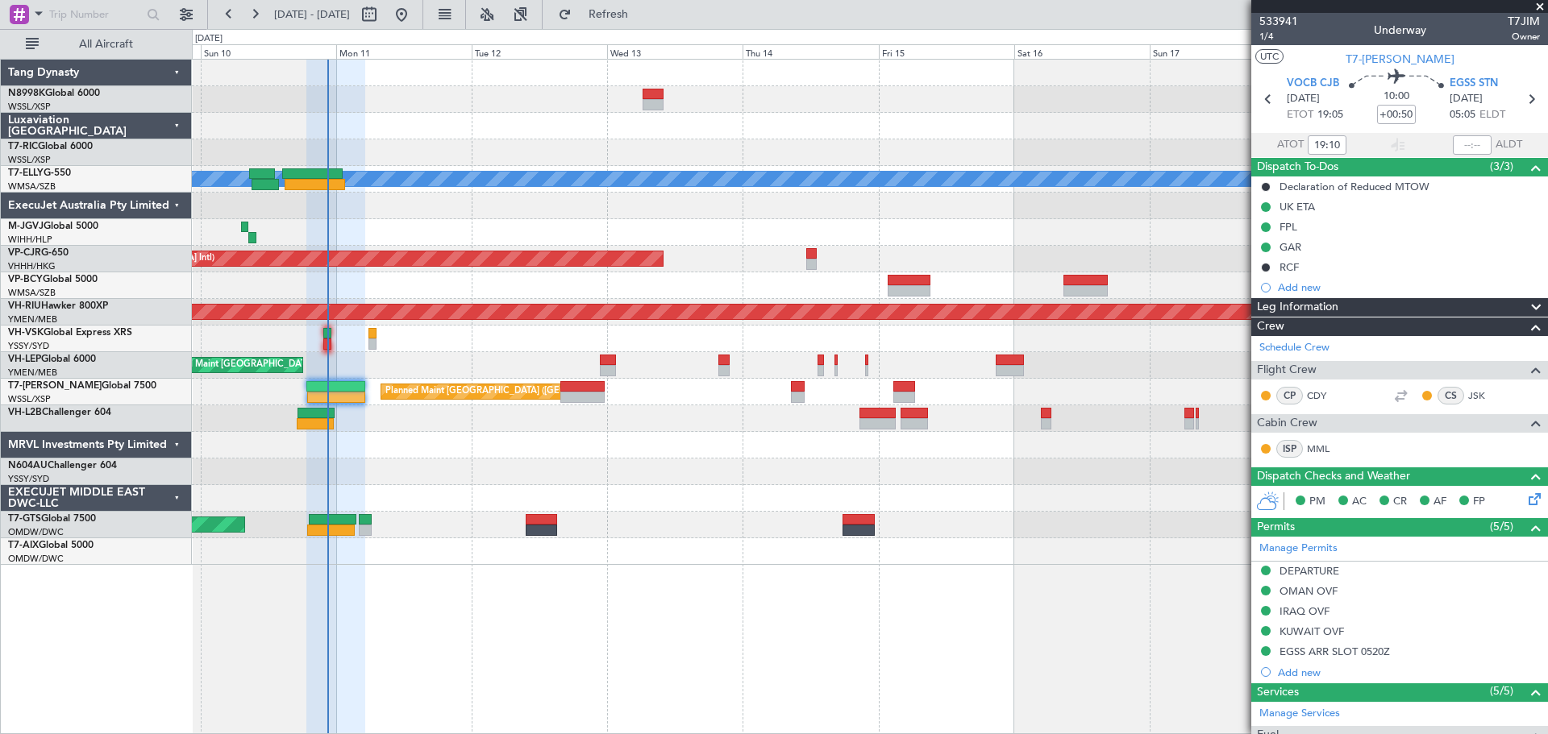
scroll to position [231, 0]
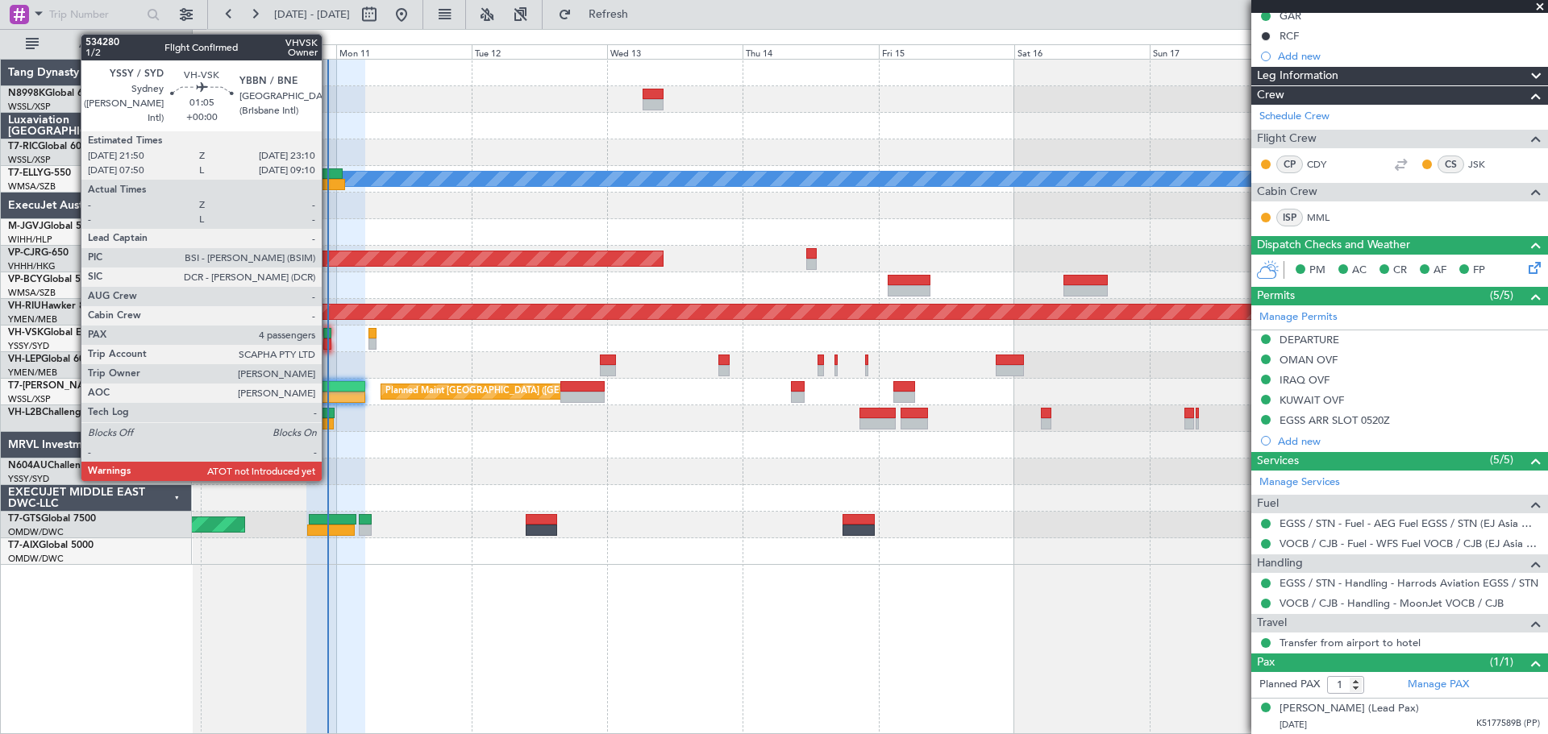
click at [329, 338] on div at bounding box center [327, 333] width 8 height 11
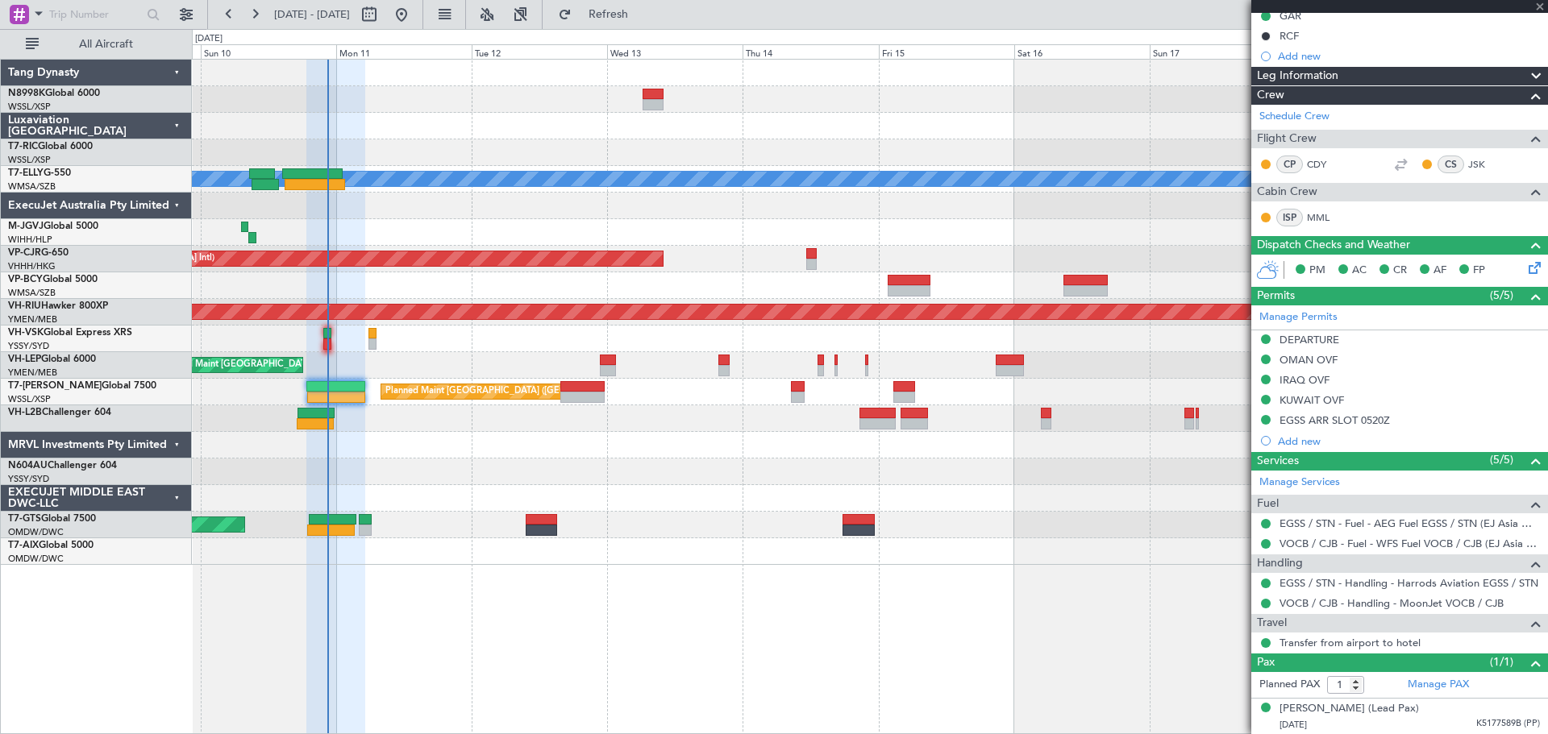
type input "4"
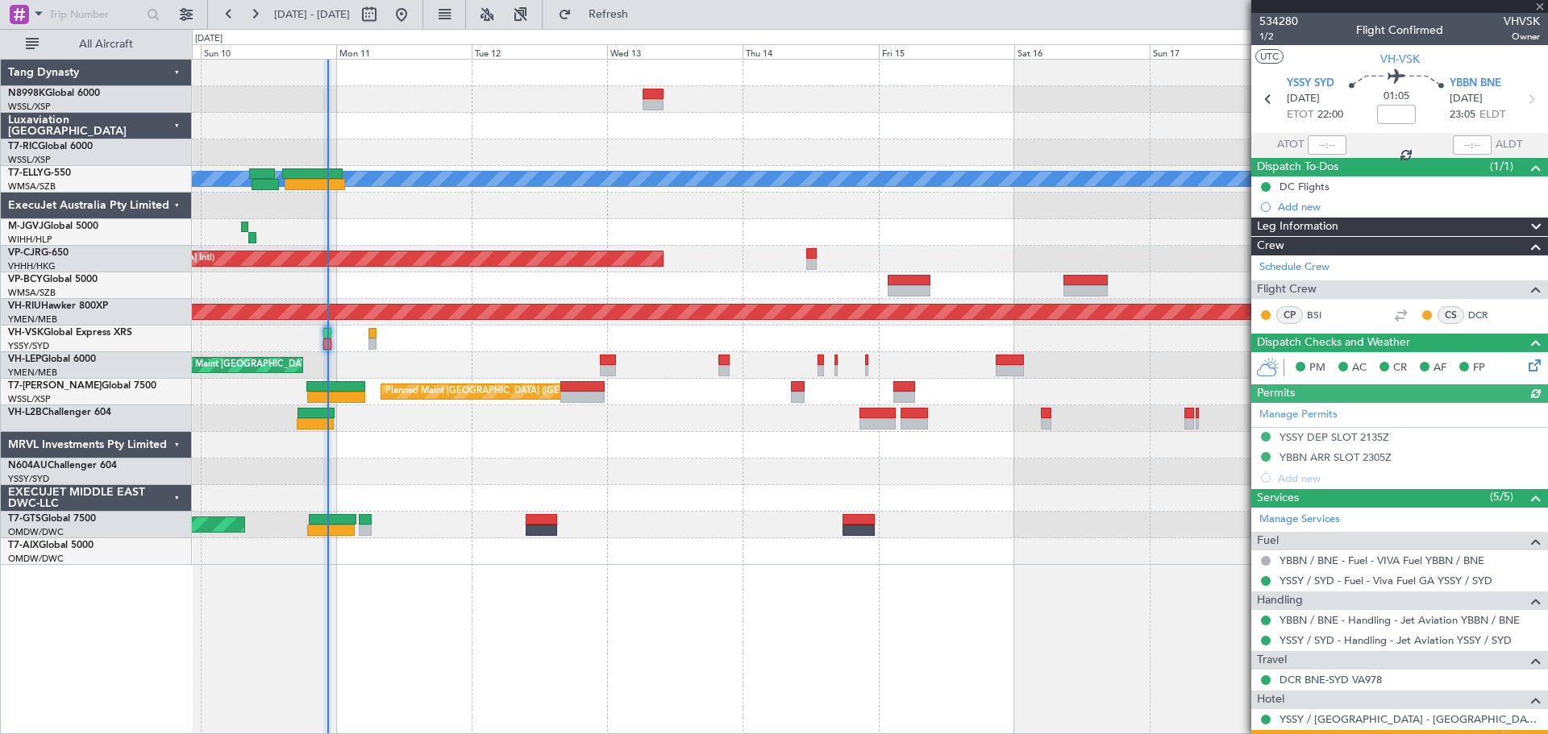
click at [1322, 142] on div at bounding box center [1326, 144] width 39 height 19
click at [1323, 151] on div at bounding box center [1326, 144] width 39 height 19
click at [1324, 147] on div at bounding box center [1326, 144] width 39 height 19
click at [1325, 148] on div at bounding box center [1326, 144] width 39 height 19
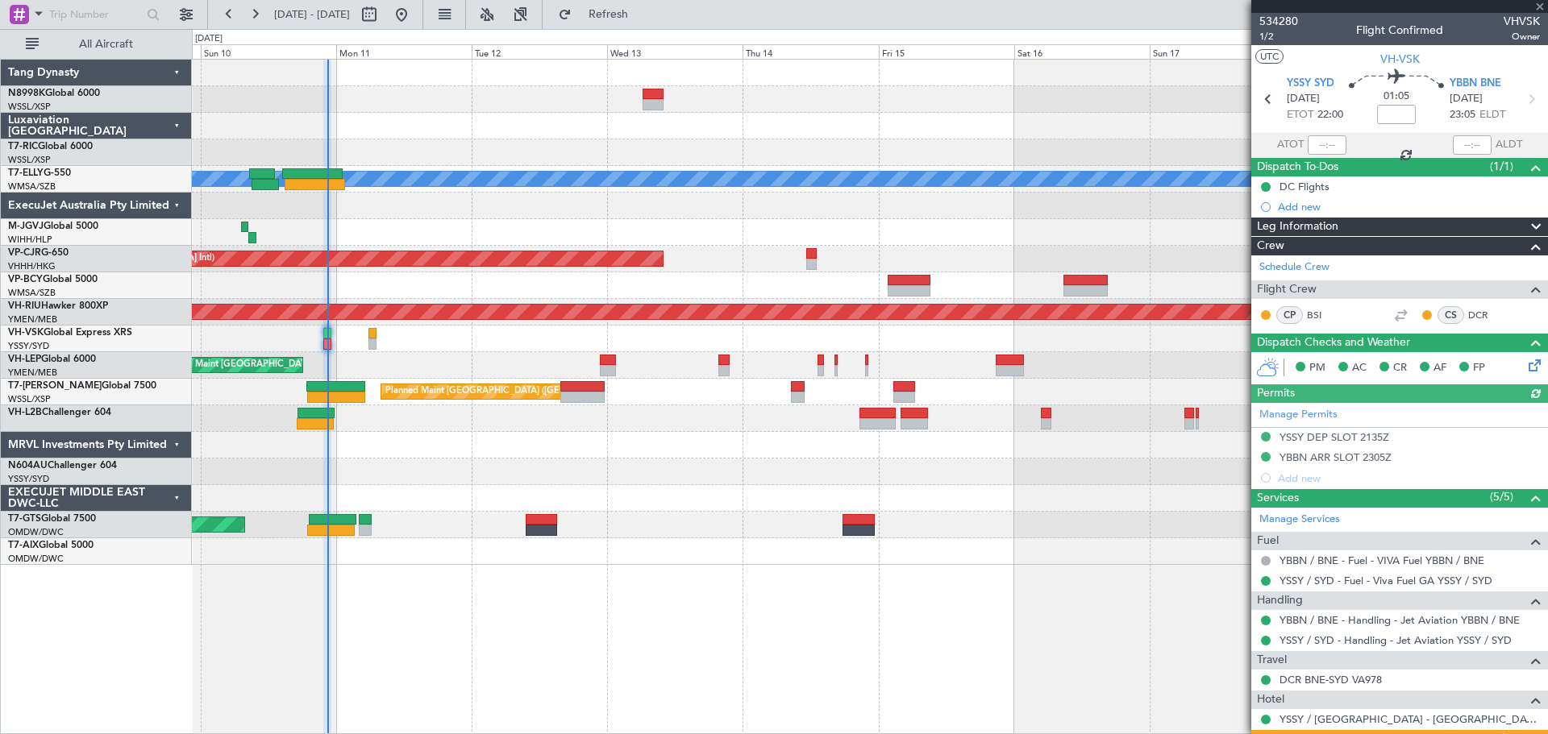
click at [1331, 148] on div at bounding box center [1326, 144] width 39 height 19
click at [1331, 148] on input "text" at bounding box center [1326, 144] width 39 height 19
type input "22:23"
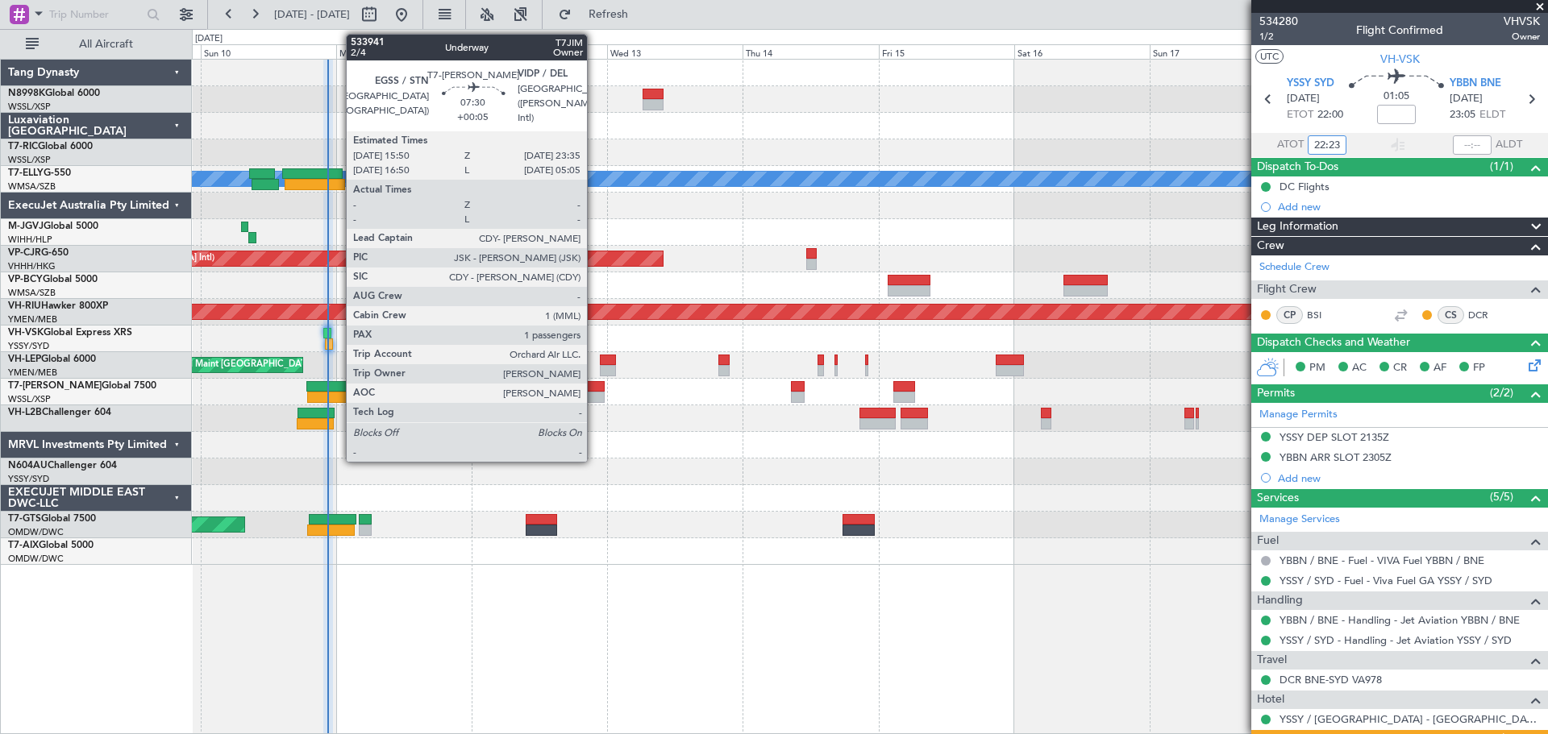
click at [593, 389] on div at bounding box center [582, 386] width 44 height 11
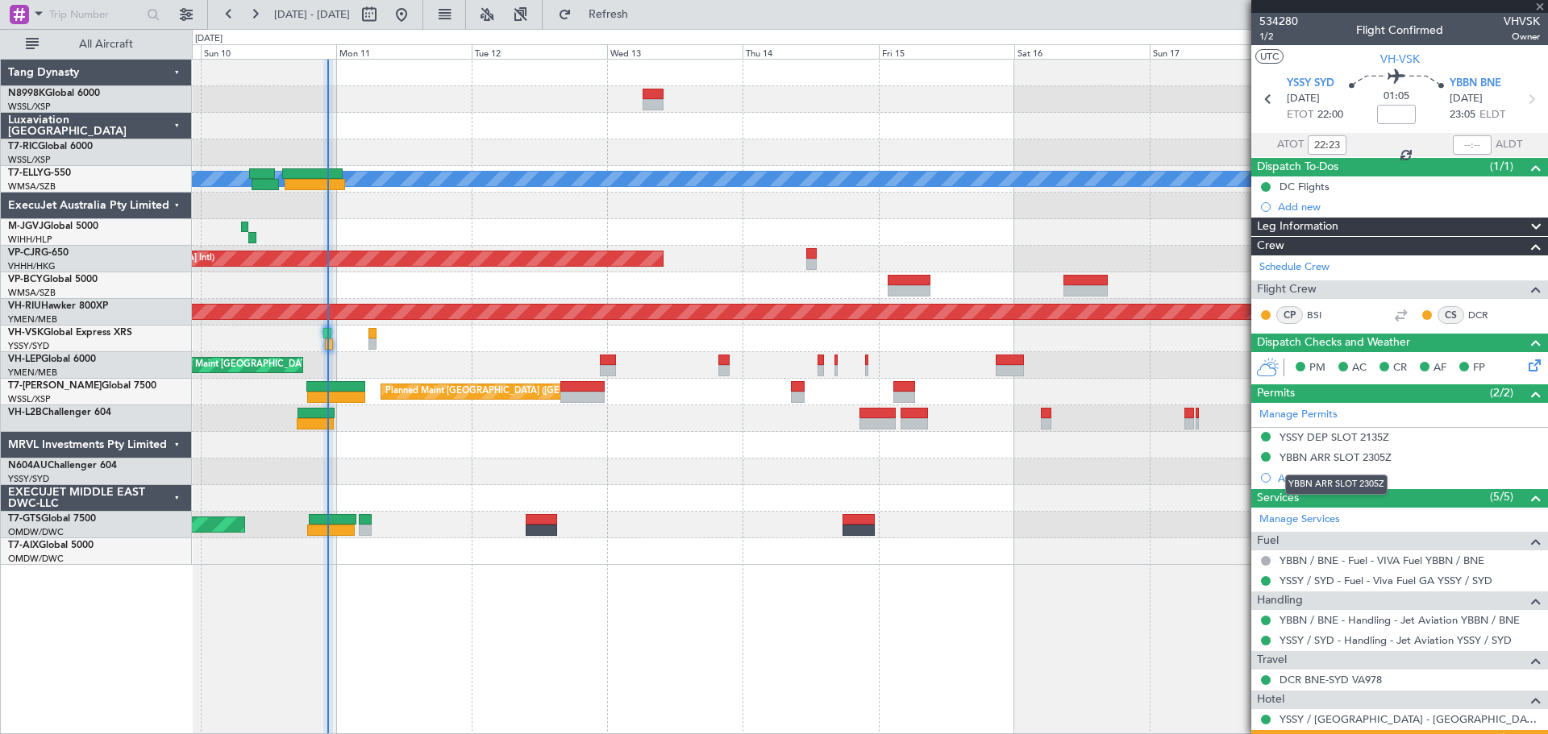
type input "+00:05"
type input "1"
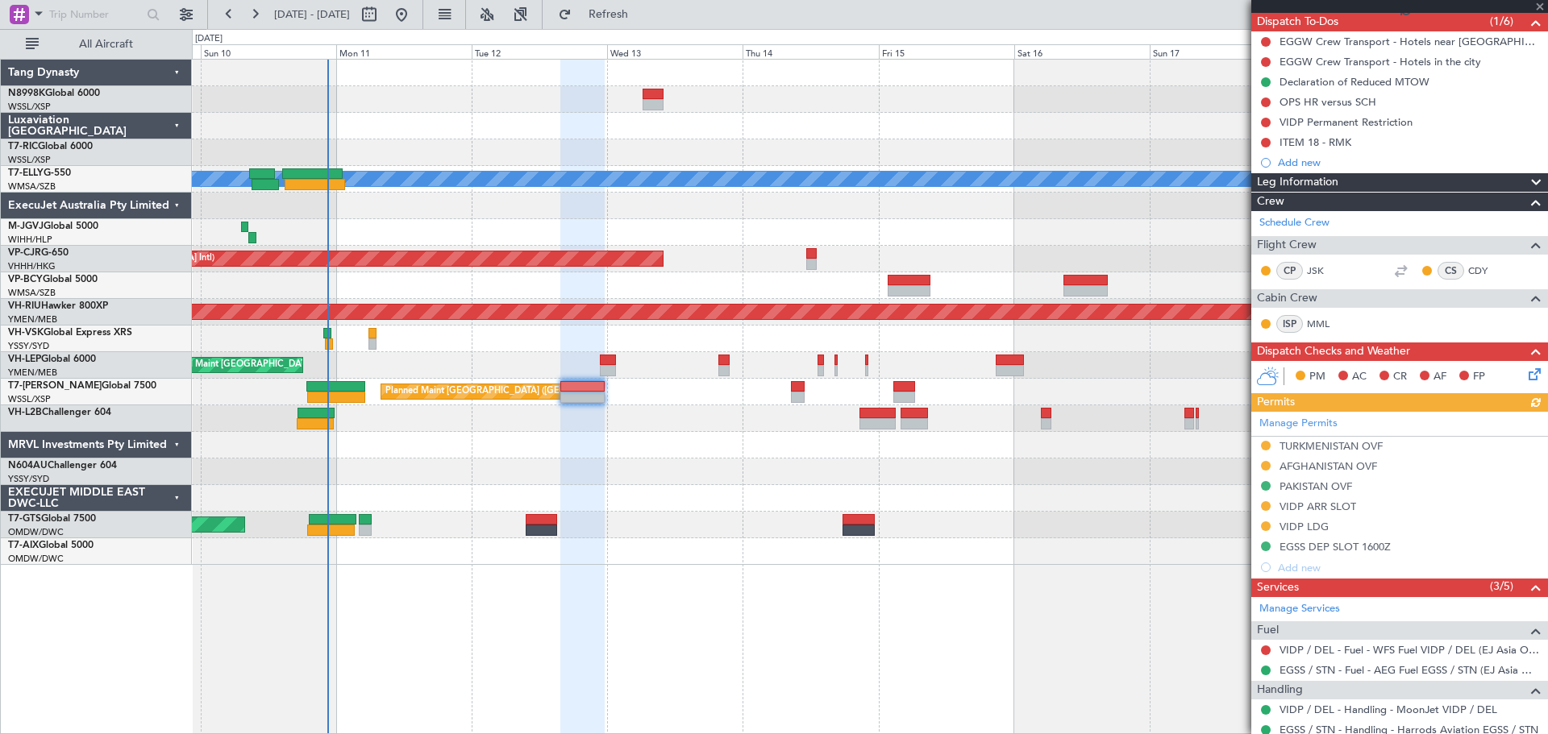
scroll to position [242, 0]
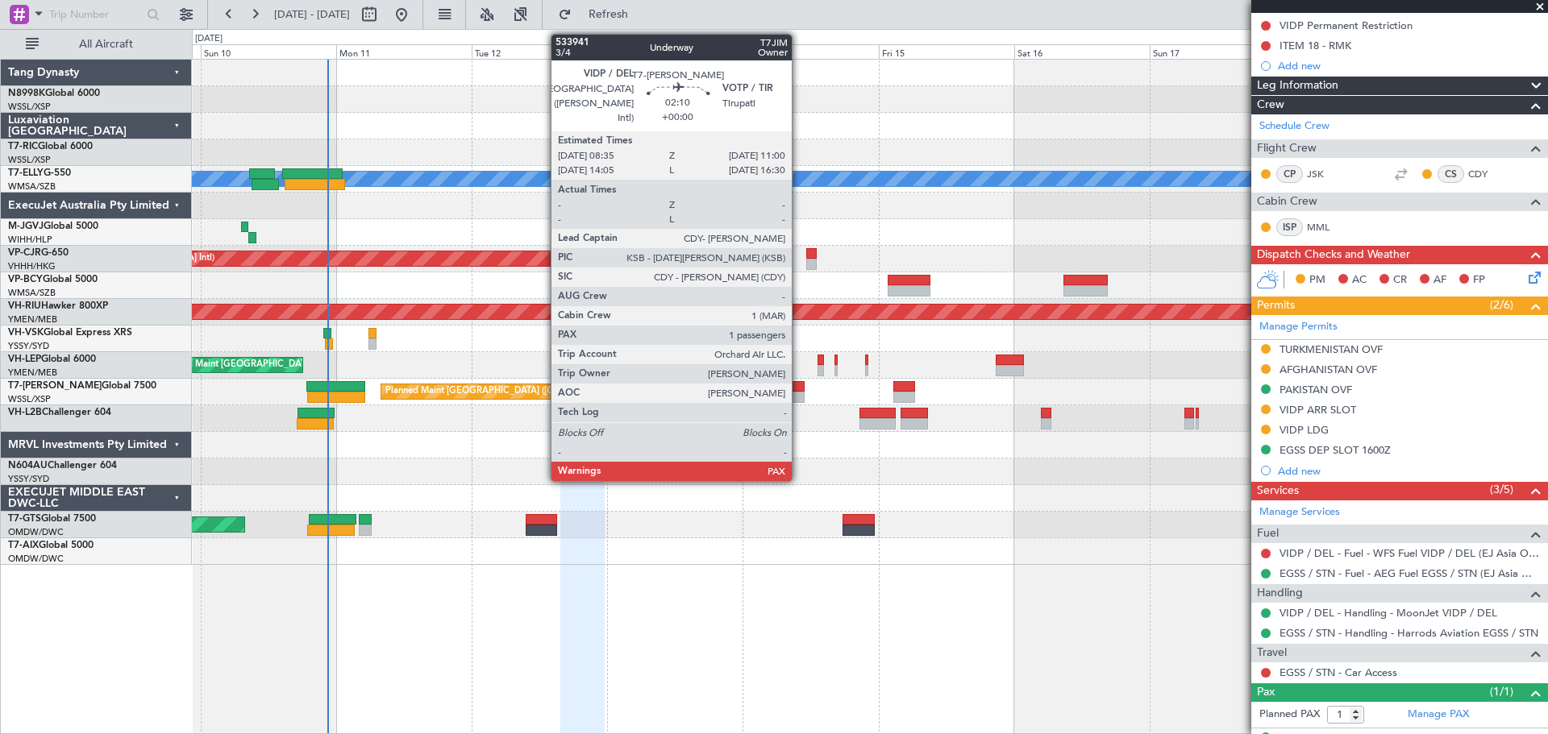
click at [799, 390] on div at bounding box center [798, 386] width 14 height 11
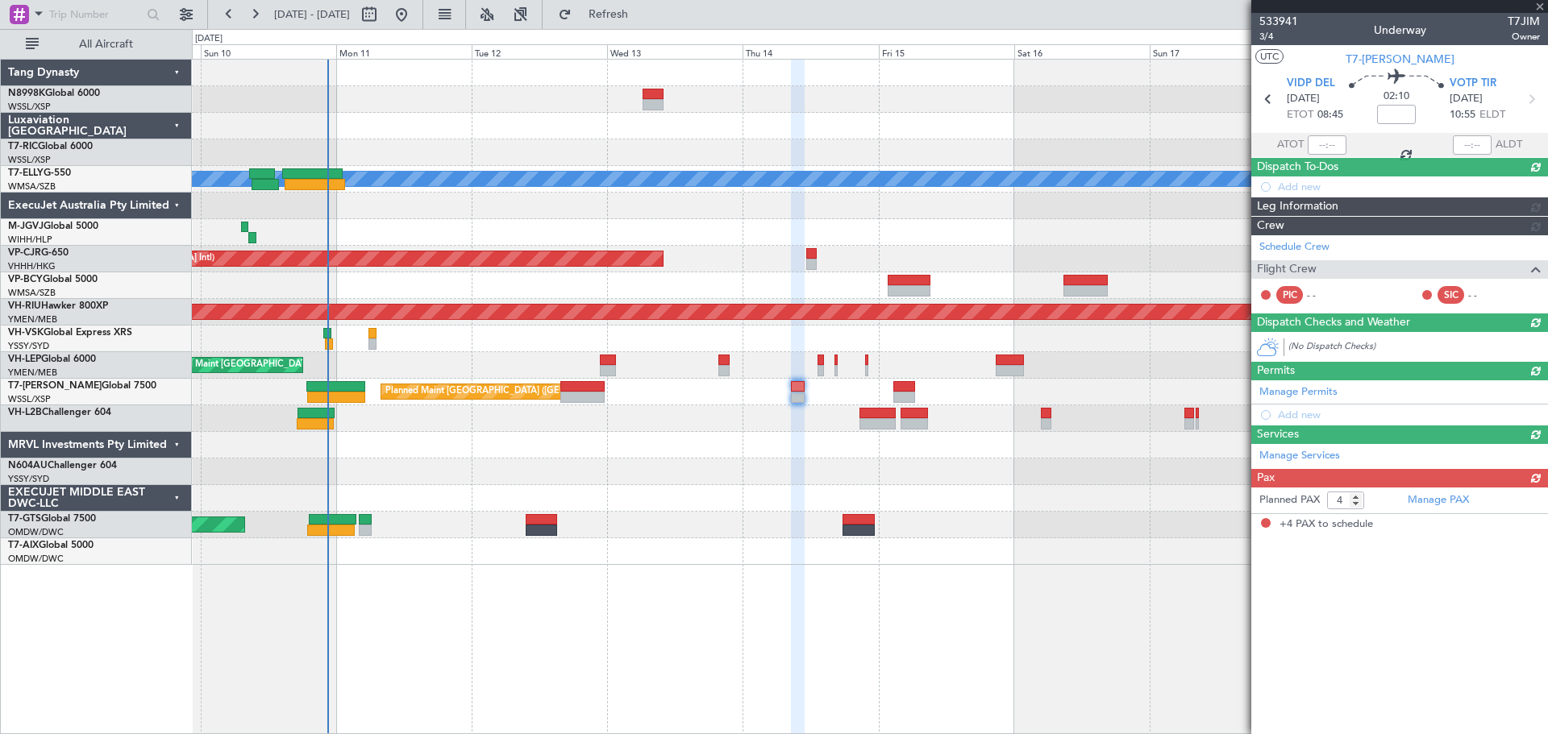
scroll to position [0, 0]
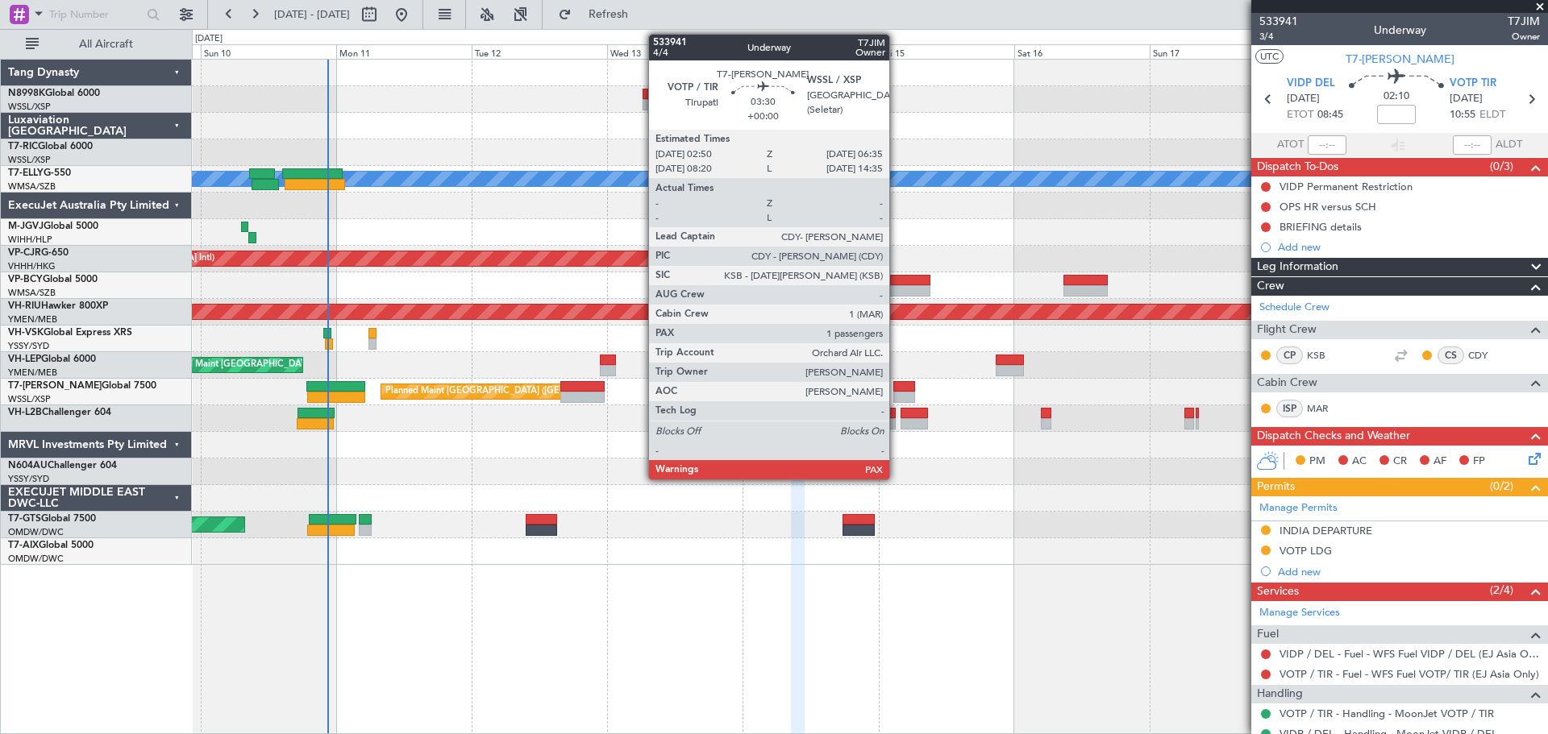
click at [896, 385] on div at bounding box center [904, 386] width 22 height 11
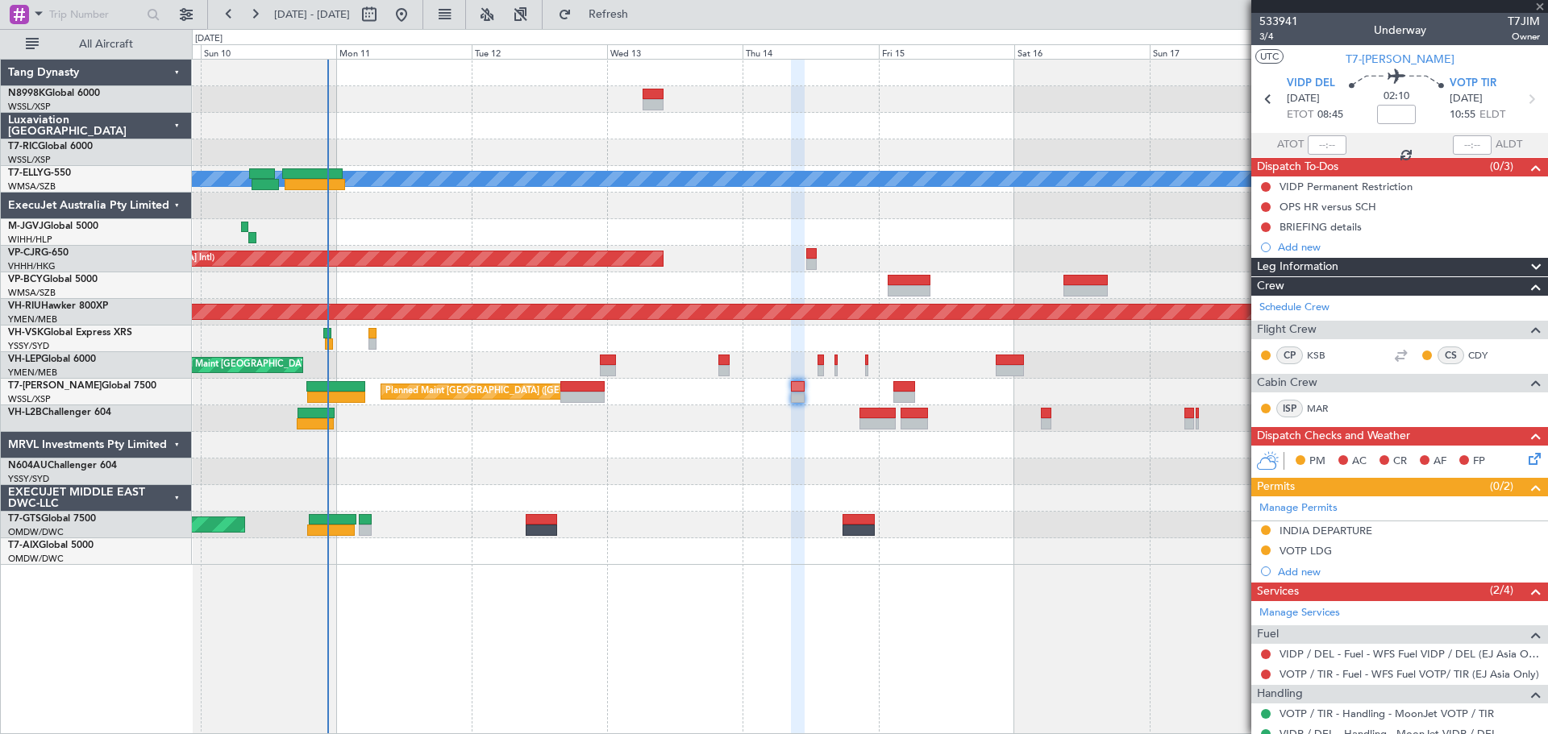
type input "5"
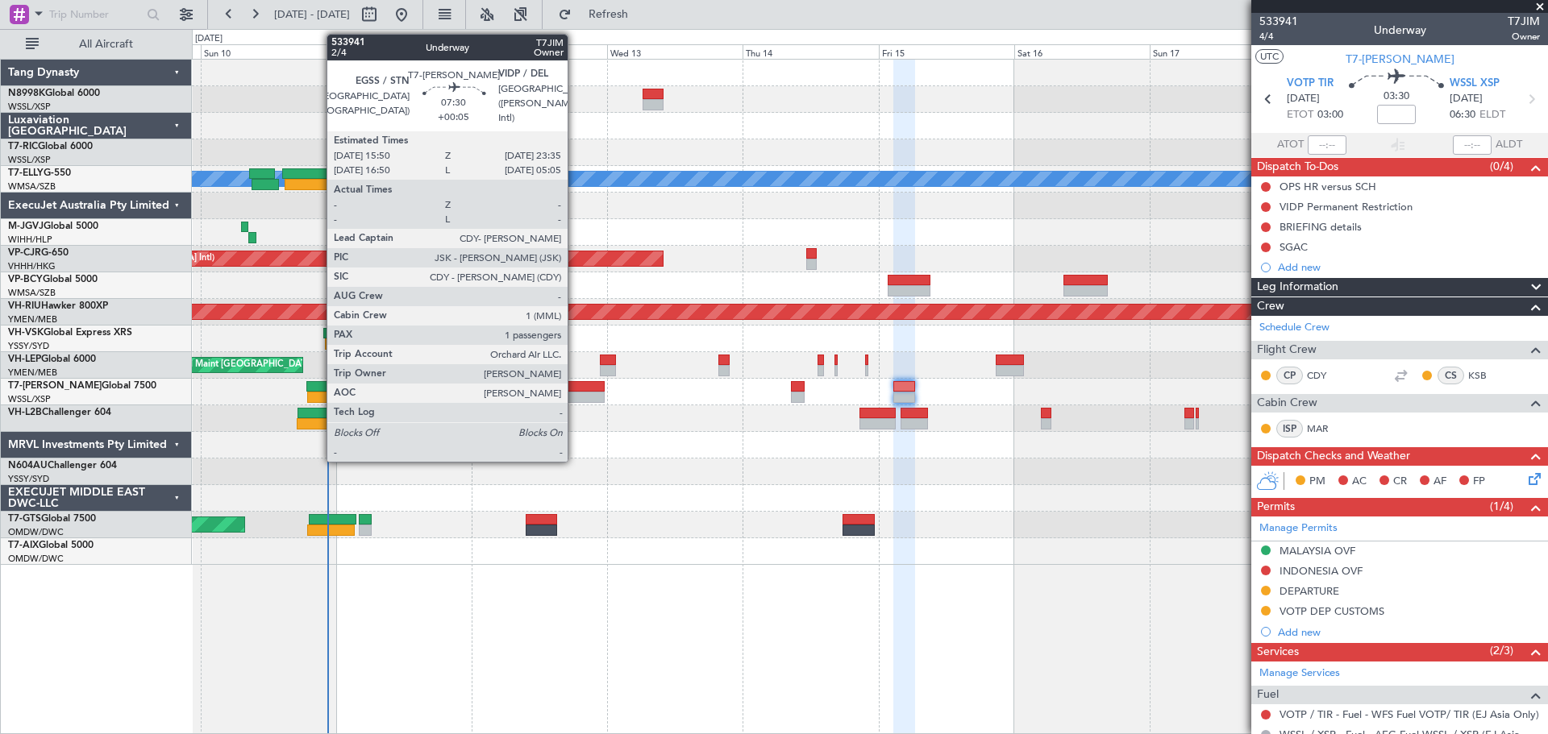
click at [575, 396] on div at bounding box center [582, 397] width 44 height 11
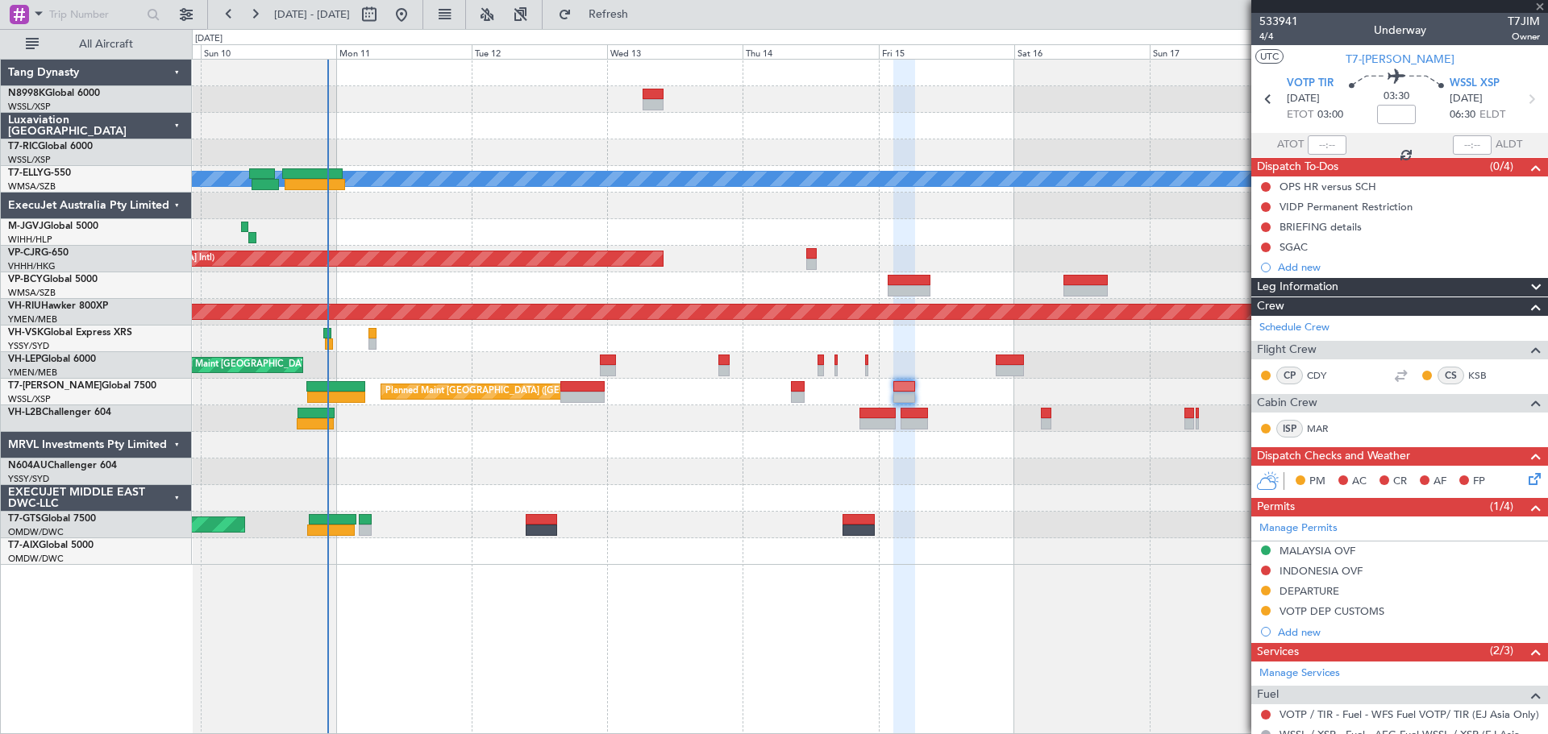
type input "+00:05"
type input "1"
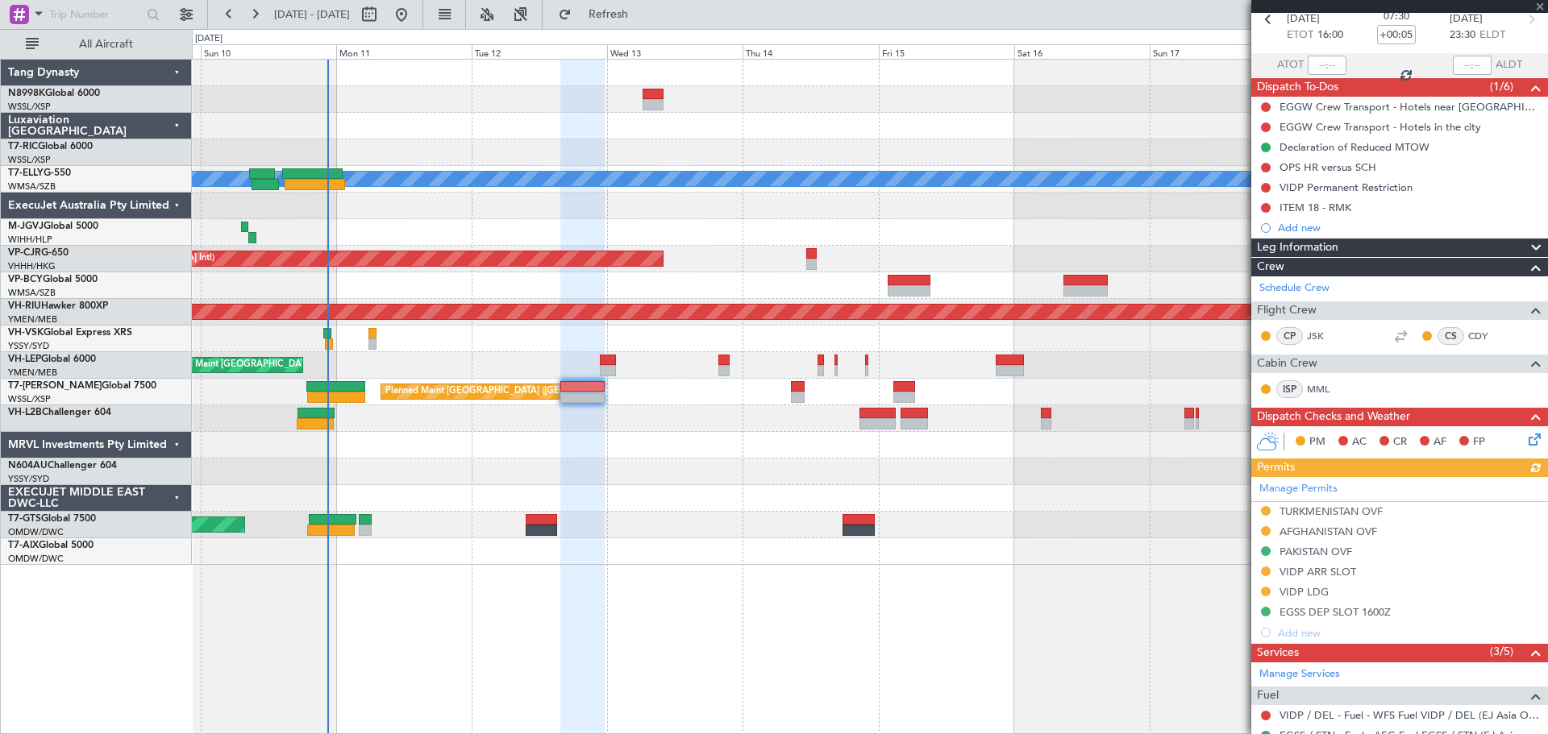
scroll to position [272, 0]
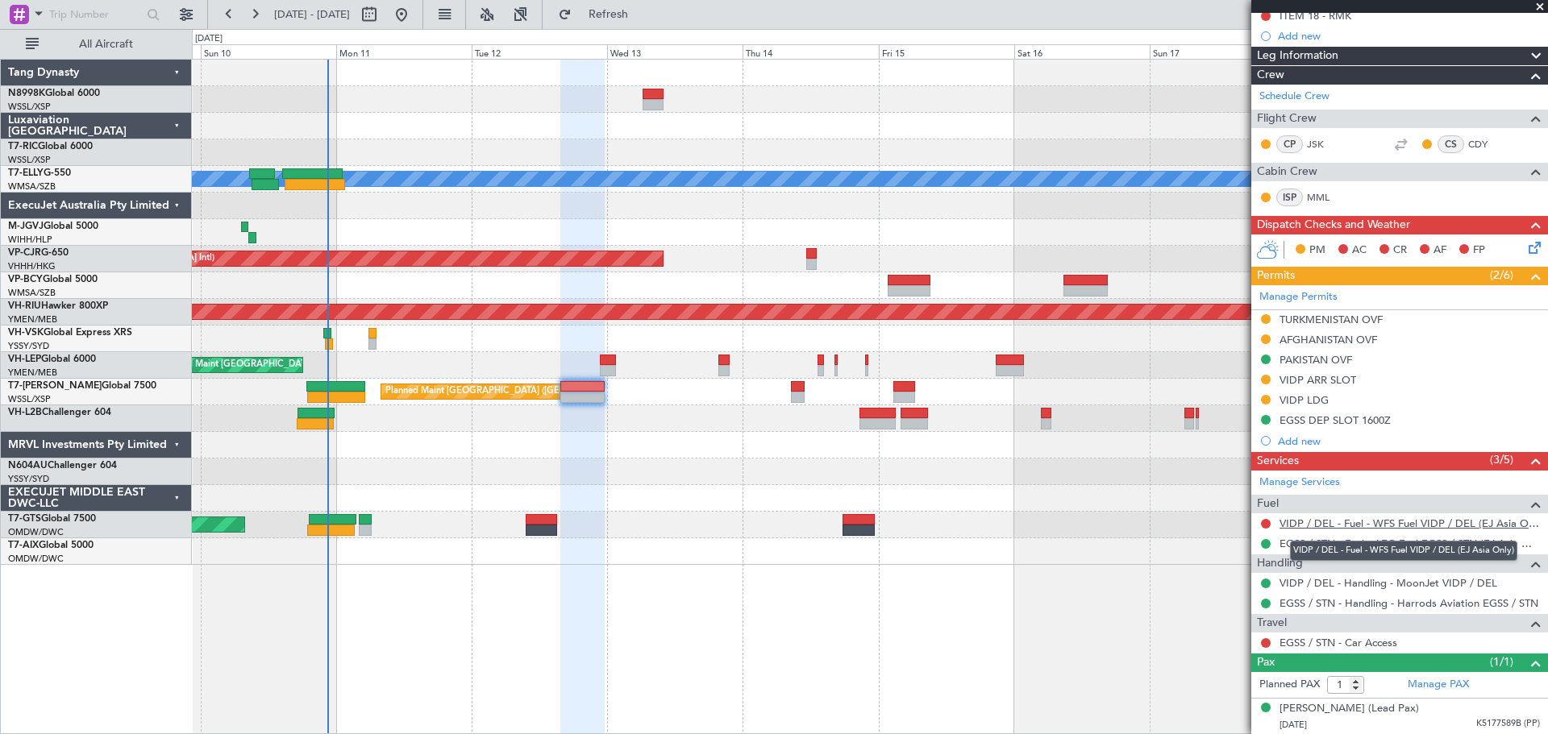
click at [1353, 523] on link "VIDP / DEL - Fuel - WFS Fuel VIDP / DEL (EJ Asia Only)" at bounding box center [1409, 524] width 260 height 14
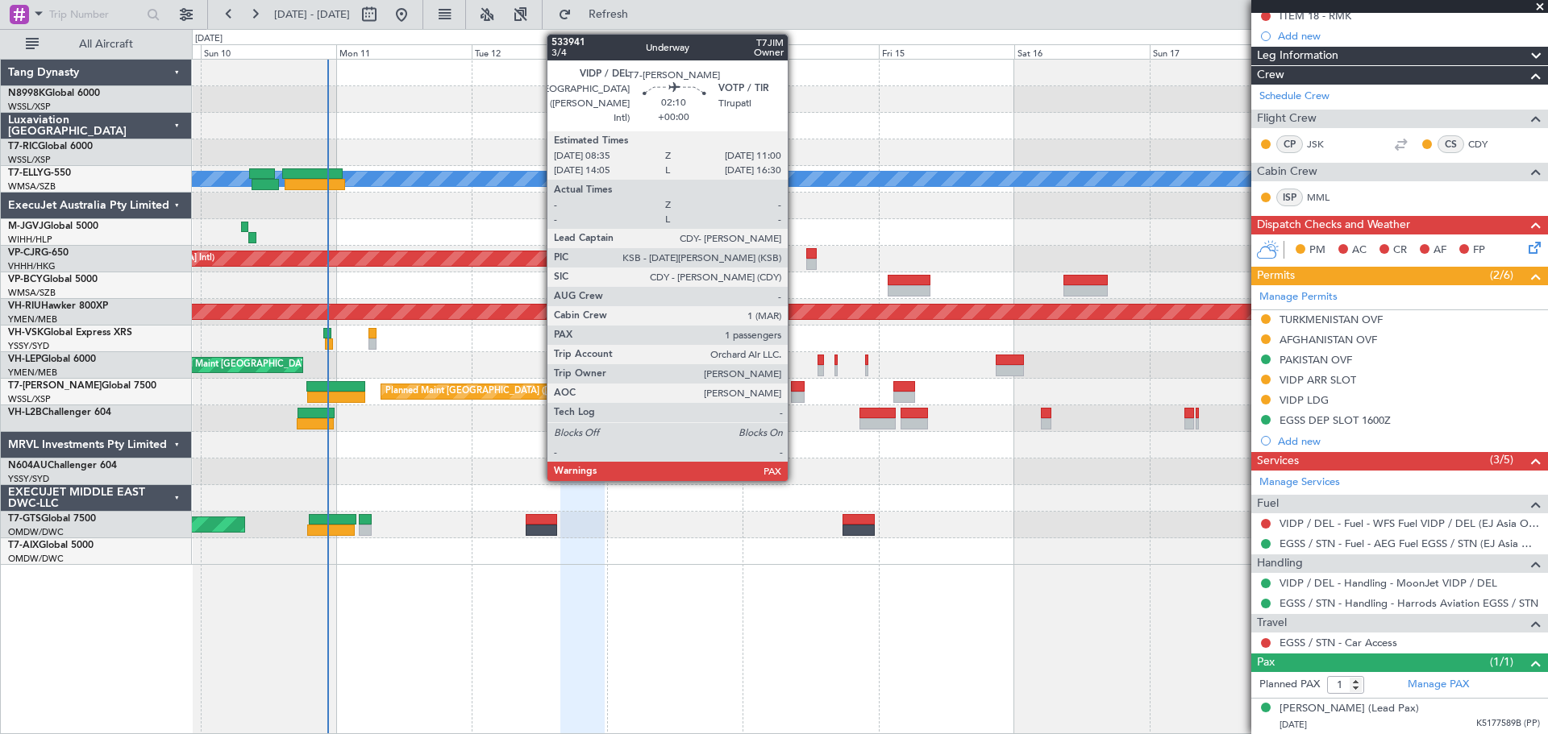
click at [794, 396] on div at bounding box center [798, 397] width 14 height 11
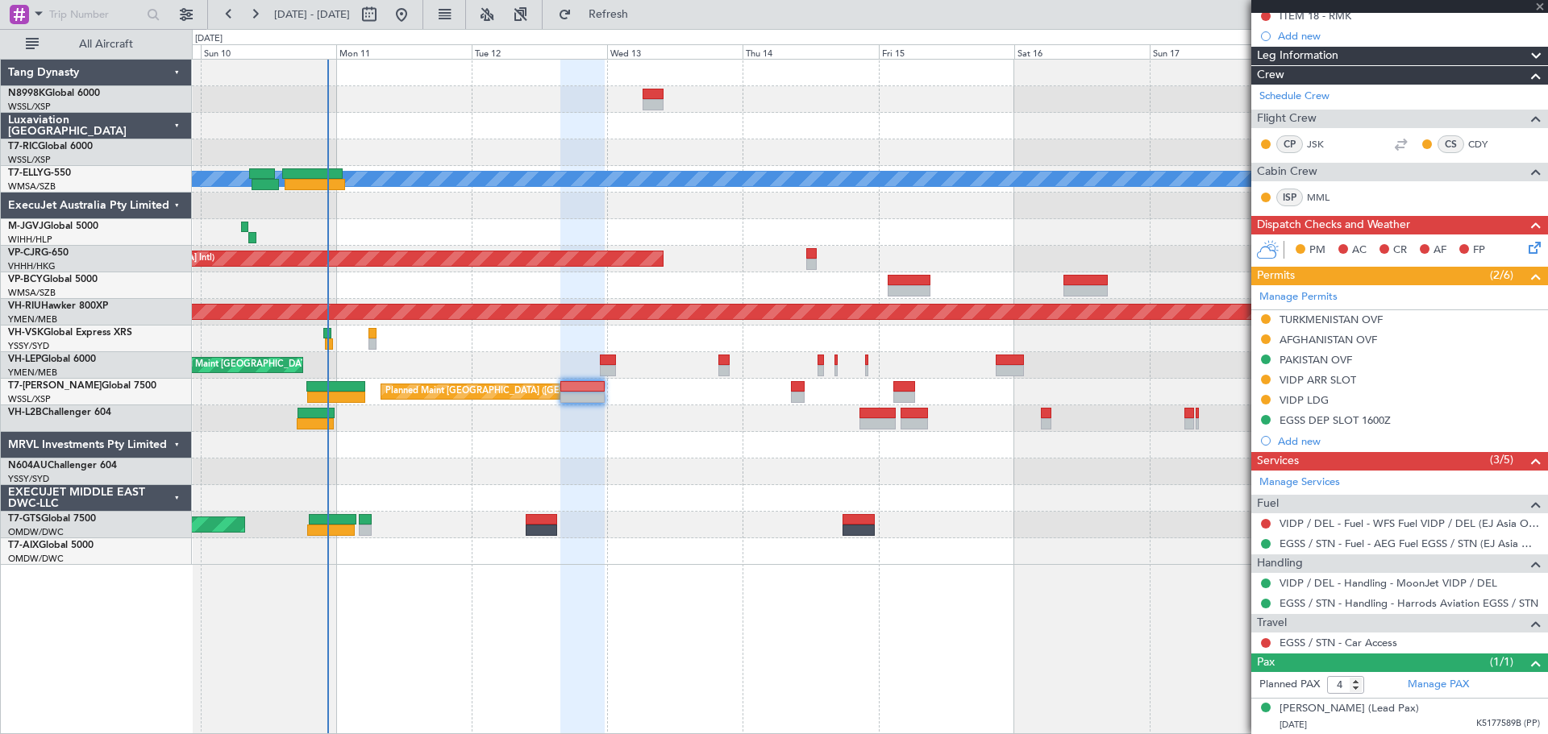
click at [593, 368] on div "[PERSON_NAME] San Antonio (San Antonio Intl) Planned Maint [GEOGRAPHIC_DATA] ([…" at bounding box center [869, 365] width 1355 height 27
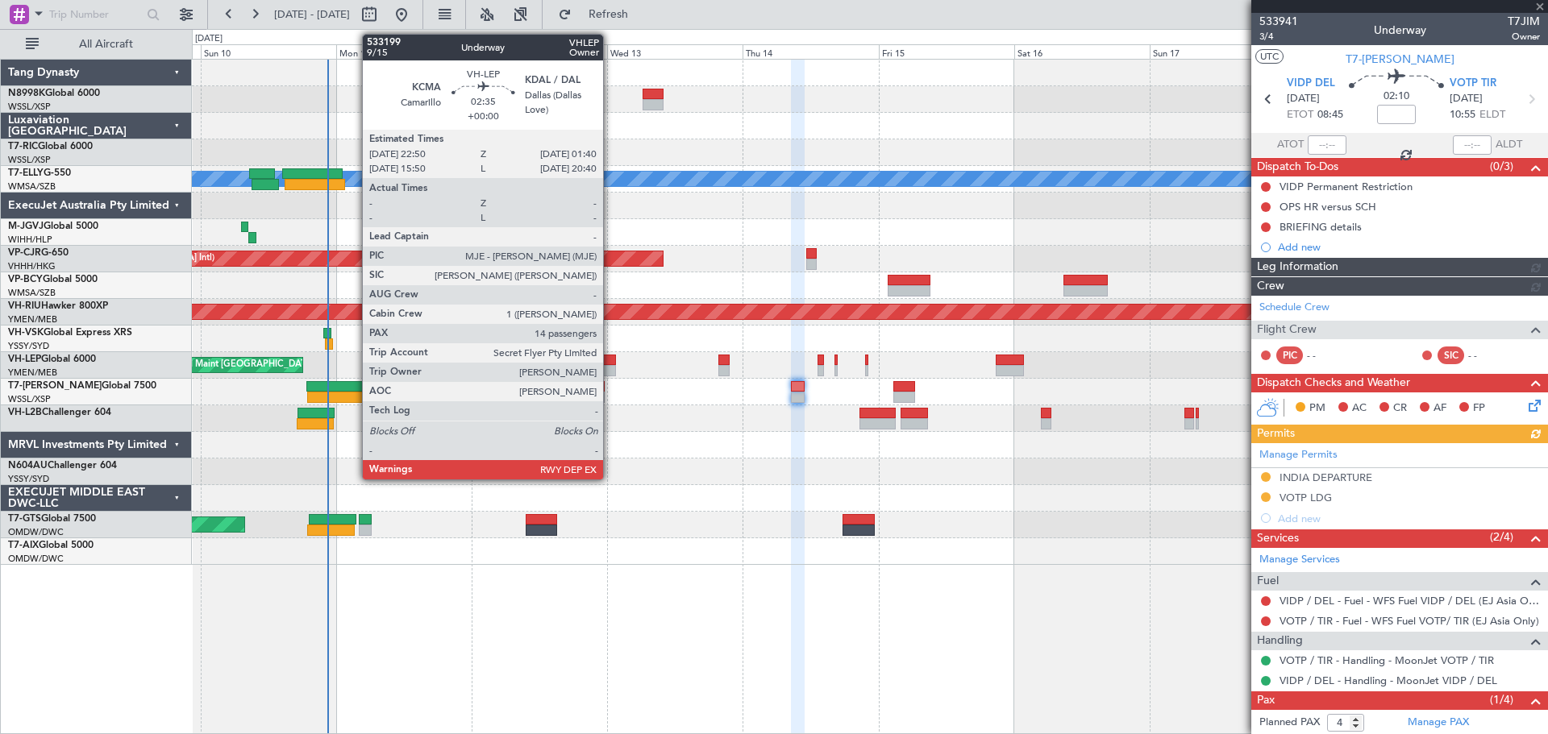
click at [611, 363] on div at bounding box center [608, 360] width 16 height 11
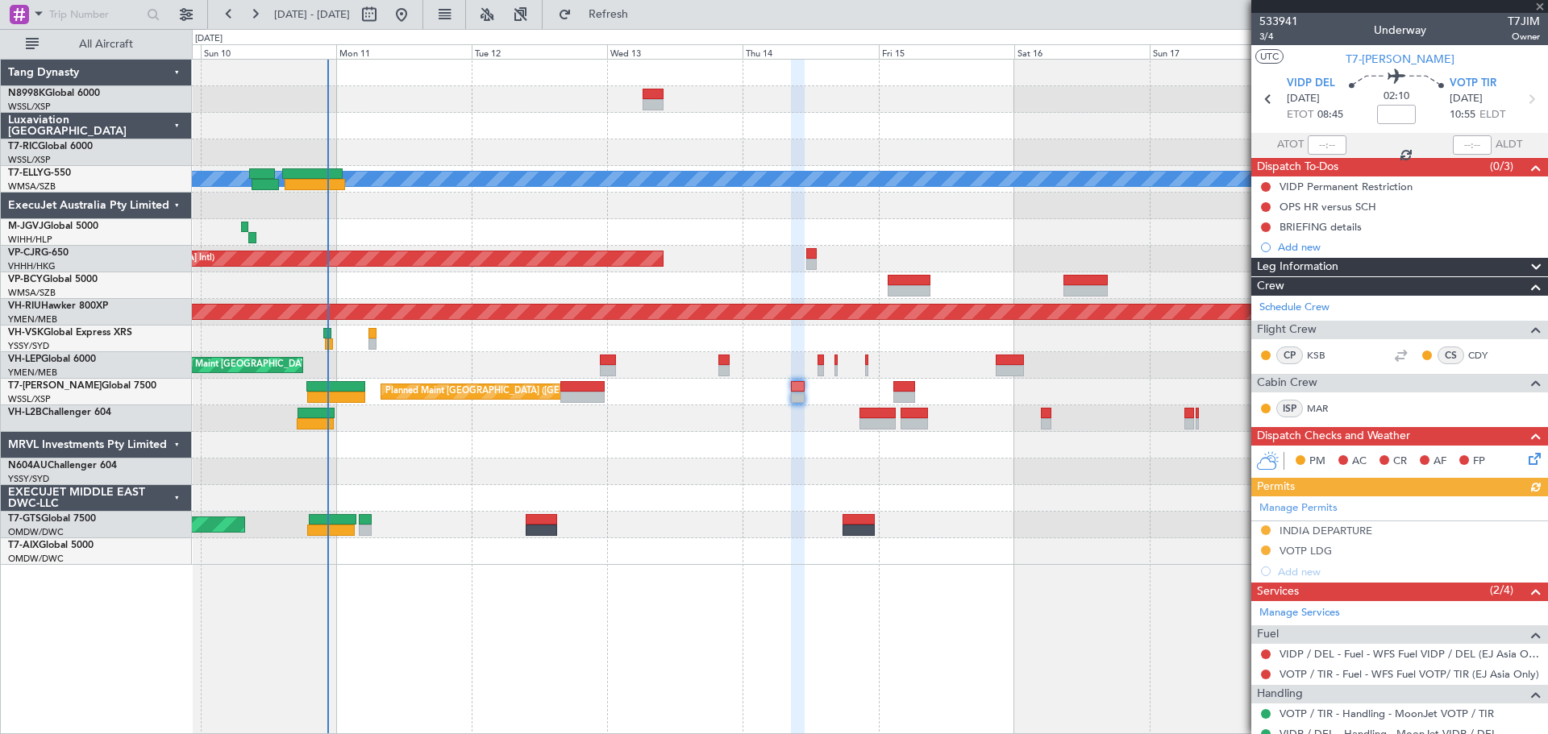
type input "14"
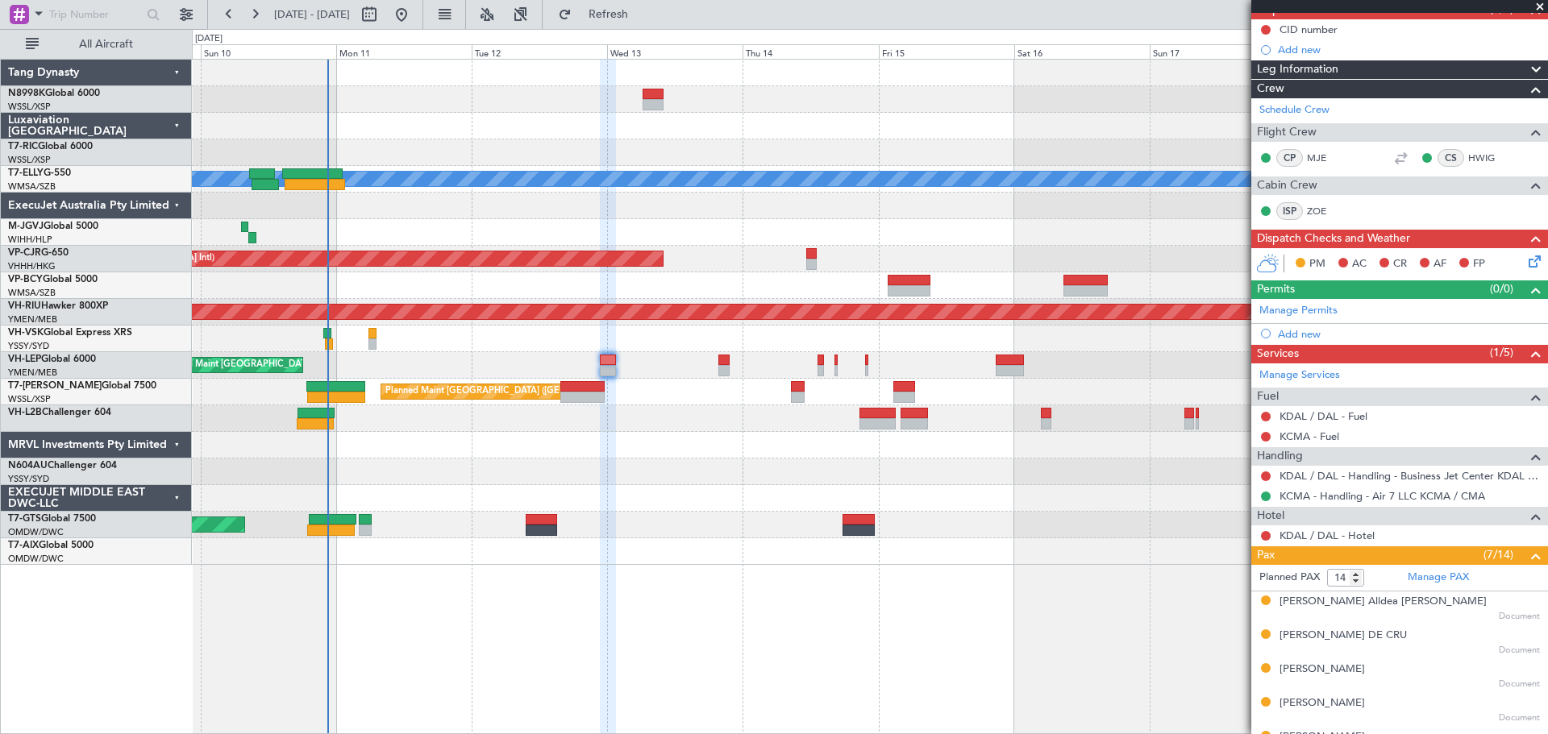
scroll to position [161, 0]
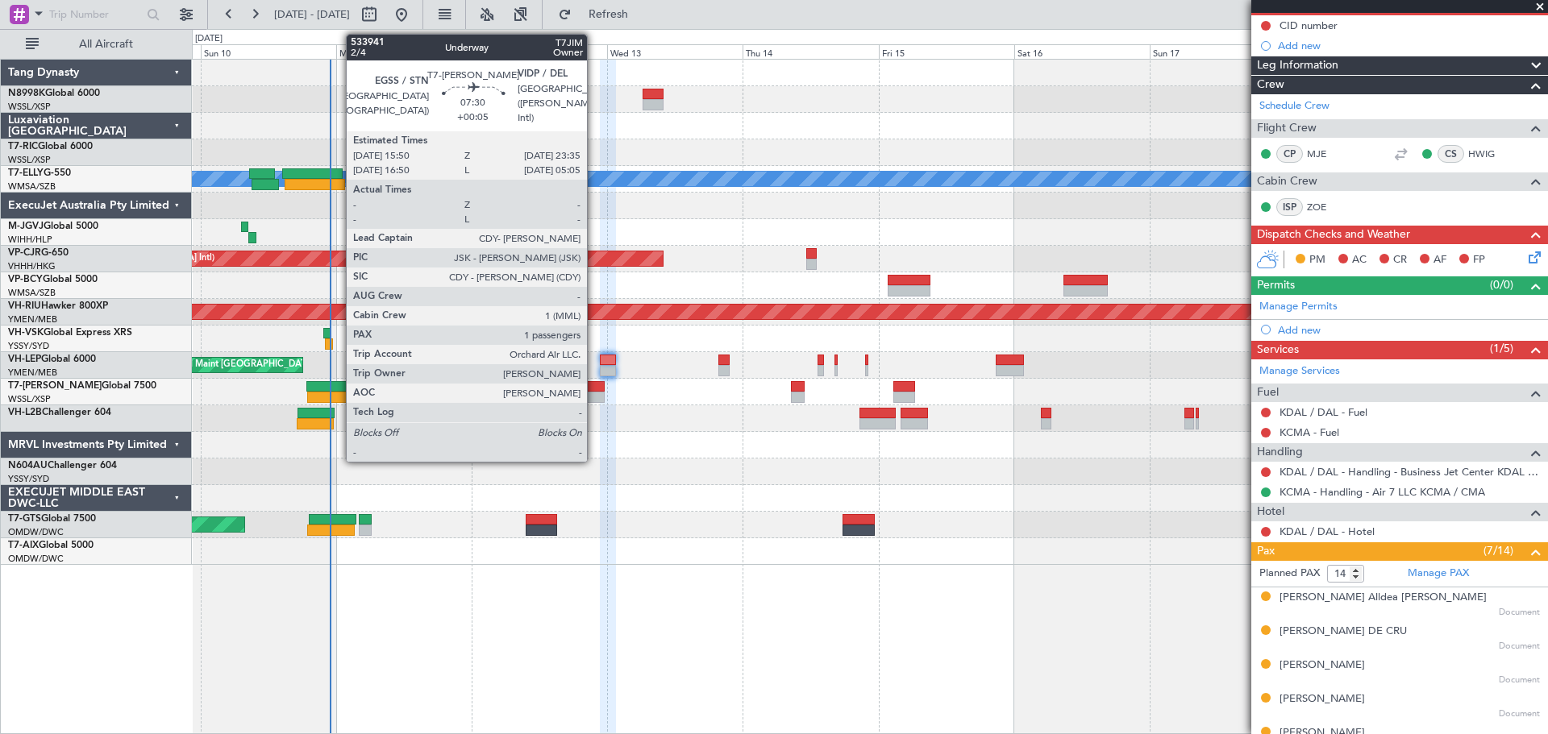
click at [593, 394] on div at bounding box center [582, 397] width 44 height 11
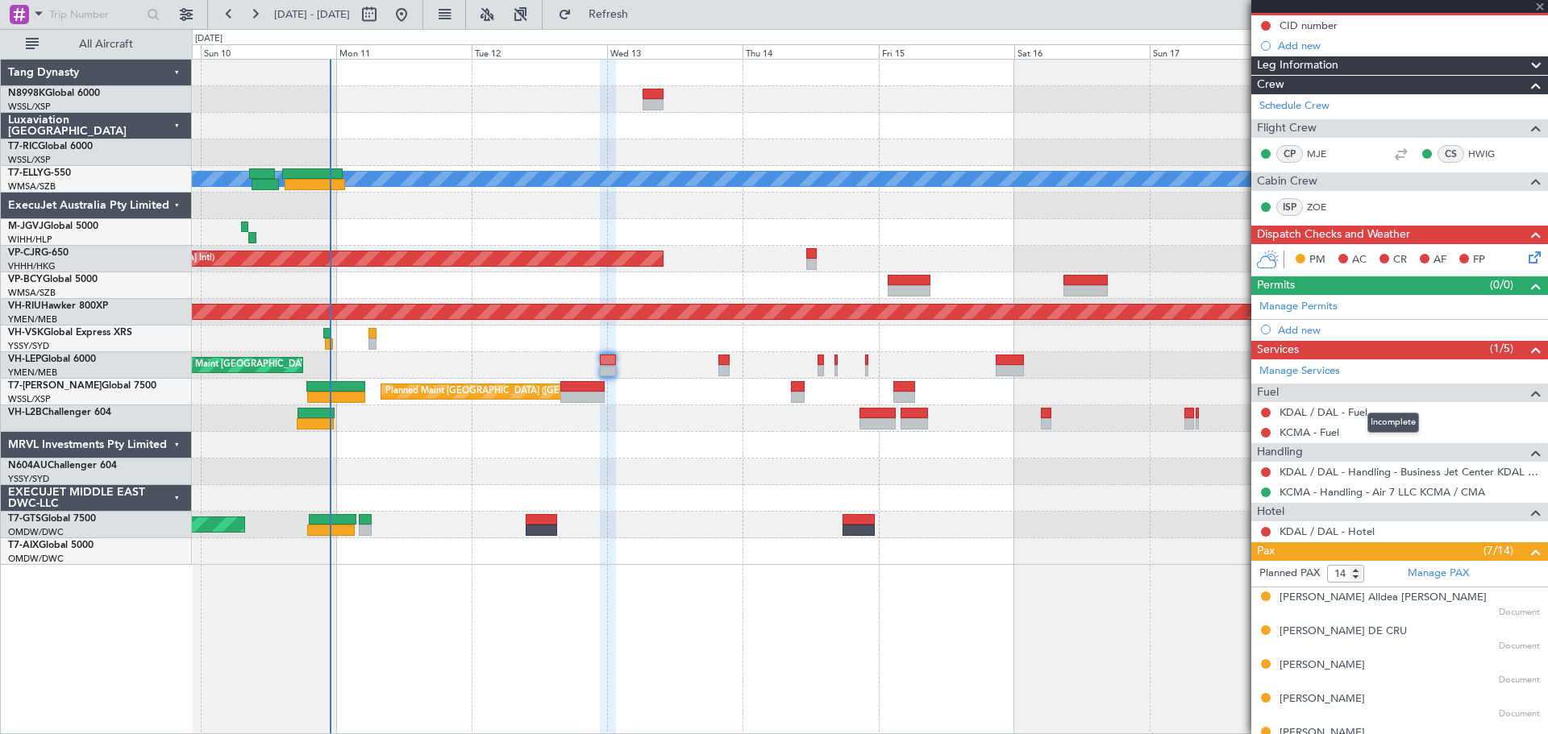
type input "+00:05"
type input "1"
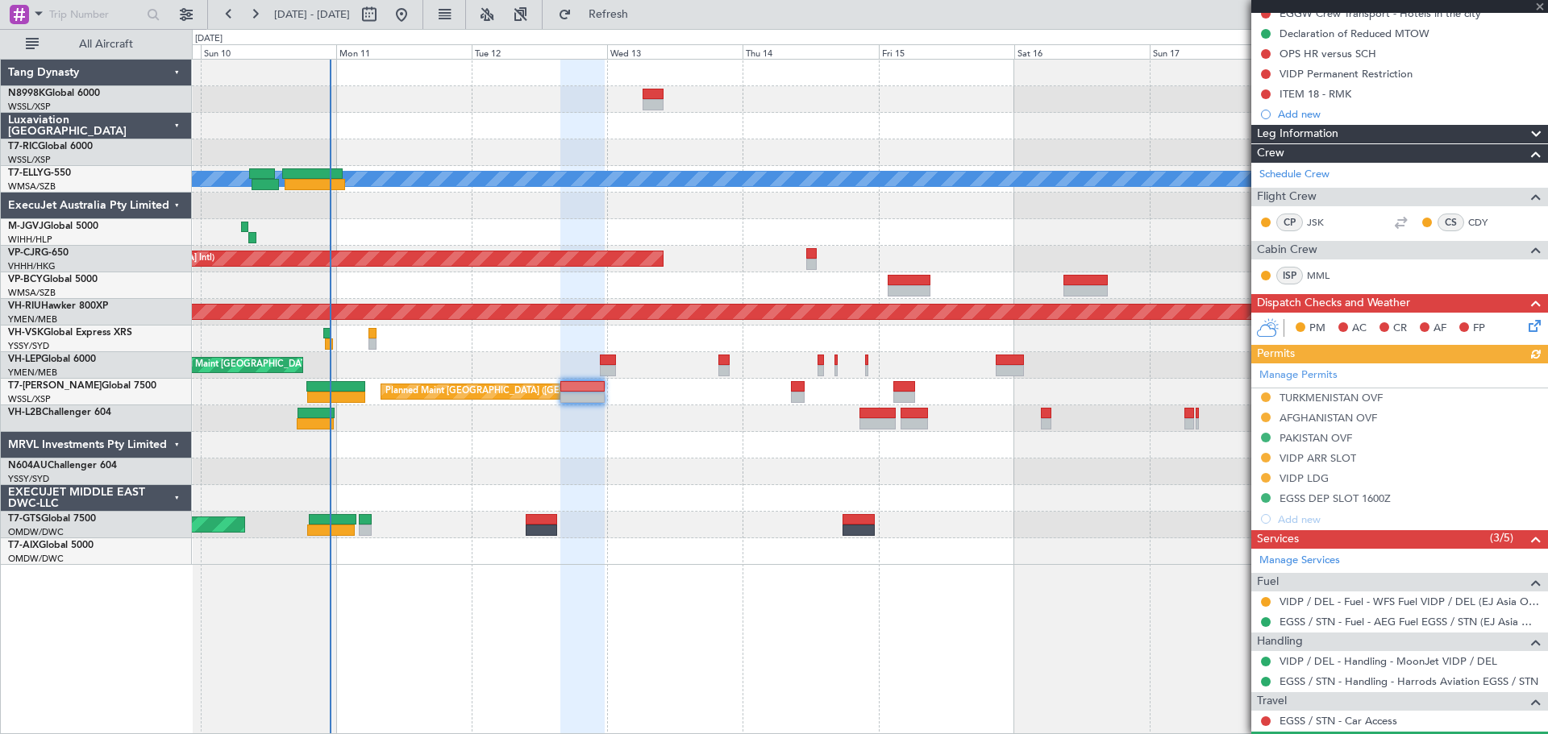
scroll to position [272, 0]
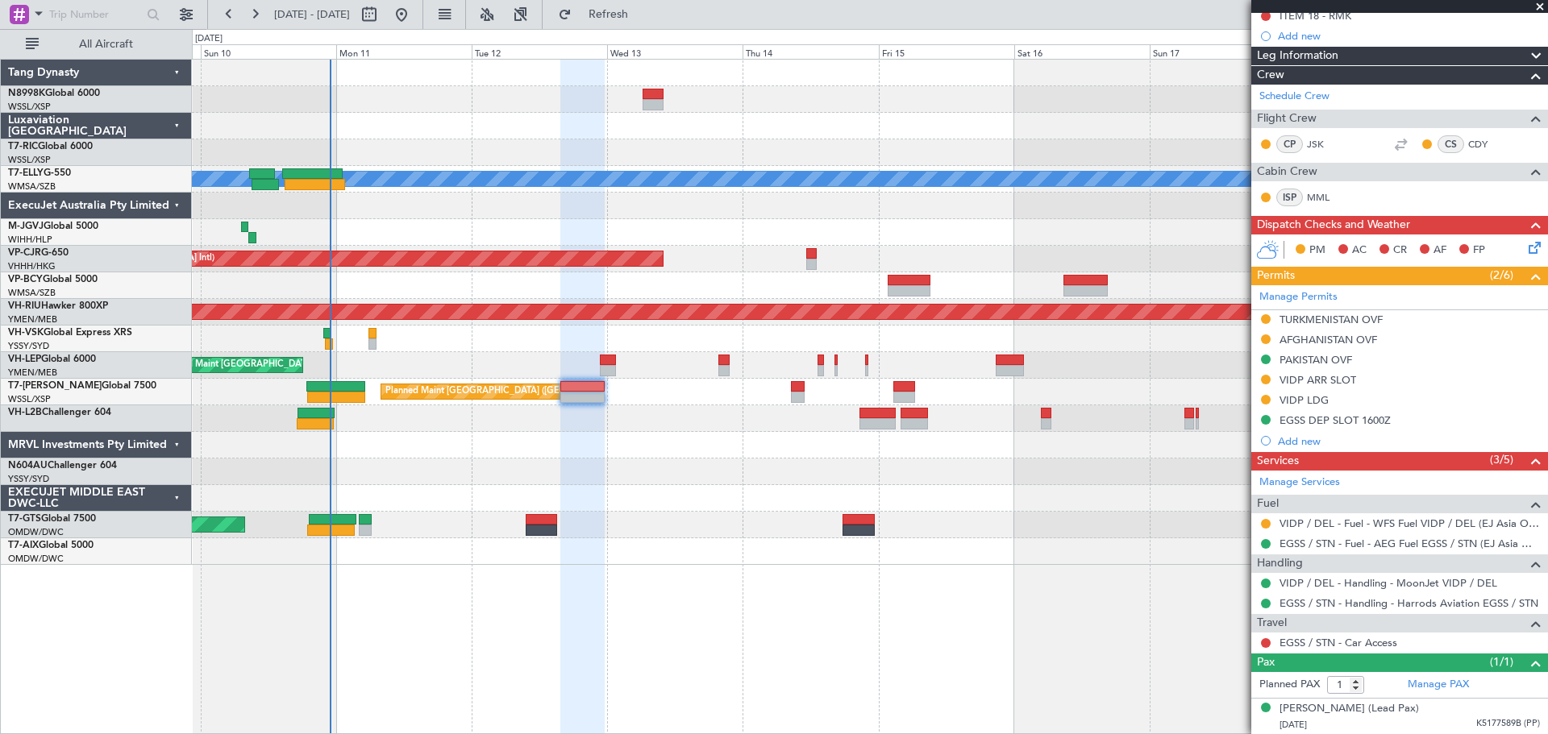
click at [1265, 525] on button at bounding box center [1266, 524] width 10 height 10
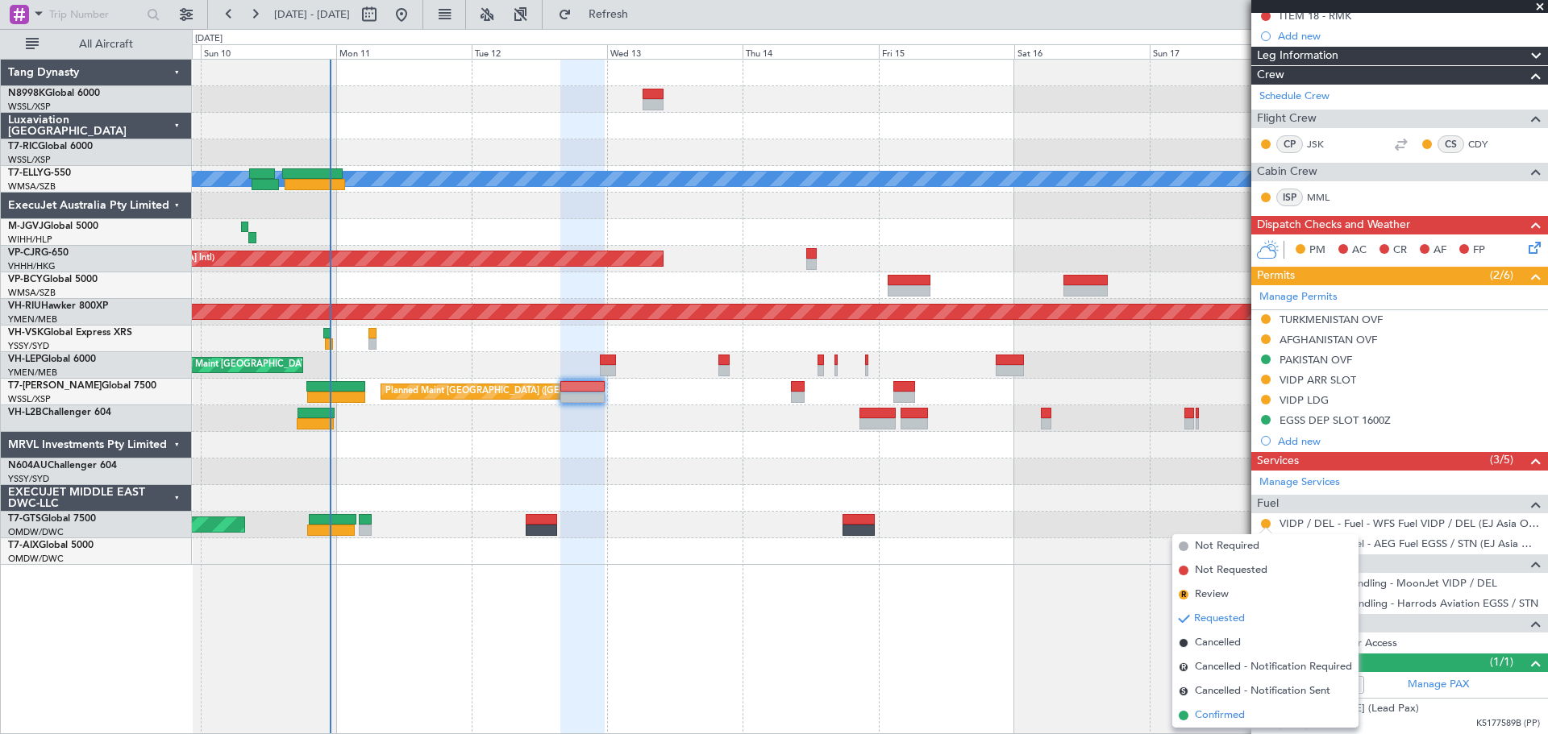
click at [1219, 712] on span "Confirmed" at bounding box center [1220, 716] width 50 height 16
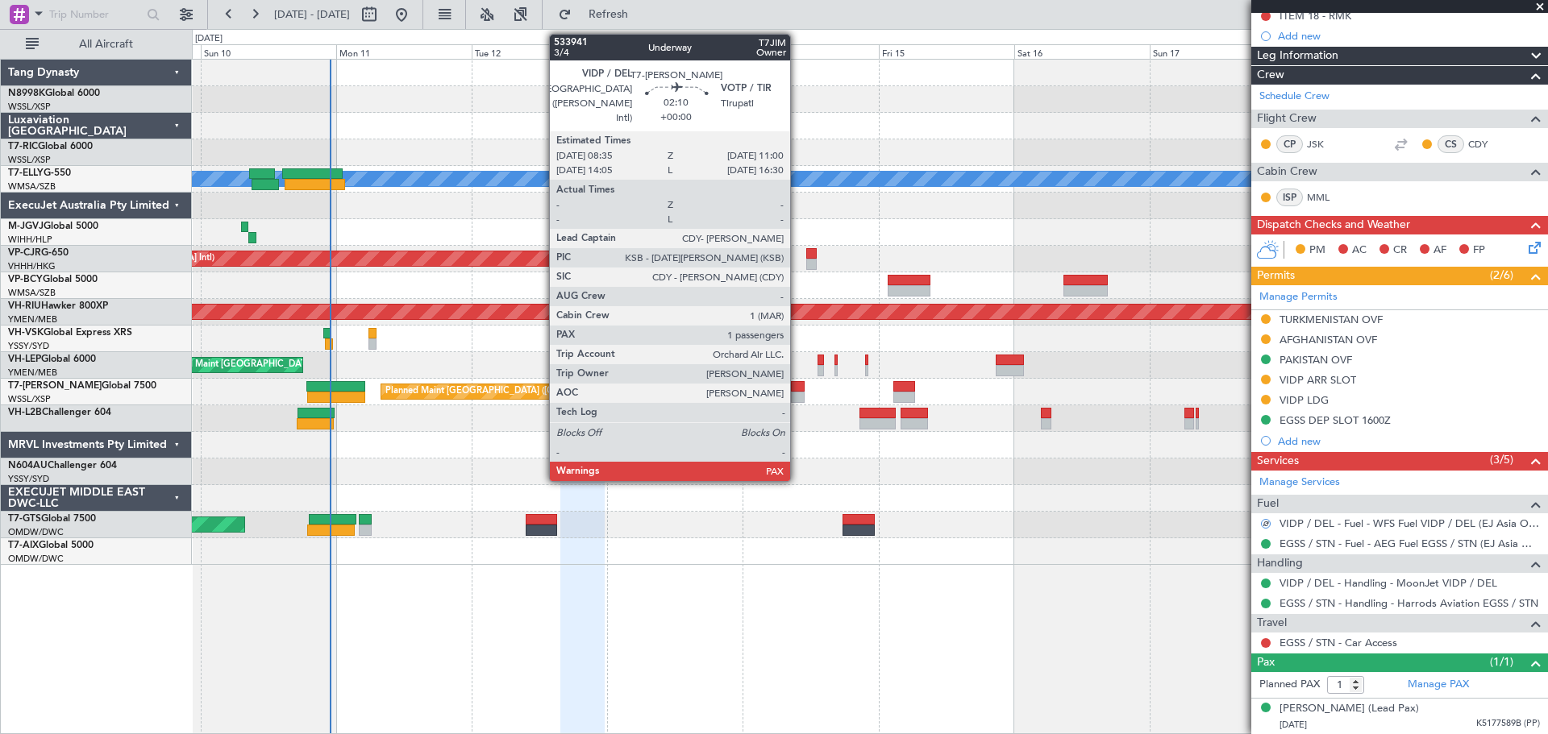
click at [797, 393] on div at bounding box center [798, 397] width 14 height 11
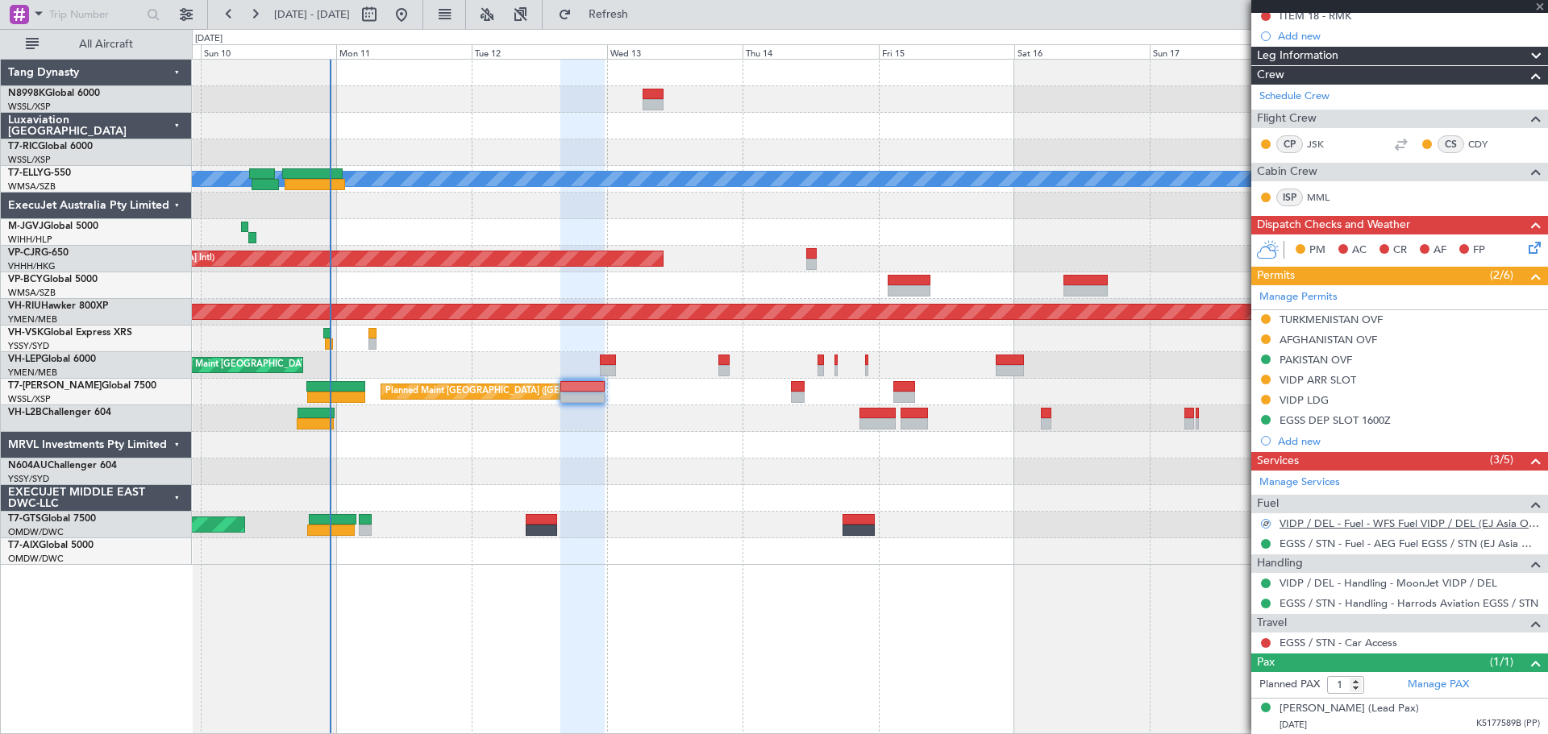
type input "4"
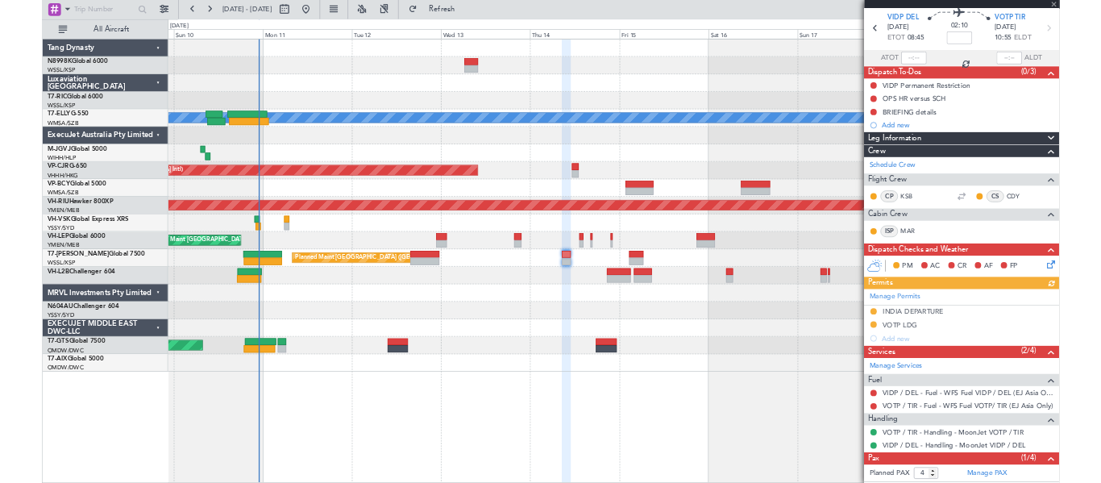
scroll to position [112, 0]
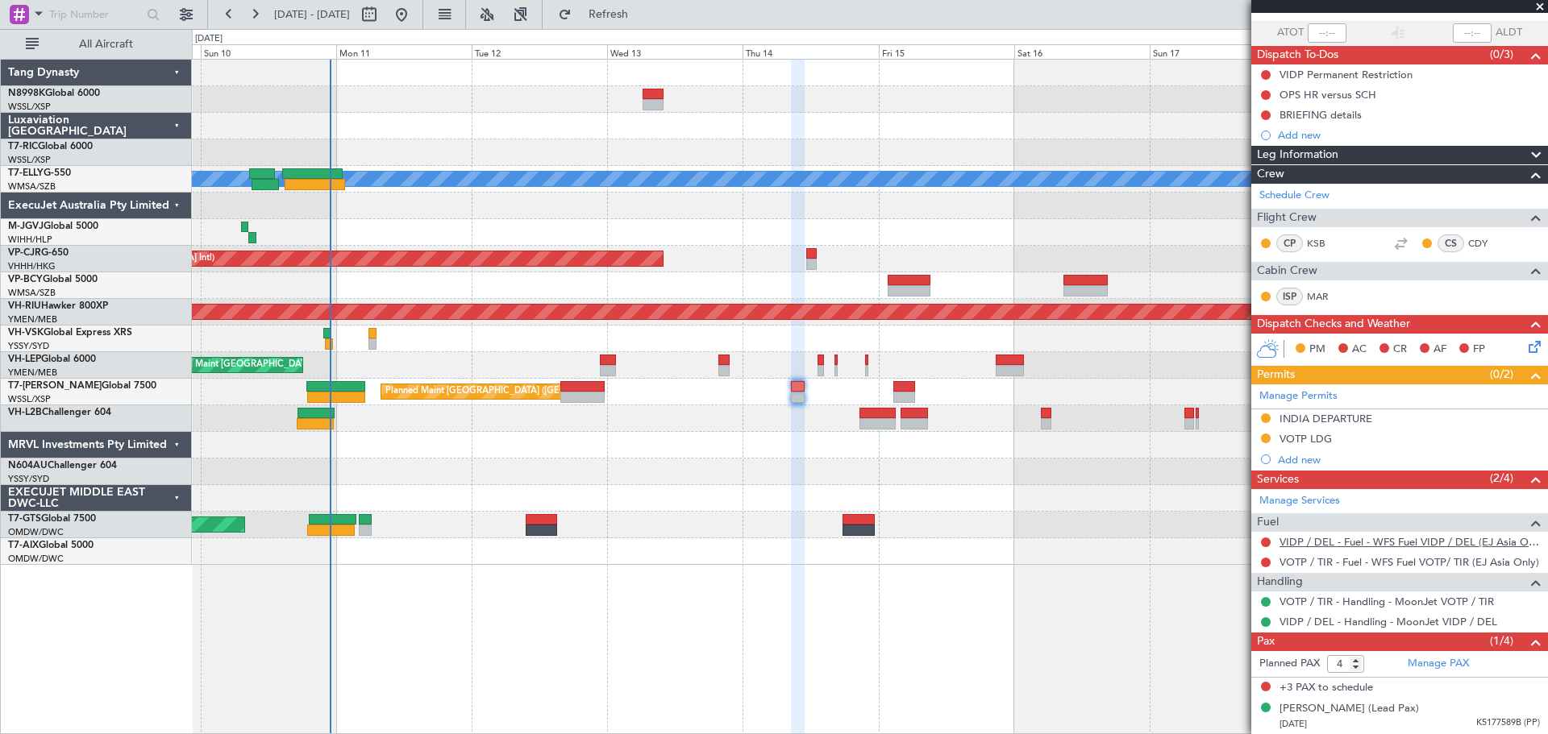
click at [1359, 546] on link "VIDP / DEL - Fuel - WFS Fuel VIDP / DEL (EJ Asia Only)" at bounding box center [1409, 542] width 260 height 14
click at [1268, 543] on button at bounding box center [1266, 543] width 10 height 10
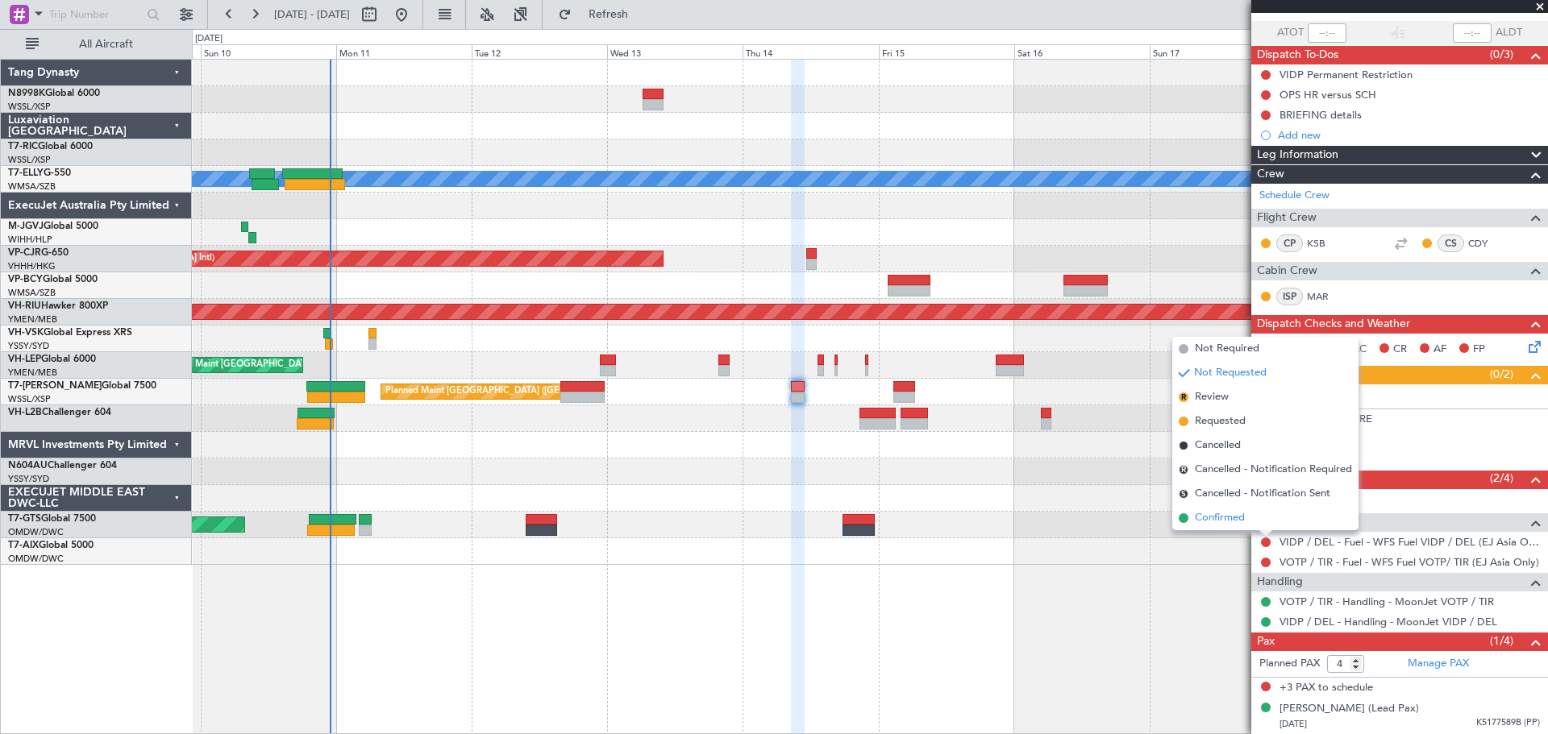
click at [1228, 519] on span "Confirmed" at bounding box center [1220, 518] width 50 height 16
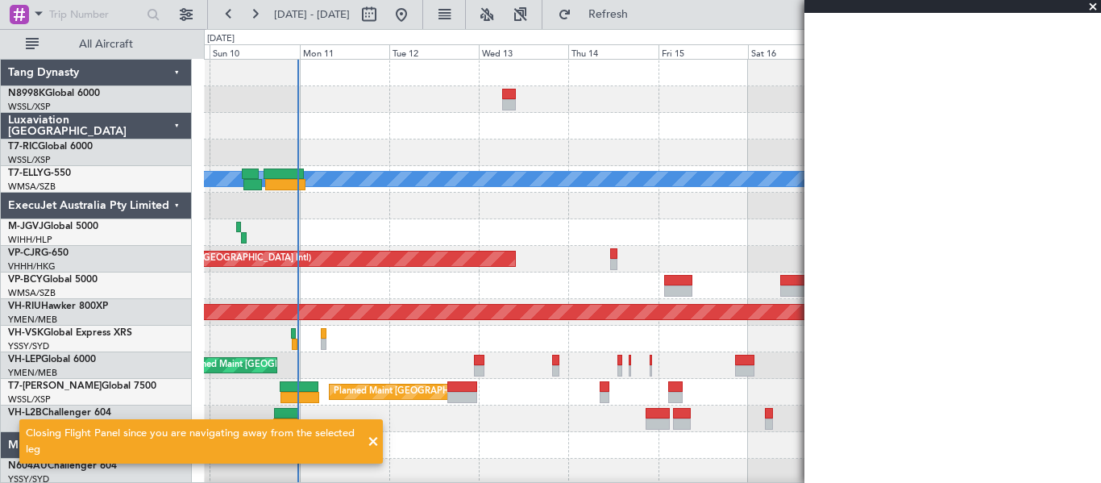
scroll to position [0, 0]
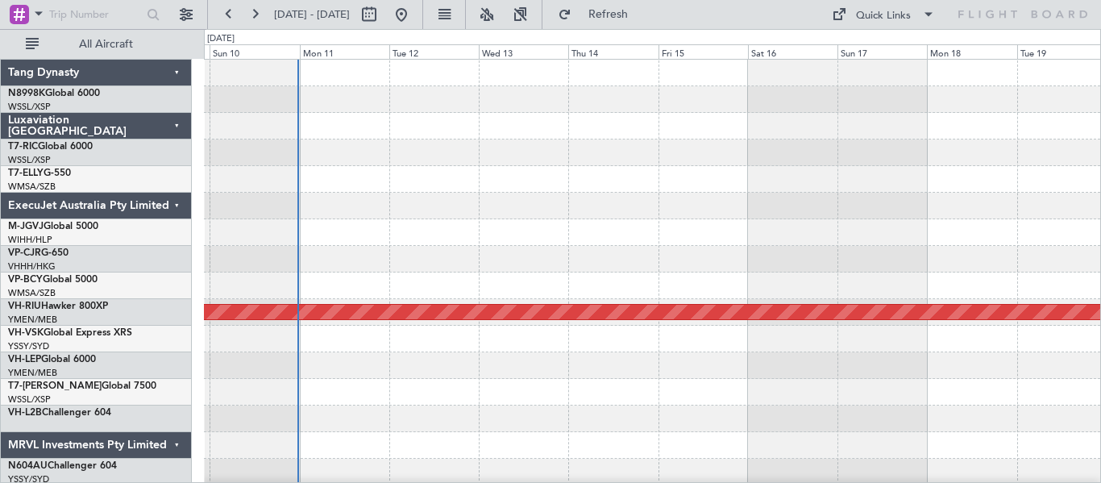
click at [456, 156] on div "Planned Maint [GEOGRAPHIC_DATA] (Seletar)" at bounding box center [652, 152] width 896 height 27
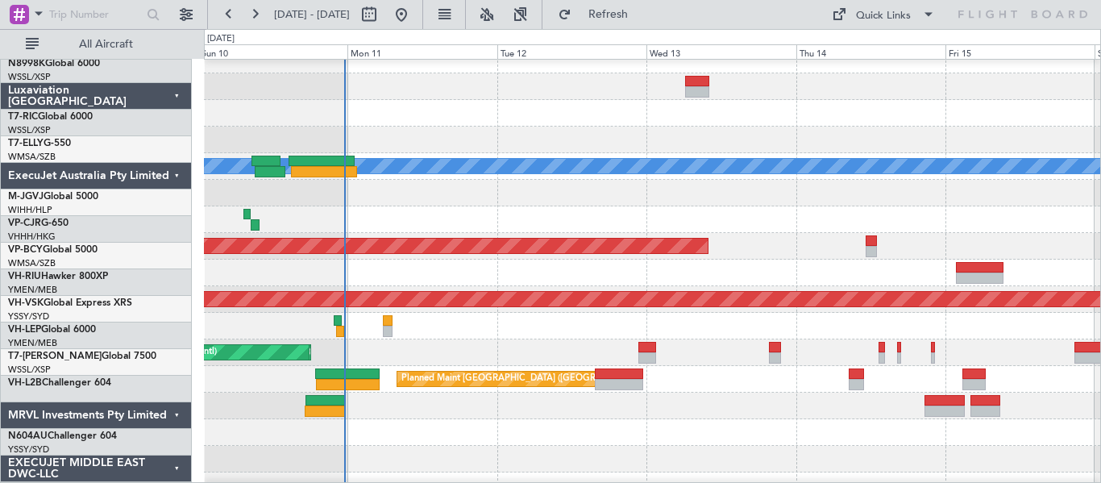
scroll to position [13, 0]
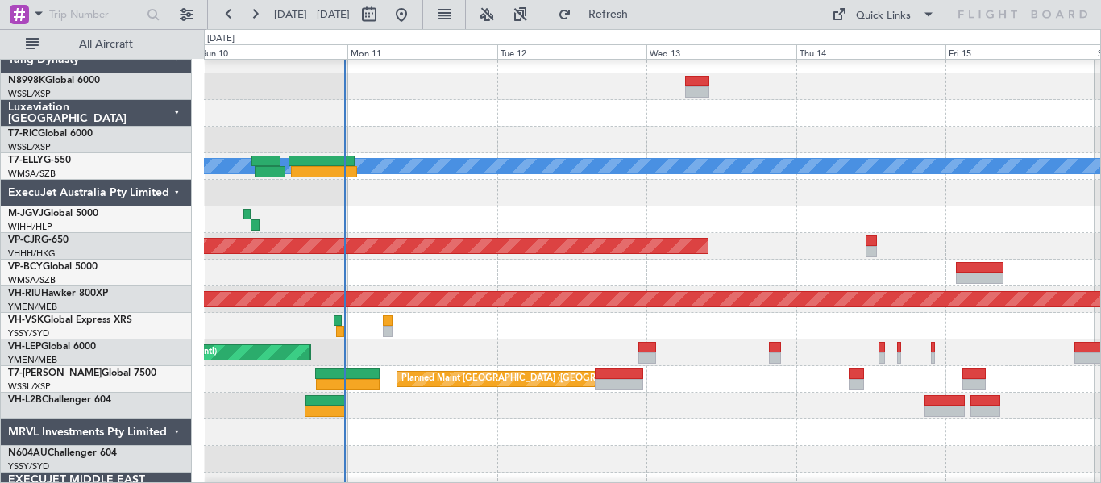
click at [563, 407] on div at bounding box center [652, 406] width 896 height 27
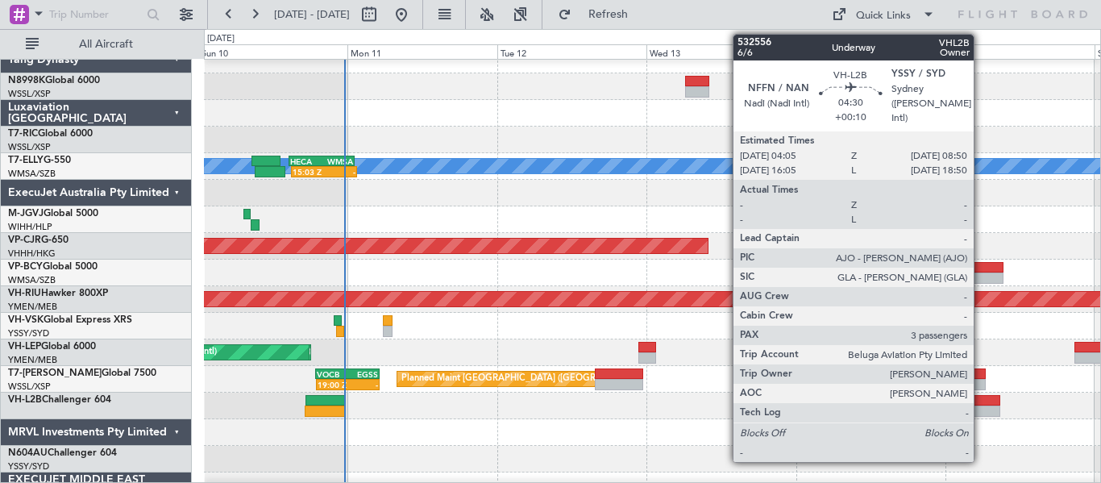
click at [981, 405] on div at bounding box center [985, 410] width 30 height 11
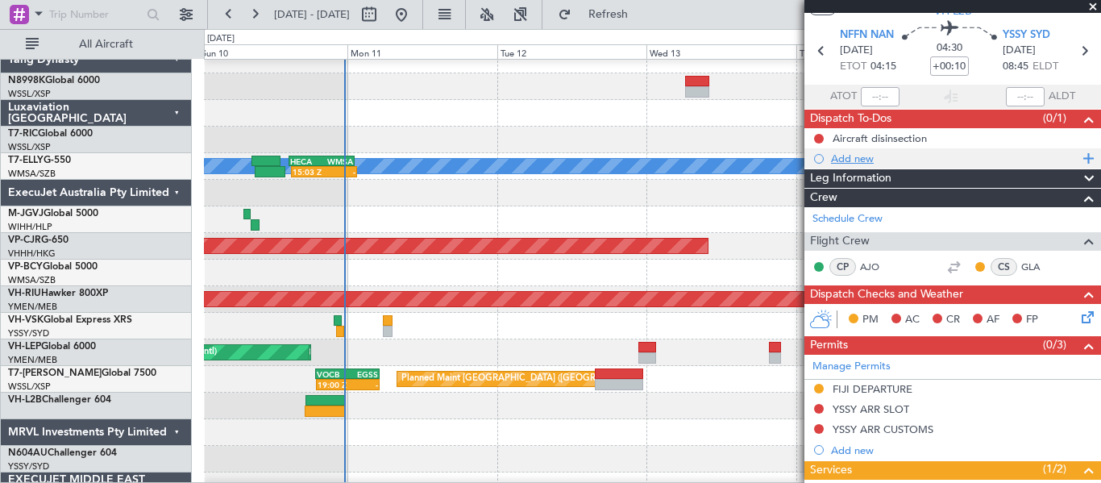
scroll to position [0, 0]
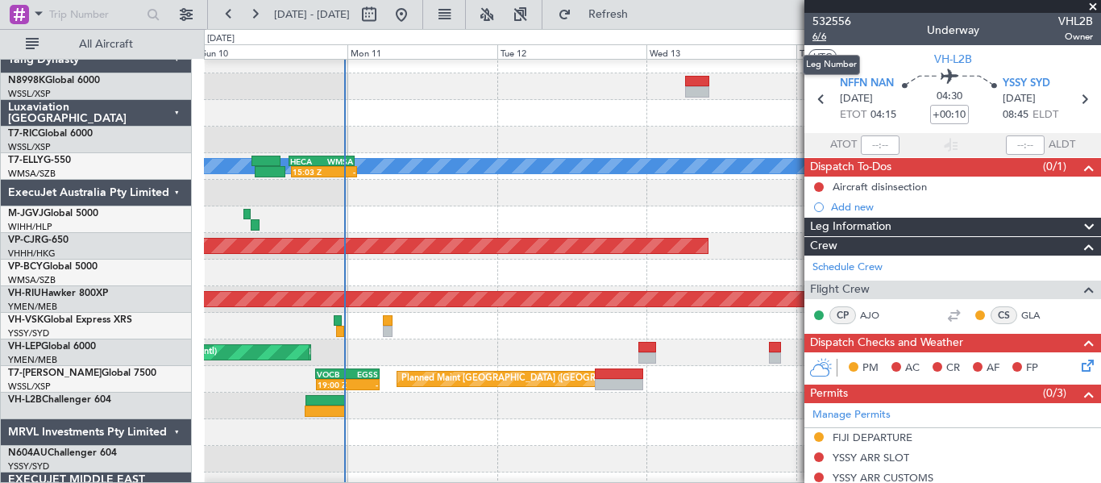
click at [826, 32] on span "6/6" at bounding box center [831, 37] width 39 height 14
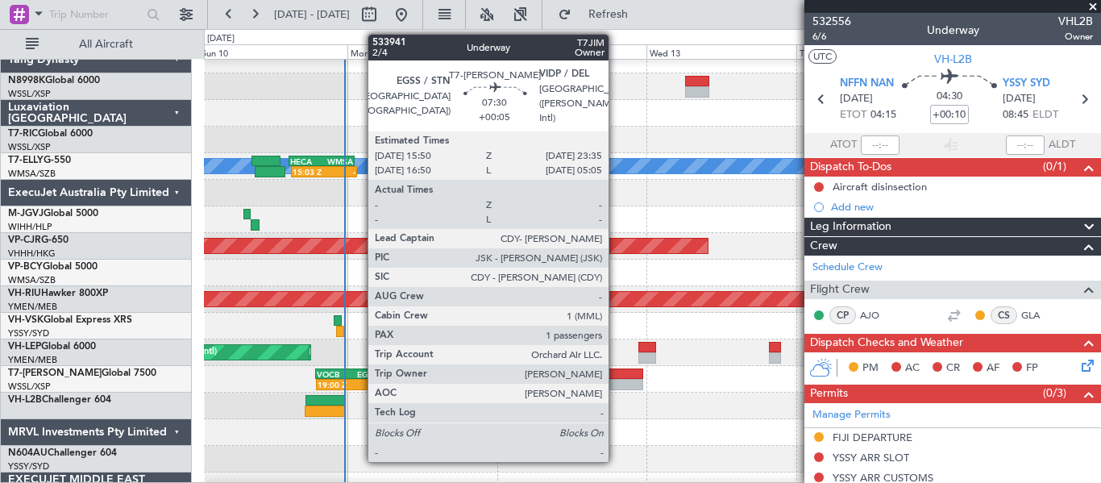
click at [616, 373] on div at bounding box center [619, 373] width 48 height 11
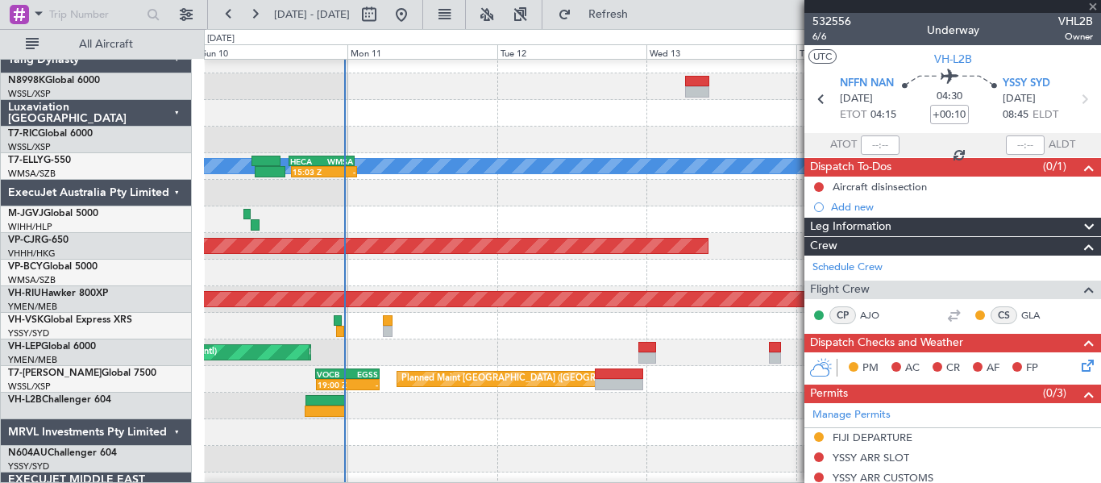
type input "+00:05"
type input "1"
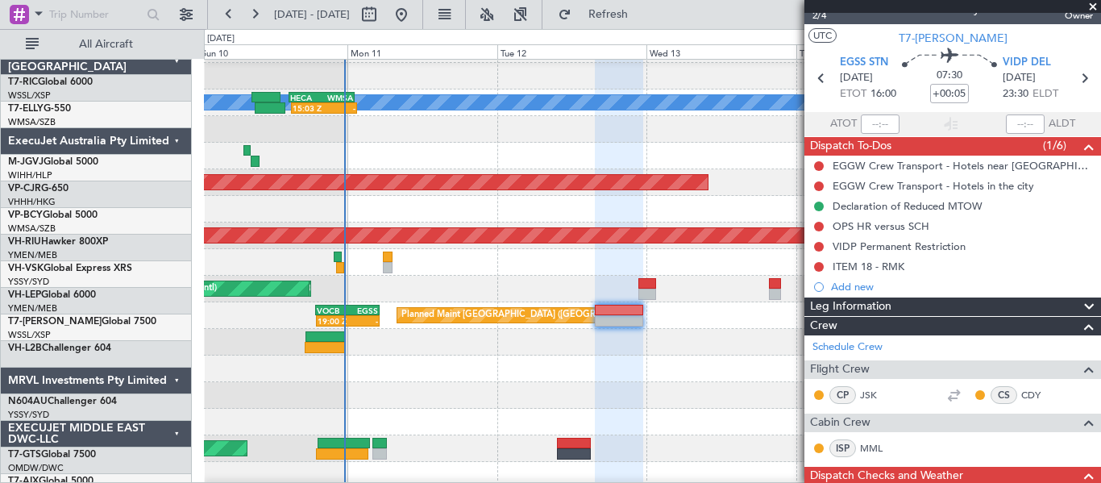
scroll to position [79, 0]
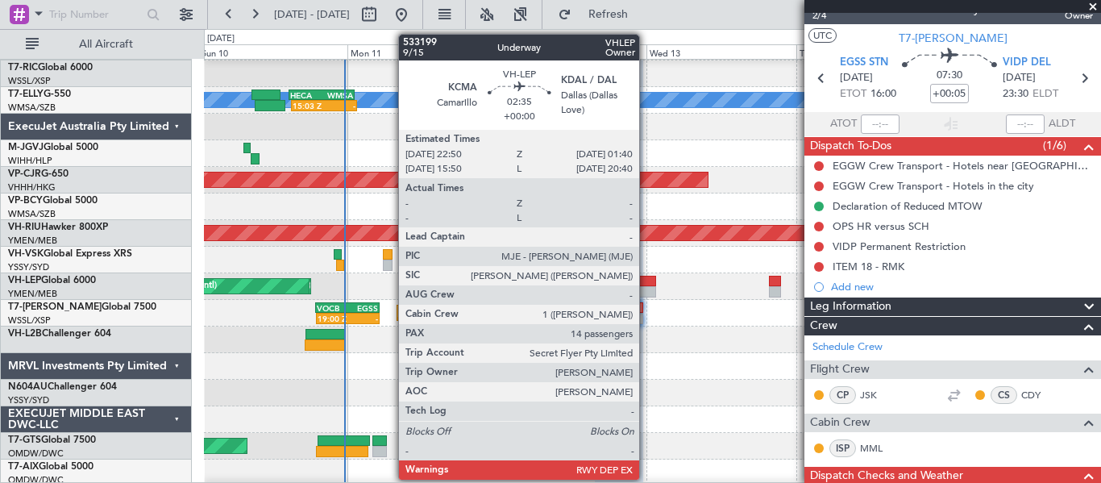
click at [646, 276] on div at bounding box center [647, 281] width 18 height 11
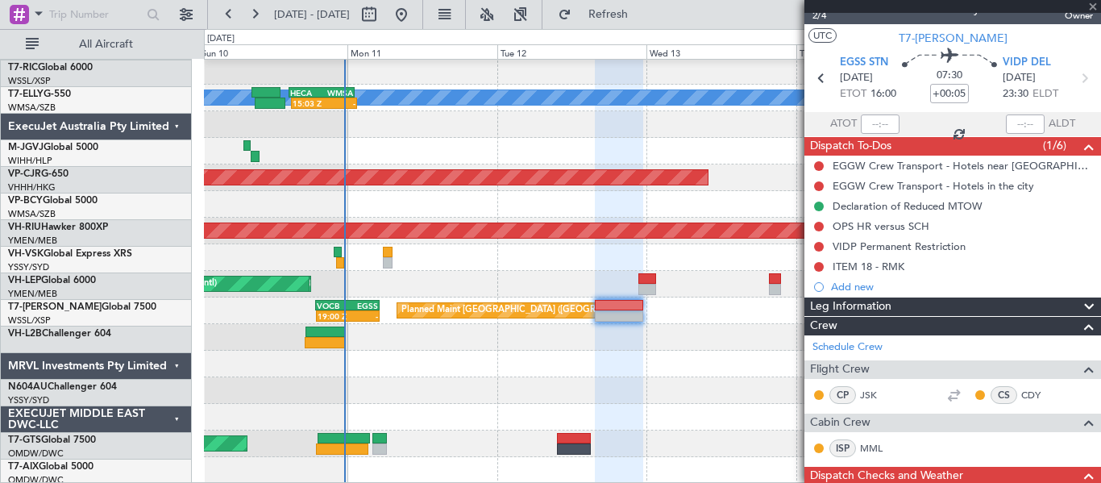
scroll to position [81, 0]
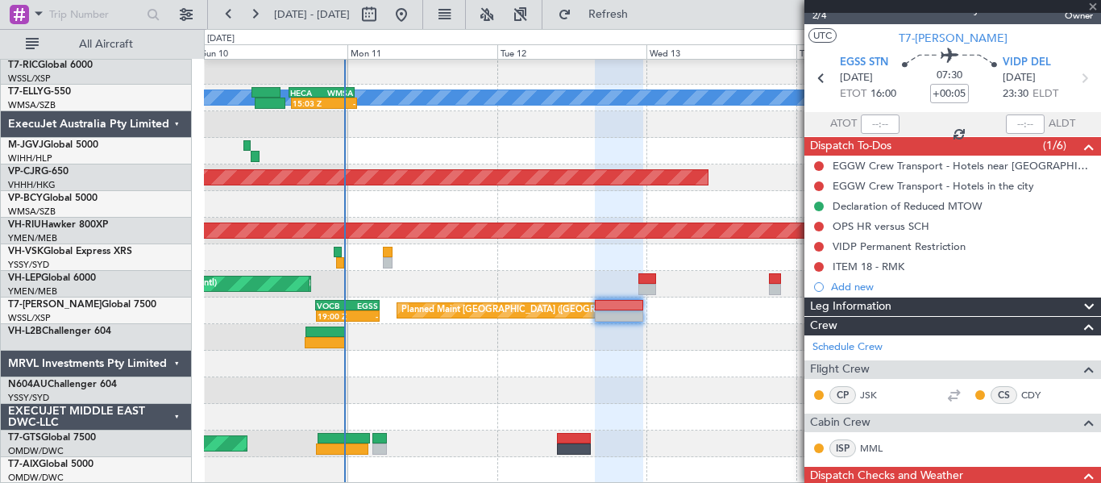
type input "14"
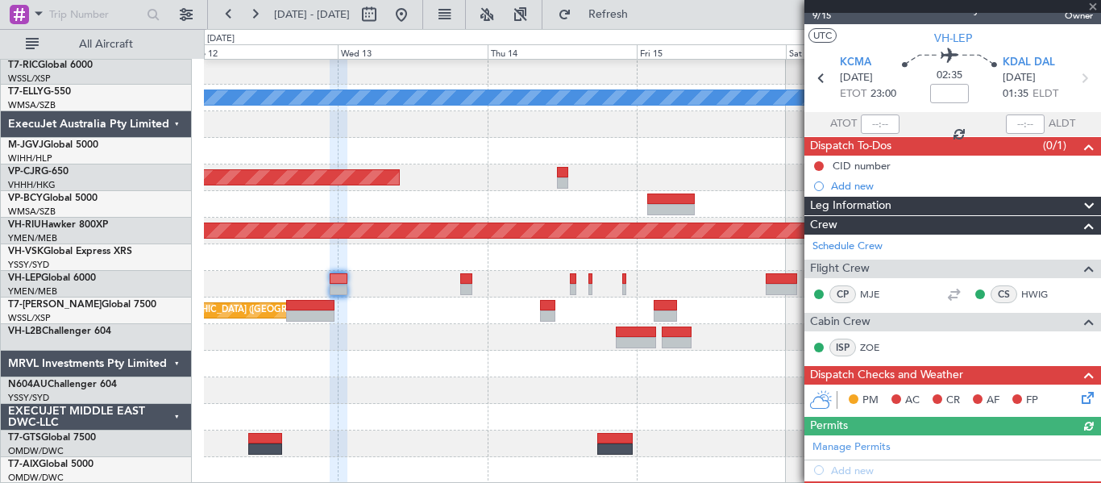
click at [256, 411] on div at bounding box center [652, 417] width 896 height 27
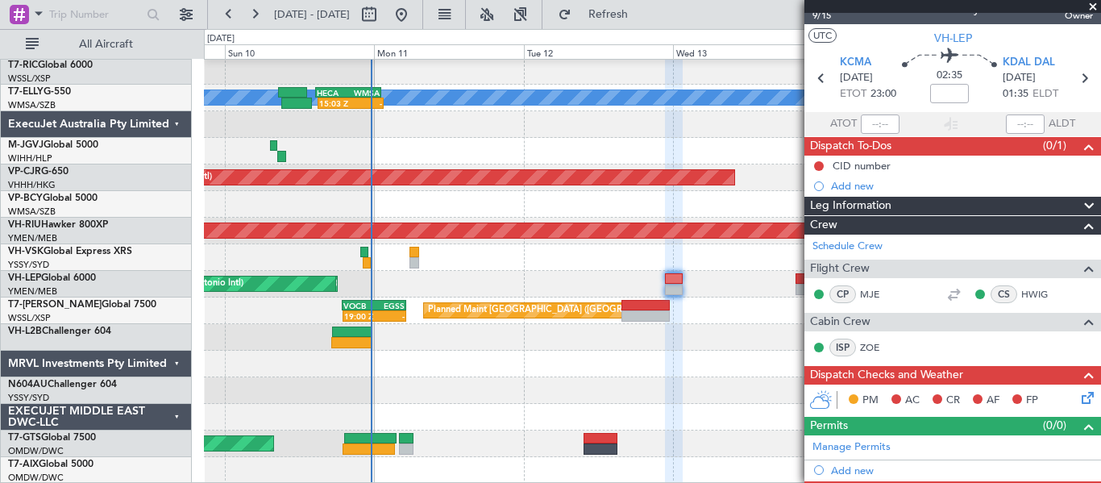
click at [849, 247] on fb-app "12 Aug 2025 - 18 Aug 2025 Refresh Quick Links All Aircraft Planned Maint Singap…" at bounding box center [550, 247] width 1101 height 471
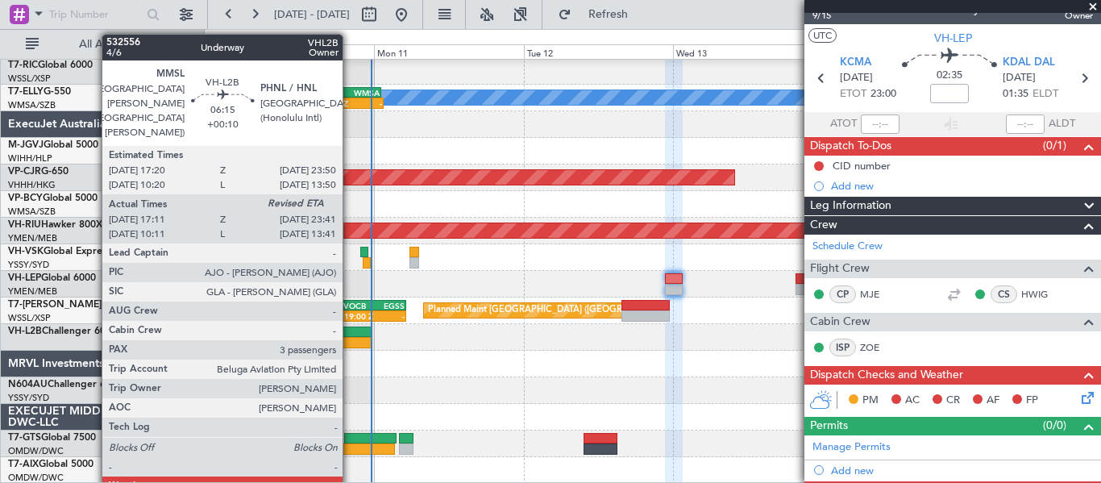
click at [346, 330] on div at bounding box center [352, 331] width 41 height 11
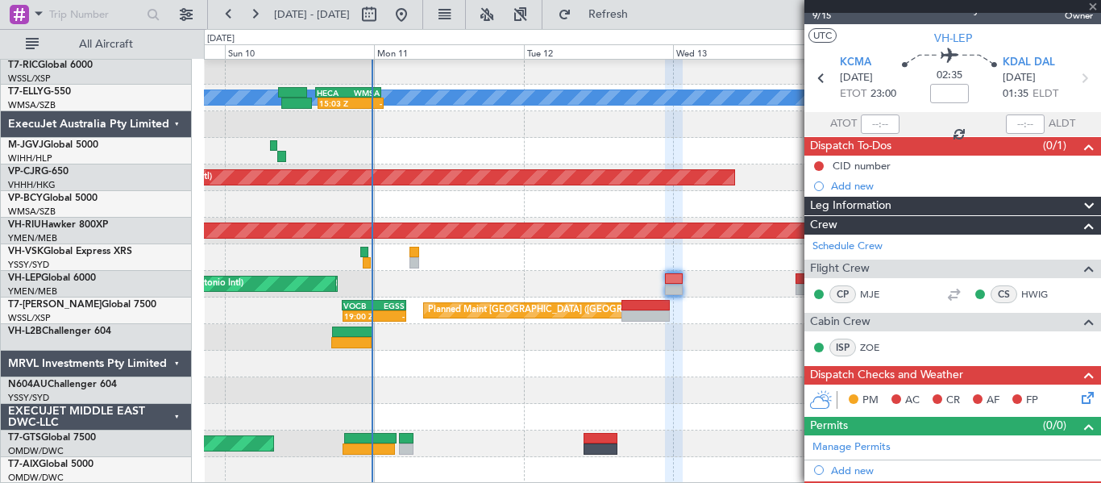
type input "+00:10"
type input "17:21"
type input "3"
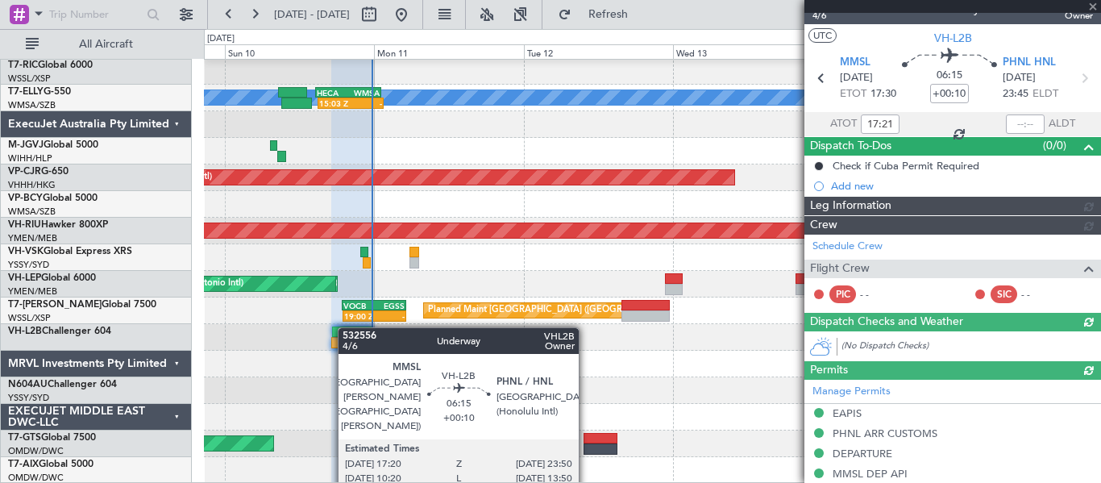
type input "Edmond Yuen (EYU)"
type input "A0013"
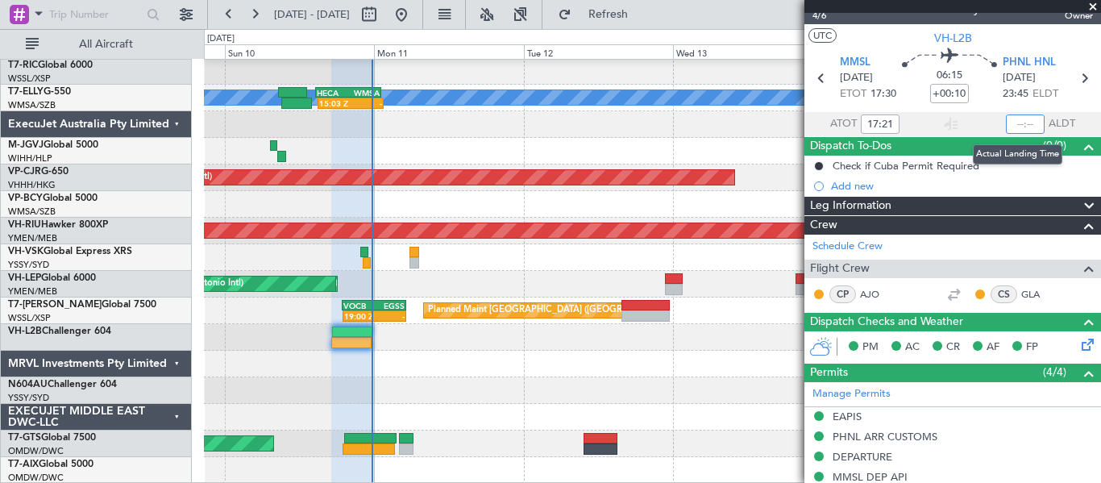
click at [1006, 127] on input "text" at bounding box center [1025, 123] width 39 height 19
type input "23:21"
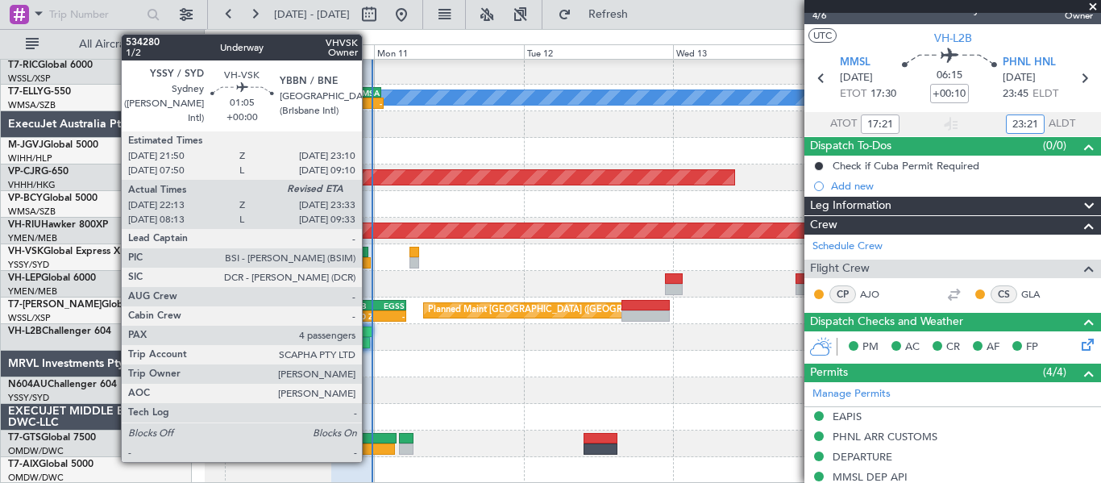
click at [369, 260] on div at bounding box center [367, 262] width 9 height 11
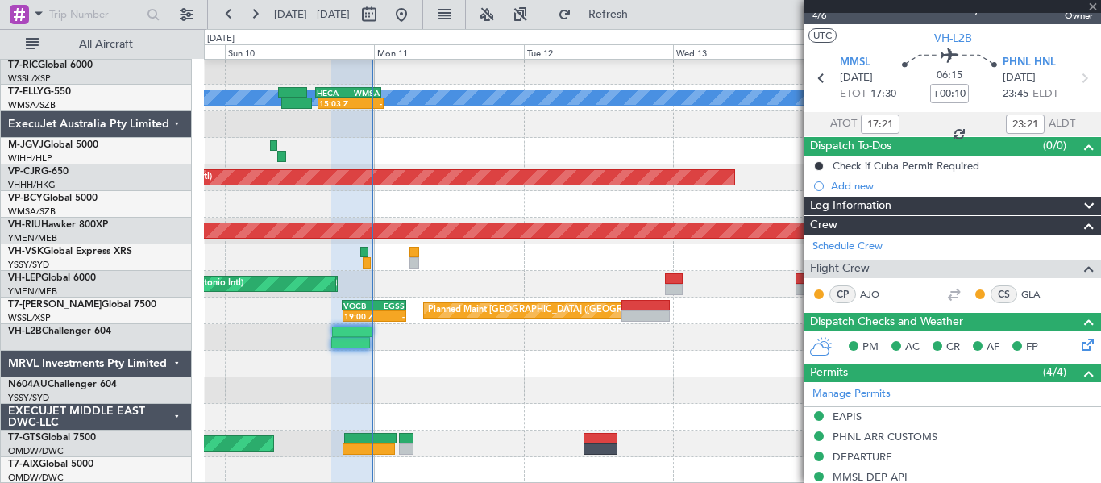
type input "22:23"
type input "4"
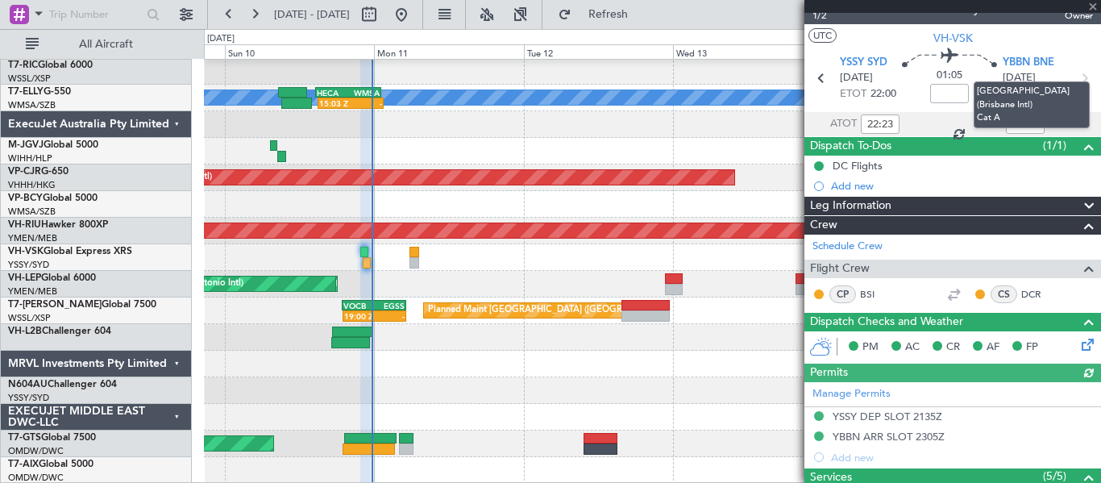
click at [1014, 118] on mat-tooltip-component "[GEOGRAPHIC_DATA] (Brisbane Intl) Cat A" at bounding box center [1031, 104] width 139 height 69
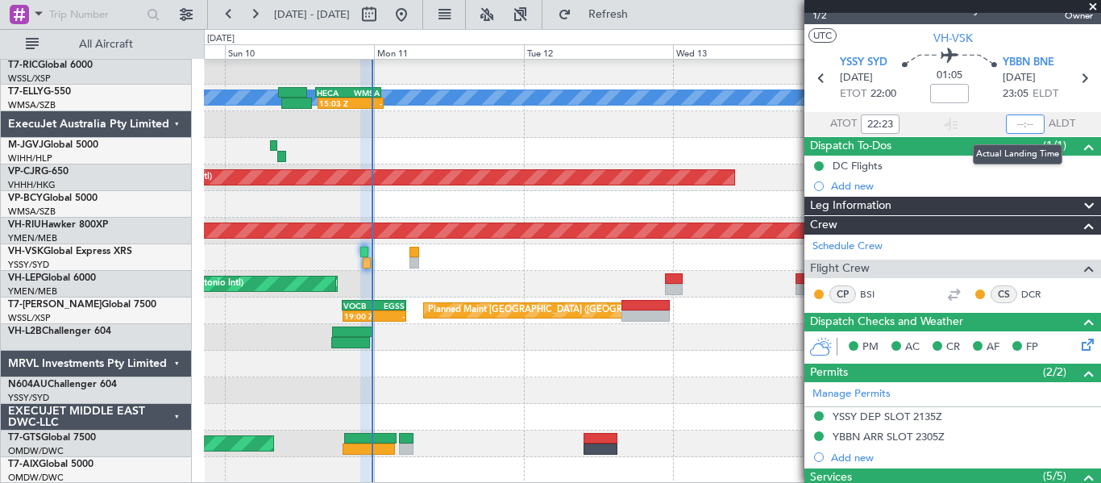
click at [1019, 121] on input "text" at bounding box center [1025, 123] width 39 height 19
type input "23:33"
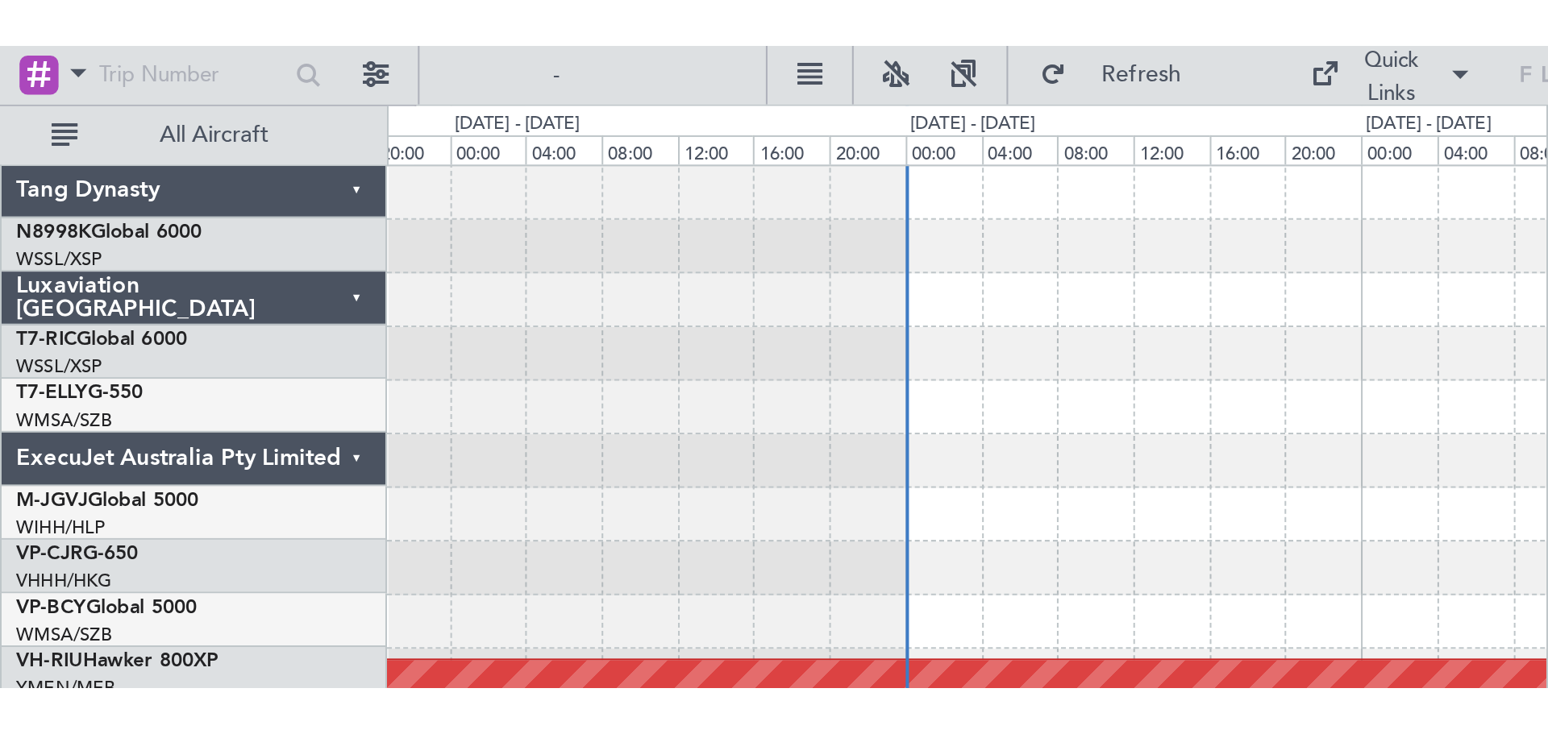
scroll to position [0, 0]
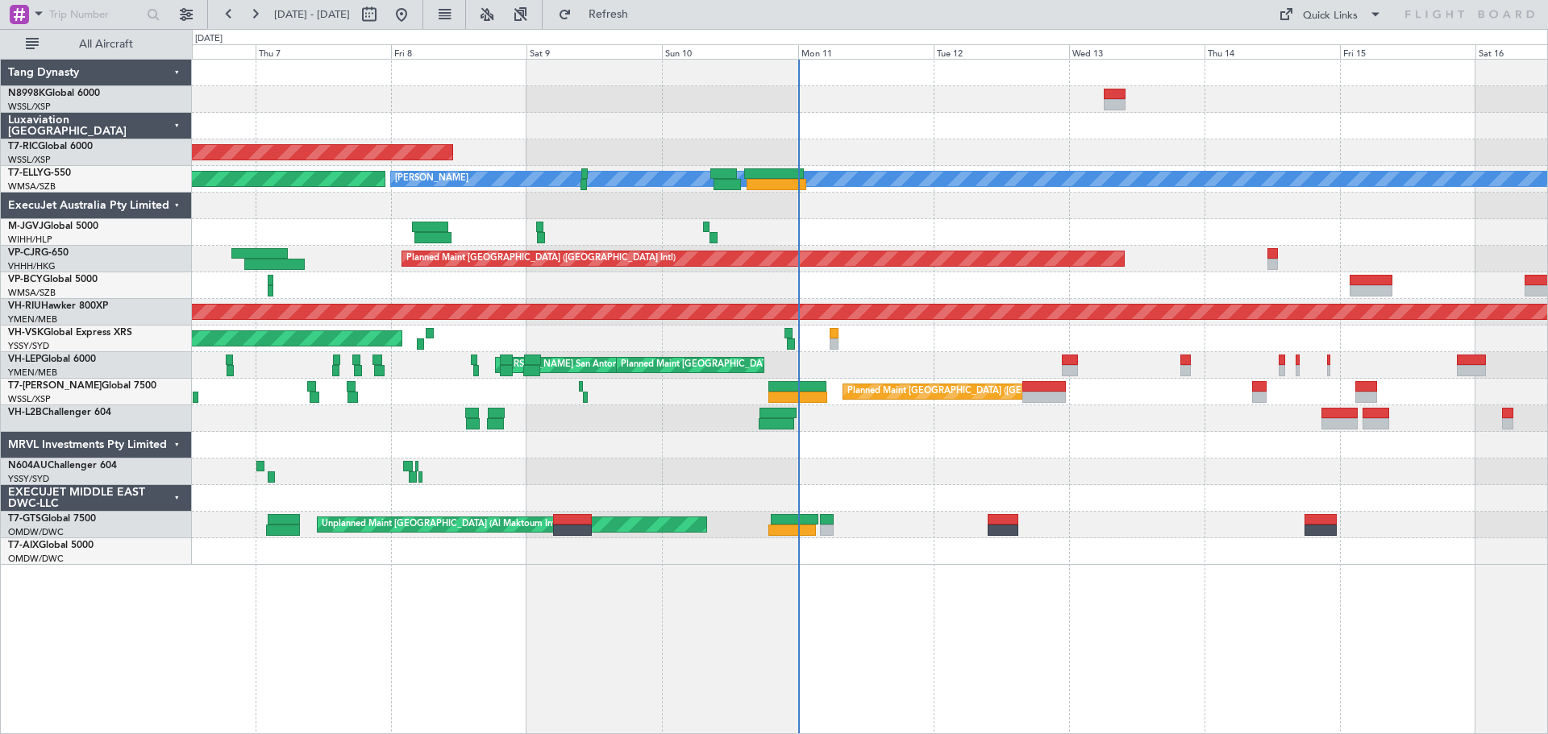
click at [727, 117] on div "Planned Maint Singapore (Seletar) AOG Maint Granada (Federico Garcia Lorca) MEL…" at bounding box center [869, 312] width 1355 height 505
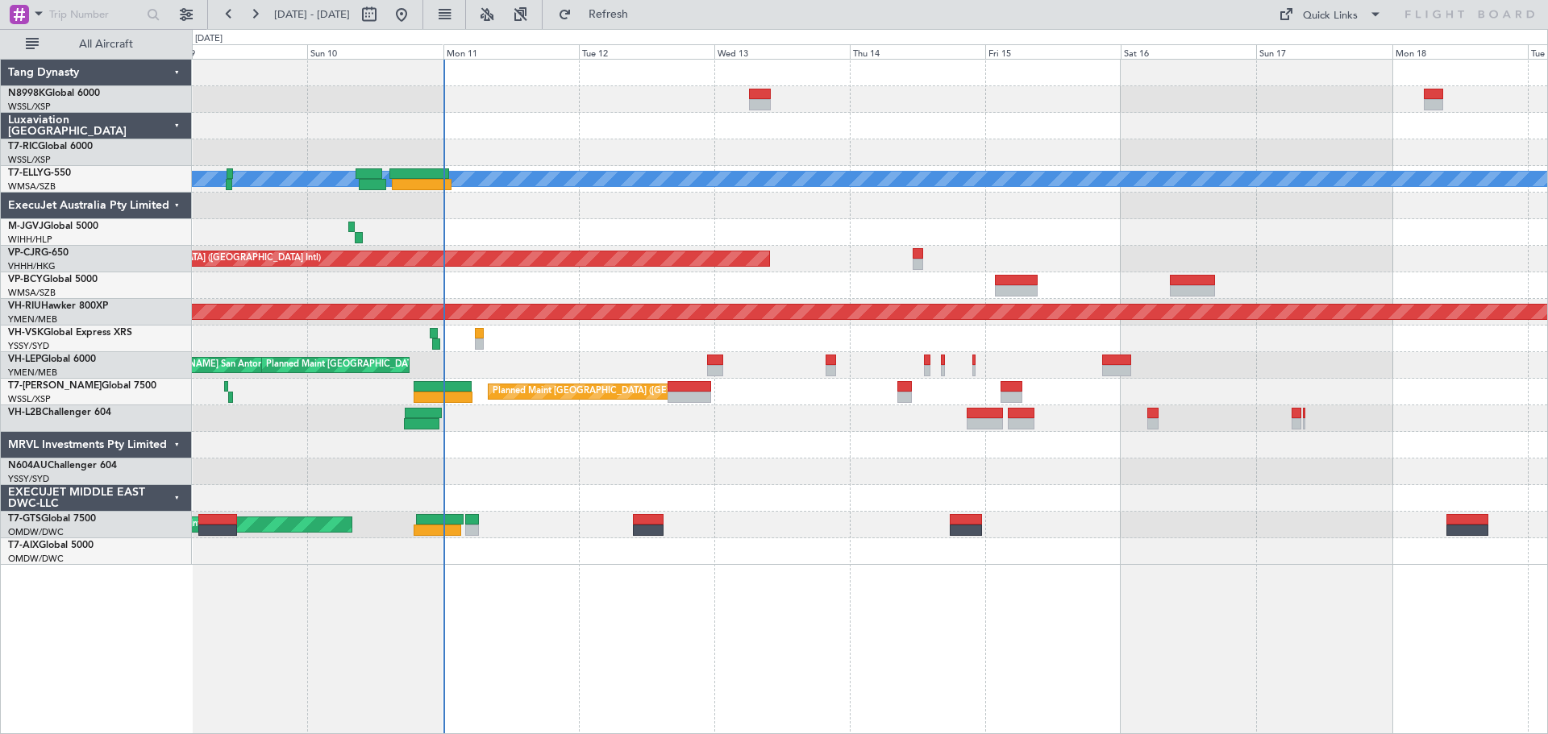
click at [746, 428] on div "Planned Maint Singapore (Seletar) MEL AOG Maint Granada (Federico Garcia Lorca)…" at bounding box center [869, 312] width 1355 height 505
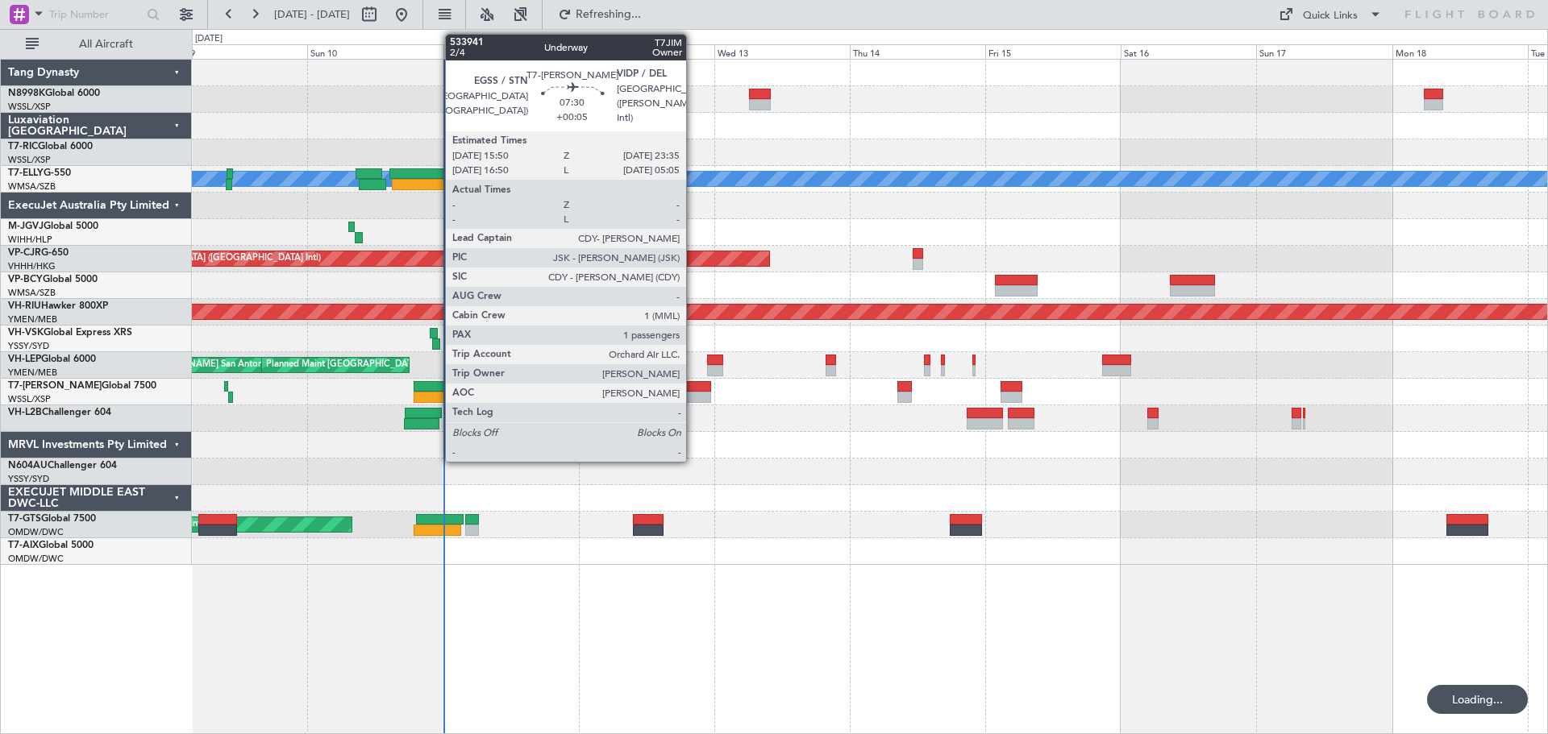
click at [693, 385] on div at bounding box center [689, 386] width 44 height 11
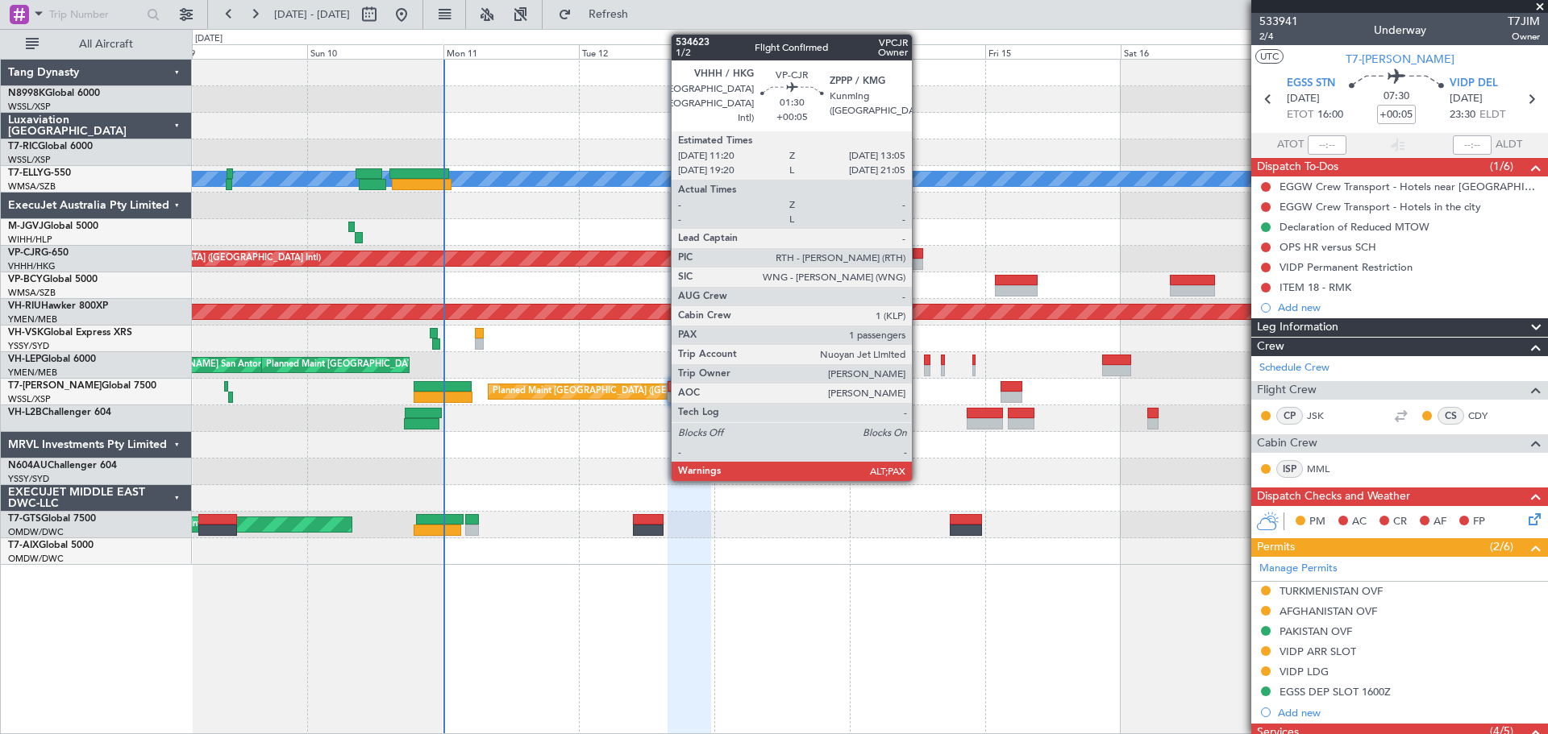
click at [919, 250] on div at bounding box center [917, 253] width 10 height 11
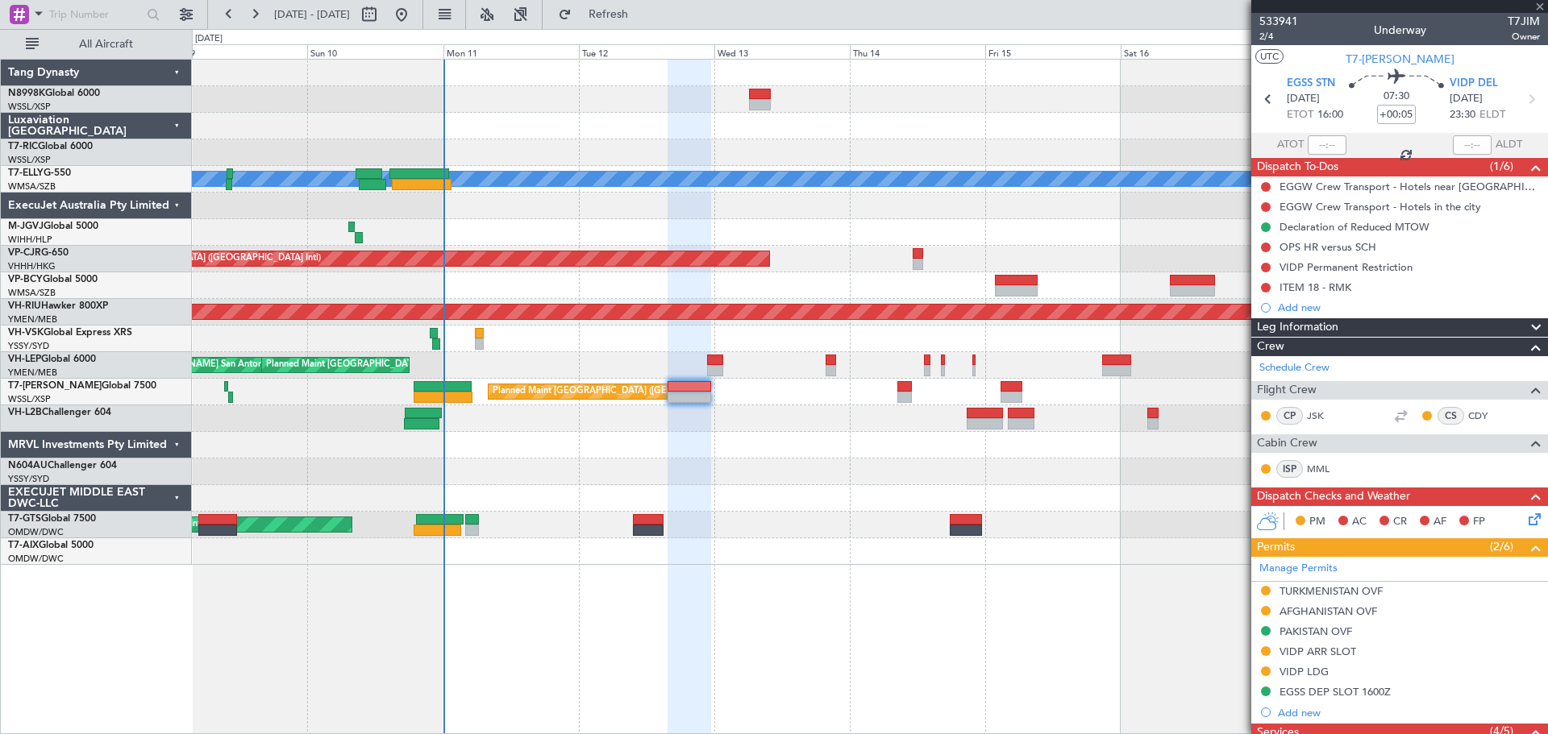
type input "5"
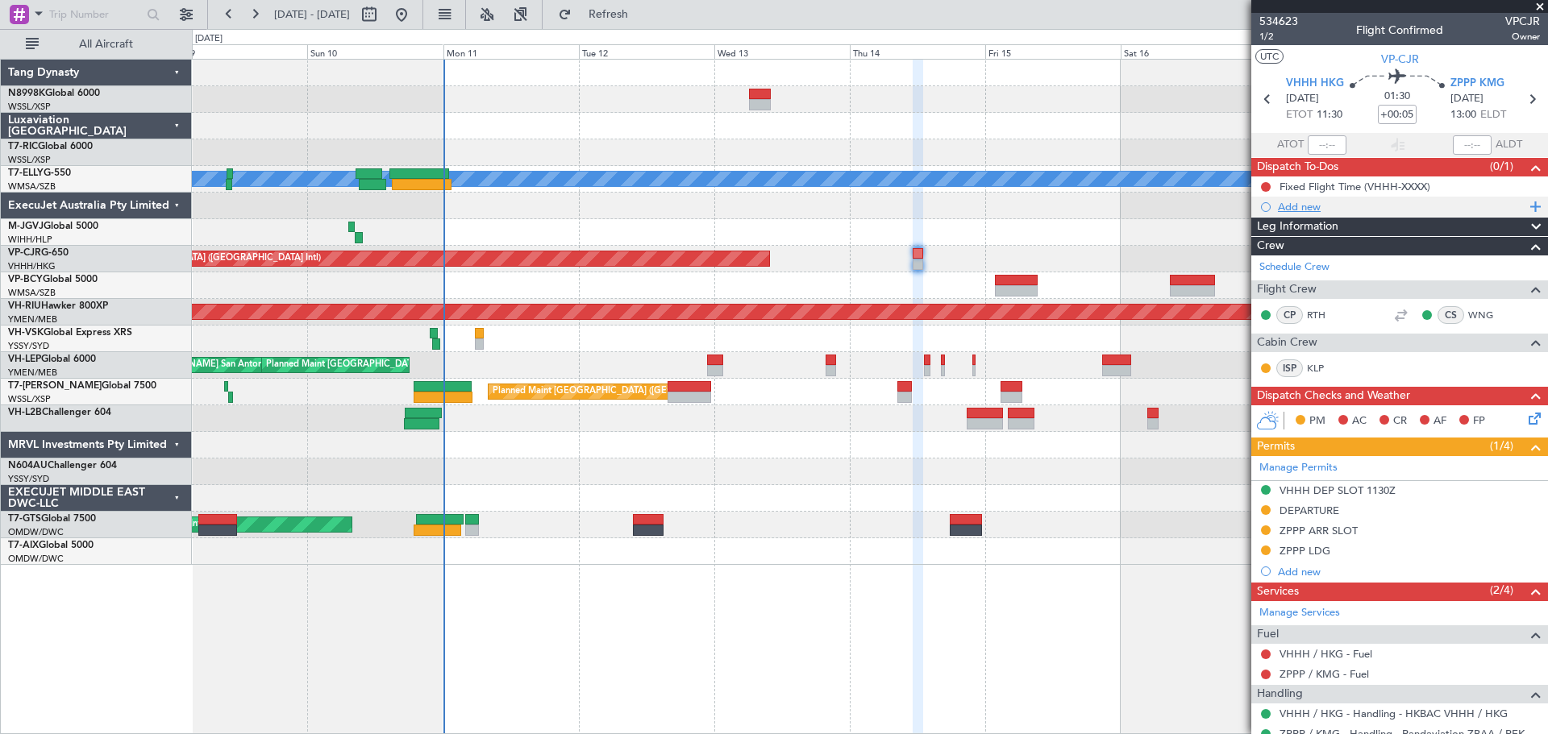
click at [1307, 212] on div "Add new" at bounding box center [1401, 207] width 247 height 14
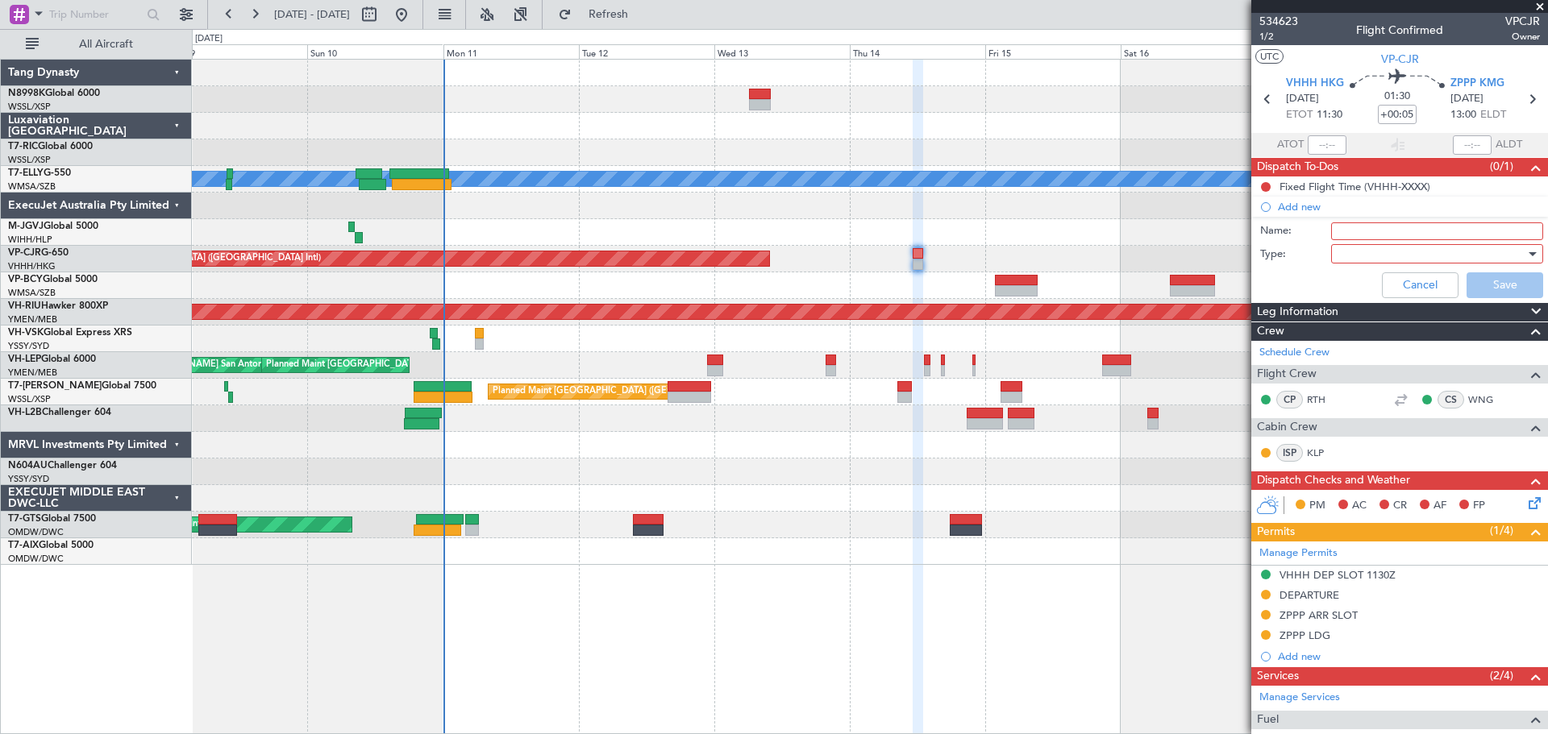
click at [1345, 233] on input "Name:" at bounding box center [1437, 231] width 212 height 18
type input "2"
type input "LEA GD for Billy"
click at [1398, 257] on div at bounding box center [1431, 254] width 188 height 24
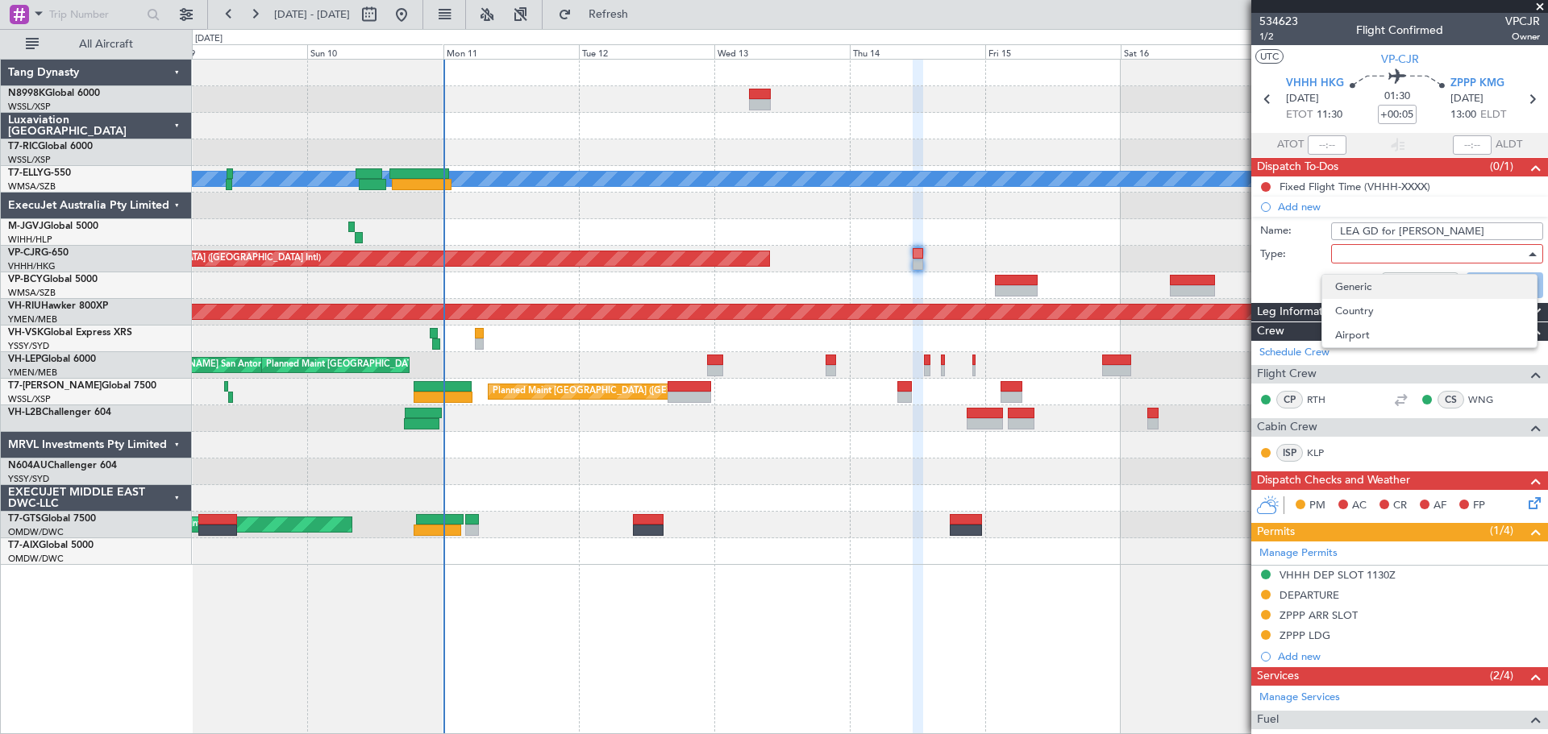
click at [1369, 279] on span "Generic" at bounding box center [1429, 287] width 189 height 24
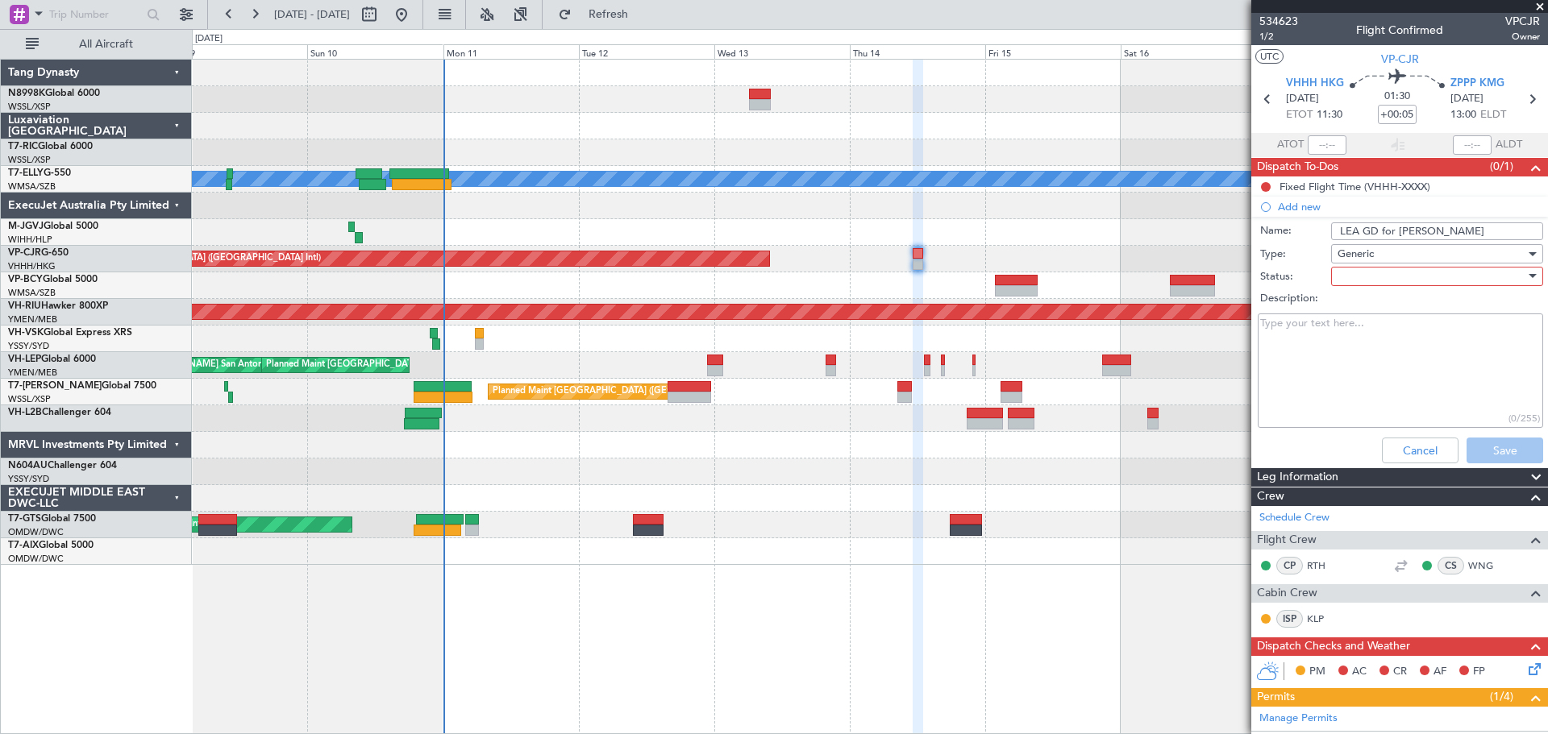
click at [1381, 268] on div at bounding box center [1431, 276] width 188 height 24
click at [1358, 311] on span "Not Started" at bounding box center [1429, 309] width 189 height 24
click at [1466, 443] on button "Save" at bounding box center [1504, 451] width 77 height 26
click at [912, 251] on div "Planned Maint Singapore (Seletar) MEL AOG Maint Granada (Federico Garcia Lorca)…" at bounding box center [869, 312] width 1355 height 505
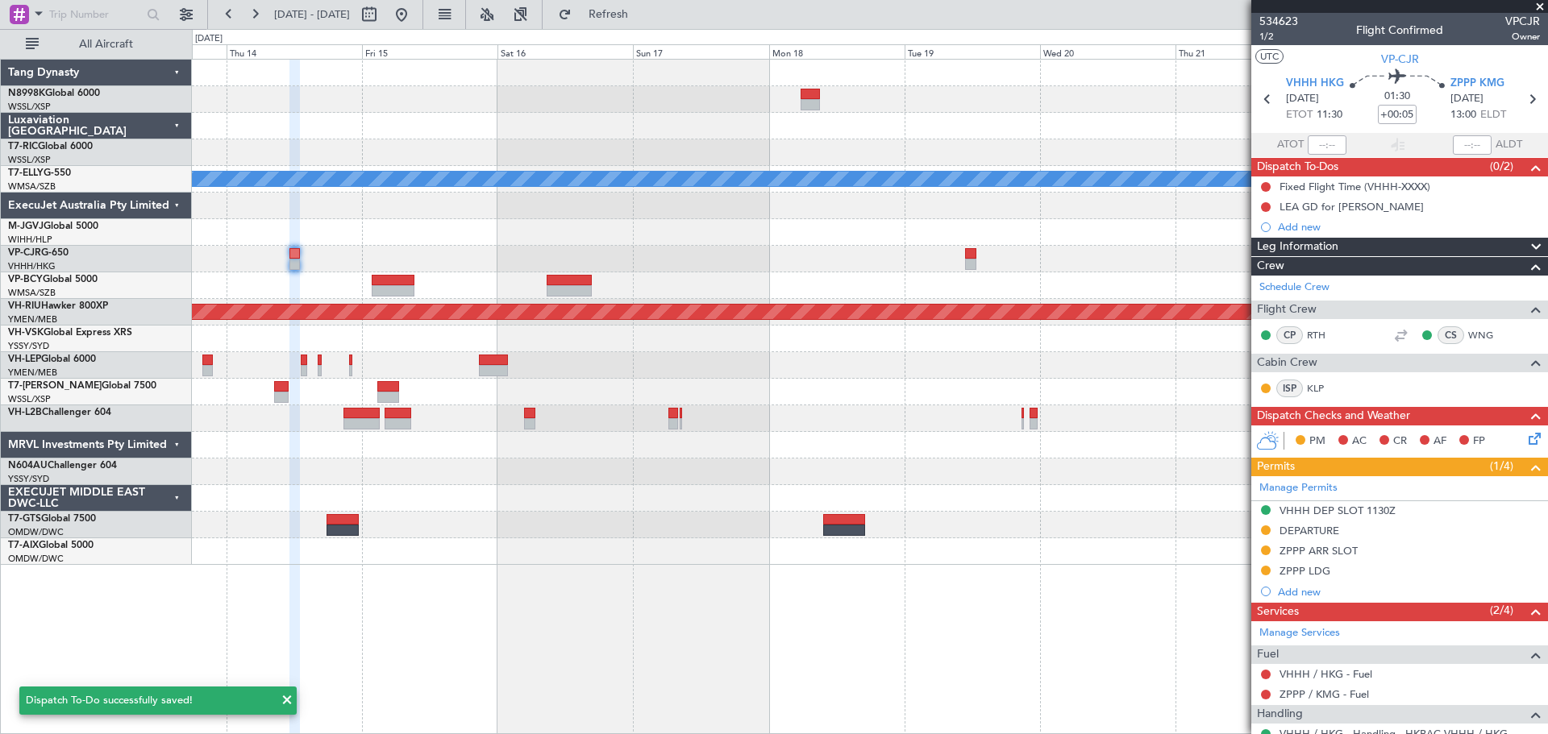
click at [736, 243] on div "MEL Planned Maint Hong Kong (Hong Kong Intl) Planned Maint Hong Kong (Hong Kong…" at bounding box center [869, 312] width 1355 height 505
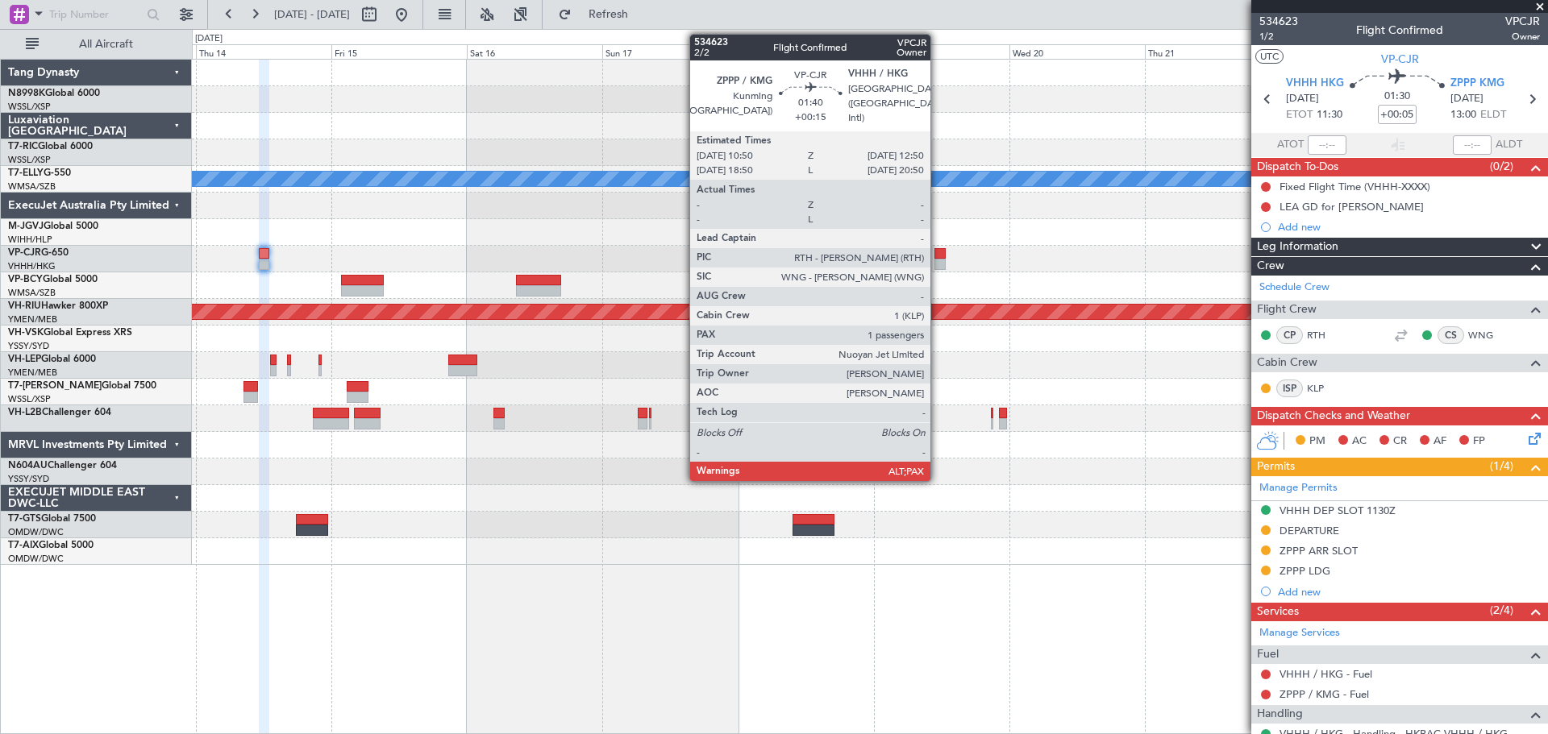
click at [937, 253] on div at bounding box center [940, 253] width 12 height 11
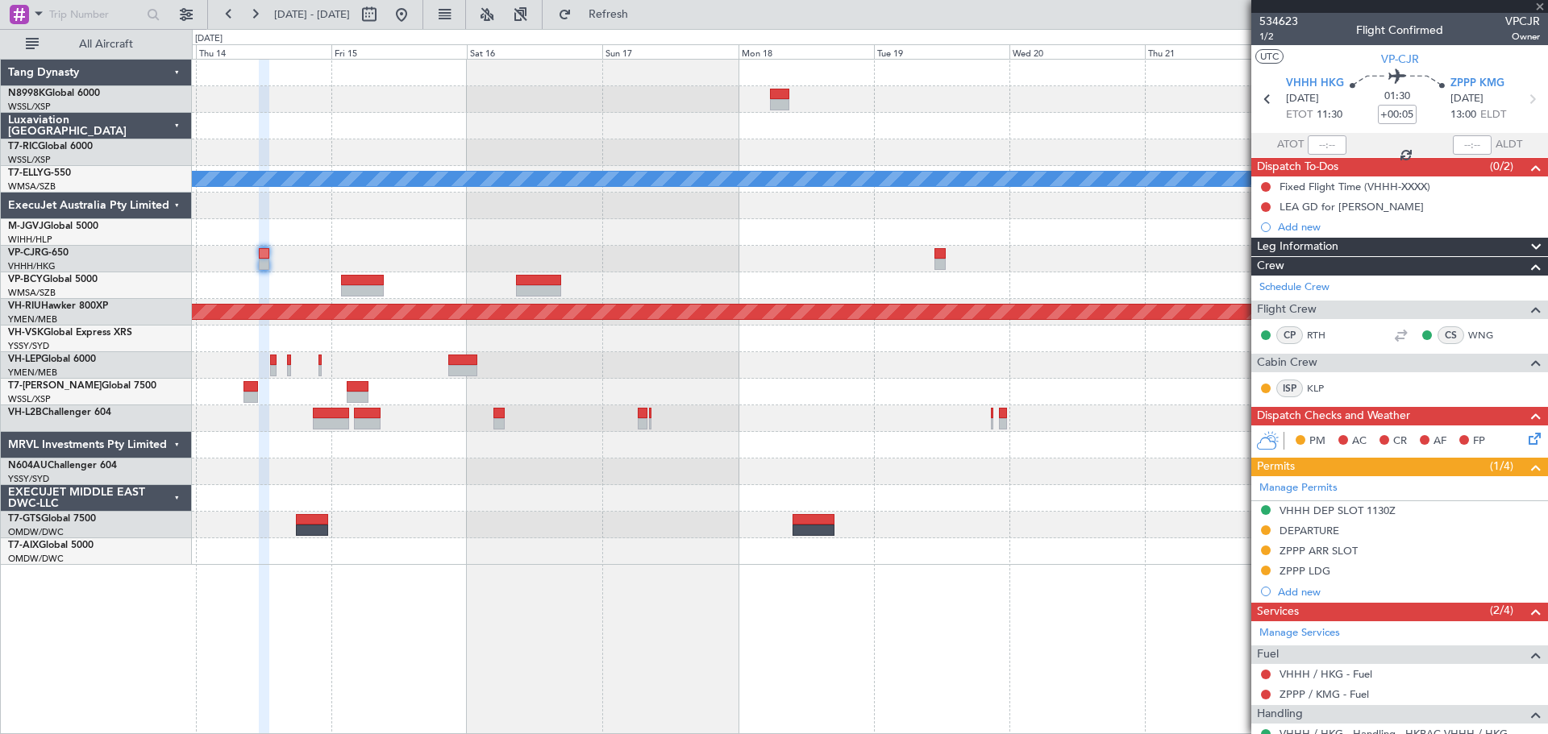
type input "+00:15"
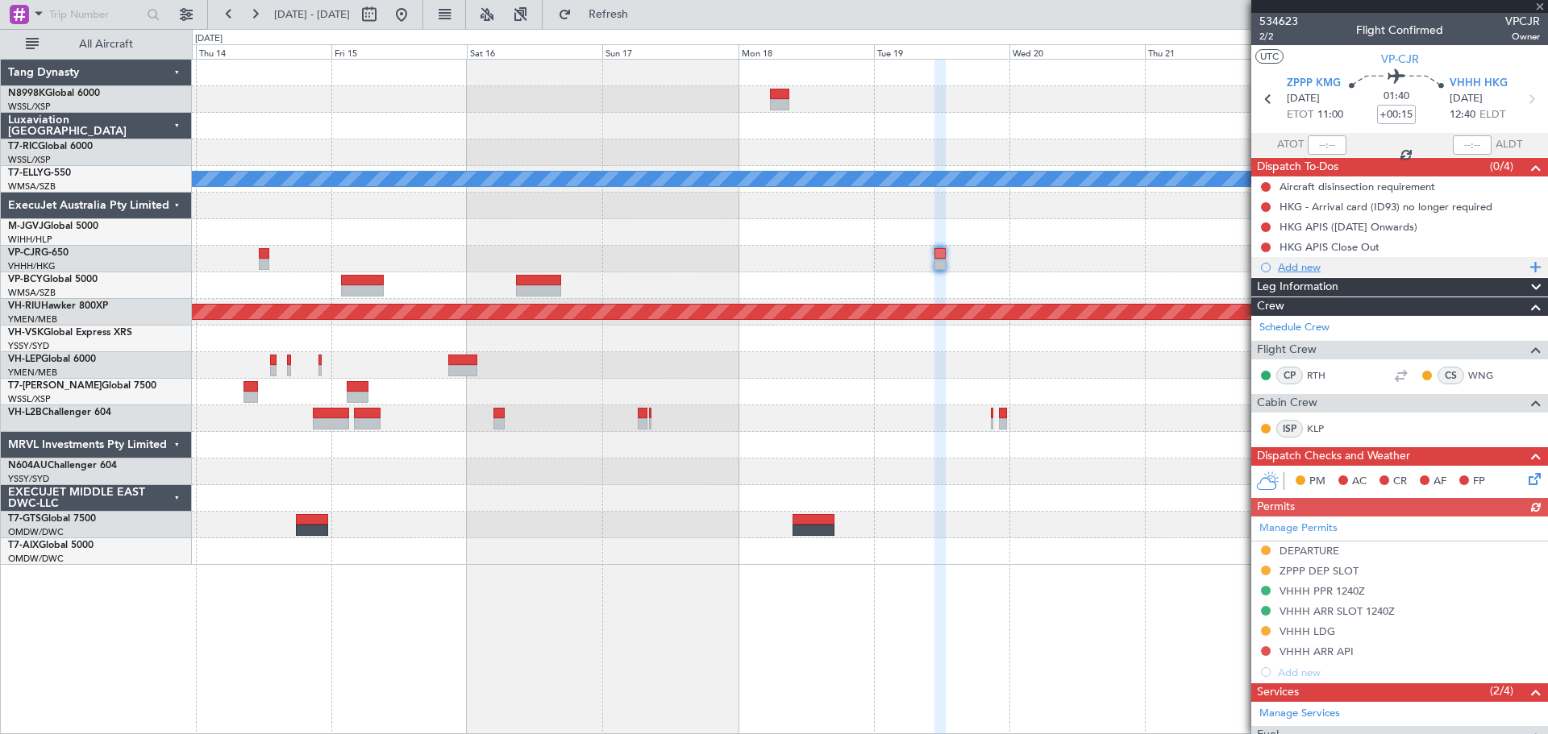
click at [1297, 274] on div "Add new" at bounding box center [1399, 267] width 297 height 20
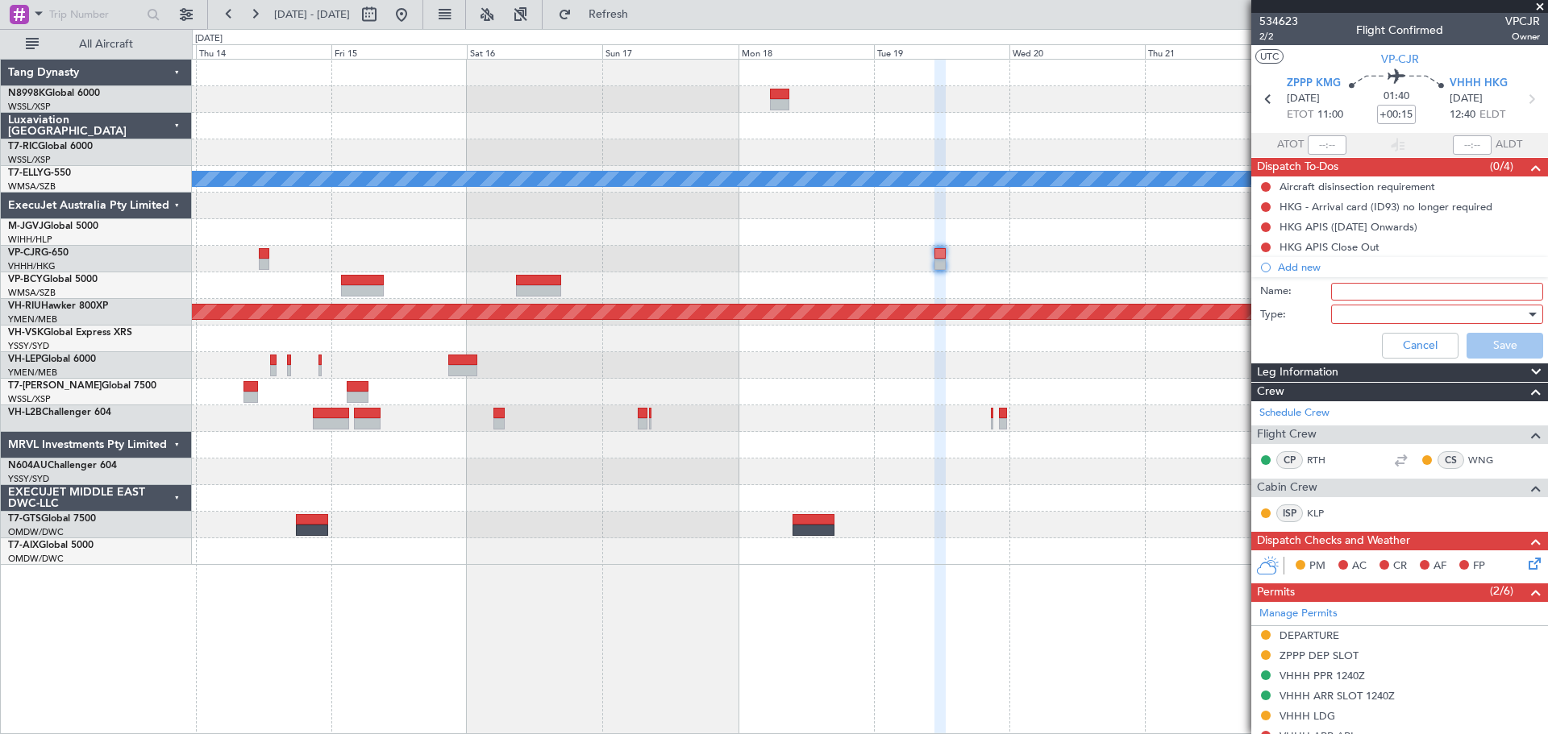
click at [1369, 297] on input "Name:" at bounding box center [1437, 292] width 212 height 18
click at [1337, 289] on input "2 GD for Billy" at bounding box center [1437, 292] width 212 height 18
type input "LEA GD for Billy"
click at [1374, 315] on div at bounding box center [1431, 314] width 188 height 24
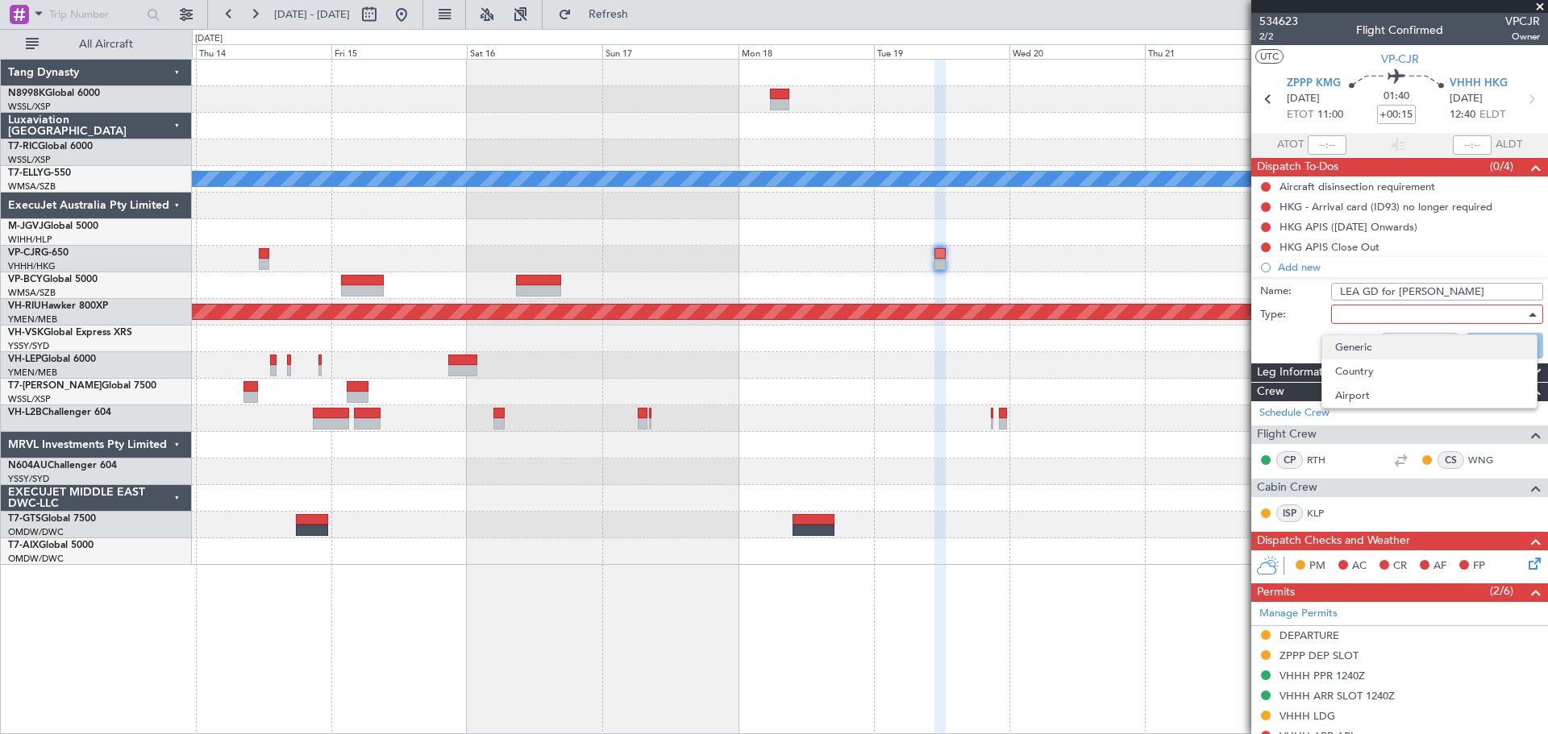
click at [1365, 339] on span "Generic" at bounding box center [1429, 347] width 189 height 24
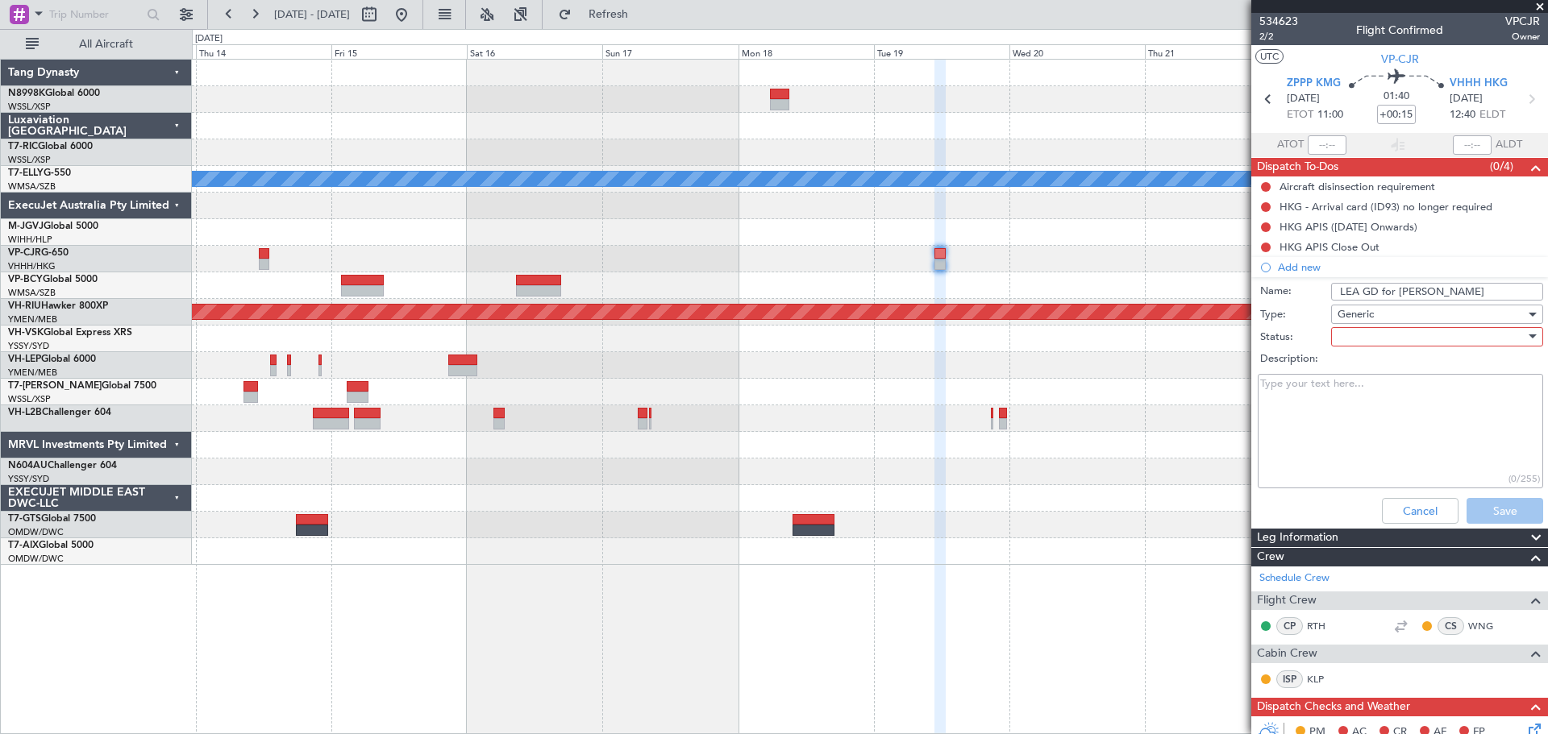
click at [1440, 337] on div at bounding box center [1431, 337] width 188 height 24
click at [1377, 360] on span "Not Started" at bounding box center [1429, 369] width 189 height 24
click at [1467, 508] on button "Save" at bounding box center [1504, 511] width 77 height 26
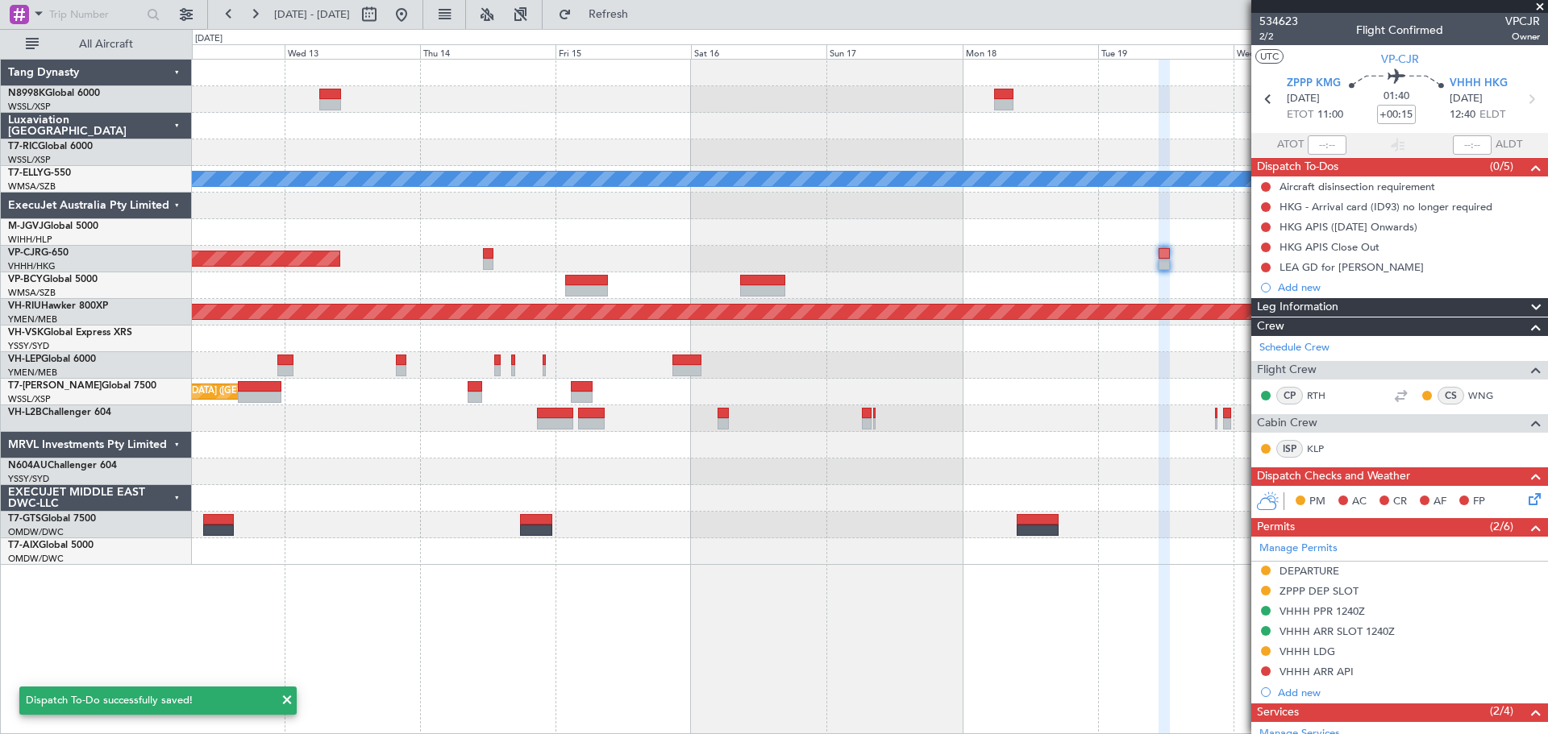
click at [1023, 143] on div at bounding box center [869, 152] width 1355 height 27
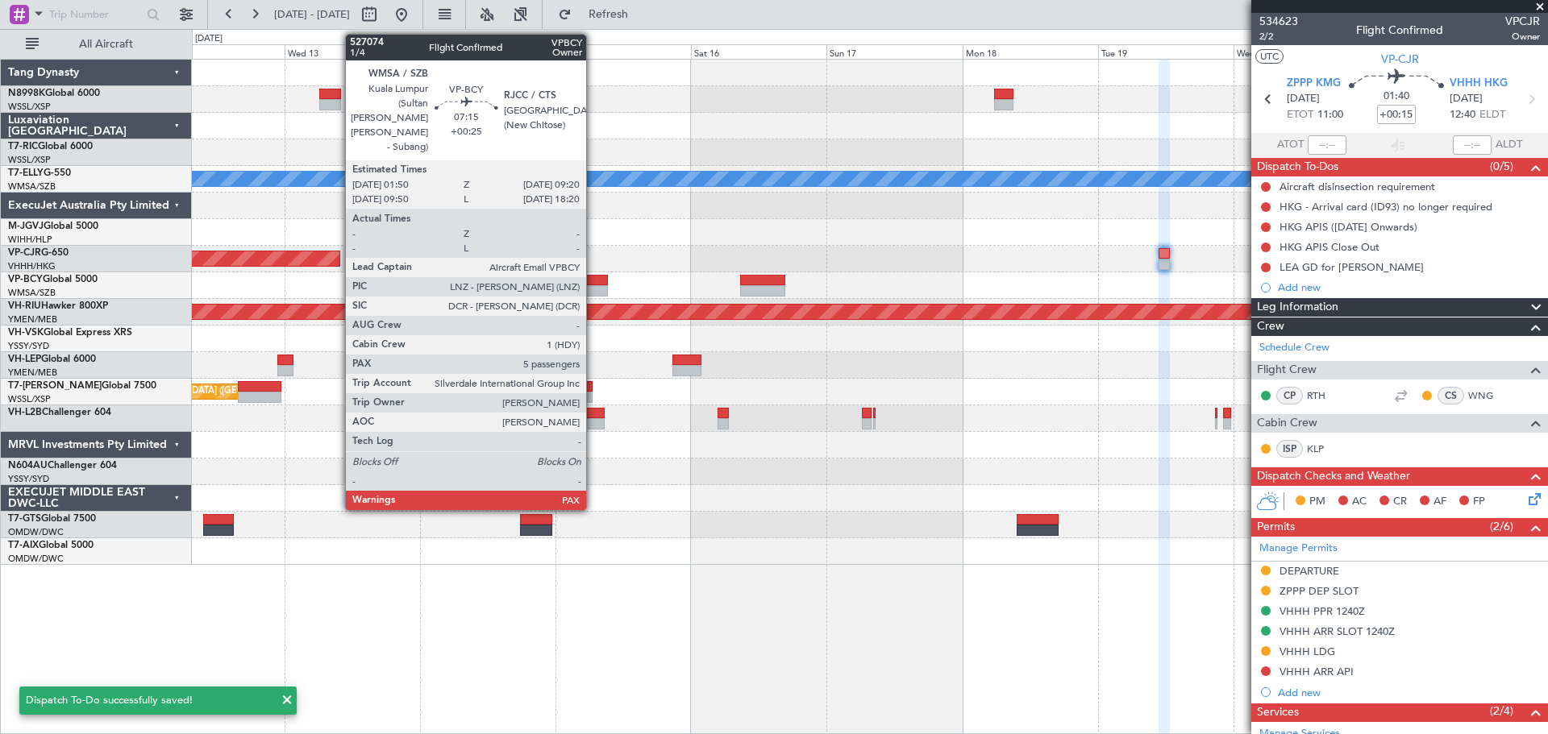
click at [593, 288] on div at bounding box center [586, 290] width 43 height 11
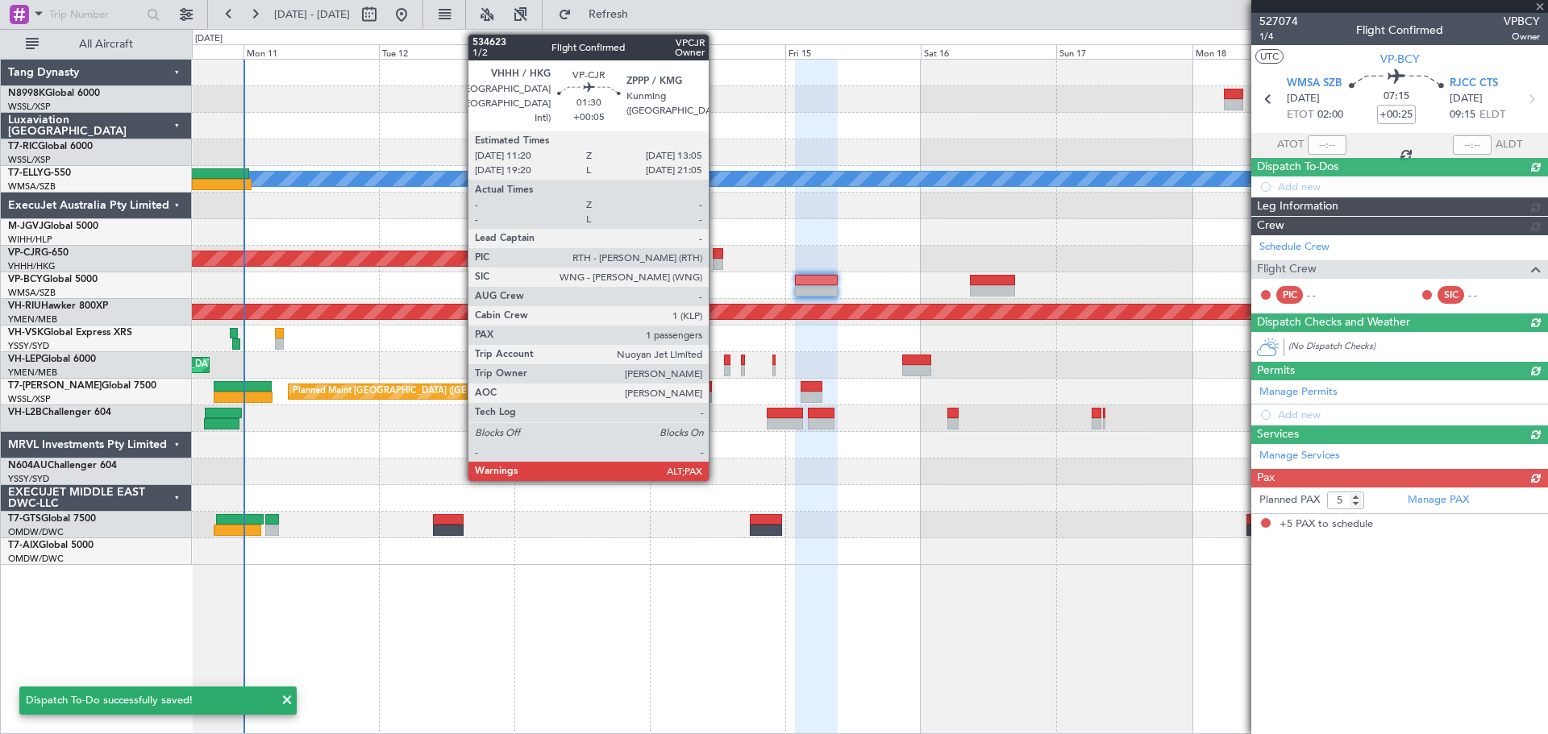
click at [716, 256] on div at bounding box center [718, 253] width 10 height 11
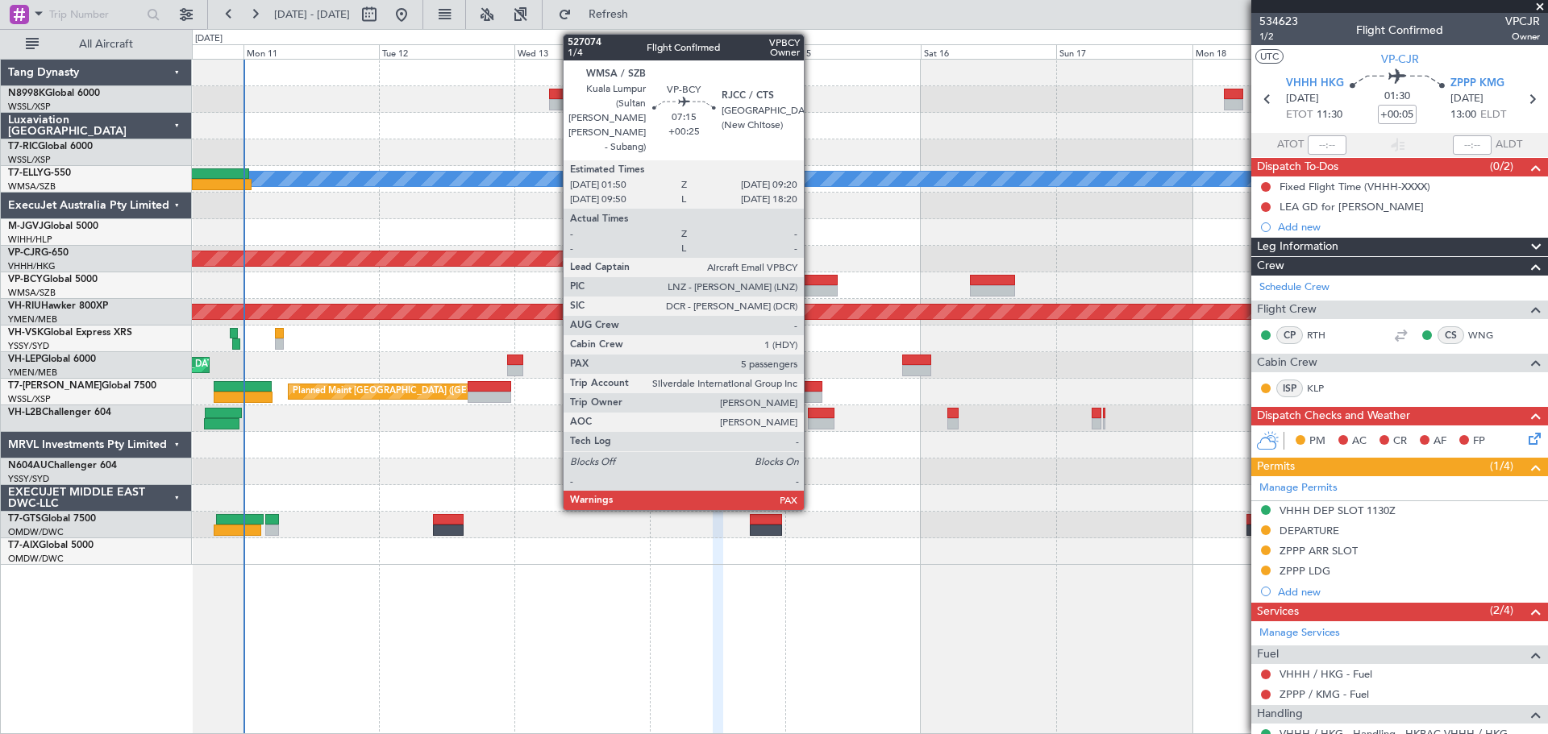
click at [811, 285] on div at bounding box center [816, 280] width 43 height 11
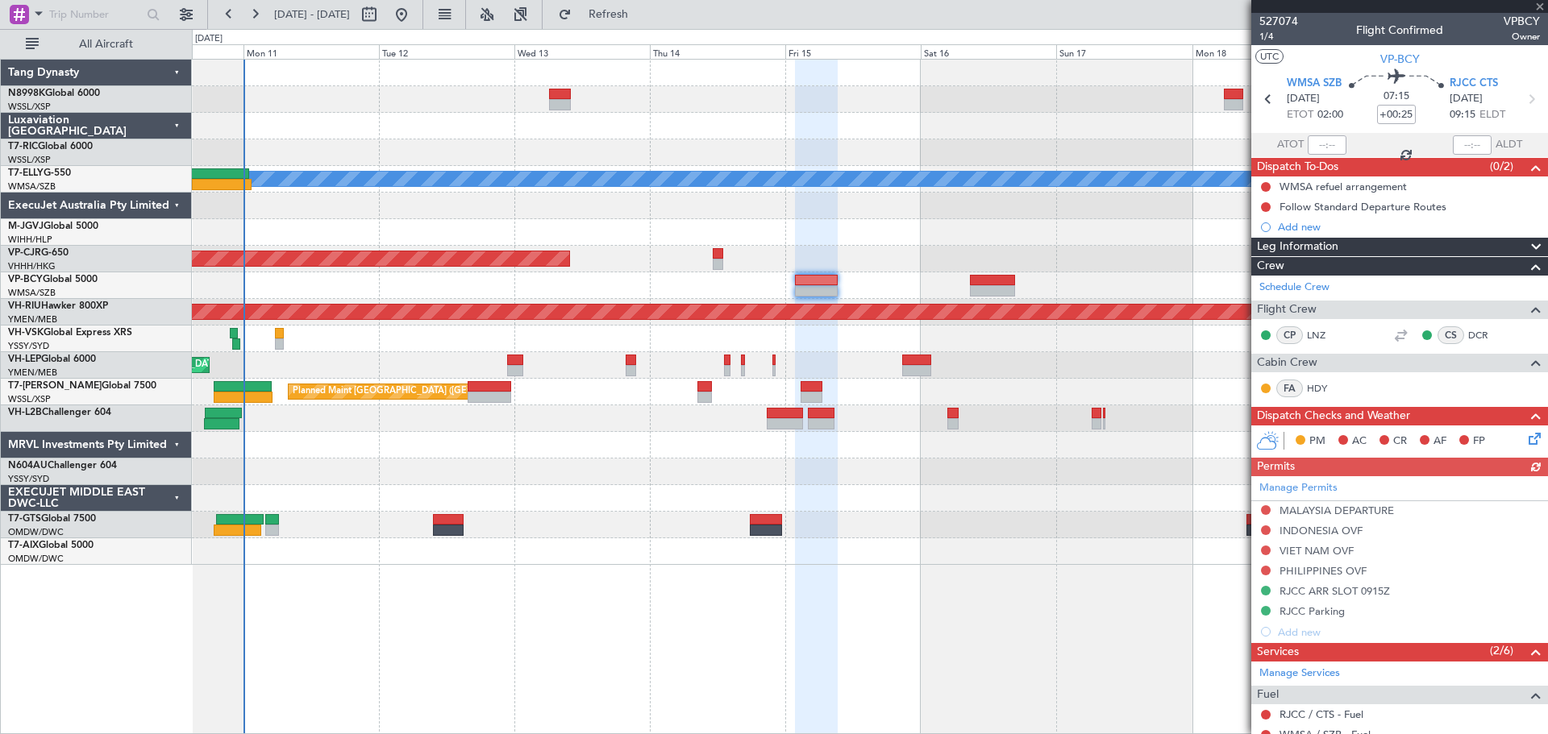
click at [515, 0] on html "10 Aug 2025 - 20 Aug 2025 Refresh Quick Links All Aircraft Planned Maint Singap…" at bounding box center [774, 367] width 1548 height 734
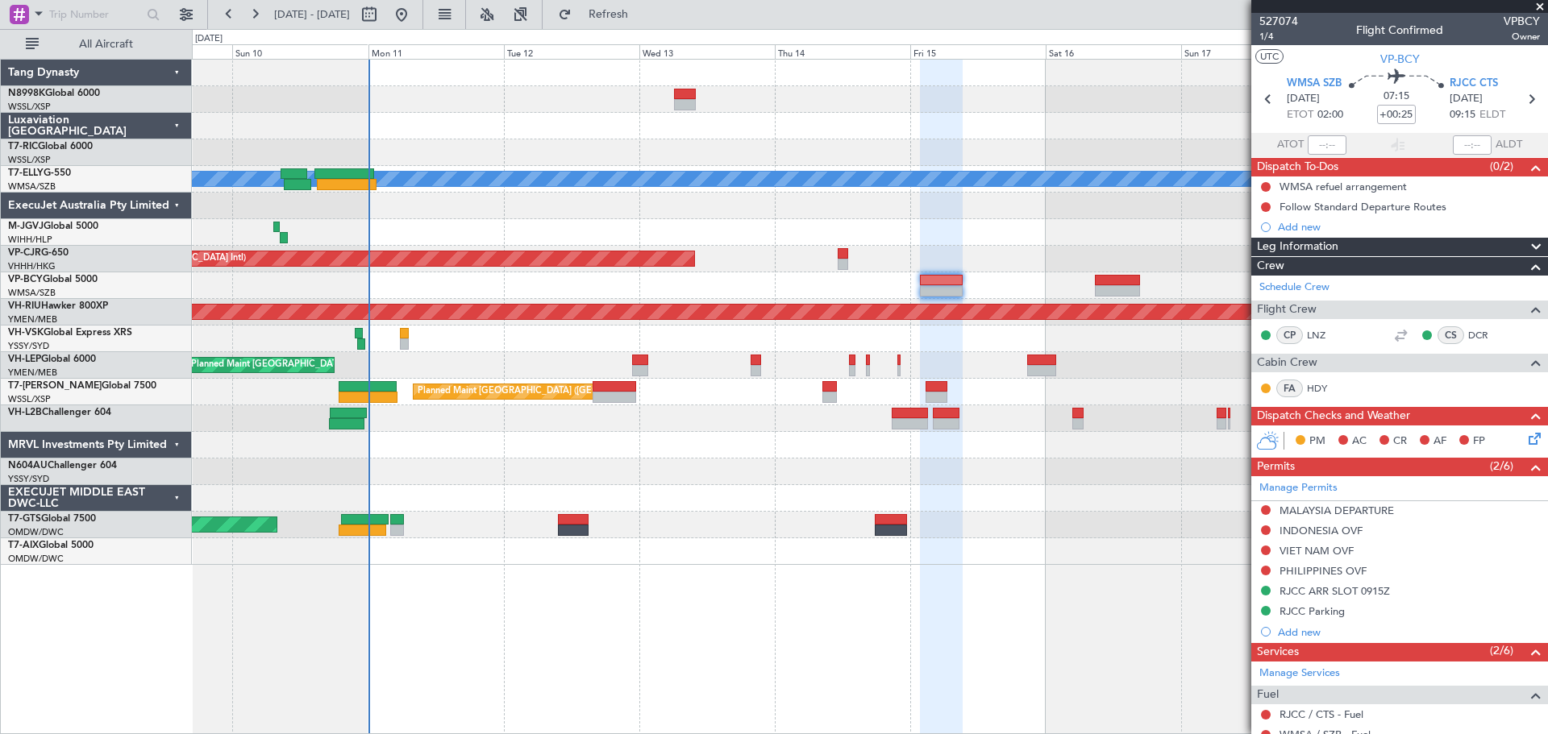
click at [870, 357] on div "Planned Maint Singapore (Seletar) MEL AOG Maint Granada (Federico Garcia Lorca)…" at bounding box center [869, 312] width 1355 height 505
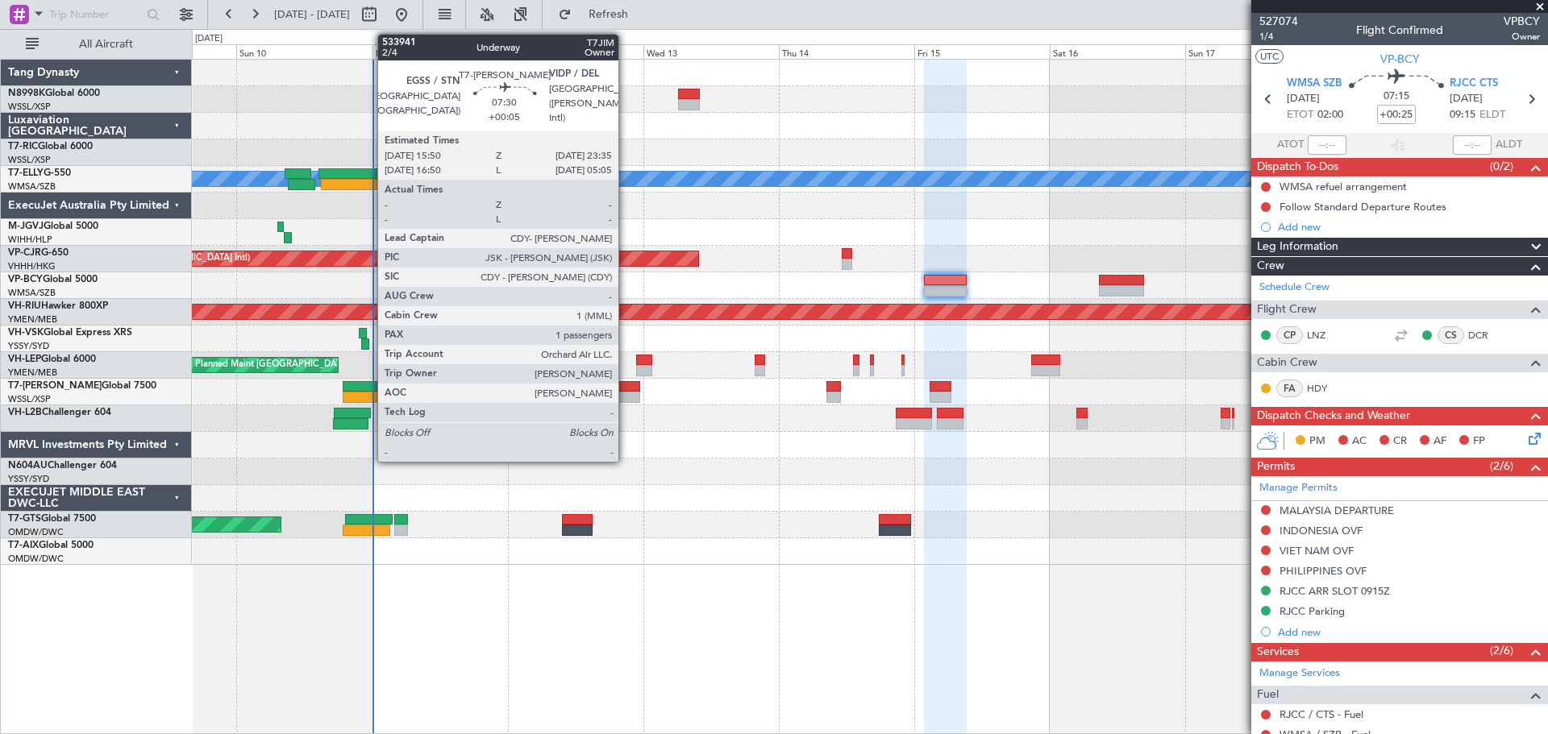
click at [625, 388] on div at bounding box center [618, 386] width 44 height 11
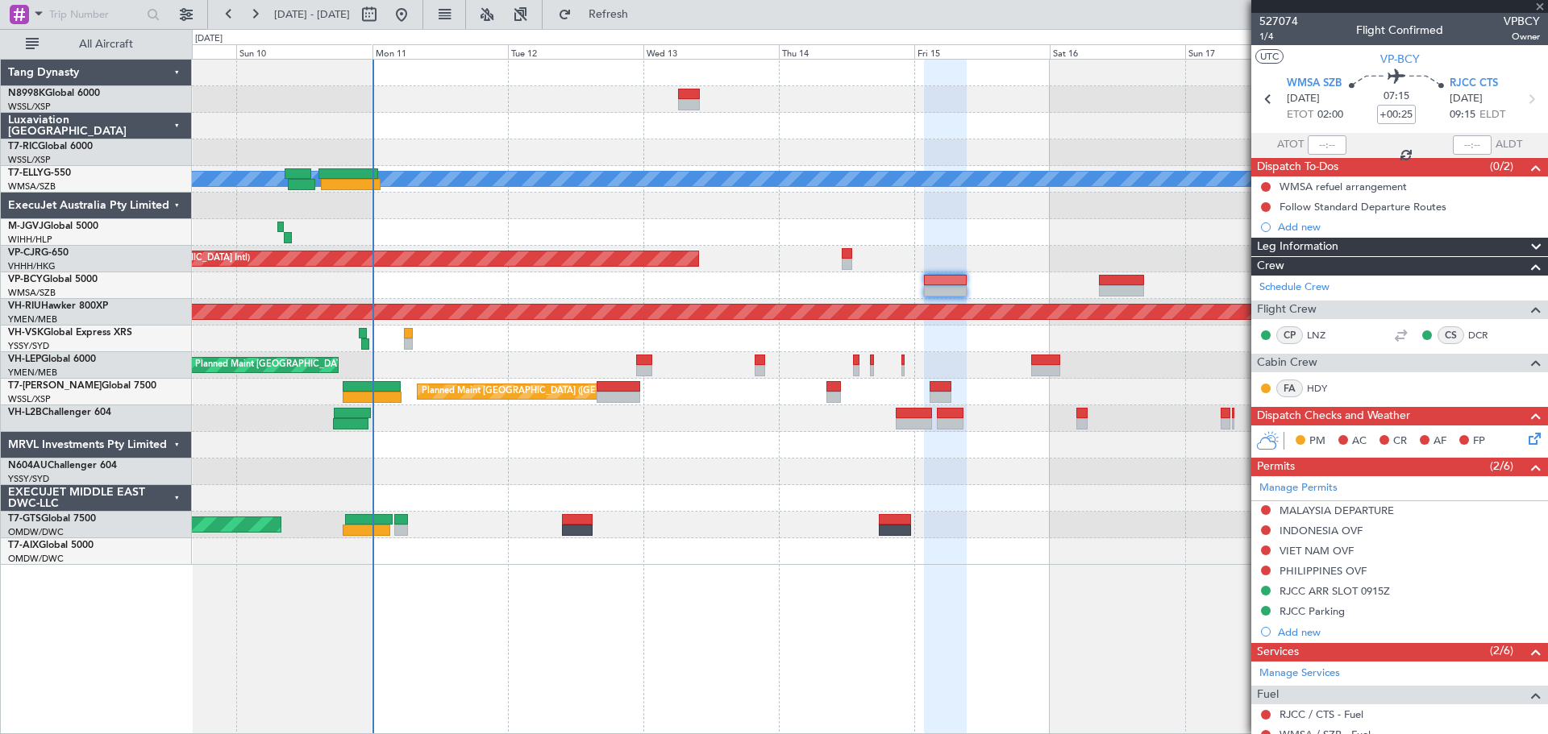
type input "+00:05"
type input "1"
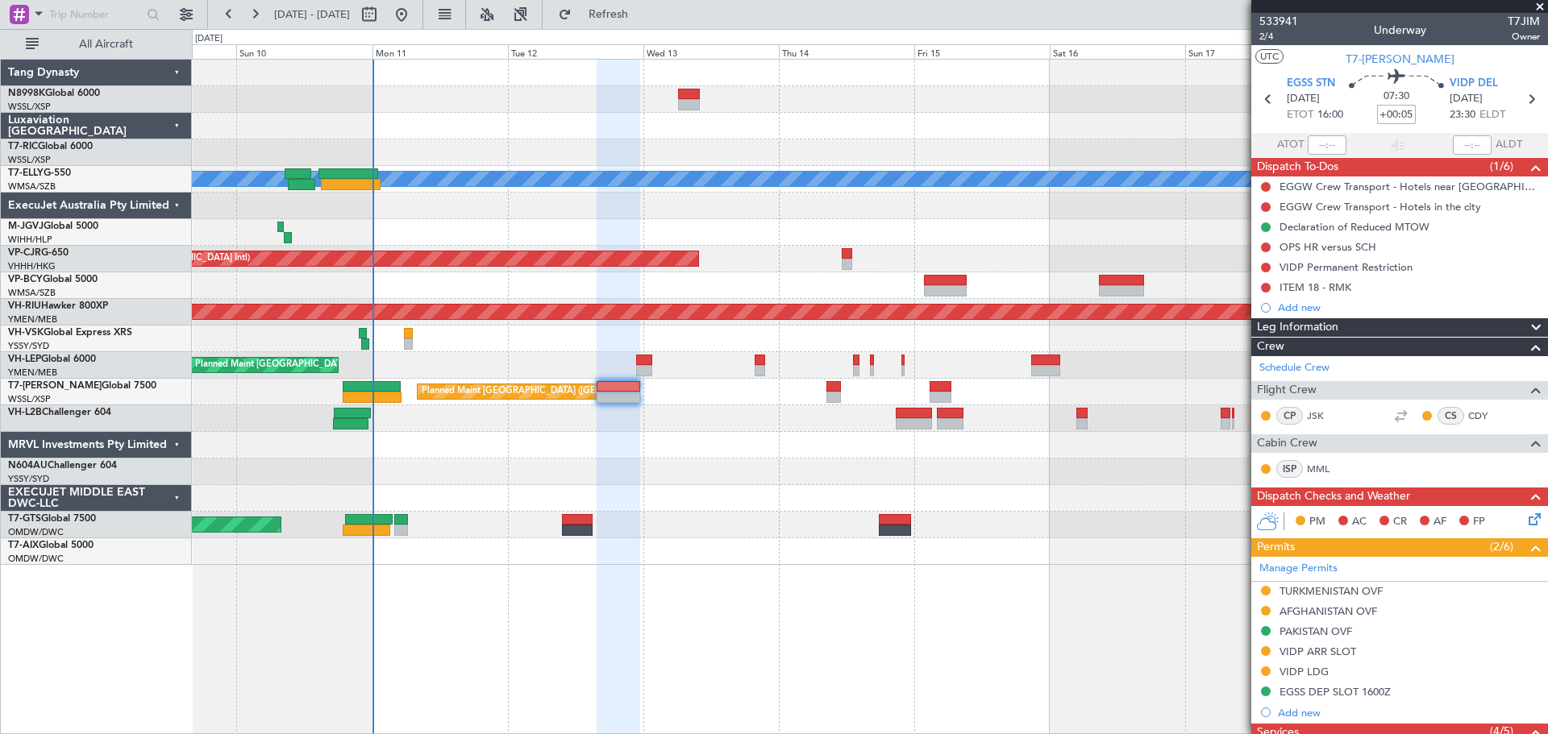
click at [1387, 110] on input "+00:05" at bounding box center [1396, 114] width 39 height 19
type input "+00:20"
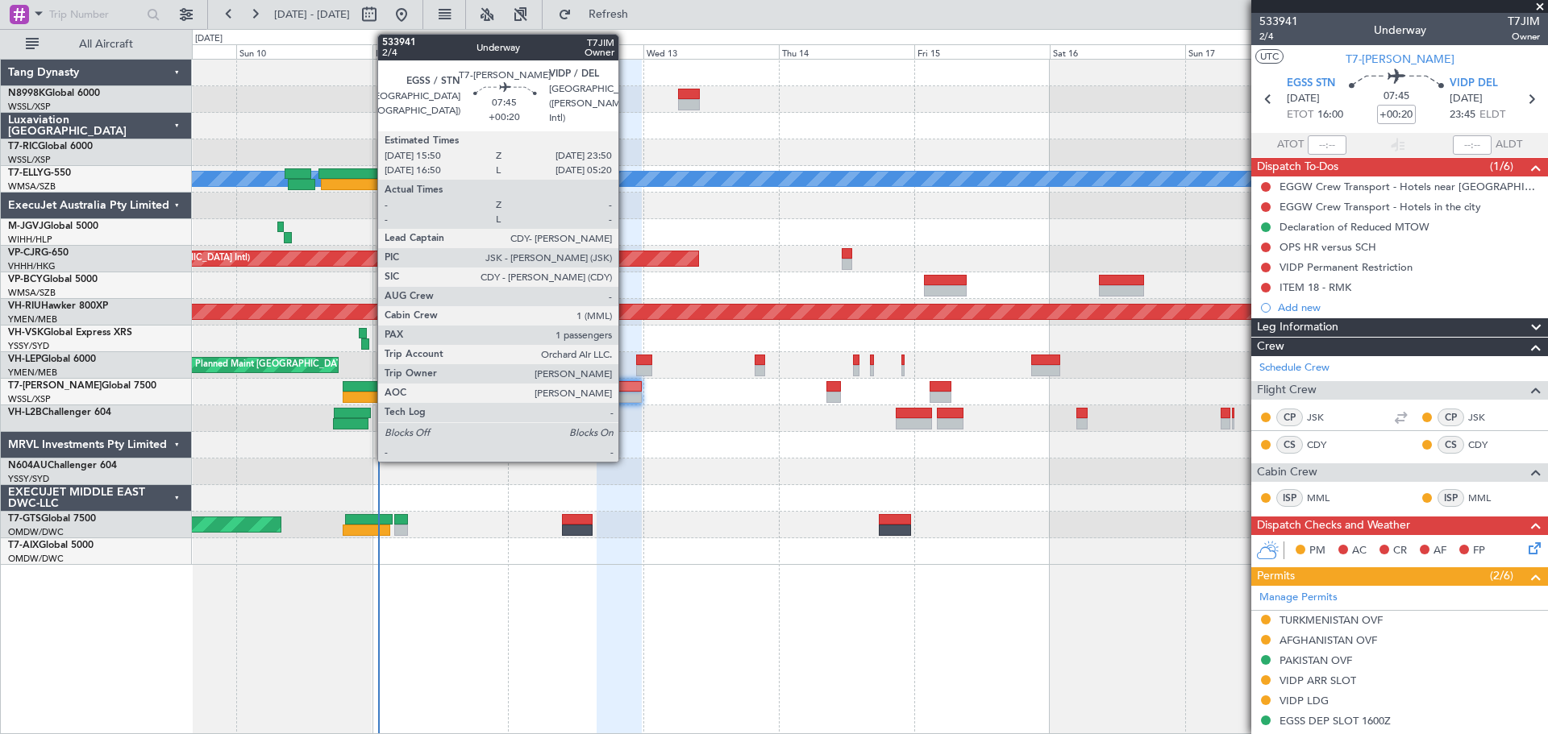
click at [625, 388] on div at bounding box center [619, 386] width 46 height 11
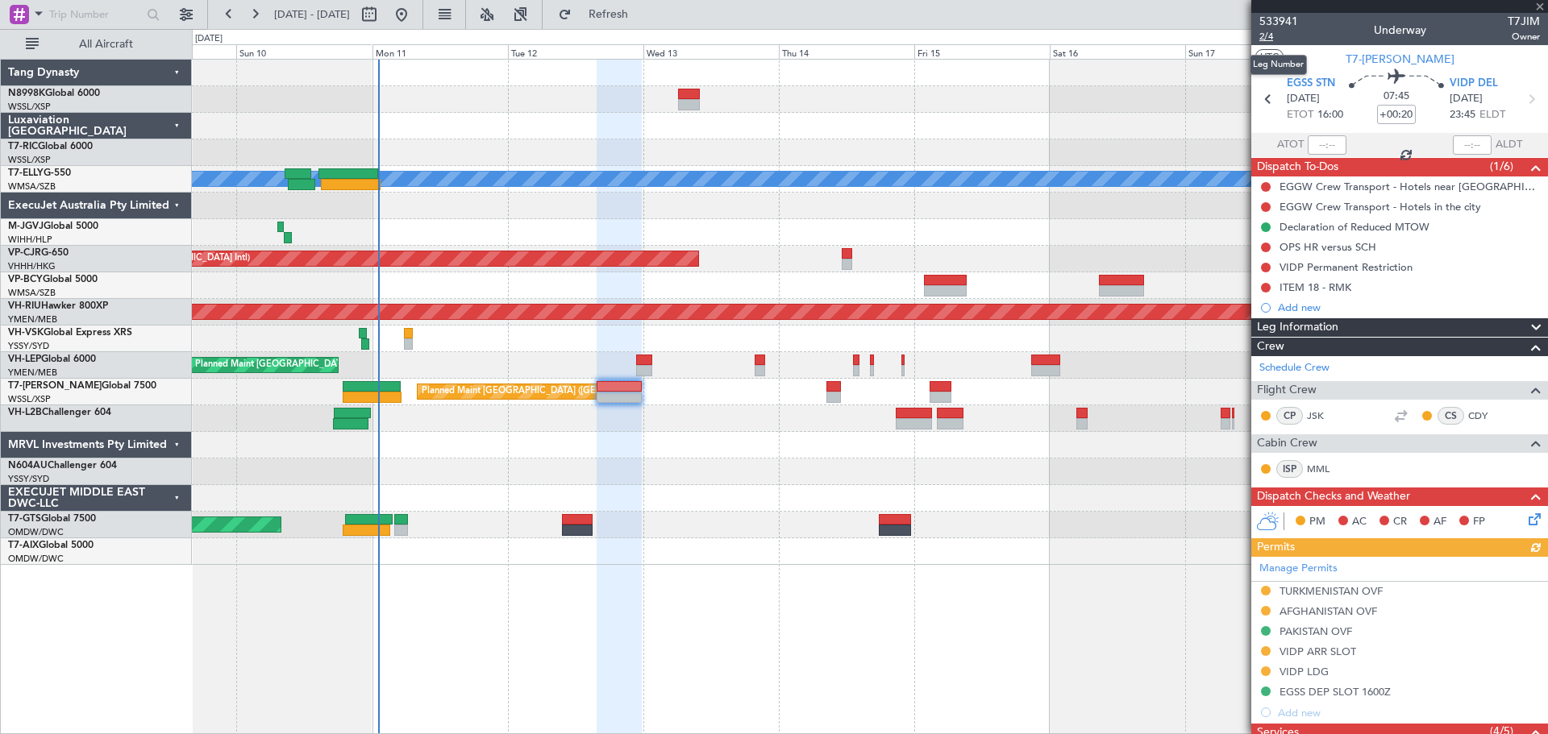
click at [1269, 34] on span "2/4" at bounding box center [1278, 37] width 39 height 14
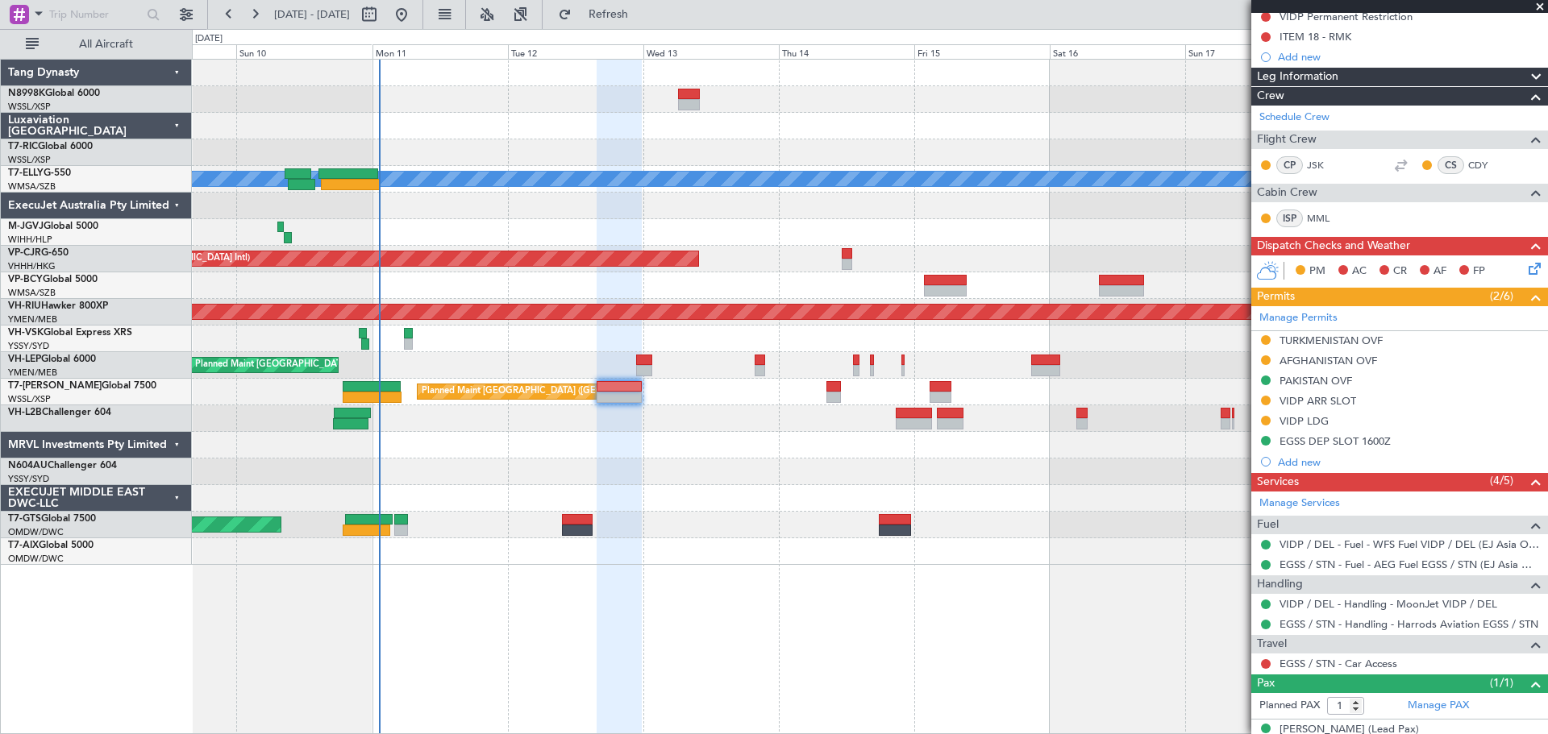
scroll to position [272, 0]
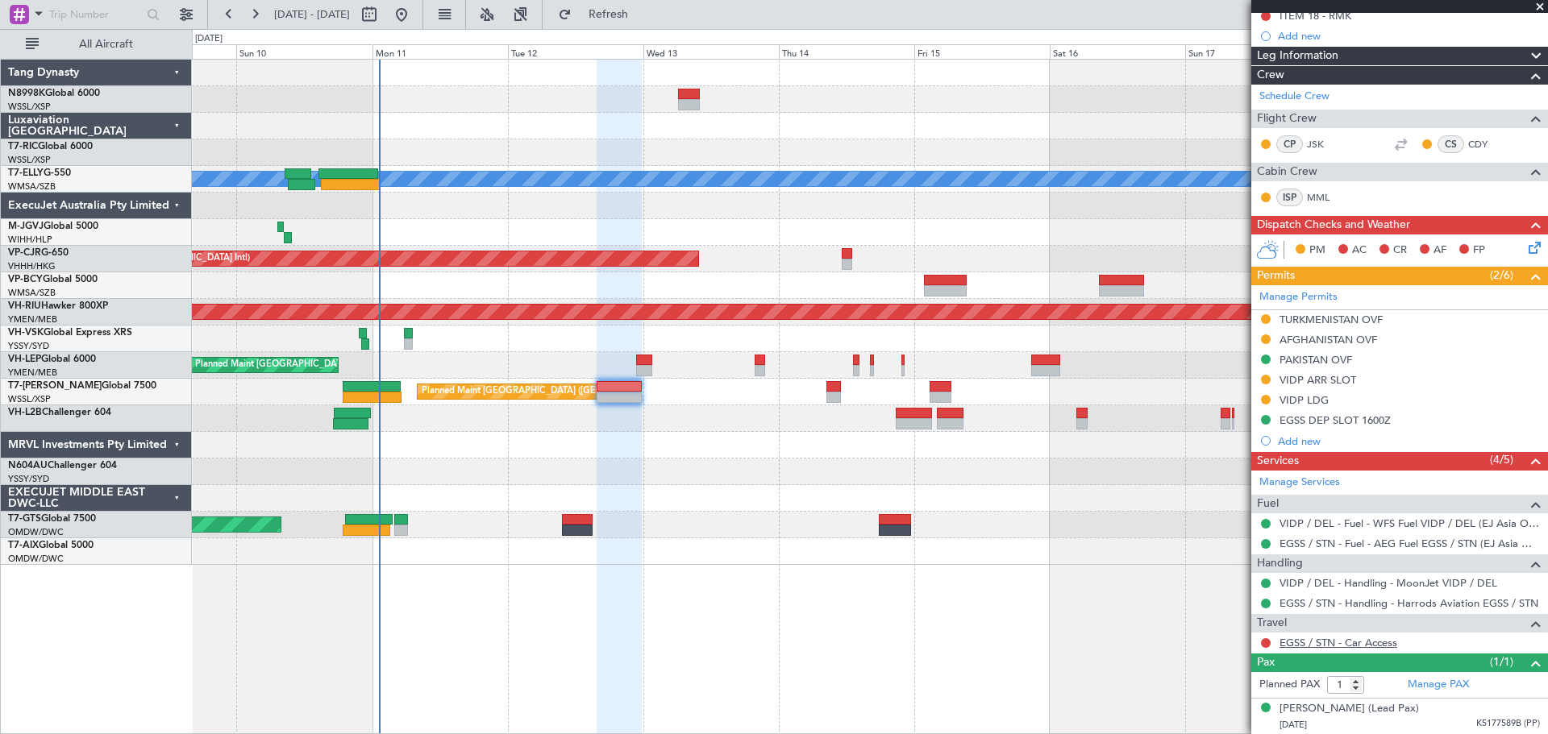
click at [1329, 641] on link "EGSS / STN - Car Access" at bounding box center [1338, 643] width 118 height 14
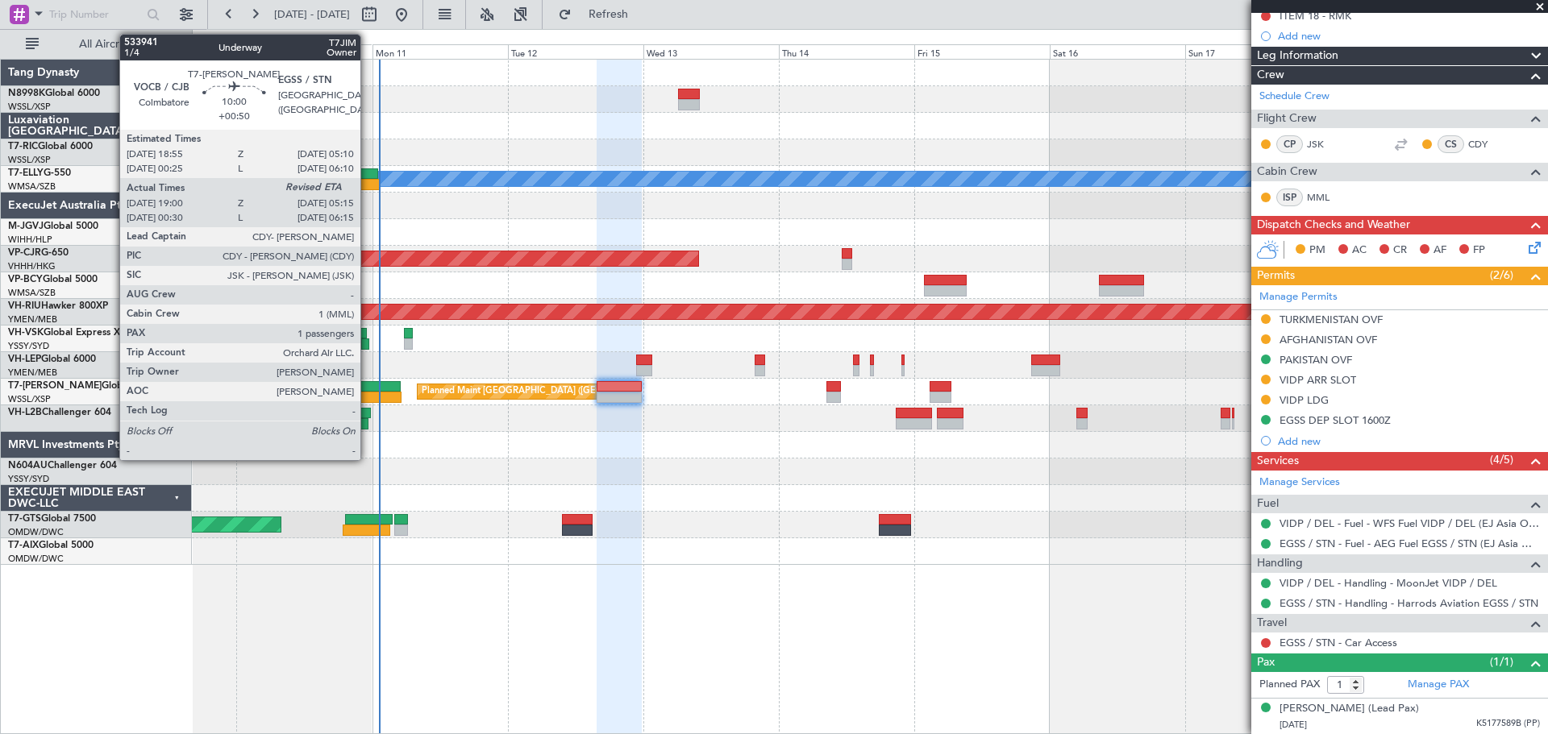
click at [368, 386] on div at bounding box center [372, 386] width 58 height 11
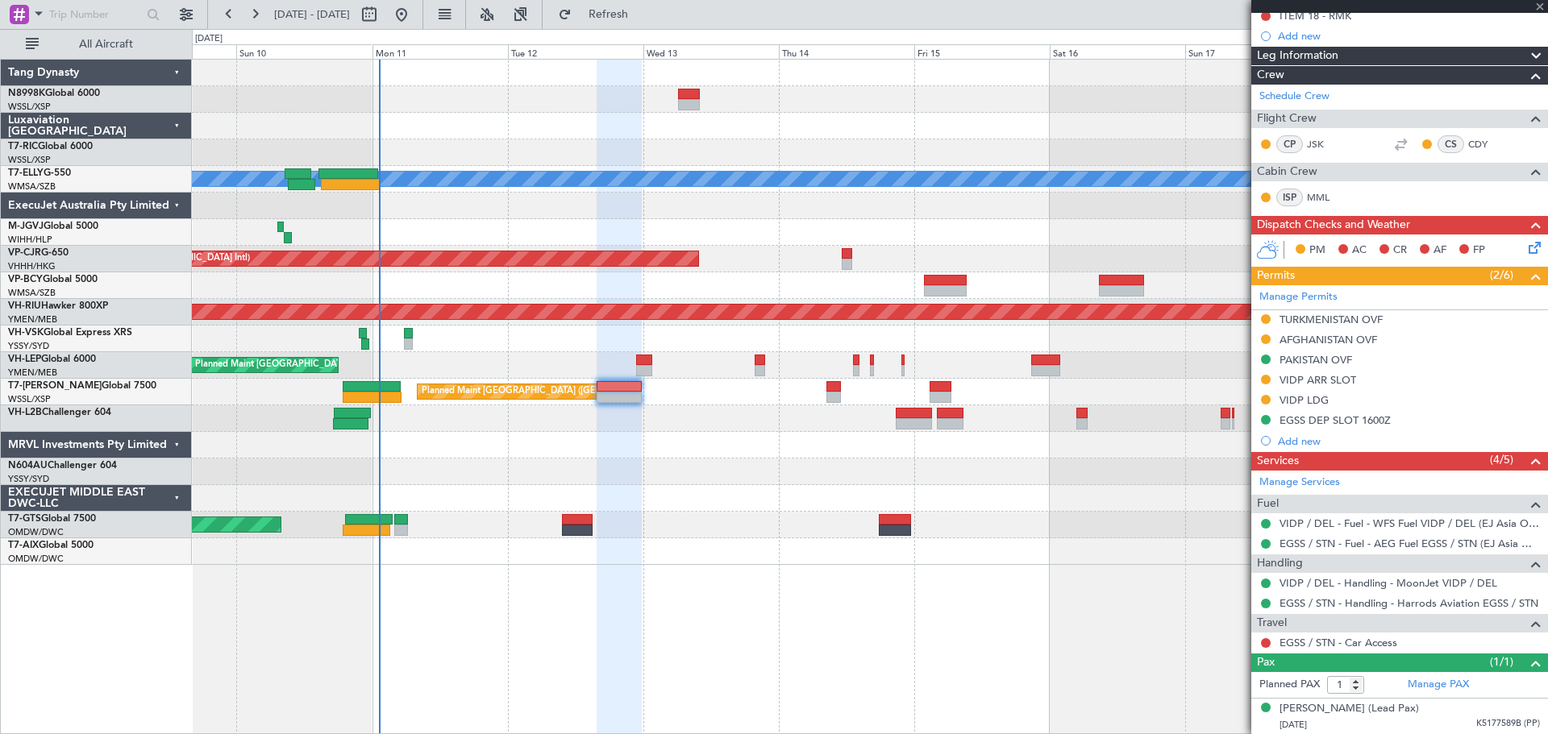
type input "+00:50"
type input "19:10"
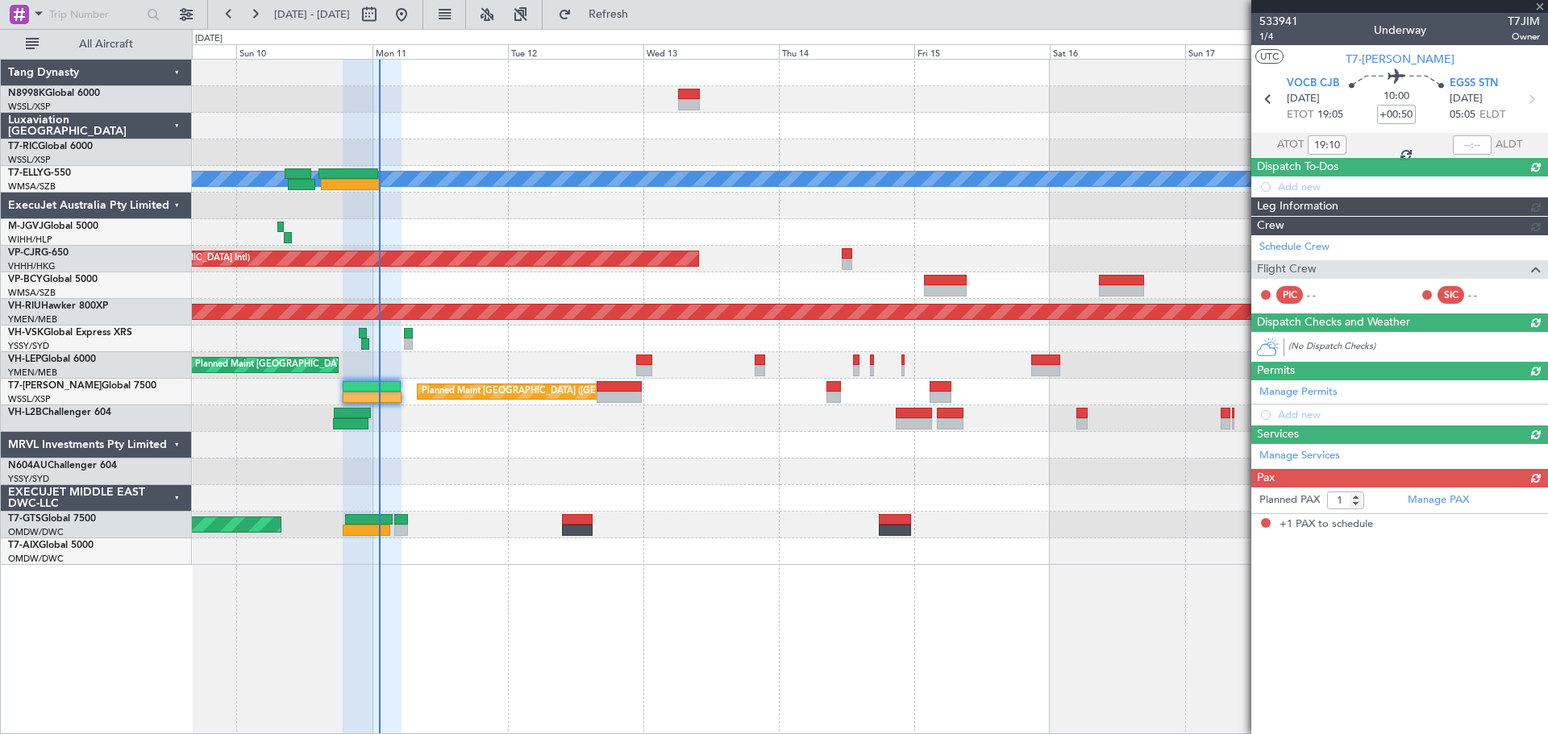
scroll to position [0, 0]
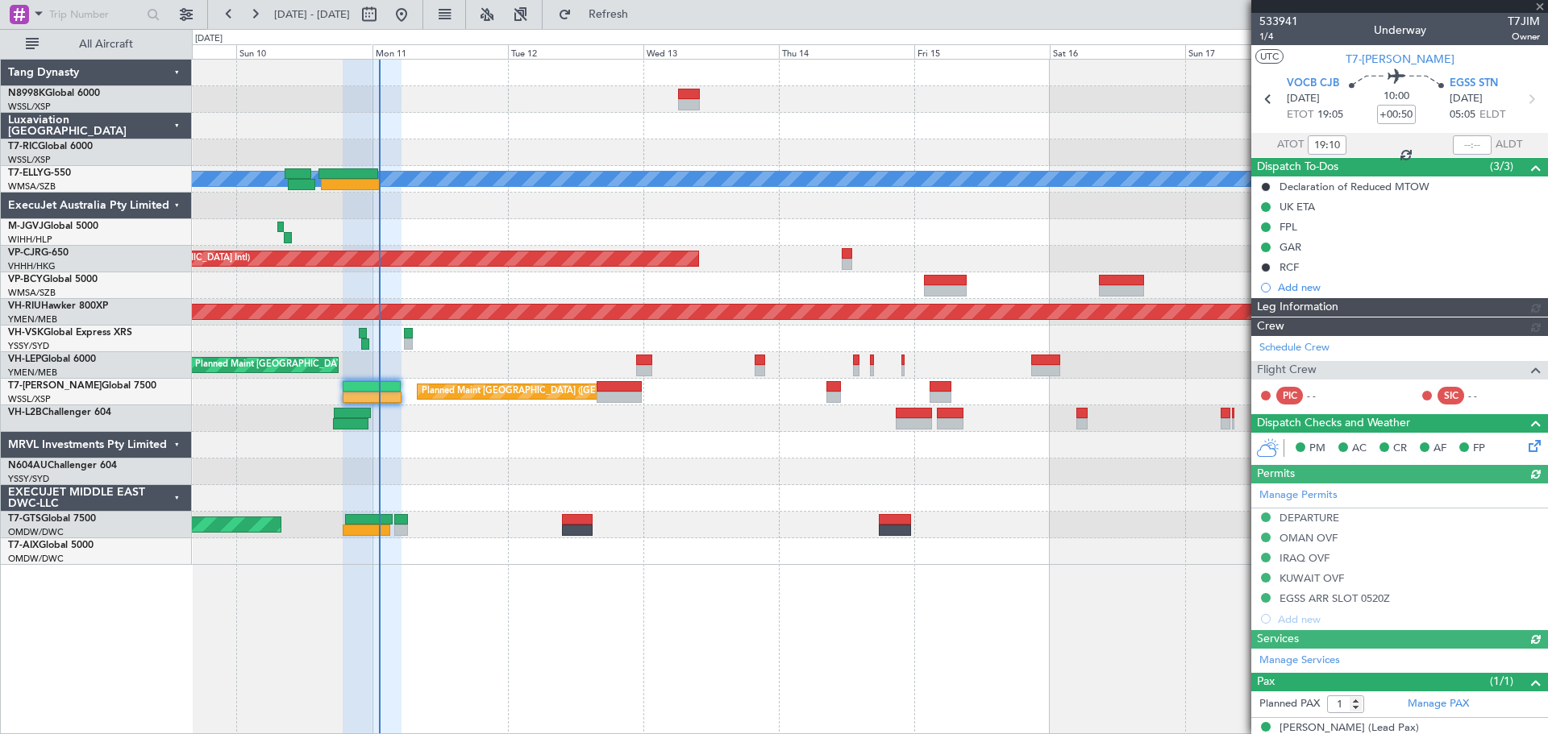
type input "[PERSON_NAME] (KYA)"
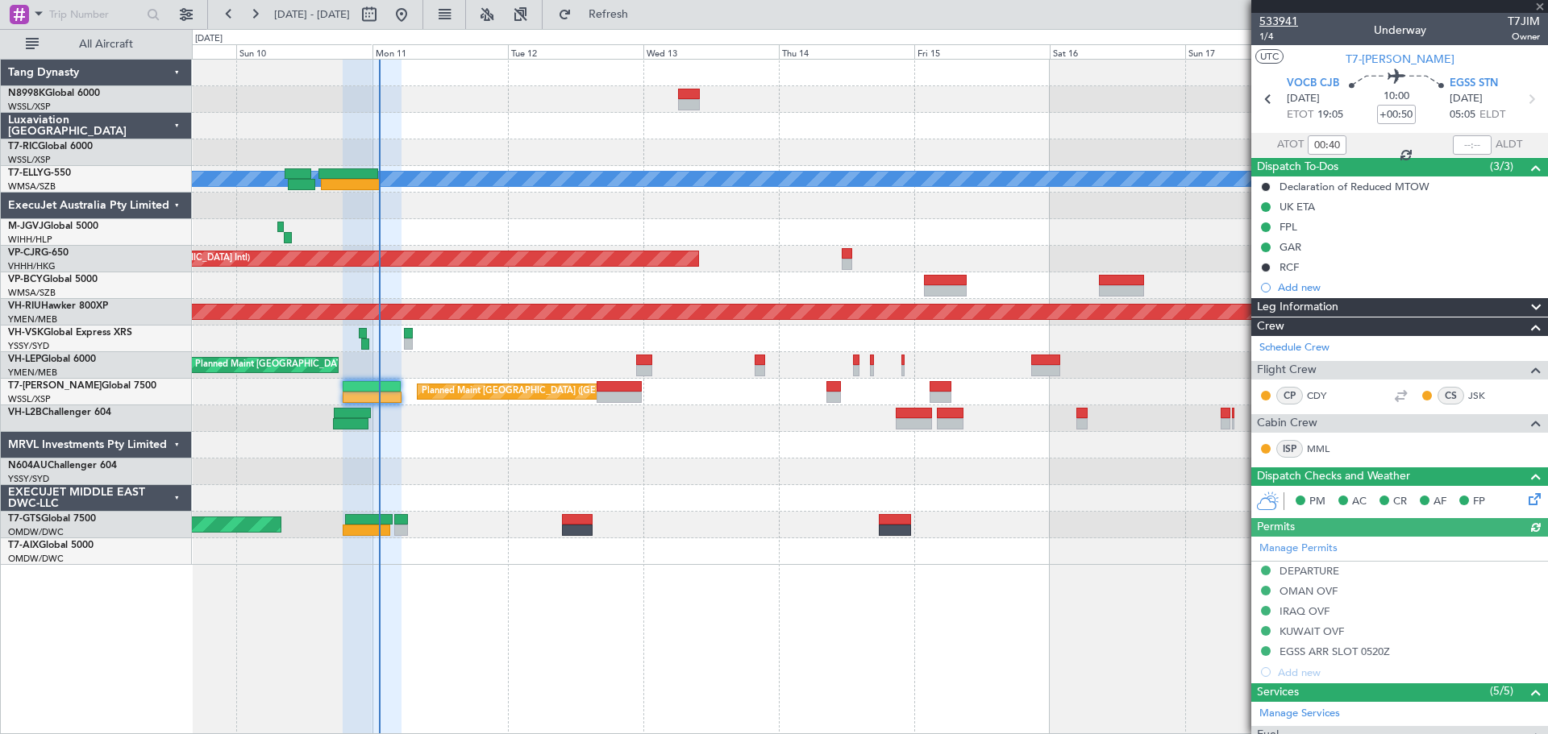
type input "19:10"
click at [1270, 37] on span "1/4" at bounding box center [1278, 37] width 39 height 14
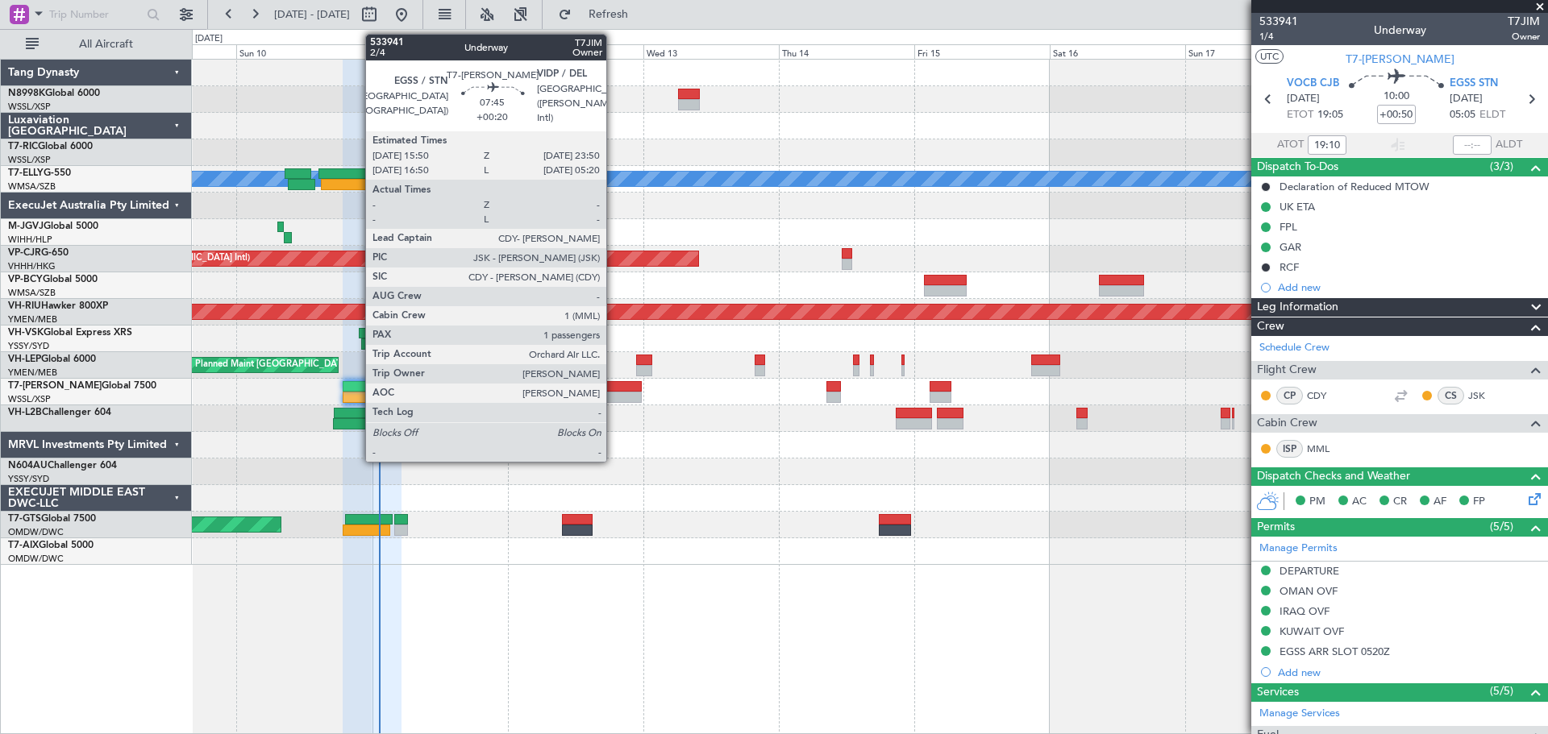
click at [613, 383] on div at bounding box center [619, 386] width 46 height 11
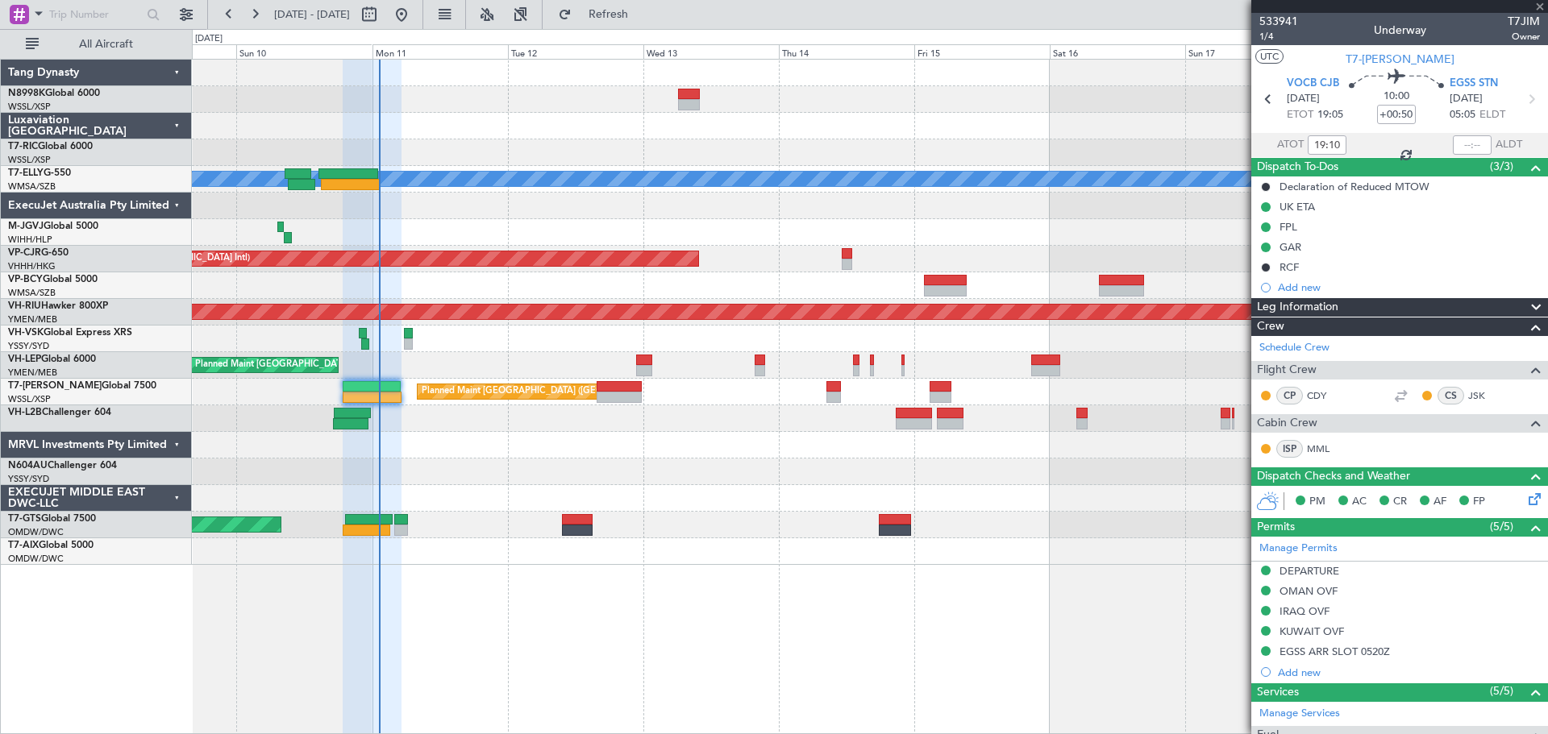
type input "+00:20"
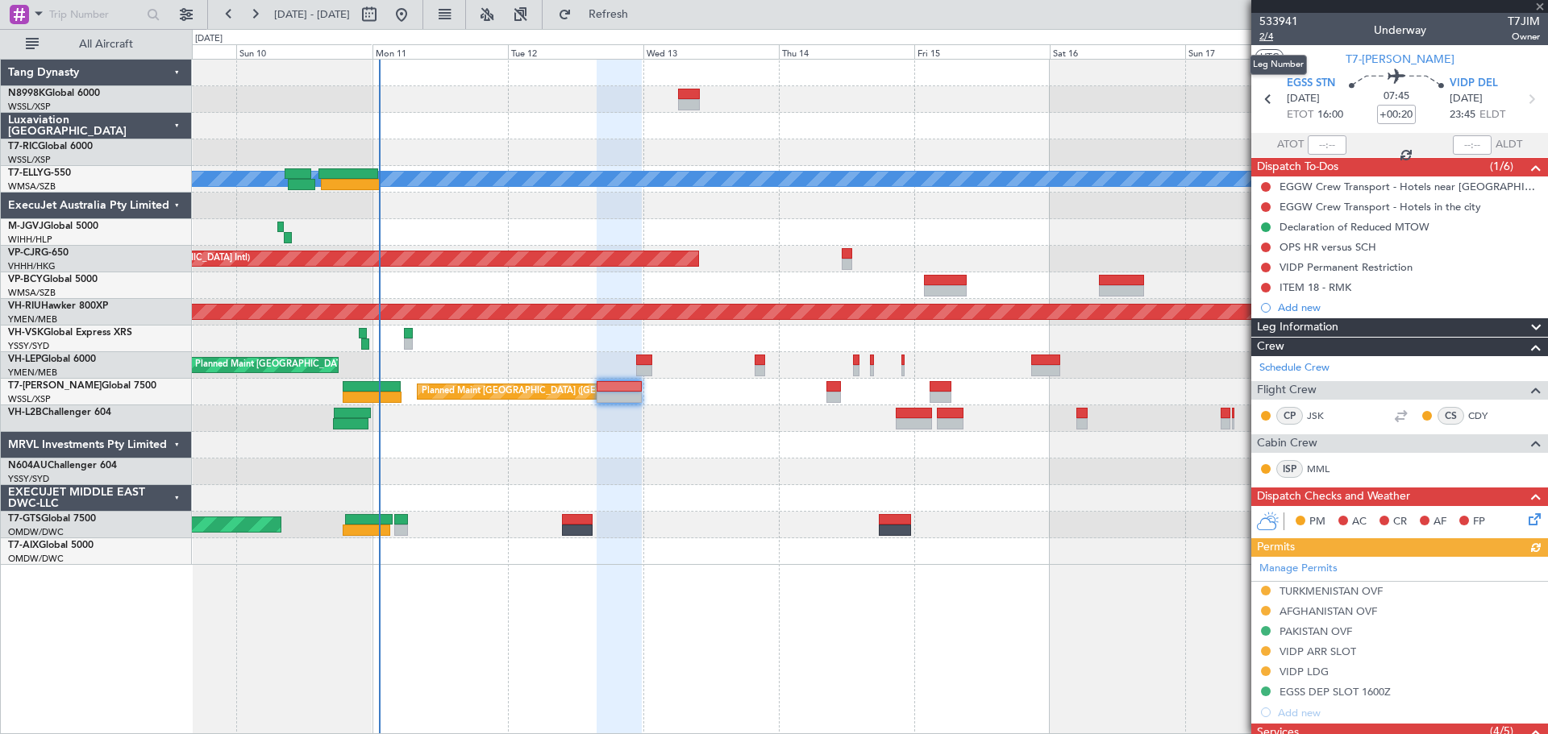
click at [1269, 35] on span "2/4" at bounding box center [1278, 37] width 39 height 14
click at [1269, 37] on span "2/4" at bounding box center [1278, 37] width 39 height 14
click at [1525, 513] on icon at bounding box center [1531, 516] width 13 height 13
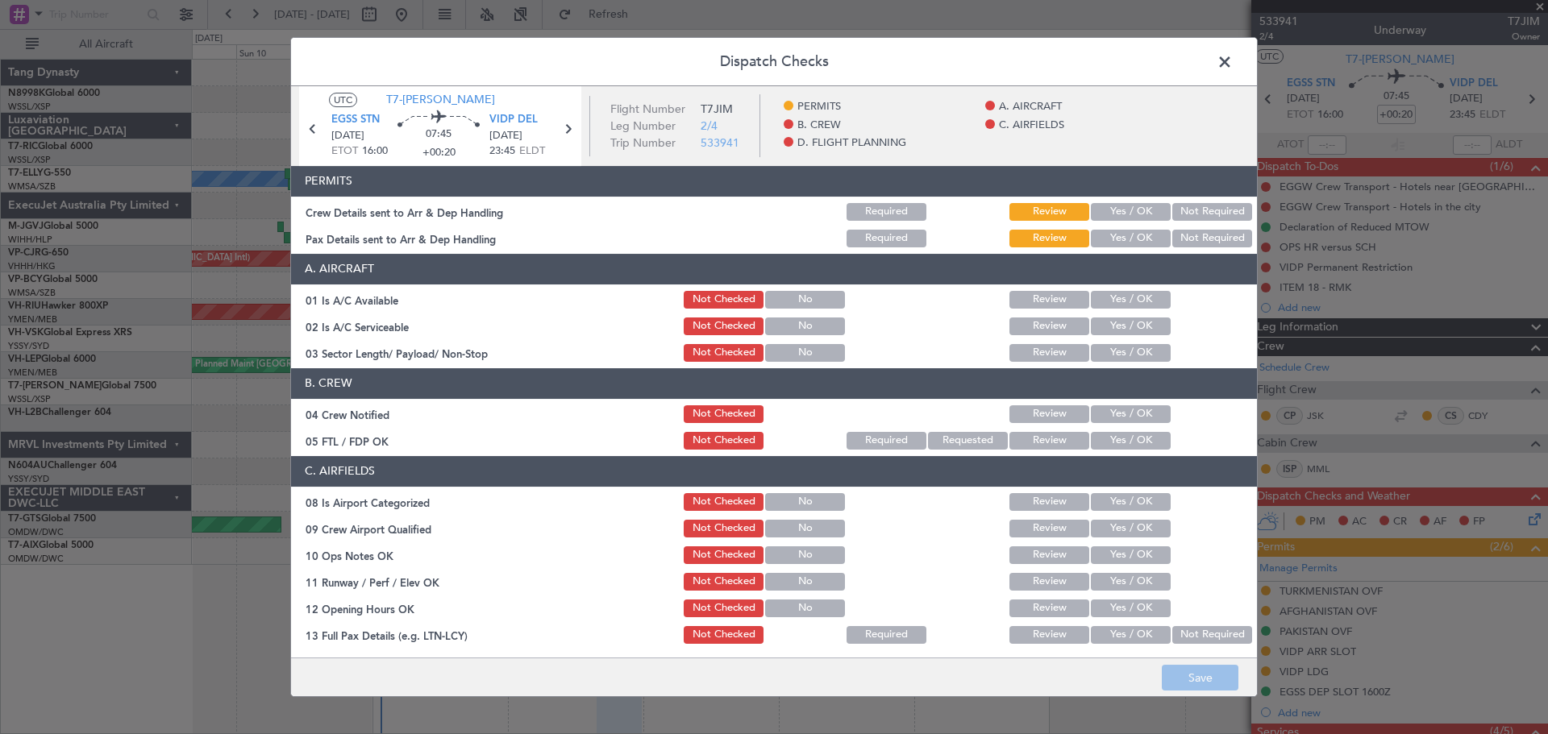
click at [1121, 209] on button "Yes / OK" at bounding box center [1131, 212] width 80 height 18
drag, startPoint x: 1129, startPoint y: 235, endPoint x: 1133, endPoint y: 258, distance: 23.7
click at [1129, 240] on button "Yes / OK" at bounding box center [1131, 239] width 80 height 18
drag, startPoint x: 1132, startPoint y: 295, endPoint x: 1128, endPoint y: 319, distance: 24.5
click at [1132, 298] on button "Yes / OK" at bounding box center [1131, 300] width 80 height 18
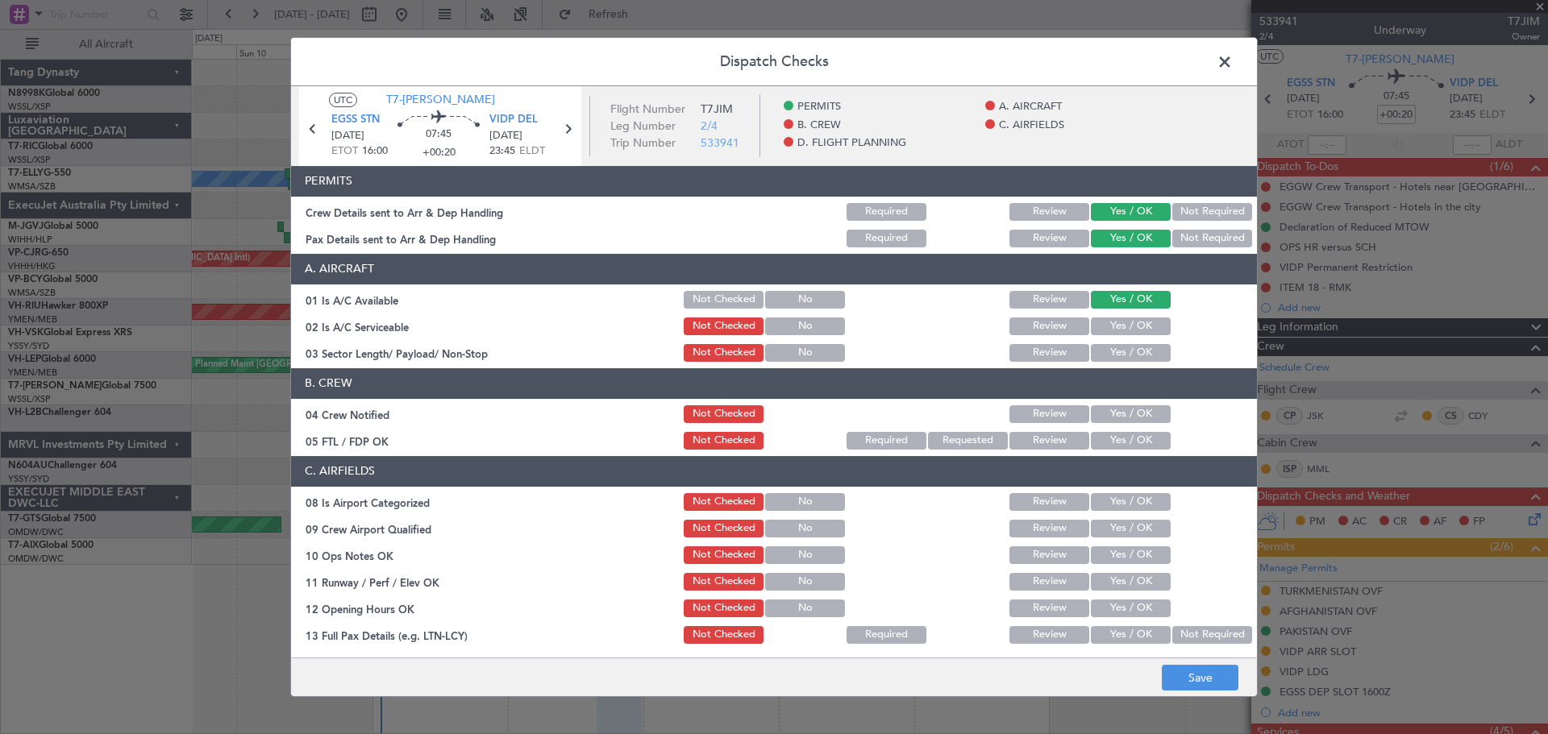
click at [1128, 326] on button "Yes / OK" at bounding box center [1131, 327] width 80 height 18
click at [1128, 351] on button "Yes / OK" at bounding box center [1131, 353] width 80 height 18
click at [1130, 413] on button "Yes / OK" at bounding box center [1131, 414] width 80 height 18
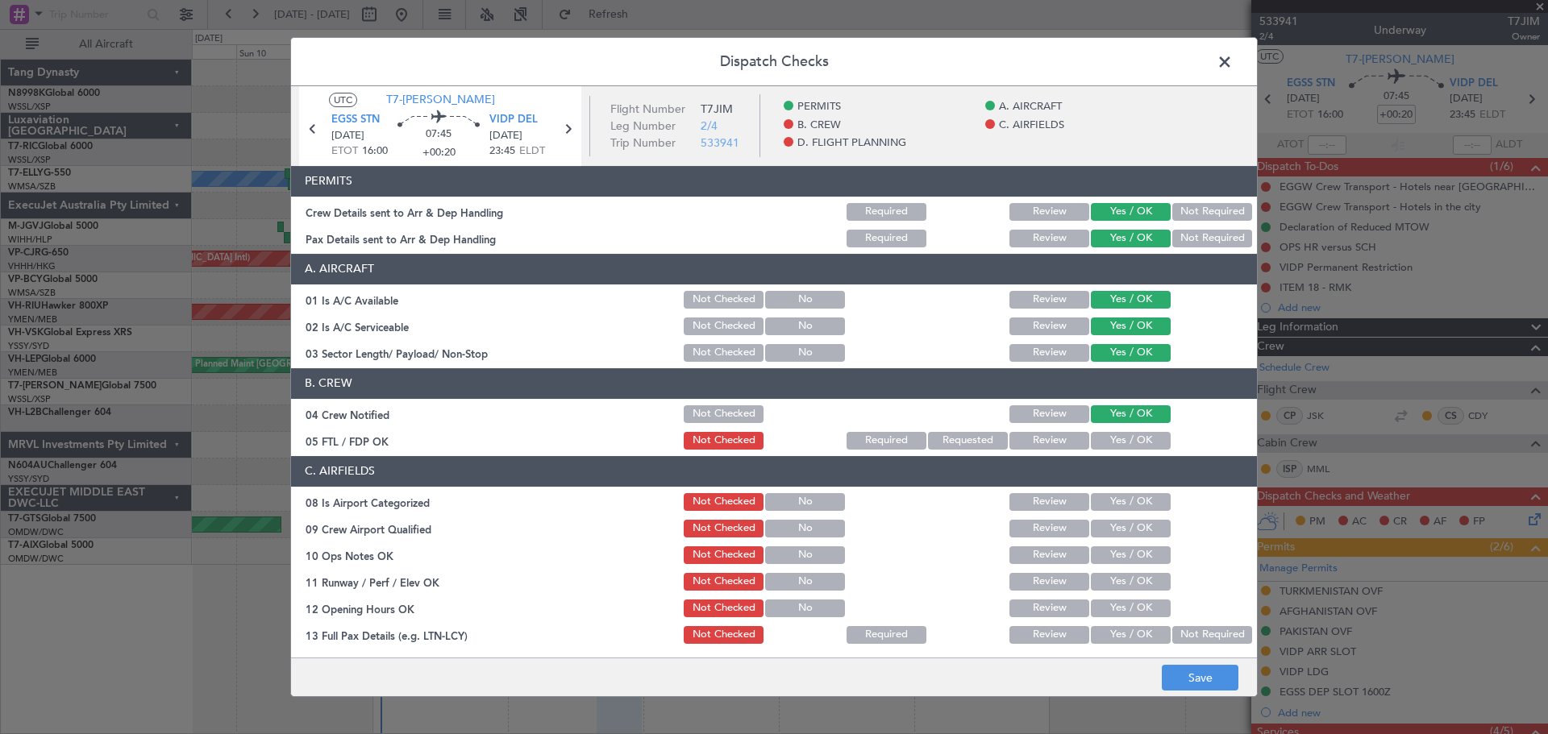
click at [1128, 443] on button "Yes / OK" at bounding box center [1131, 441] width 80 height 18
drag, startPoint x: 1139, startPoint y: 498, endPoint x: 1134, endPoint y: 524, distance: 26.2
click at [1139, 501] on button "Yes / OK" at bounding box center [1131, 502] width 80 height 18
click at [1134, 526] on button "Yes / OK" at bounding box center [1131, 529] width 80 height 18
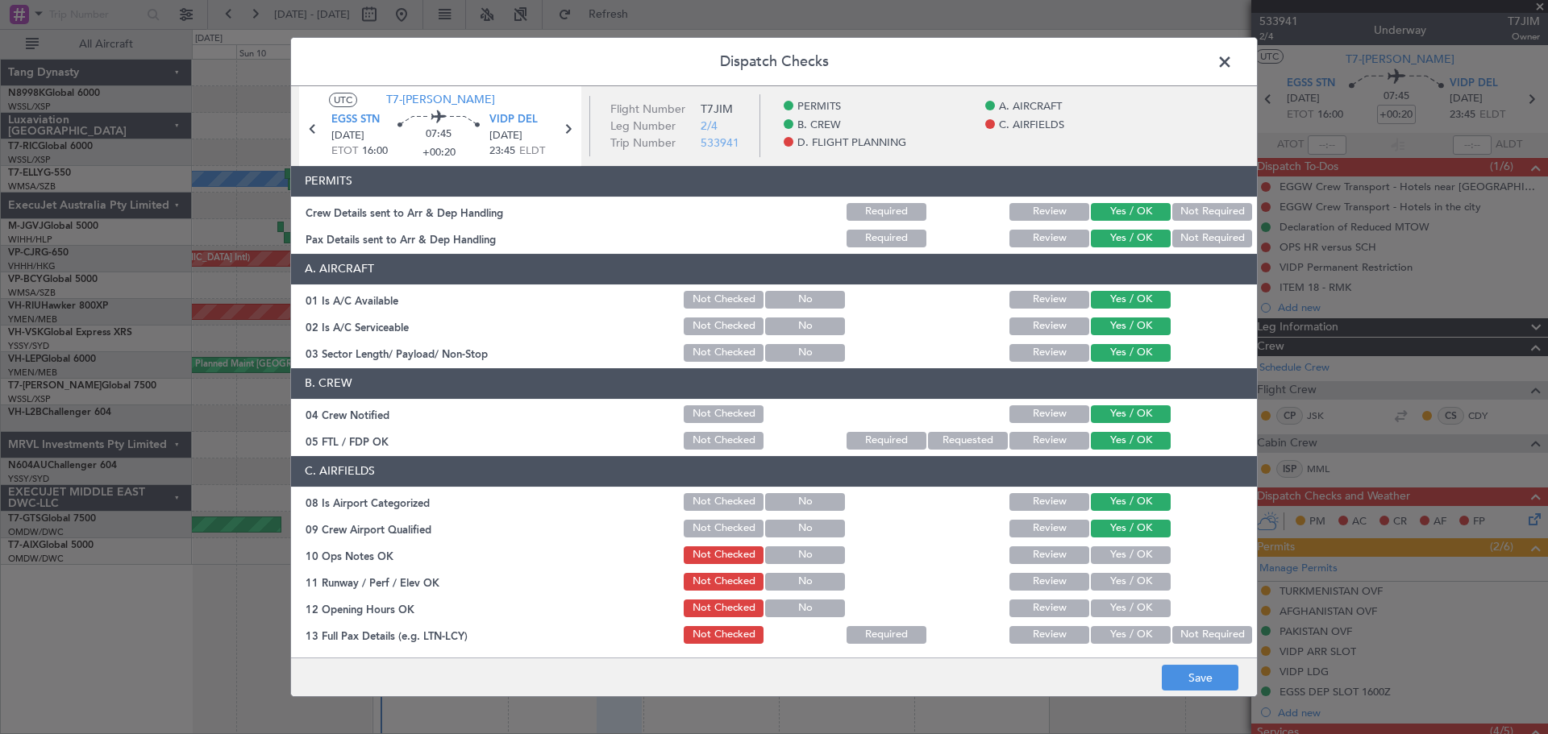
click at [1130, 555] on button "Yes / OK" at bounding box center [1131, 555] width 80 height 18
drag, startPoint x: 1131, startPoint y: 565, endPoint x: 1130, endPoint y: 576, distance: 11.3
click at [1131, 567] on section "C. AIRFIELDS 08 Is Airport Categorized Not Checked No Review Yes / OK 09 Crew A…" at bounding box center [774, 657] width 966 height 403
click at [1128, 607] on button "Yes / OK" at bounding box center [1131, 609] width 80 height 18
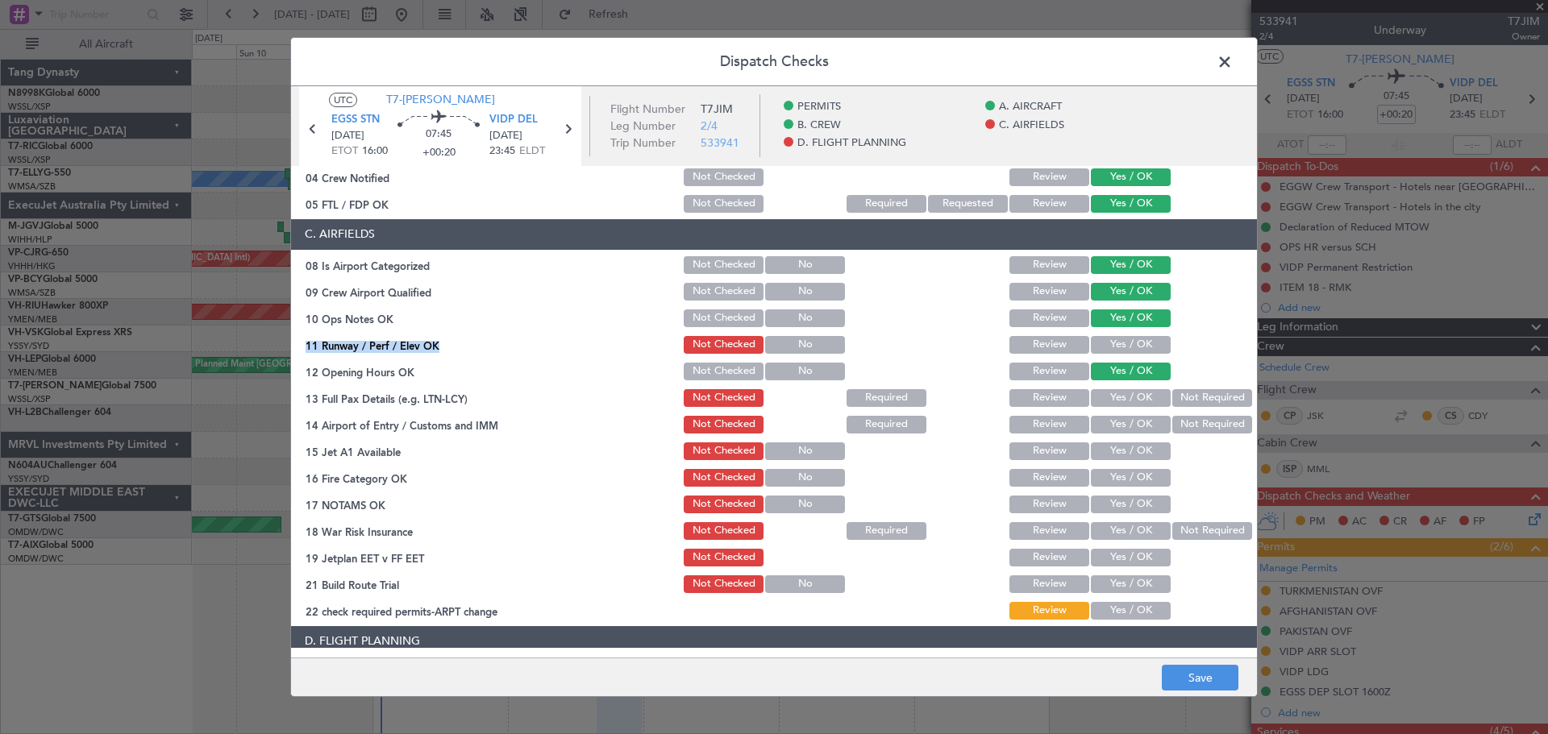
scroll to position [242, 0]
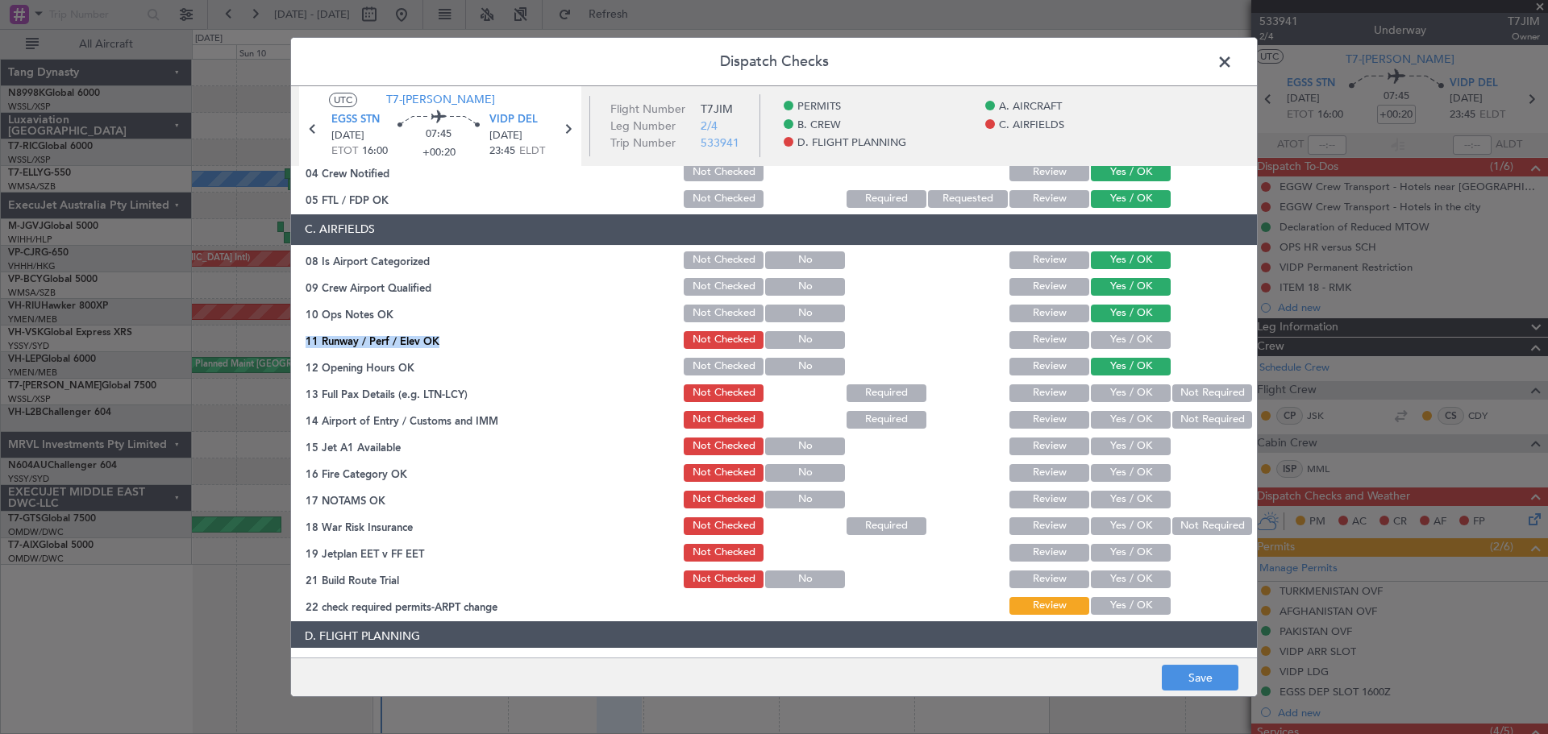
click at [1131, 341] on button "Yes / OK" at bounding box center [1131, 340] width 80 height 18
click at [1129, 404] on div "Yes / OK" at bounding box center [1128, 393] width 81 height 23
click at [1128, 421] on button "Yes / OK" at bounding box center [1131, 420] width 80 height 18
click at [1128, 393] on button "Yes / OK" at bounding box center [1131, 393] width 80 height 18
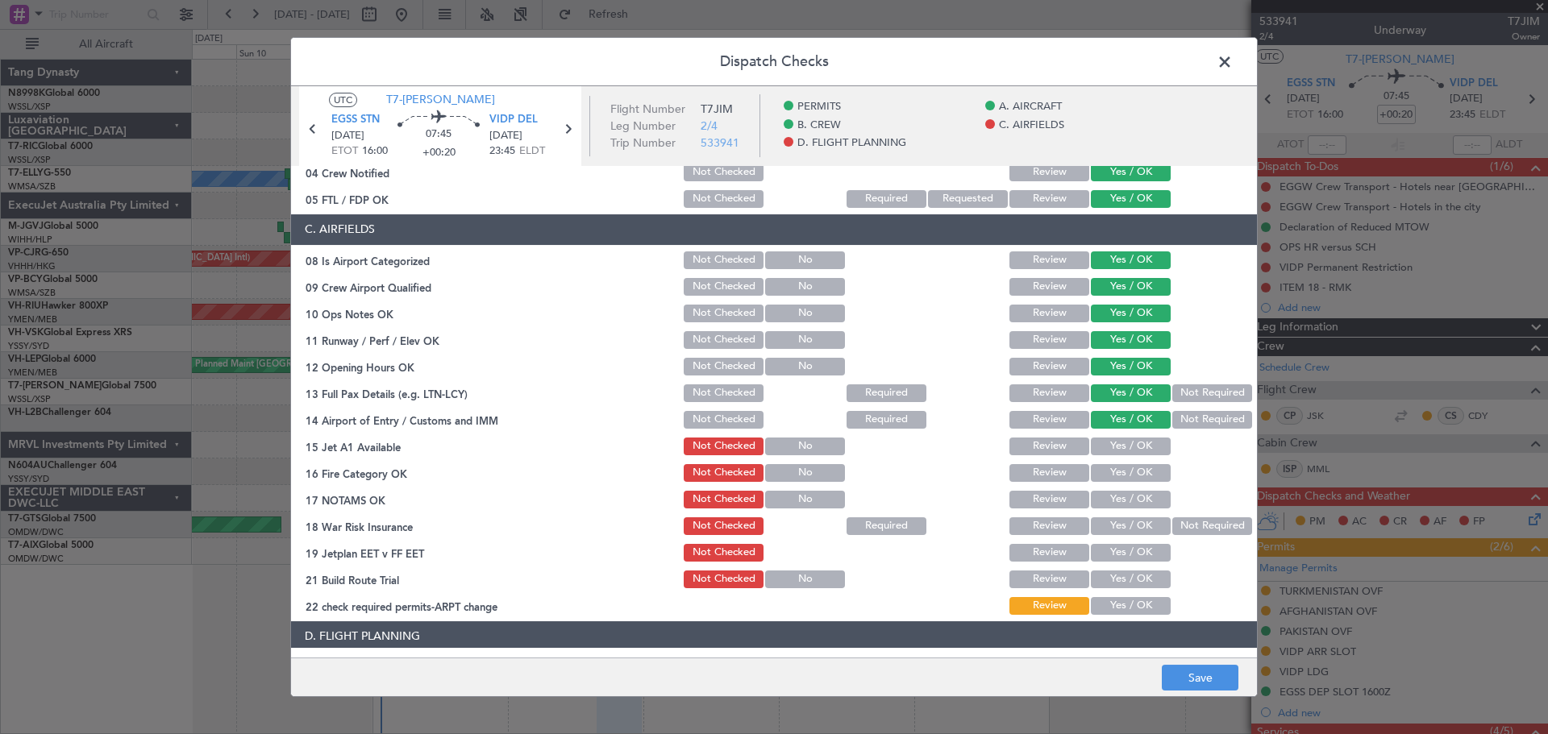
drag, startPoint x: 1132, startPoint y: 450, endPoint x: 1133, endPoint y: 461, distance: 11.3
click at [1132, 451] on button "Yes / OK" at bounding box center [1131, 447] width 80 height 18
click at [1133, 481] on button "Yes / OK" at bounding box center [1131, 473] width 80 height 18
drag, startPoint x: 1136, startPoint y: 495, endPoint x: 1138, endPoint y: 506, distance: 11.4
click at [1137, 497] on button "Yes / OK" at bounding box center [1131, 500] width 80 height 18
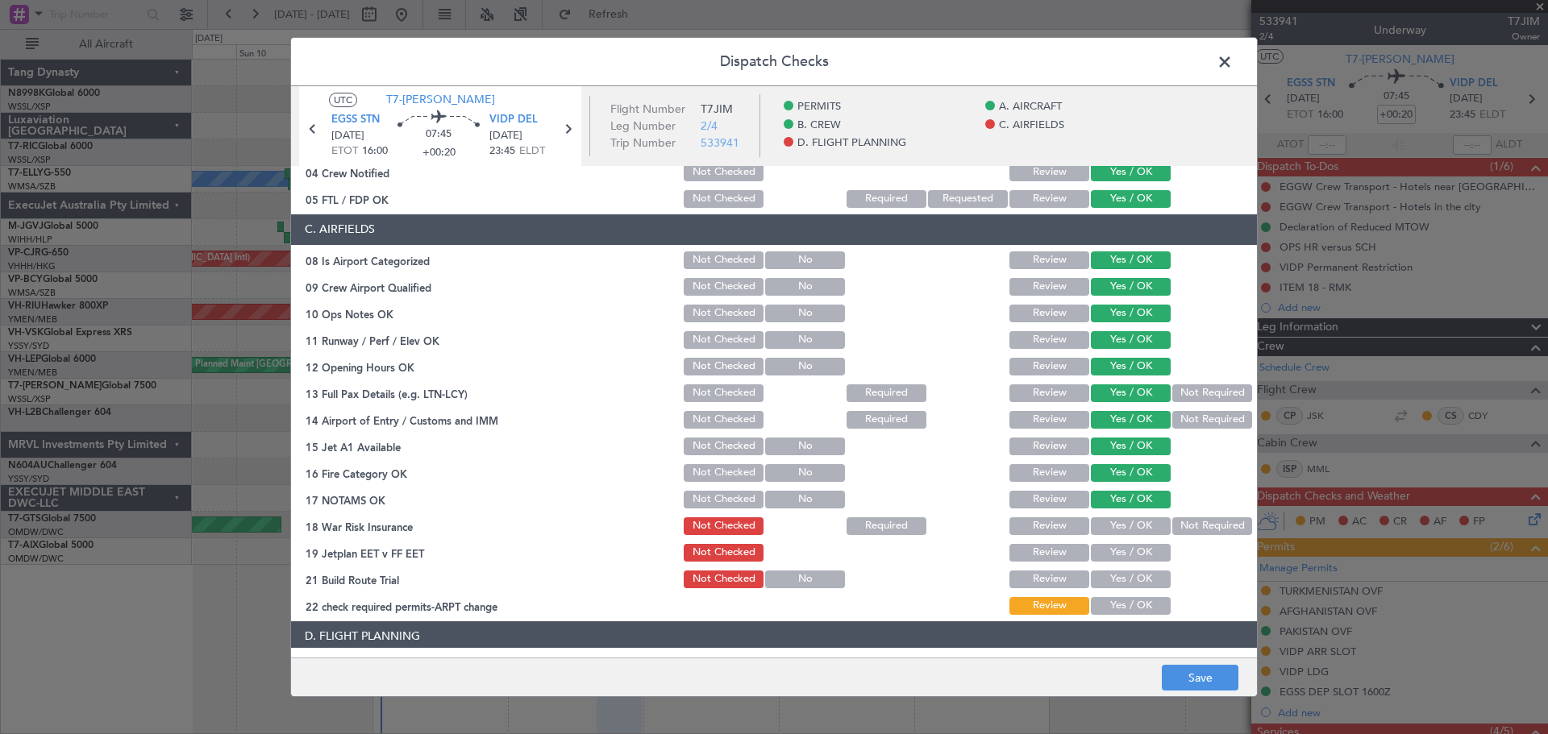
click at [1174, 521] on button "Not Required" at bounding box center [1212, 526] width 80 height 18
click at [1120, 551] on button "Yes / OK" at bounding box center [1131, 553] width 80 height 18
drag, startPoint x: 1119, startPoint y: 563, endPoint x: 1120, endPoint y: 577, distance: 14.5
click at [1120, 567] on section "C. AIRFIELDS 08 Is Airport Categorized Not Checked No Review Yes / OK 09 Crew A…" at bounding box center [774, 415] width 966 height 403
click at [1122, 605] on button "Yes / OK" at bounding box center [1131, 606] width 80 height 18
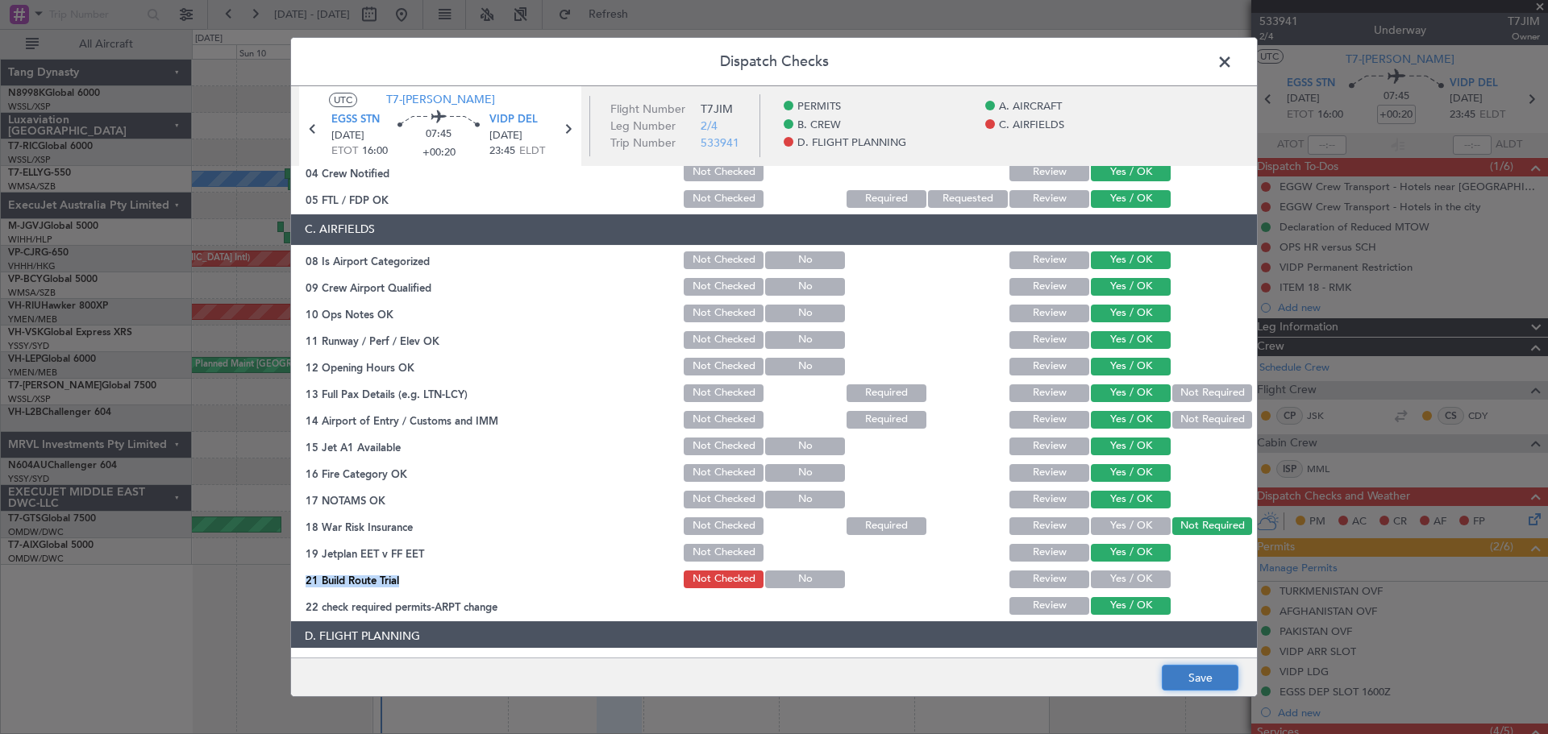
click at [1189, 677] on button "Save" at bounding box center [1199, 678] width 77 height 26
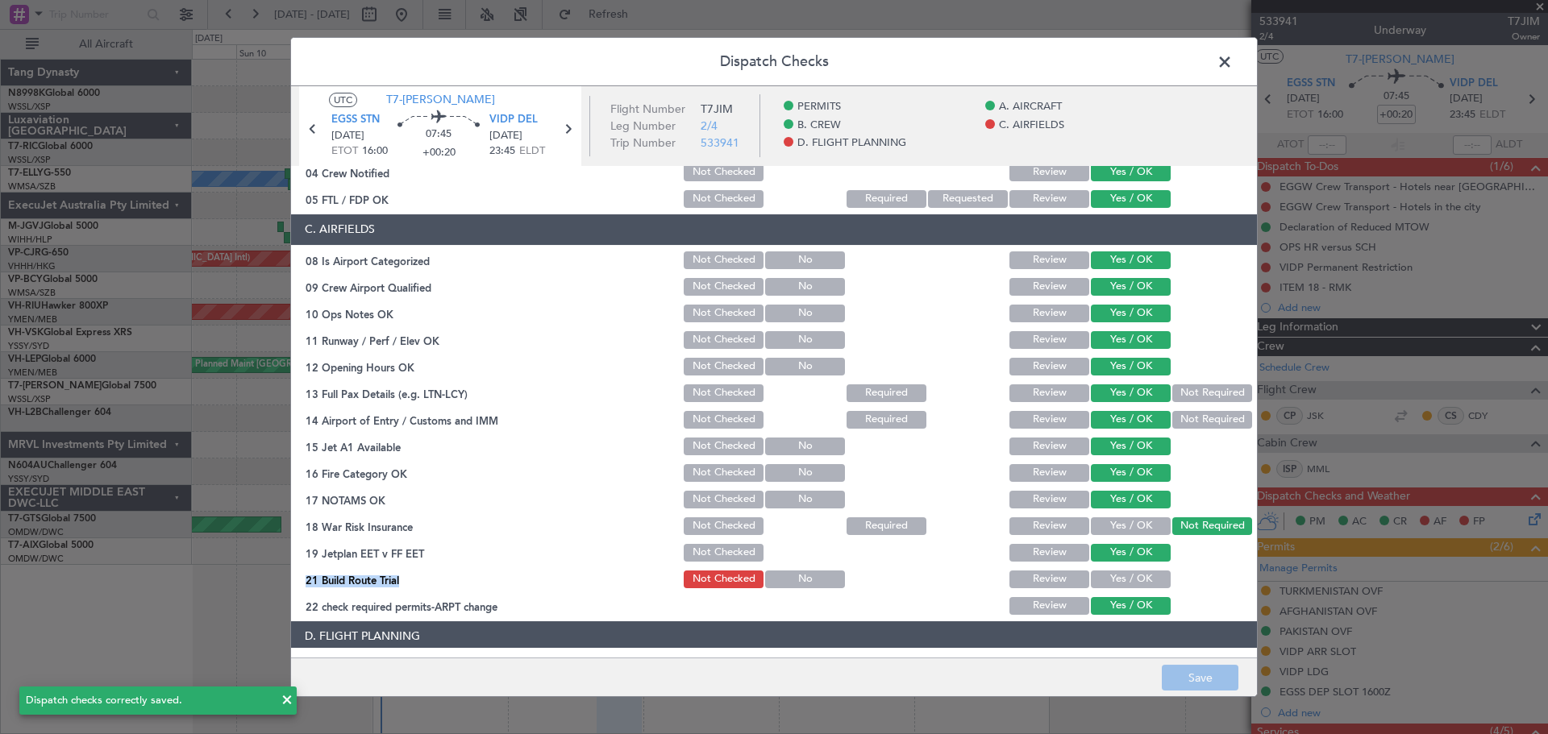
click at [1136, 575] on button "Yes / OK" at bounding box center [1131, 580] width 80 height 18
click at [1186, 675] on button "Save" at bounding box center [1199, 678] width 77 height 26
click at [1232, 62] on span at bounding box center [1232, 66] width 0 height 32
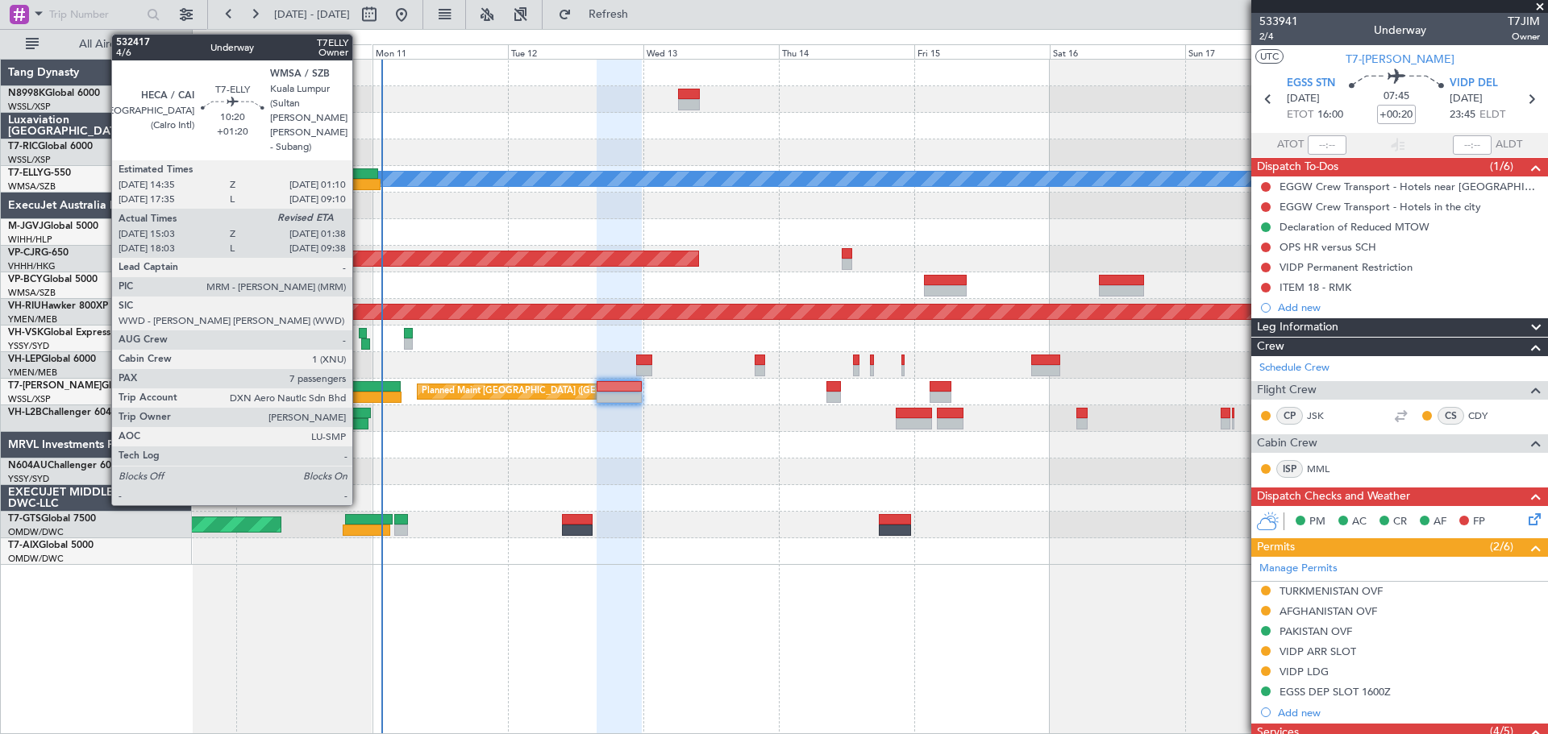
click at [359, 180] on div at bounding box center [351, 184] width 60 height 11
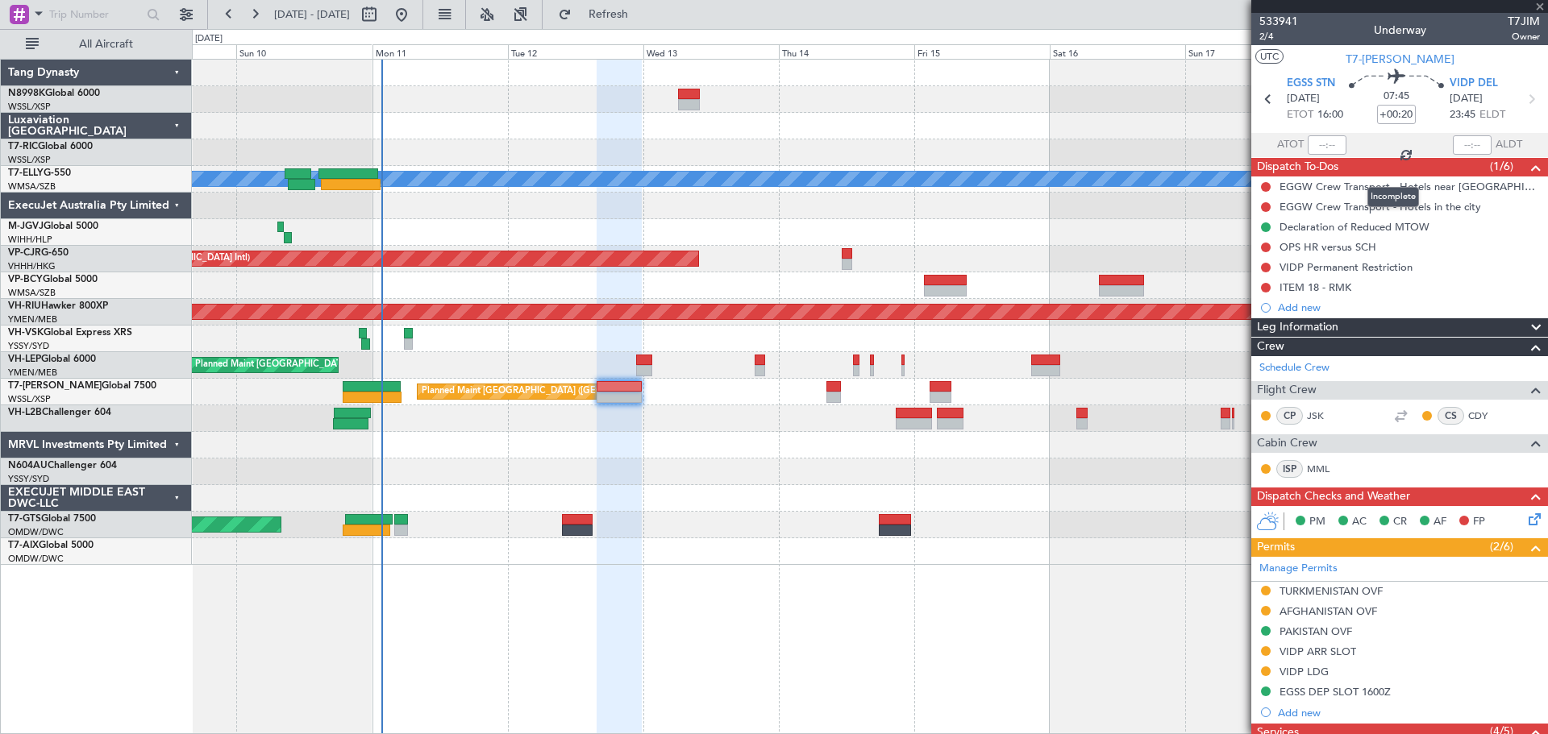
type input "+01:20"
type input "15:13"
type input "7"
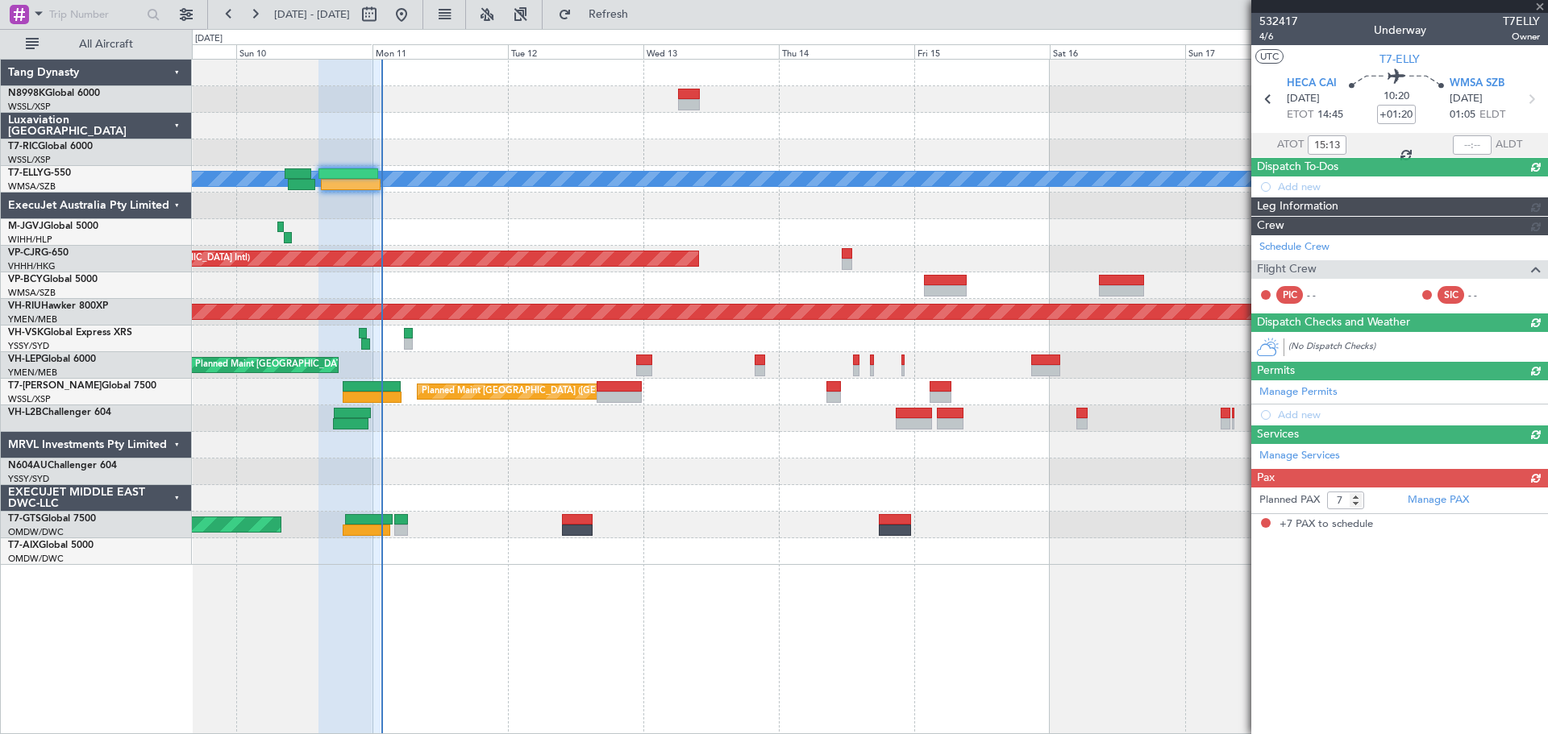
type input "[PERSON_NAME] (KYA)"
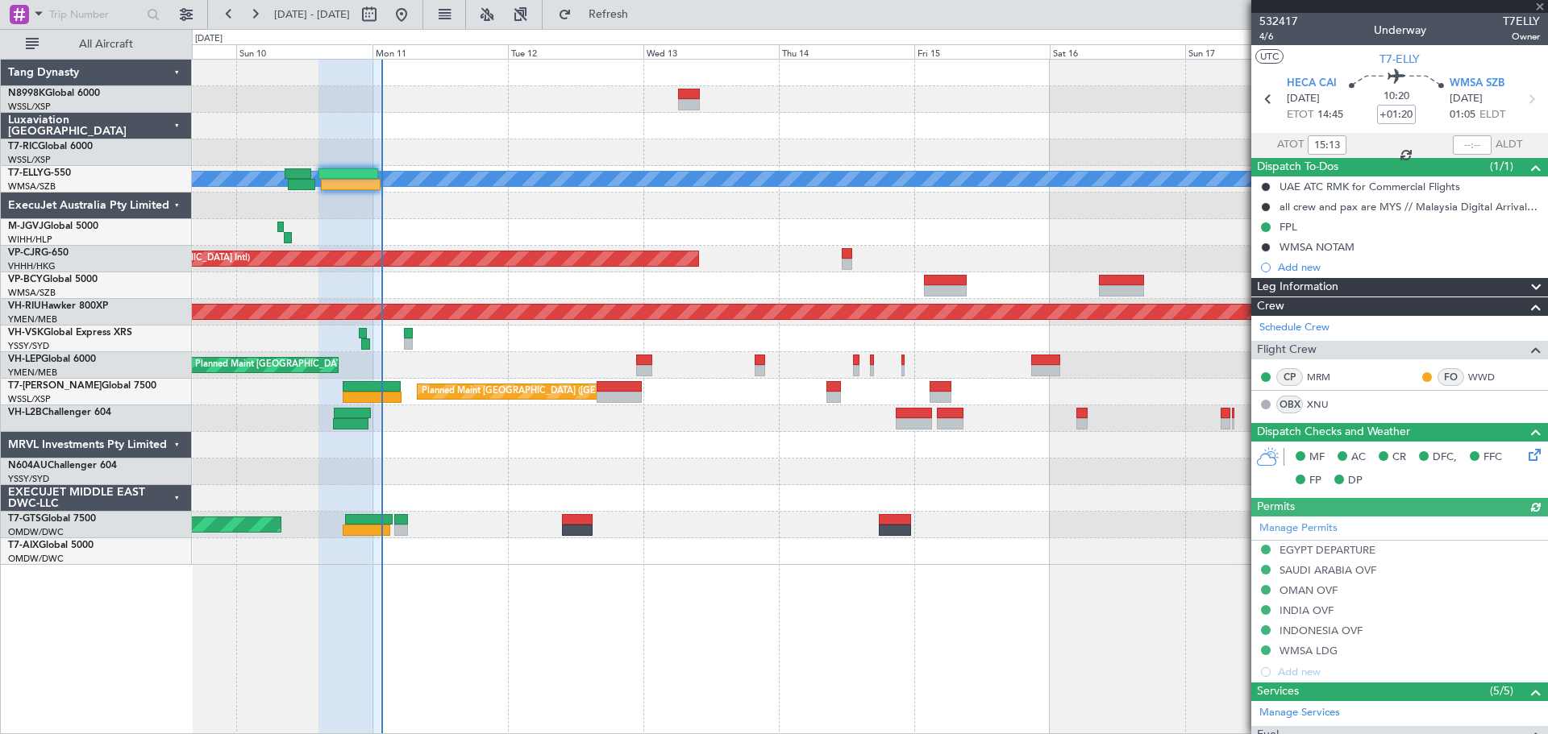
click at [1461, 148] on div at bounding box center [1471, 144] width 39 height 19
click at [1469, 144] on div at bounding box center [1471, 144] width 39 height 19
click at [1469, 147] on div at bounding box center [1471, 144] width 39 height 19
click at [1473, 145] on div at bounding box center [1471, 144] width 39 height 19
click at [1473, 146] on div at bounding box center [1471, 144] width 39 height 19
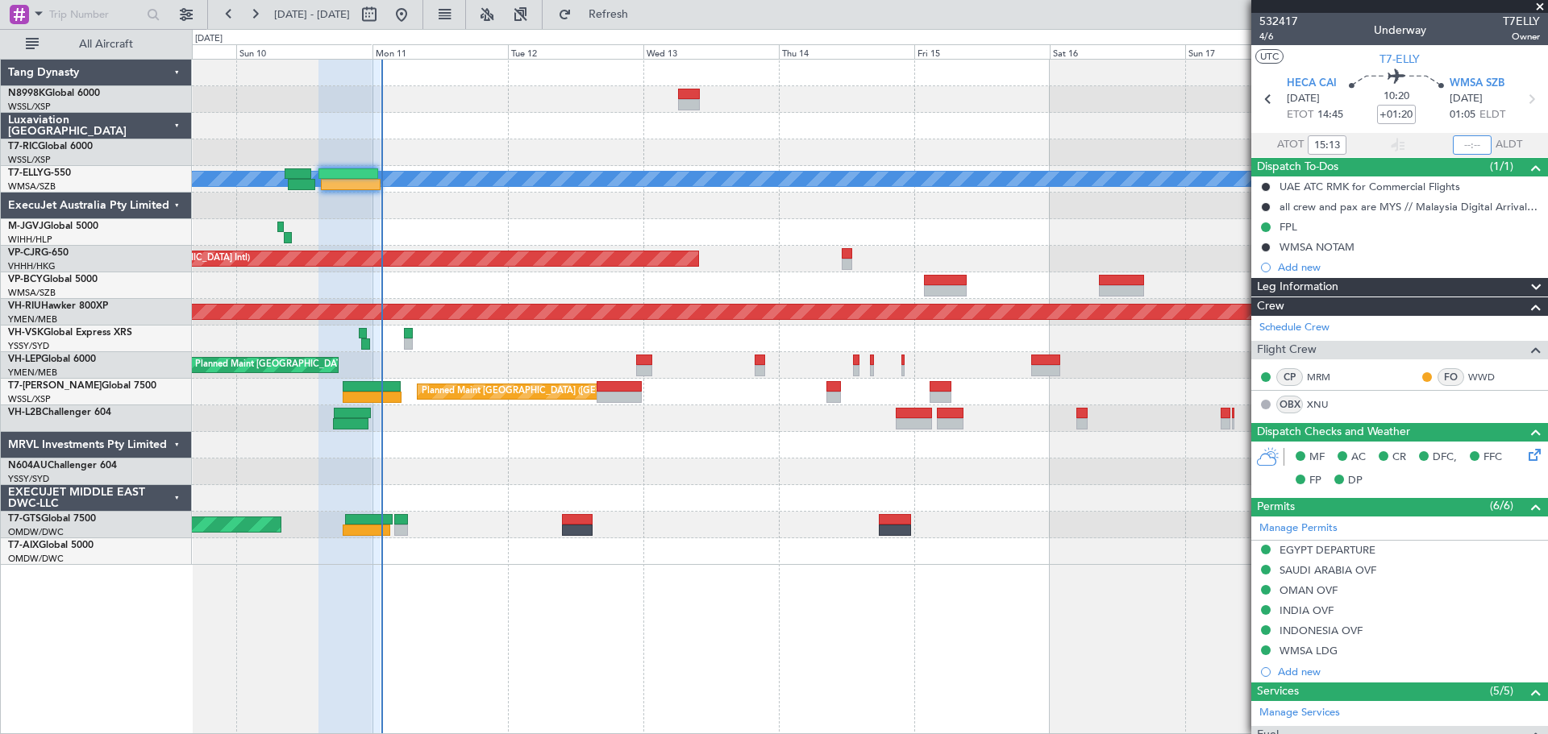
click at [1472, 148] on input "text" at bounding box center [1471, 144] width 39 height 19
type input "01:39"
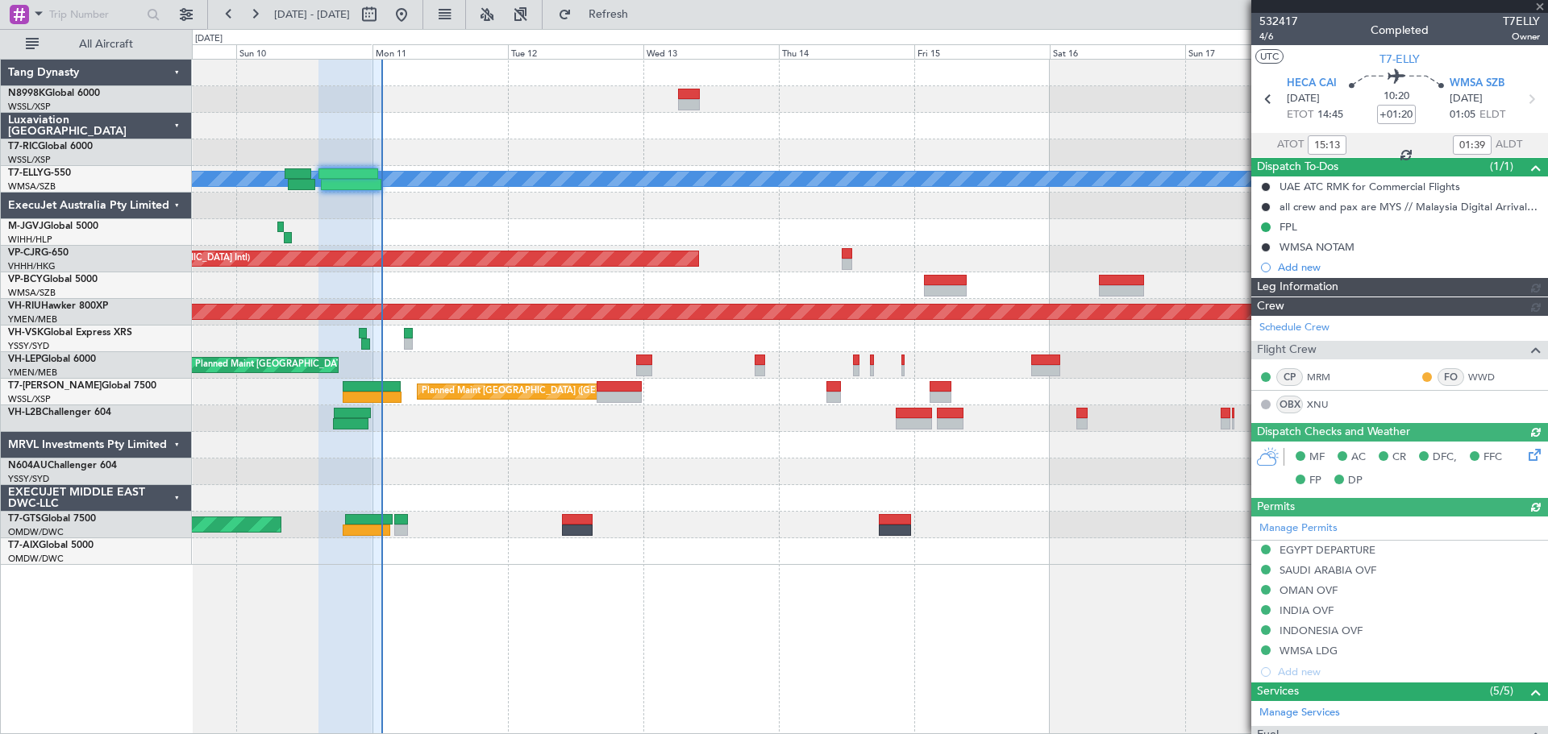
type input "[PERSON_NAME] (KYA)"
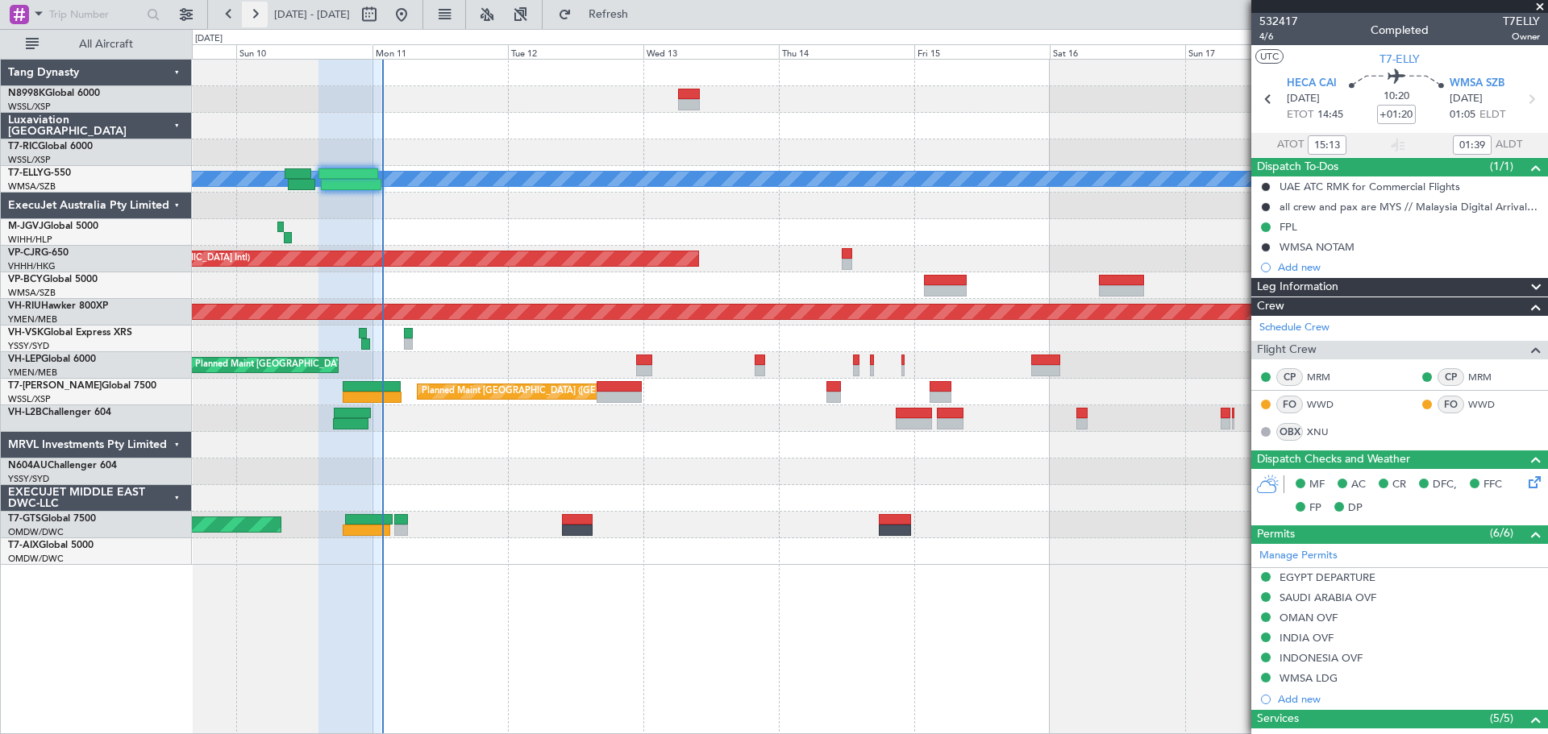
type input "[PERSON_NAME] (KYA)"
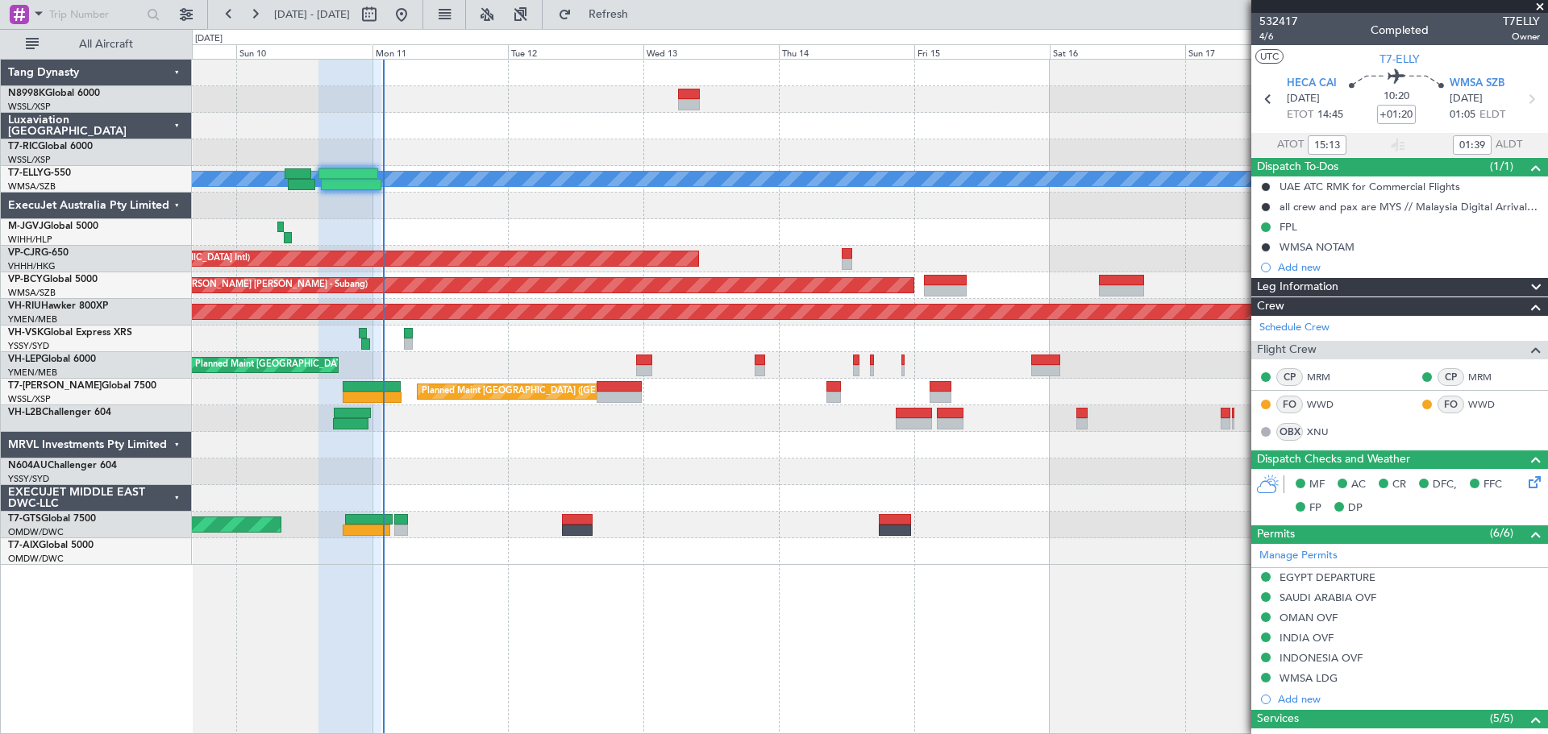
click at [344, 434] on div at bounding box center [869, 445] width 1355 height 27
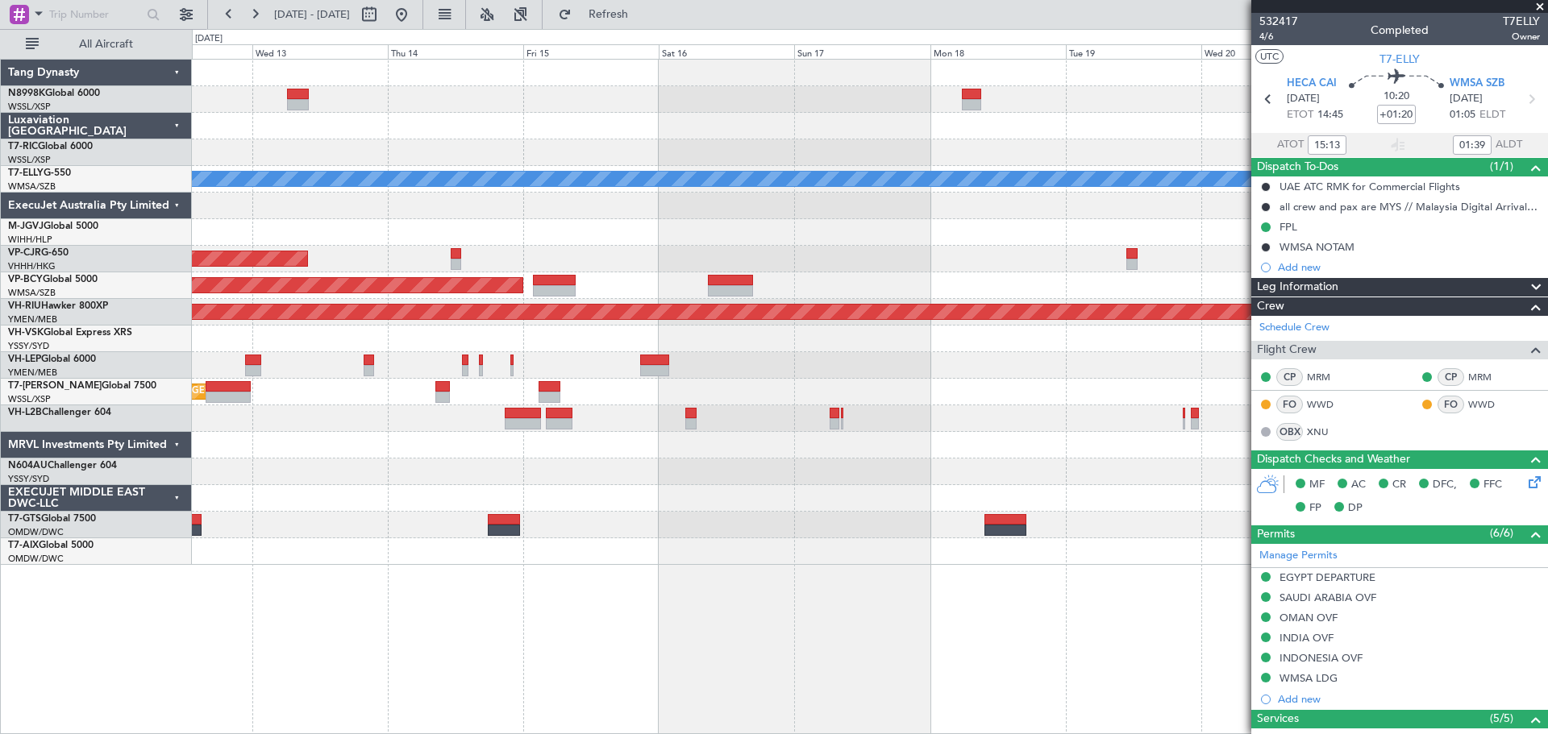
click at [293, 442] on div at bounding box center [869, 445] width 1355 height 27
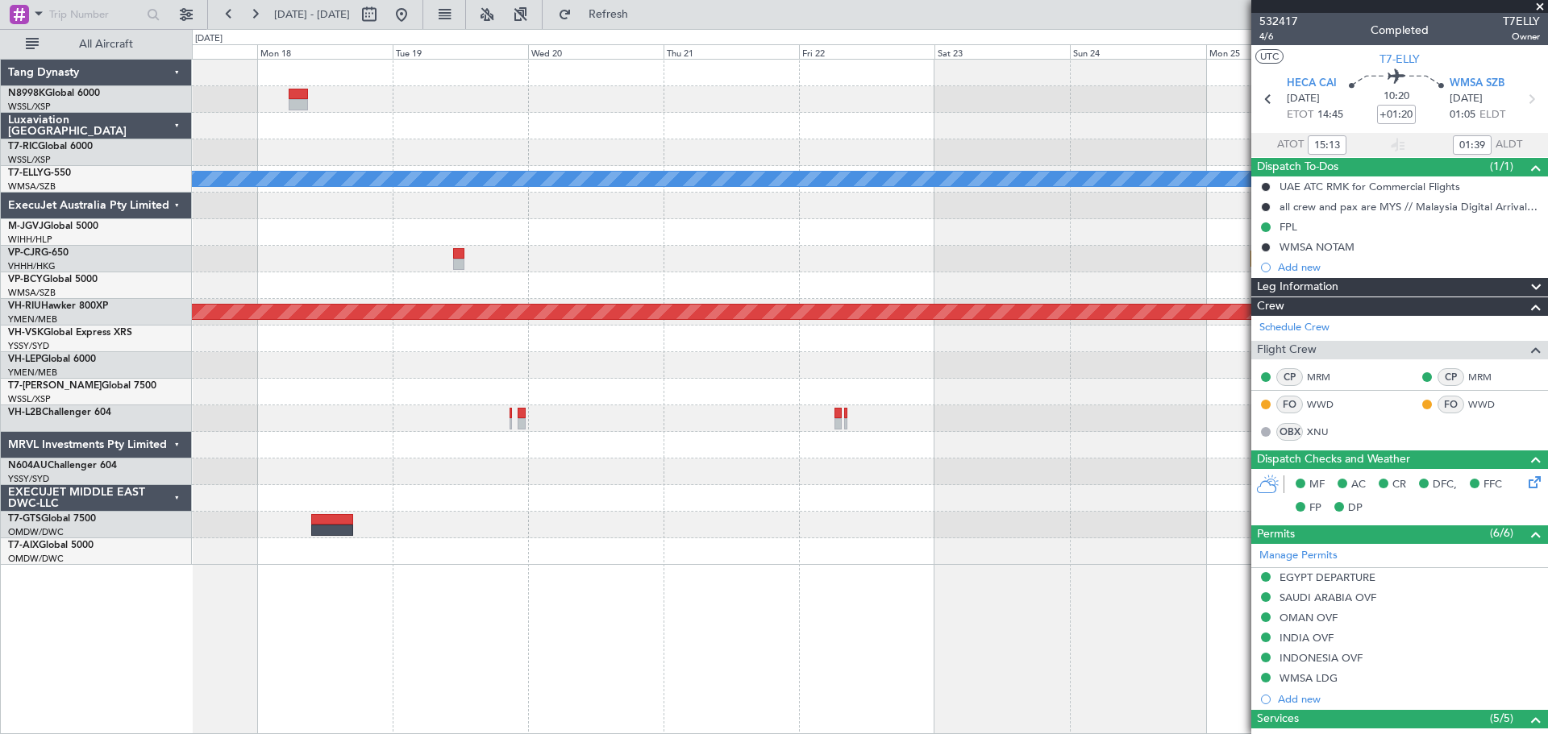
click at [125, 434] on div "MEL Planned Maint Hong Kong (Hong Kong Intl) Planned Maint Melbourne (Essendon)…" at bounding box center [774, 381] width 1548 height 705
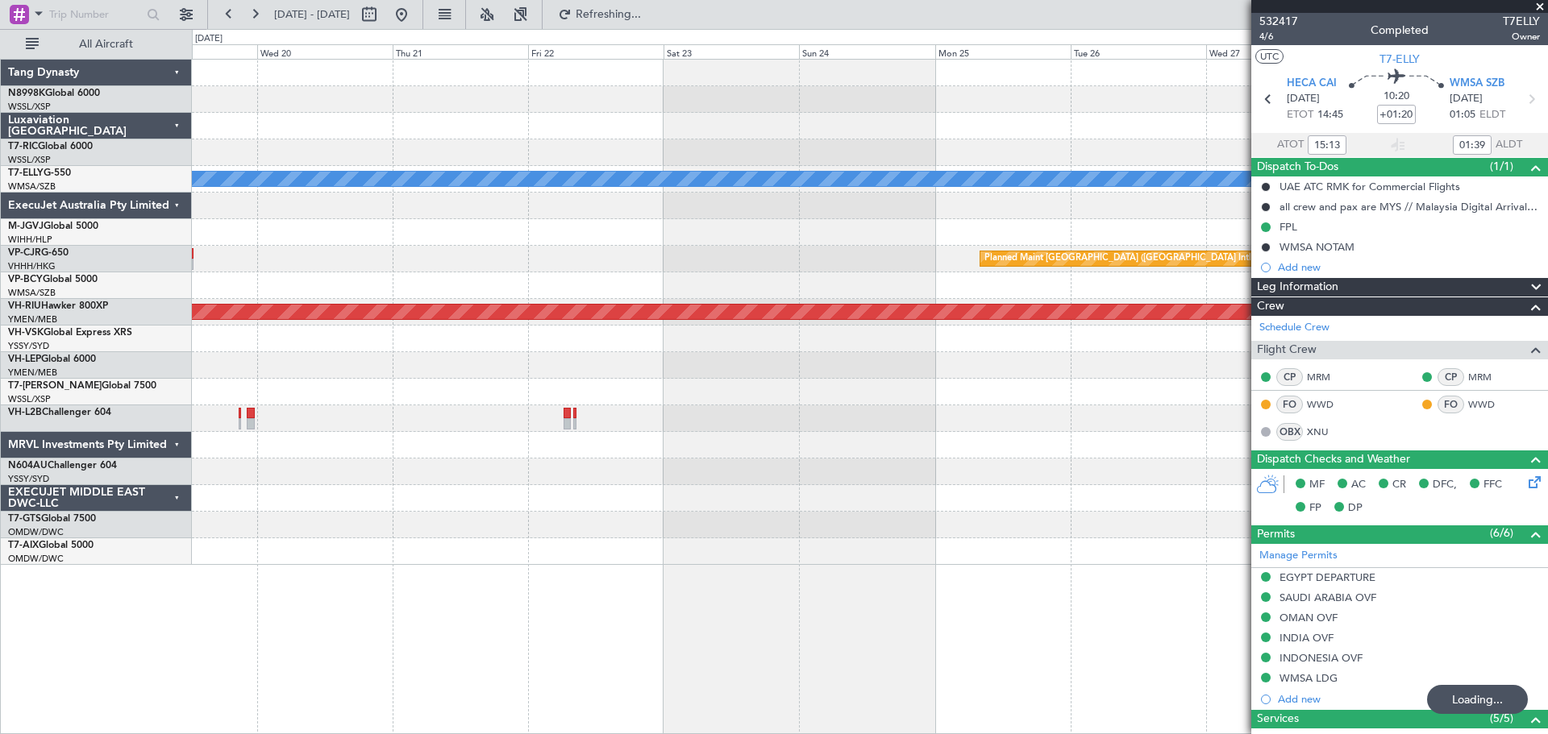
click at [247, 409] on div at bounding box center [869, 418] width 1355 height 27
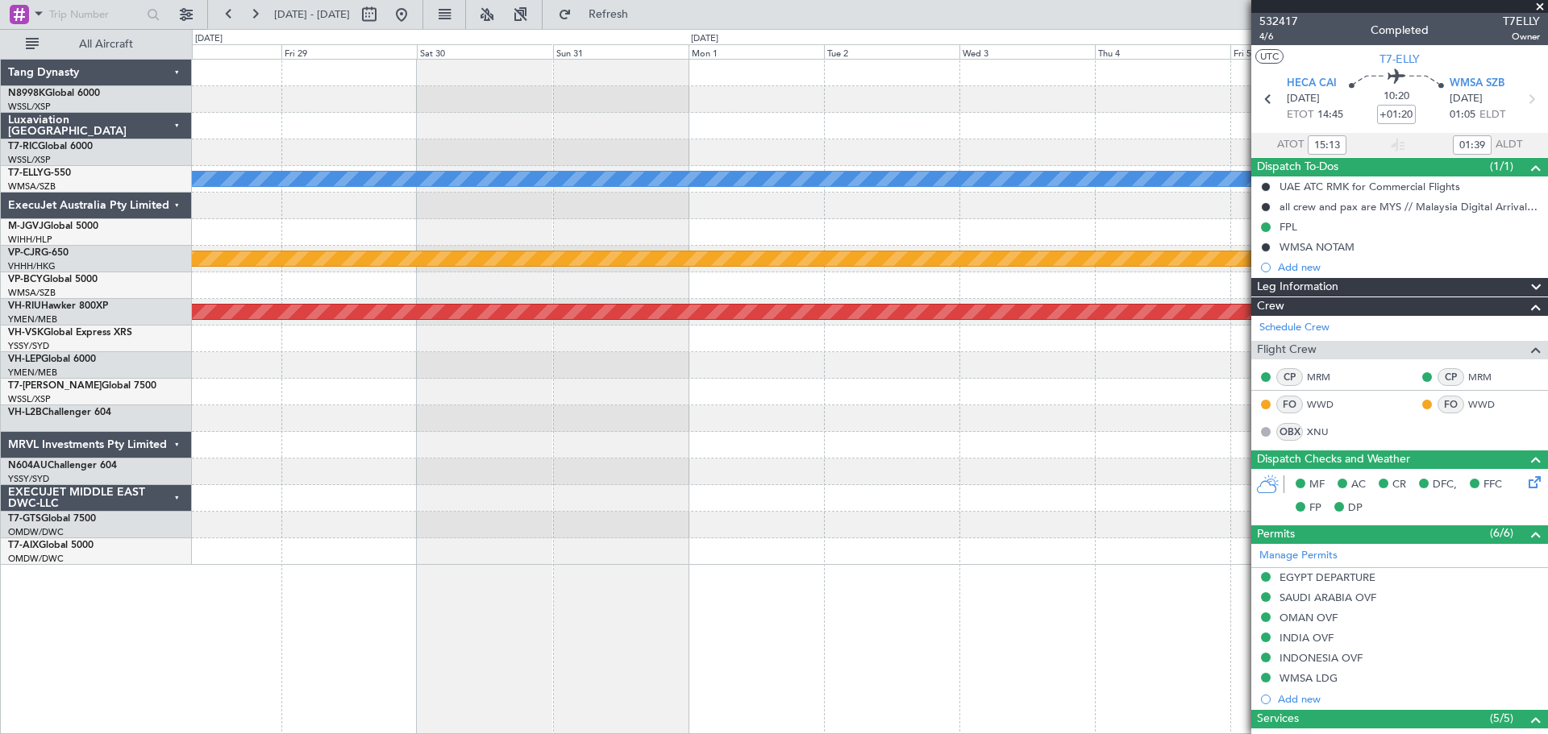
click at [488, 418] on div at bounding box center [869, 418] width 1355 height 27
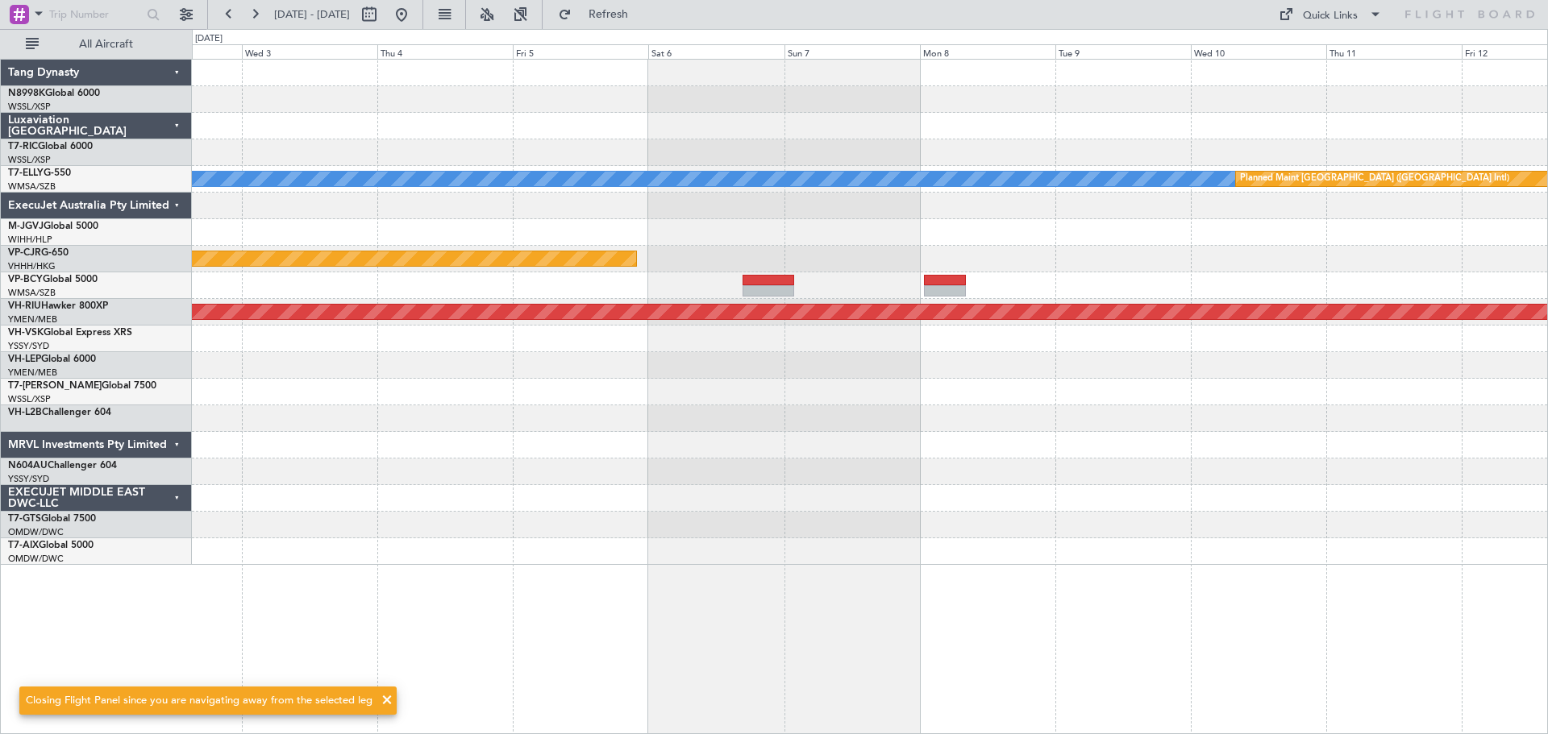
click at [850, 428] on div at bounding box center [869, 418] width 1355 height 27
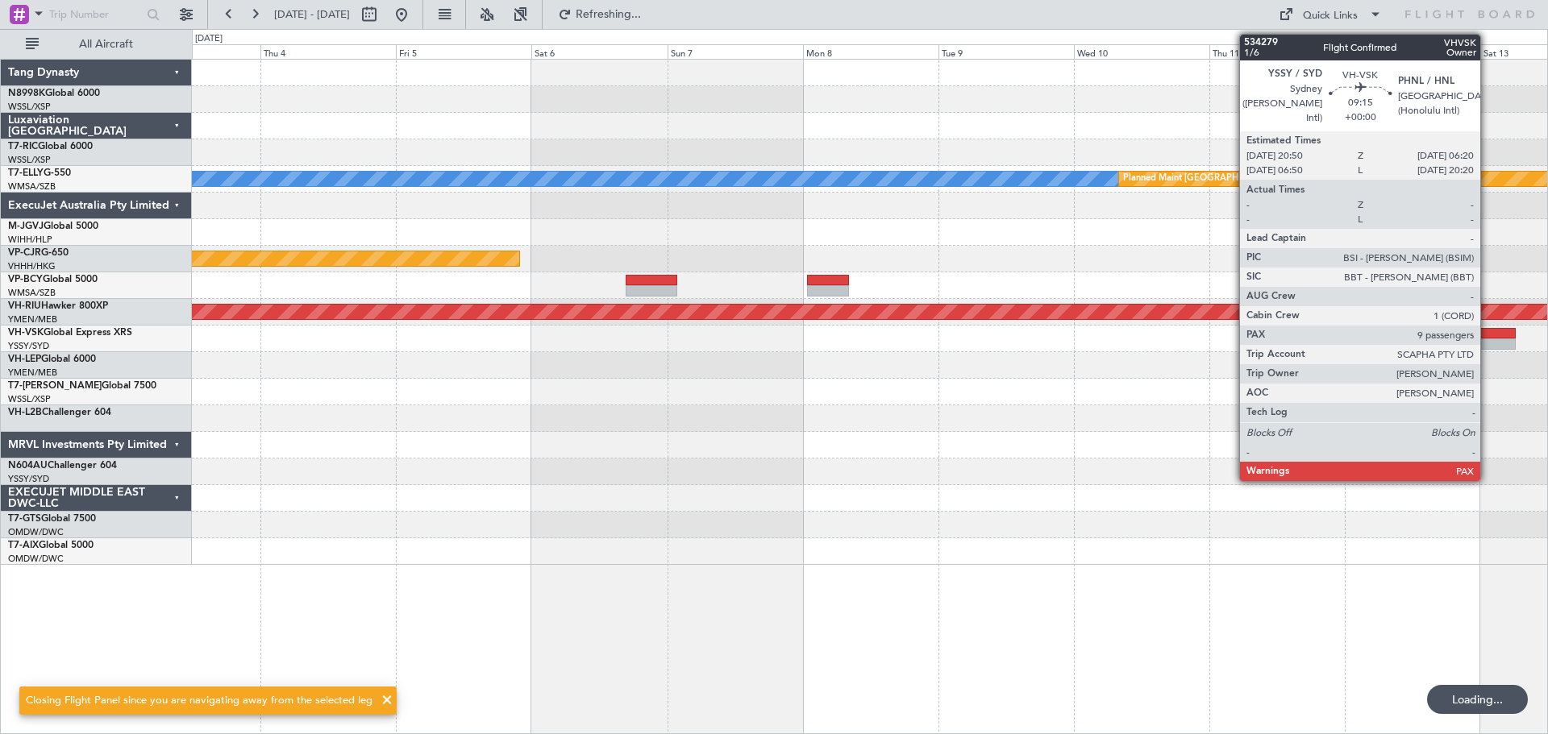
click at [1487, 342] on div at bounding box center [1488, 344] width 54 height 11
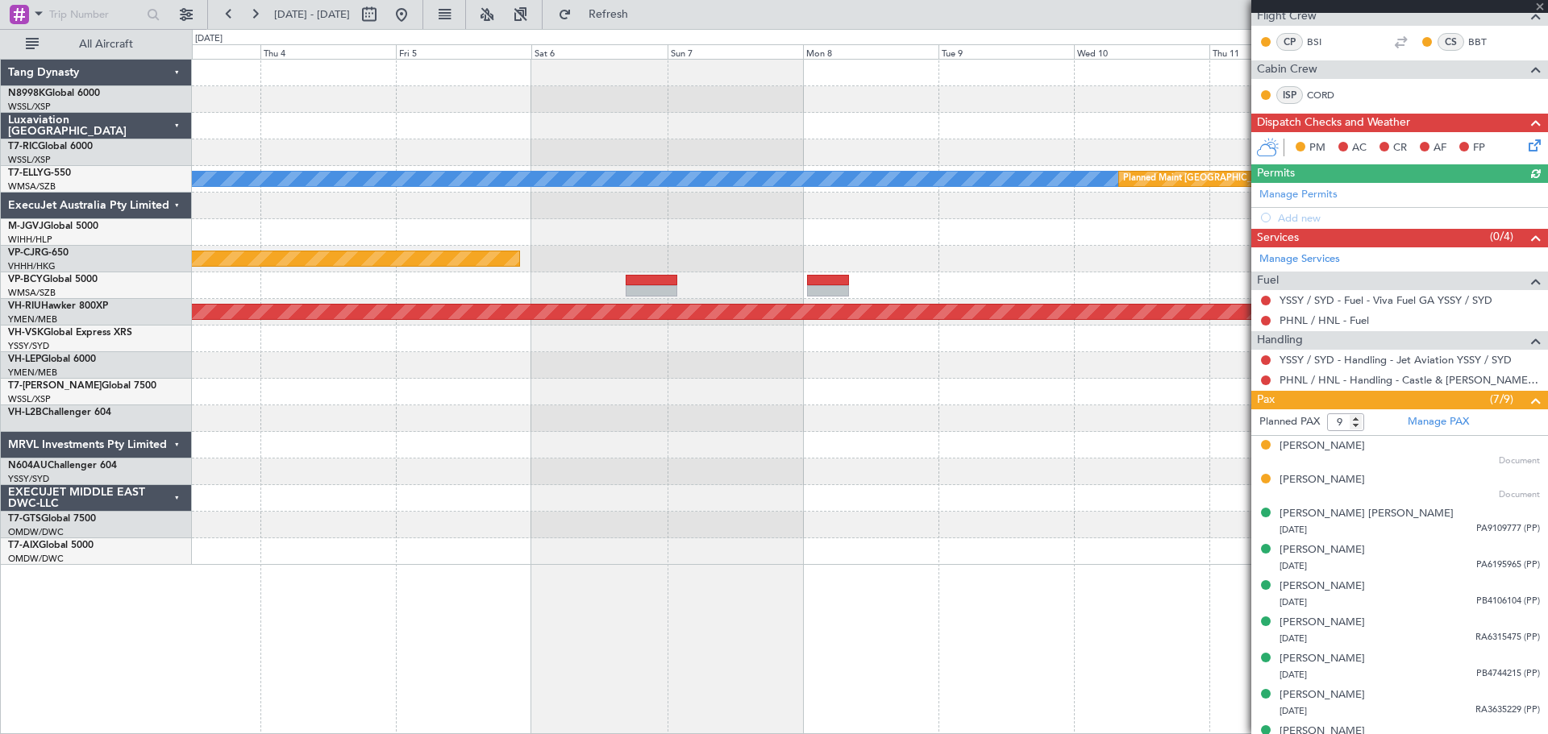
scroll to position [276, 0]
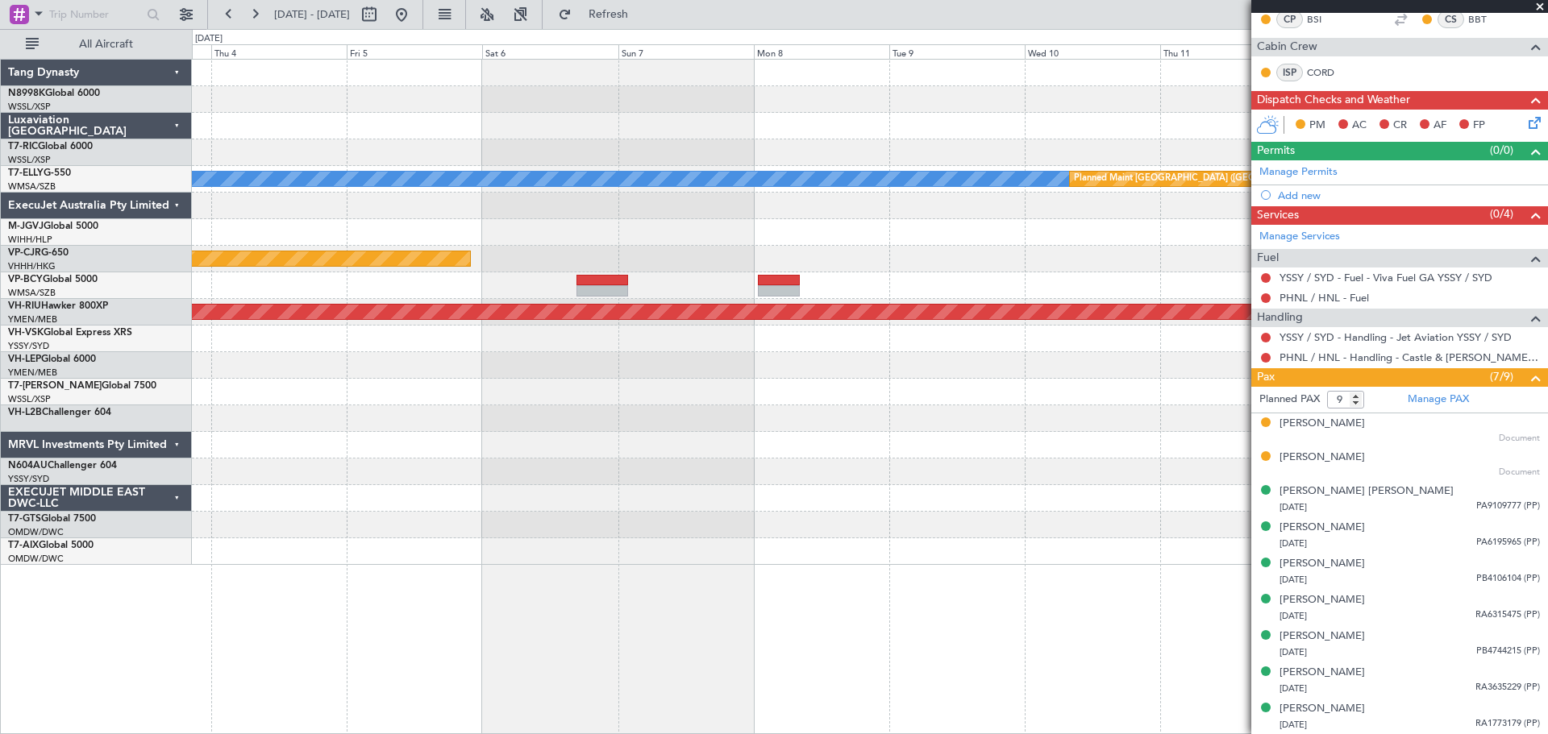
click at [886, 421] on div at bounding box center [869, 418] width 1355 height 27
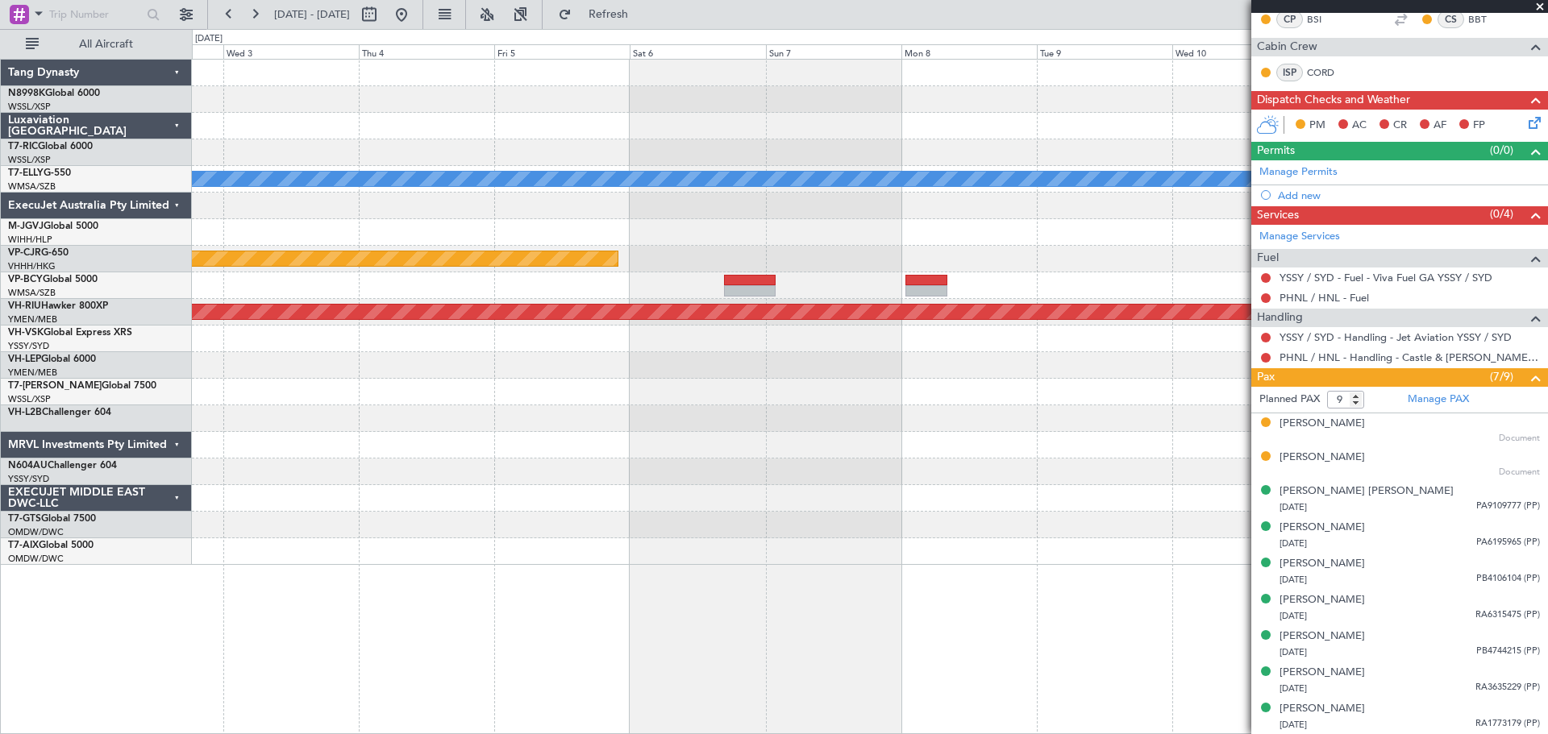
click at [649, 237] on div "Planned Maint Dubai (Dubai Intl) MEL Planned Maint Hong Kong (Hong Kong Intl) P…" at bounding box center [869, 312] width 1355 height 505
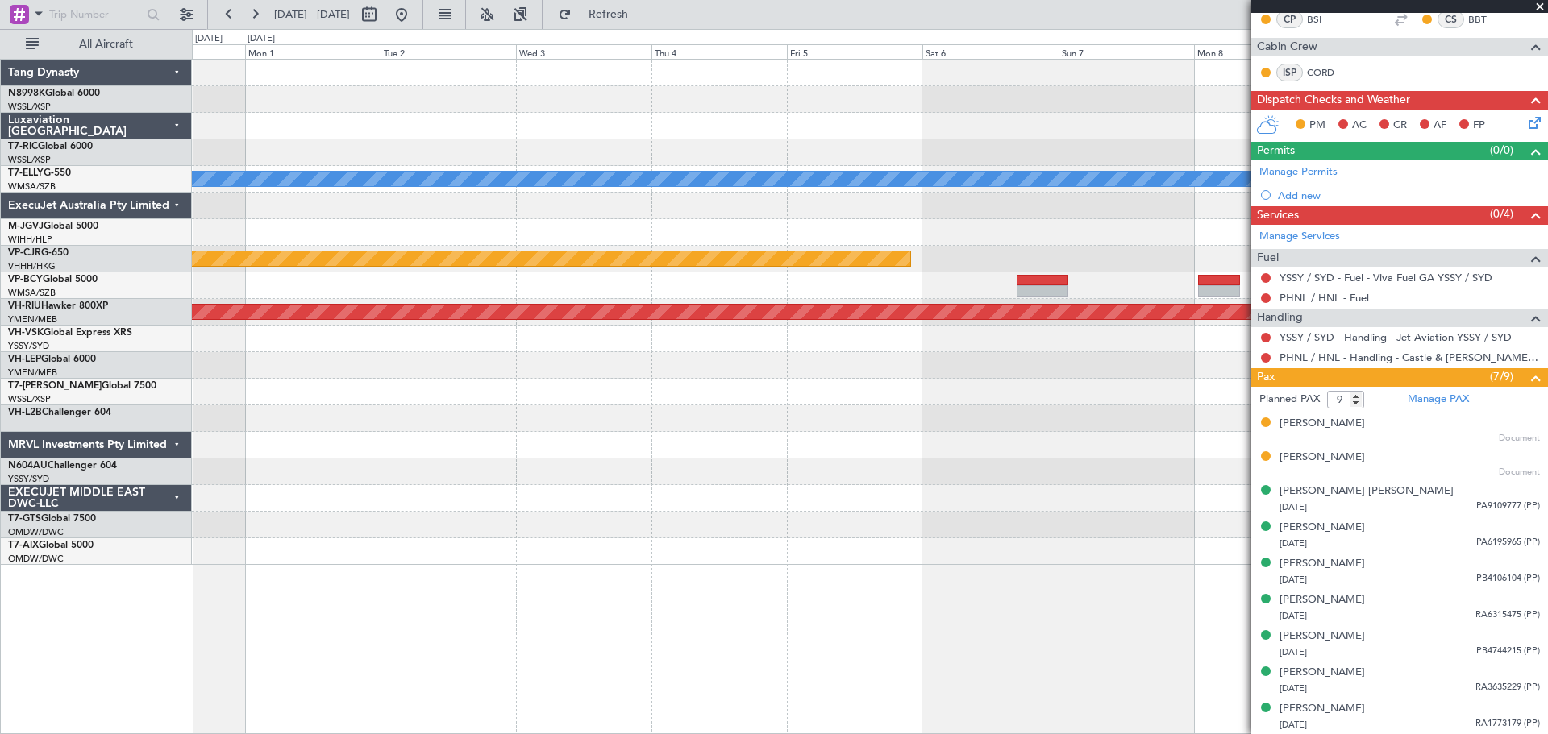
click at [850, 278] on div at bounding box center [869, 285] width 1355 height 27
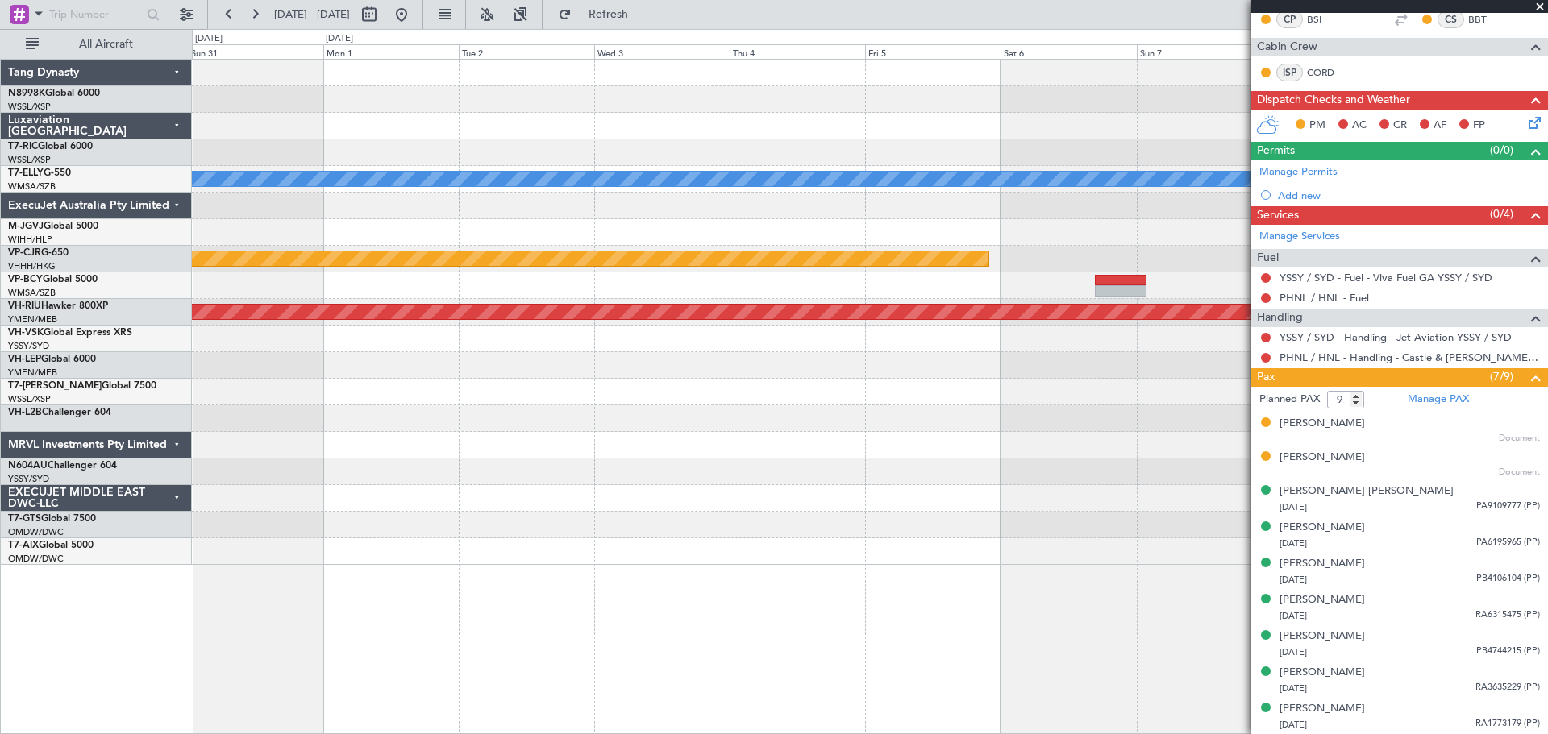
click at [1051, 282] on div at bounding box center [869, 285] width 1355 height 27
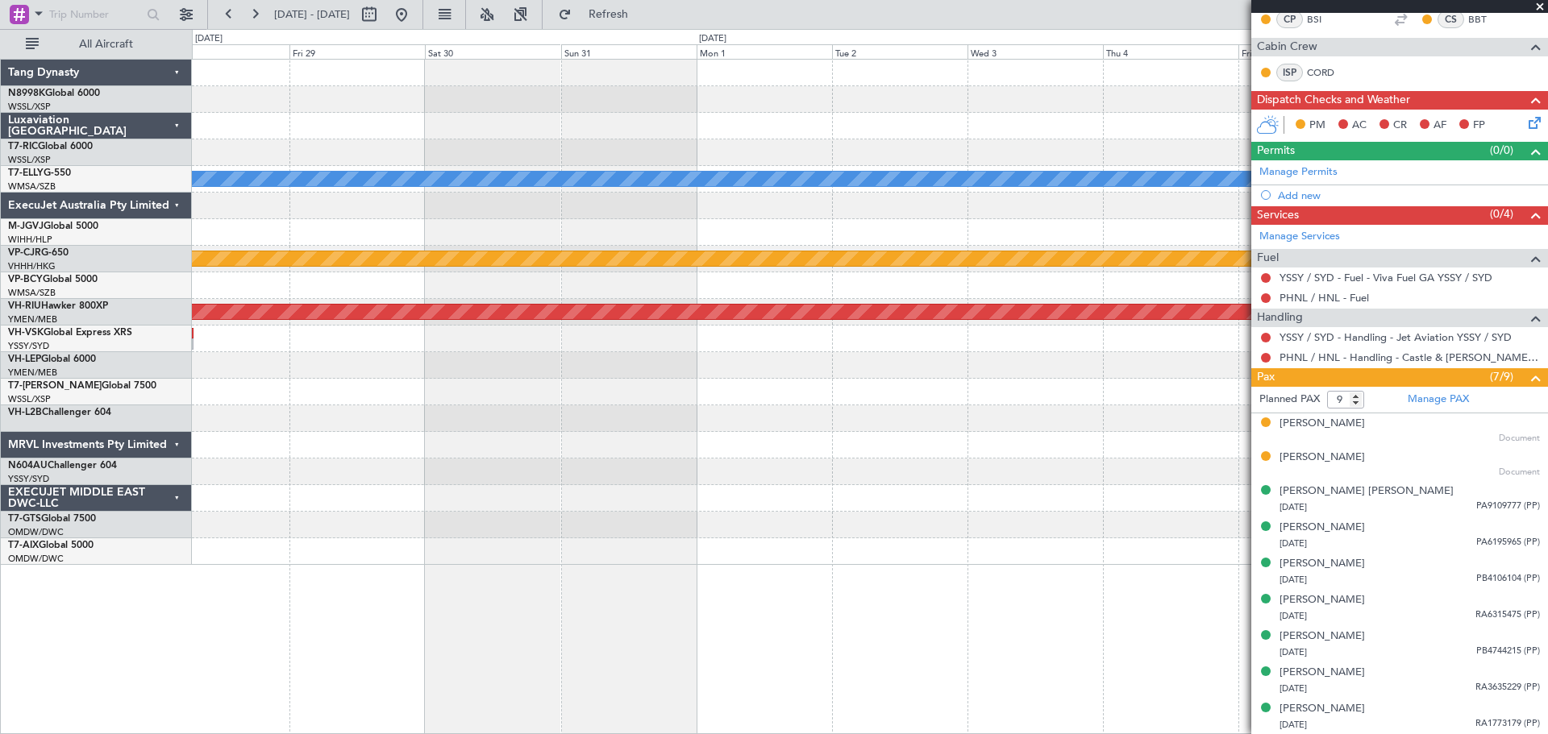
click at [1048, 285] on div at bounding box center [869, 285] width 1355 height 27
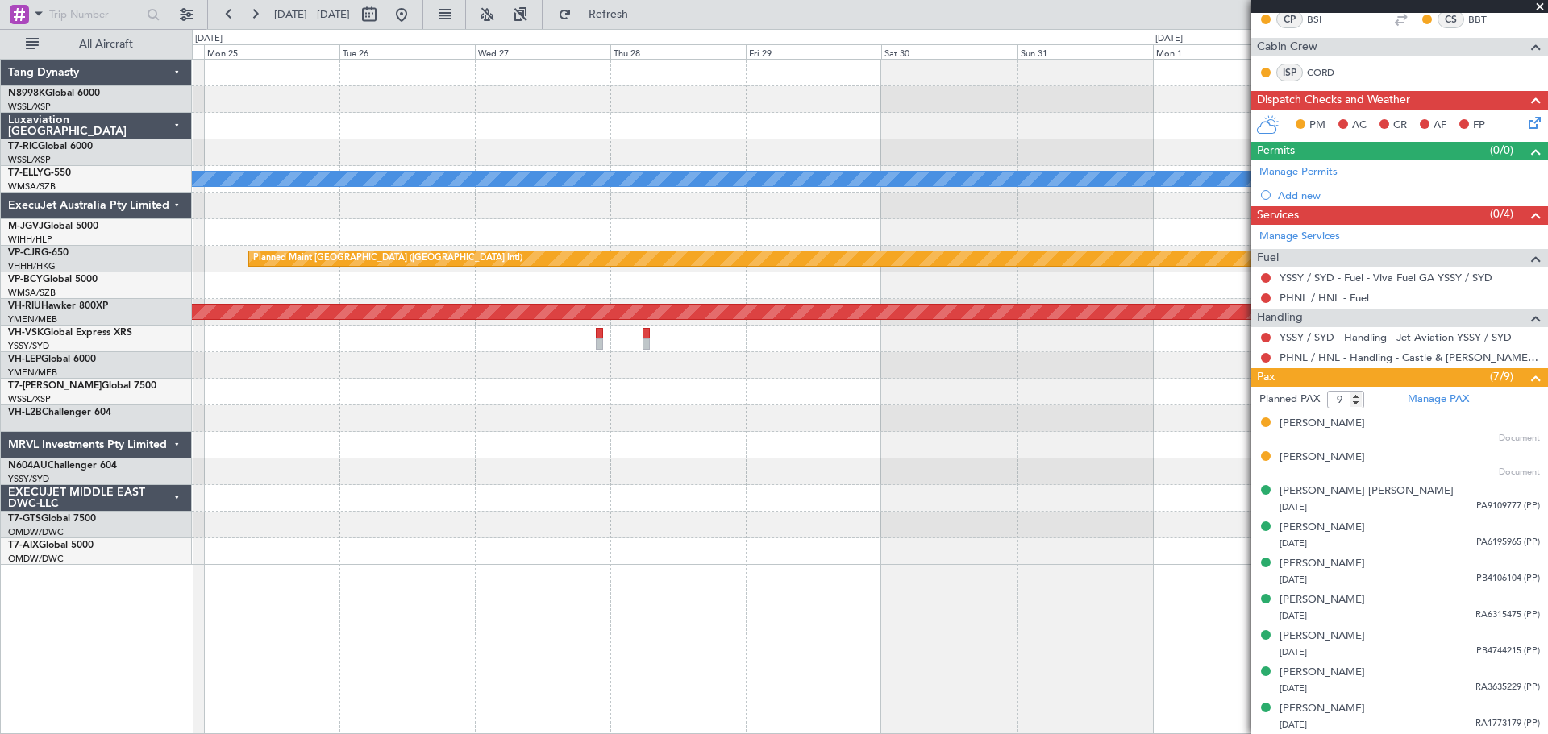
click at [1111, 295] on div at bounding box center [869, 285] width 1355 height 27
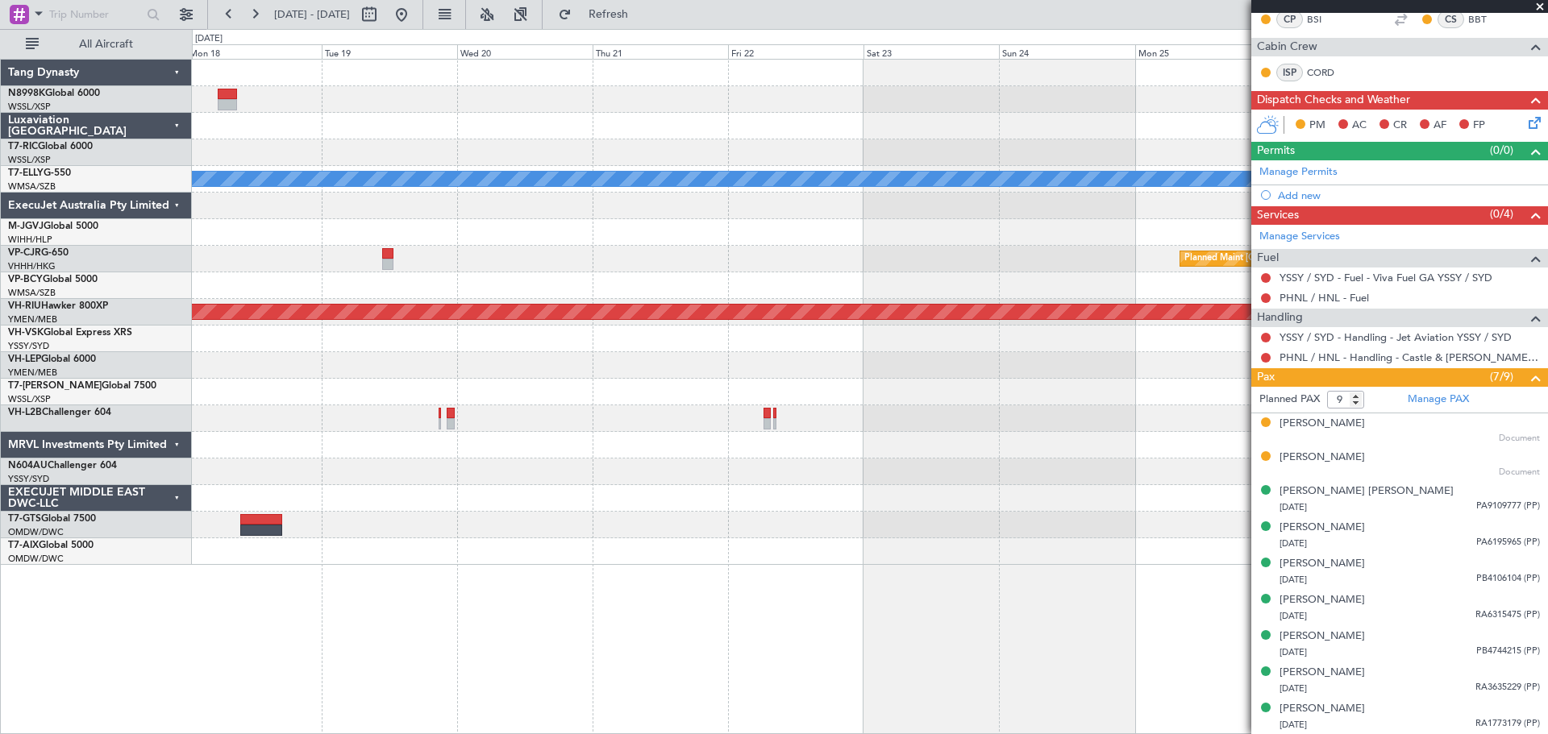
click at [1173, 291] on div at bounding box center [869, 285] width 1355 height 27
click at [1055, 287] on div at bounding box center [869, 285] width 1355 height 27
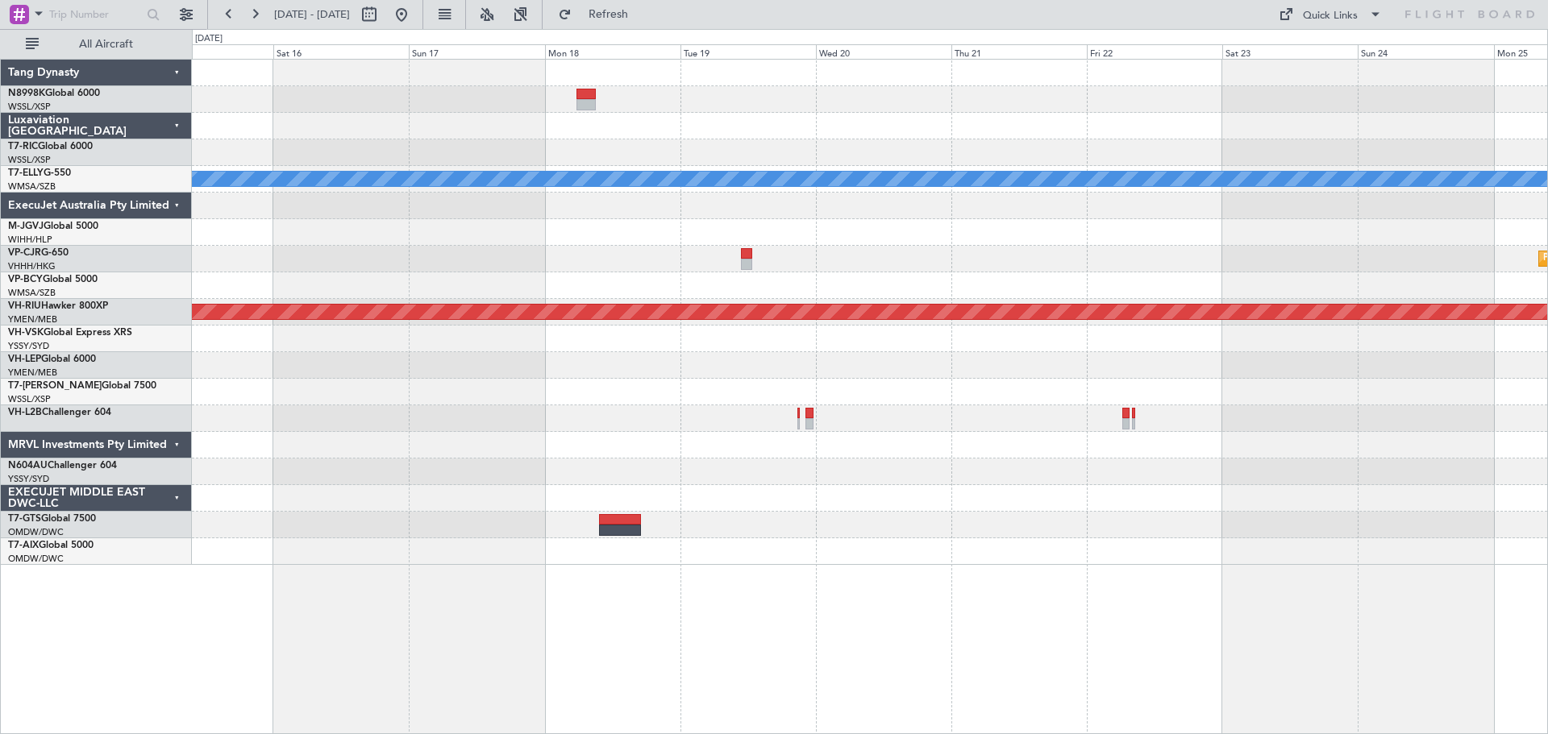
scroll to position [0, 0]
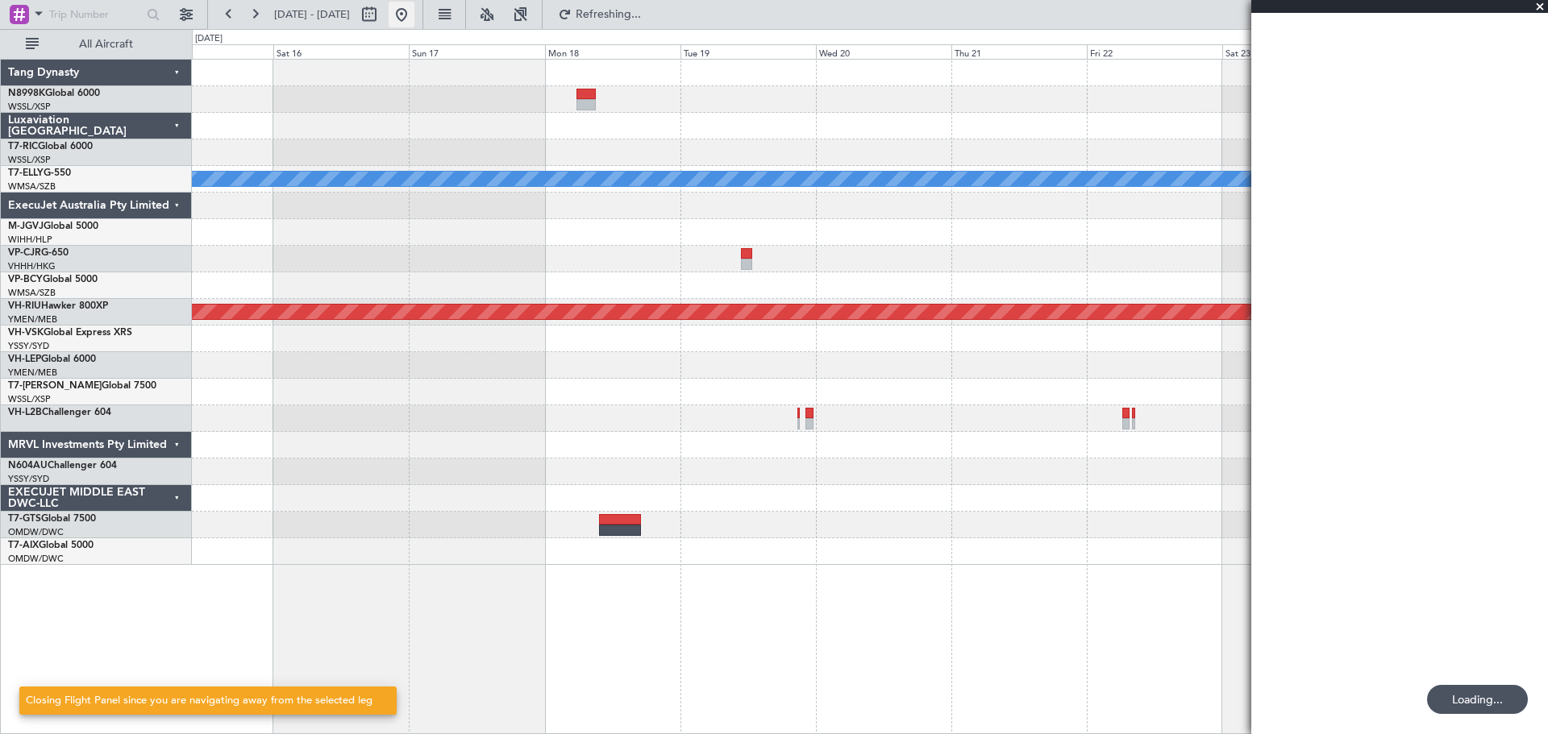
click at [414, 12] on button at bounding box center [401, 15] width 26 height 26
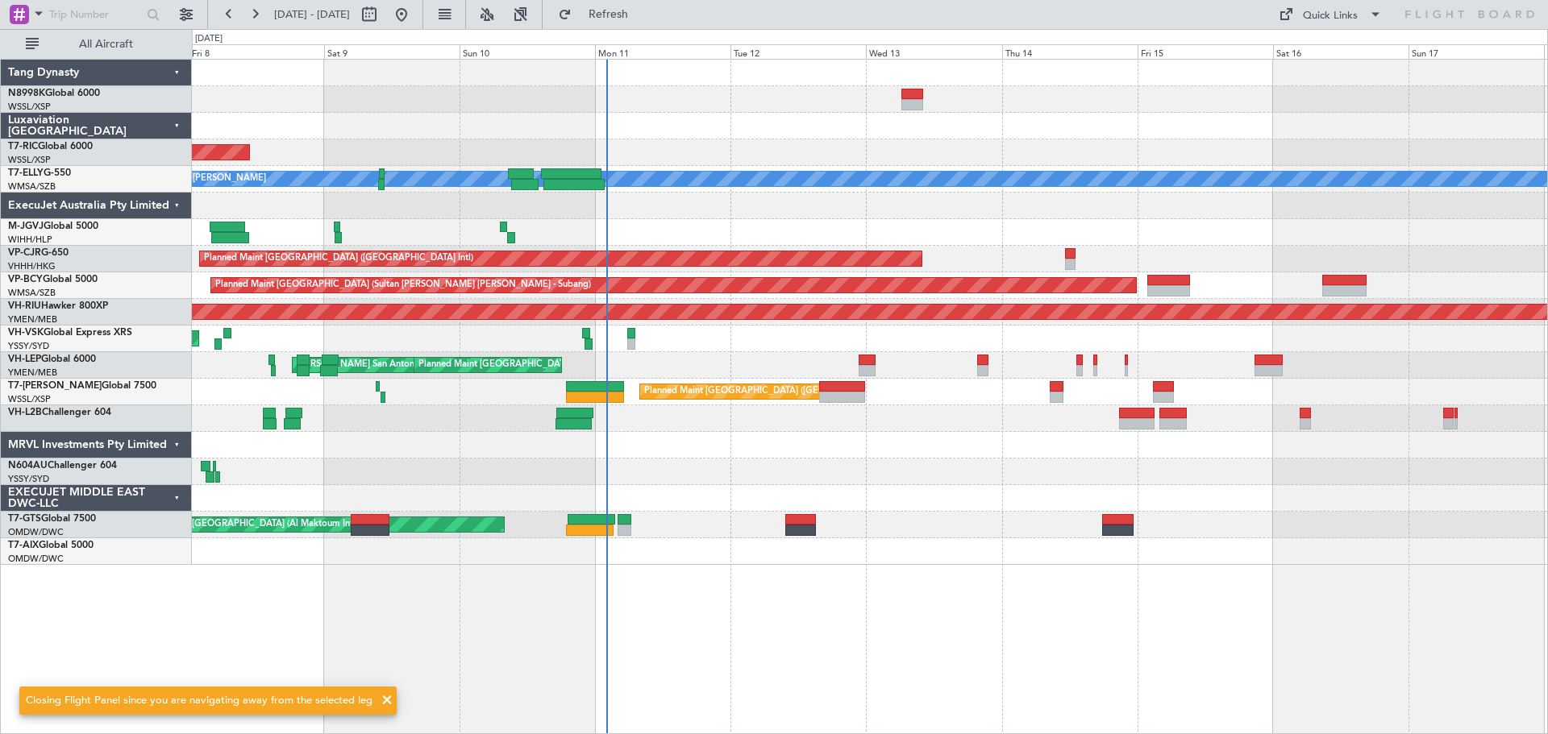
click at [753, 382] on div "Planned Maint London (Luton) Planned Maint Dubai (Al Maktoum Intl)" at bounding box center [869, 392] width 1355 height 27
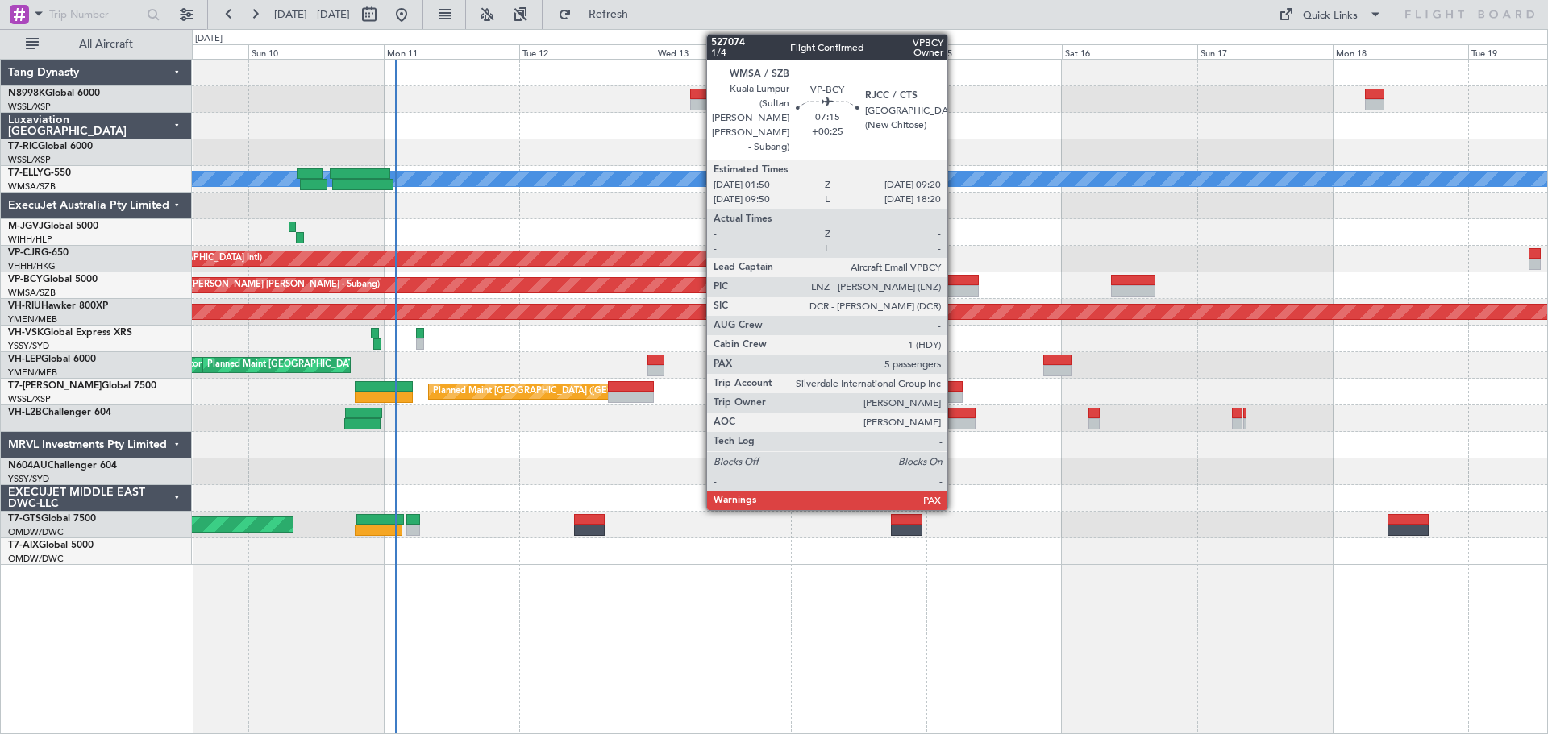
click at [954, 285] on div at bounding box center [957, 280] width 43 height 11
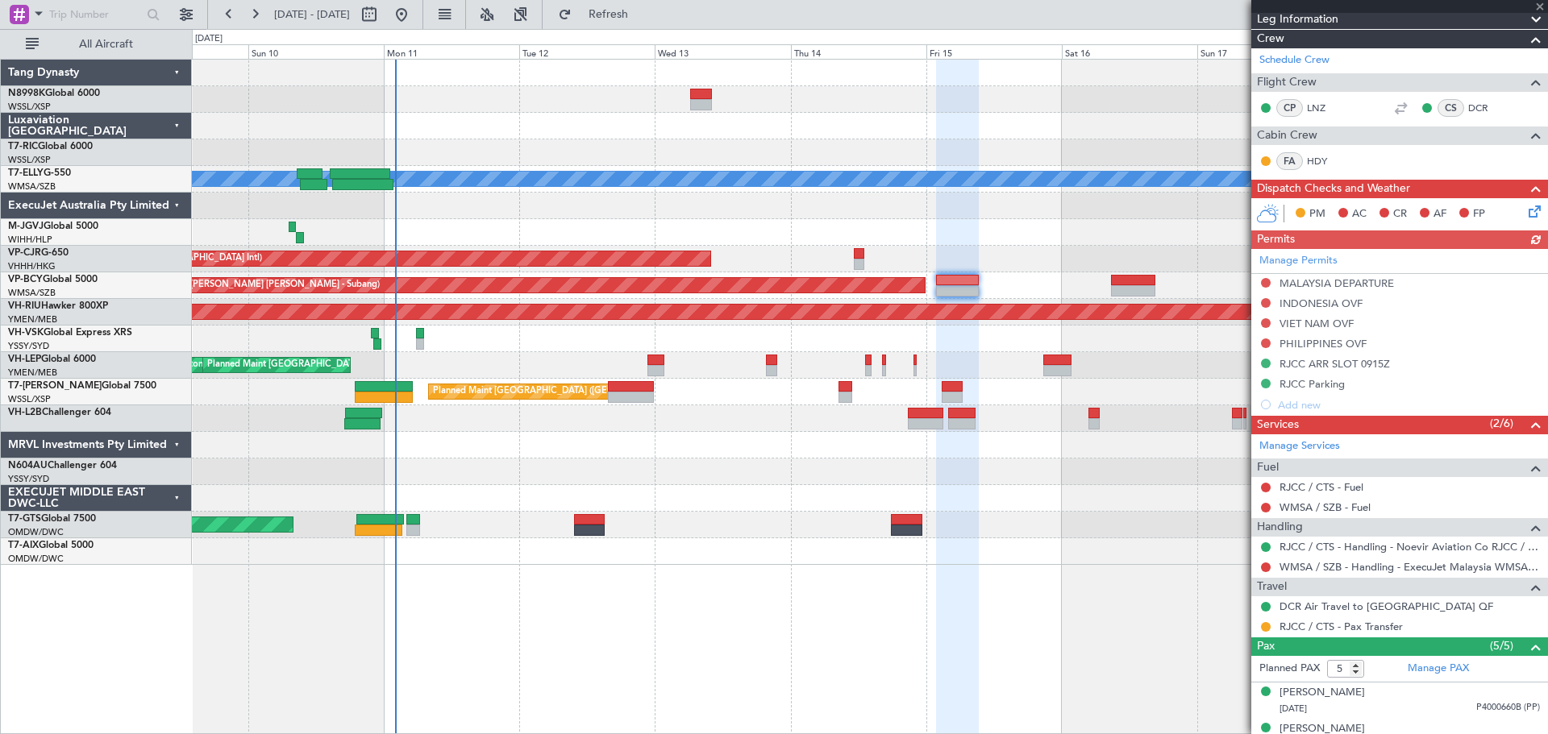
scroll to position [242, 0]
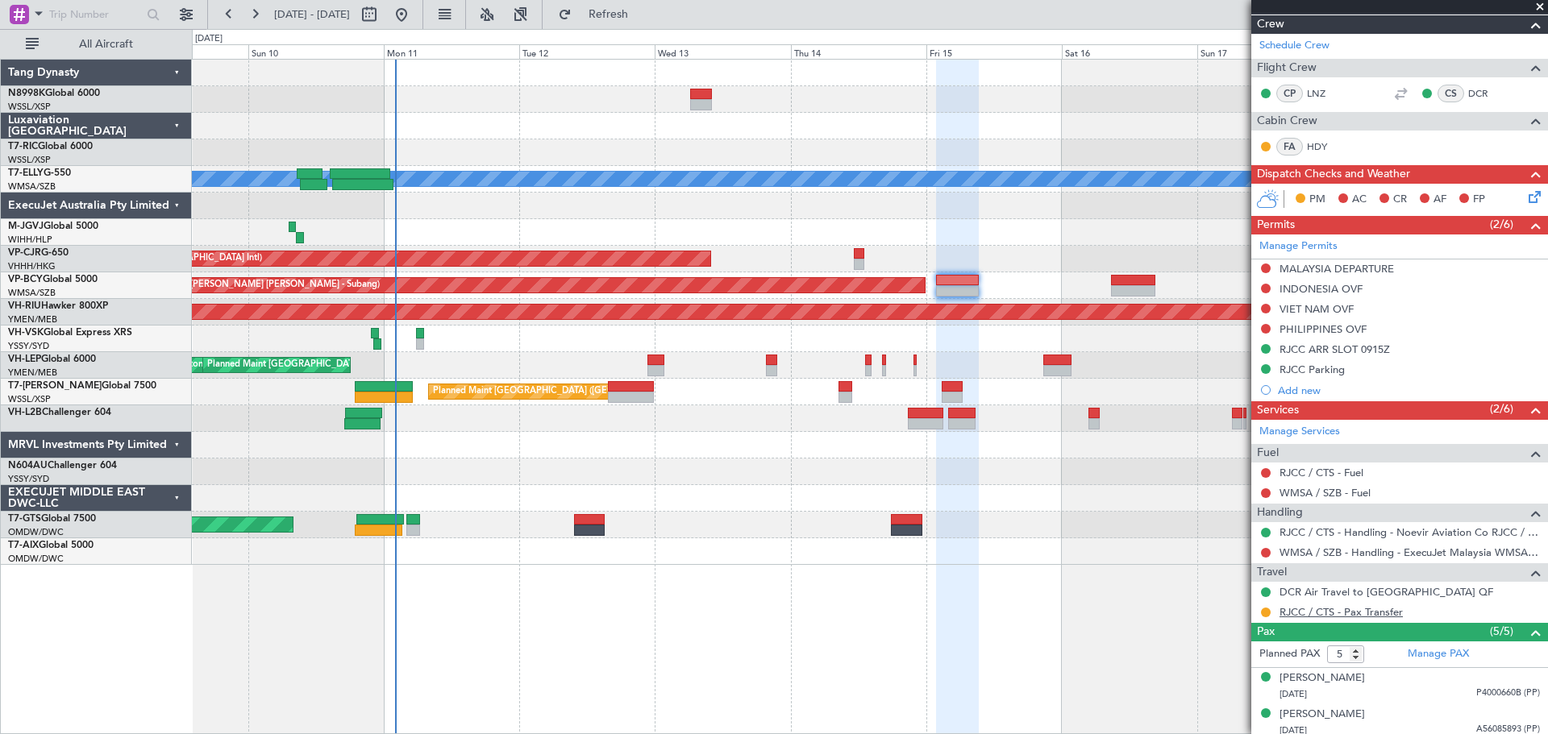
click at [1332, 613] on link "RJCC / CTS - Pax Transfer" at bounding box center [1340, 612] width 123 height 14
click at [76, 10] on input "text" at bounding box center [95, 14] width 93 height 24
type input "v"
paste input "534279"
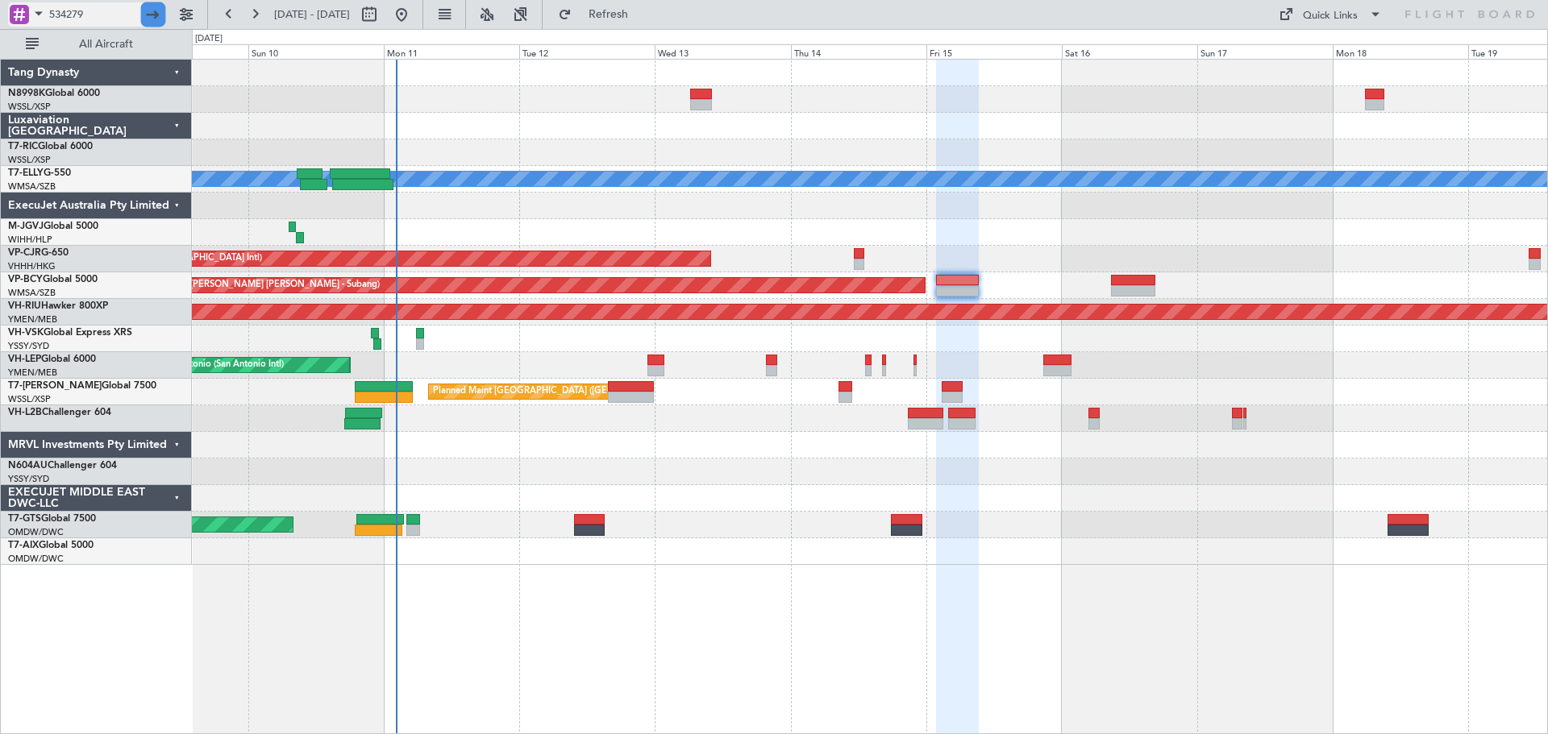
scroll to position [0, 0]
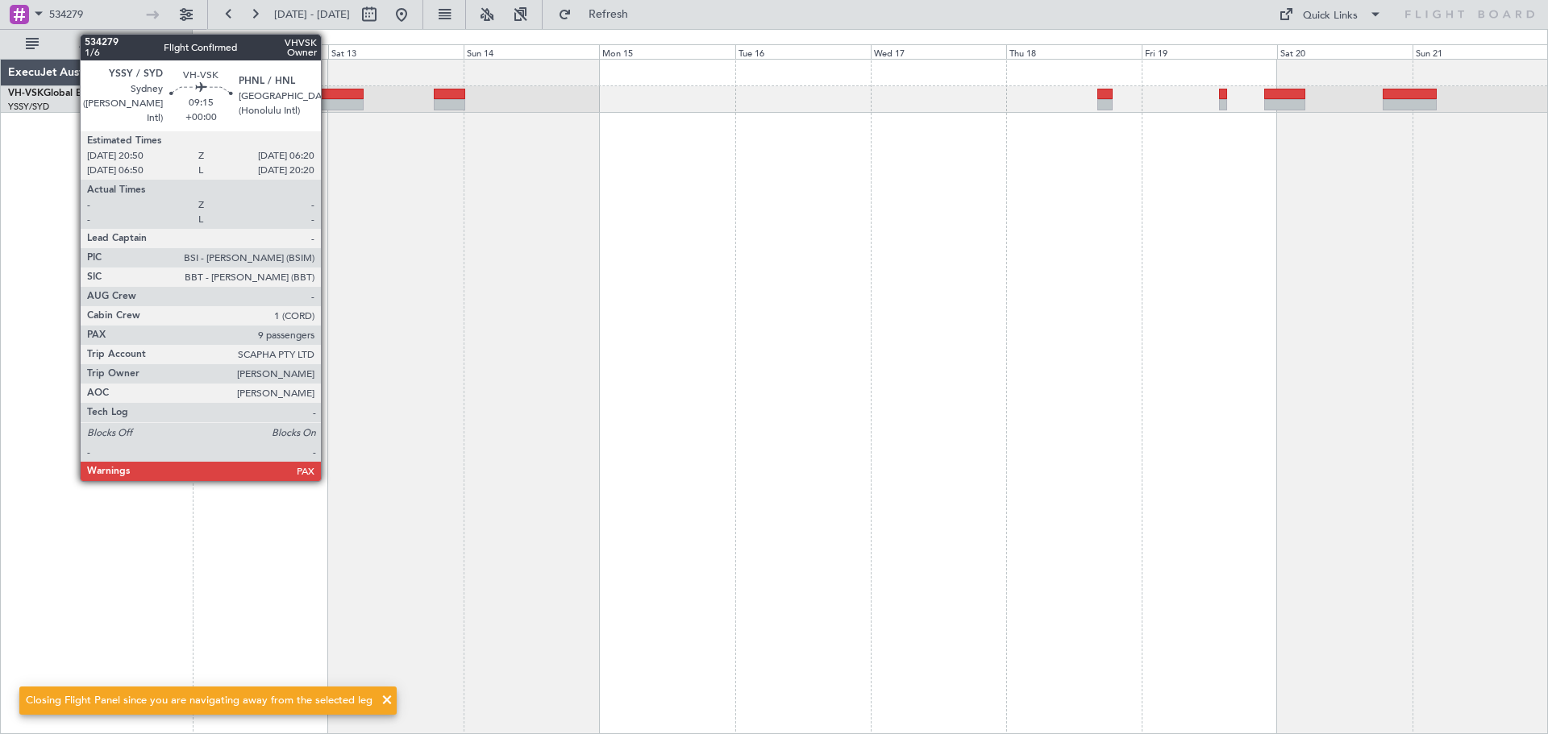
click at [328, 102] on div at bounding box center [337, 104] width 54 height 11
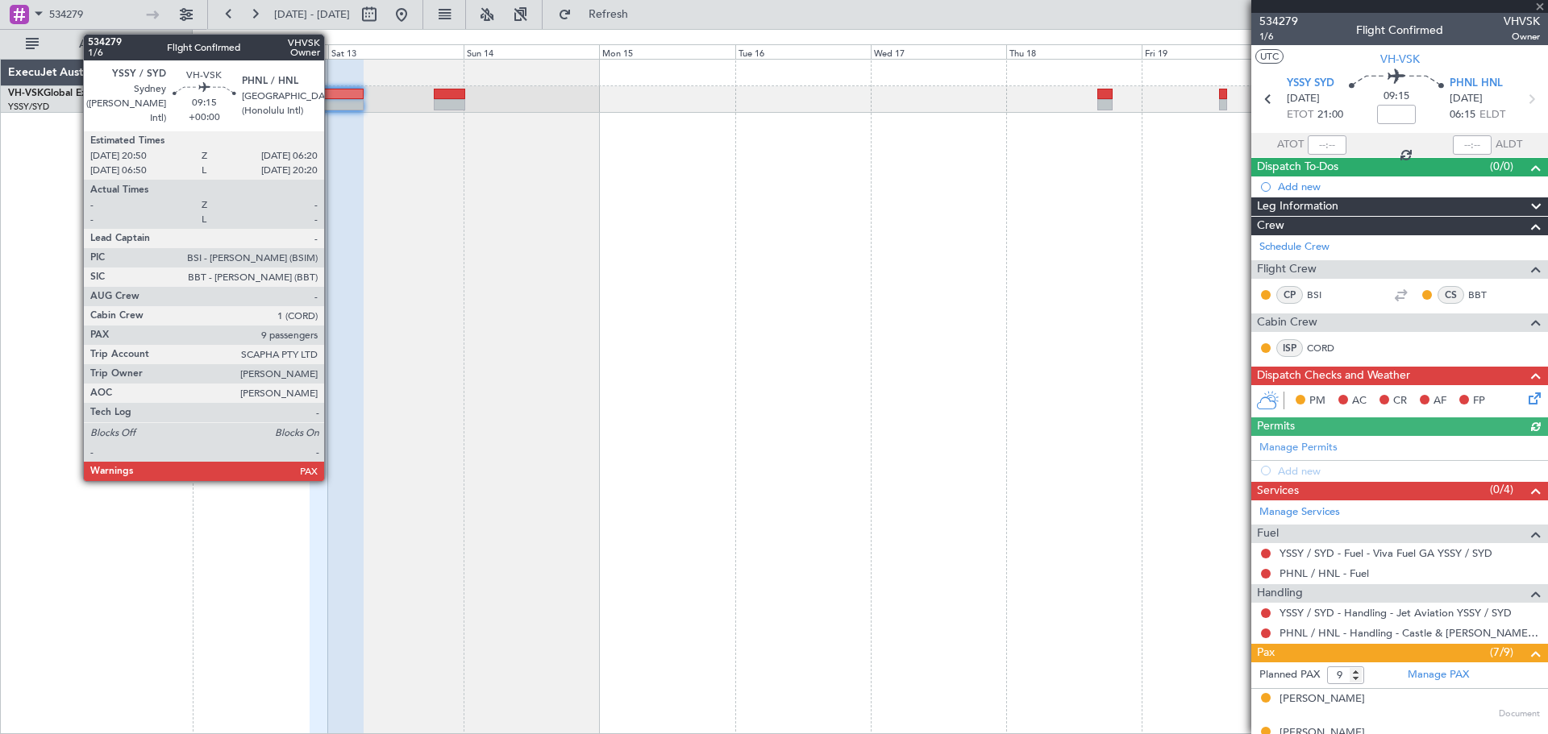
click at [331, 104] on div at bounding box center [337, 104] width 54 height 11
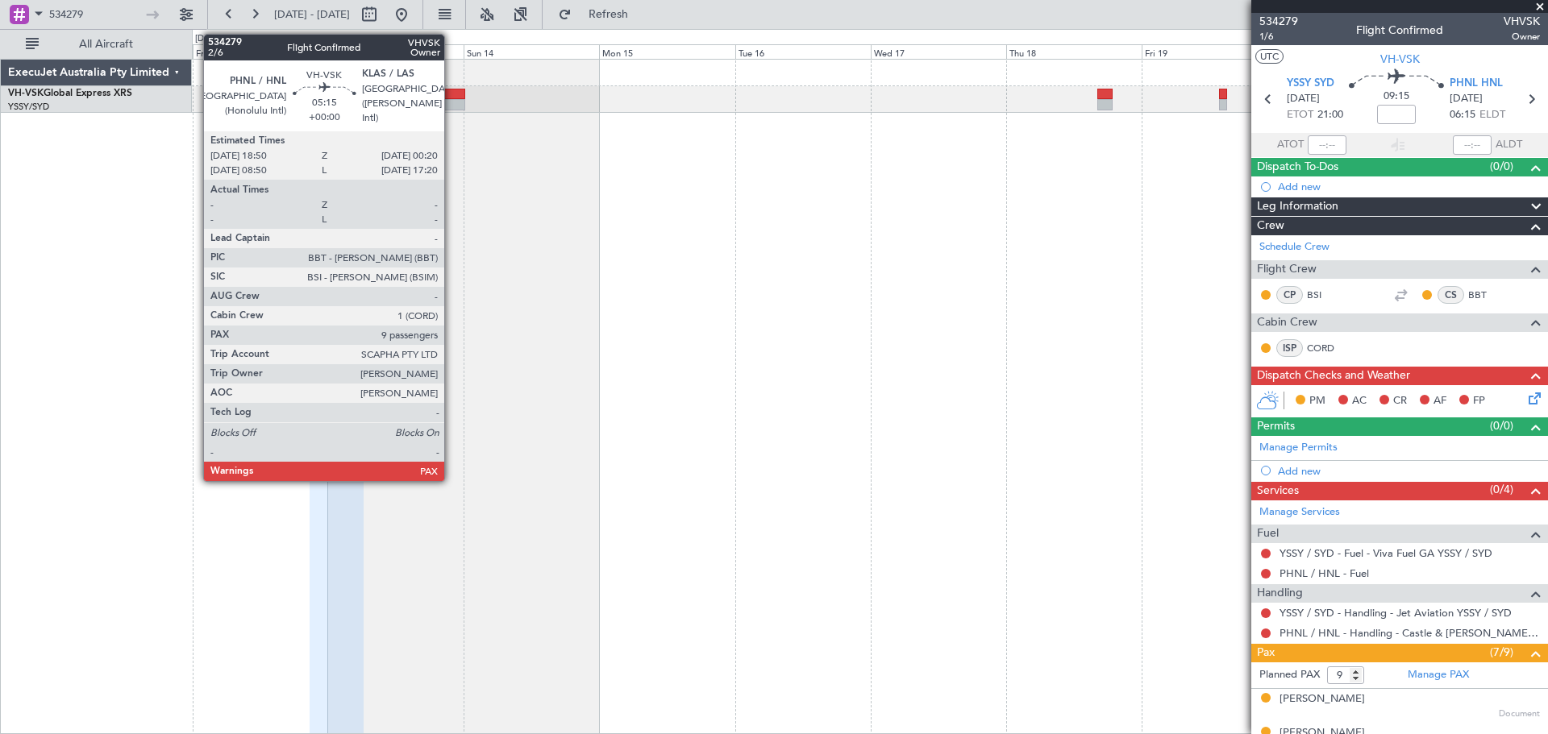
click at [451, 99] on div at bounding box center [449, 104] width 31 height 11
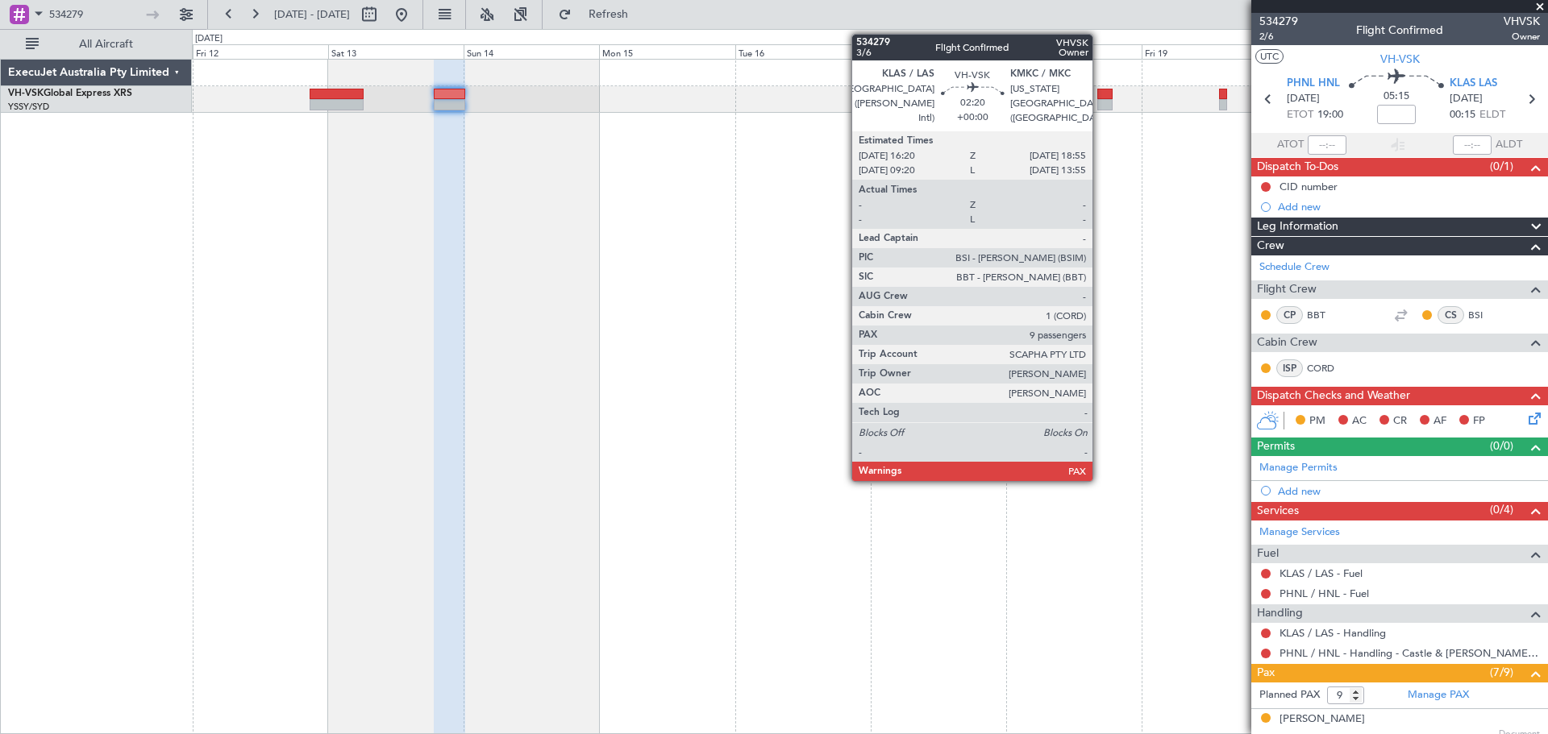
click at [1101, 100] on div at bounding box center [1104, 104] width 15 height 11
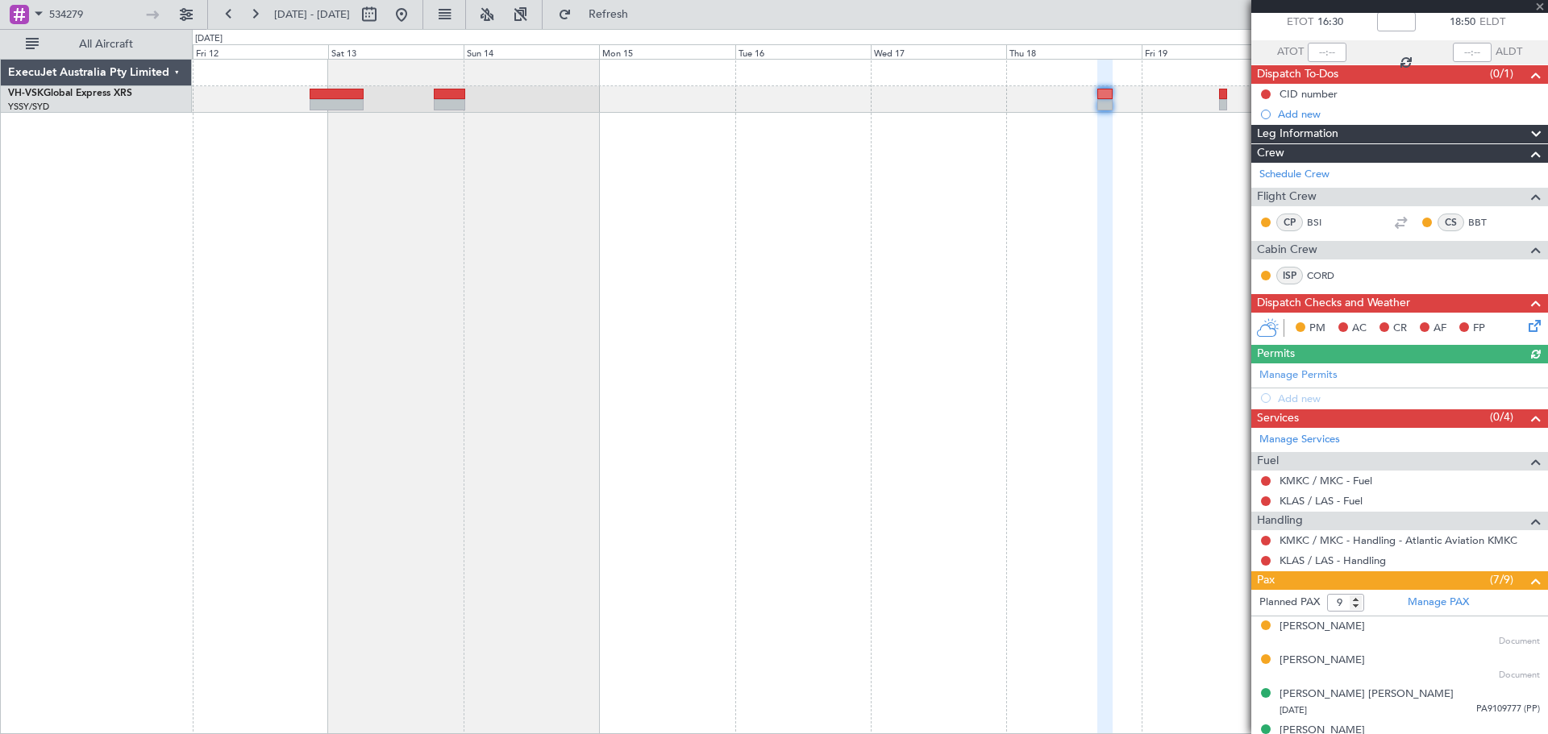
scroll to position [296, 0]
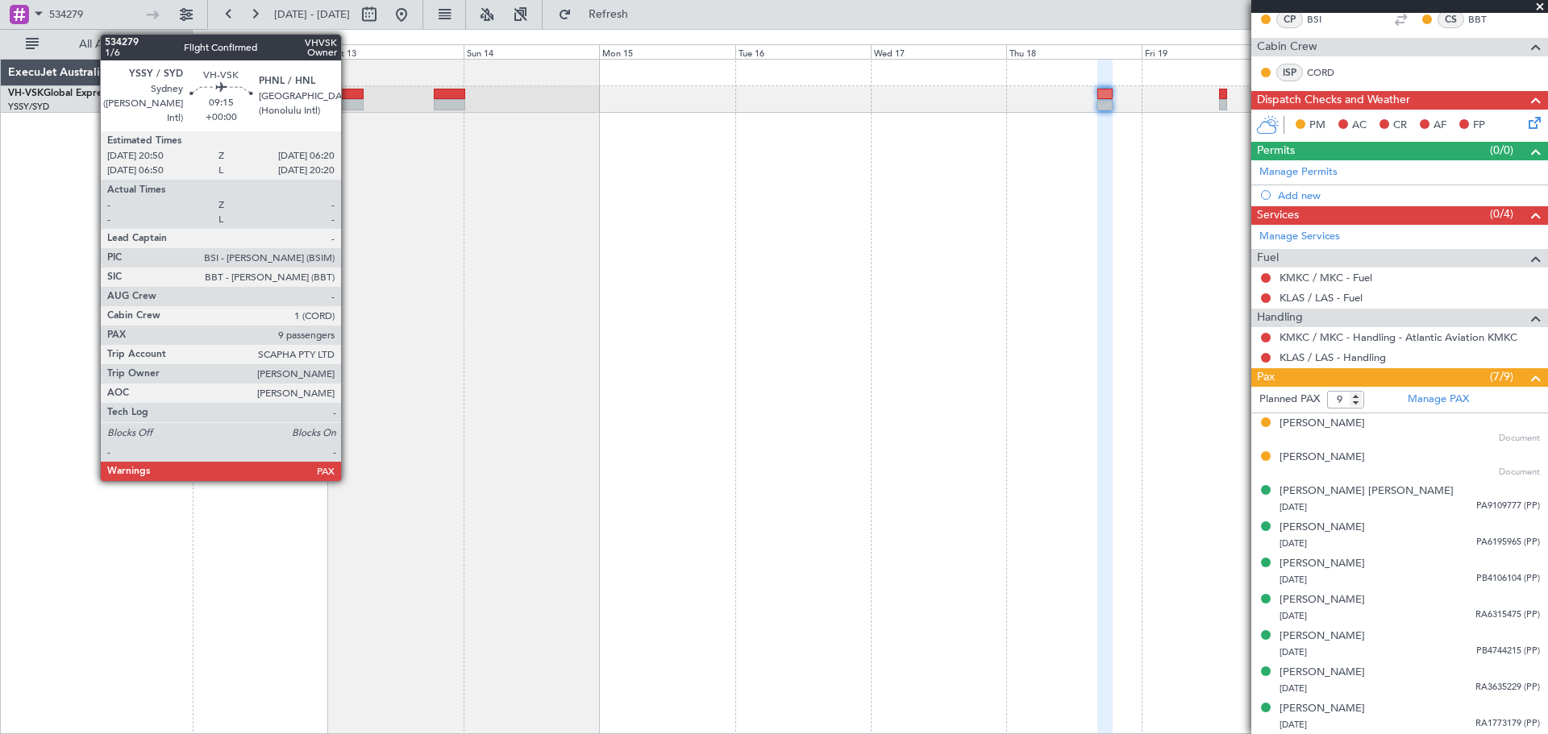
click at [348, 98] on div at bounding box center [337, 94] width 54 height 11
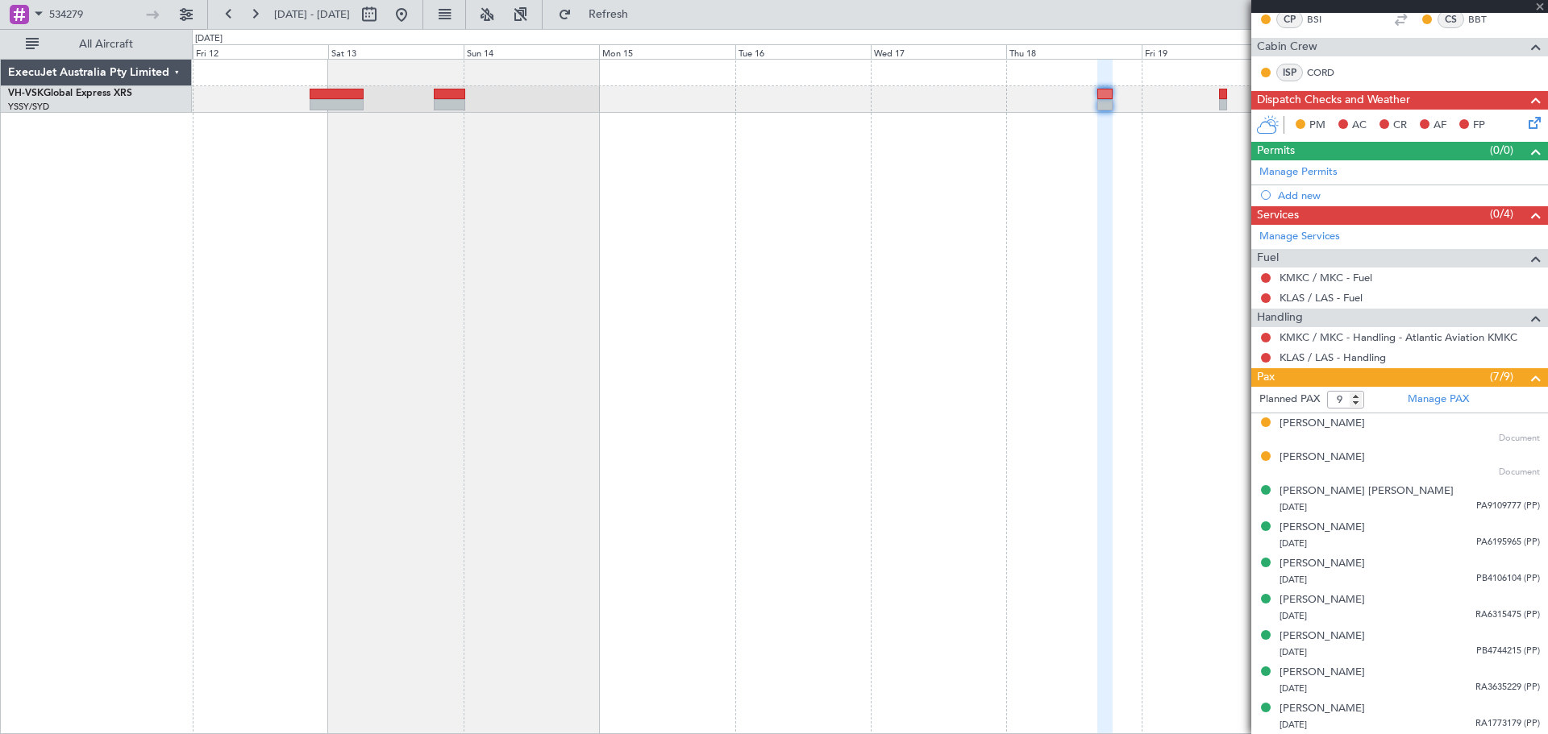
scroll to position [0, 0]
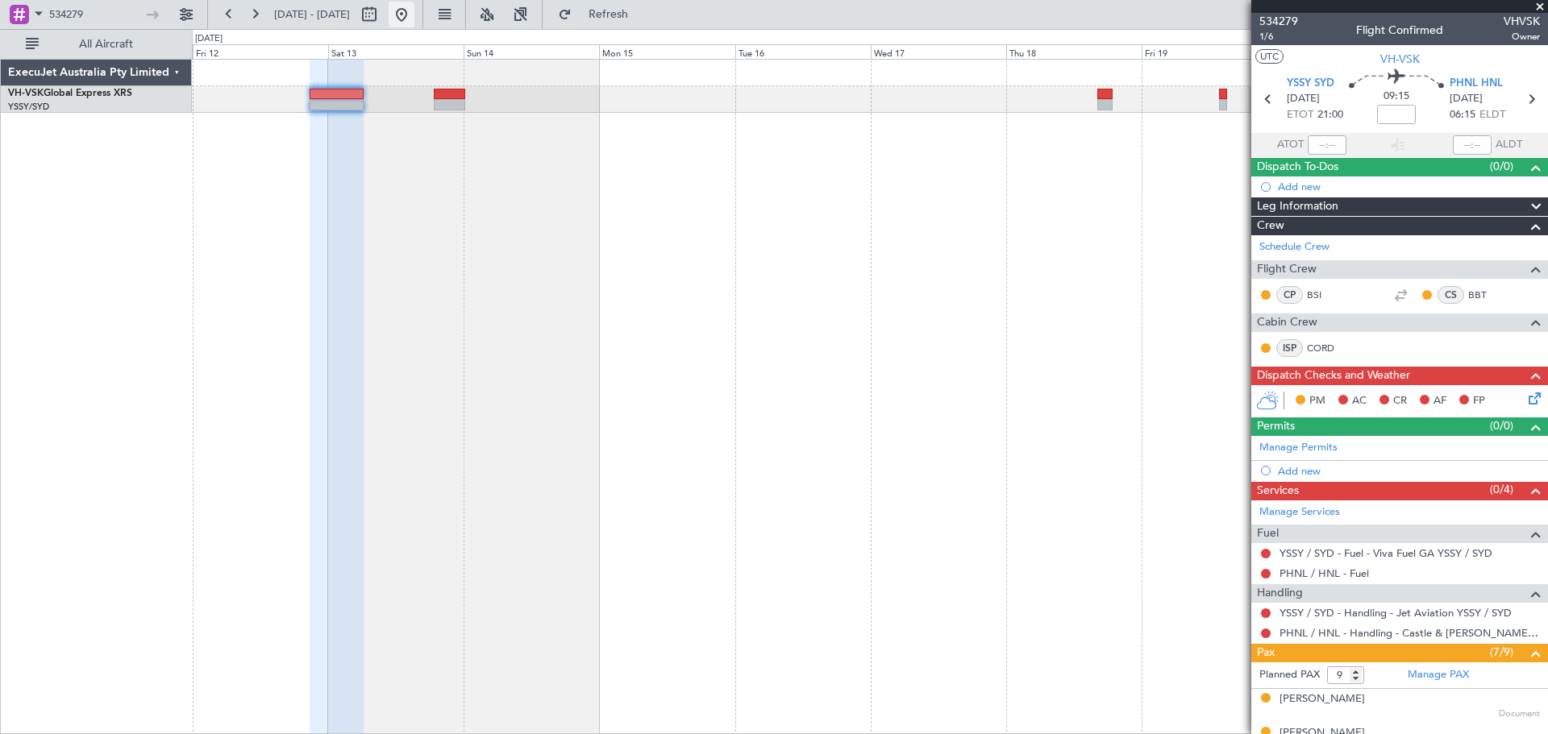
drag, startPoint x: 448, startPoint y: 10, endPoint x: 459, endPoint y: 10, distance: 11.3
click at [414, 10] on button at bounding box center [401, 15] width 26 height 26
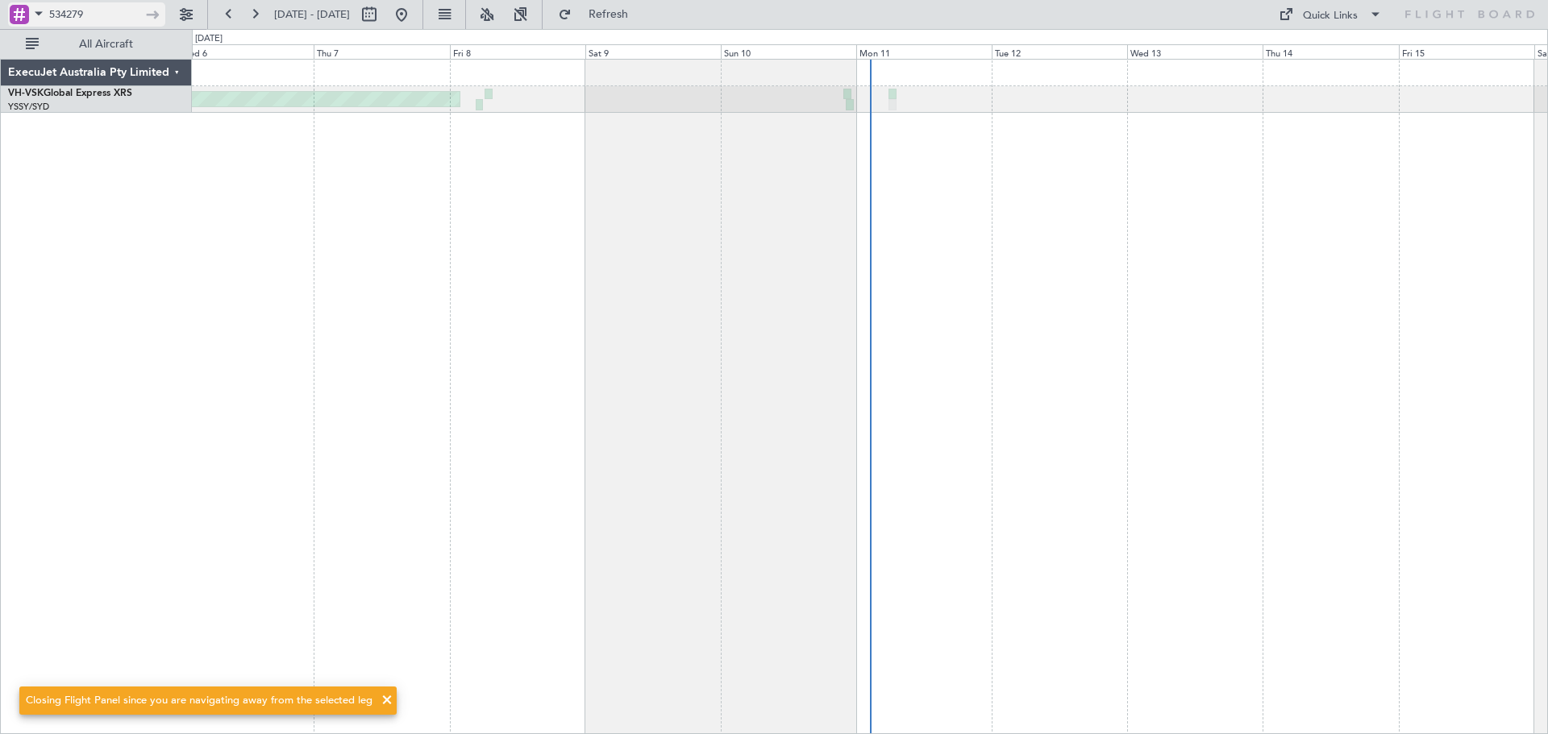
click at [104, 11] on input "534279" at bounding box center [95, 14] width 93 height 24
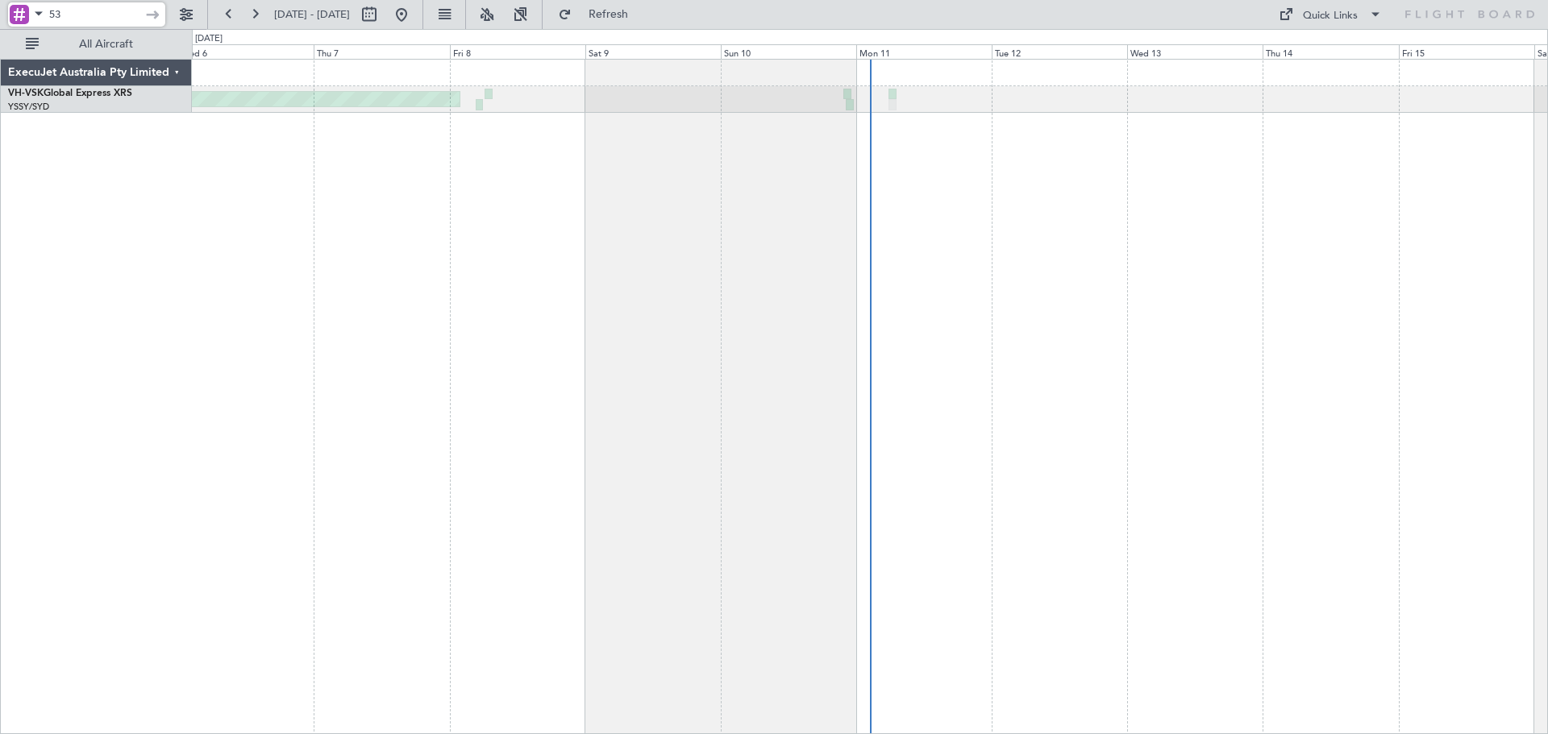
type input "5"
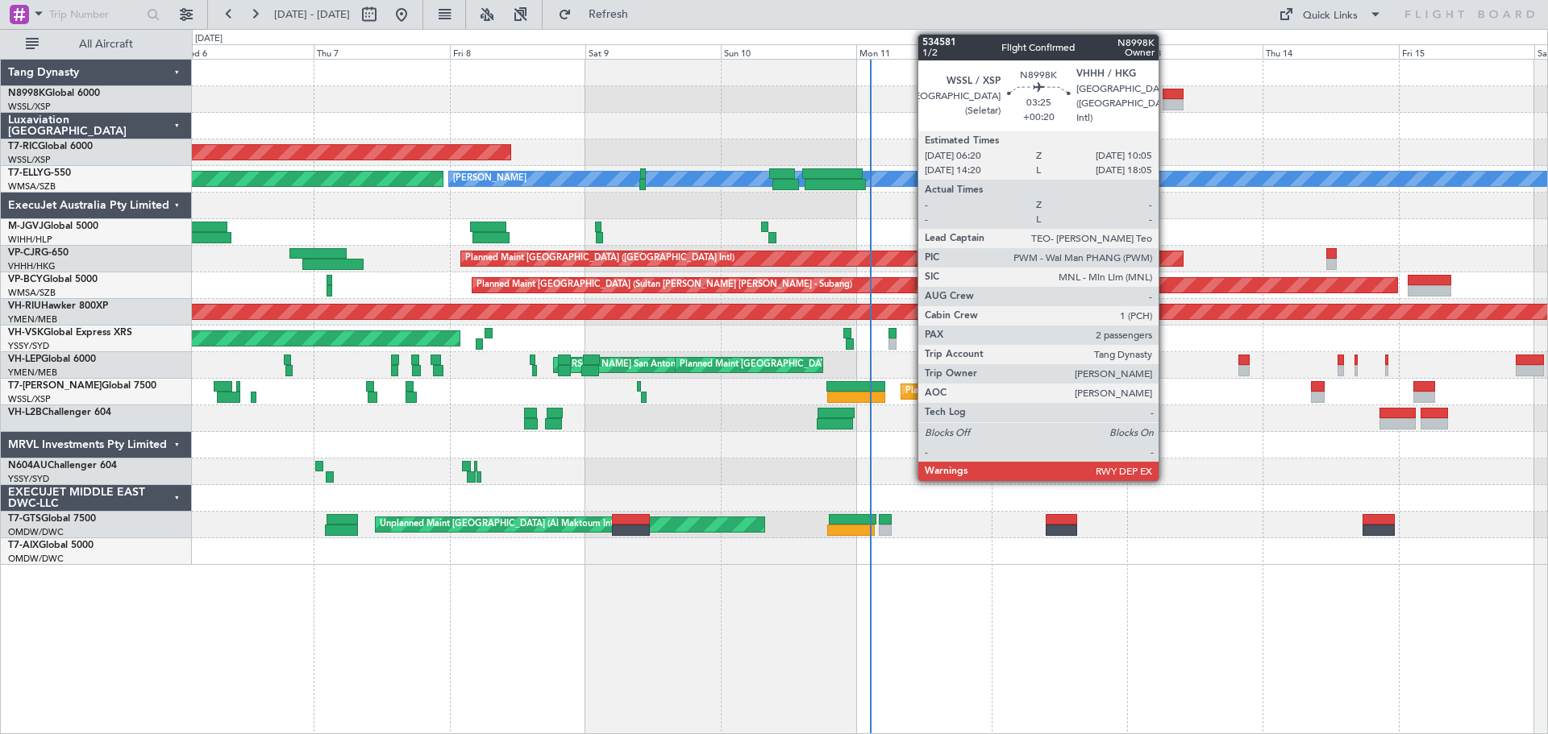
click at [1165, 91] on div at bounding box center [1173, 94] width 22 height 11
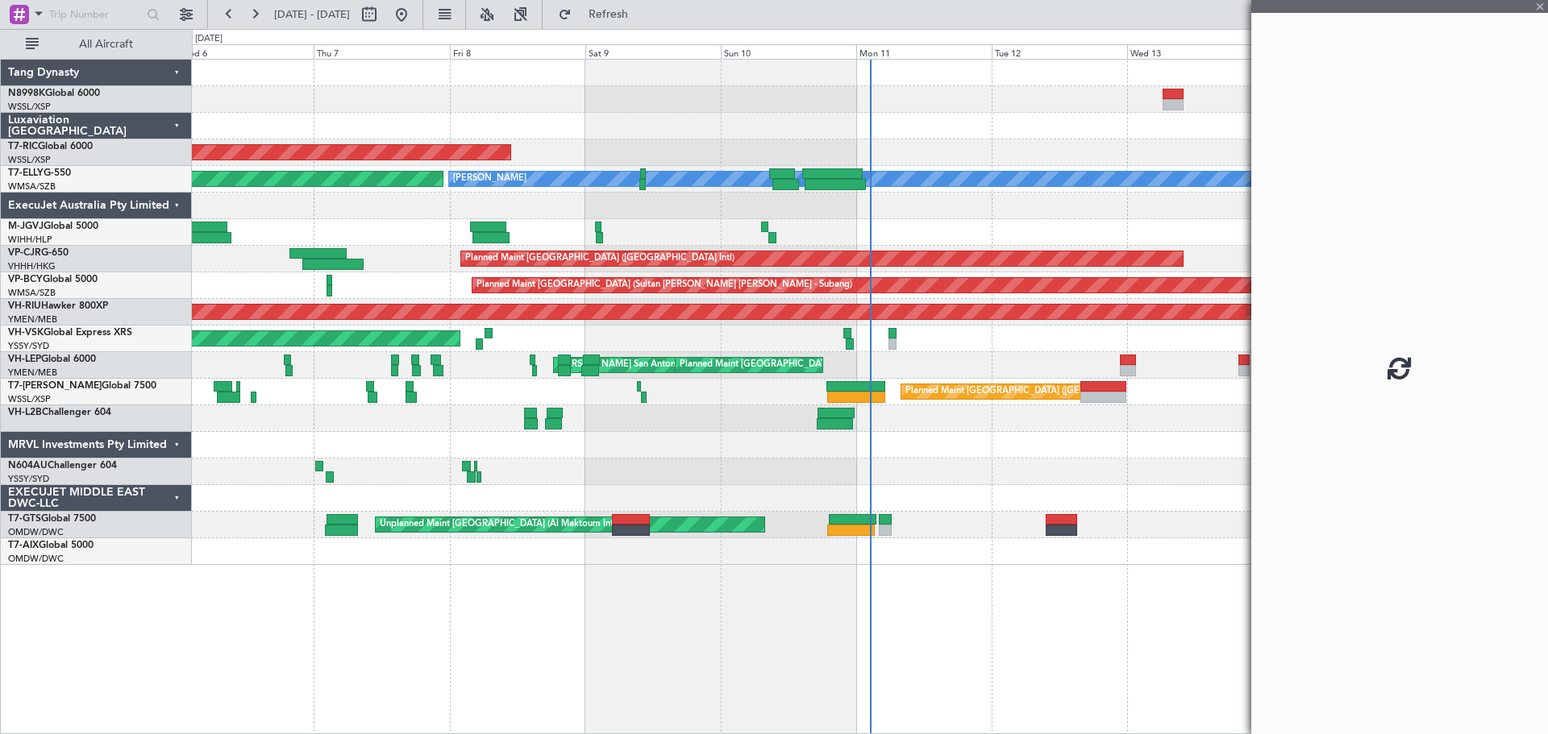
drag, startPoint x: 1332, startPoint y: 116, endPoint x: 1287, endPoint y: 123, distance: 44.9
click at [1287, 123] on div at bounding box center [1399, 367] width 297 height 734
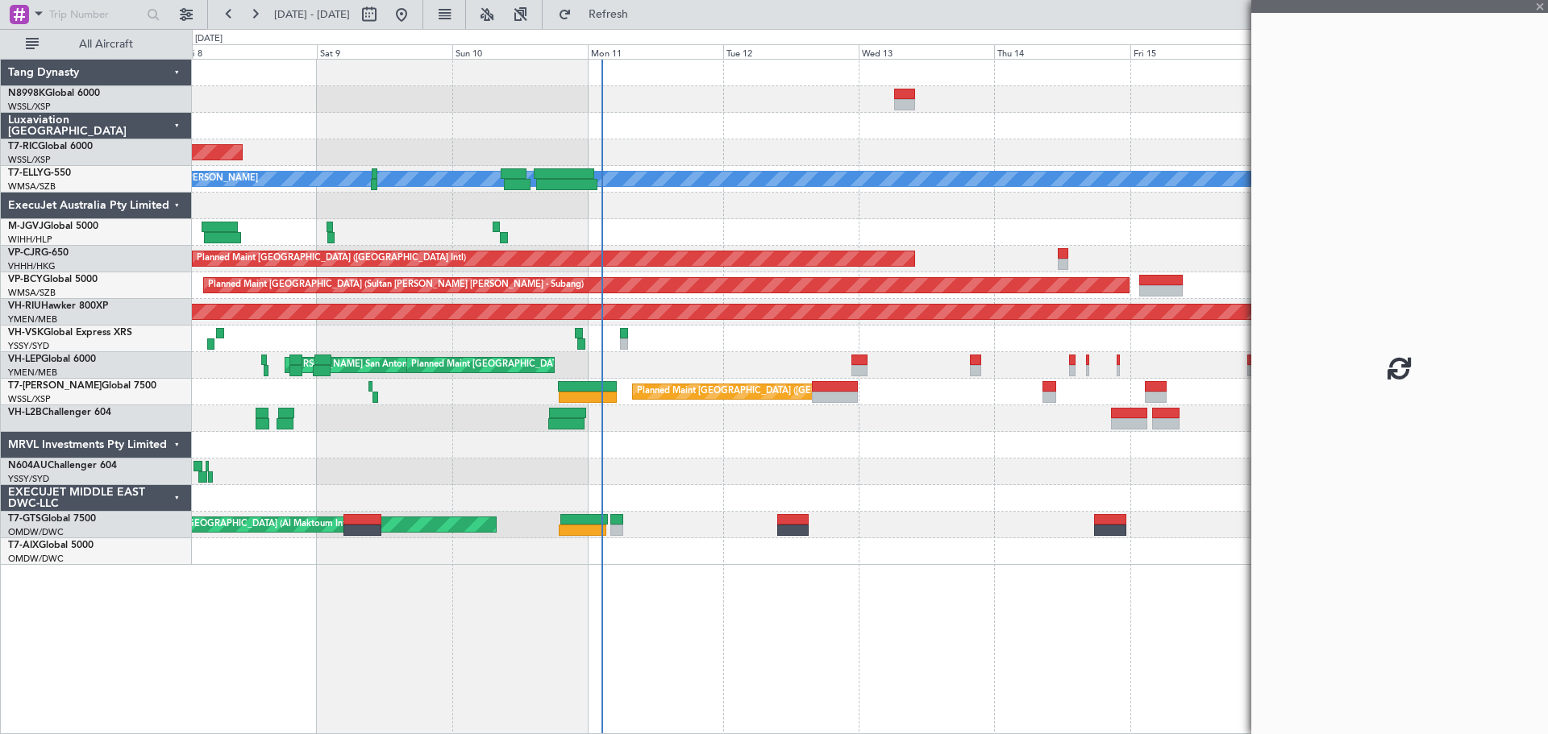
click at [765, 137] on div "Planned Maint Singapore (Seletar) MEL AOG Maint Granada (Federico Garcia Lorca)…" at bounding box center [869, 312] width 1355 height 505
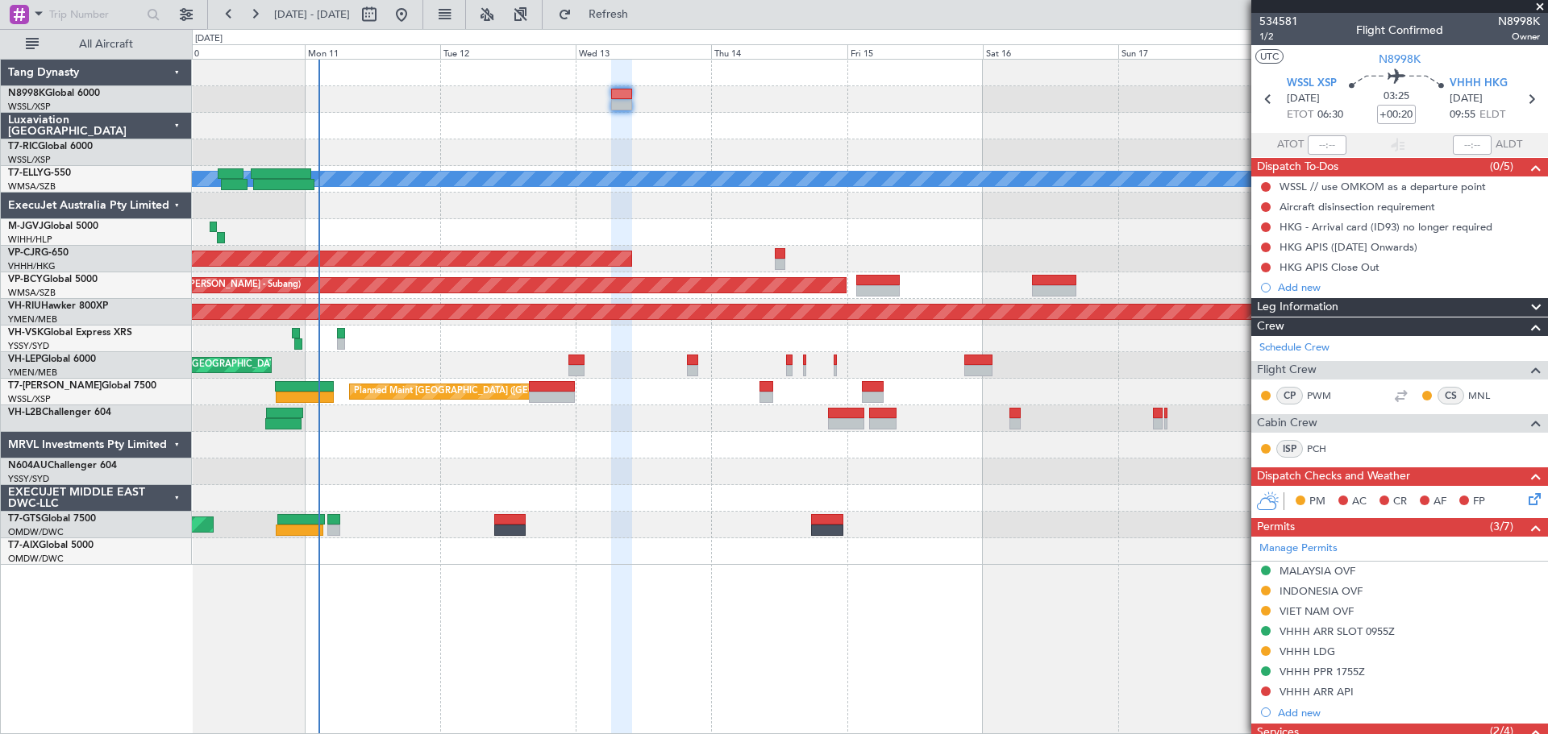
click at [945, 397] on div "Planned Maint [GEOGRAPHIC_DATA] ([GEOGRAPHIC_DATA])" at bounding box center [869, 392] width 1355 height 27
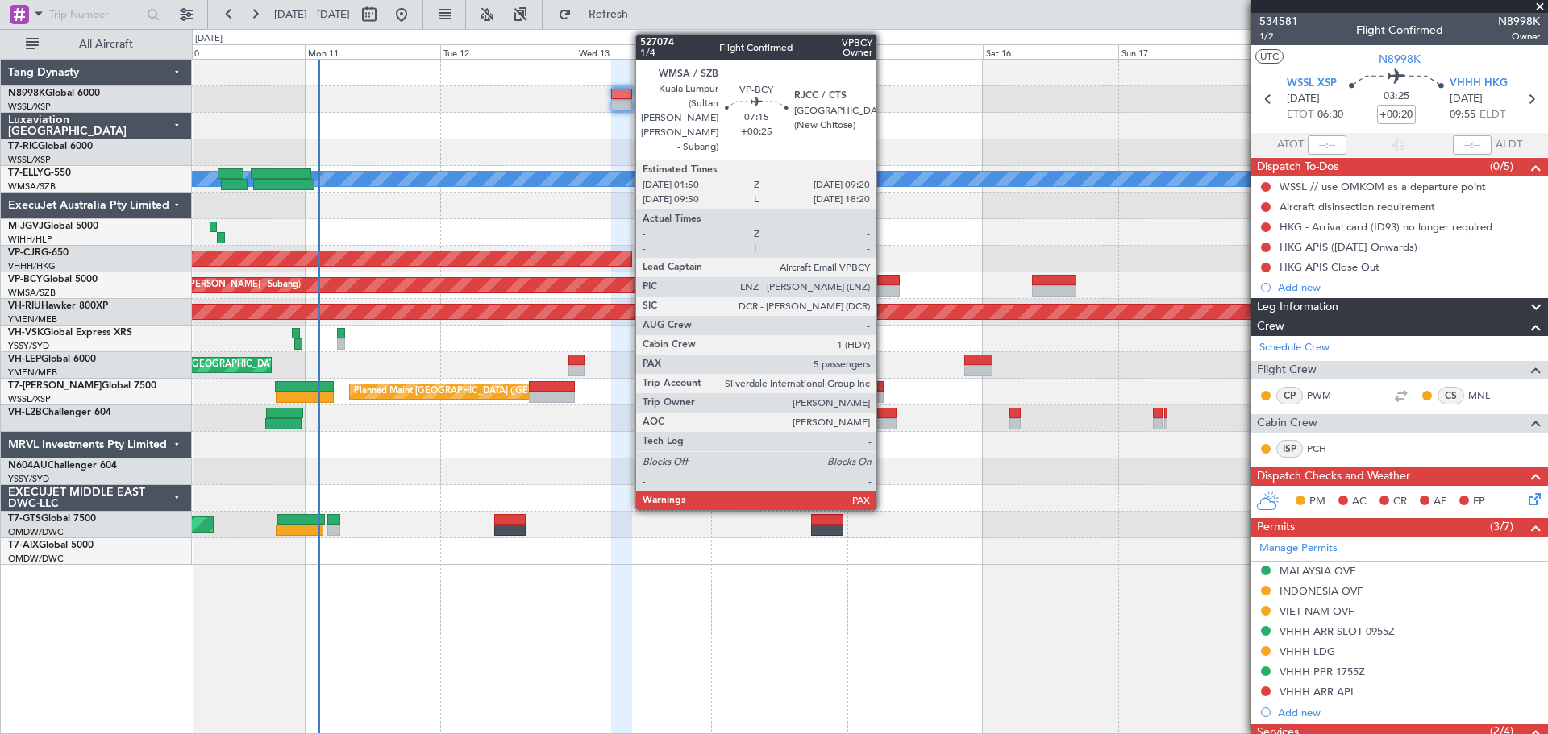
click at [883, 286] on div at bounding box center [877, 290] width 43 height 11
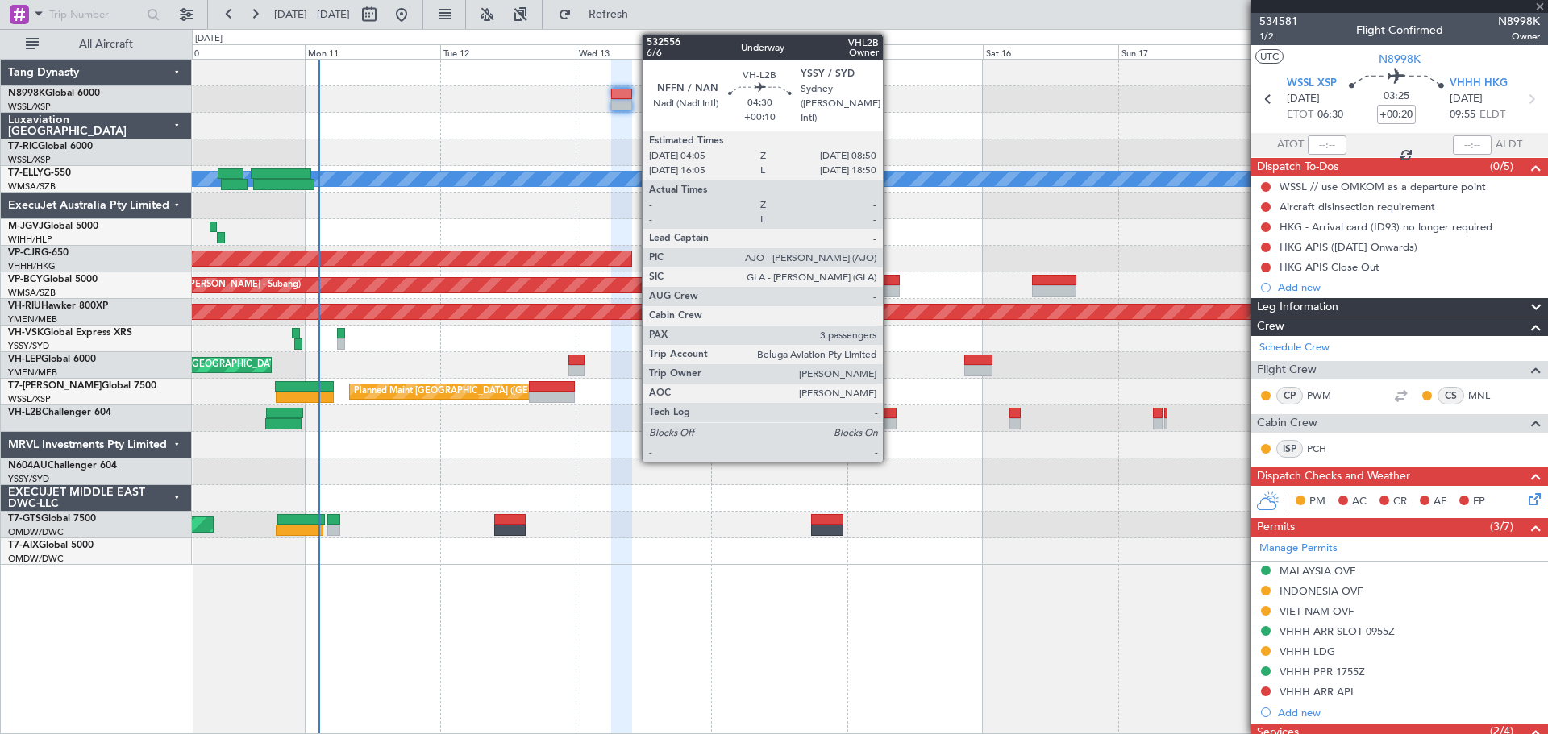
type input "+00:25"
type input "5"
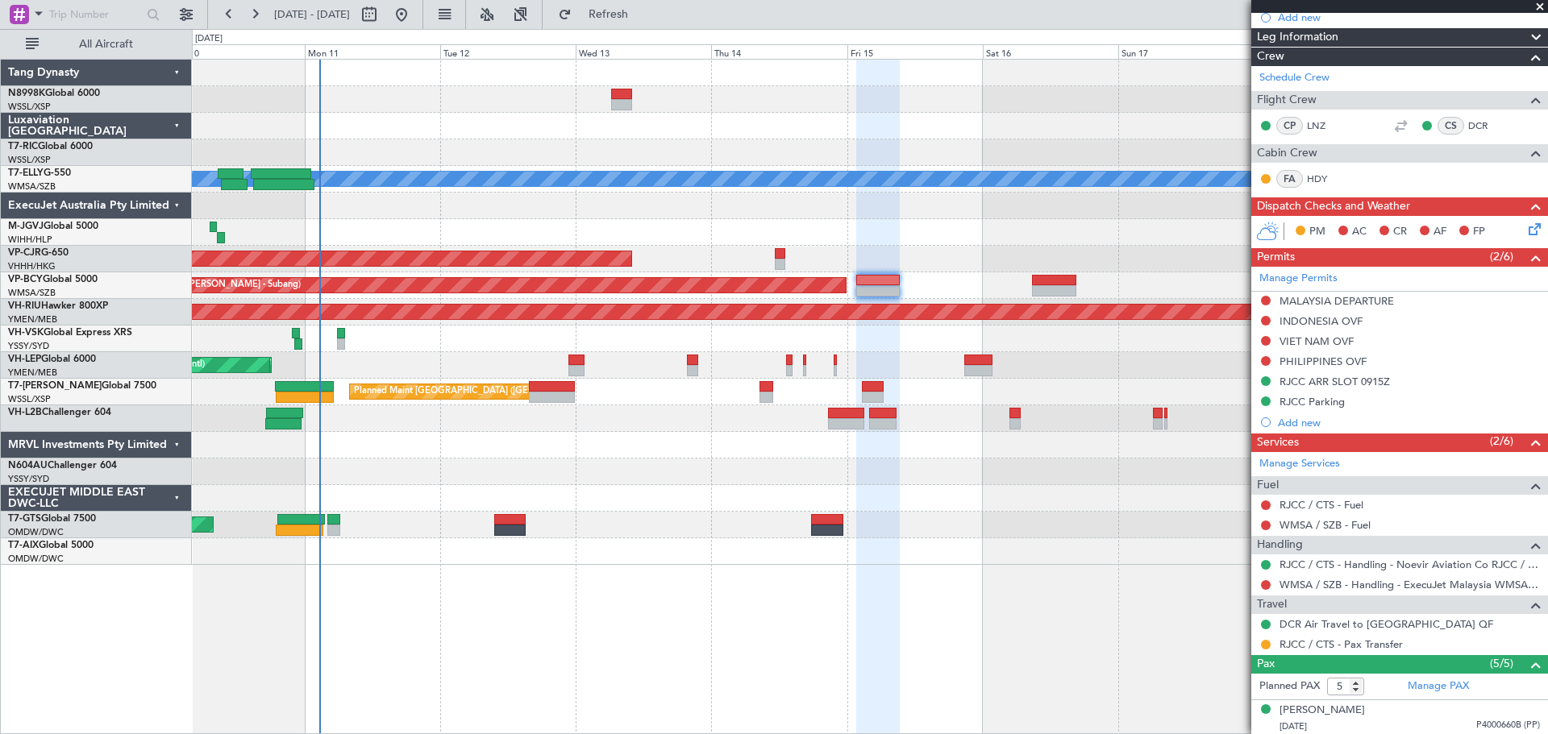
scroll to position [242, 0]
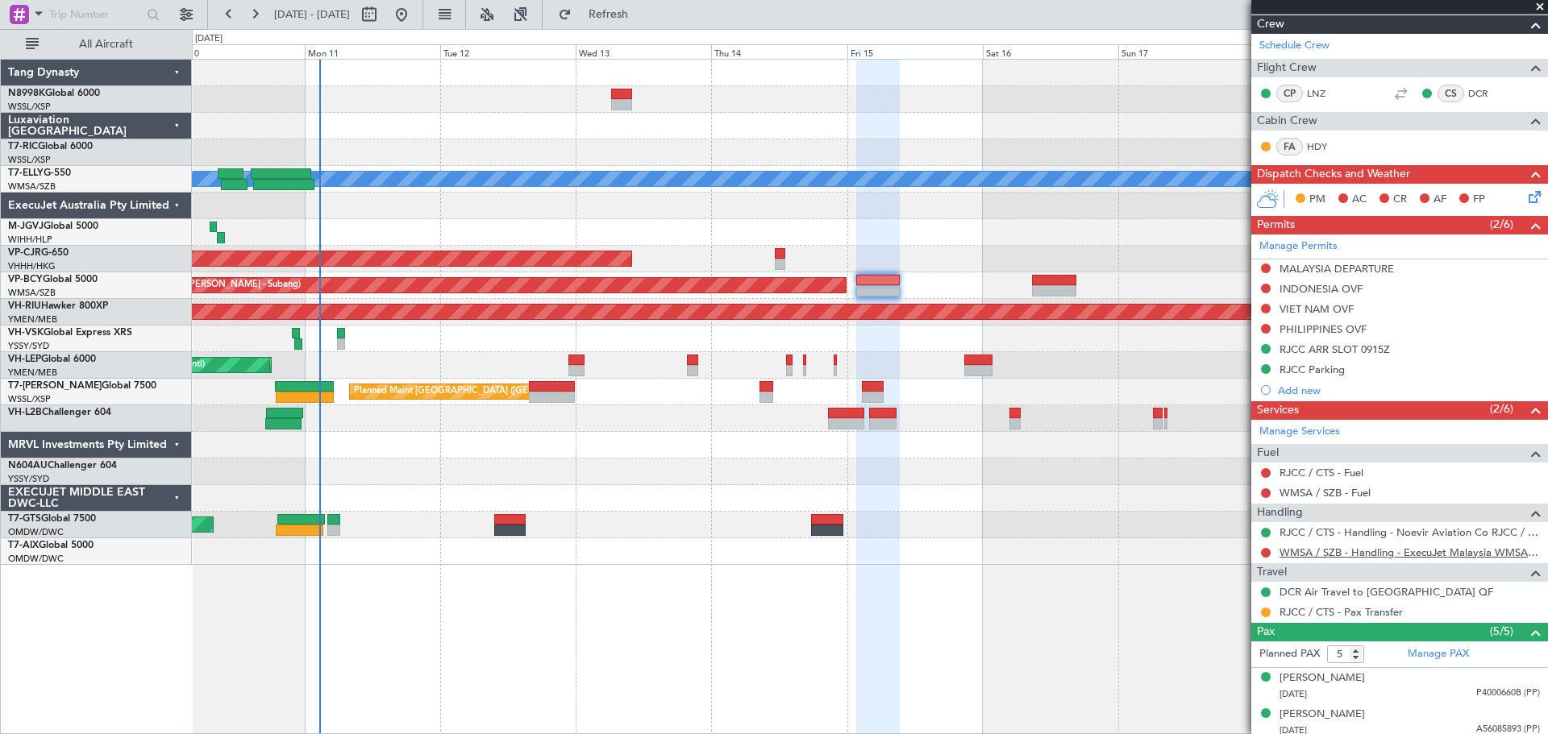
click at [1369, 548] on link "WMSA / SZB - Handling - ExecuJet Malaysia WMSA / SZB" at bounding box center [1409, 553] width 260 height 14
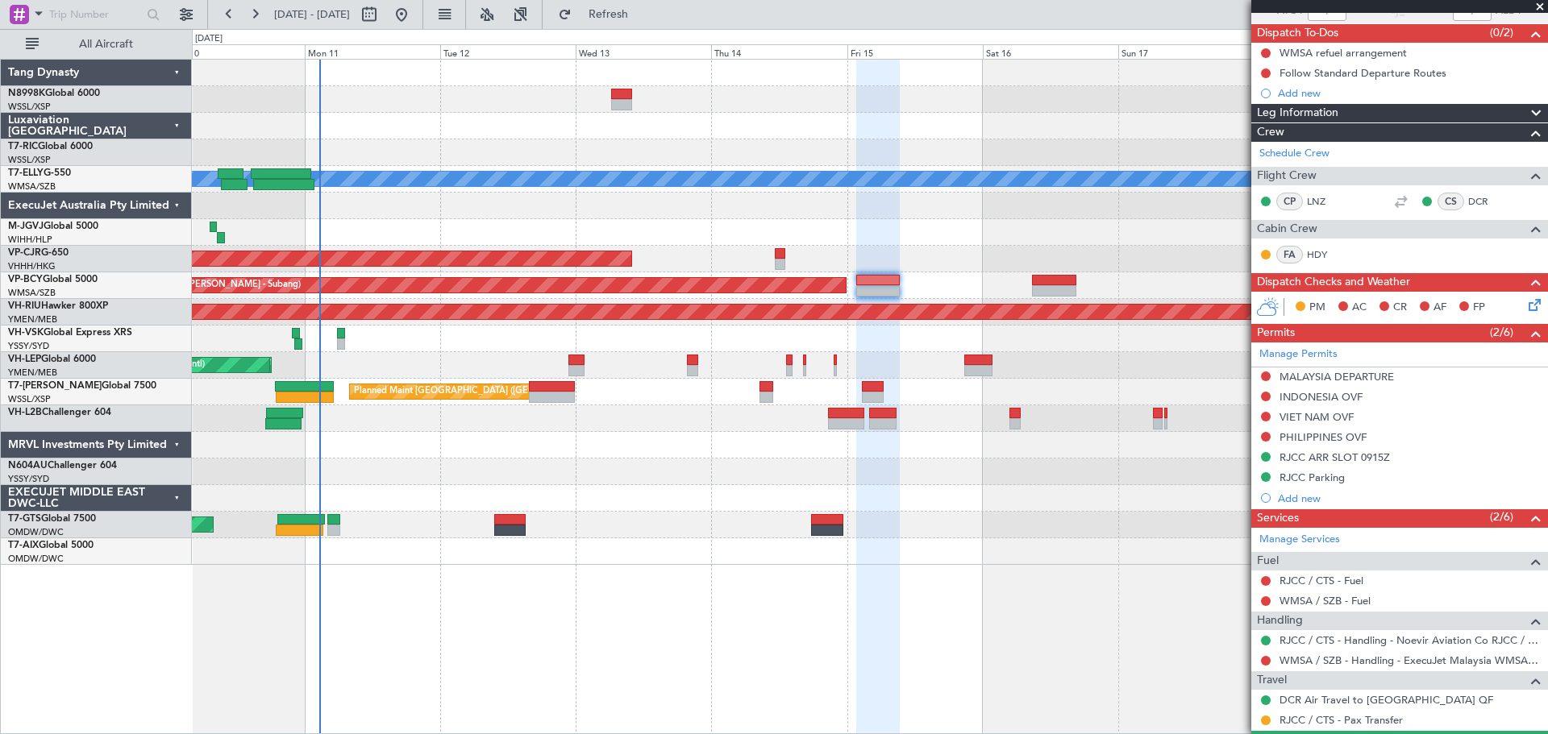
scroll to position [0, 0]
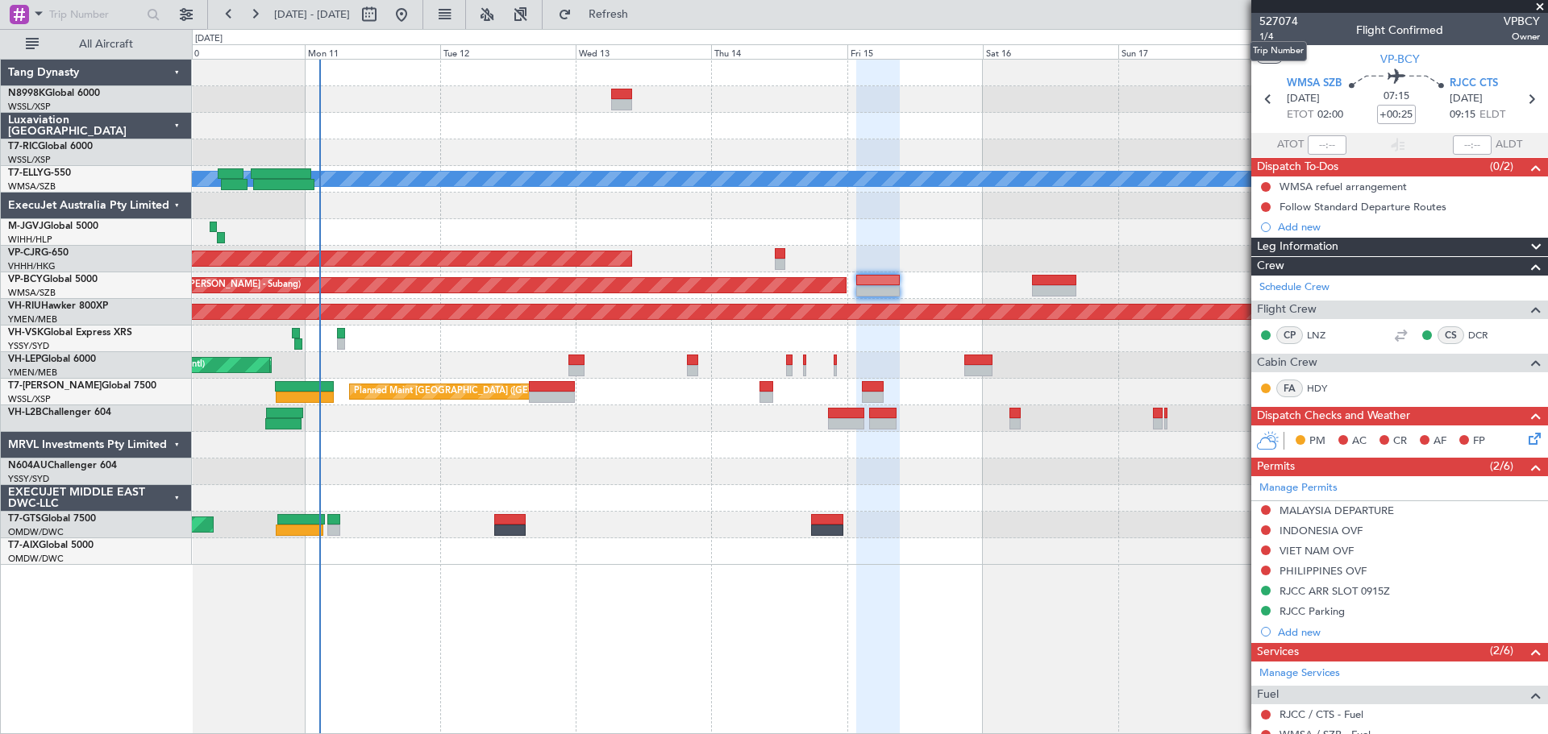
click at [1274, 35] on mat-tooltip-component "Trip Number" at bounding box center [1278, 51] width 80 height 43
click at [1270, 36] on mat-tooltip-component "Trip Number" at bounding box center [1278, 51] width 80 height 43
click at [1269, 38] on span "1/4" at bounding box center [1278, 37] width 39 height 14
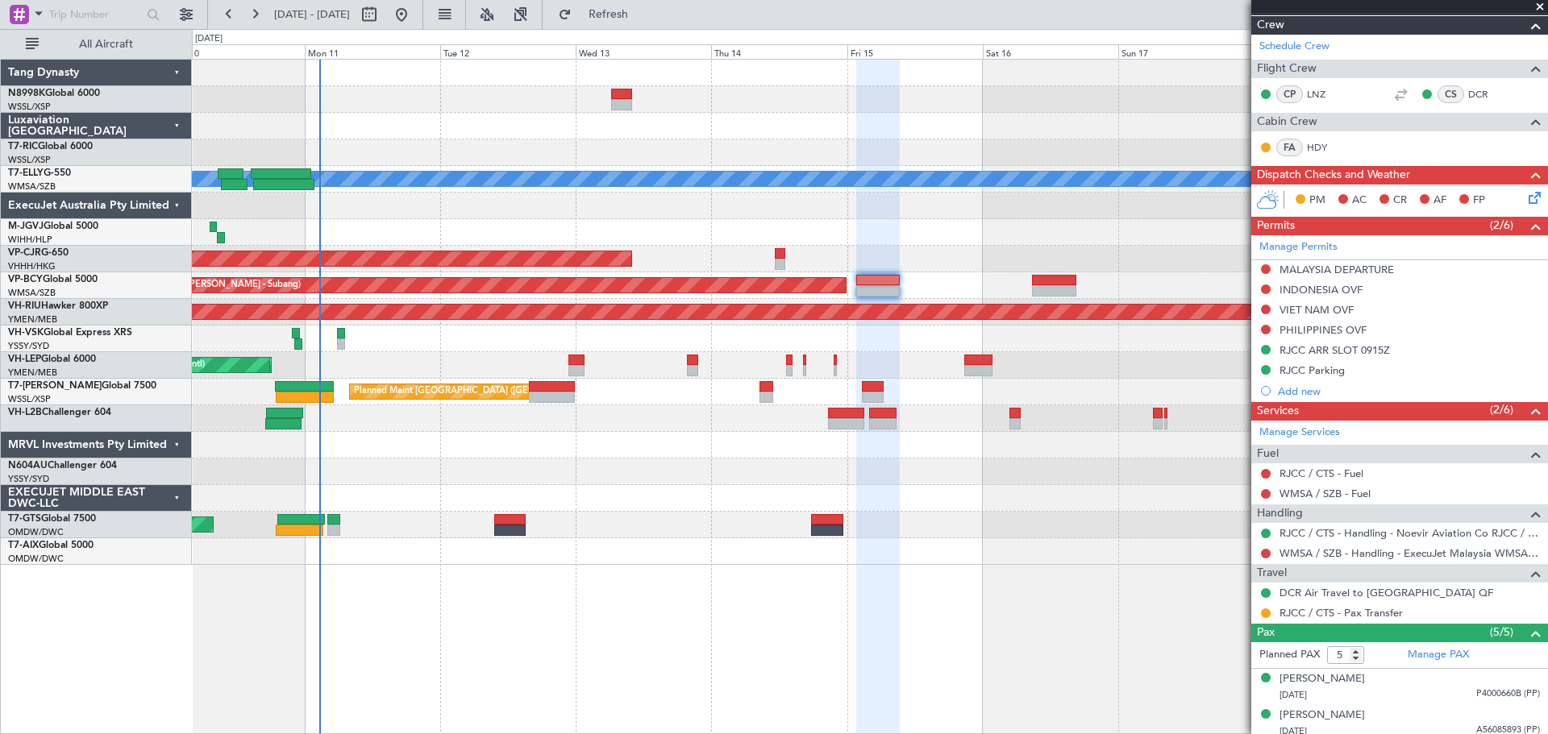
scroll to position [242, 0]
click at [1412, 553] on link "WMSA / SZB - Handling - ExecuJet Malaysia WMSA / SZB" at bounding box center [1409, 553] width 260 height 14
click at [1423, 655] on link "Manage PAX" at bounding box center [1437, 654] width 61 height 16
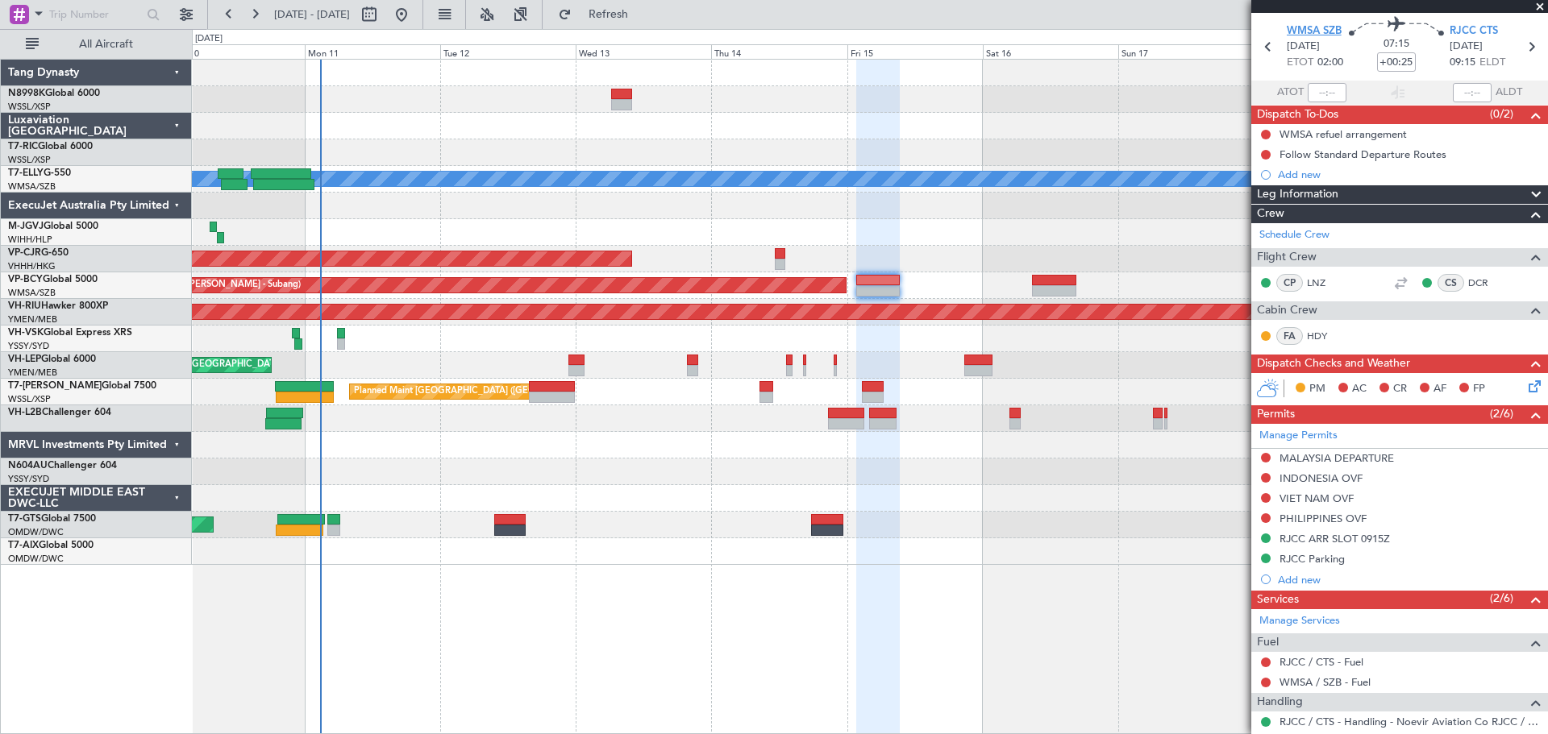
scroll to position [0, 0]
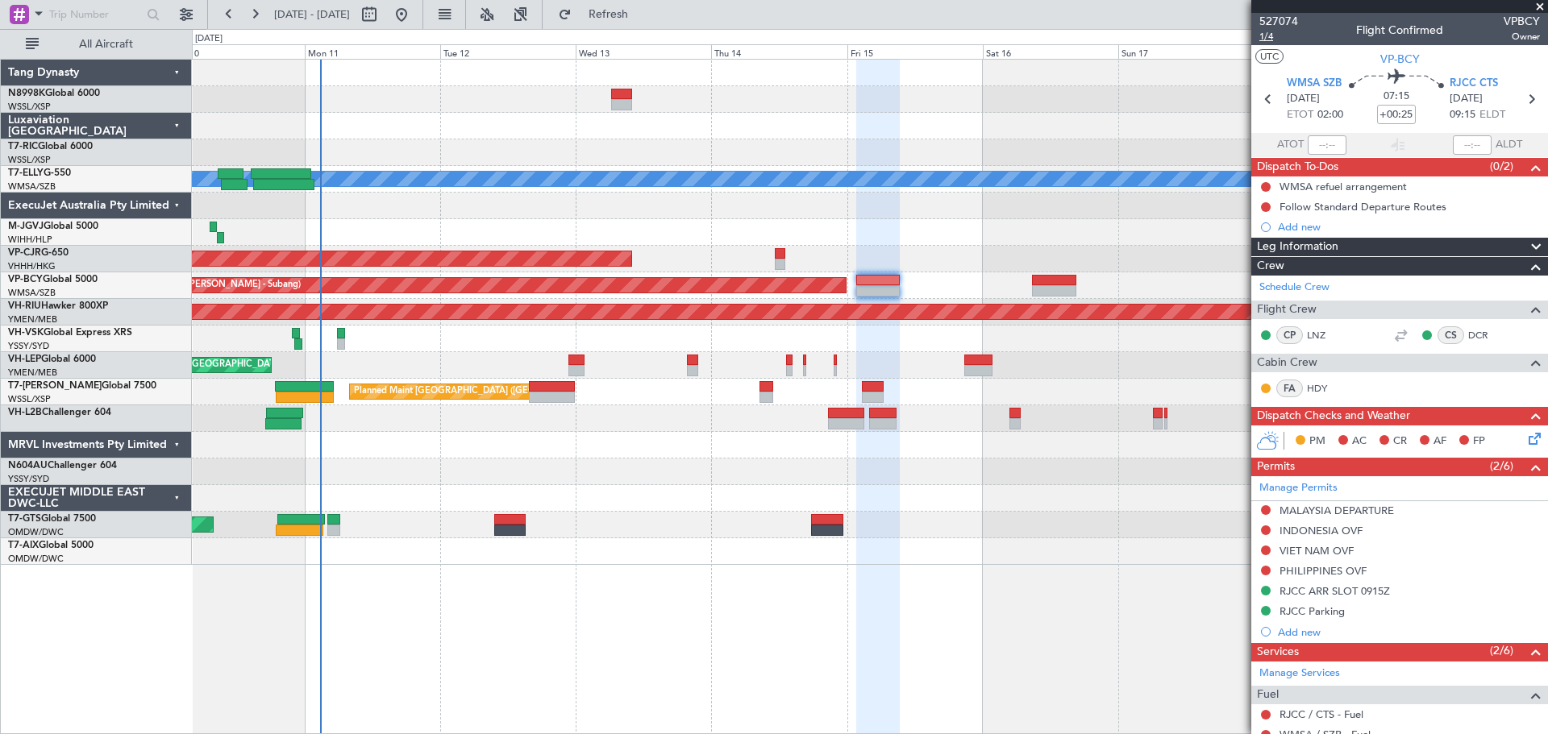
click at [1266, 38] on span "1/4" at bounding box center [1278, 37] width 39 height 14
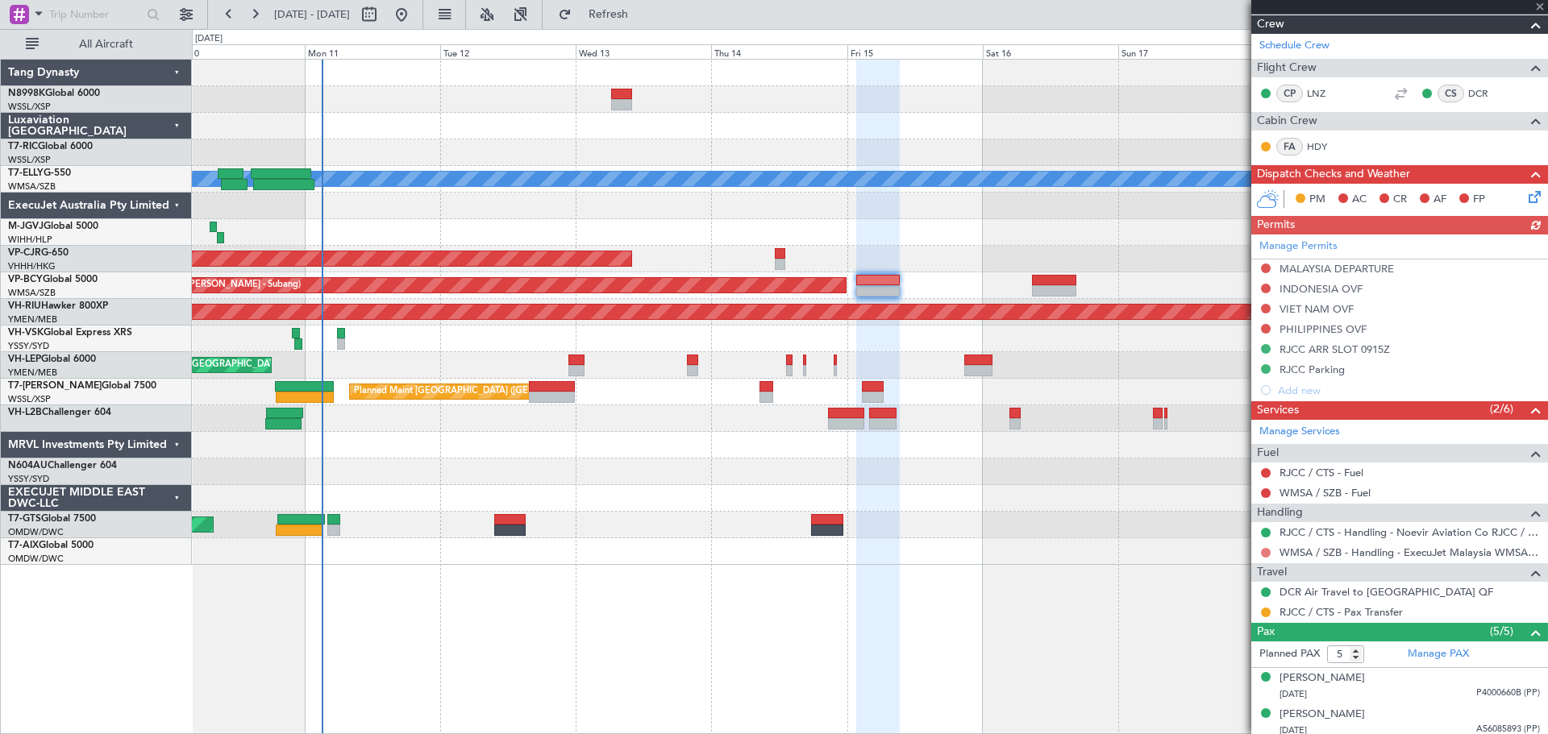
click at [1265, 551] on button at bounding box center [1266, 553] width 10 height 10
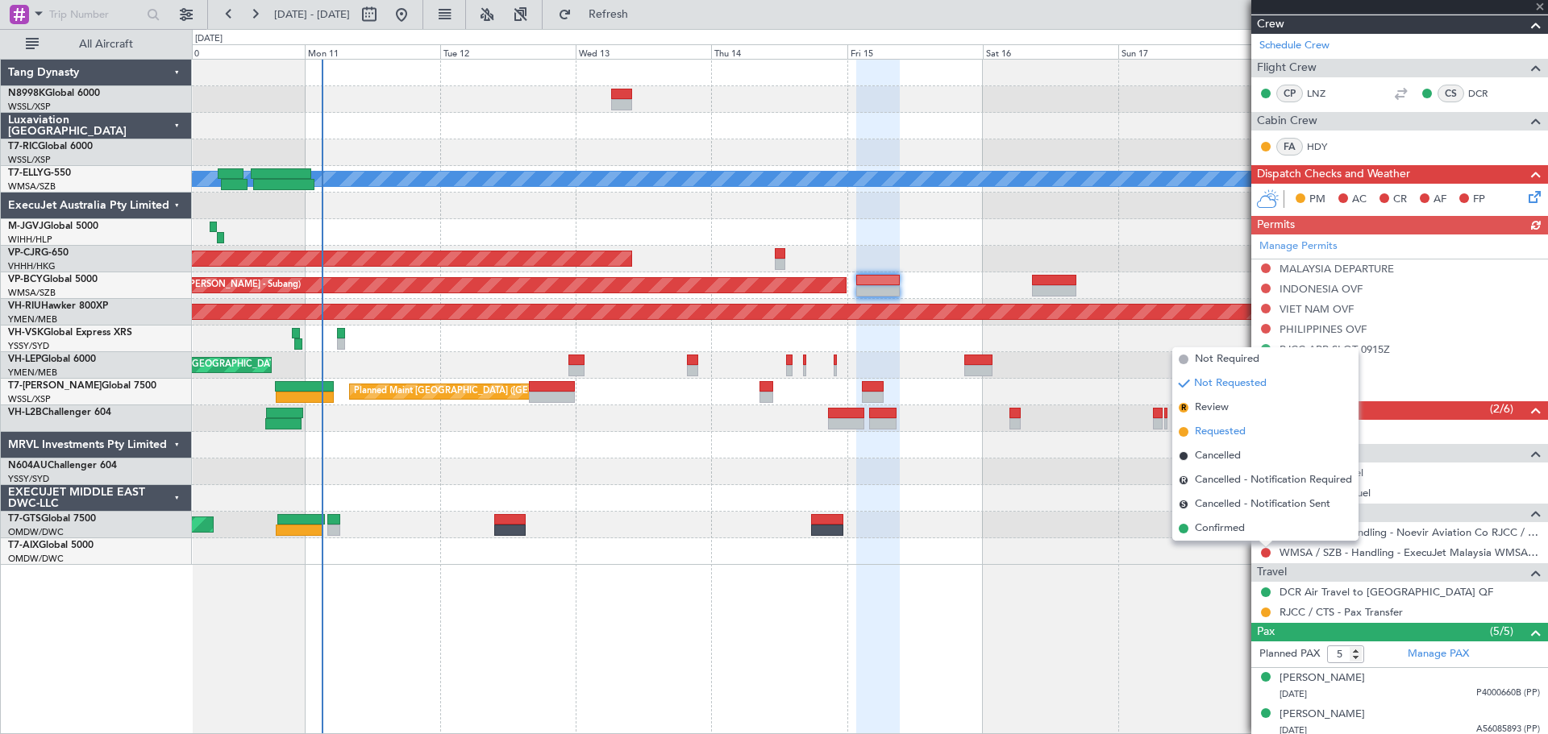
click at [1234, 430] on span "Requested" at bounding box center [1220, 432] width 51 height 16
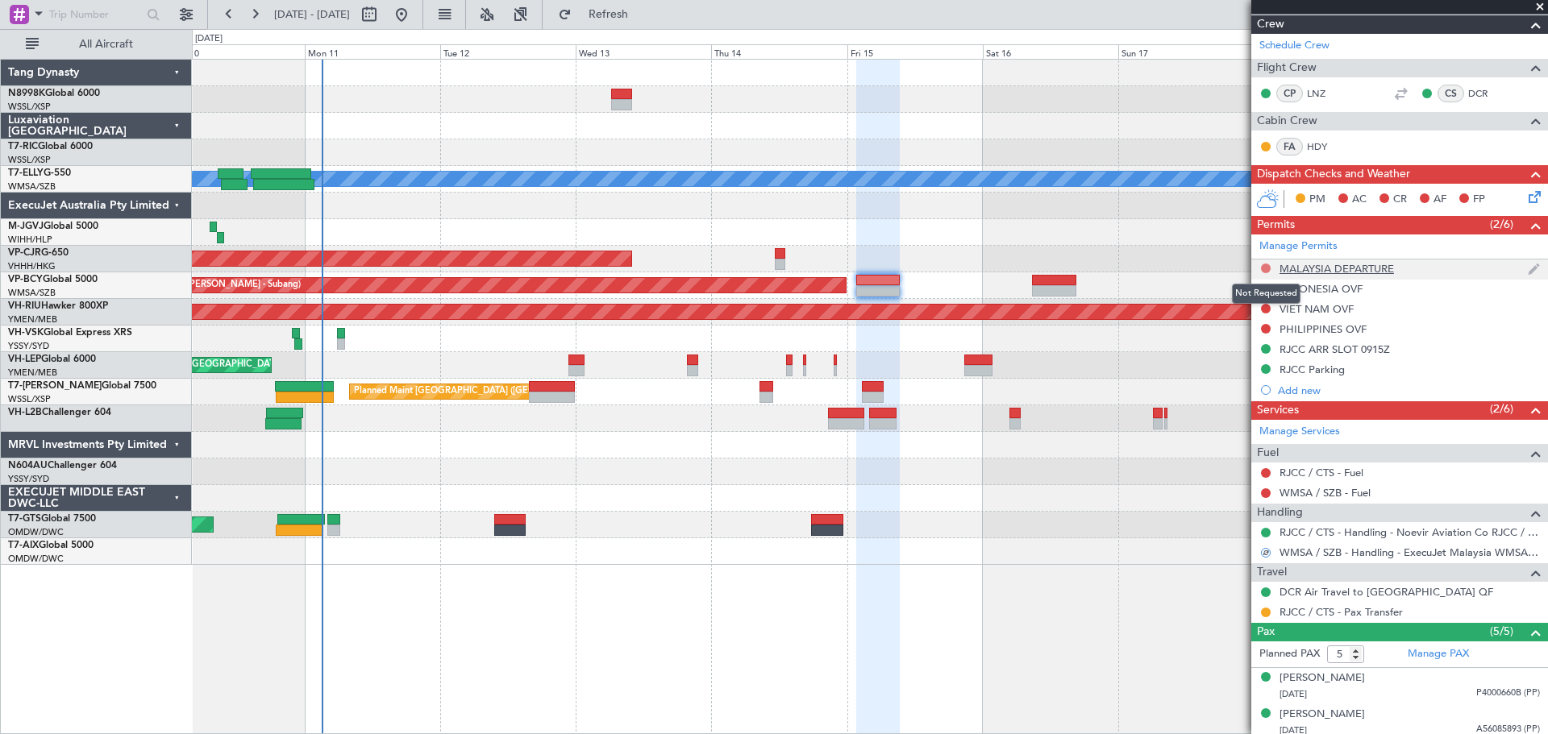
click at [1266, 264] on button at bounding box center [1266, 269] width 10 height 10
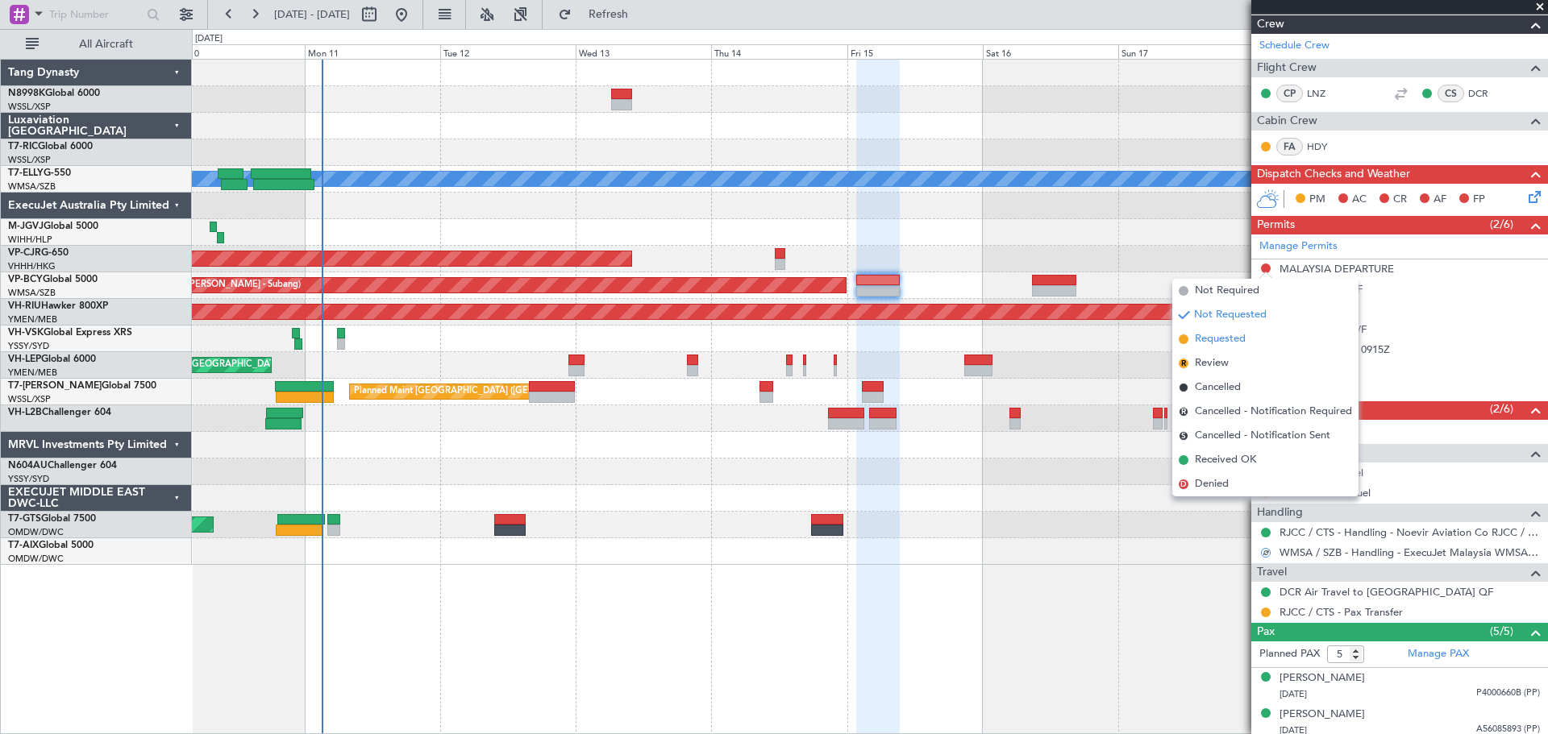
click at [1226, 335] on span "Requested" at bounding box center [1220, 339] width 51 height 16
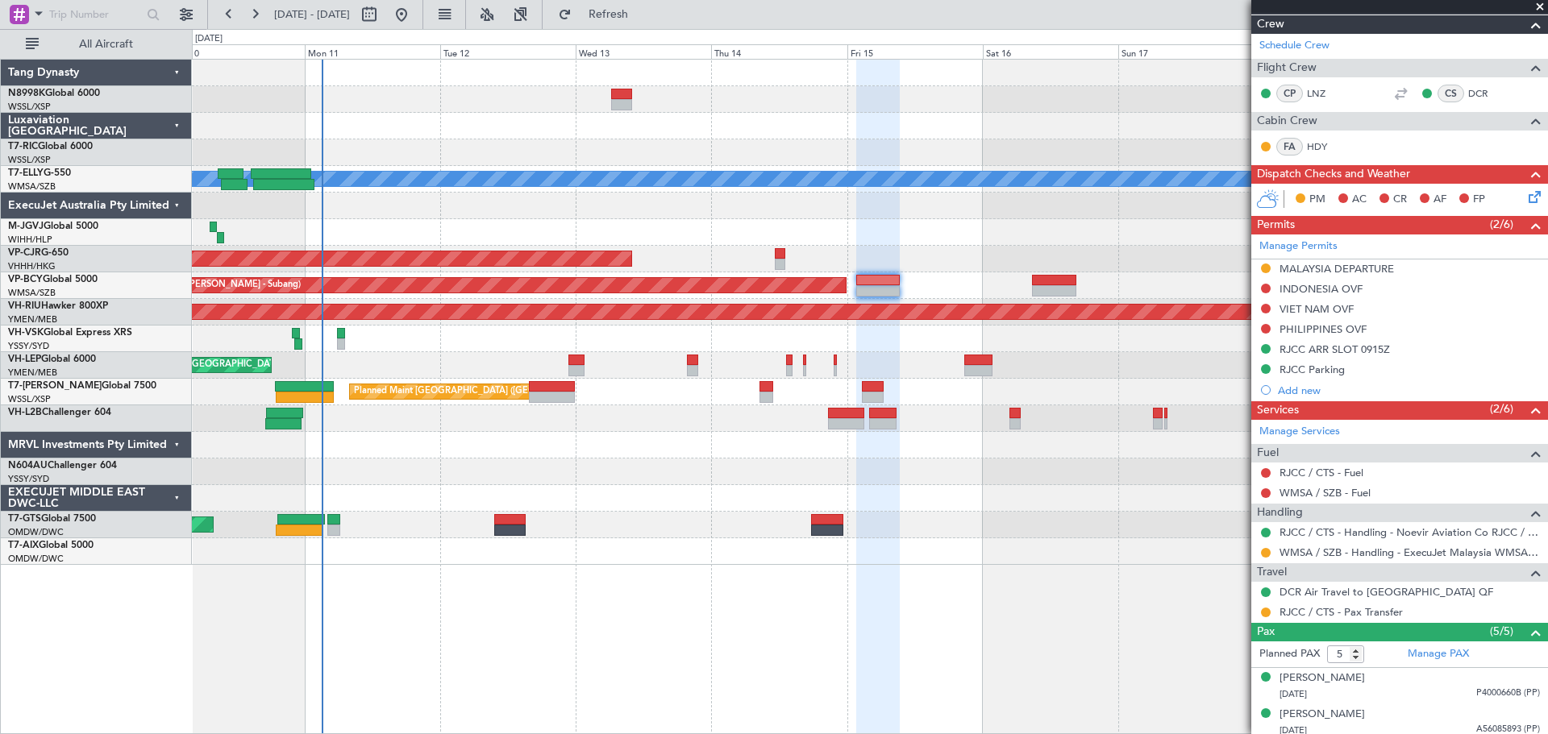
scroll to position [0, 0]
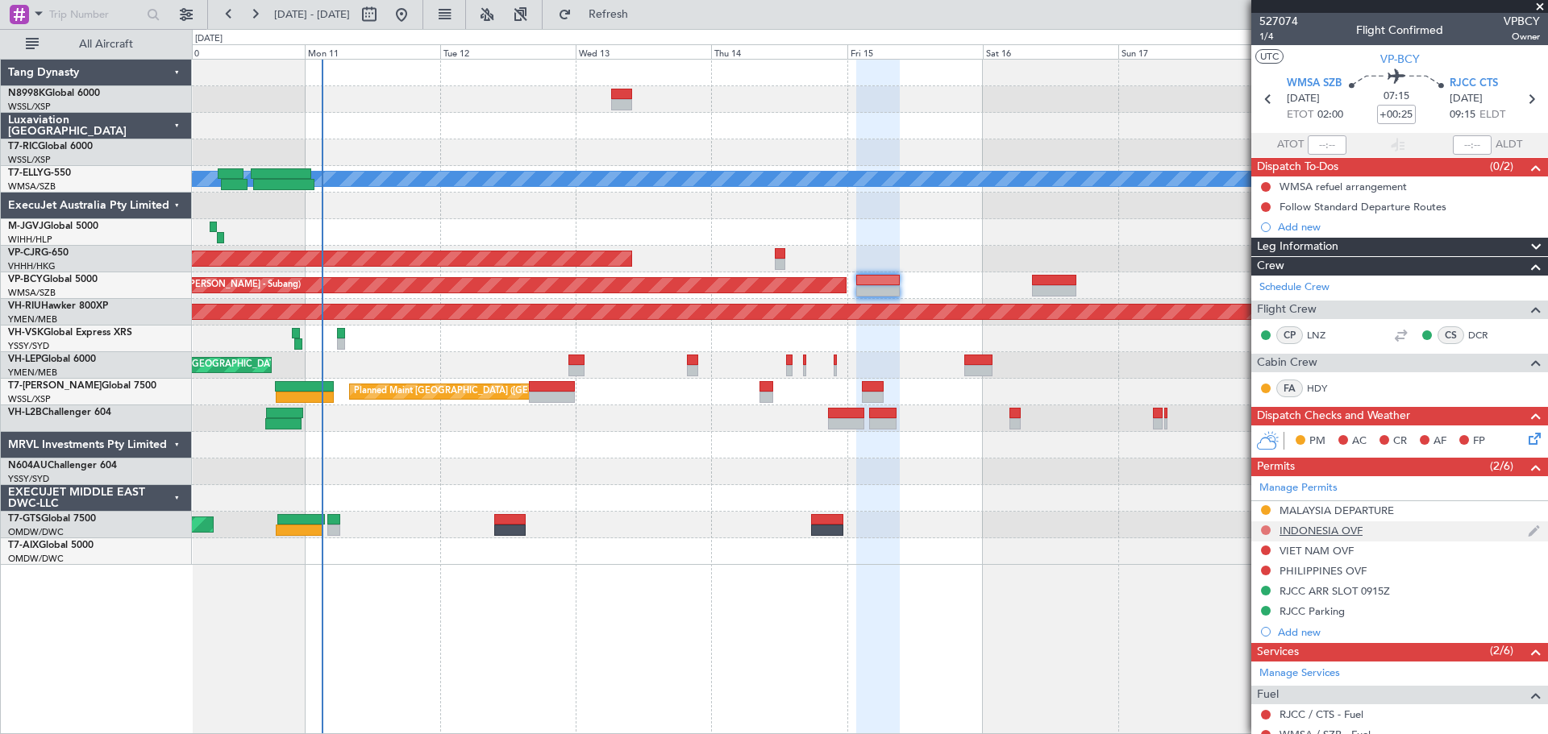
click at [1267, 528] on button at bounding box center [1266, 531] width 10 height 10
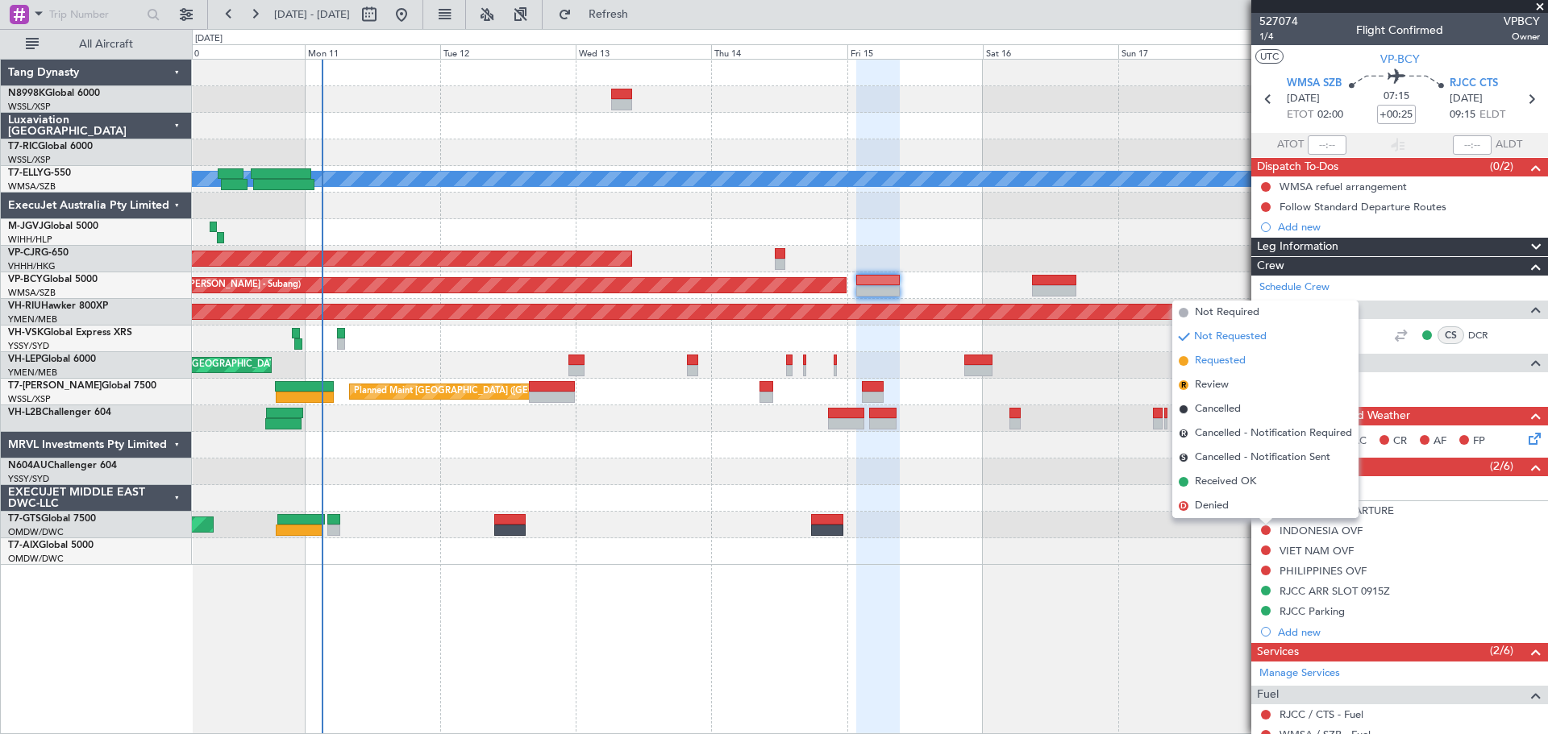
click at [1232, 367] on span "Requested" at bounding box center [1220, 361] width 51 height 16
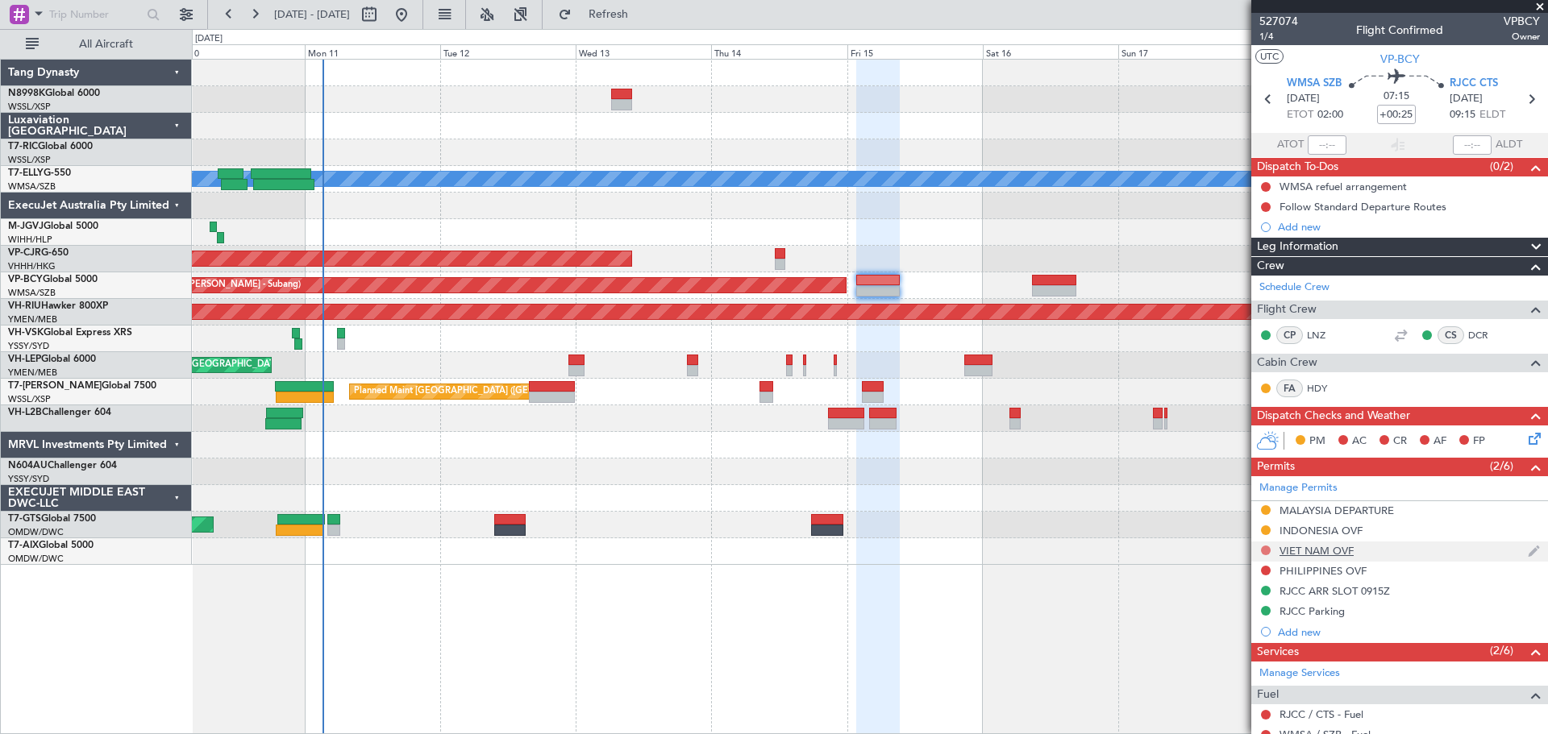
click at [1262, 546] on button at bounding box center [1266, 551] width 10 height 10
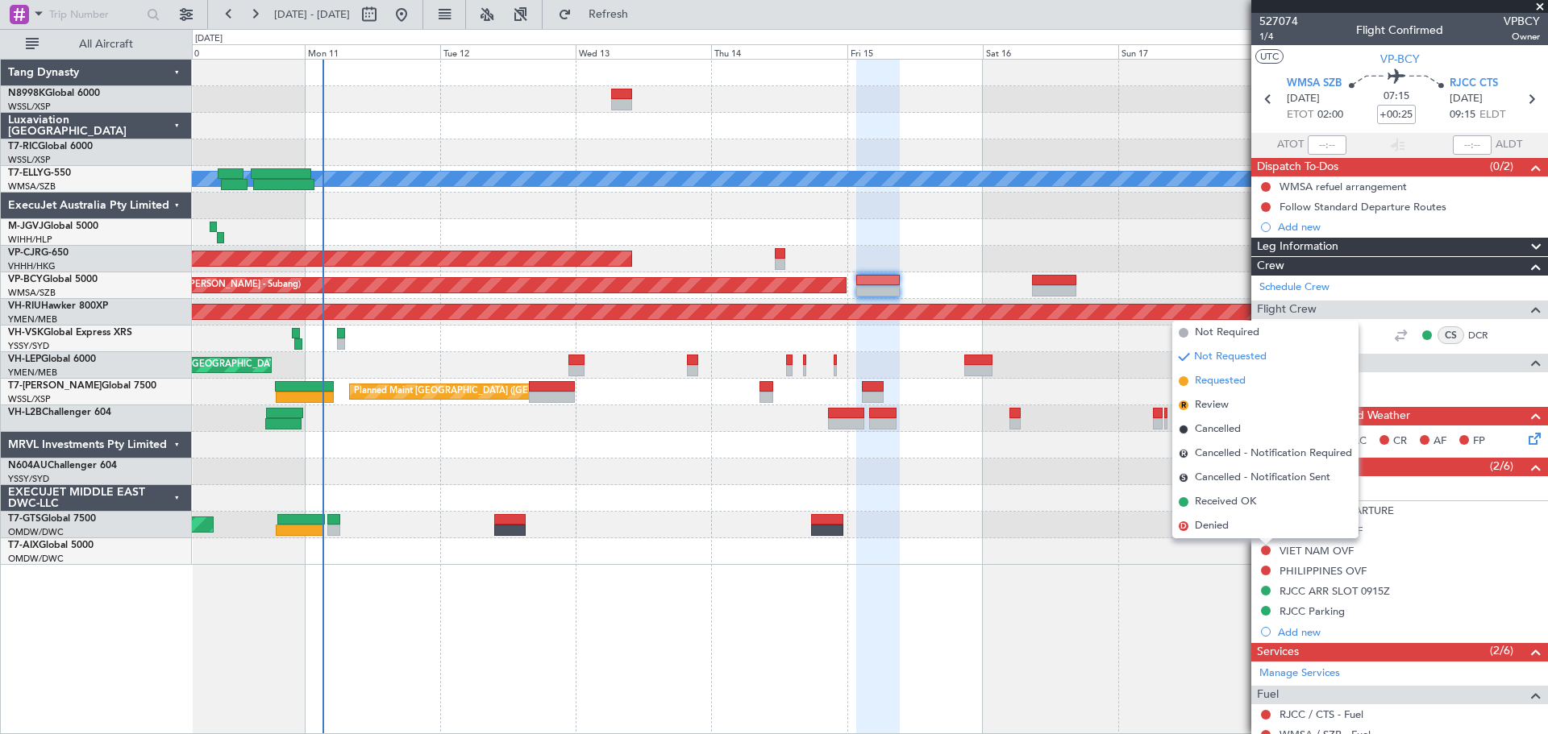
click at [1235, 379] on span "Requested" at bounding box center [1220, 381] width 51 height 16
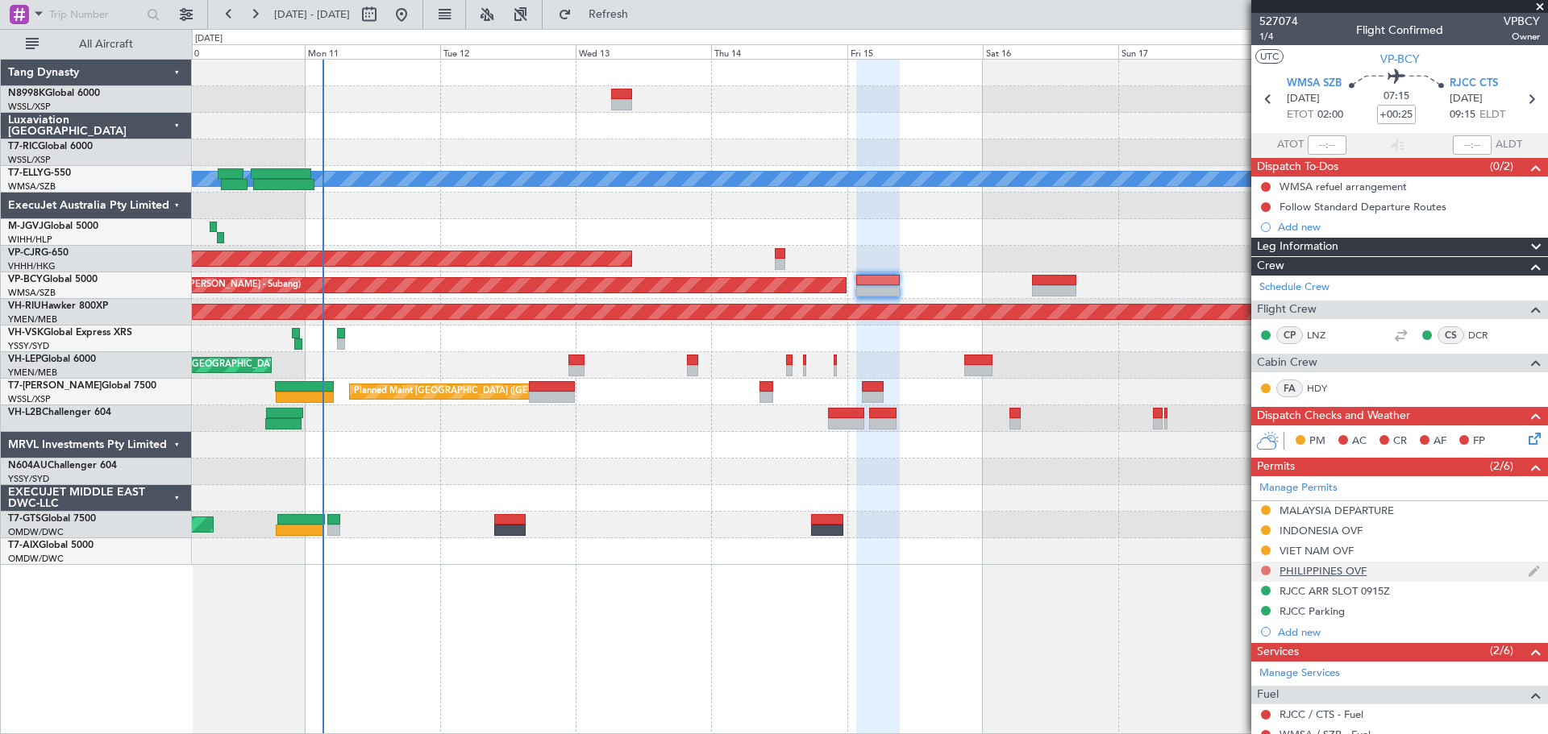
click at [1266, 568] on button at bounding box center [1266, 571] width 10 height 10
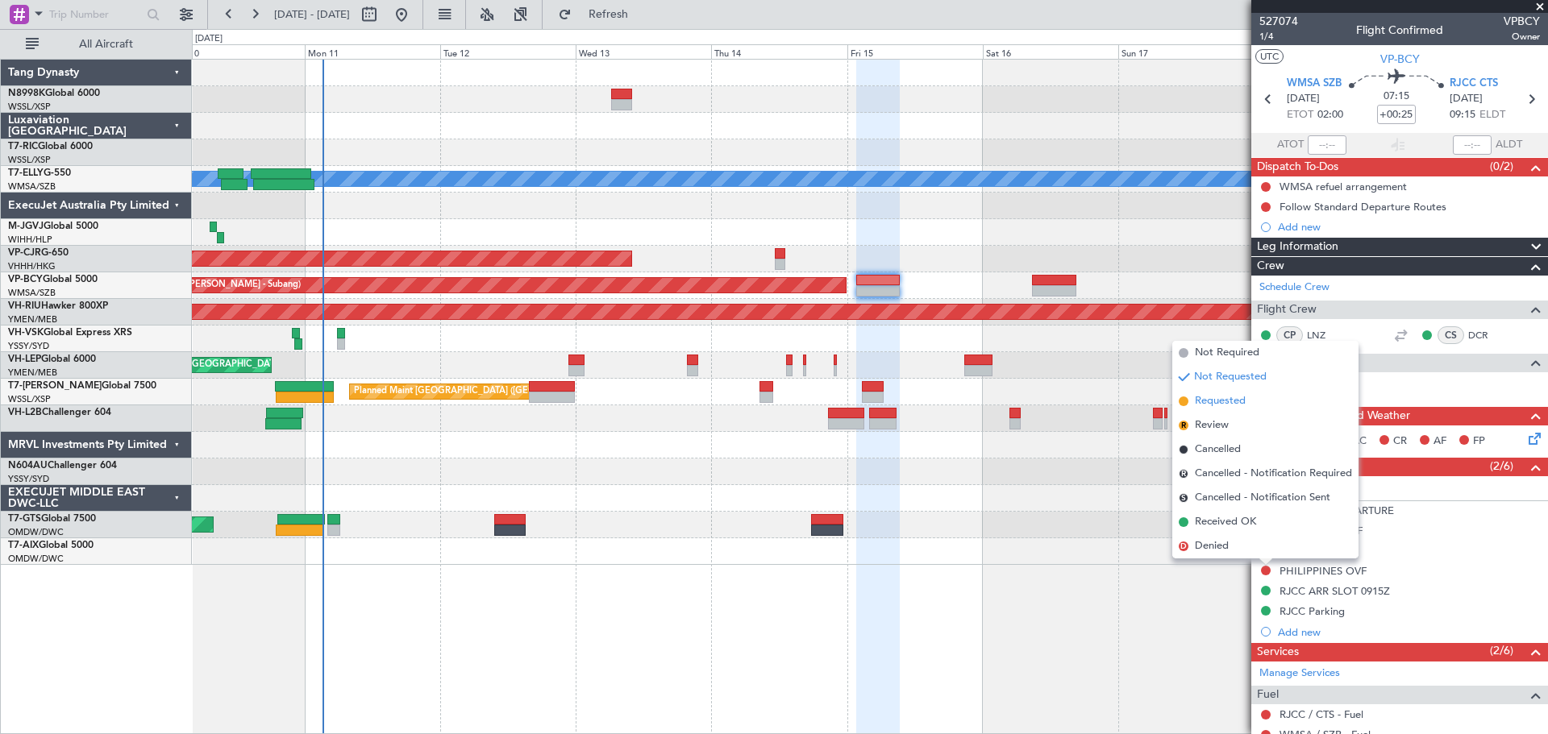
click at [1230, 401] on span "Requested" at bounding box center [1220, 401] width 51 height 16
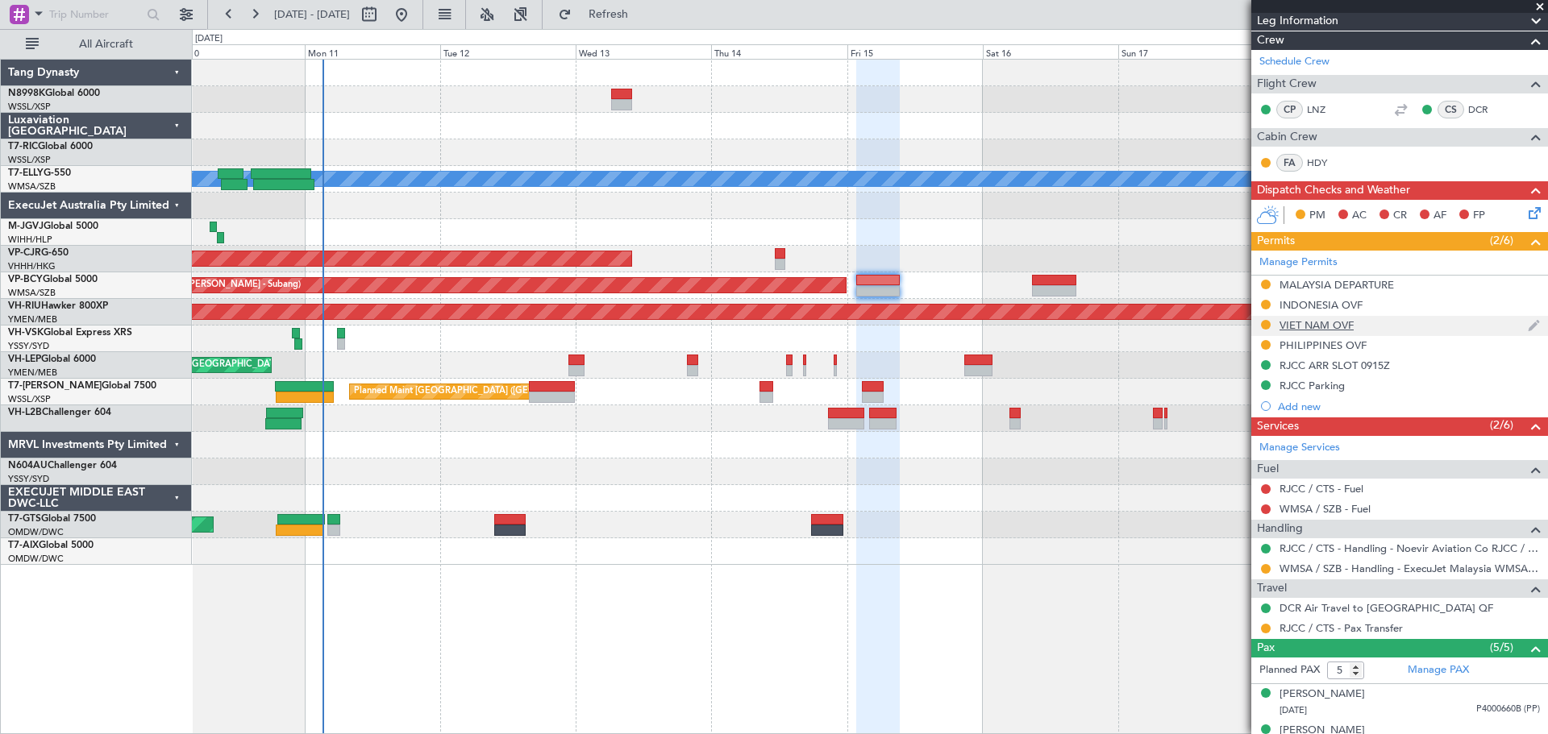
scroll to position [242, 0]
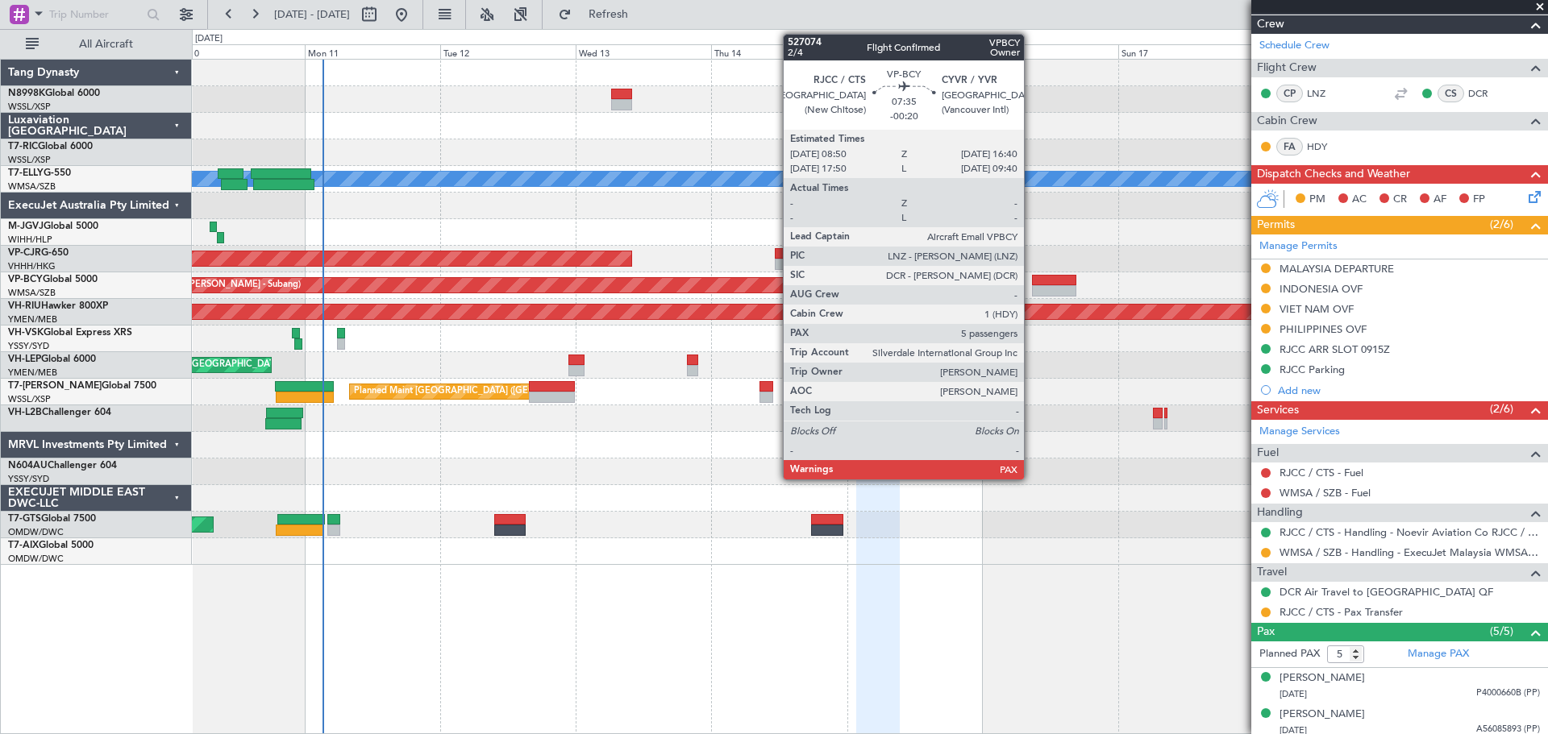
click at [1039, 283] on div at bounding box center [1054, 280] width 44 height 11
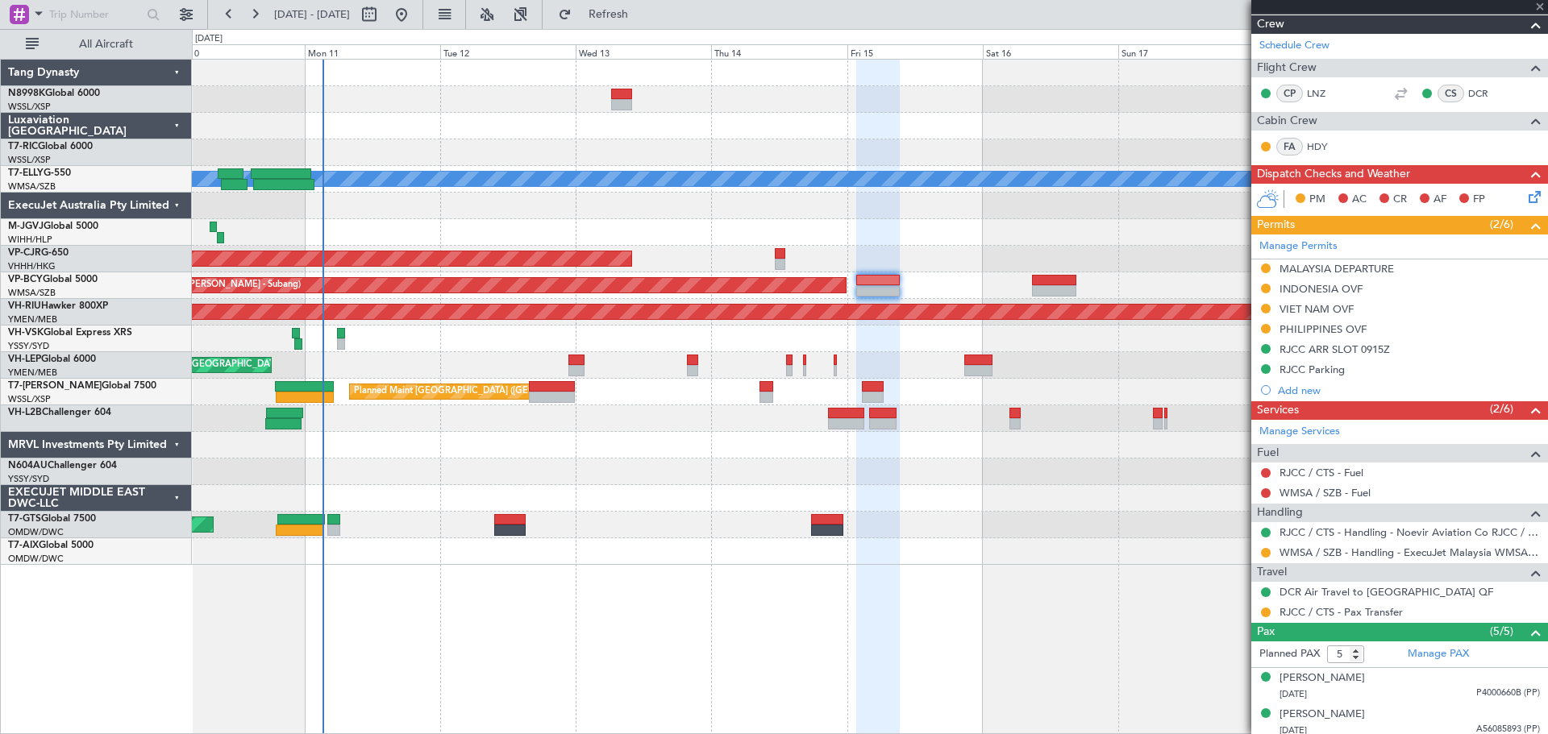
type input "-00:20"
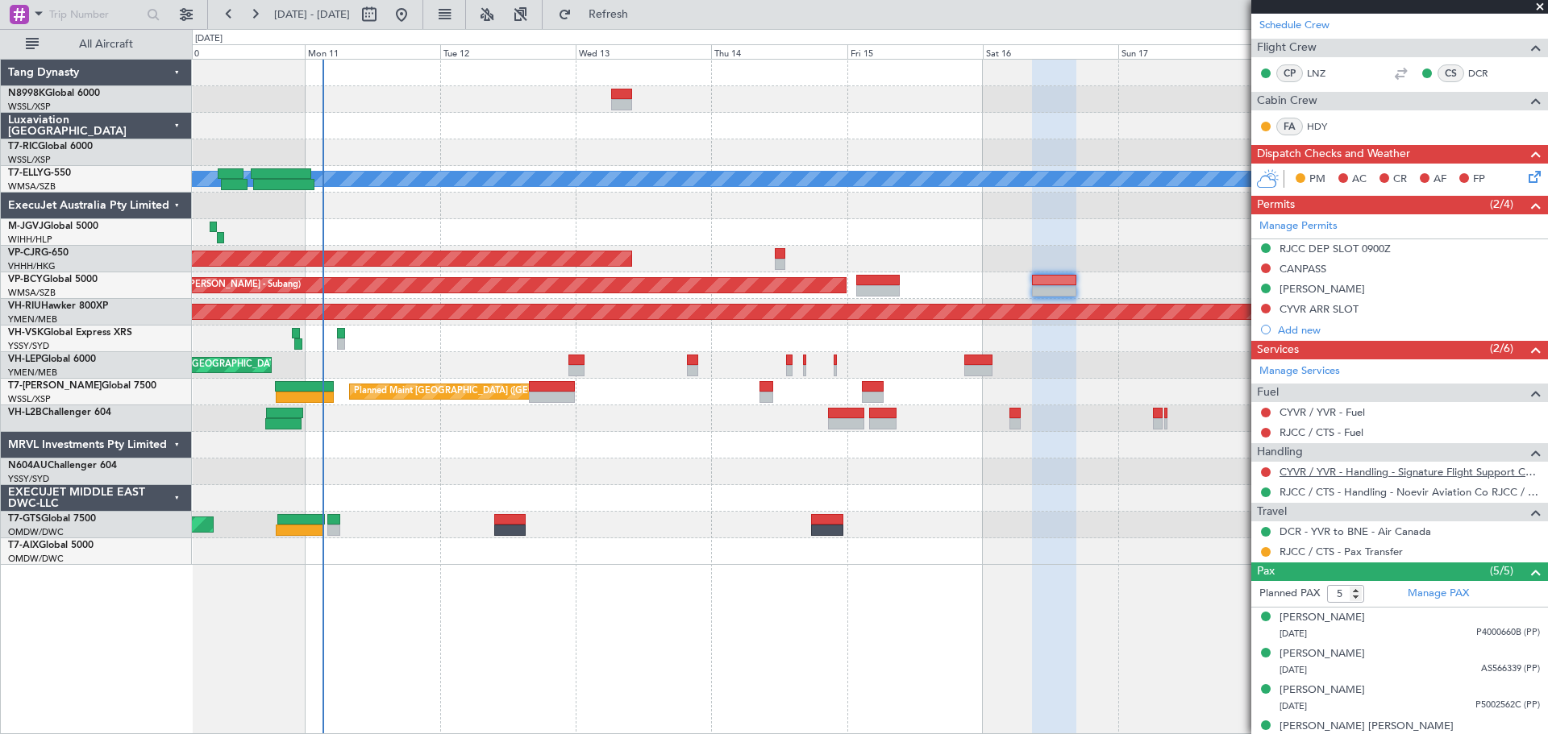
click at [1345, 472] on link "CYVR / YVR - Handling - Signature Flight Support CYVR / YVR" at bounding box center [1409, 472] width 260 height 14
click at [1265, 307] on button at bounding box center [1266, 309] width 10 height 10
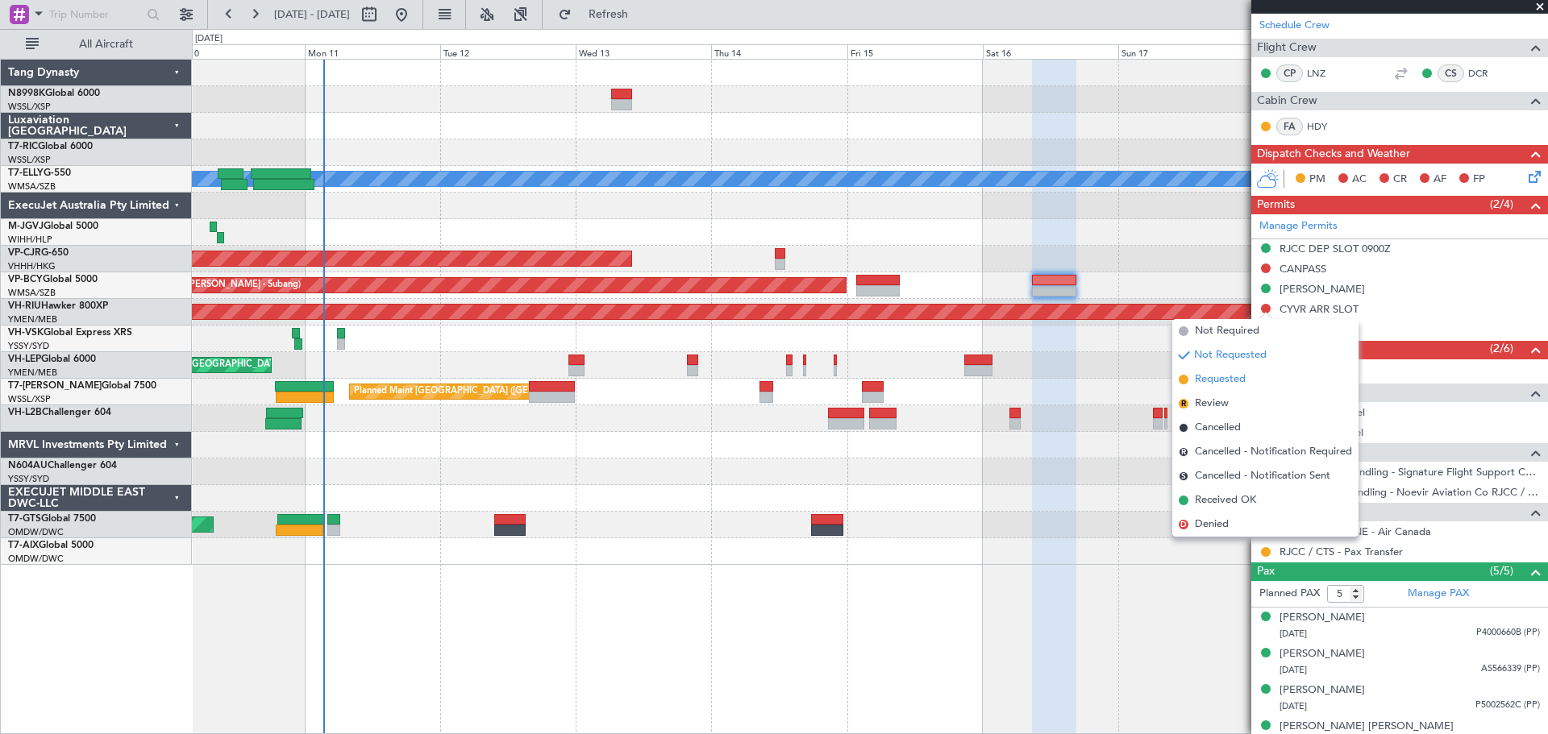
click at [1211, 378] on span "Requested" at bounding box center [1220, 380] width 51 height 16
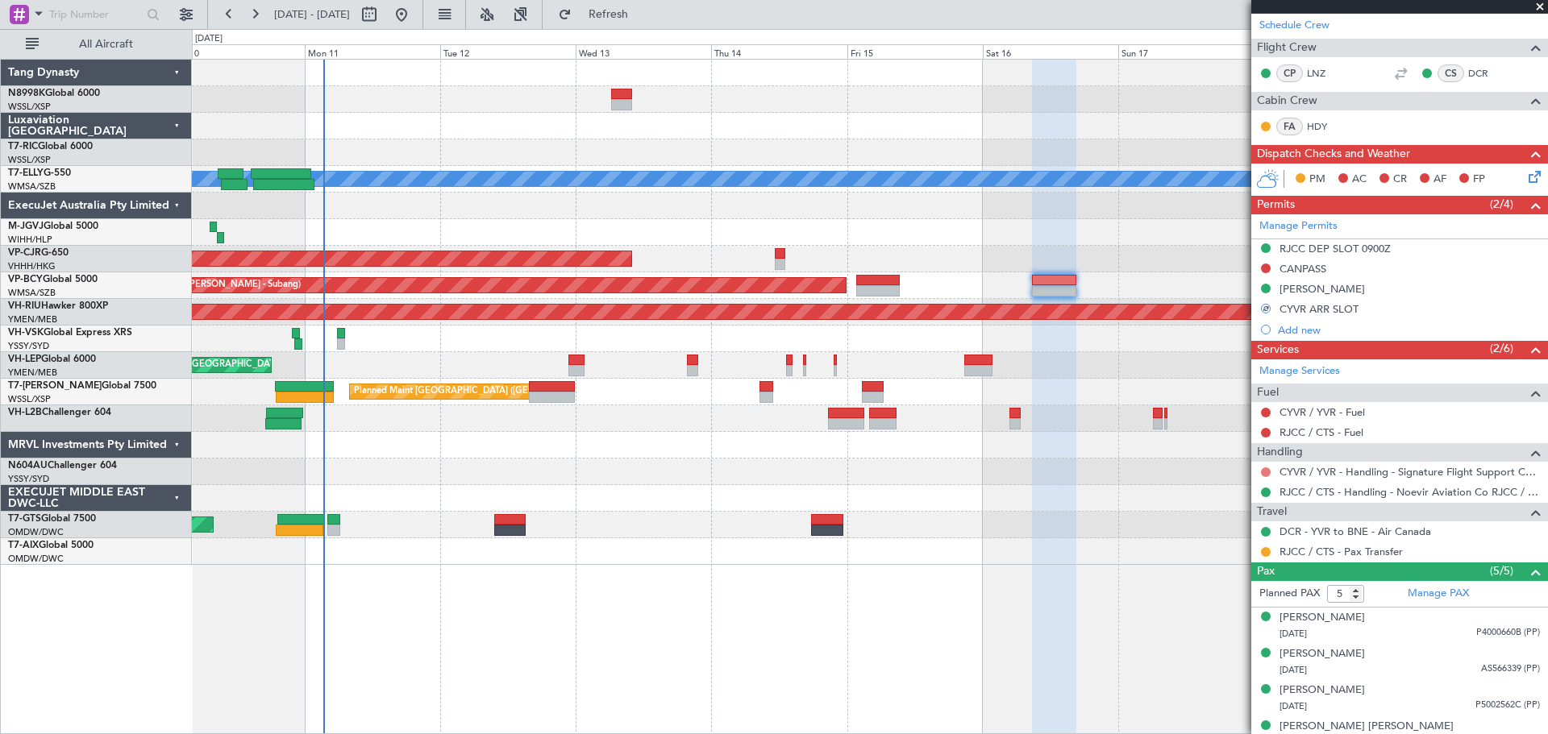
click at [1266, 469] on button at bounding box center [1266, 472] width 10 height 10
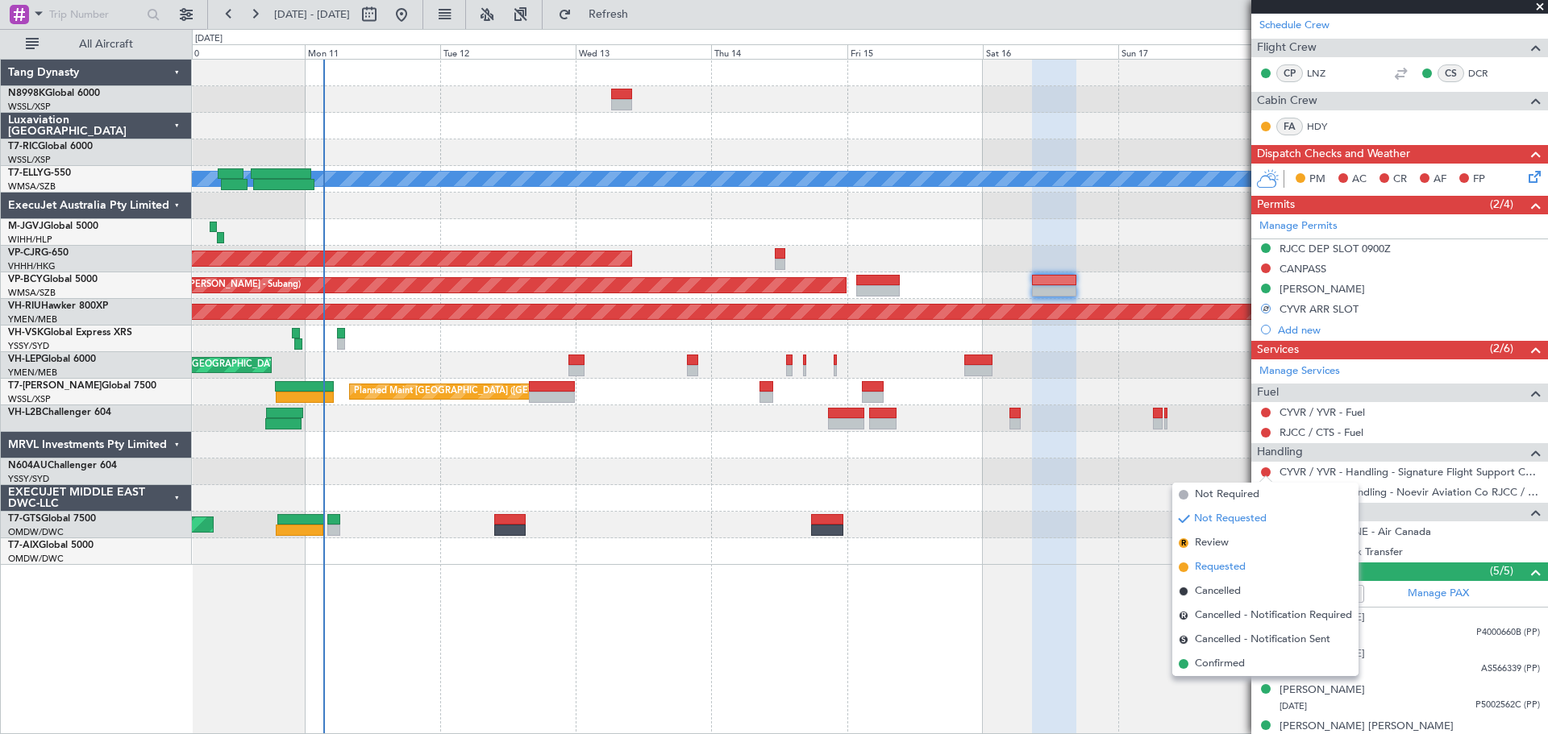
click at [1209, 566] on span "Requested" at bounding box center [1220, 567] width 51 height 16
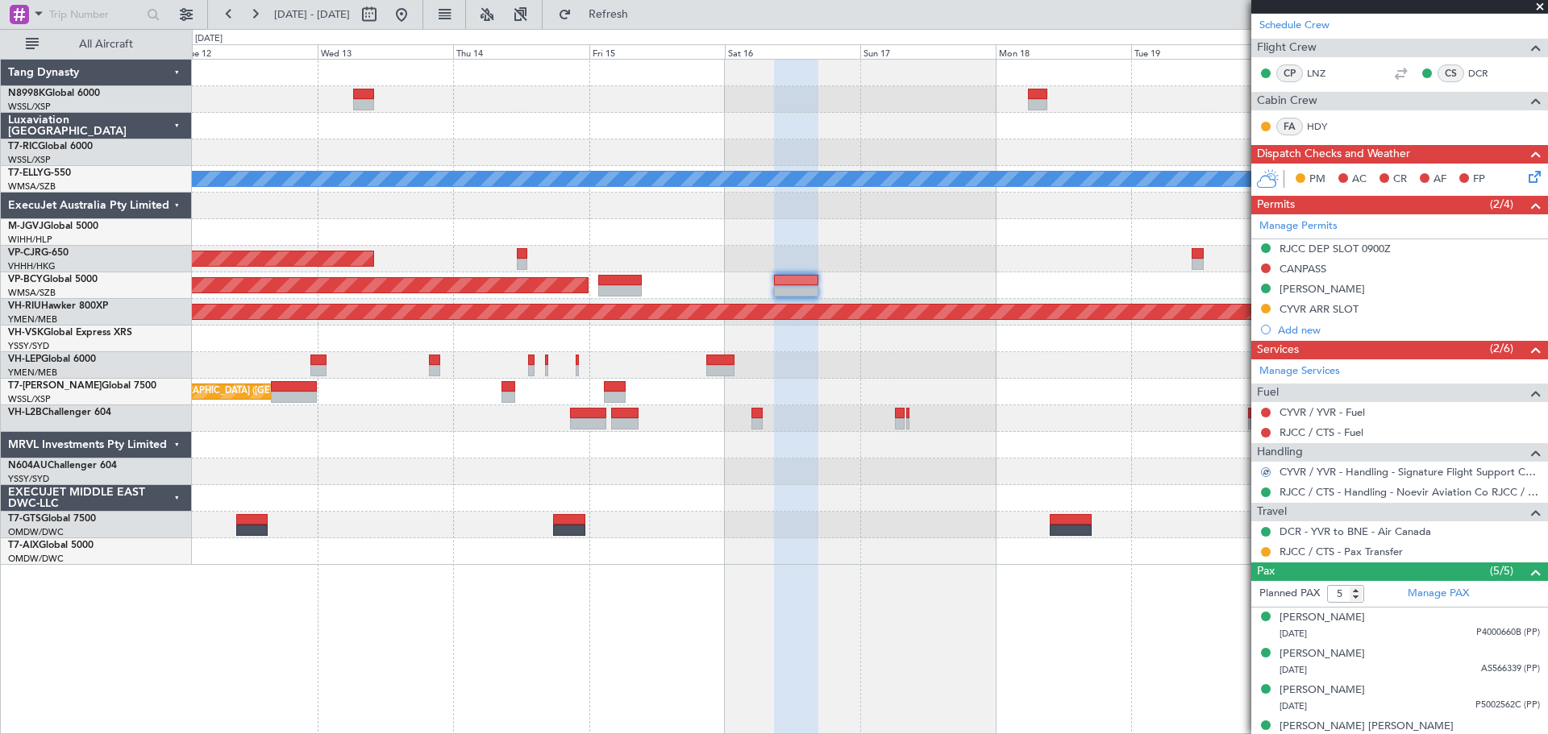
click at [946, 247] on div "MEL Planned Maint Hong Kong (Hong Kong Intl) Planned Maint Kuala Lumpur (Sultan…" at bounding box center [869, 312] width 1355 height 505
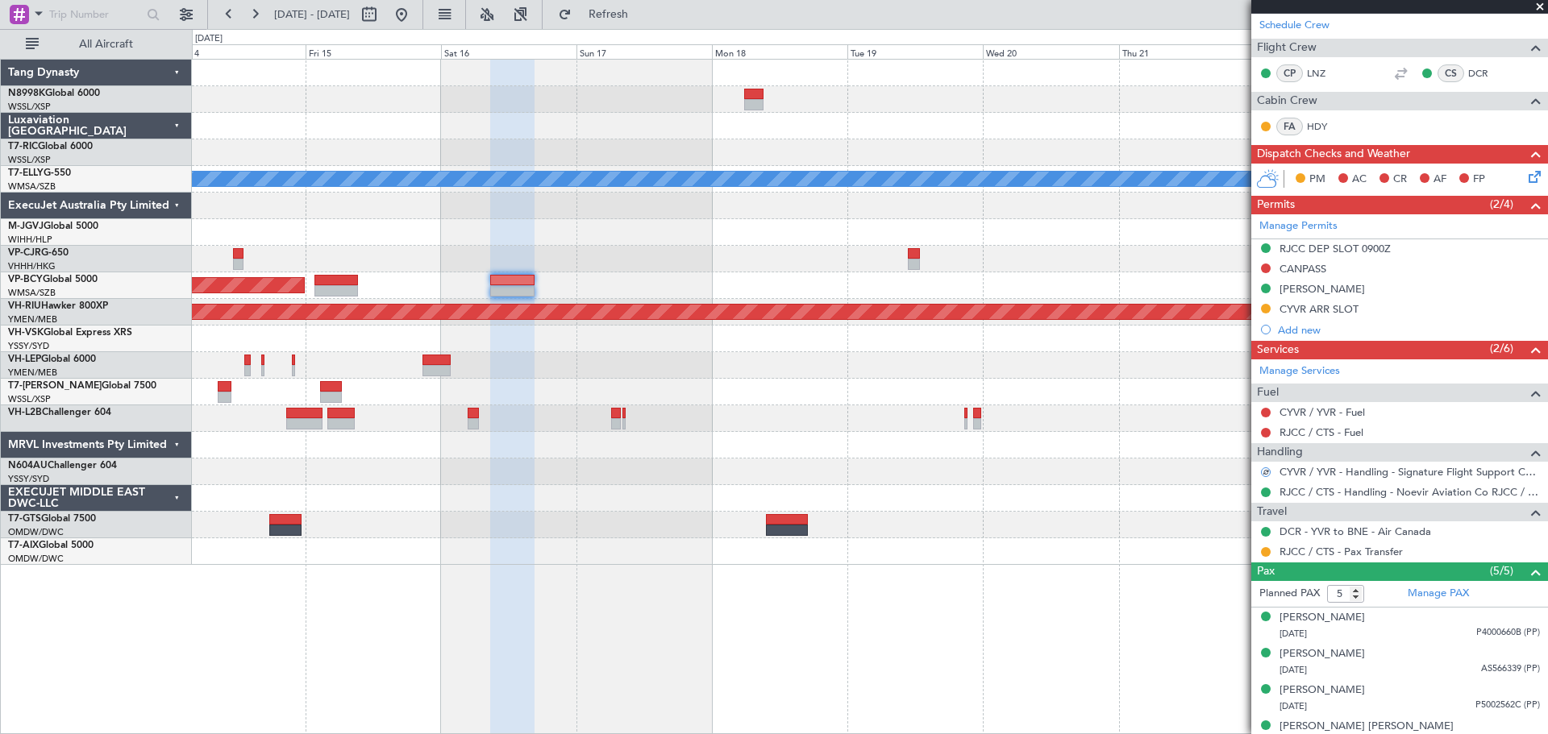
click at [570, 239] on div at bounding box center [869, 232] width 1355 height 27
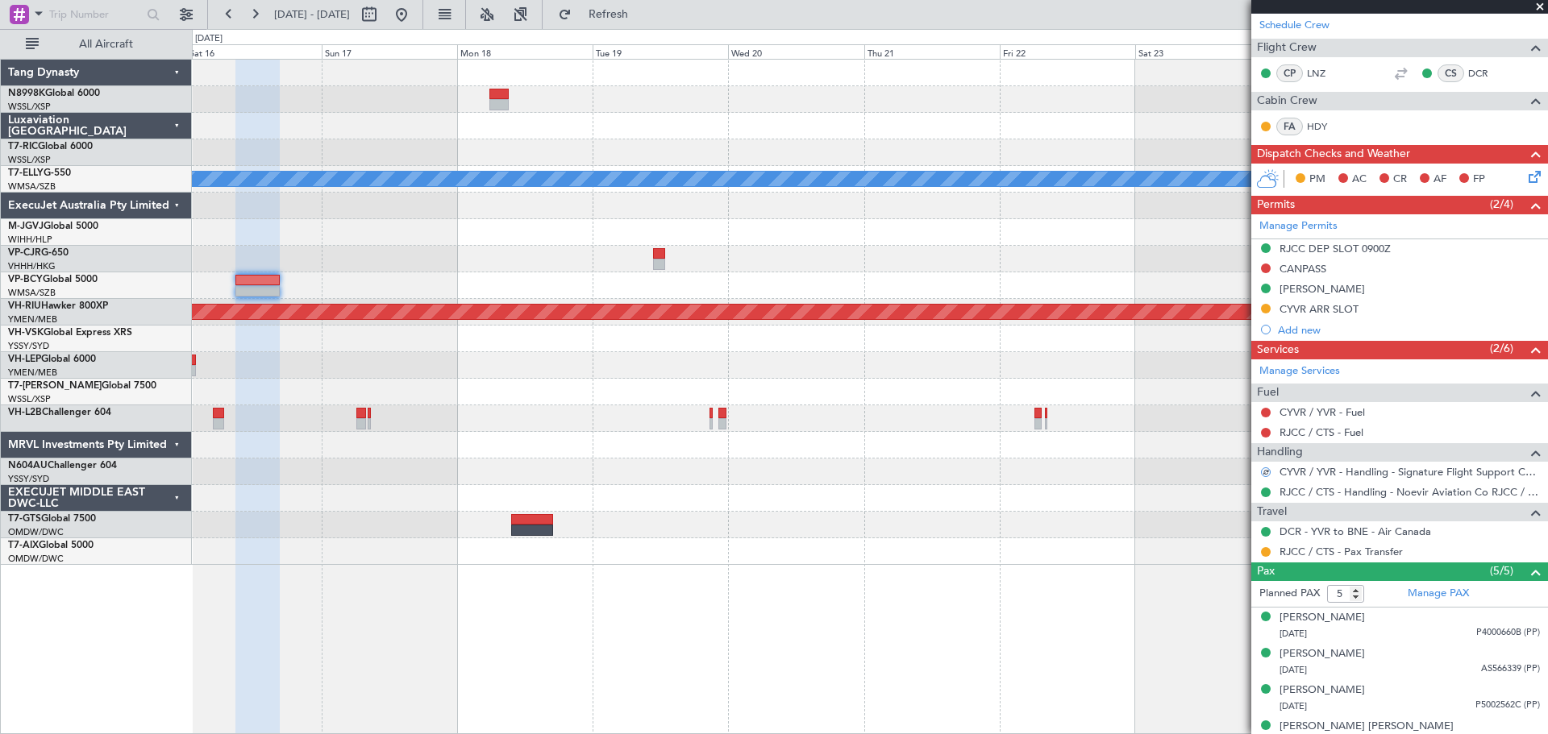
click at [492, 218] on div "MEL Planned Maint Hong Kong (Hong Kong Intl) Planned Maint Kuala Lumpur (Sultan…" at bounding box center [869, 312] width 1355 height 505
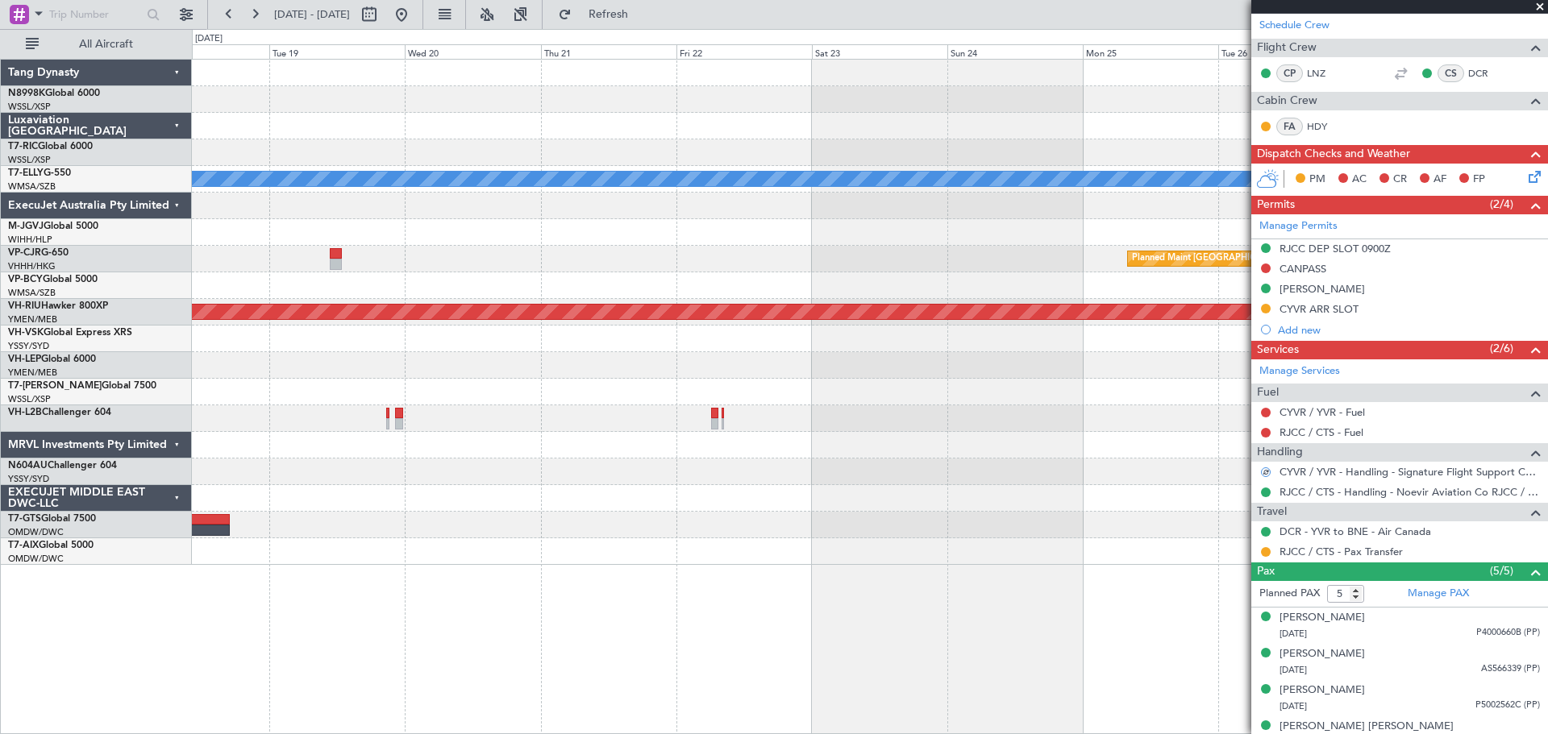
click at [538, 224] on div at bounding box center [869, 232] width 1355 height 27
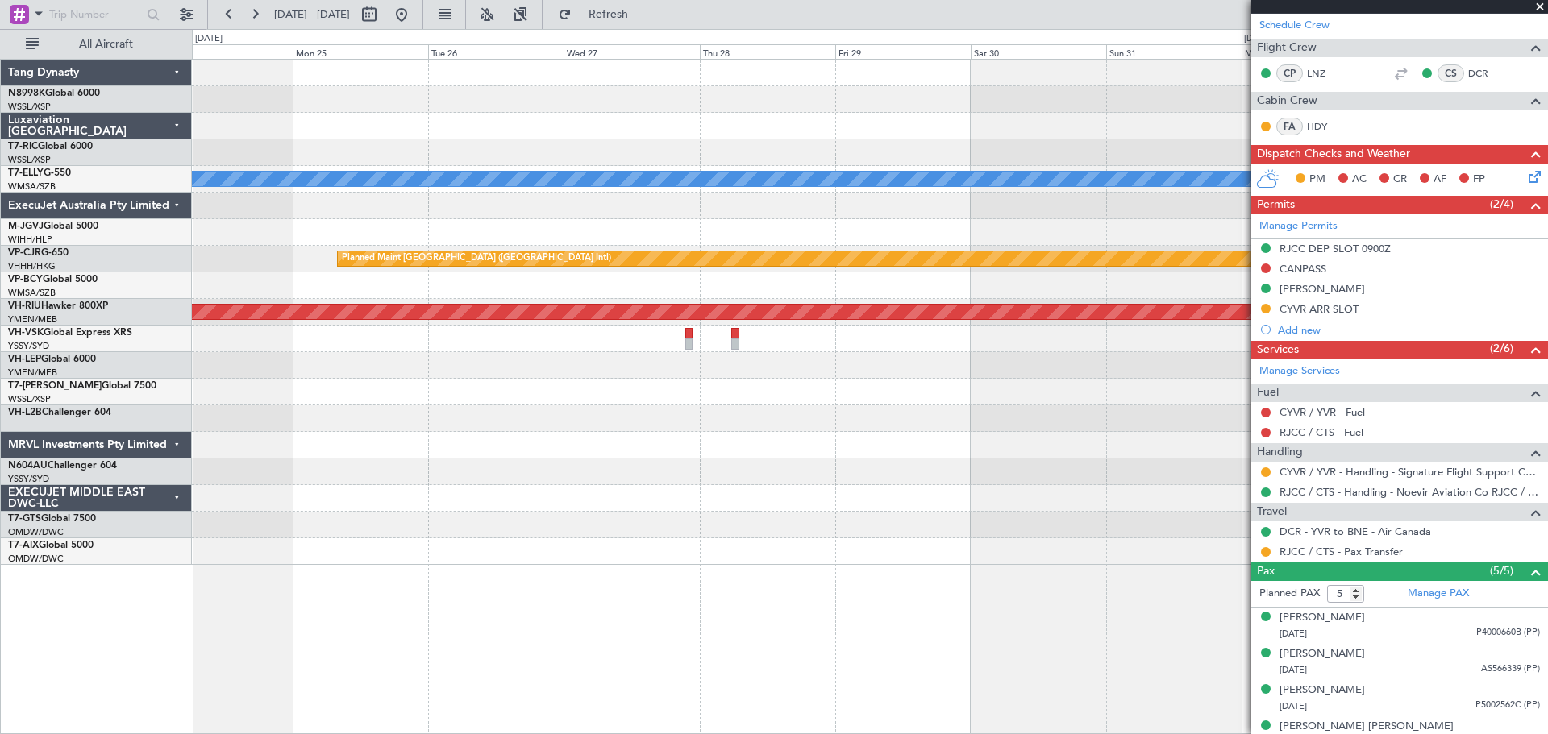
click at [438, 239] on div at bounding box center [869, 232] width 1355 height 27
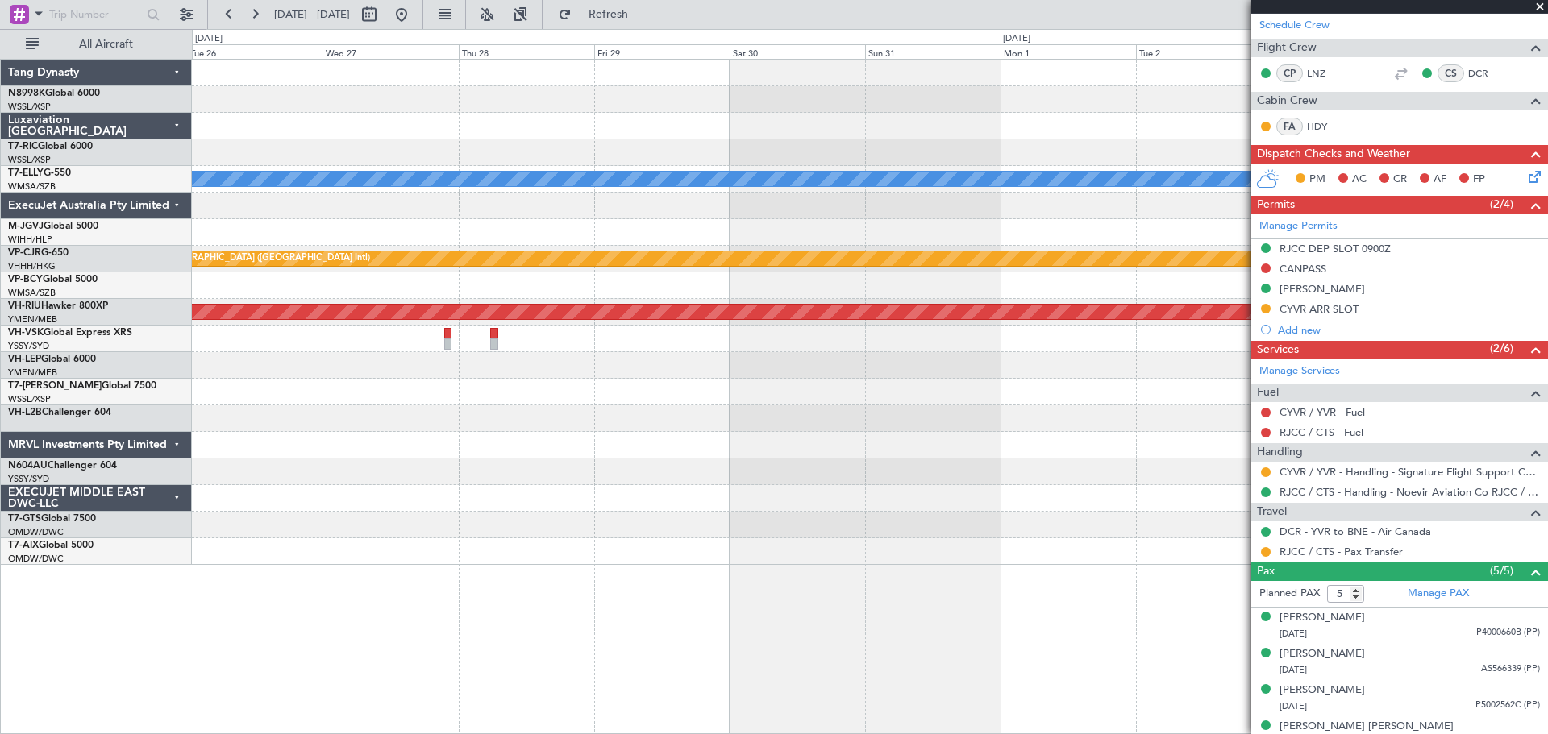
click at [523, 250] on div "Planned Maint [GEOGRAPHIC_DATA] ([GEOGRAPHIC_DATA] Intl)" at bounding box center [869, 259] width 1355 height 27
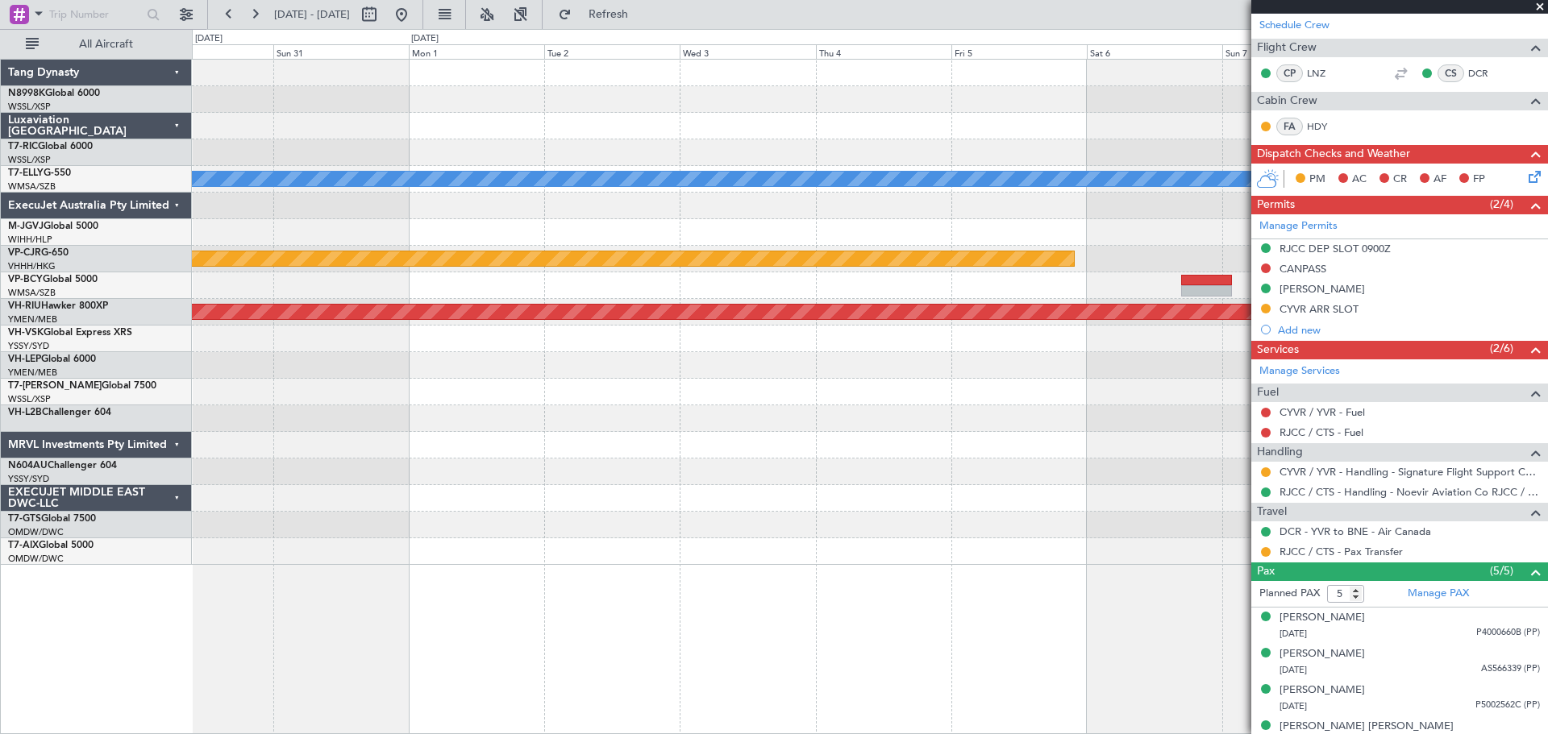
click at [654, 246] on div "Planned Maint [GEOGRAPHIC_DATA] ([GEOGRAPHIC_DATA] Intl)" at bounding box center [869, 259] width 1355 height 27
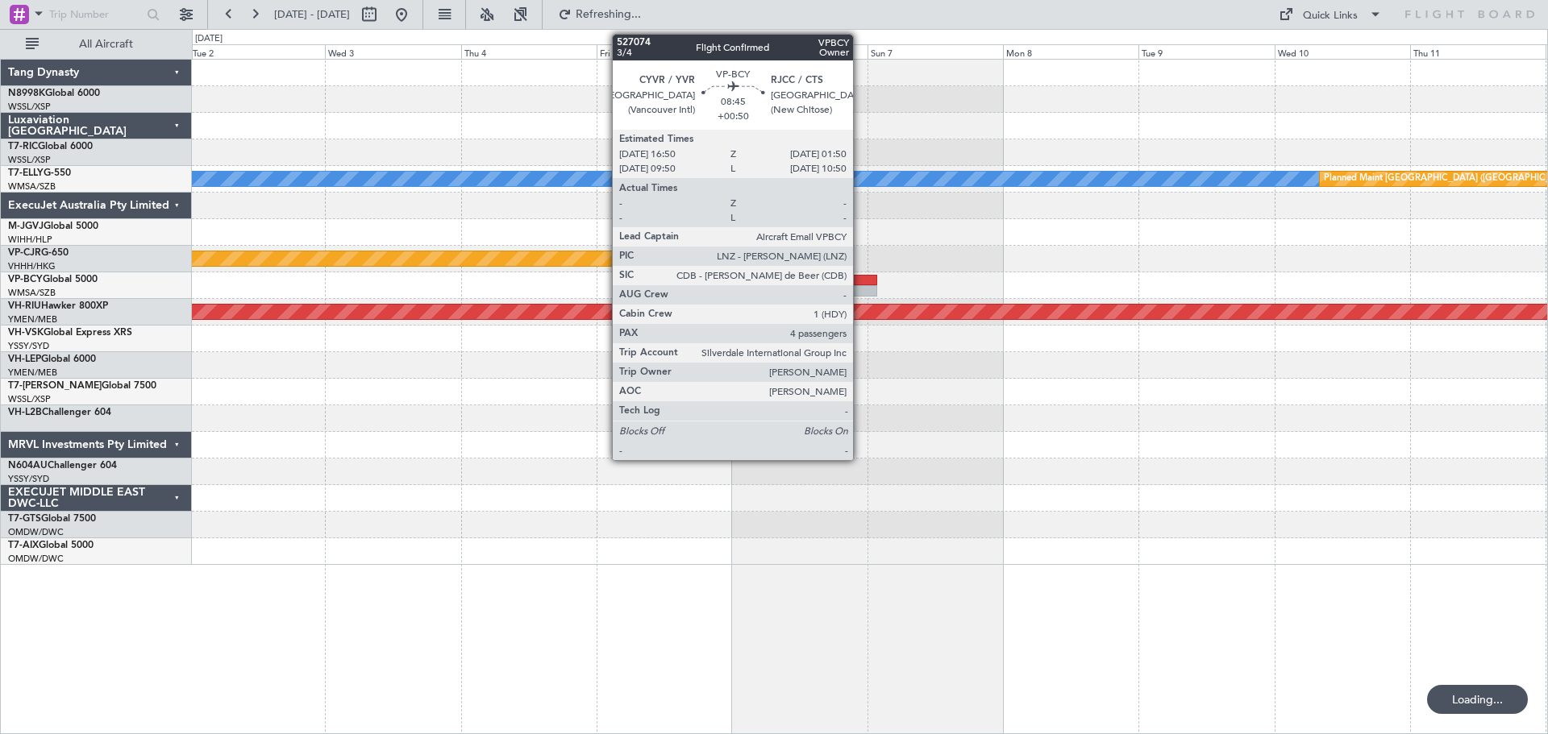
scroll to position [0, 0]
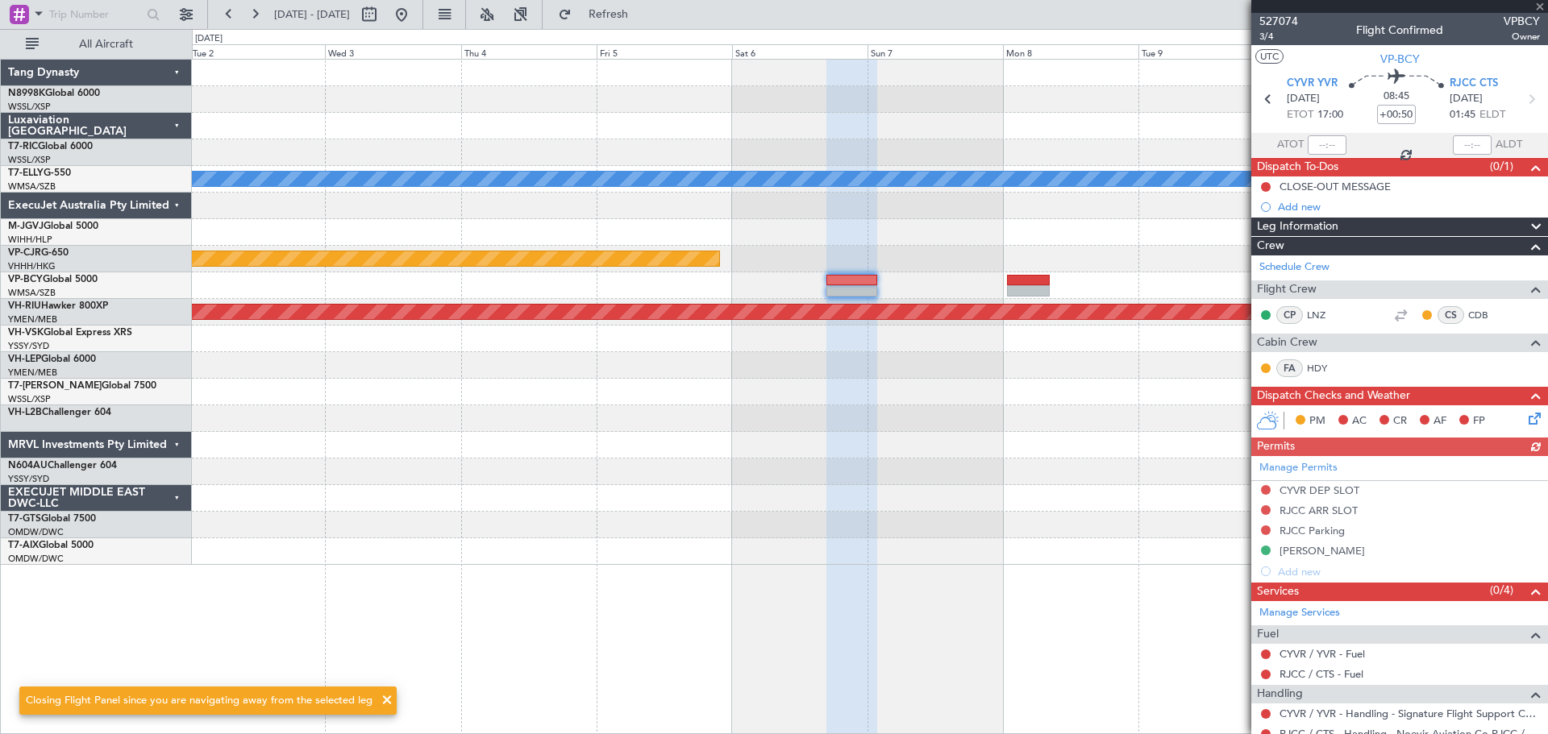
click at [1261, 488] on div "Manage Permits CYVR DEP SLOT RJCC ARR SLOT RJCC Parking TSA WAIVER Add new" at bounding box center [1399, 519] width 297 height 126
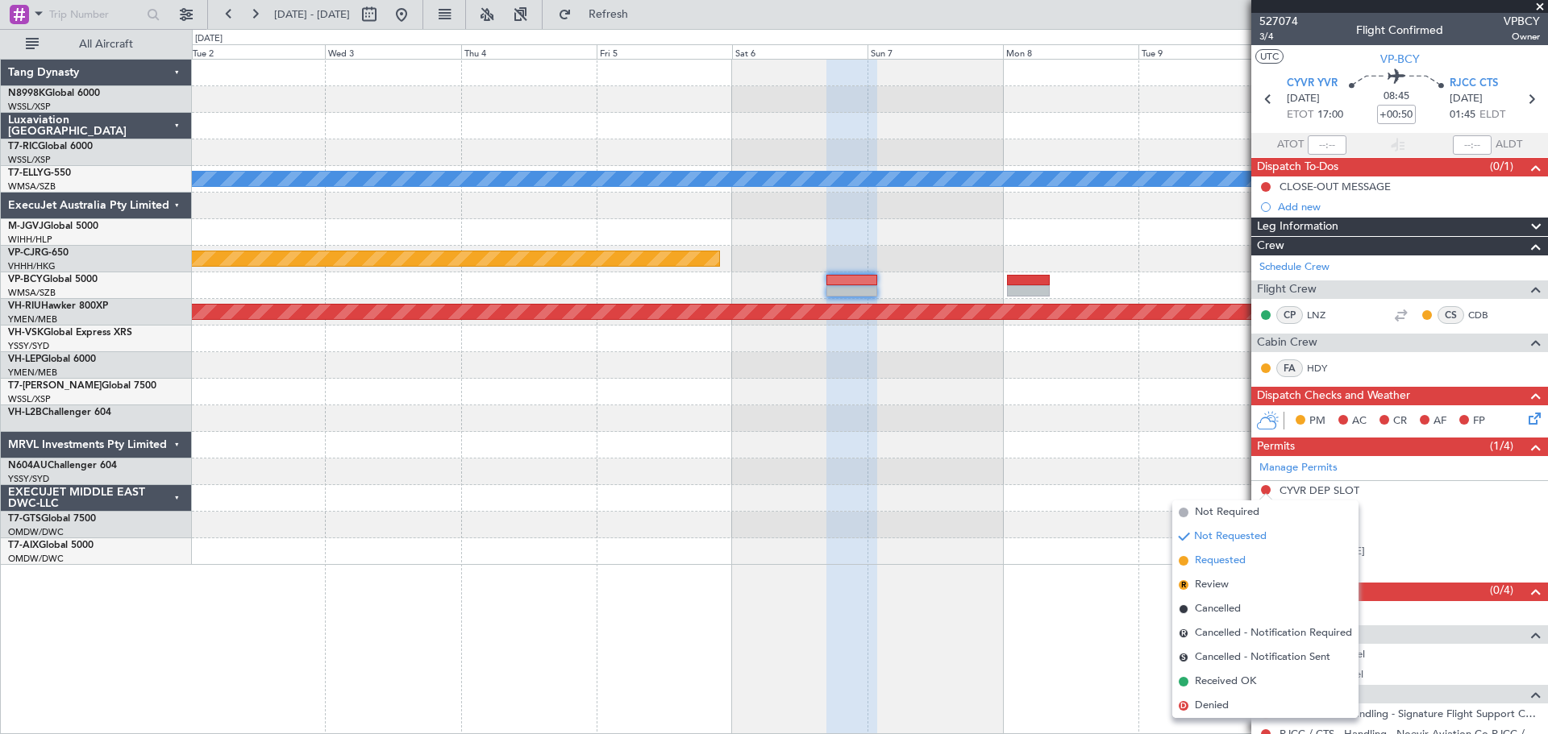
click at [1220, 556] on span "Requested" at bounding box center [1220, 561] width 51 height 16
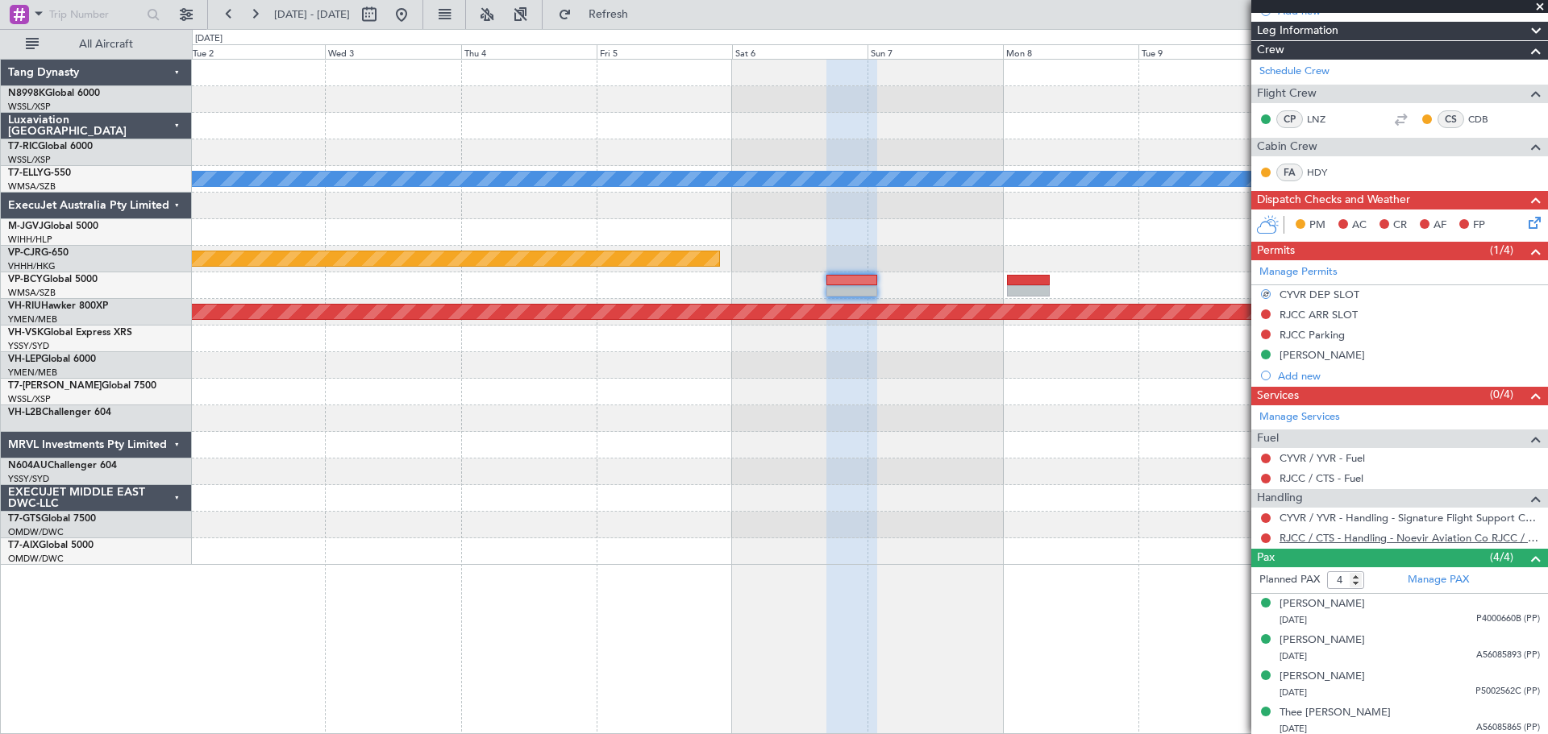
scroll to position [200, 0]
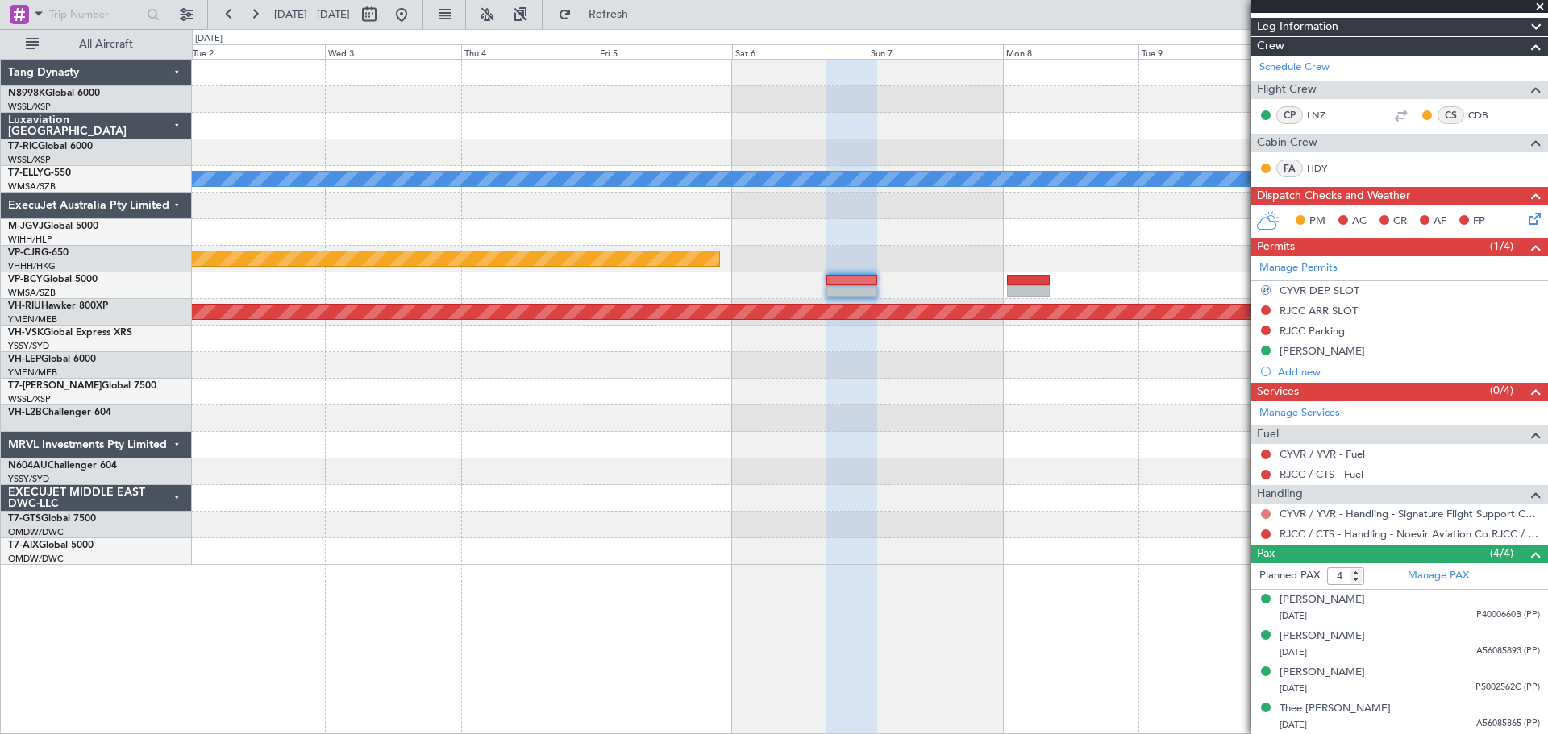
click at [1265, 513] on button at bounding box center [1266, 514] width 10 height 10
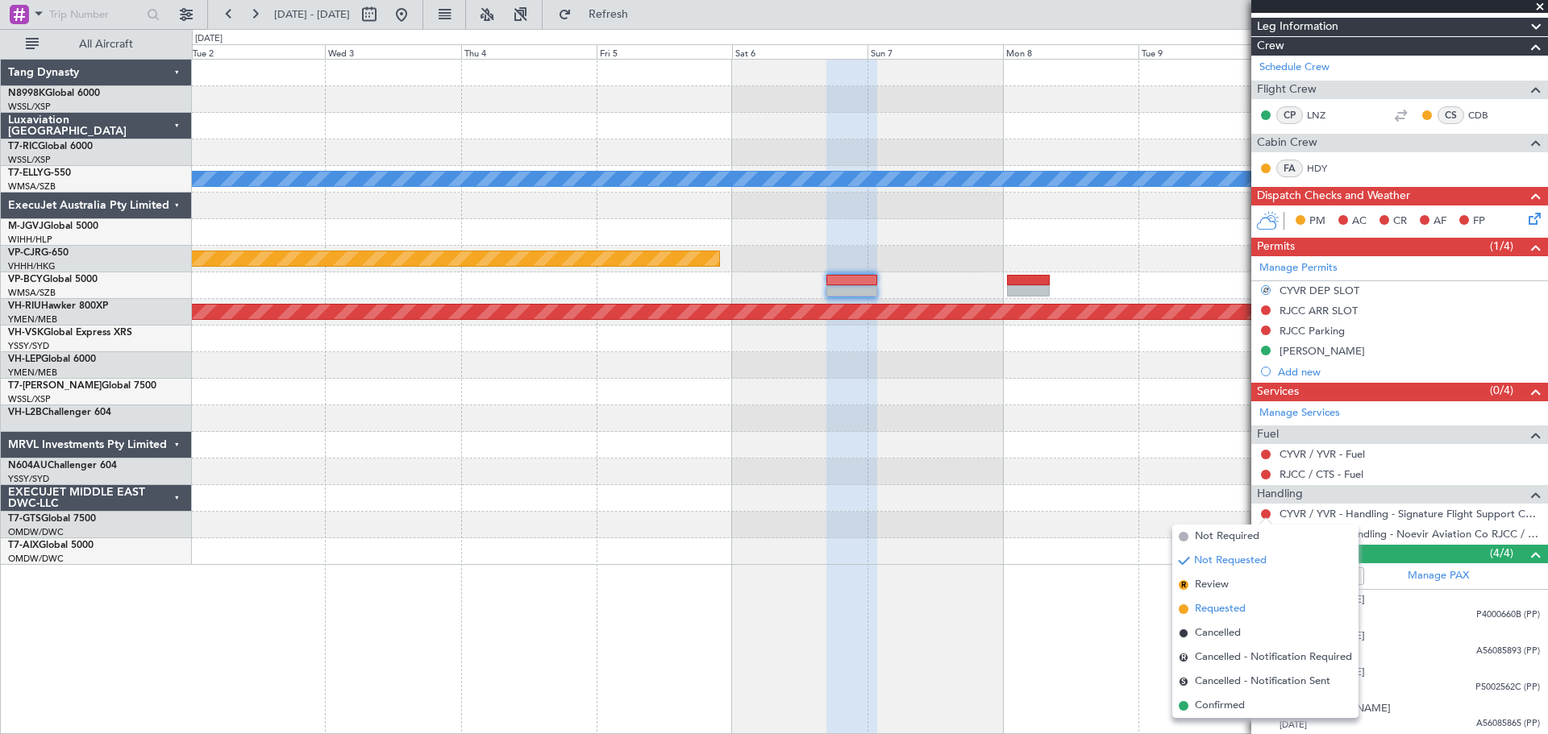
click at [1217, 605] on span "Requested" at bounding box center [1220, 609] width 51 height 16
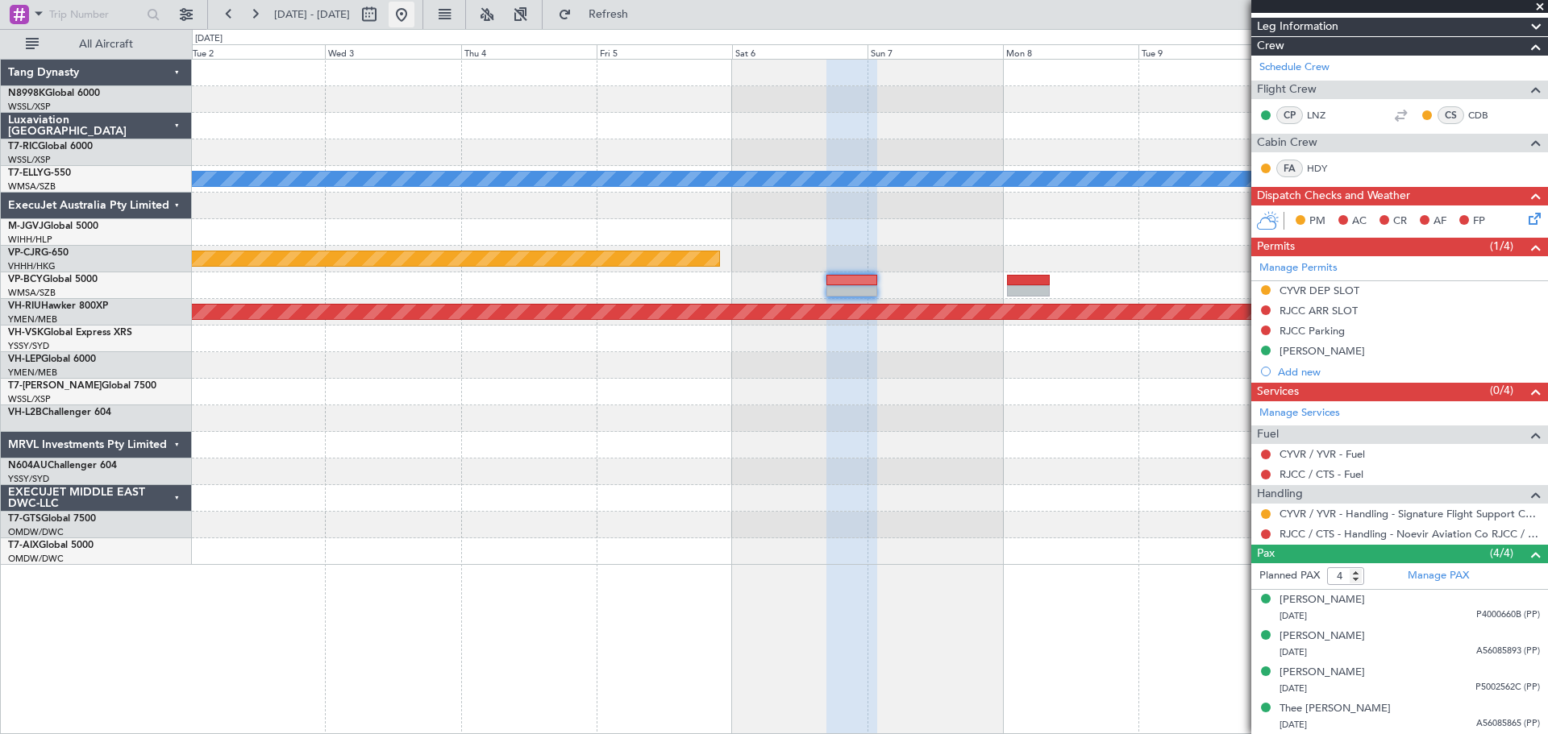
click at [414, 9] on button at bounding box center [401, 15] width 26 height 26
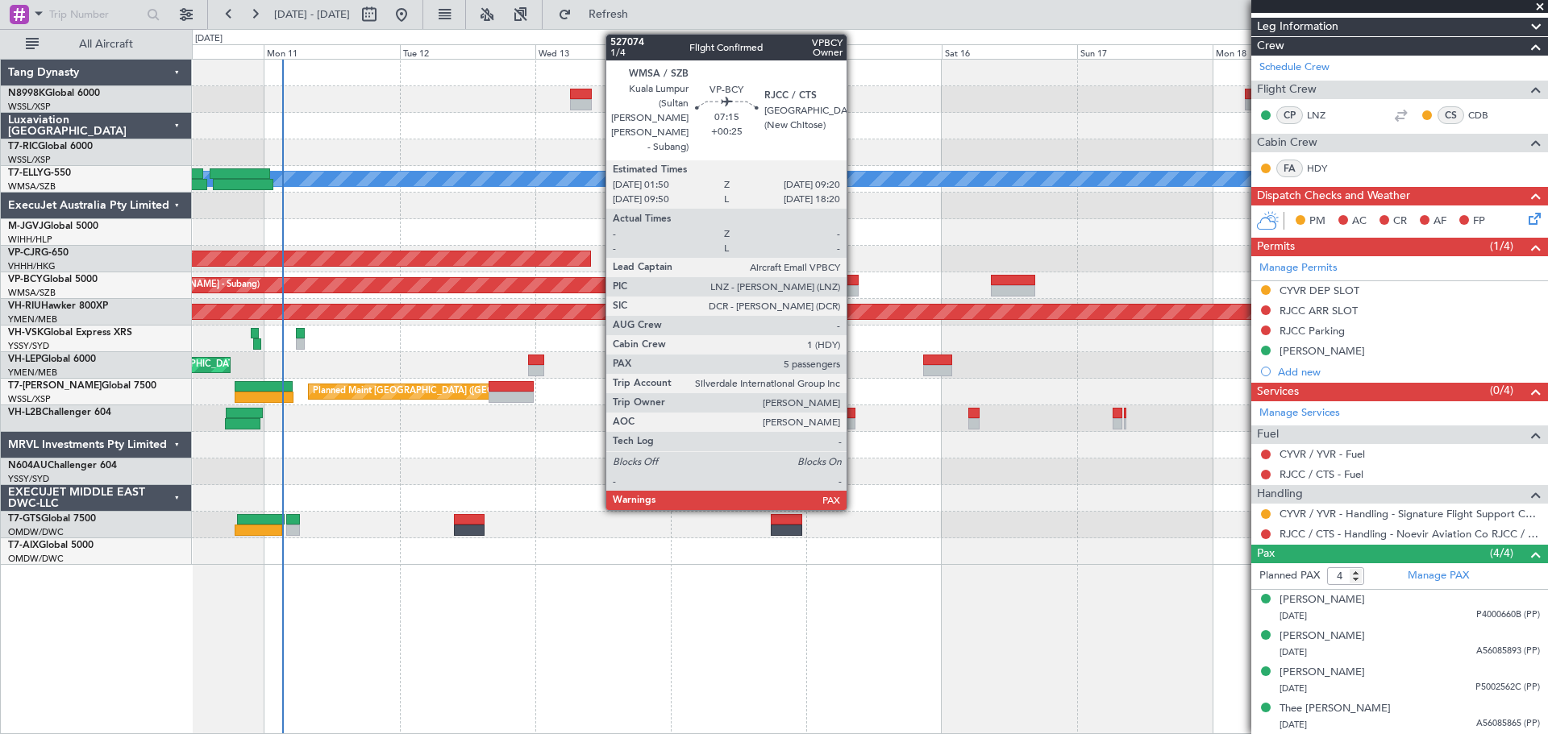
click at [854, 285] on div at bounding box center [837, 290] width 43 height 11
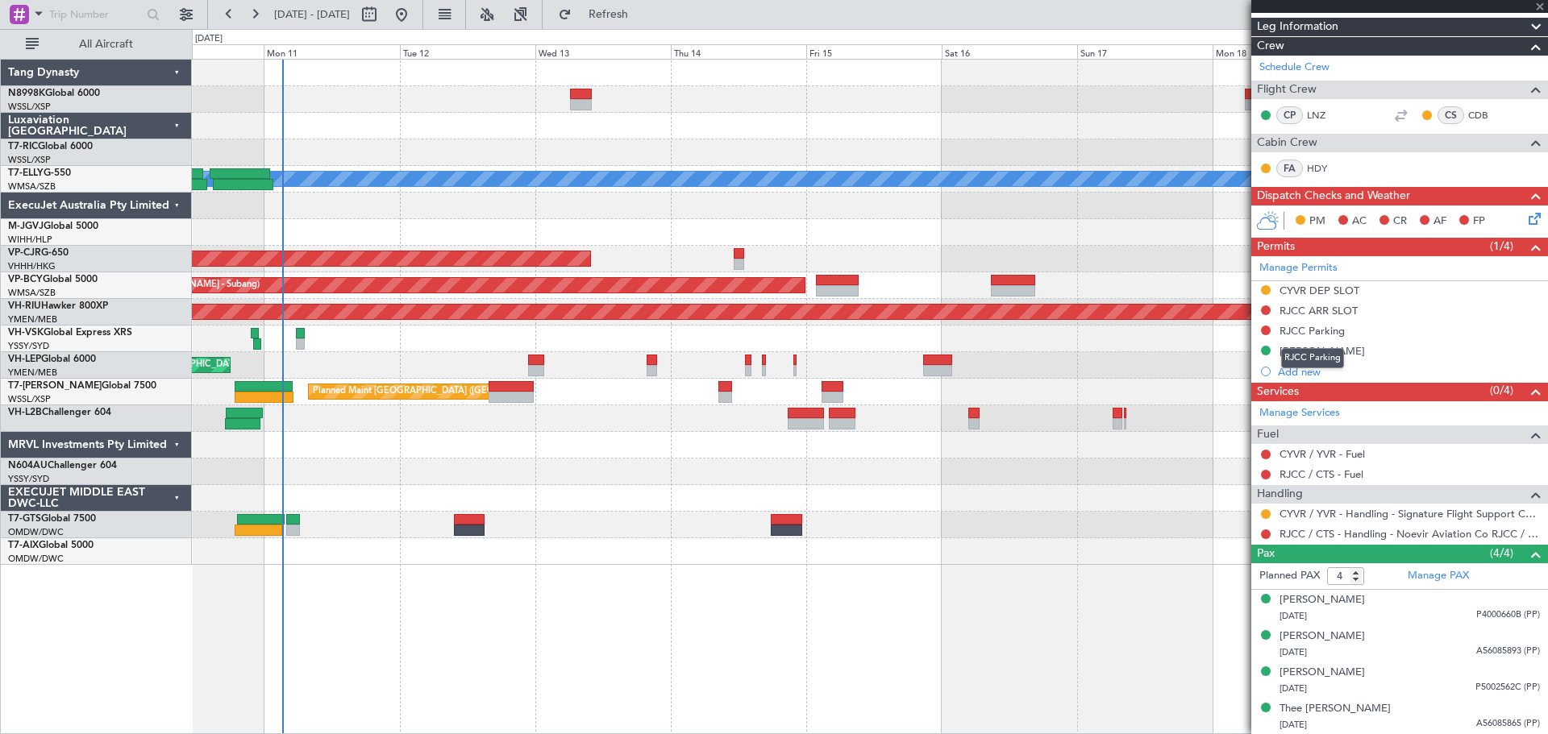
type input "+00:25"
type input "5"
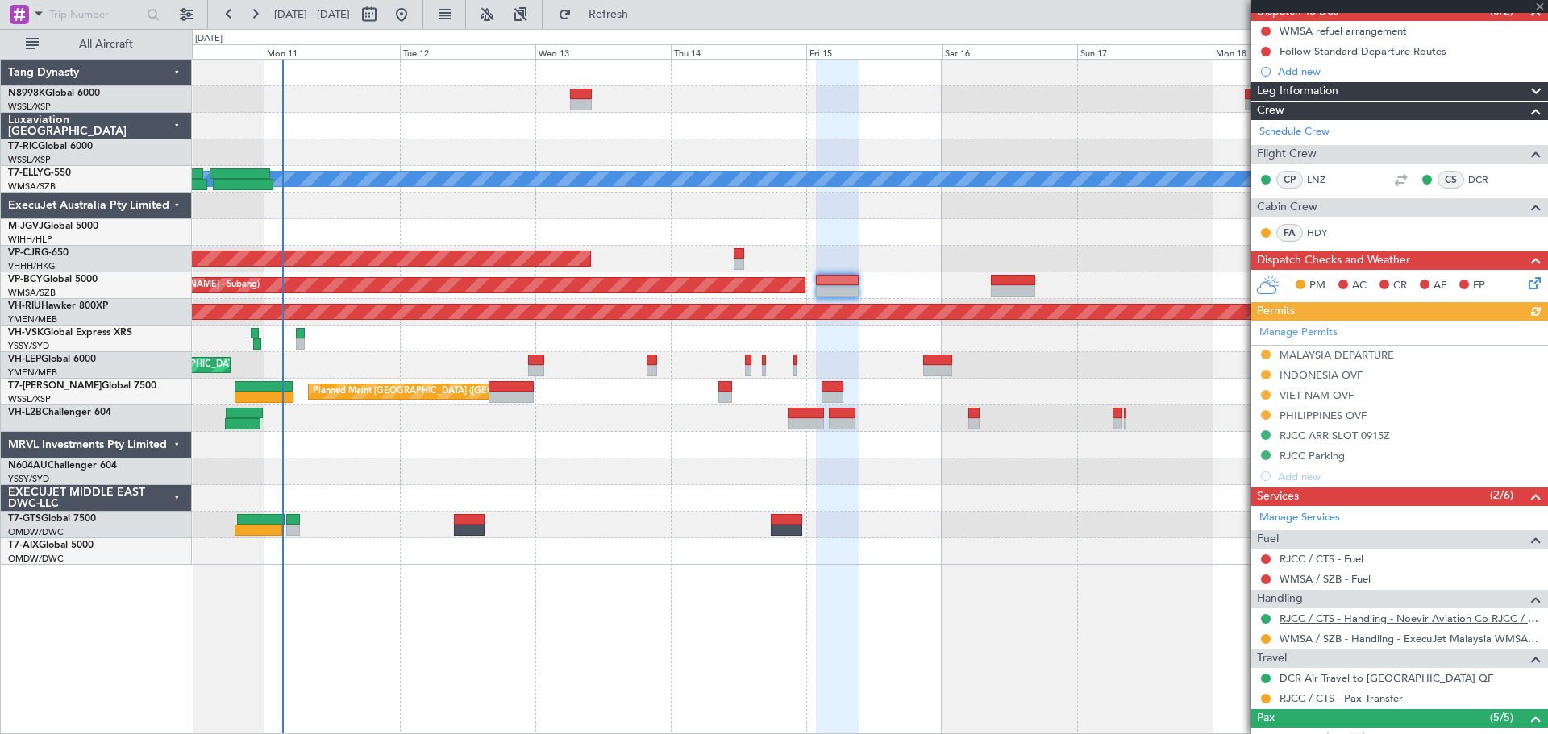
scroll to position [161, 0]
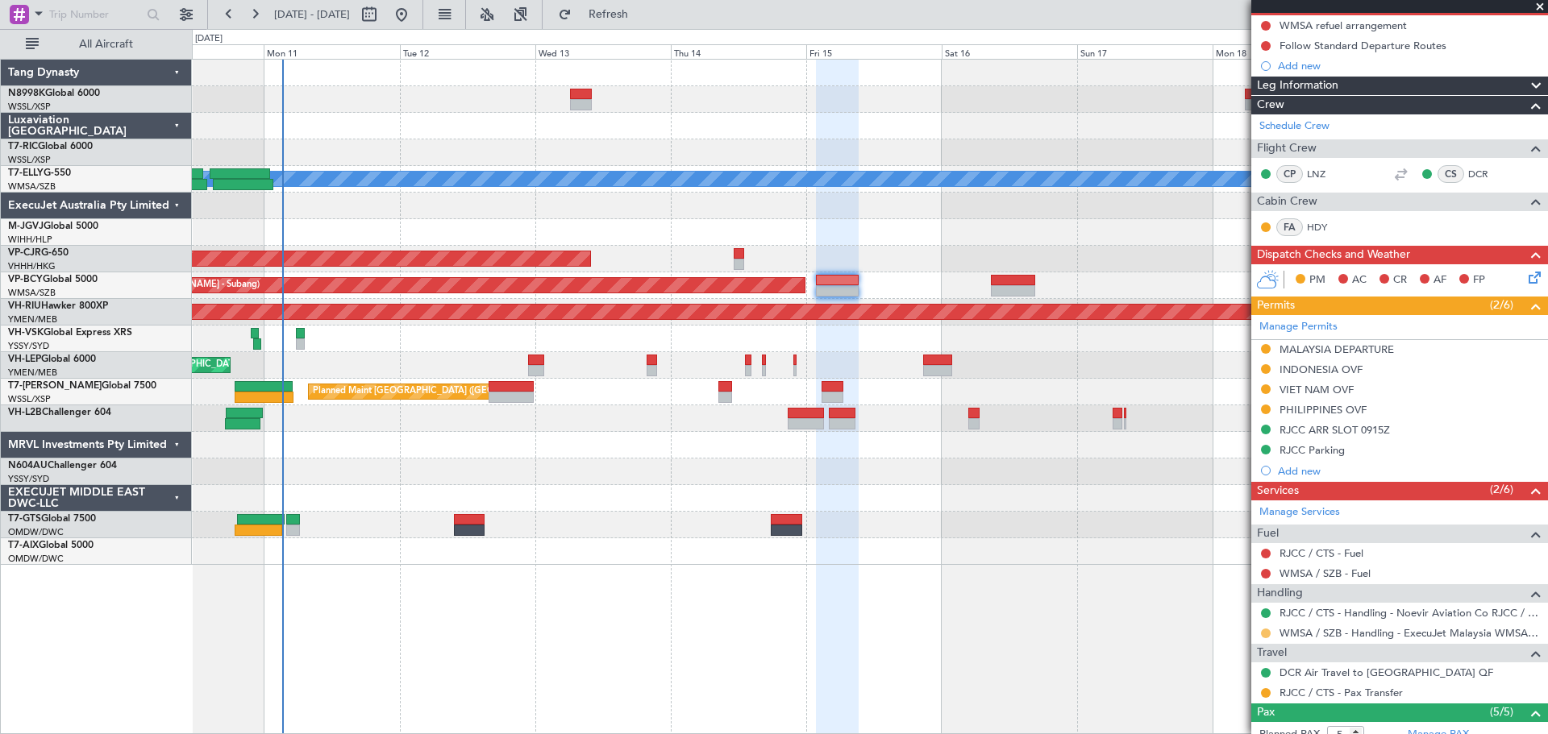
click at [1263, 635] on button at bounding box center [1266, 634] width 10 height 10
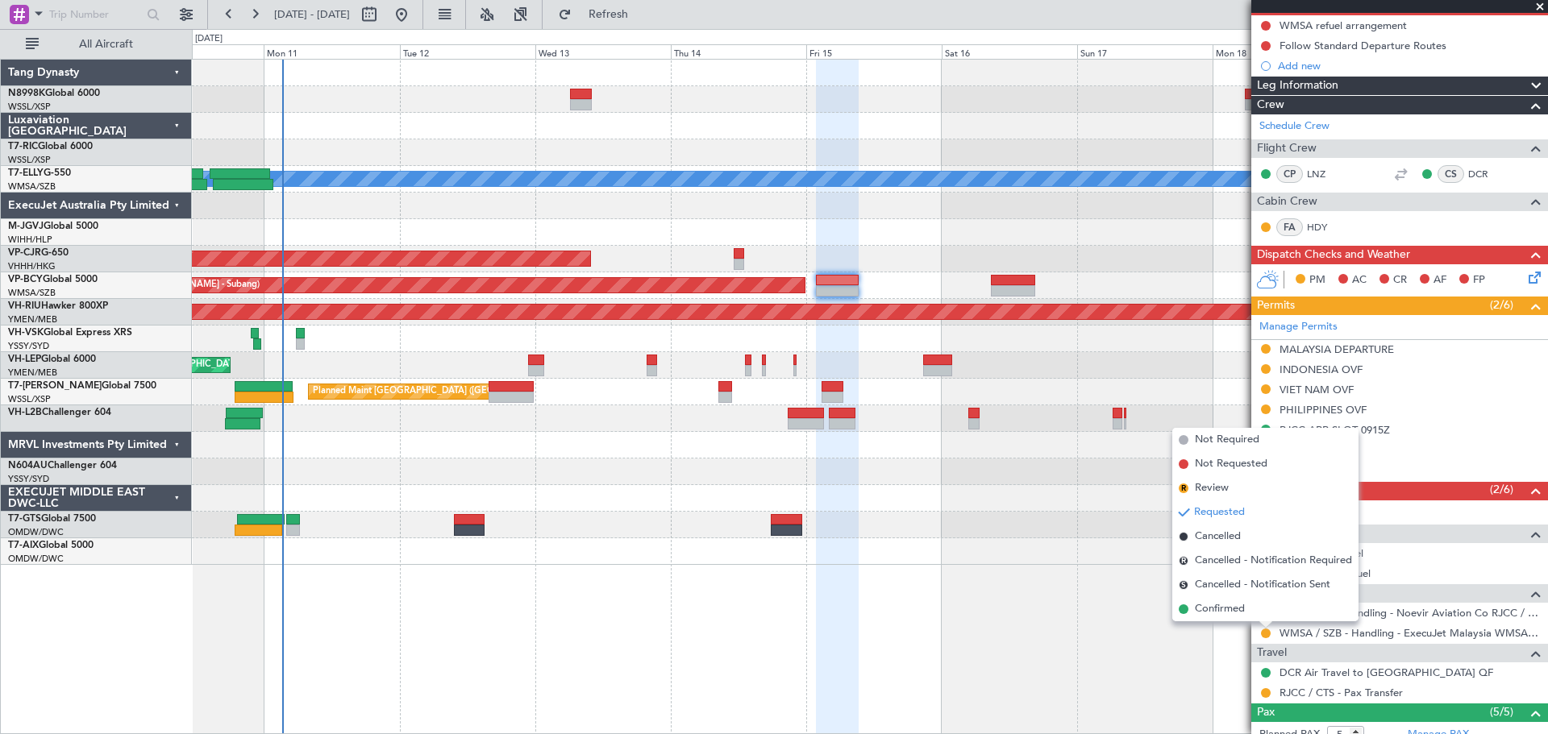
drag, startPoint x: 1247, startPoint y: 612, endPoint x: 1257, endPoint y: 602, distance: 14.3
click at [1247, 610] on li "Confirmed" at bounding box center [1265, 609] width 186 height 24
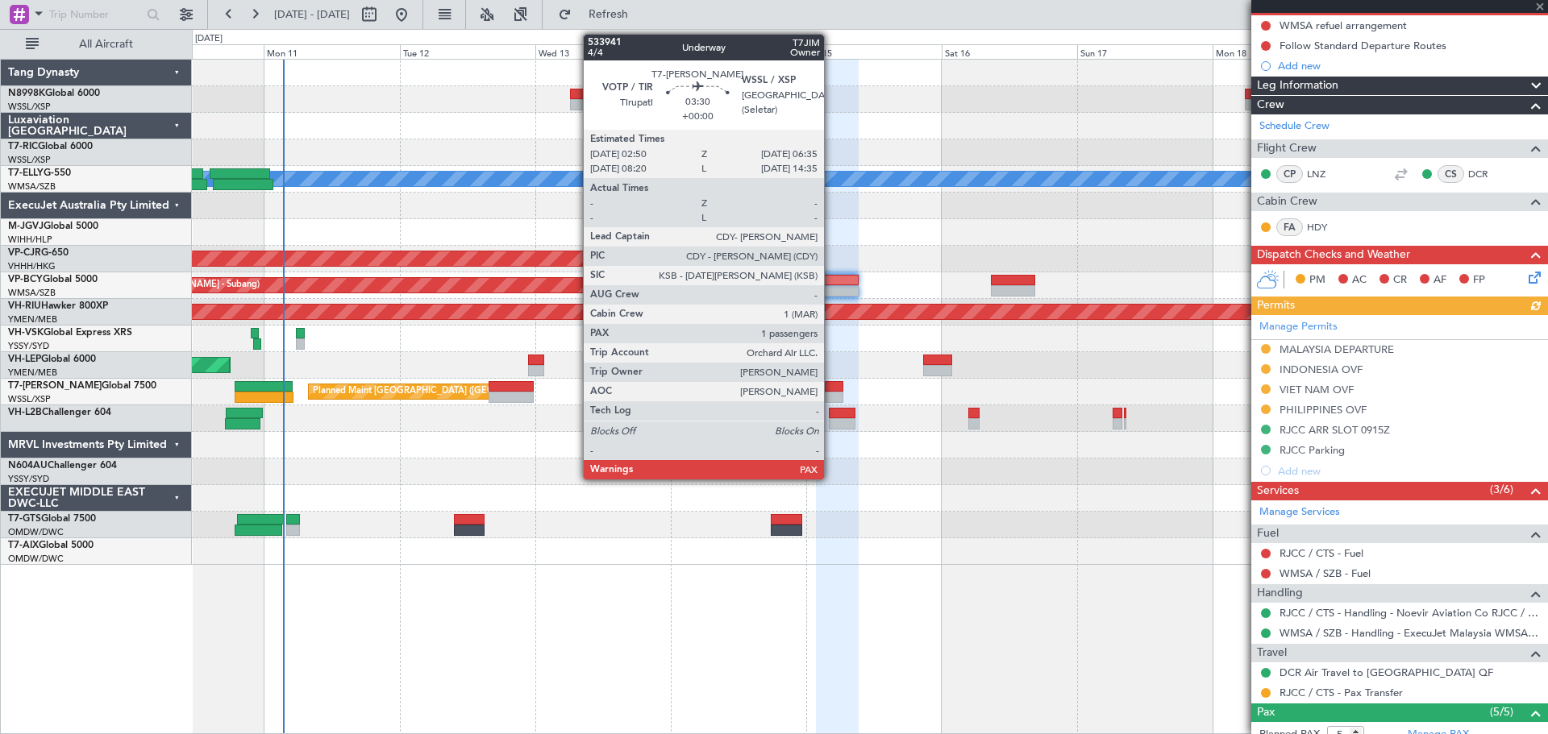
click at [831, 388] on div at bounding box center [832, 386] width 22 height 11
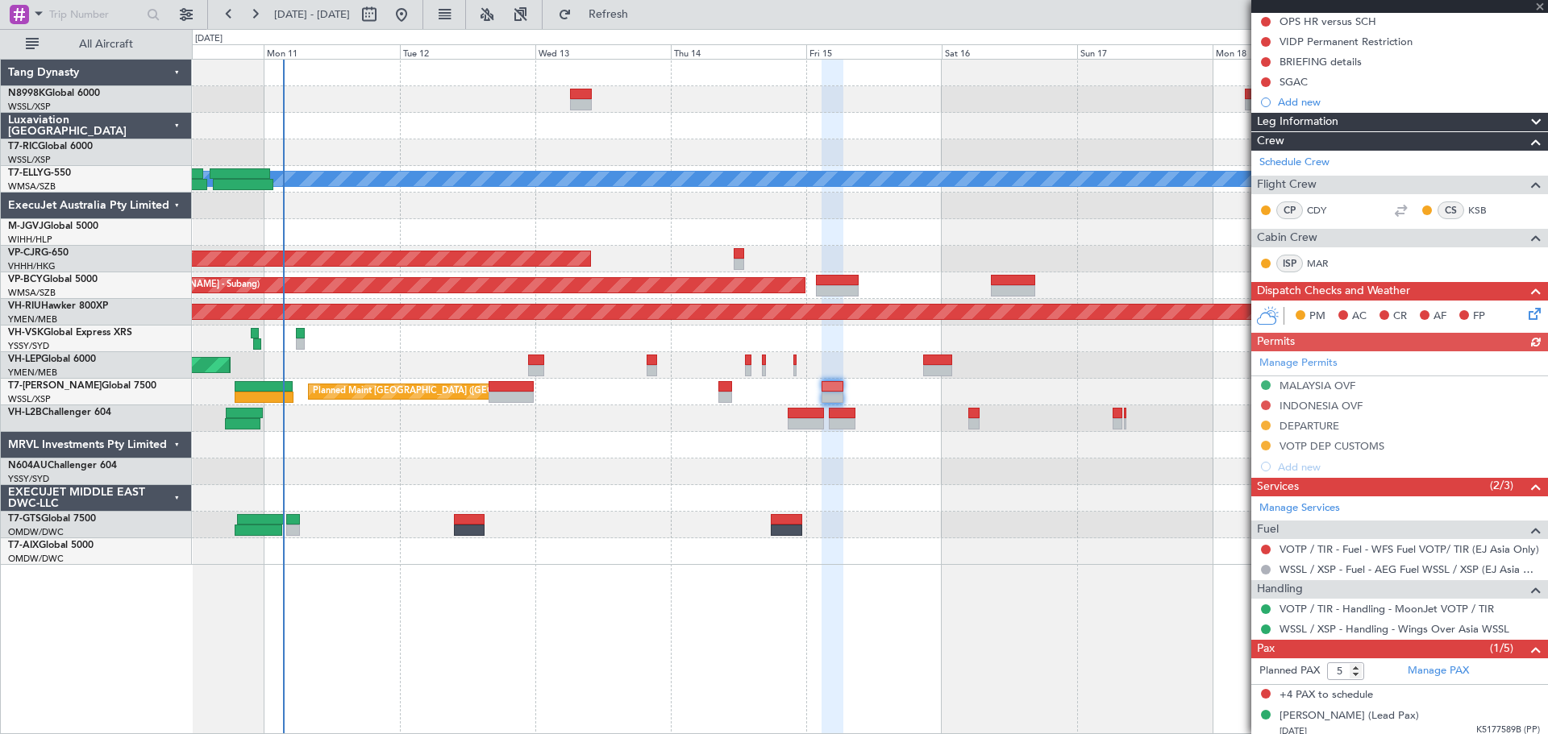
scroll to position [172, 0]
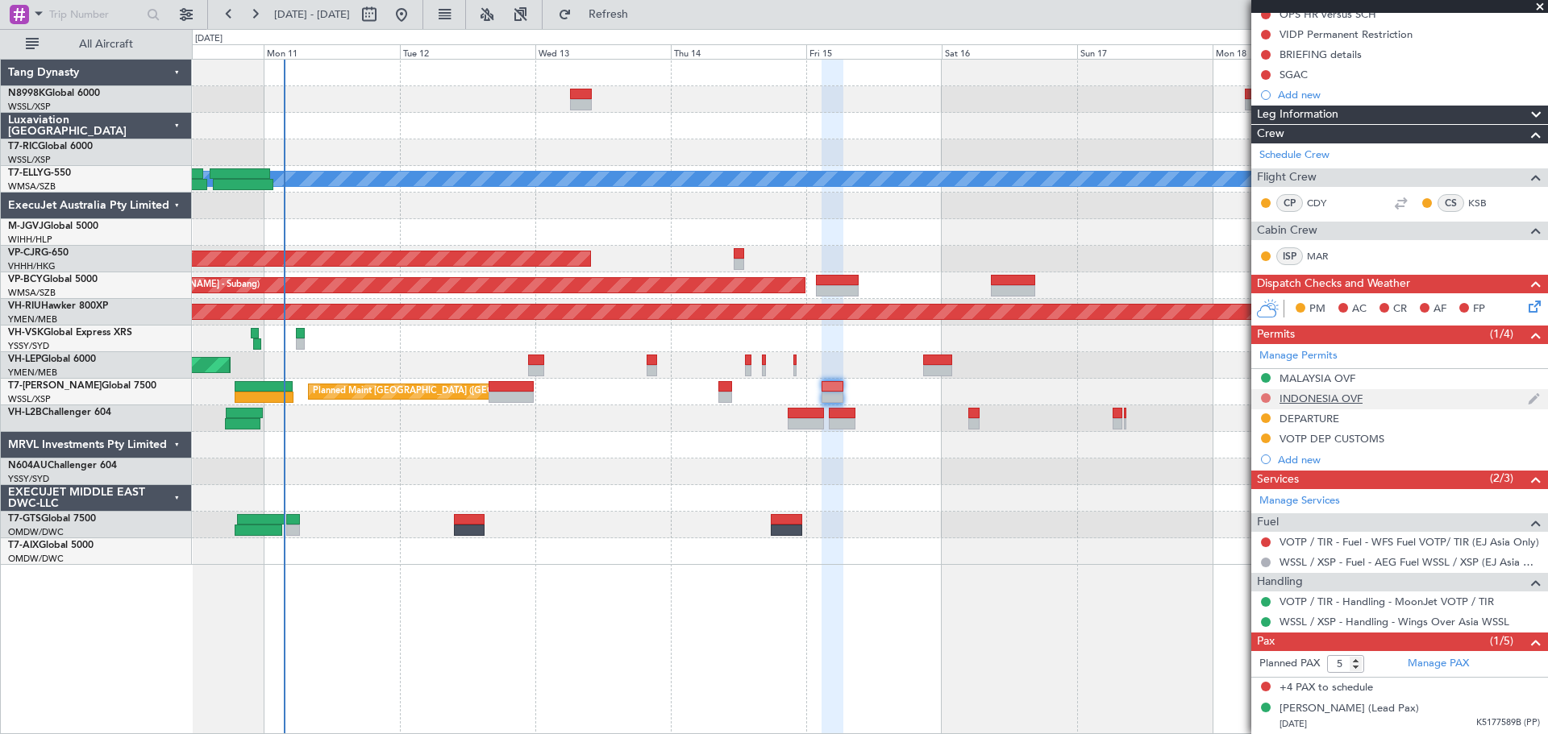
click at [1265, 396] on button at bounding box center [1266, 398] width 10 height 10
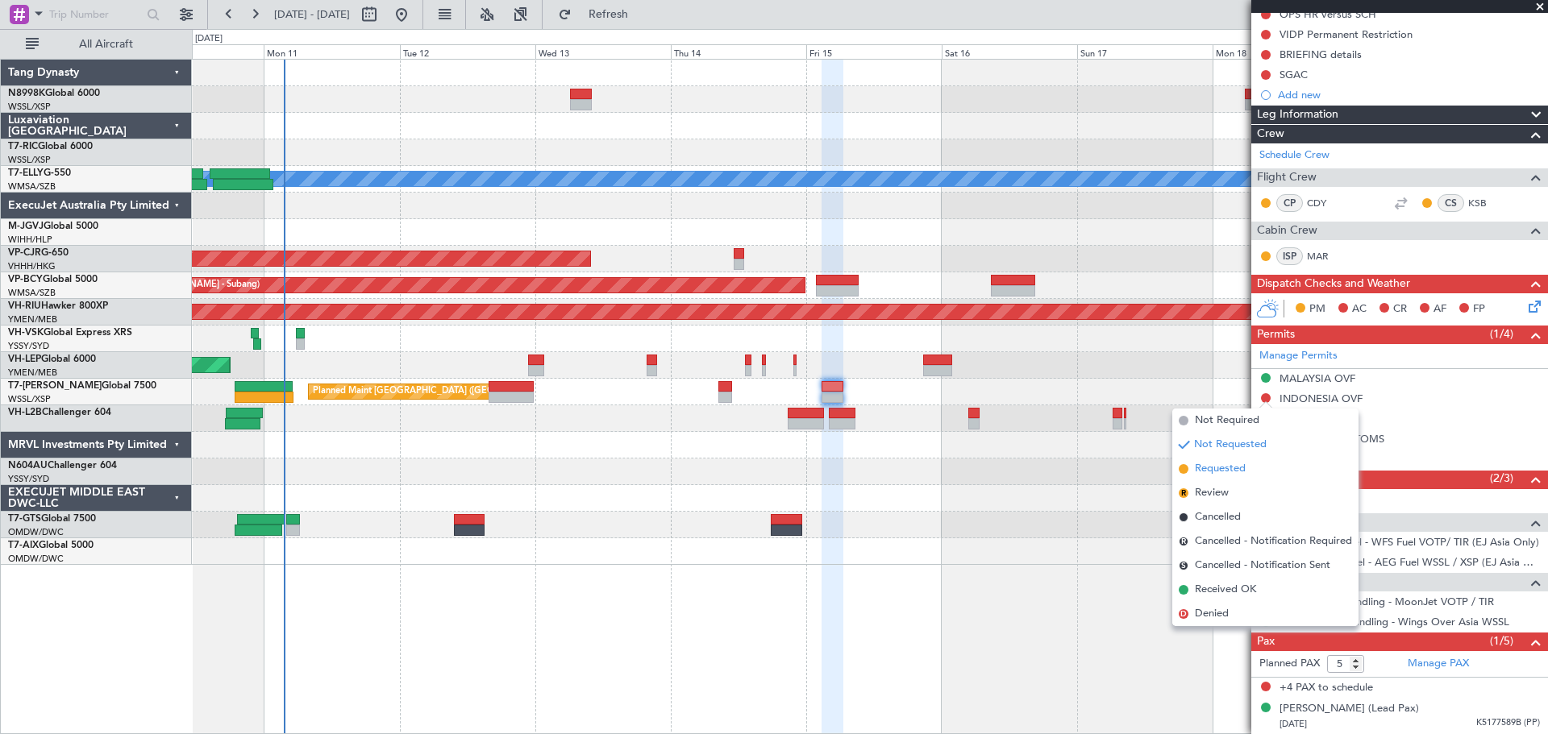
click at [1220, 466] on span "Requested" at bounding box center [1220, 469] width 51 height 16
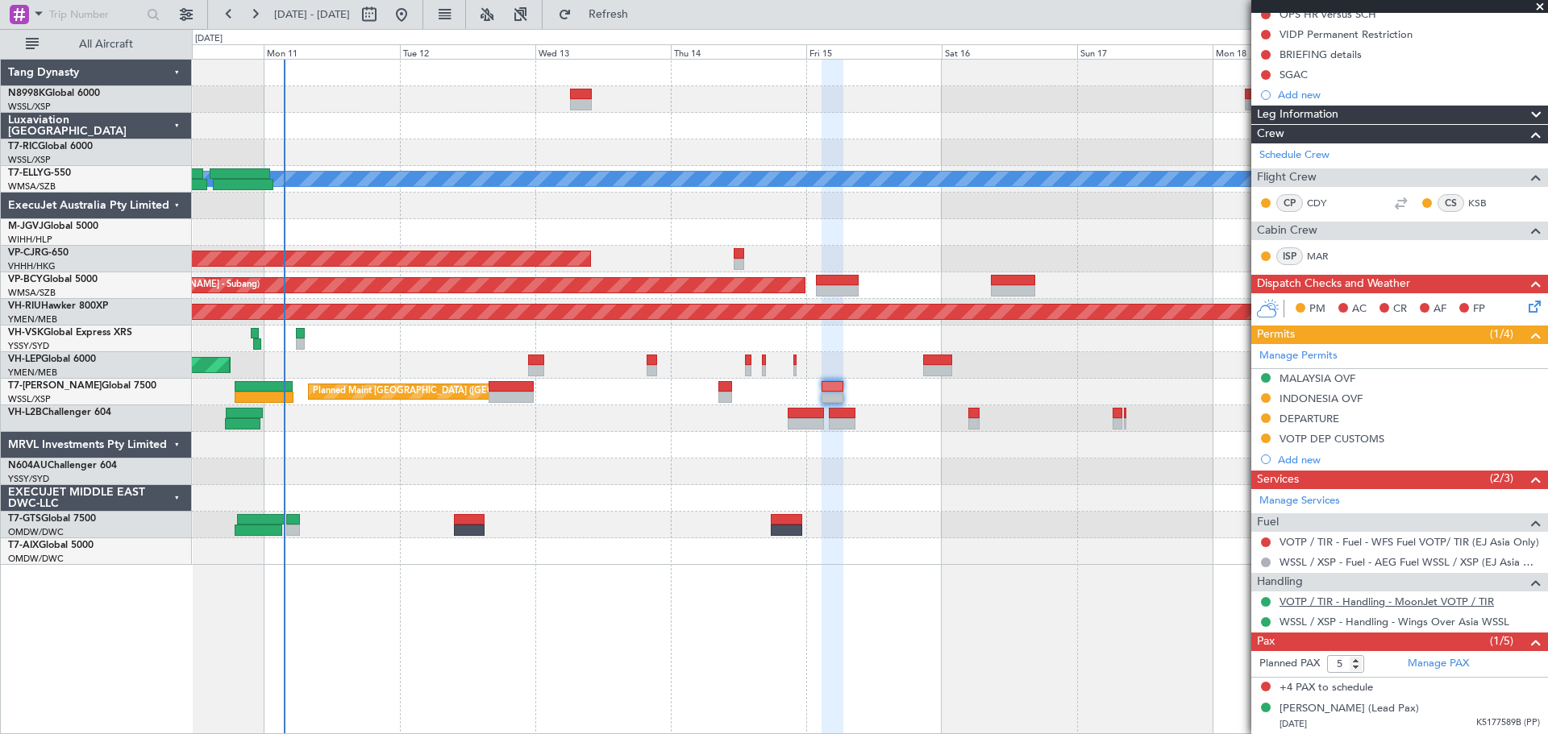
click at [1347, 600] on link "VOTP / TIR - Handling - MoonJet VOTP / TIR" at bounding box center [1386, 602] width 214 height 14
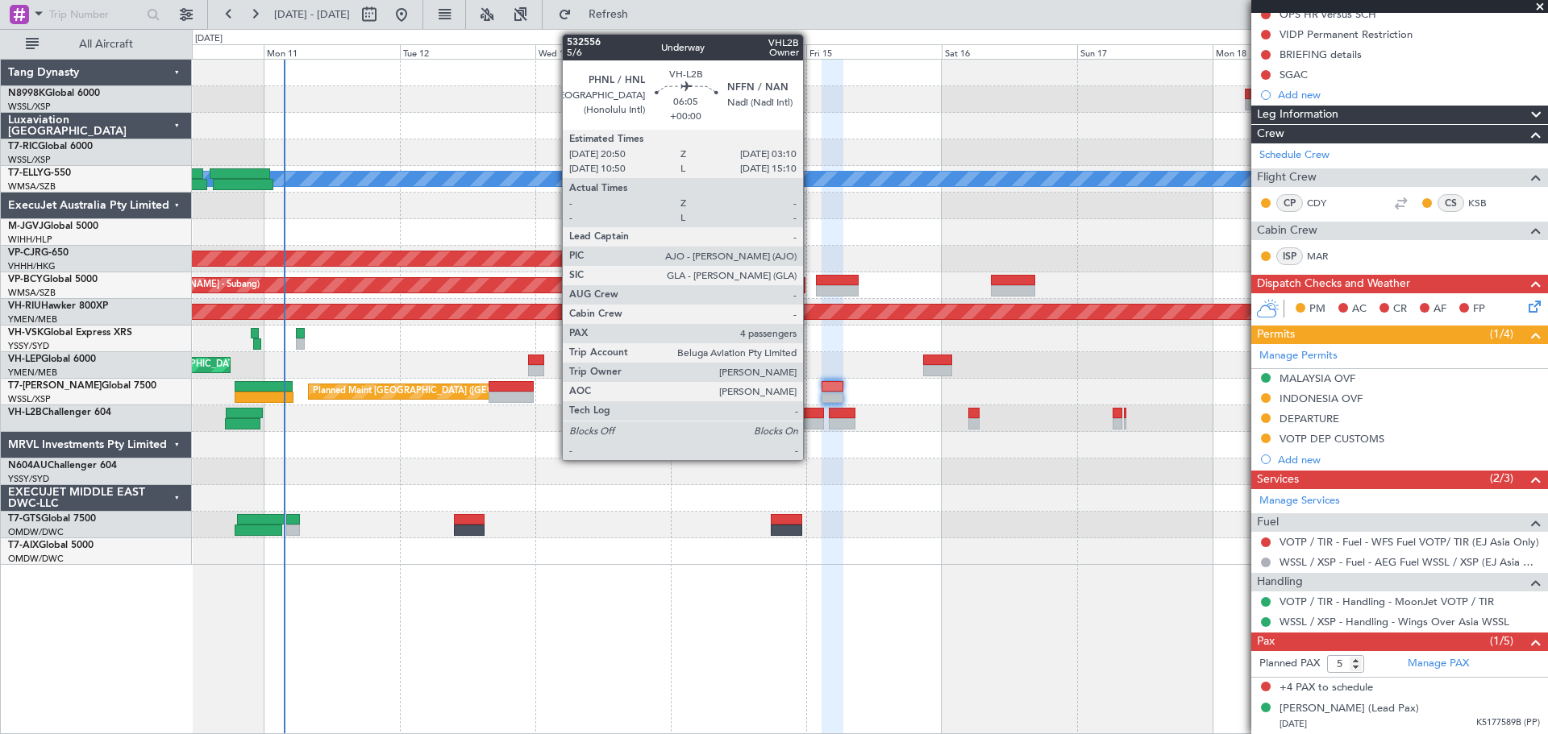
click at [810, 423] on div at bounding box center [805, 423] width 36 height 11
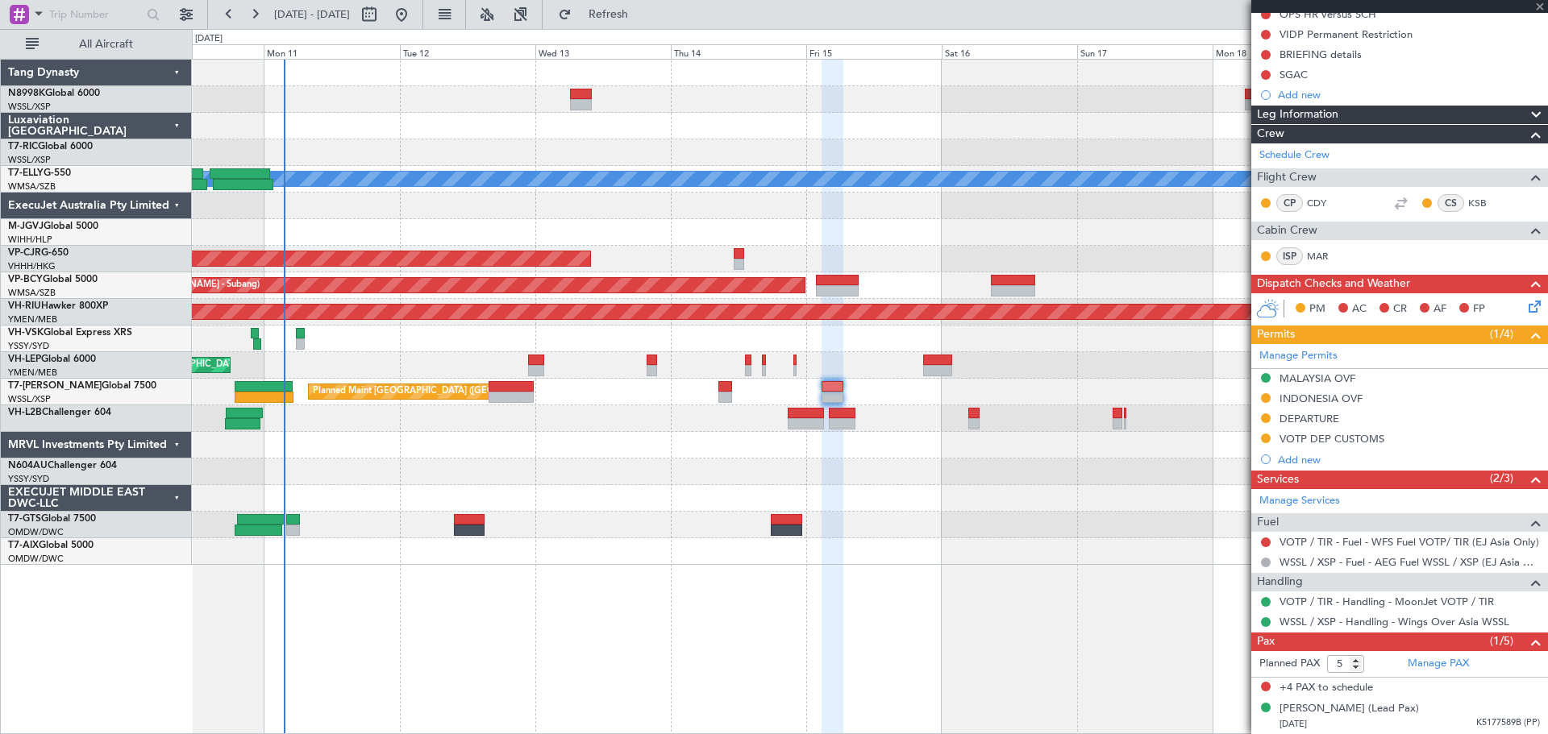
type input "4"
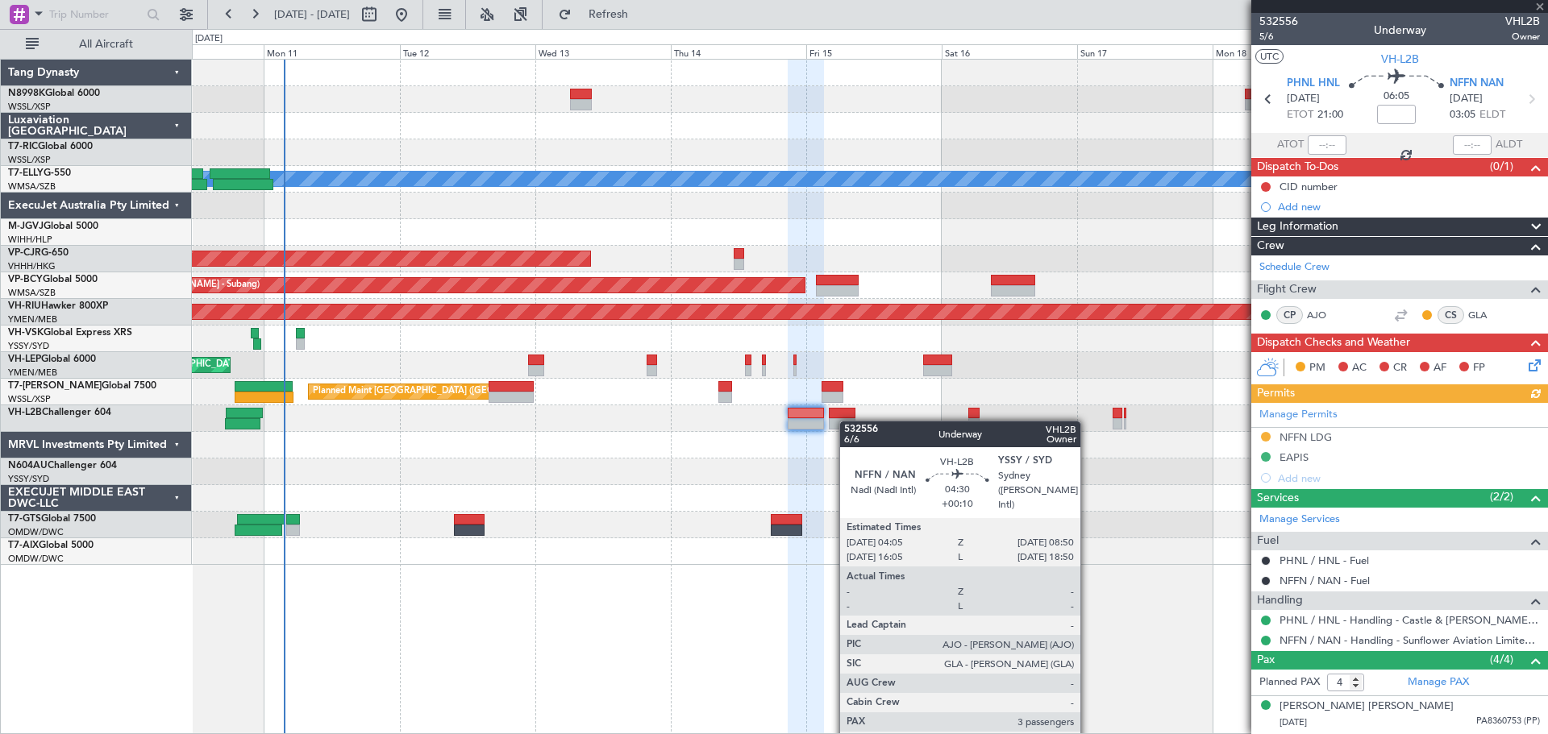
click at [847, 421] on div at bounding box center [842, 423] width 27 height 11
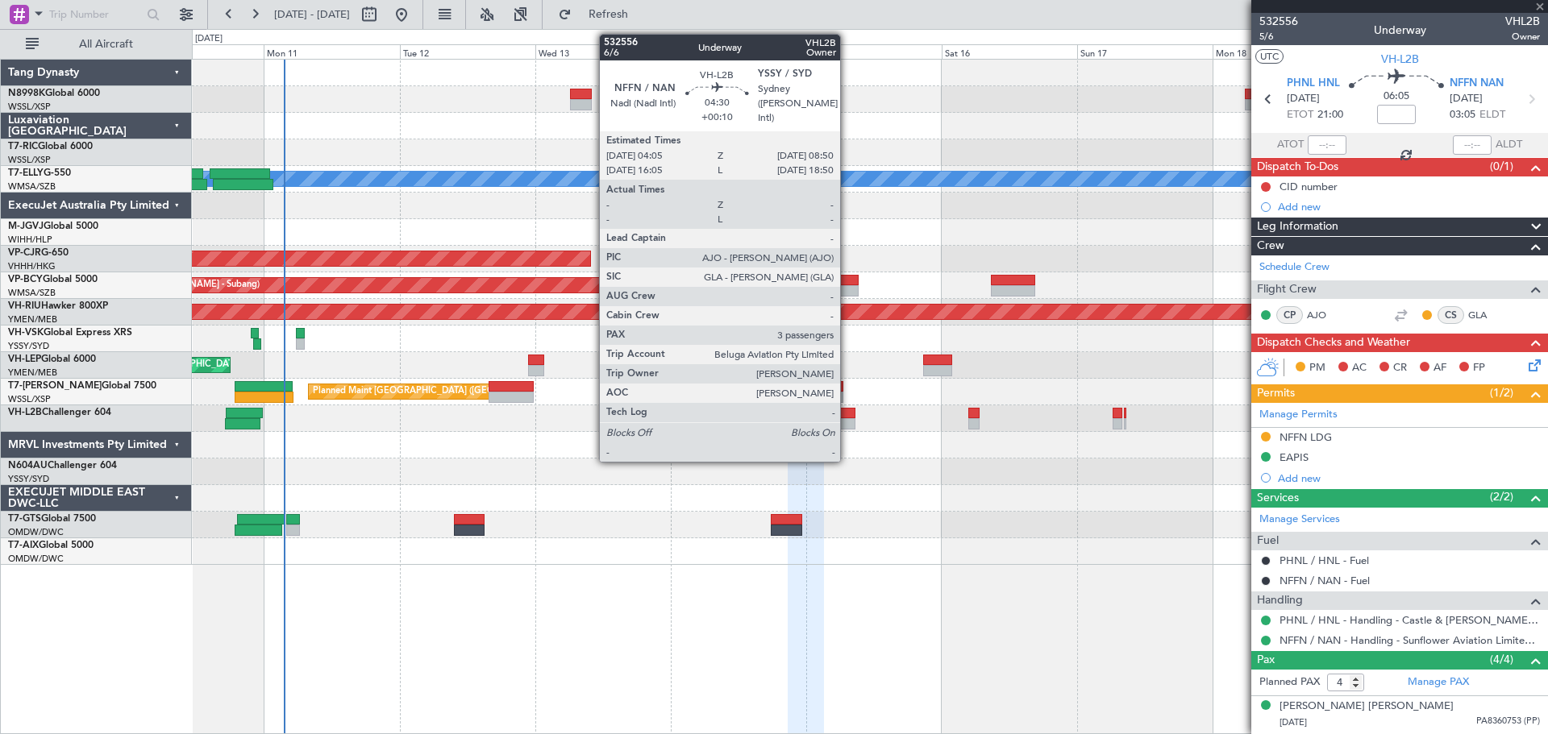
type input "+00:10"
type input "3"
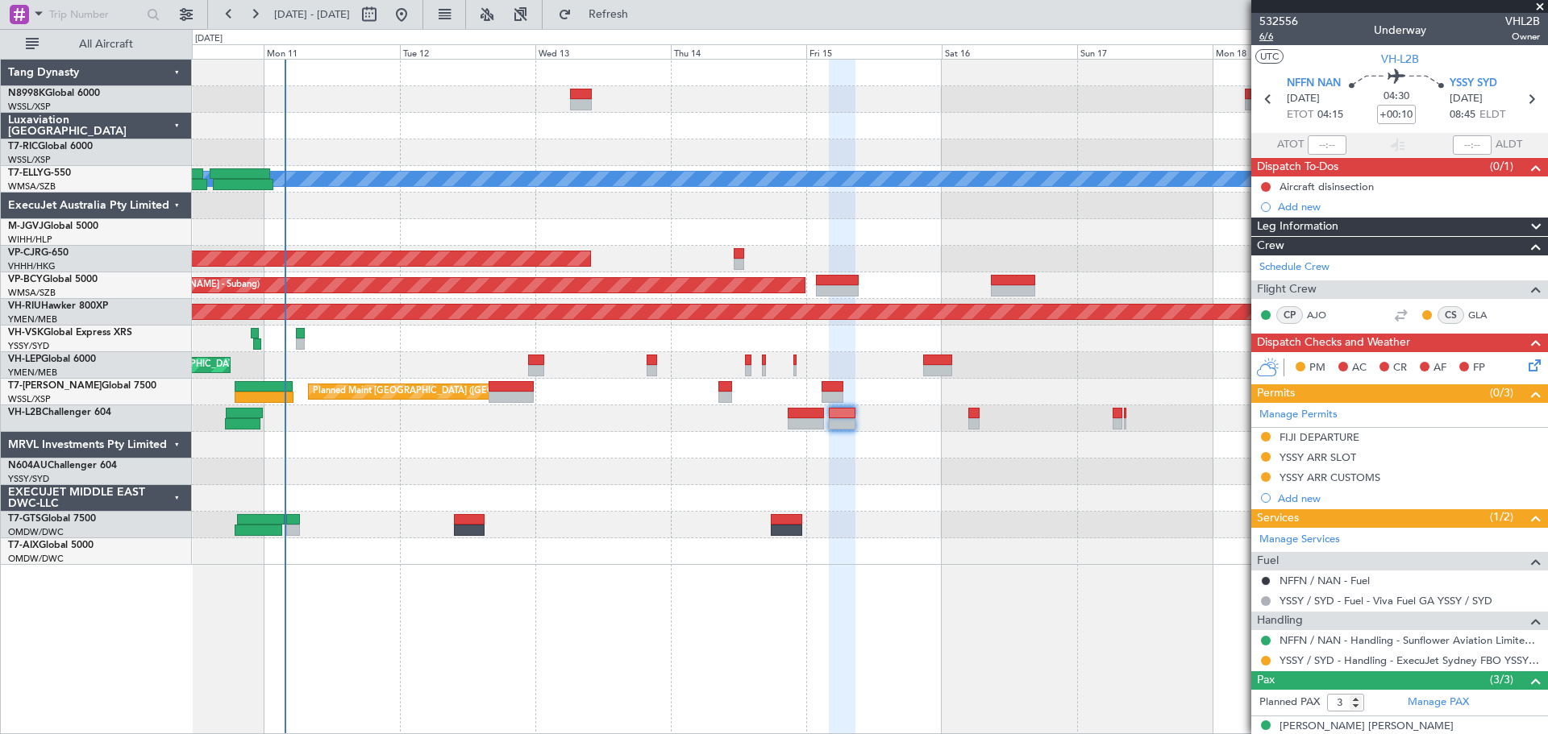
click at [1269, 37] on span "6/6" at bounding box center [1278, 37] width 39 height 14
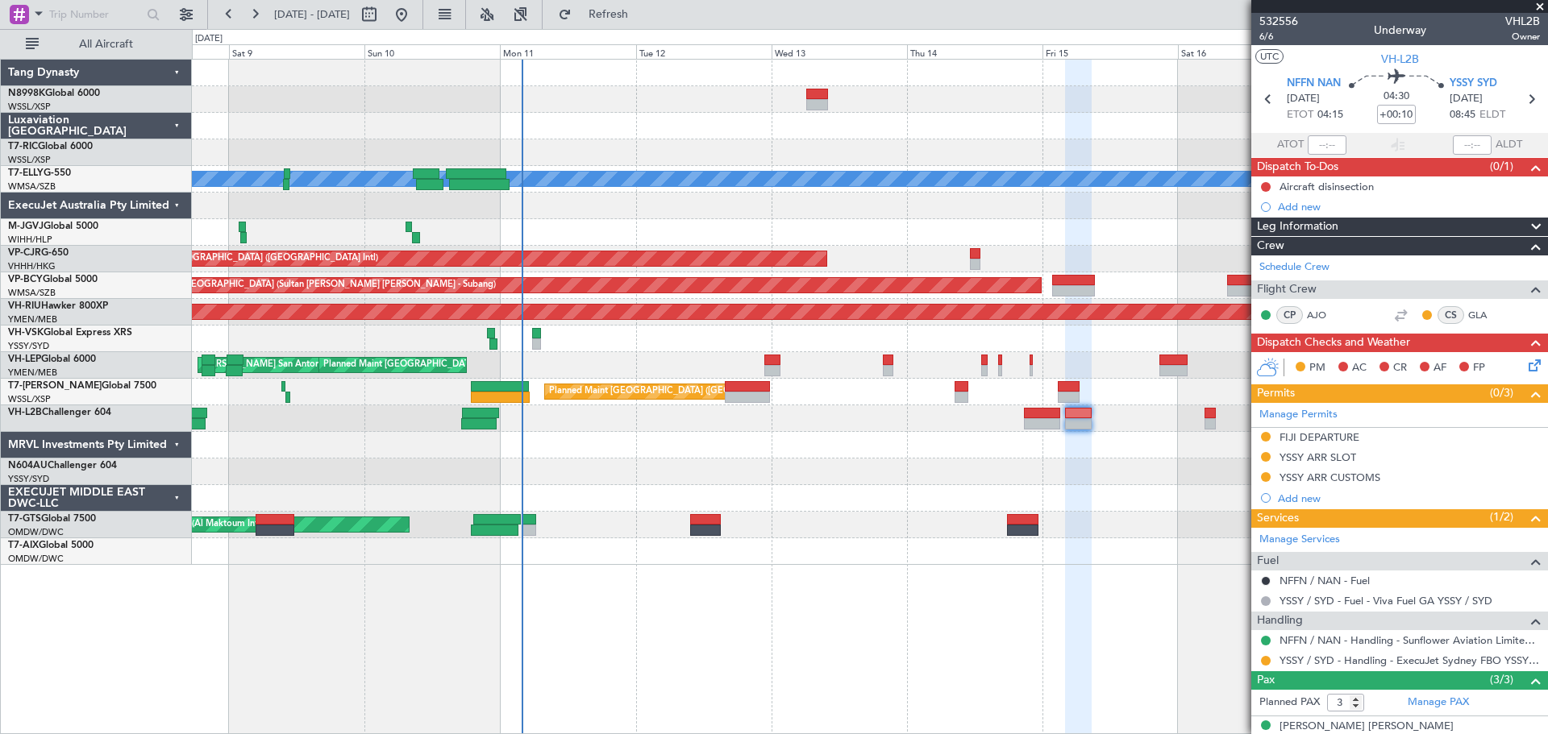
click at [816, 380] on div "Planned Maint [GEOGRAPHIC_DATA] ([GEOGRAPHIC_DATA])" at bounding box center [869, 392] width 1355 height 27
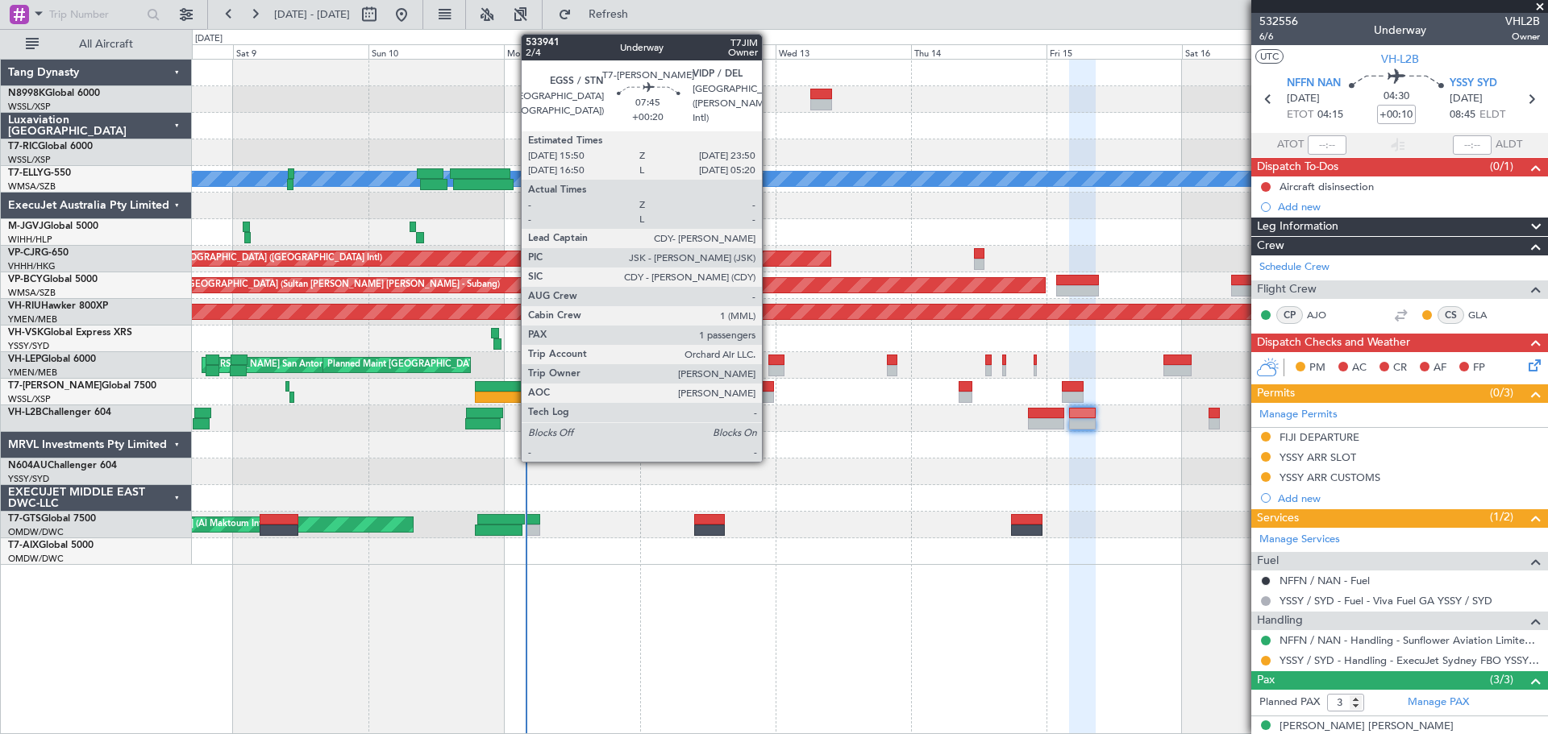
click at [766, 394] on div at bounding box center [752, 397] width 46 height 11
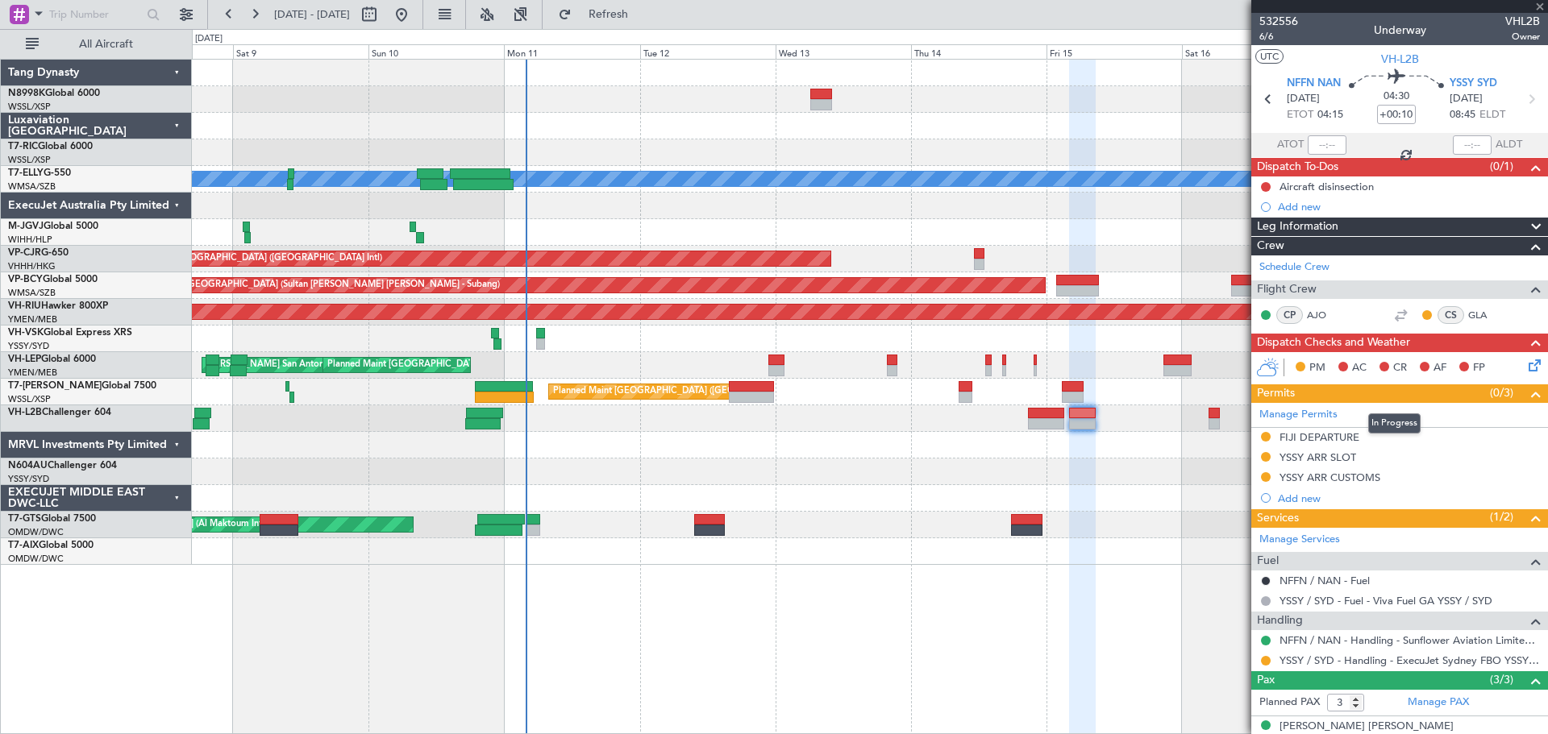
type input "+00:20"
type input "1"
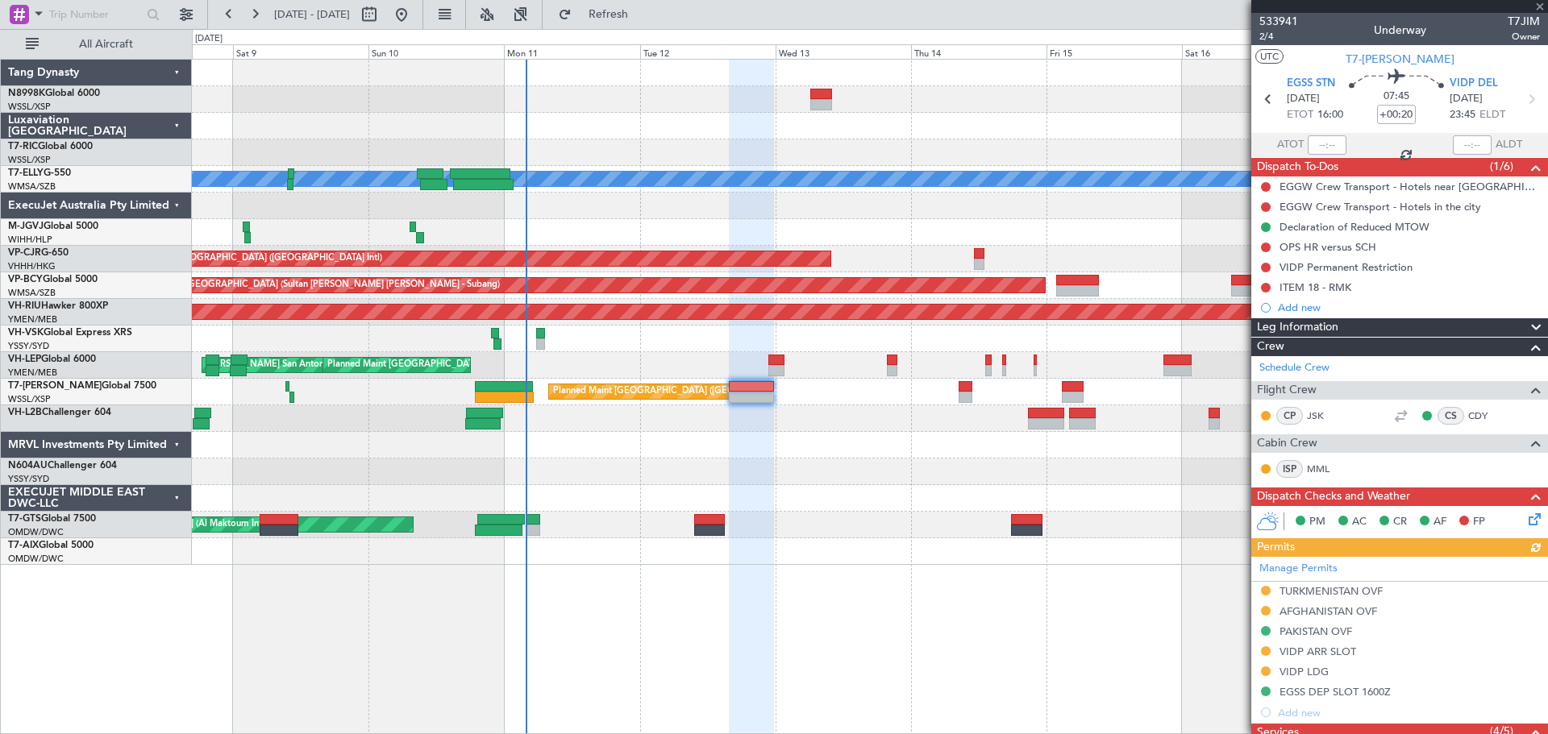
click at [1265, 587] on div "Manage Permits TURKMENISTAN OVF AFGHANISTAN OVF PAKISTAN OVF VIDP ARR SLOT VIDP…" at bounding box center [1399, 640] width 297 height 166
click at [1265, 590] on button at bounding box center [1266, 591] width 10 height 10
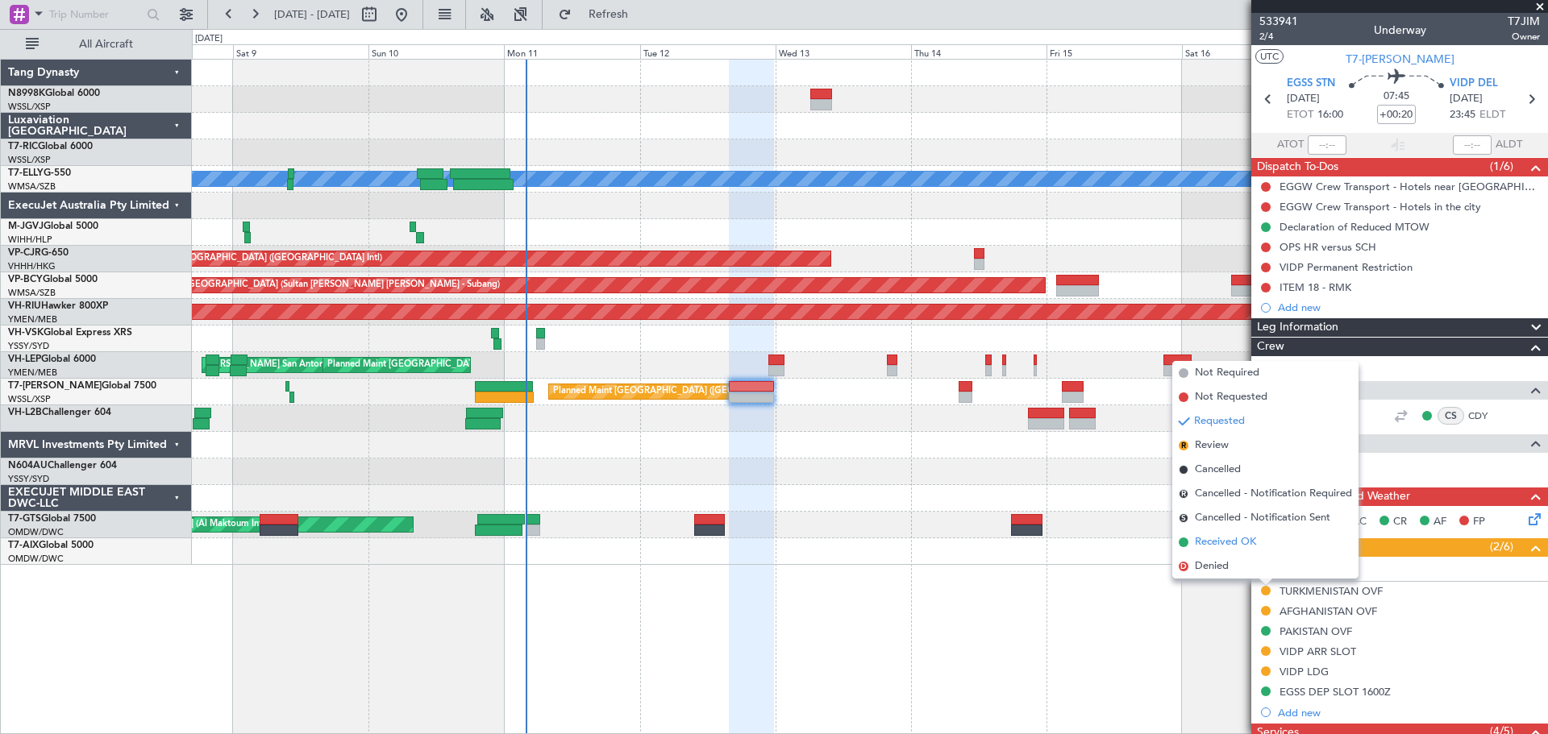
click at [1244, 544] on span "Received OK" at bounding box center [1225, 542] width 61 height 16
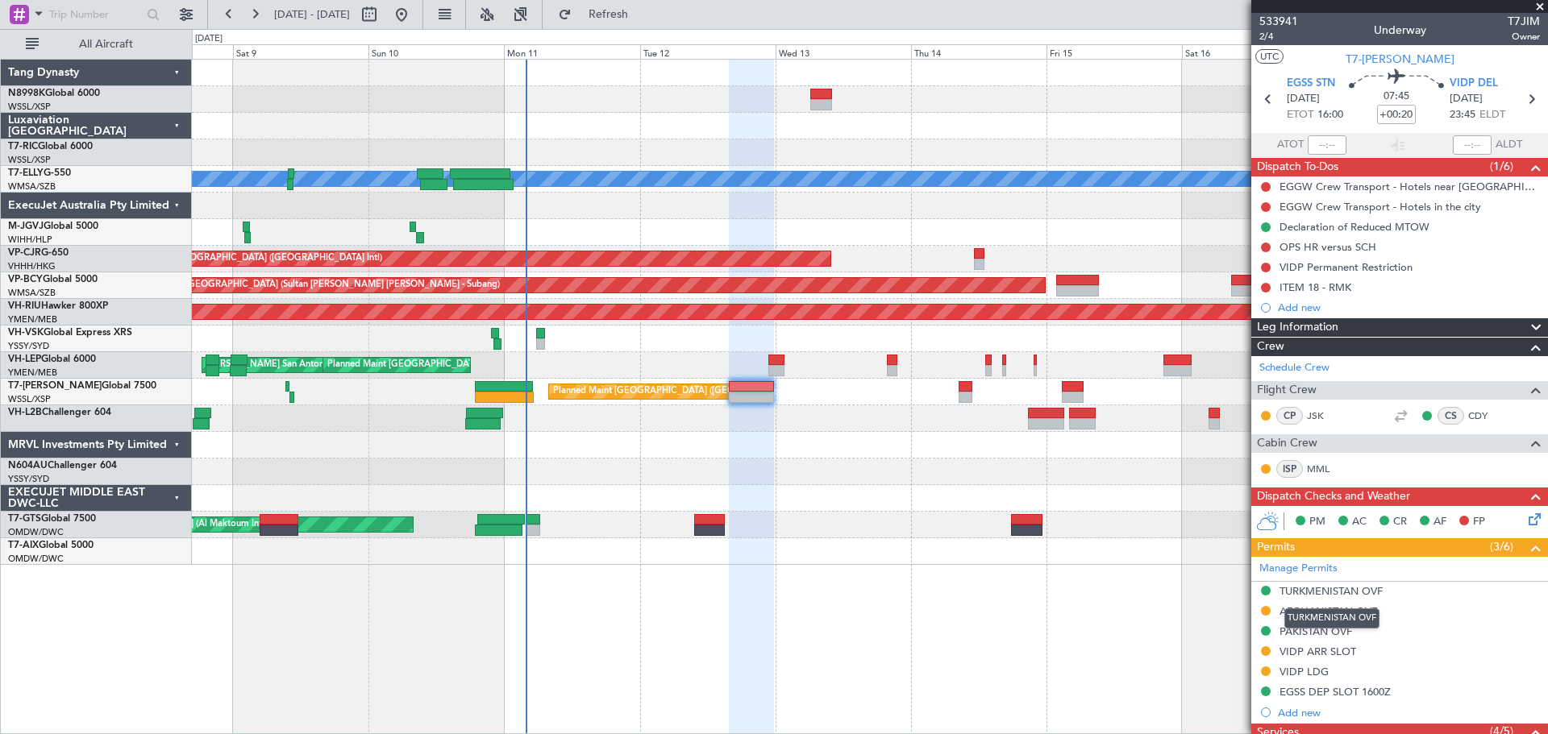
click at [1322, 592] on div "TURKMENISTAN OVF" at bounding box center [1330, 591] width 103 height 14
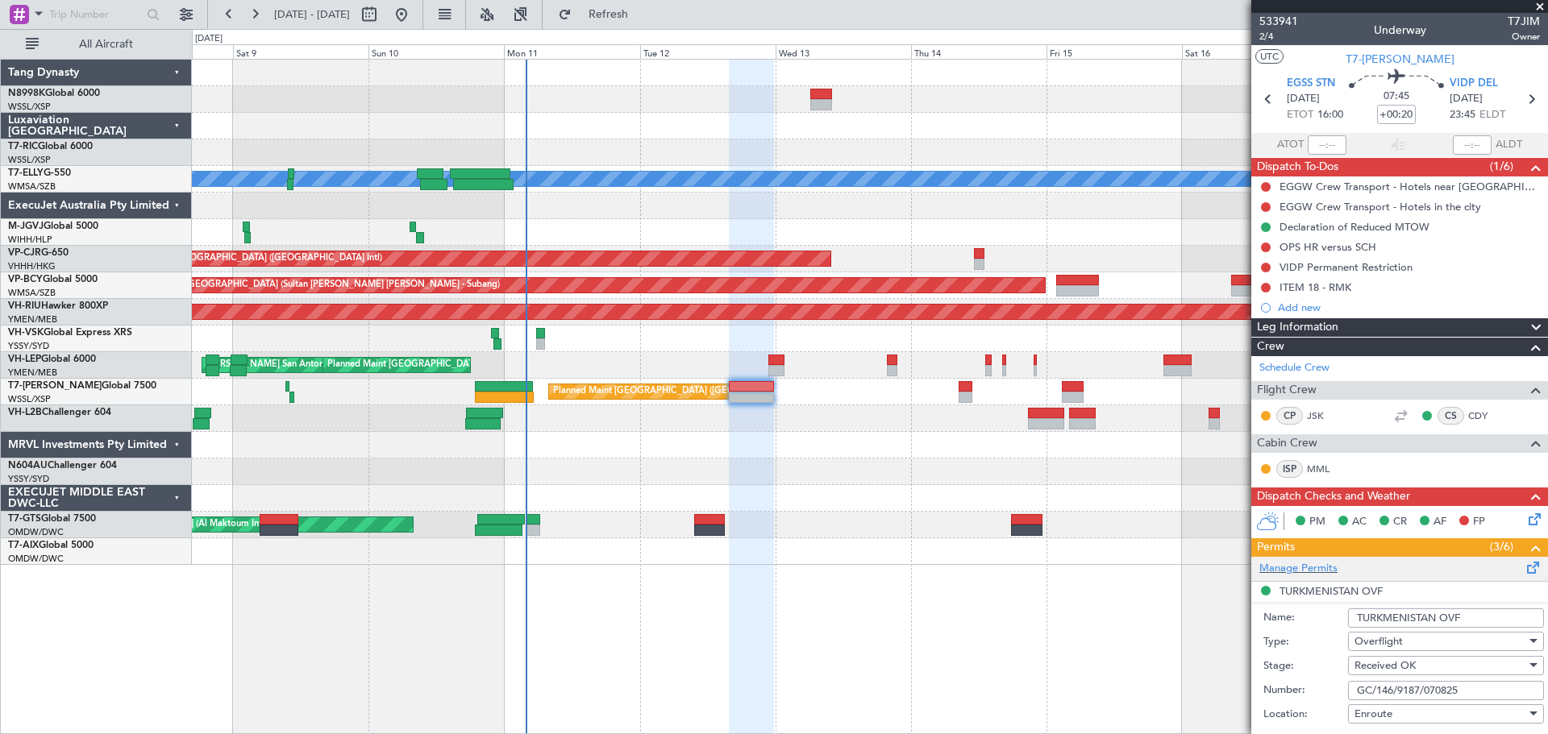
scroll to position [242, 0]
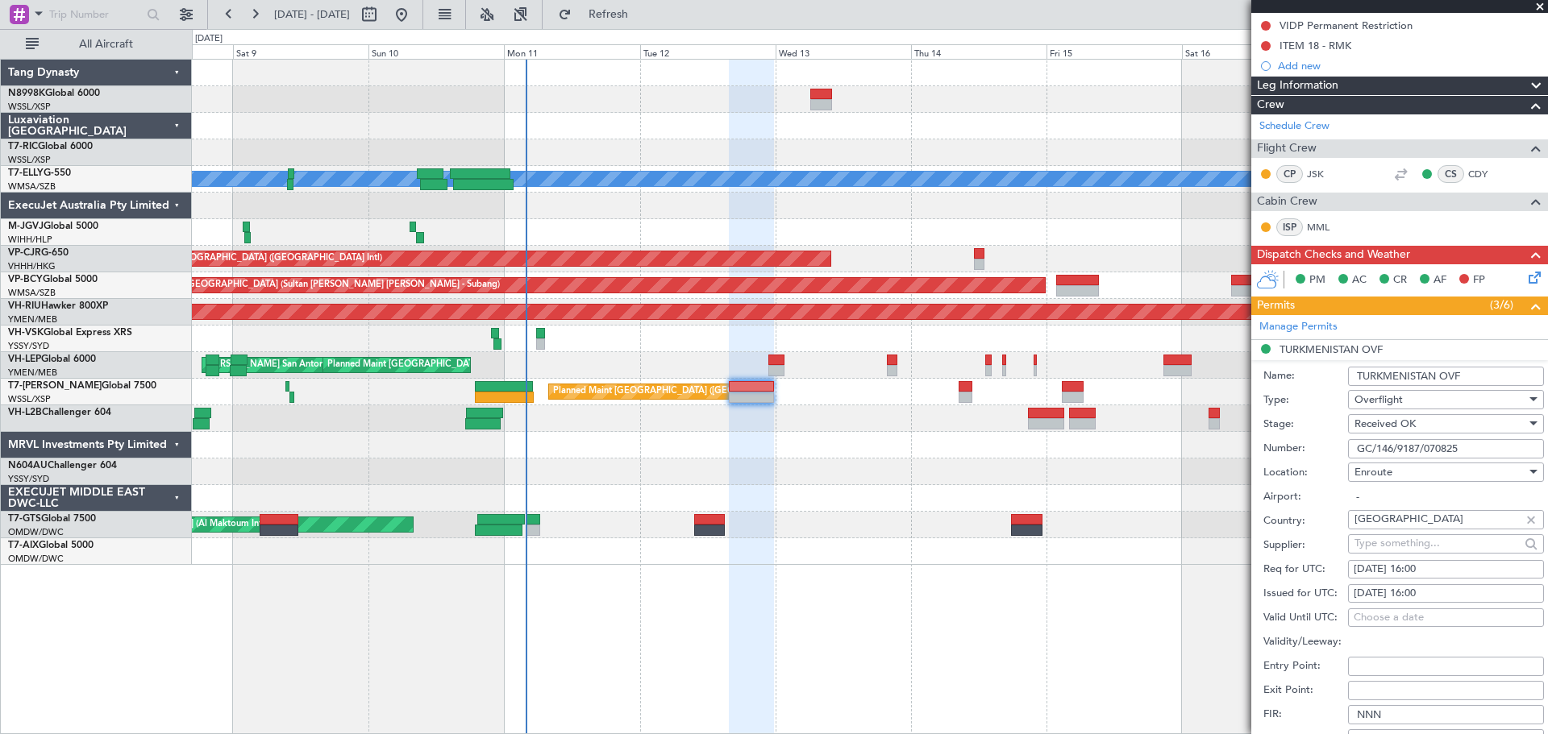
drag, startPoint x: 1473, startPoint y: 449, endPoint x: 1324, endPoint y: 455, distance: 148.4
click at [1327, 455] on div "Number: GC/146/9187/070825" at bounding box center [1403, 449] width 280 height 24
paste input "GC/146/9187/070825"
type input "GC/146/9187/070825"
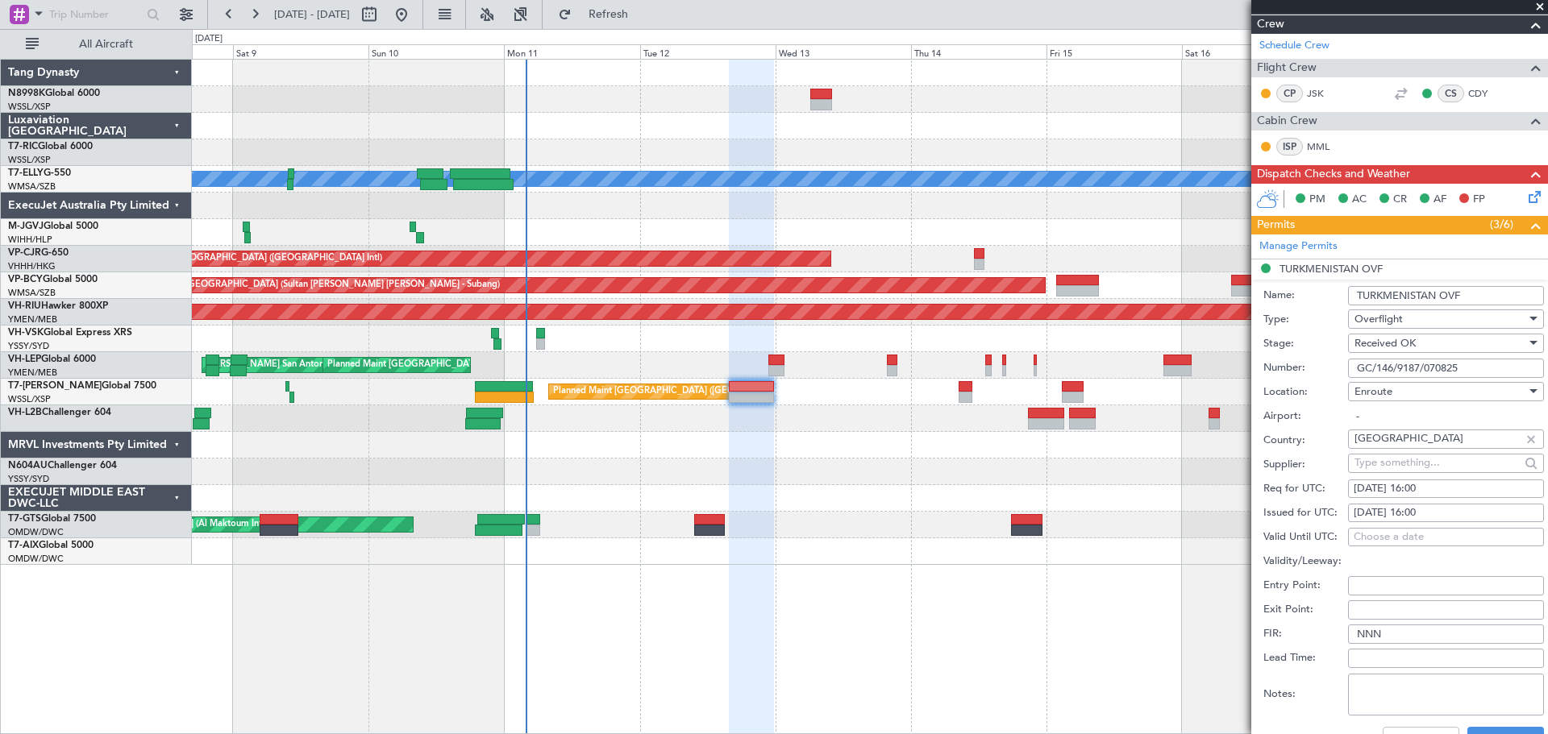
scroll to position [484, 0]
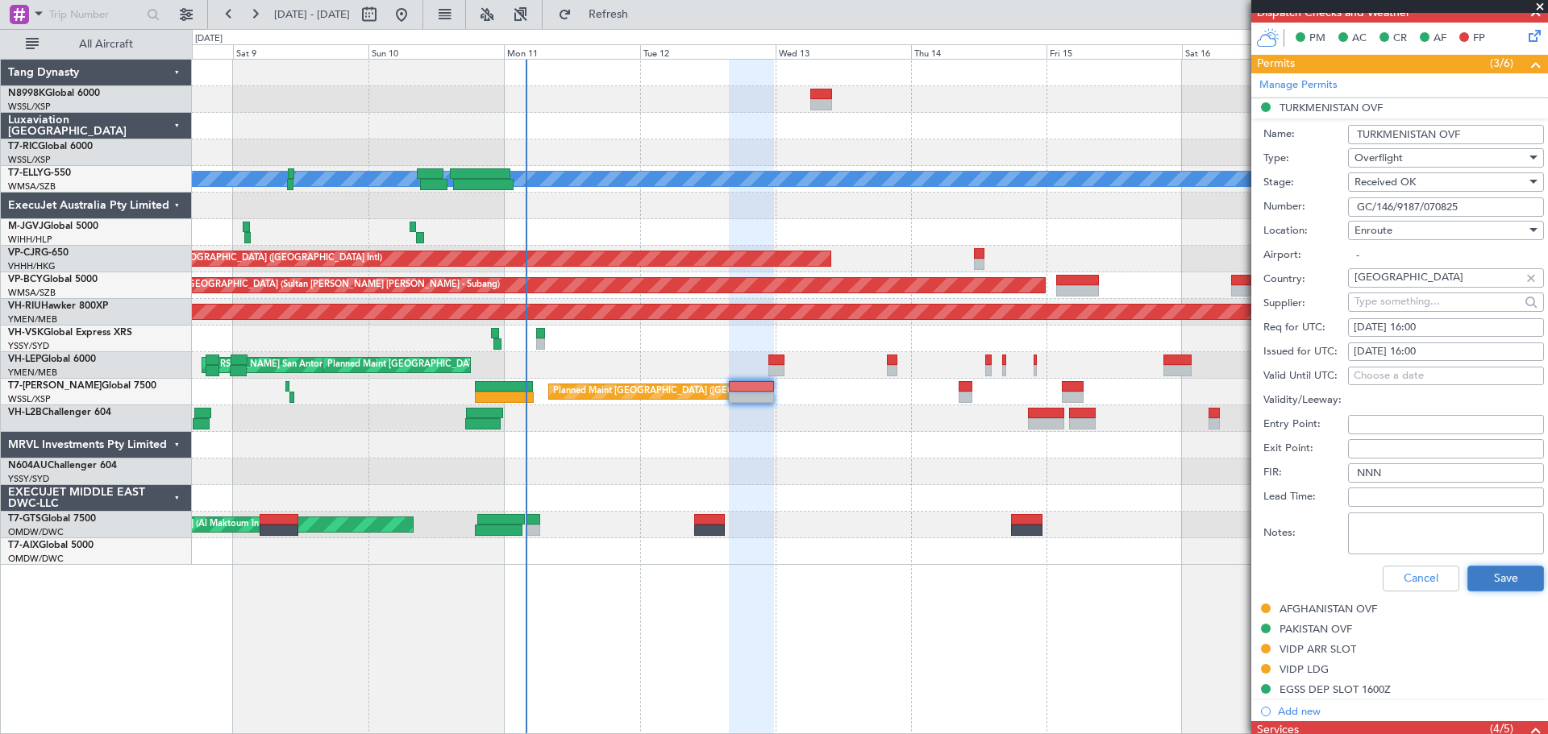
click at [1508, 576] on button "Save" at bounding box center [1505, 579] width 77 height 26
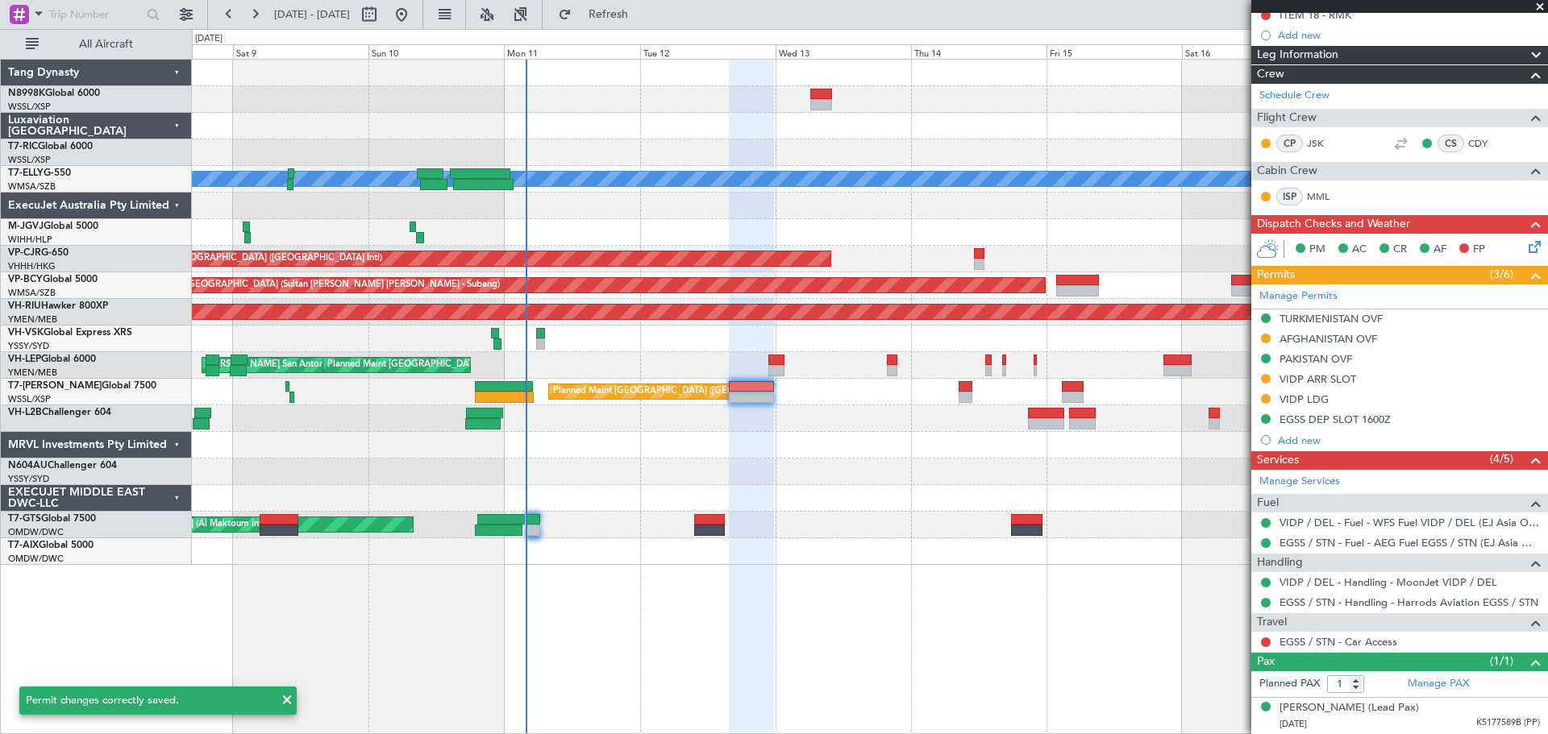
scroll to position [272, 0]
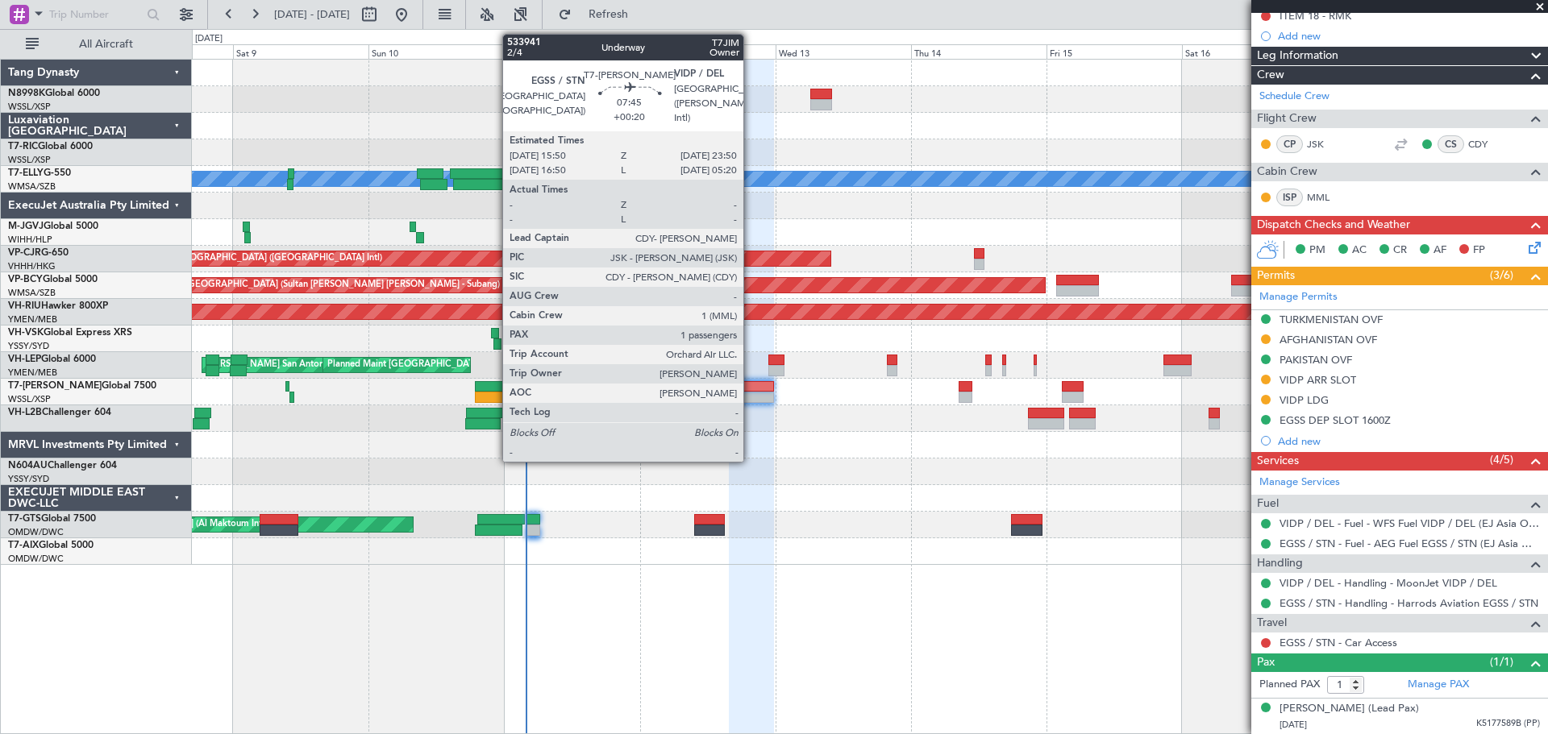
click at [746, 391] on div at bounding box center [752, 386] width 46 height 11
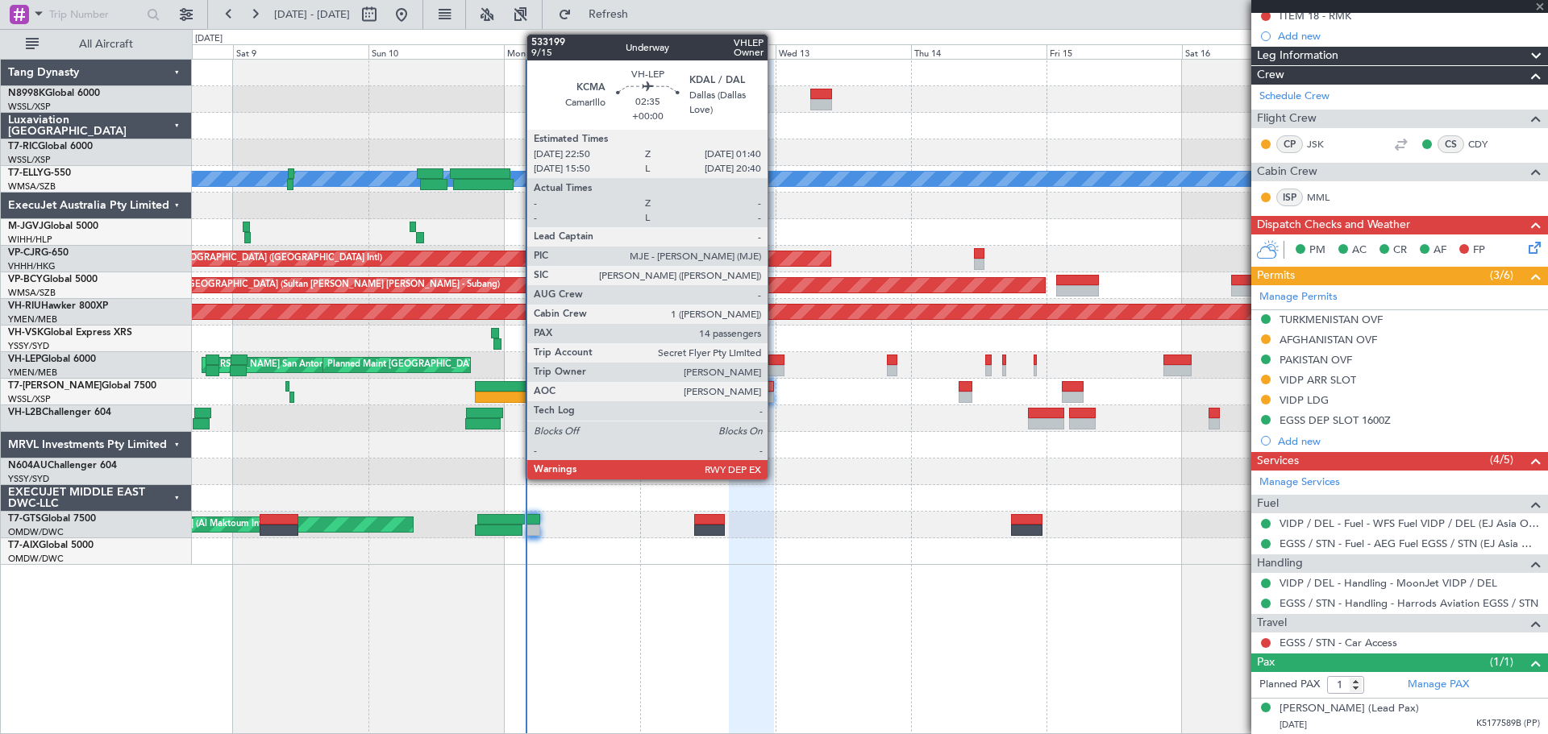
click at [775, 364] on div "[PERSON_NAME] San Antonio (San Antonio Intl) Planned Maint [GEOGRAPHIC_DATA] ([…" at bounding box center [869, 365] width 1355 height 27
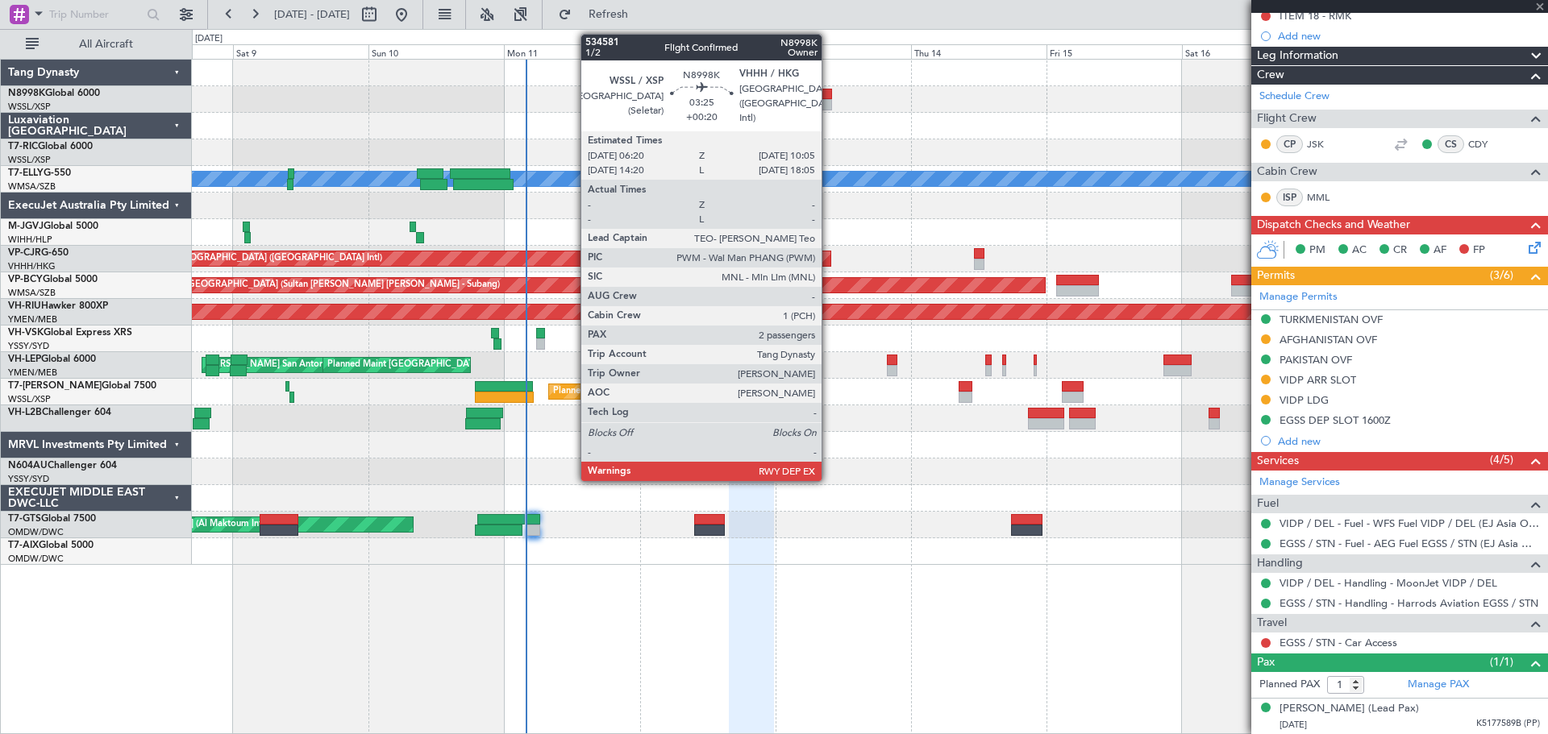
click at [824, 99] on div at bounding box center [821, 104] width 22 height 11
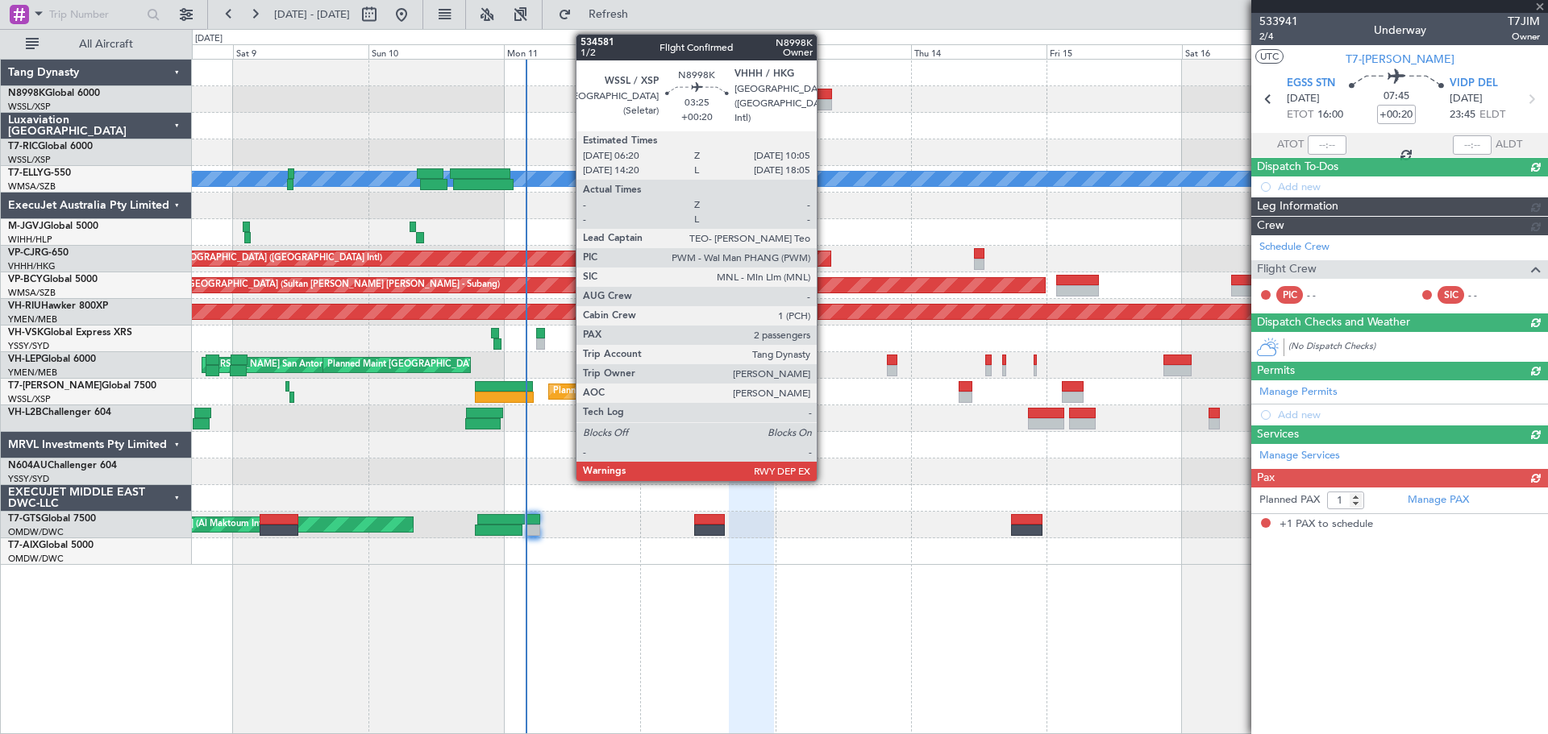
scroll to position [0, 0]
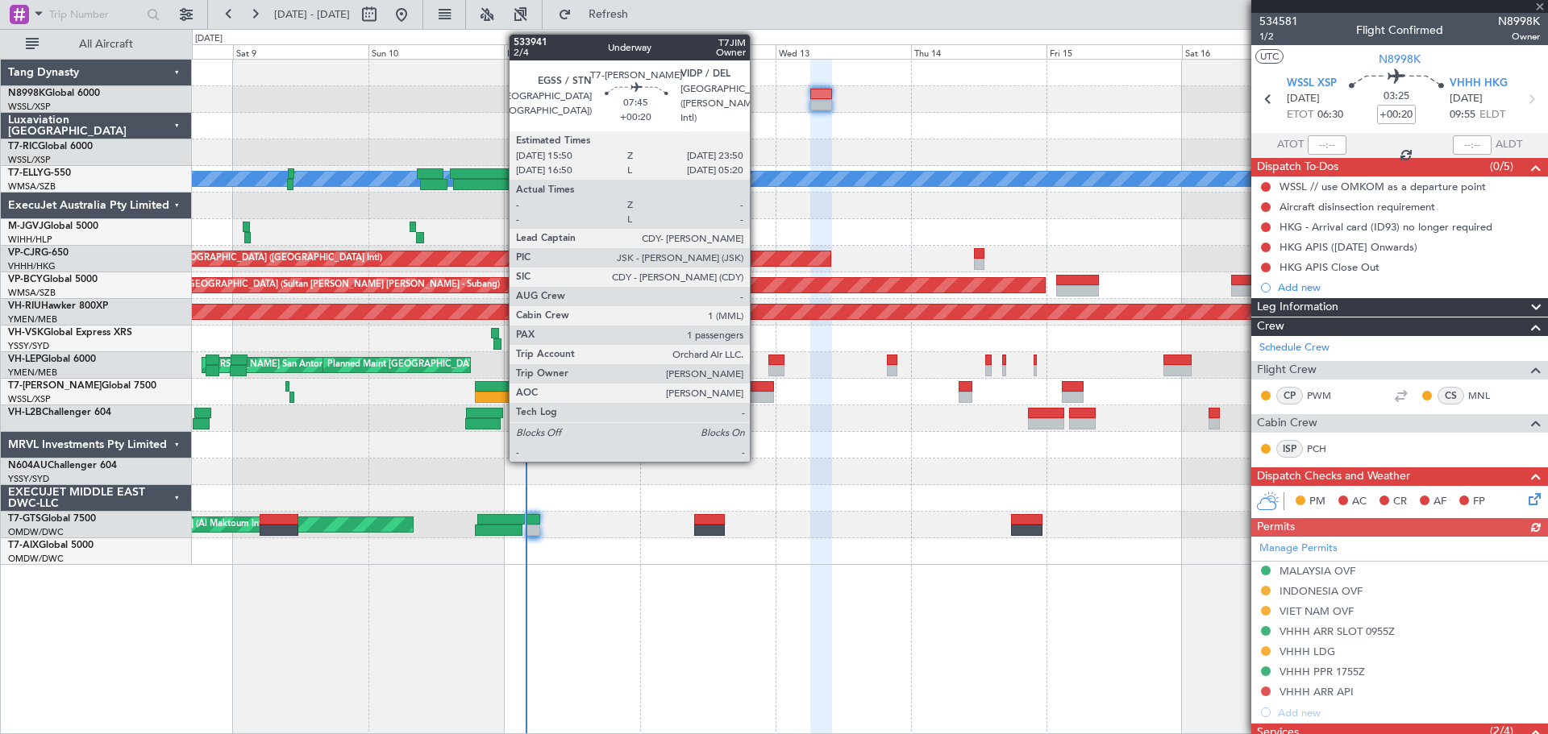
click at [754, 386] on div at bounding box center [752, 386] width 46 height 11
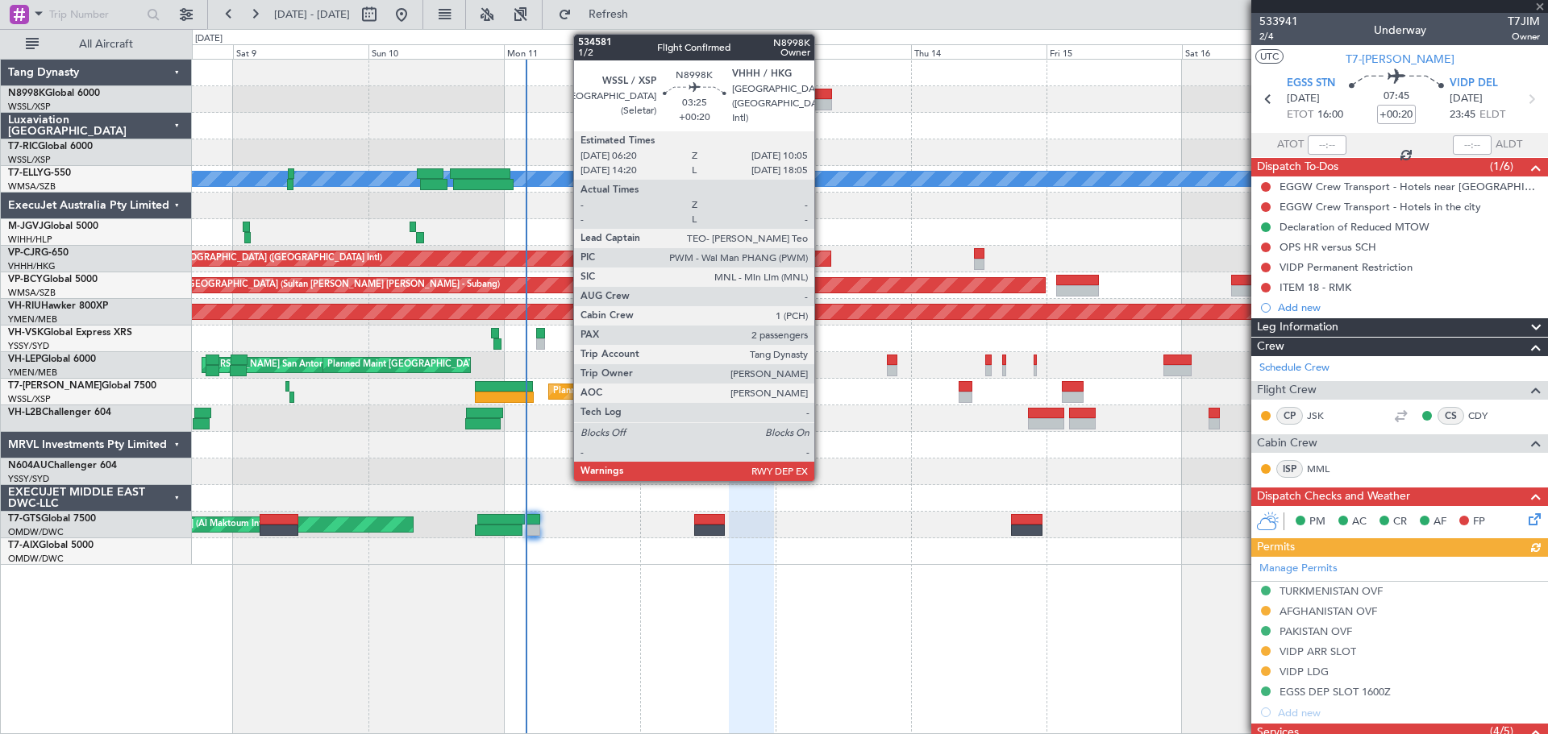
click at [821, 95] on div at bounding box center [821, 94] width 22 height 11
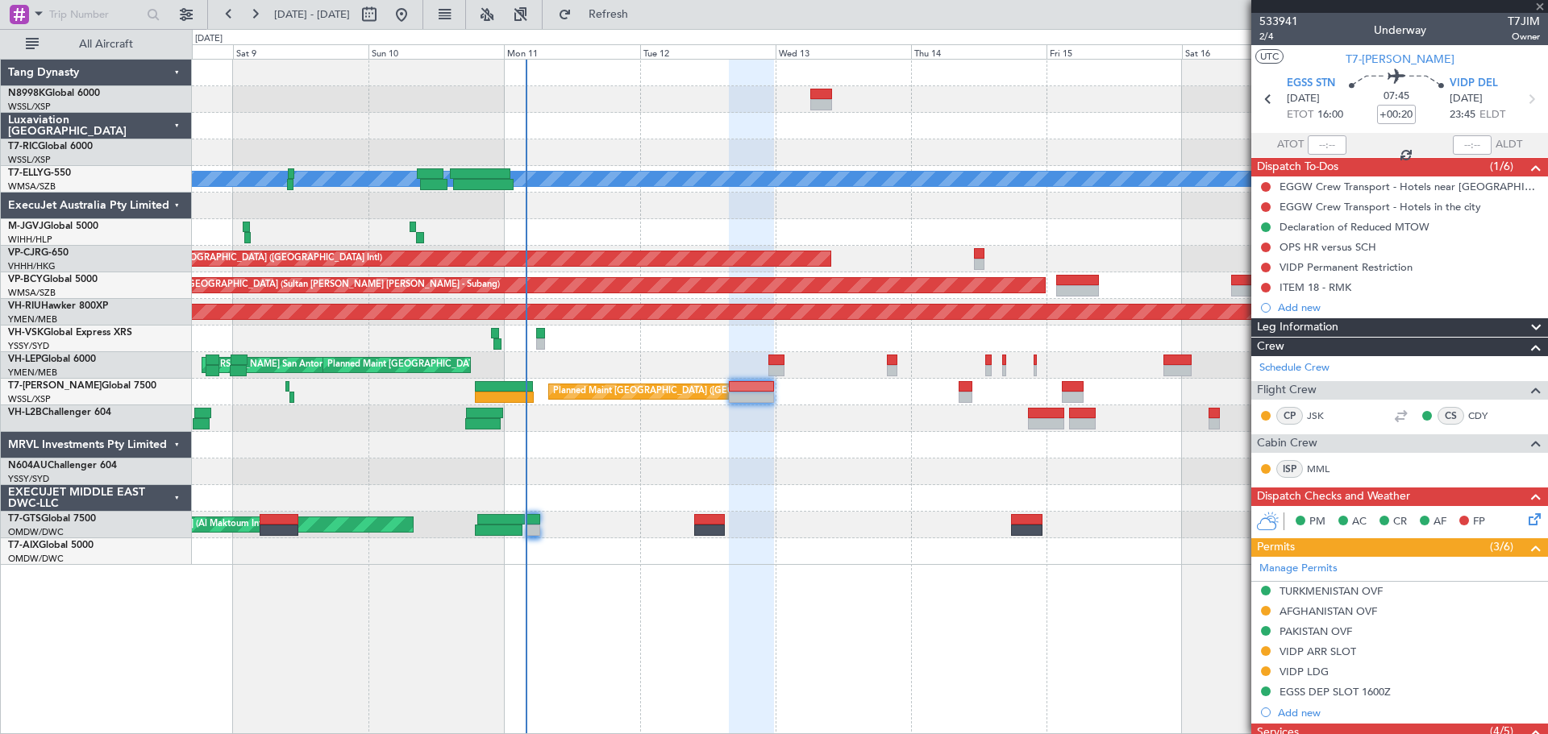
type input "2"
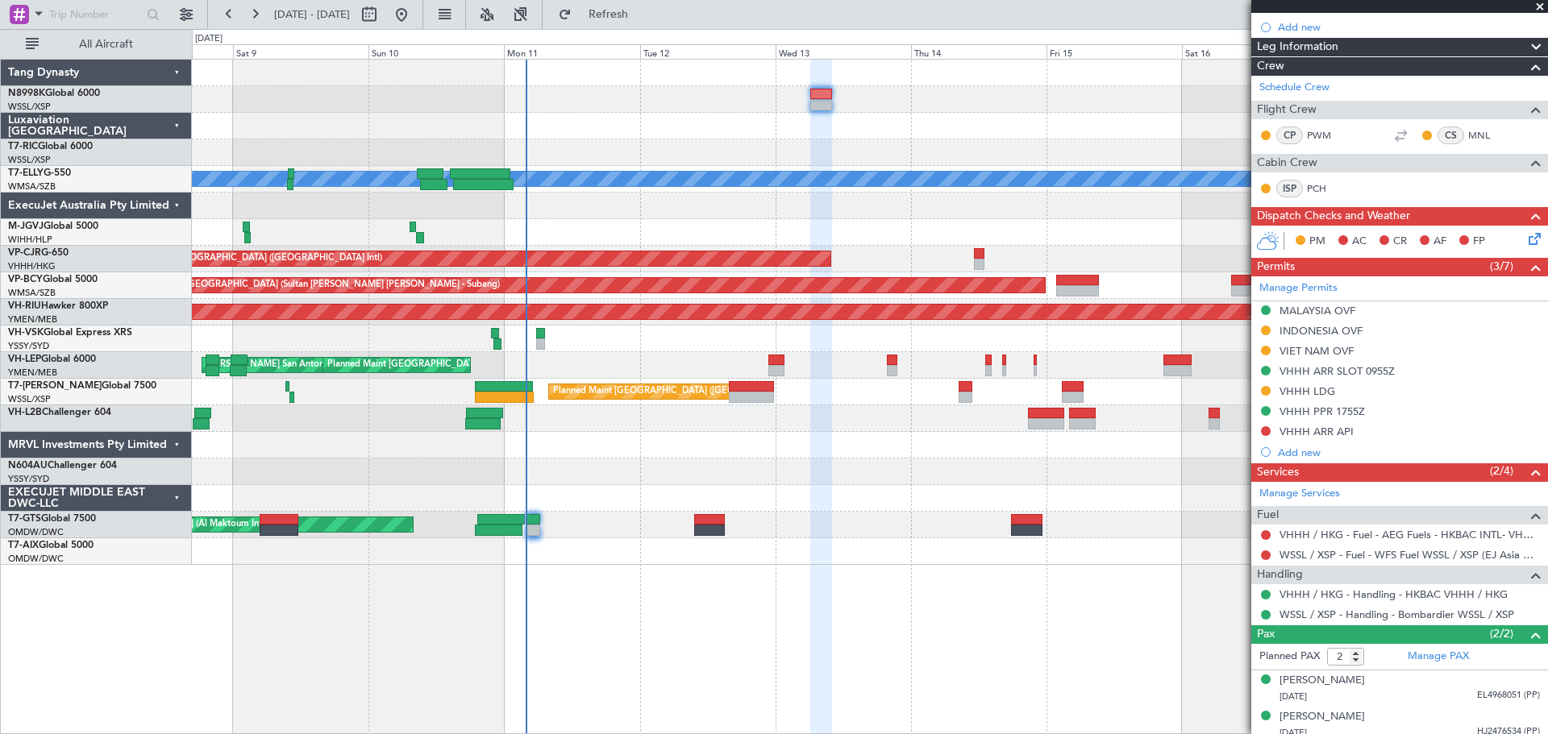
scroll to position [268, 0]
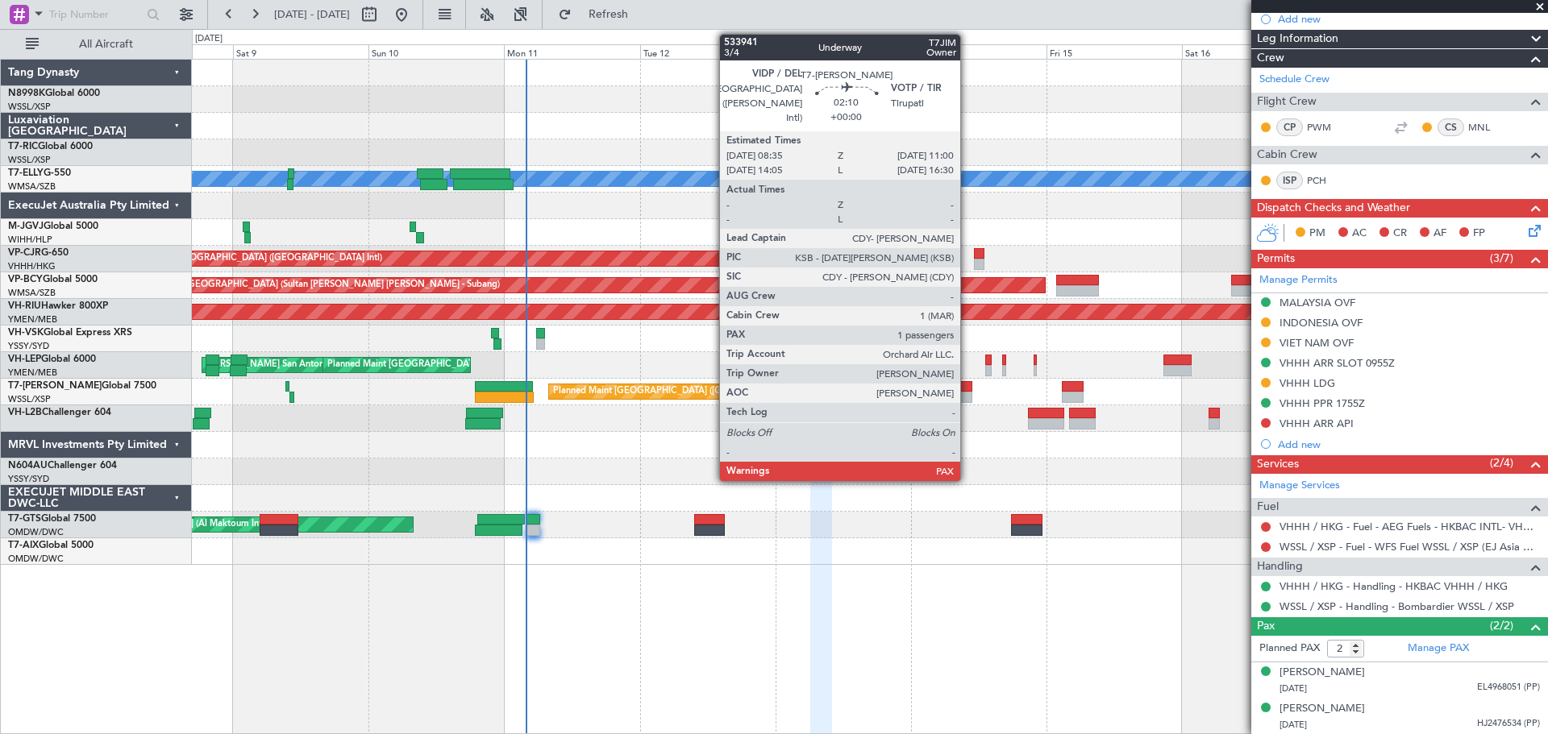
click at [967, 388] on div at bounding box center [965, 386] width 14 height 11
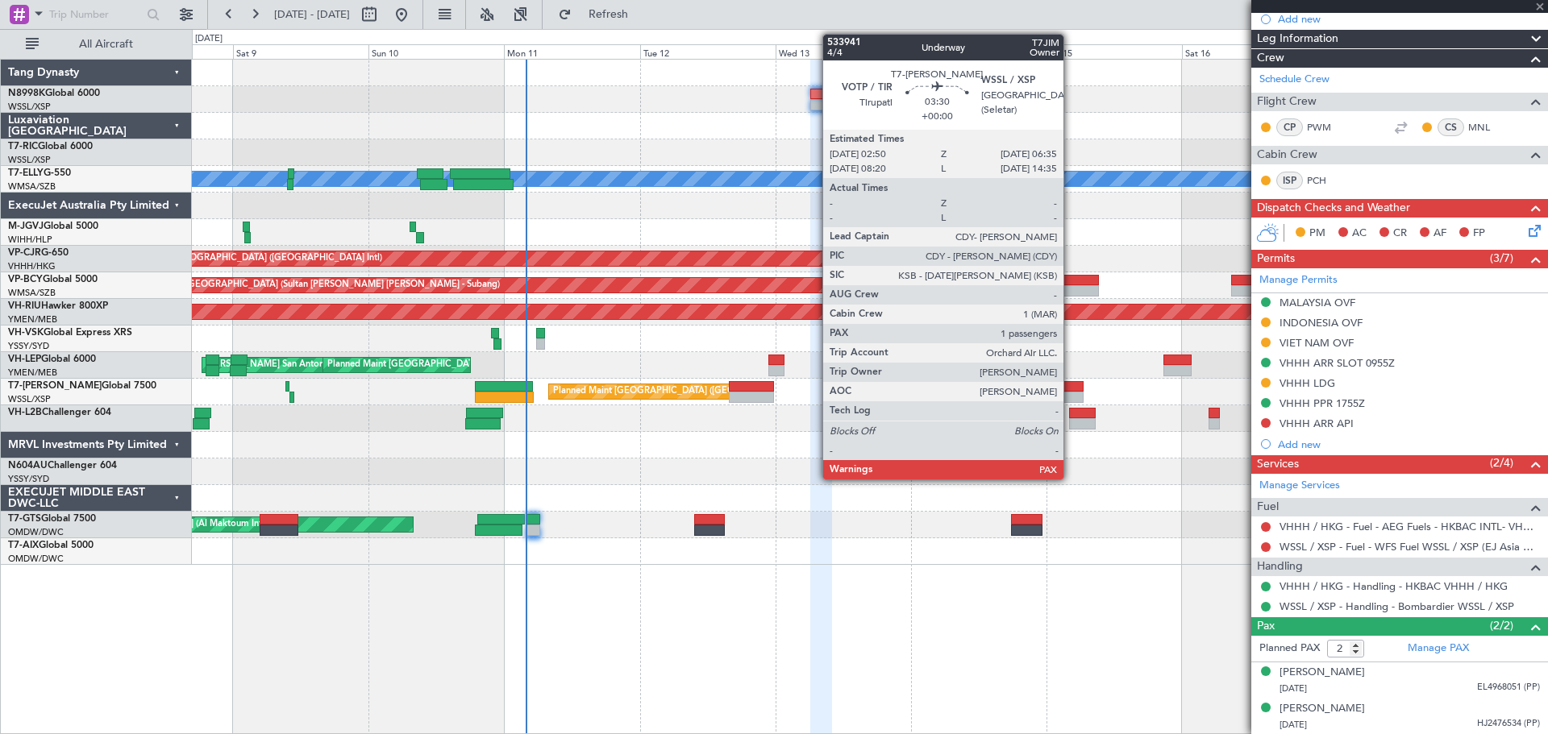
type input "4"
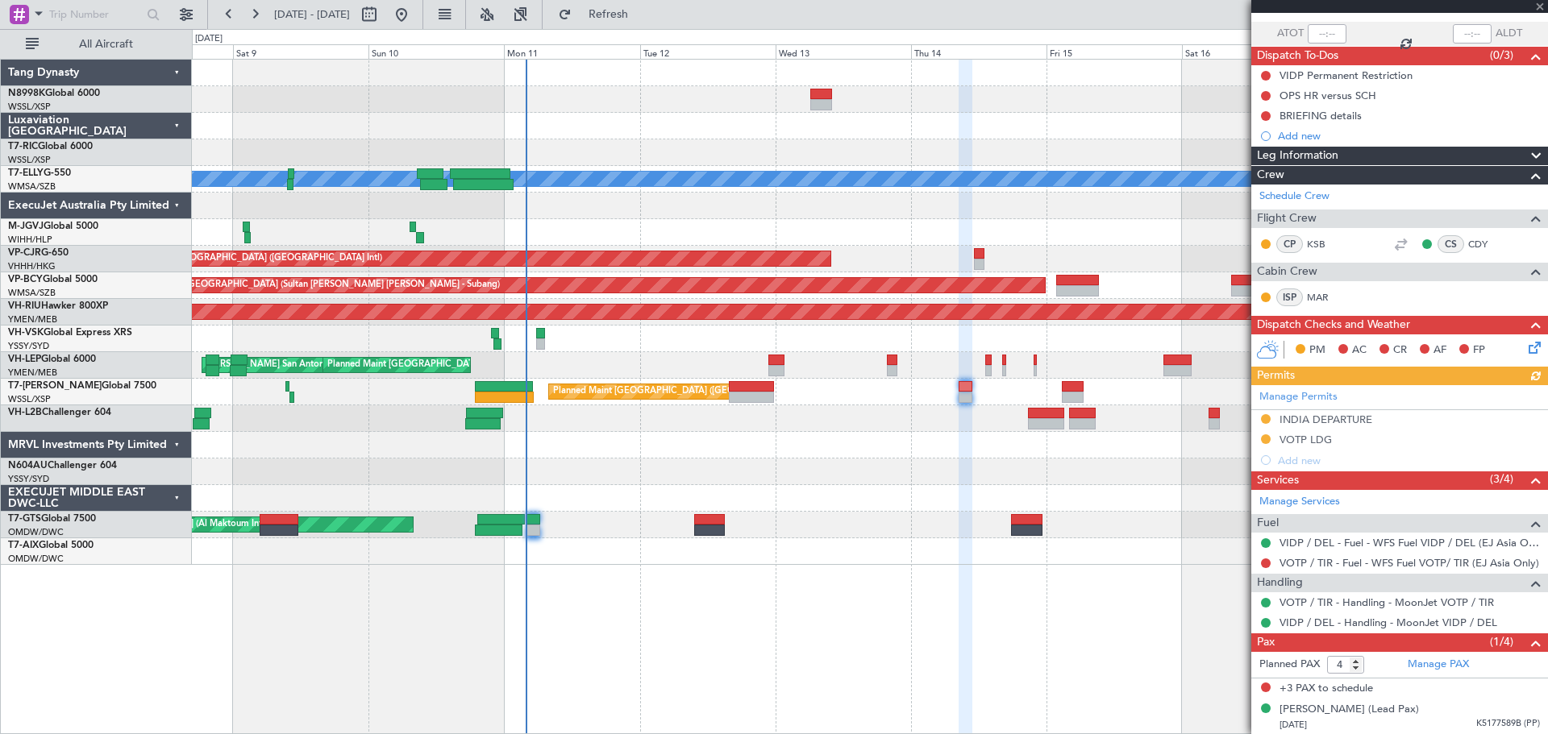
scroll to position [112, 0]
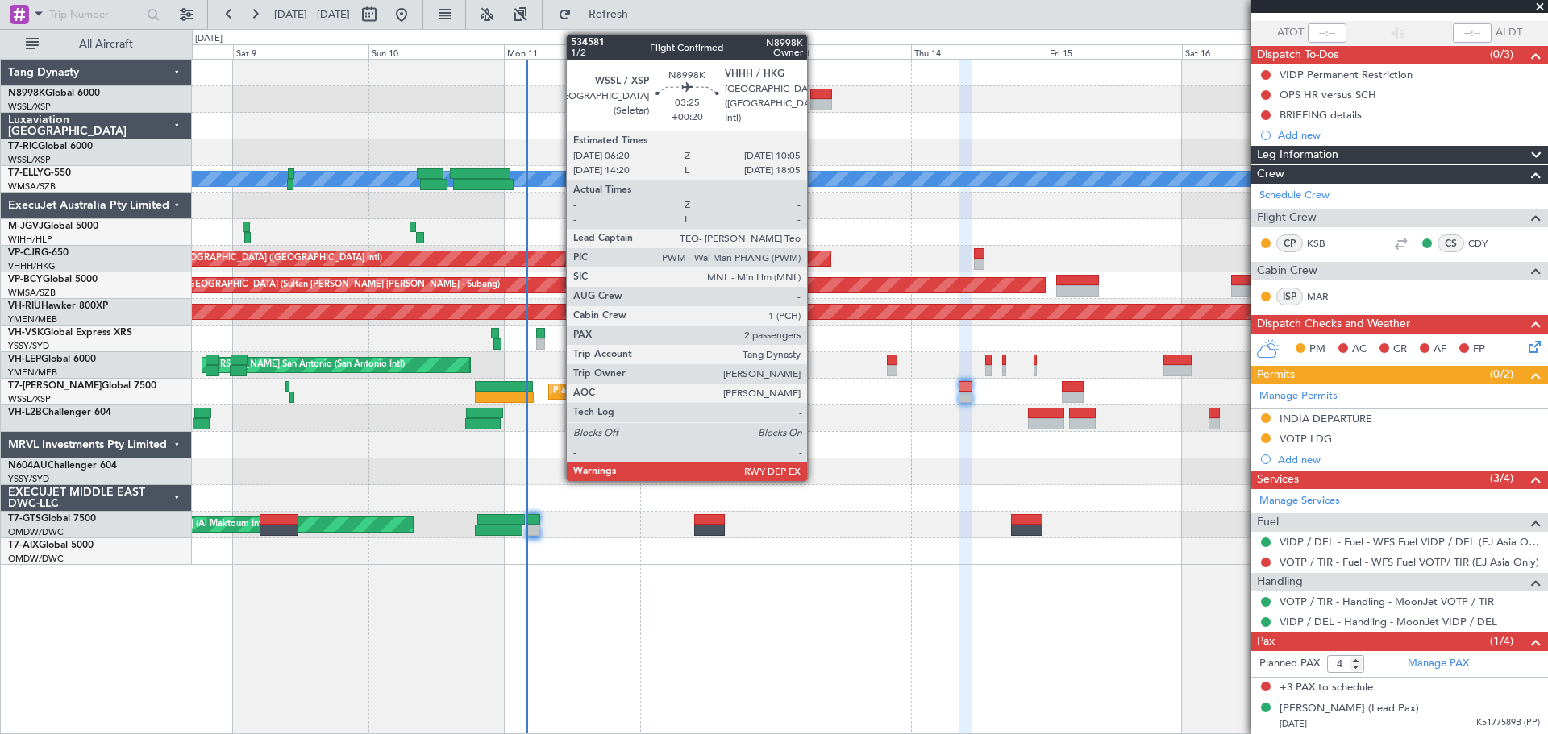
click at [814, 94] on div at bounding box center [821, 94] width 22 height 11
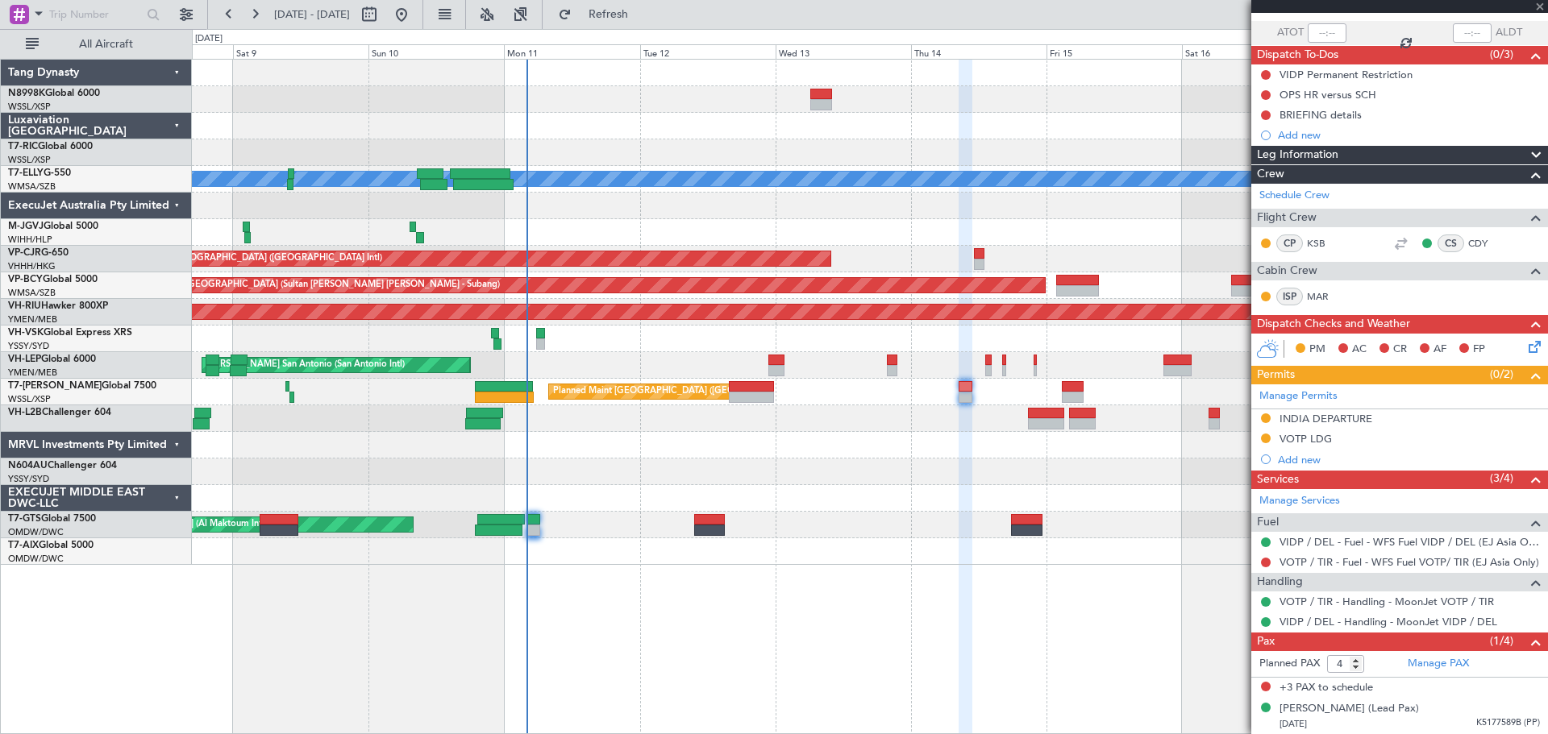
type input "+00:20"
type input "2"
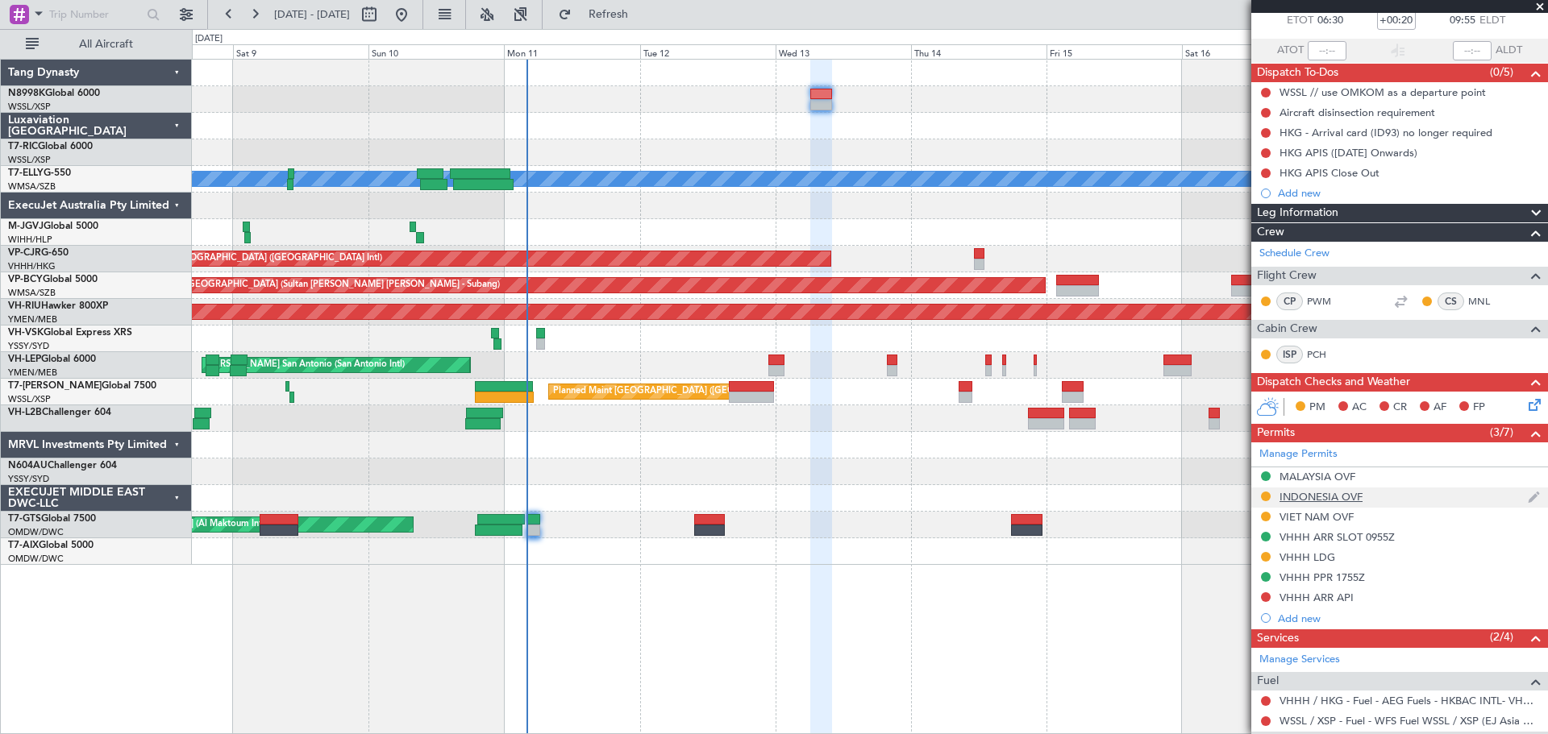
scroll to position [242, 0]
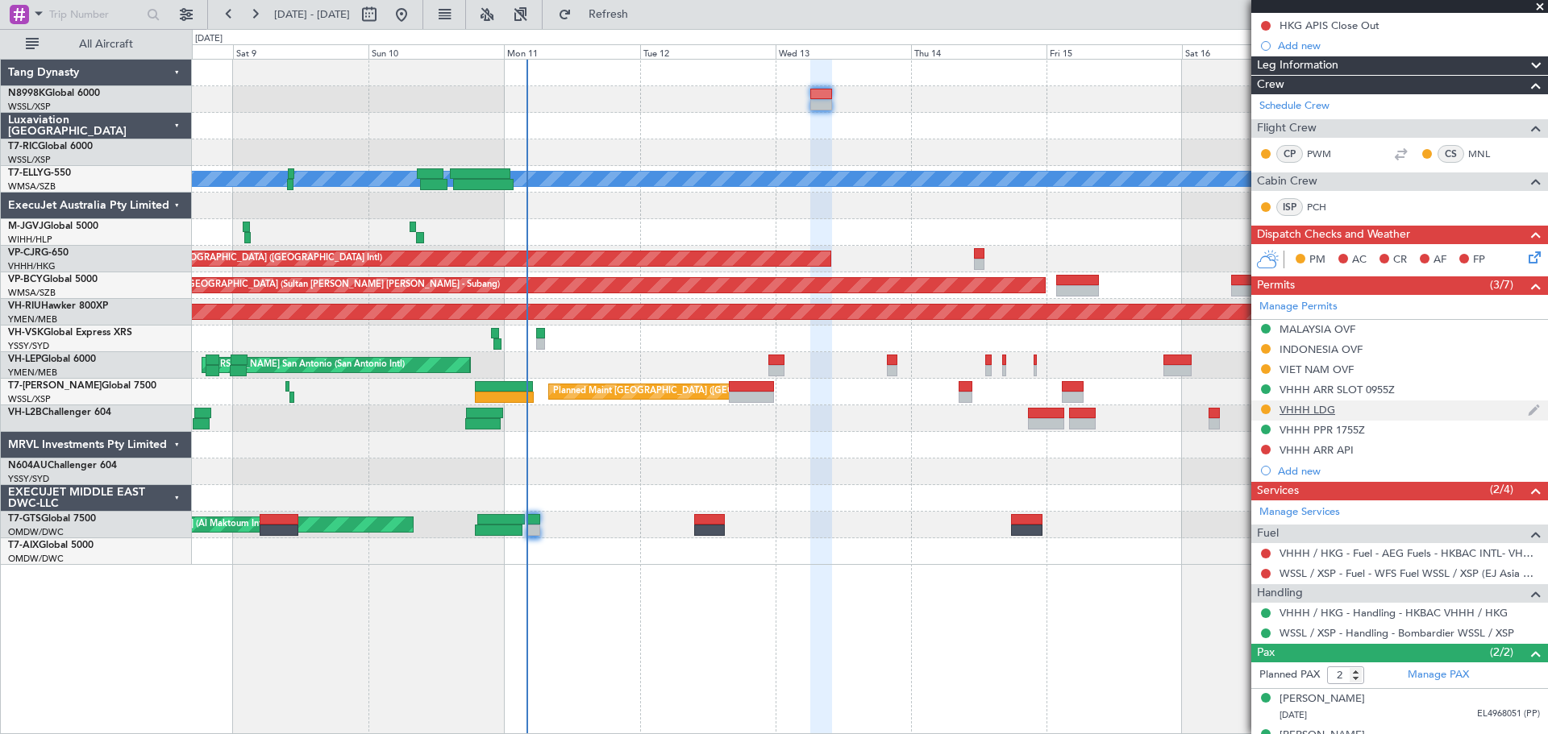
drag, startPoint x: 1266, startPoint y: 406, endPoint x: 1257, endPoint y: 411, distance: 10.1
click at [1265, 406] on button at bounding box center [1266, 410] width 10 height 10
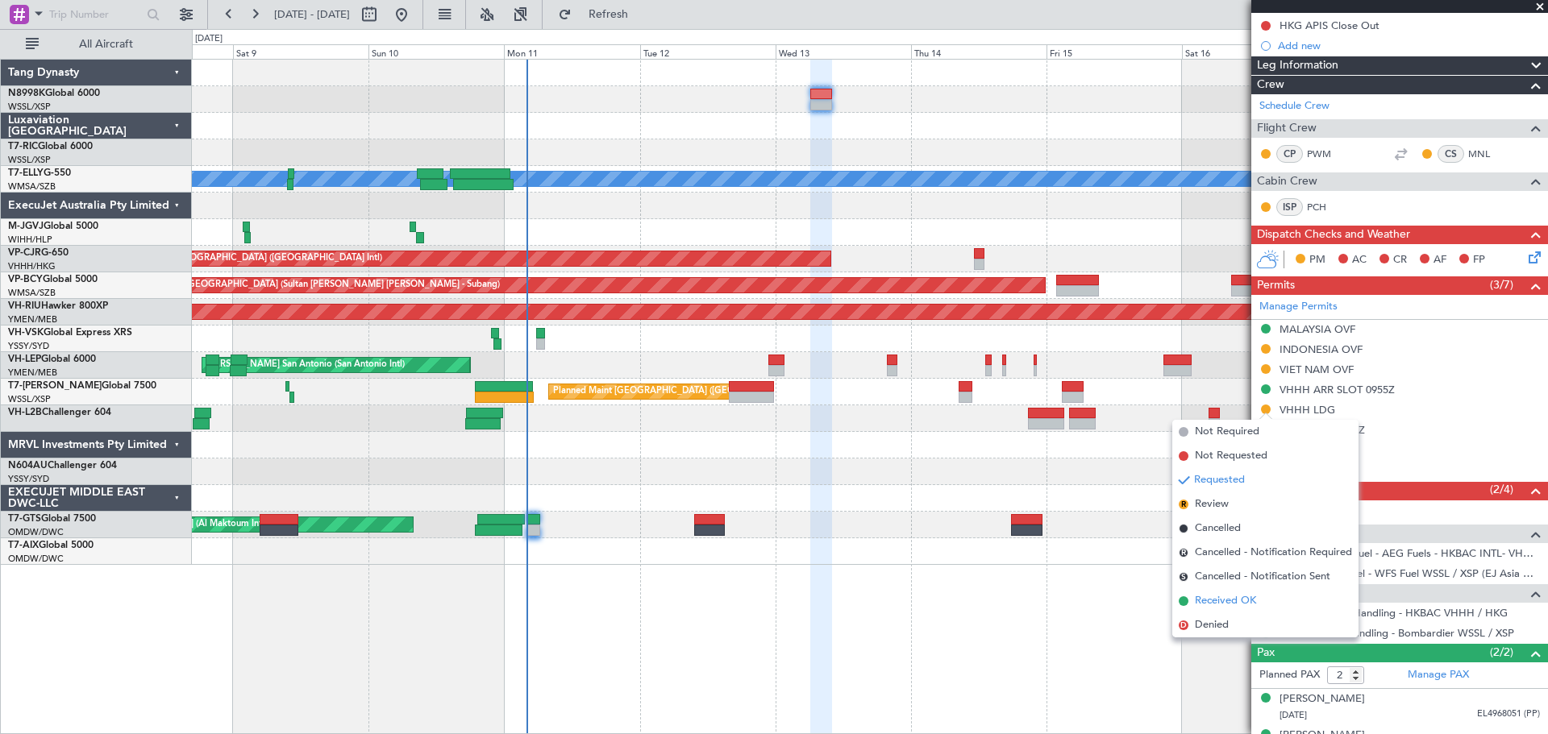
click at [1223, 600] on span "Received OK" at bounding box center [1225, 601] width 61 height 16
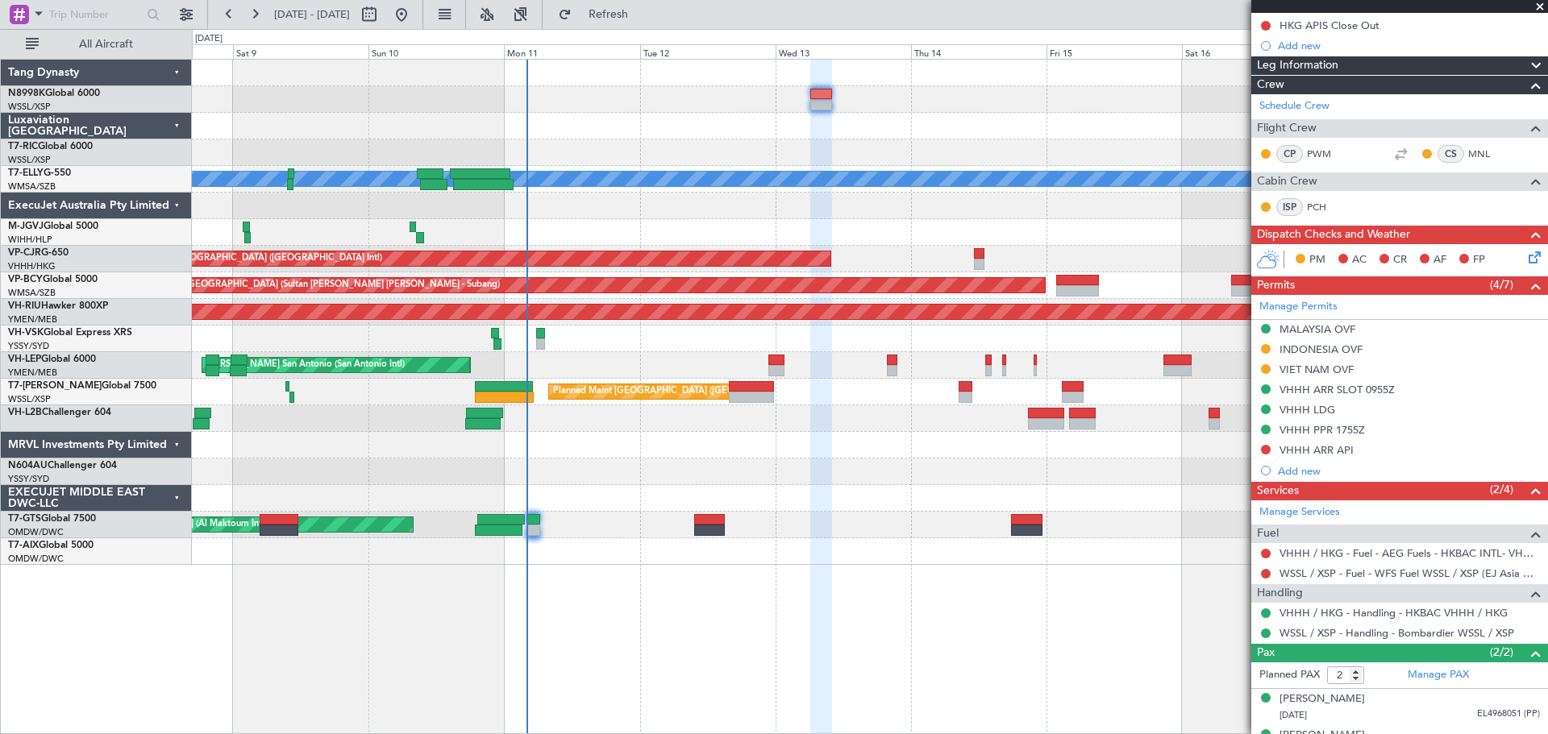
click at [600, 186] on div "Planned Maint Singapore (Seletar) MEL AOG Maint Granada (Federico Garcia Lorca)…" at bounding box center [869, 312] width 1355 height 505
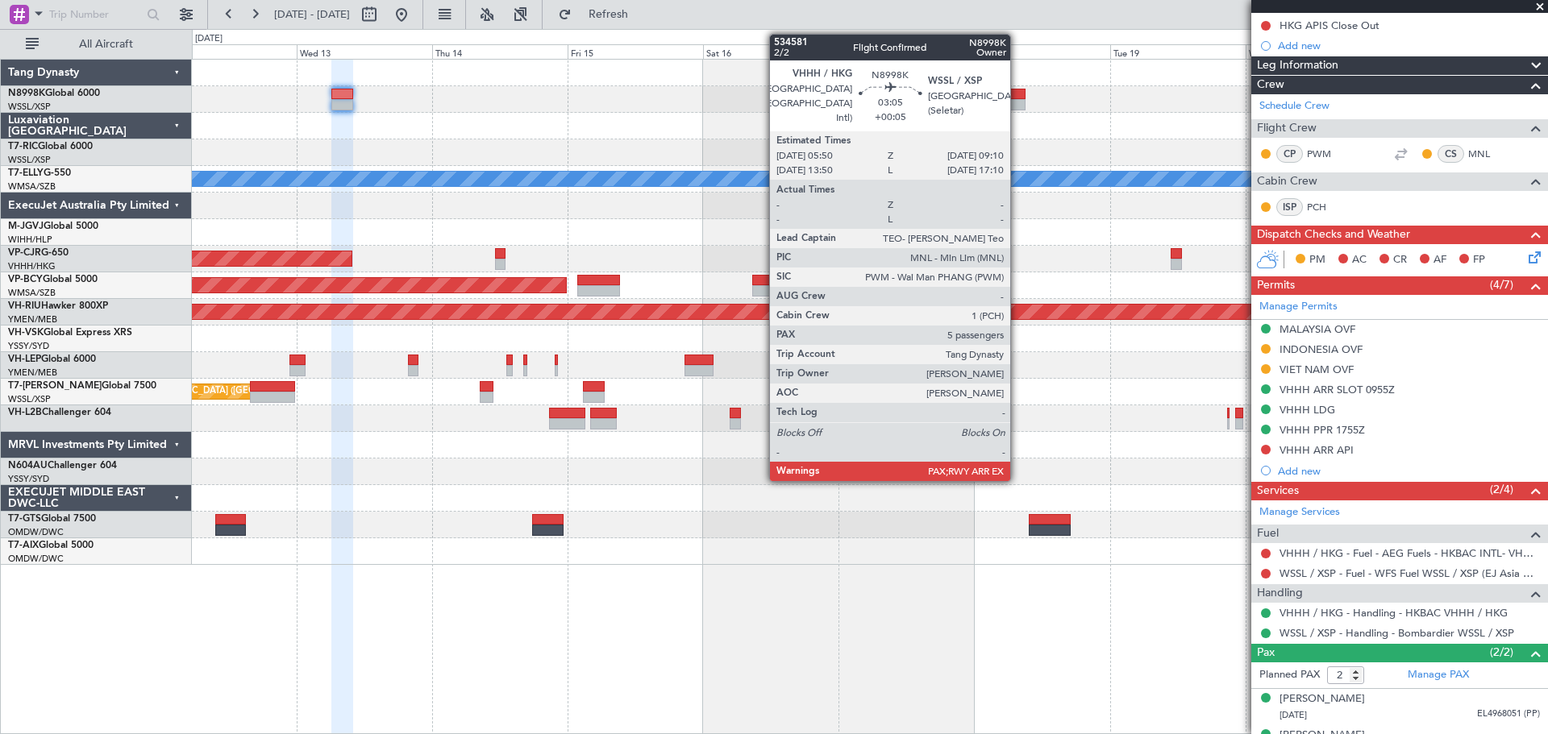
click at [1017, 97] on div at bounding box center [1015, 94] width 19 height 11
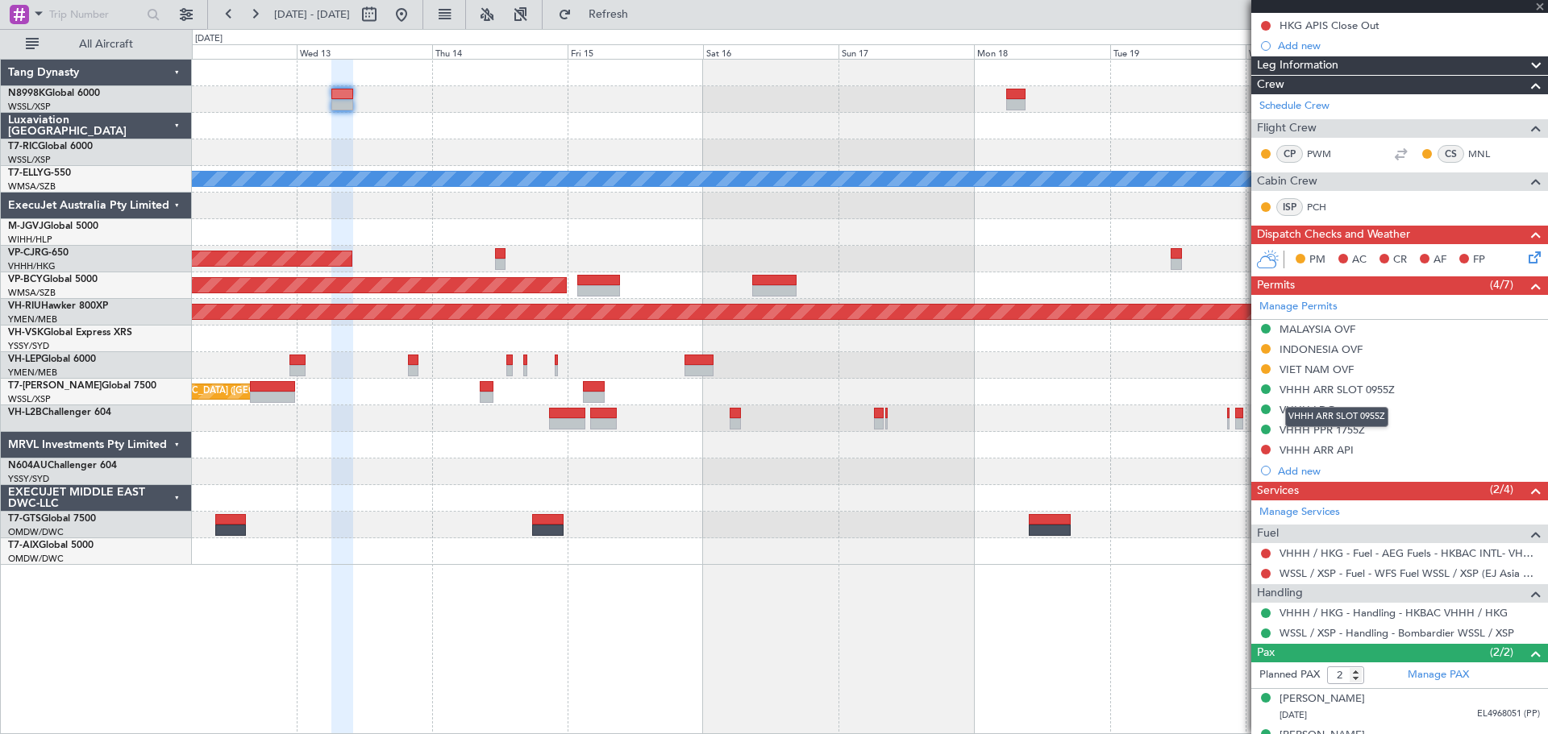
type input "+00:05"
type input "5"
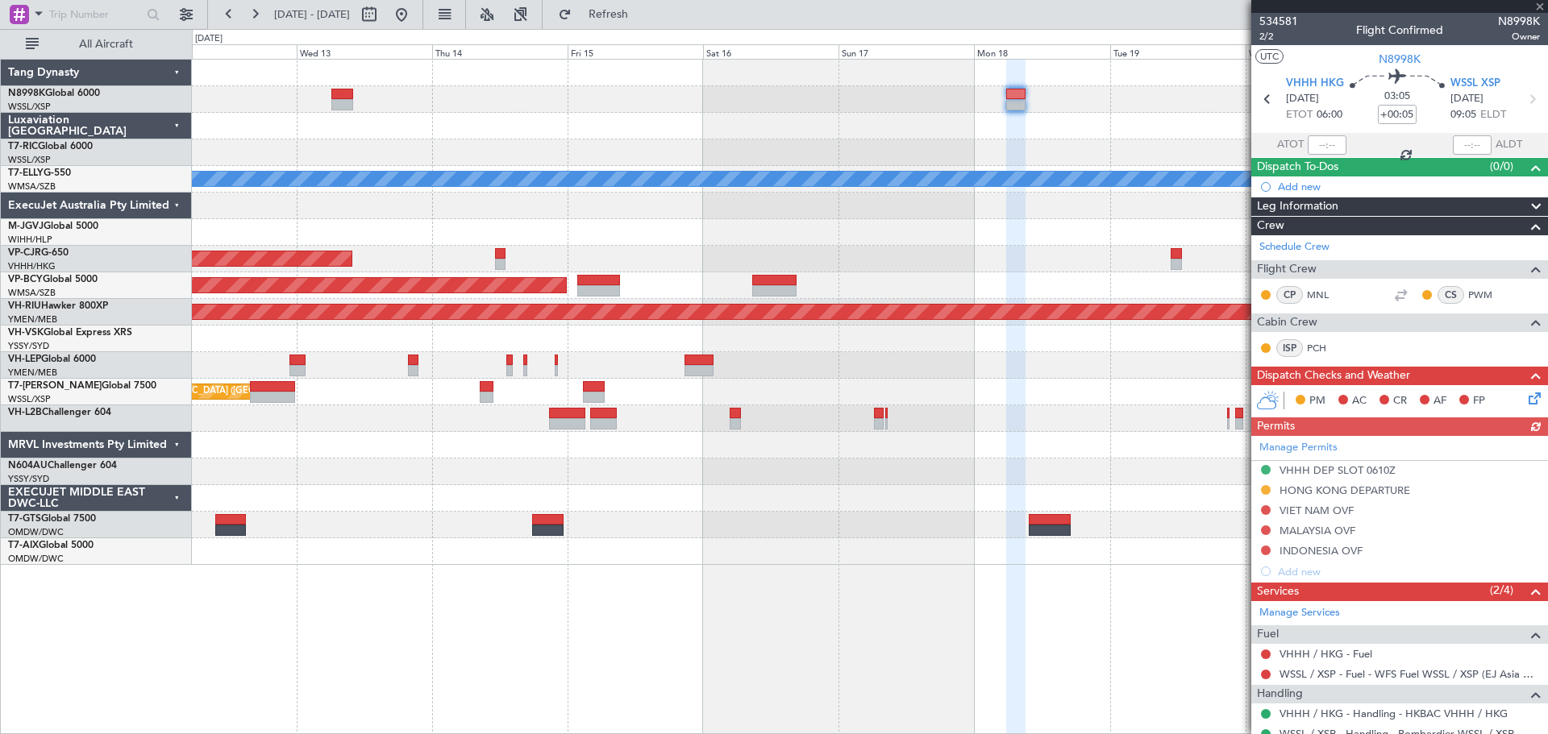
click at [1265, 486] on div "Manage Permits VHHH DEP SLOT 0610Z HONG KONG DEPARTURE VIET NAM OVF MALAYSIA OV…" at bounding box center [1399, 509] width 297 height 146
click at [1261, 488] on button at bounding box center [1266, 490] width 10 height 10
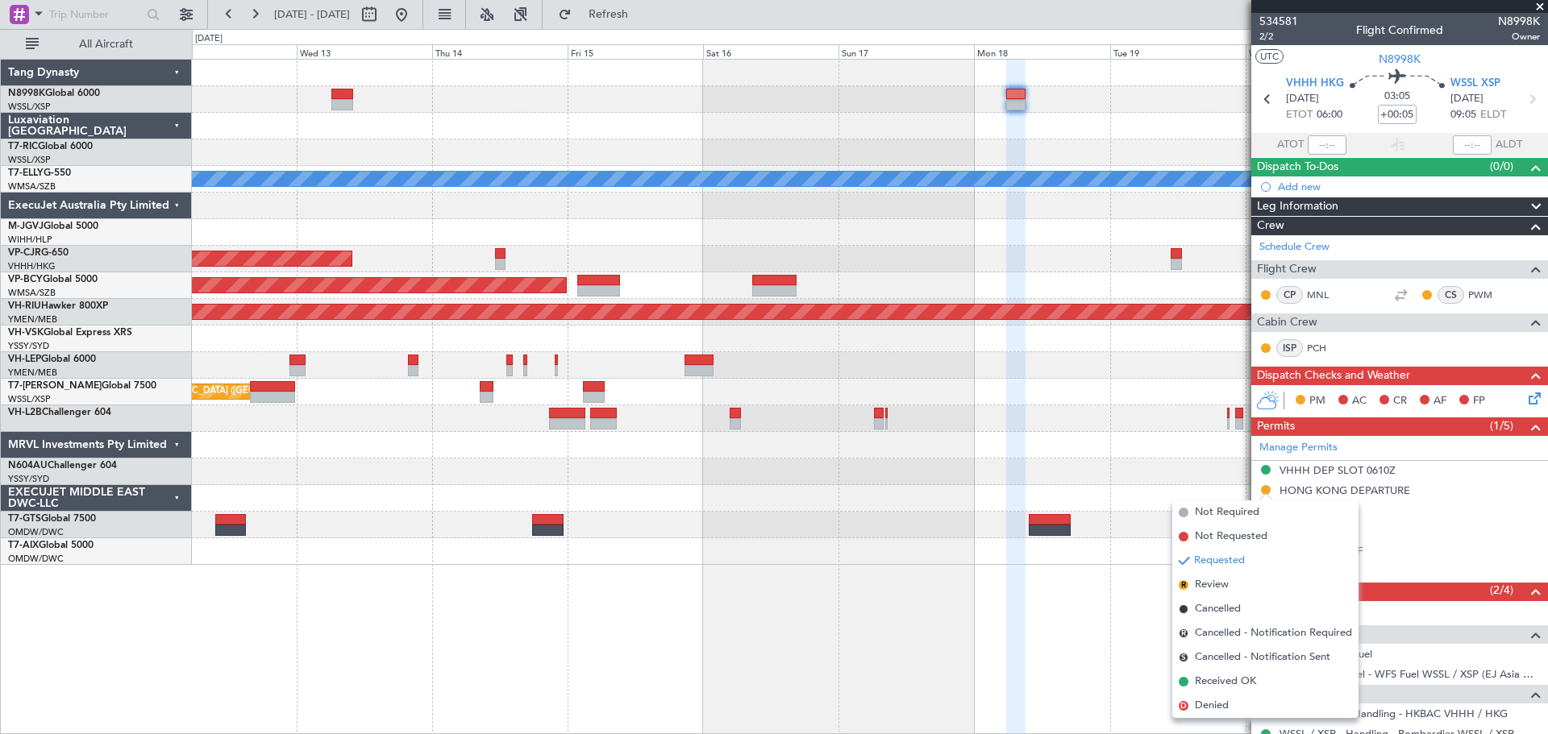
click at [1220, 675] on span "Received OK" at bounding box center [1225, 682] width 61 height 16
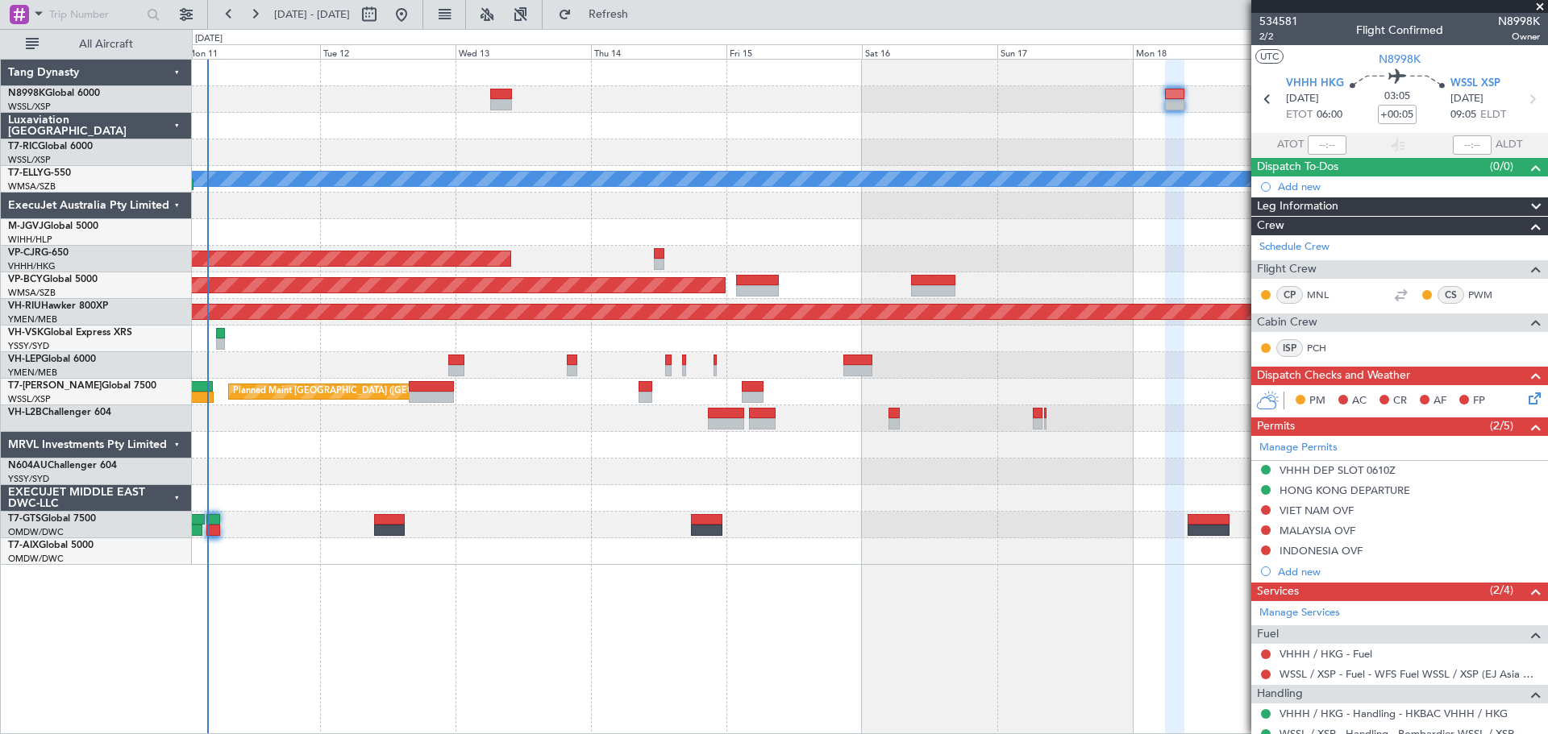
click at [762, 448] on div at bounding box center [869, 445] width 1355 height 27
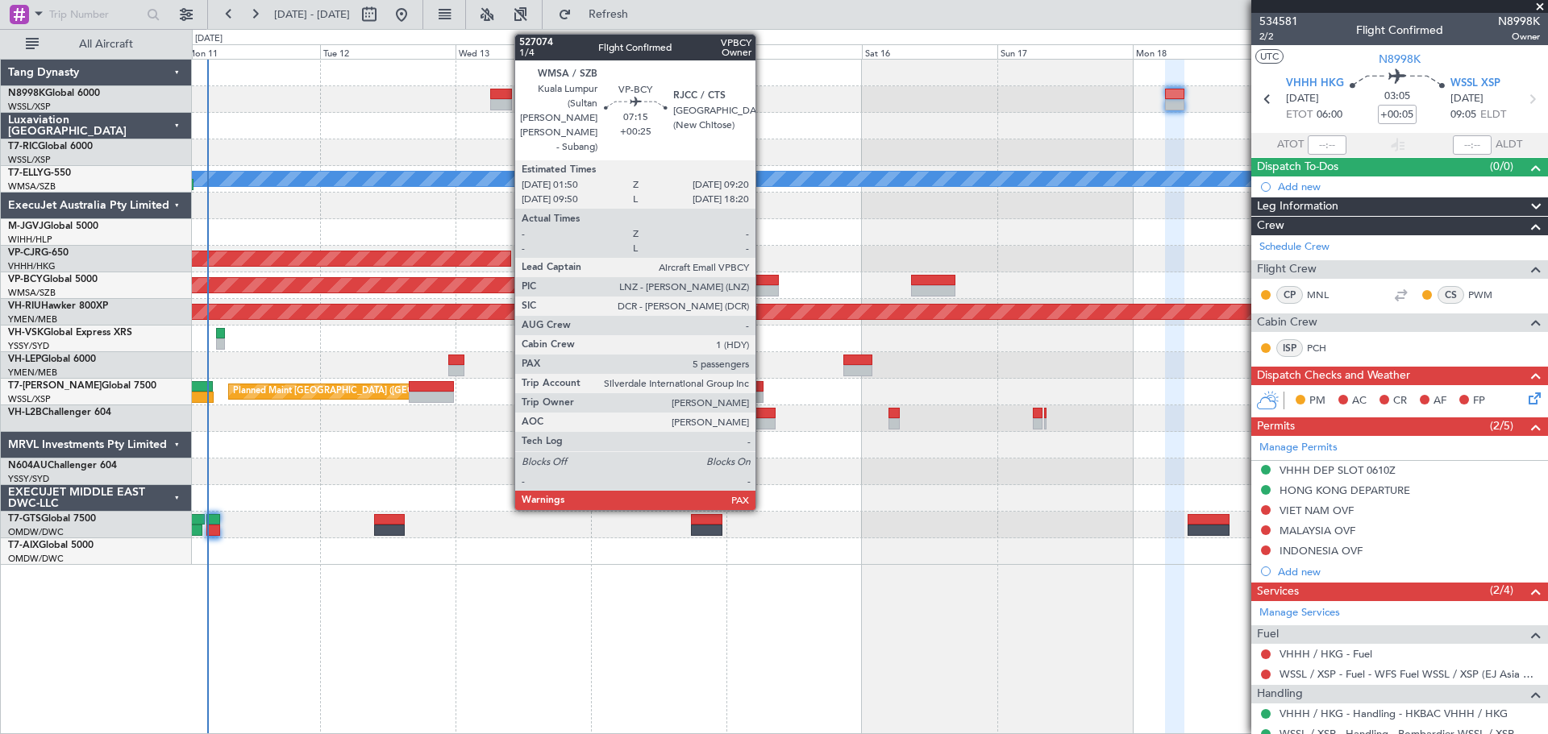
click at [762, 285] on div at bounding box center [757, 280] width 43 height 11
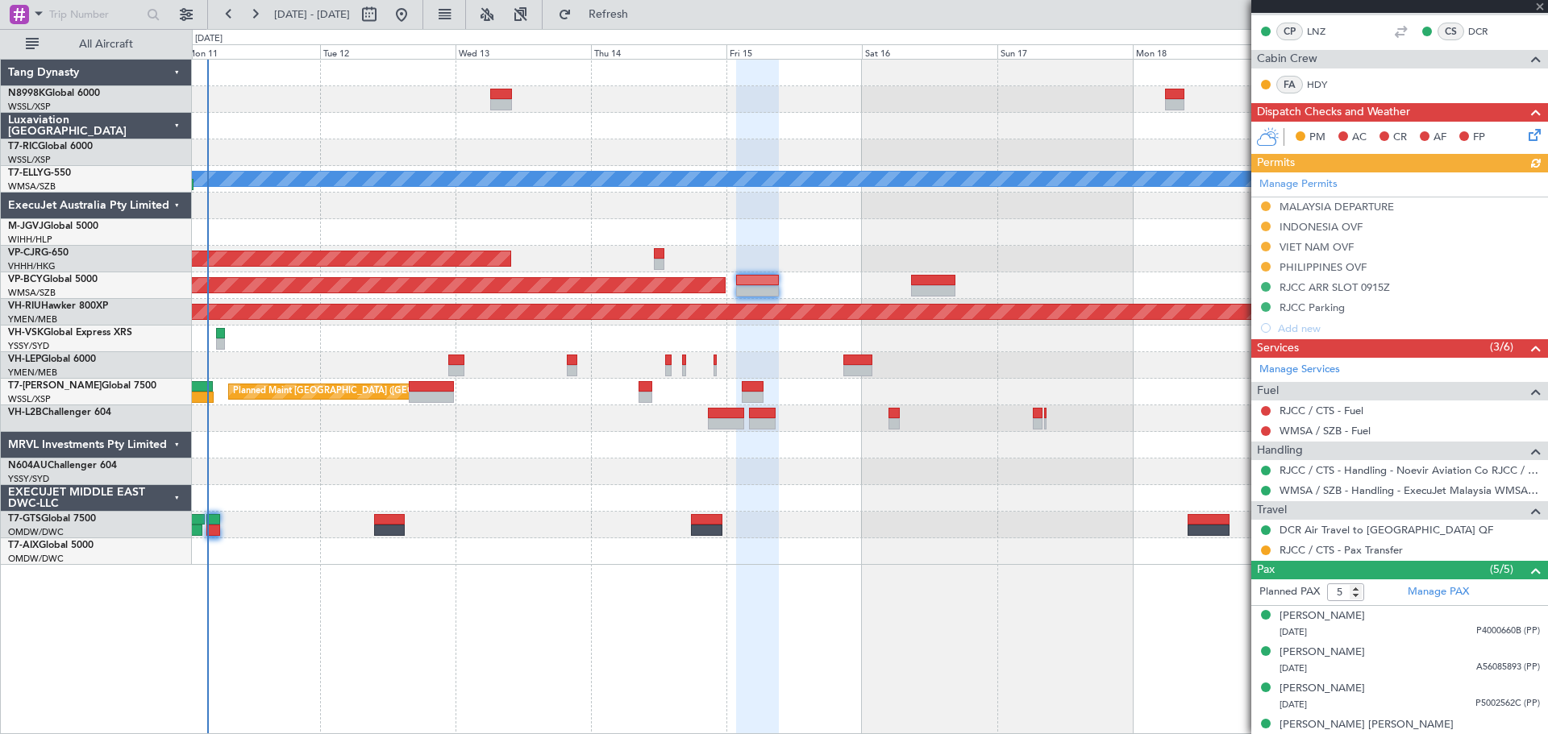
scroll to position [356, 0]
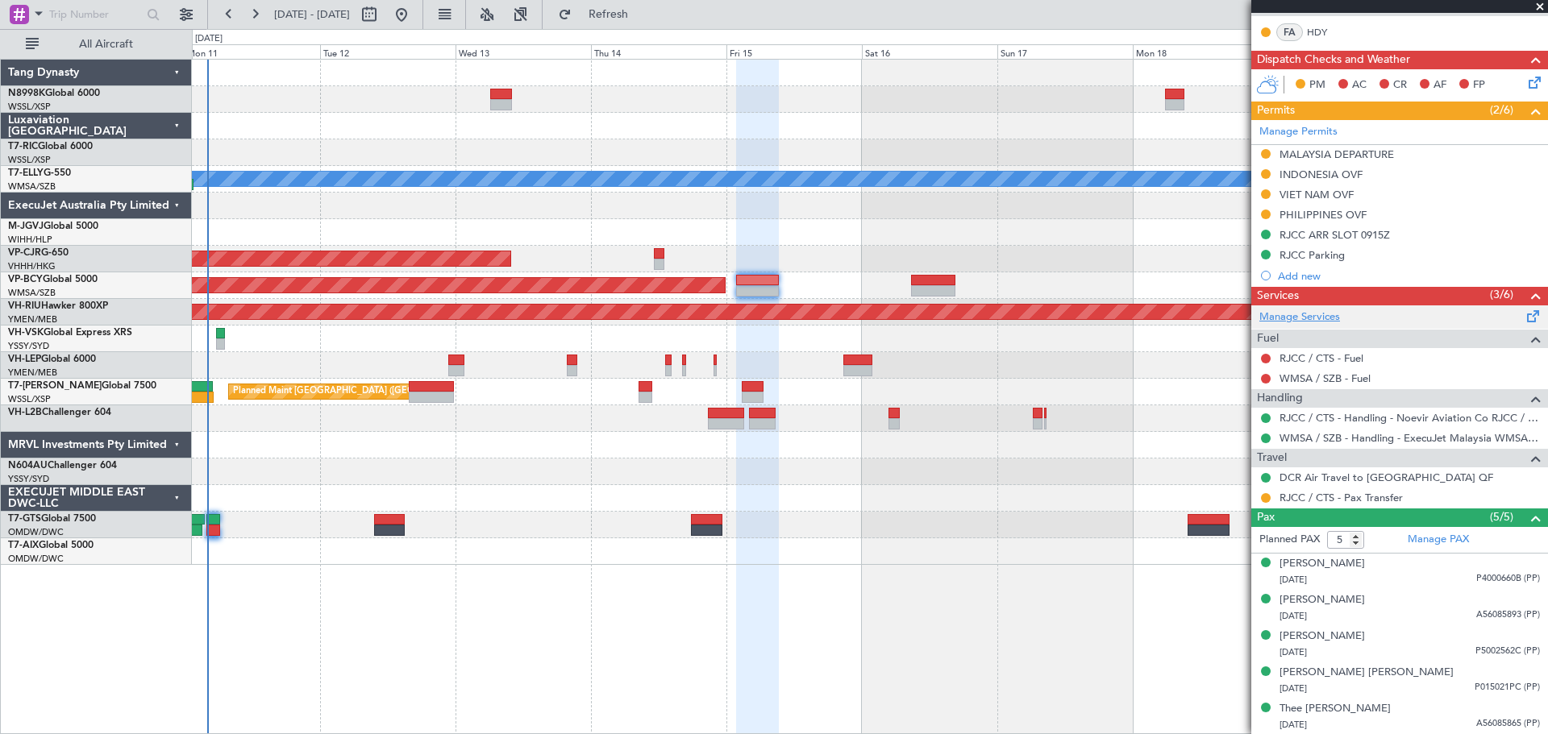
click at [1302, 317] on link "Manage Services" at bounding box center [1299, 318] width 81 height 16
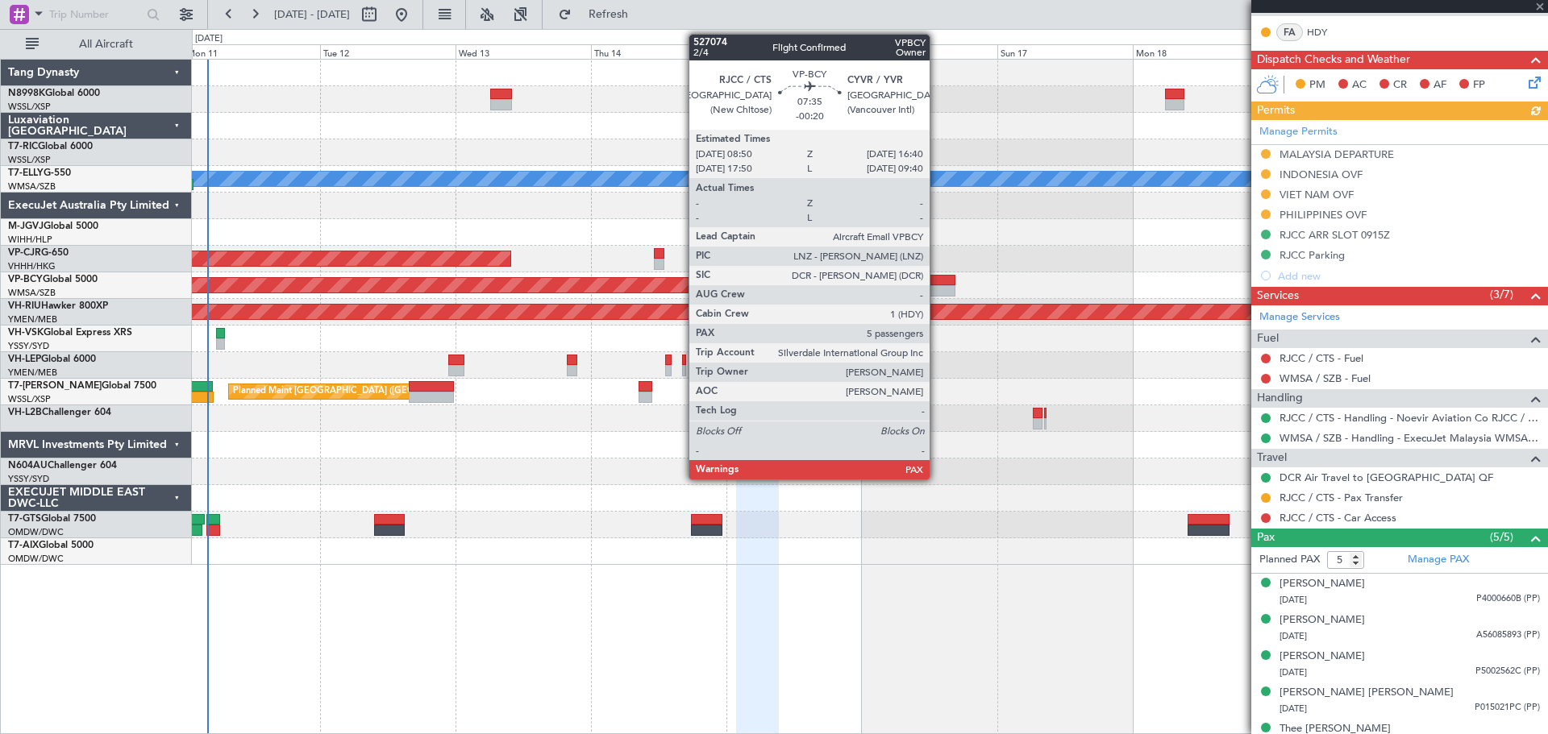
click at [937, 285] on div at bounding box center [933, 280] width 44 height 11
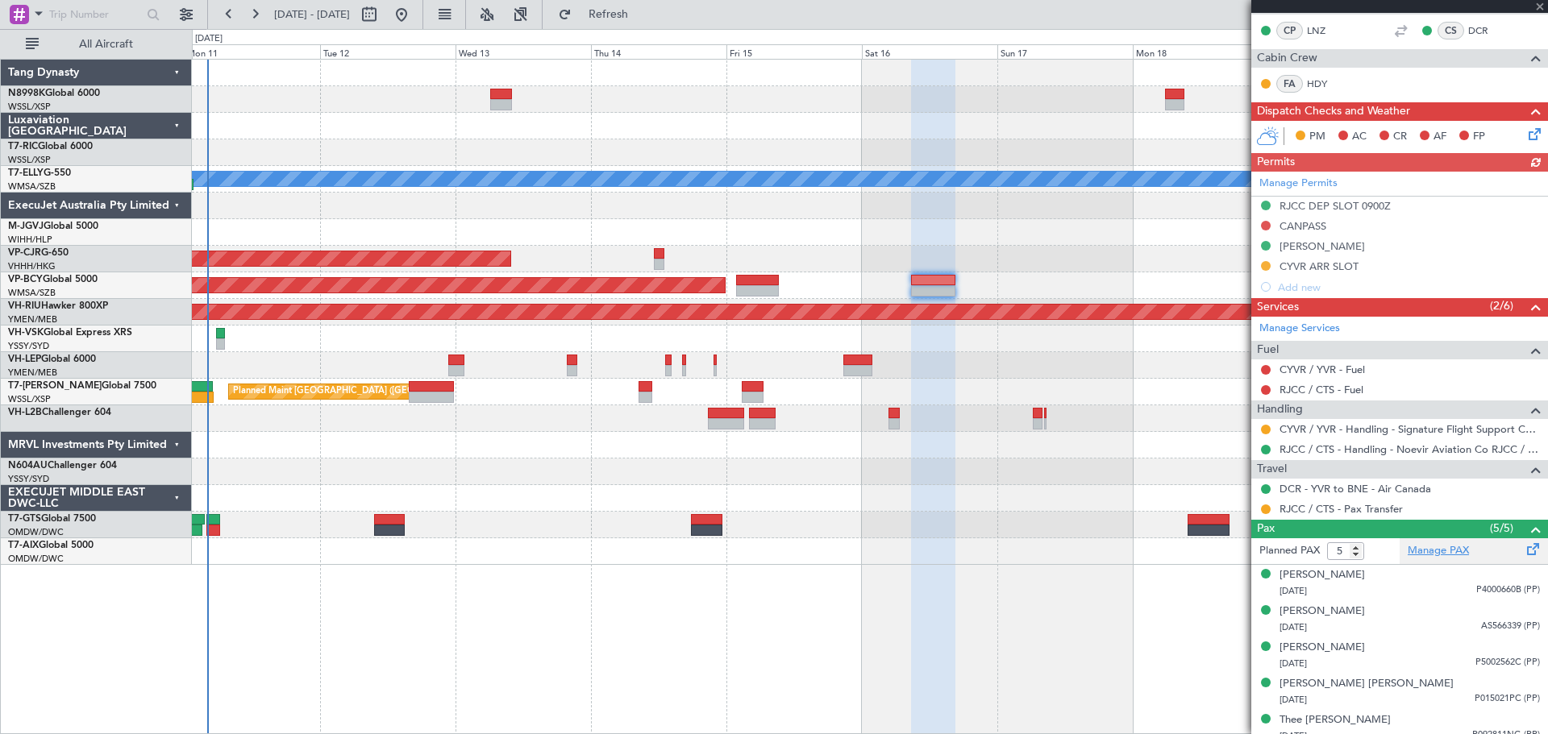
scroll to position [296, 0]
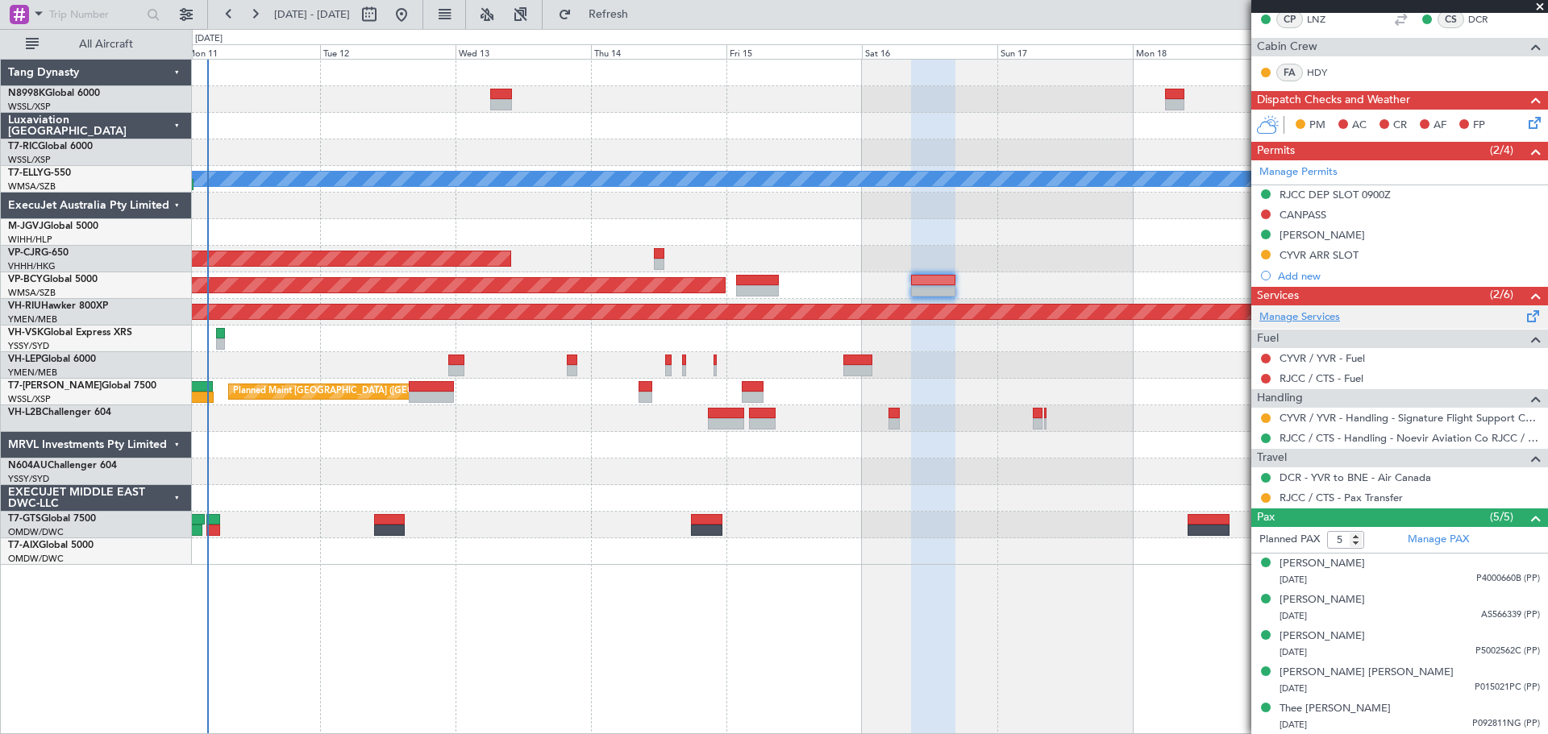
click at [1326, 321] on link "Manage Services" at bounding box center [1299, 318] width 81 height 16
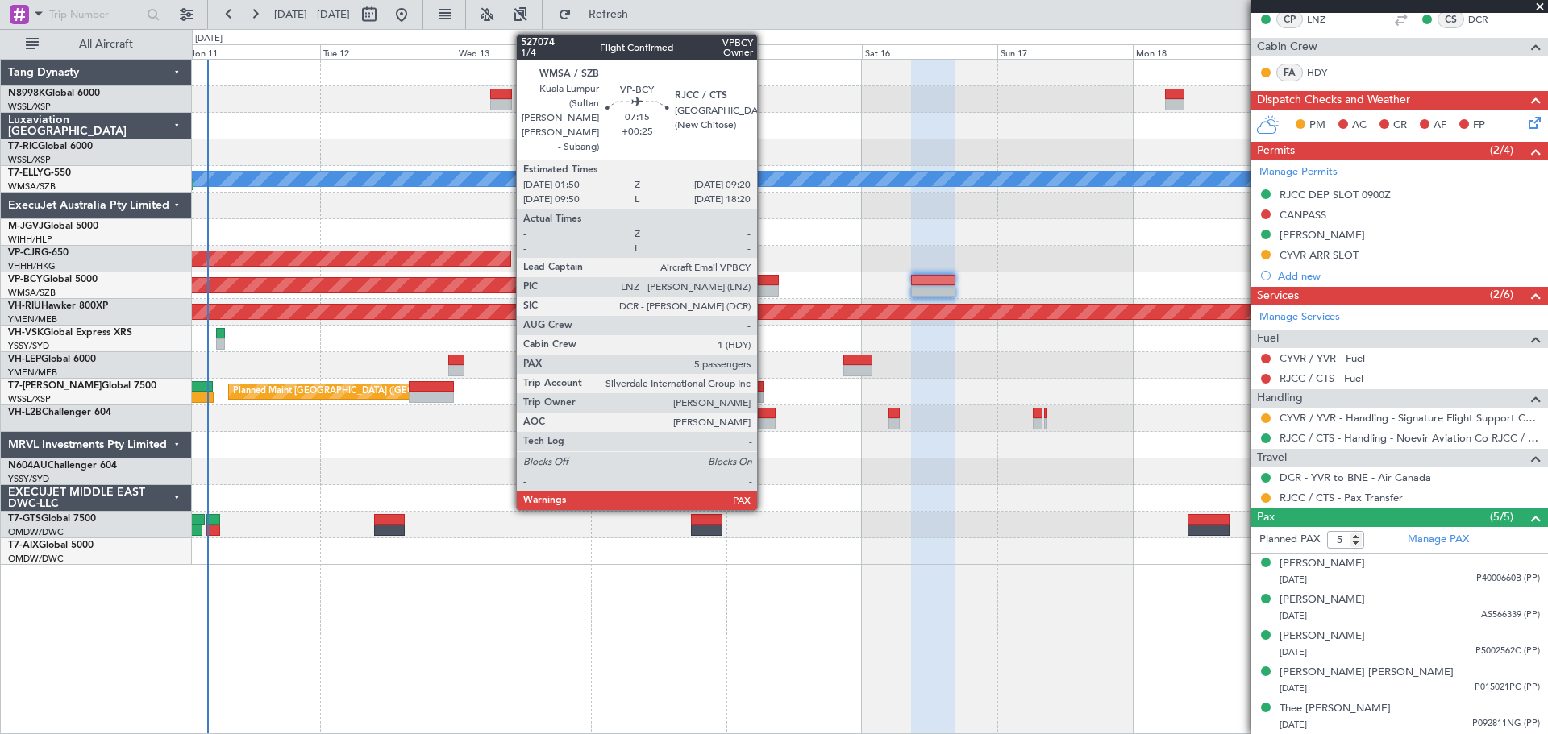
click at [764, 282] on div at bounding box center [757, 280] width 43 height 11
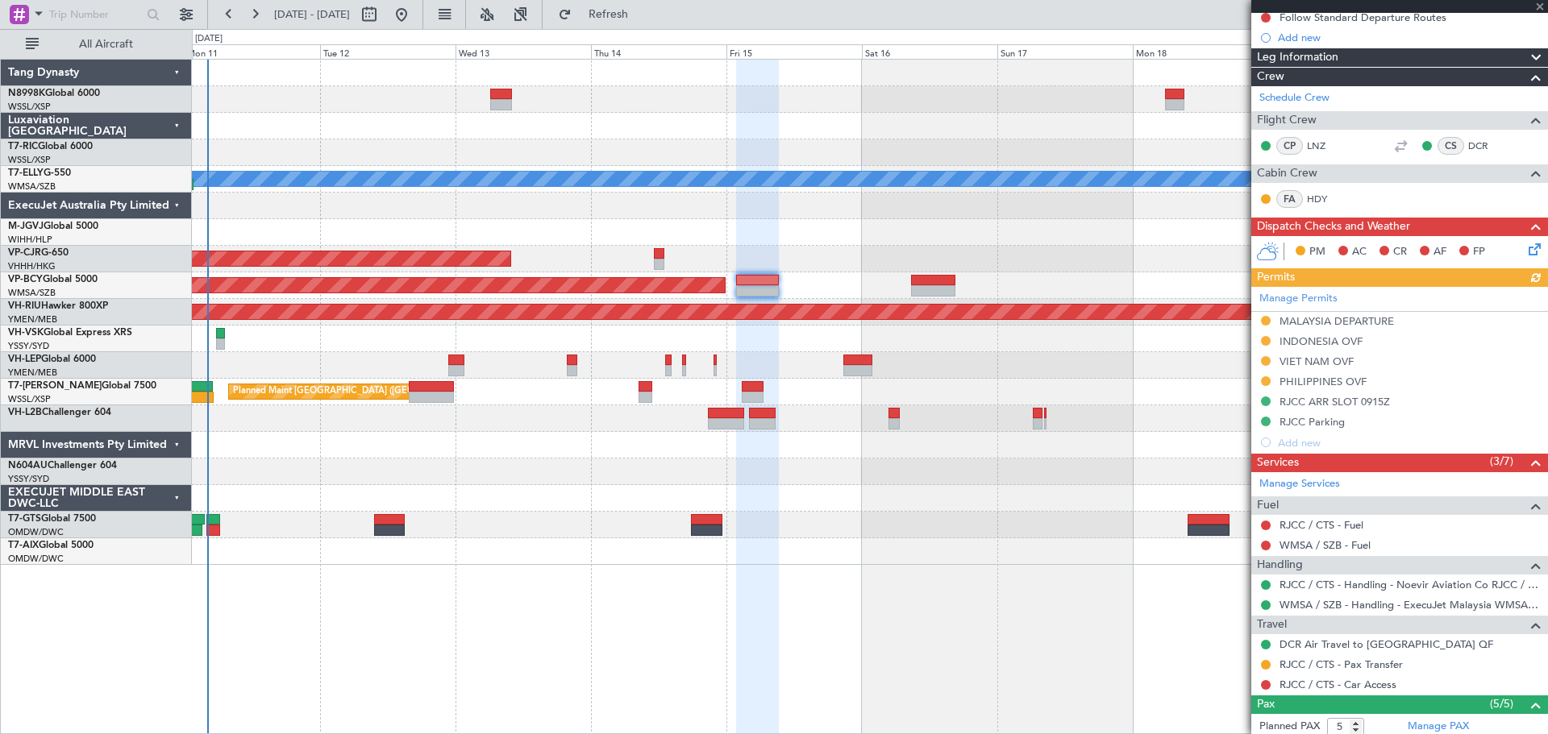
scroll to position [322, 0]
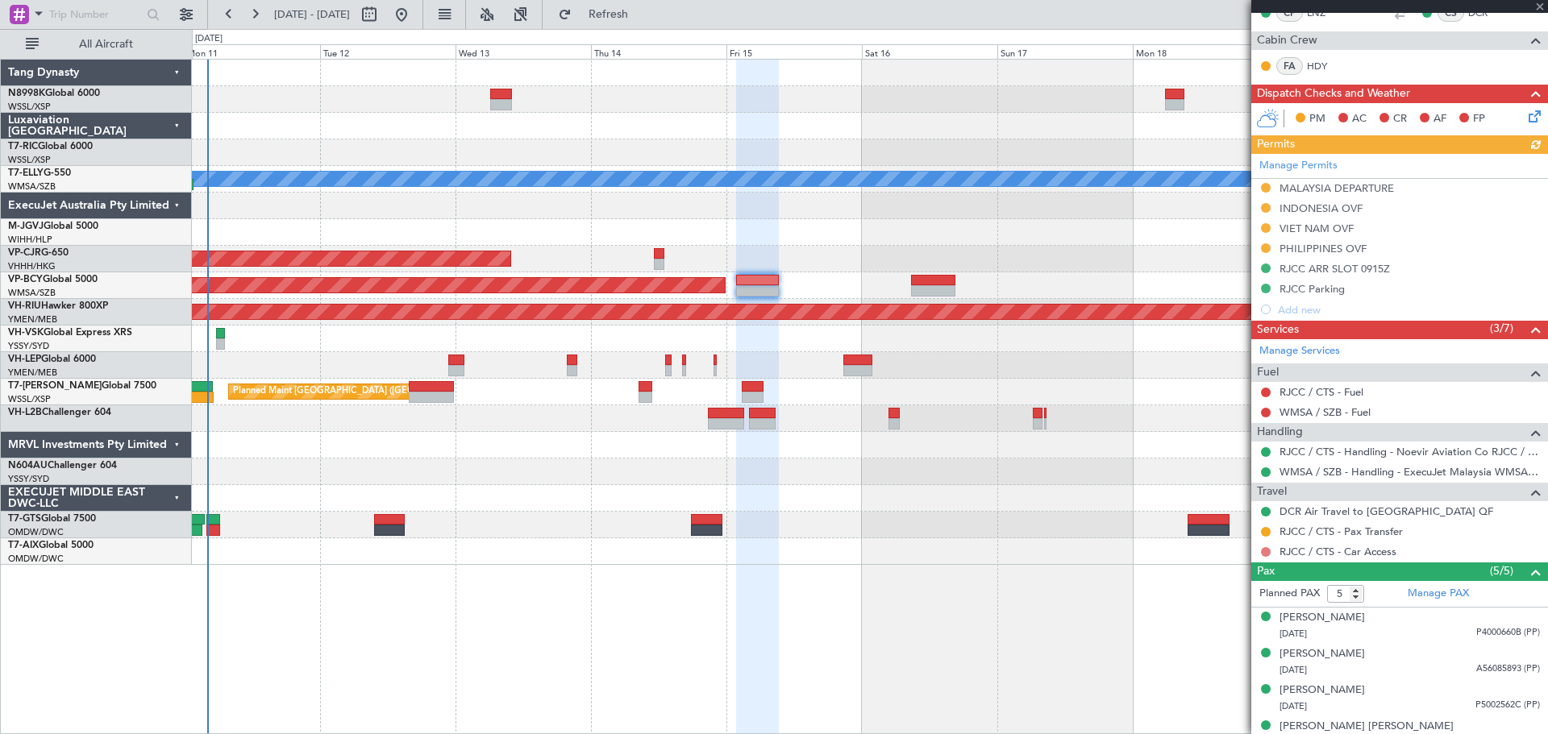
click at [1265, 552] on button at bounding box center [1266, 552] width 10 height 10
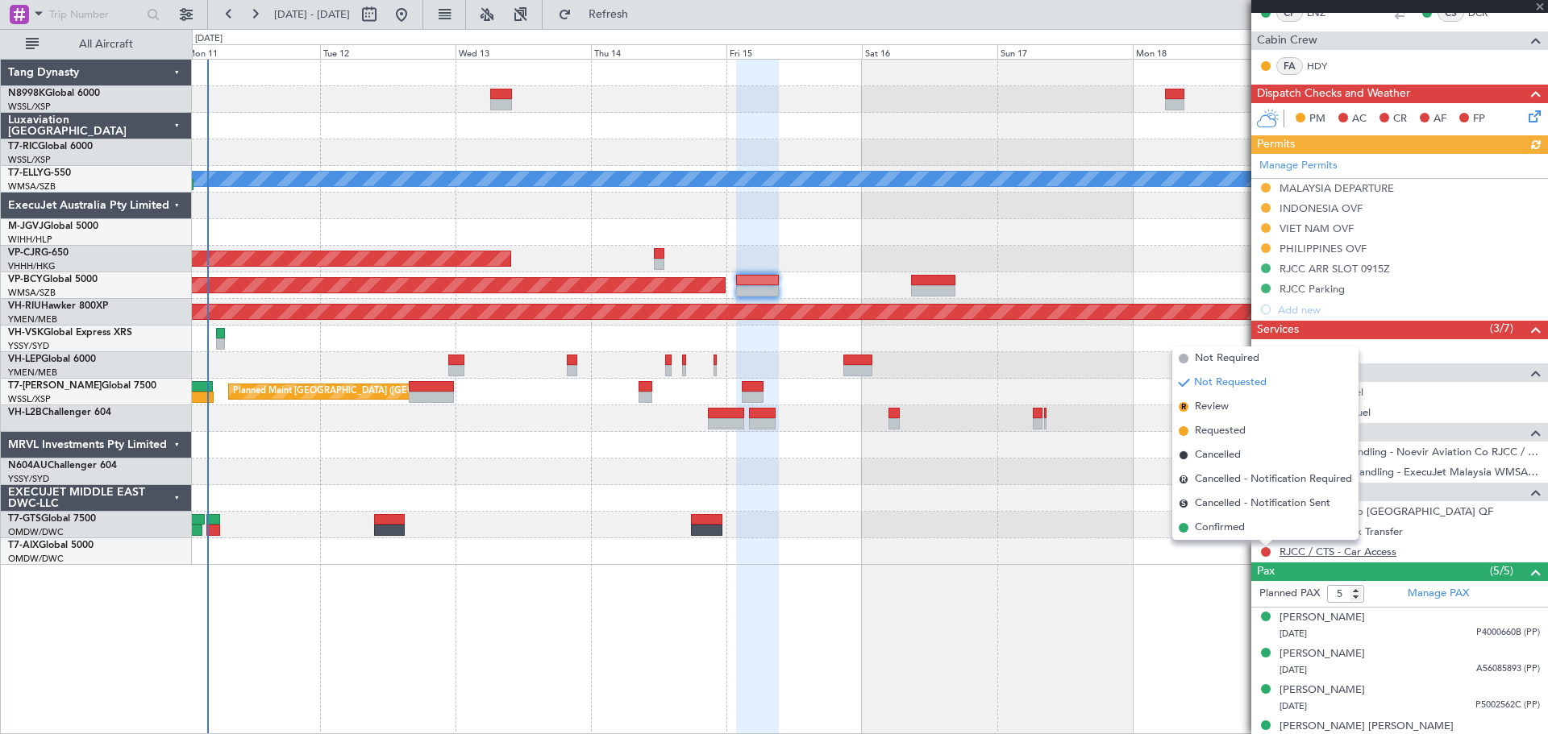
click at [1335, 550] on link "RJCC / CTS - Car Access" at bounding box center [1337, 552] width 117 height 14
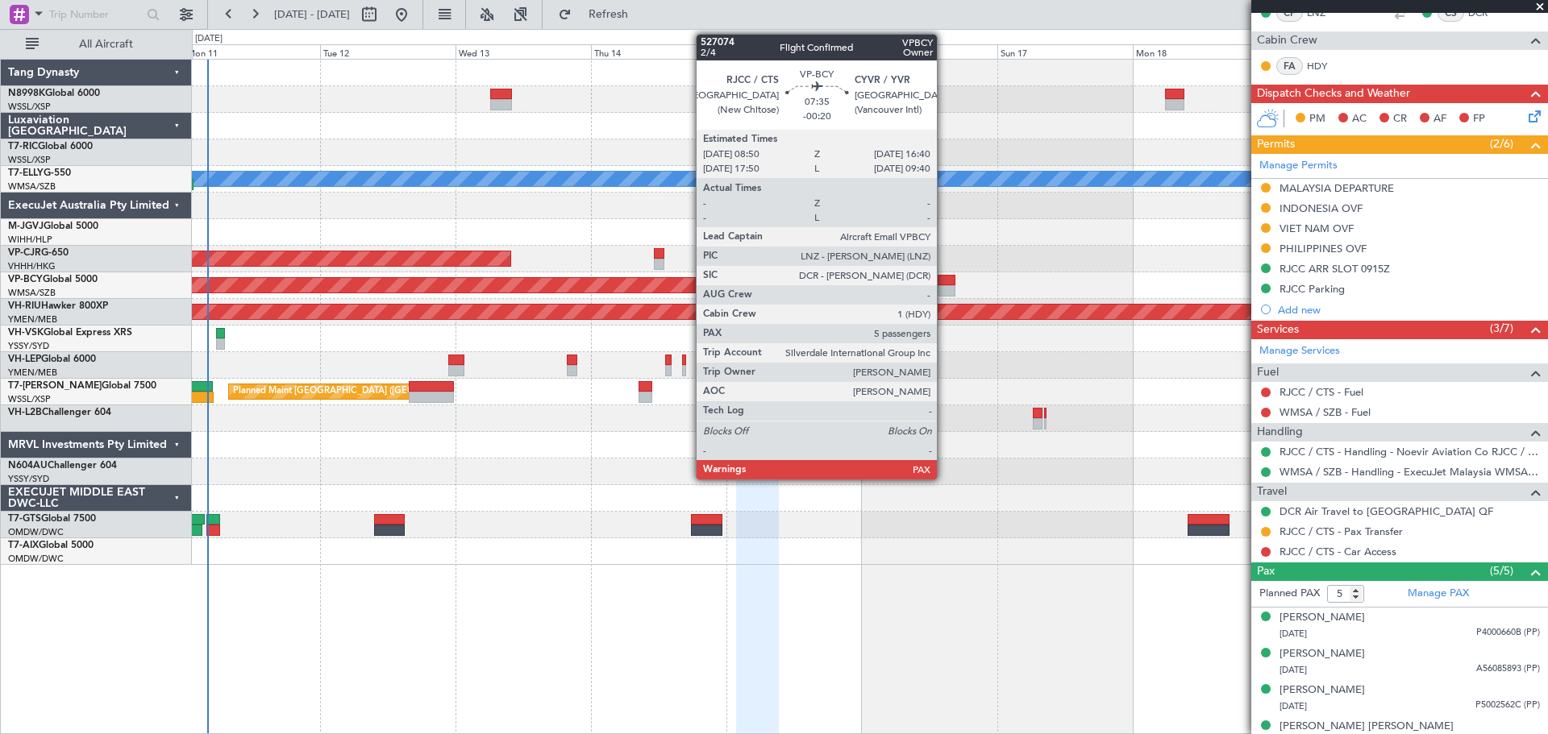
click at [930, 287] on div at bounding box center [933, 290] width 44 height 11
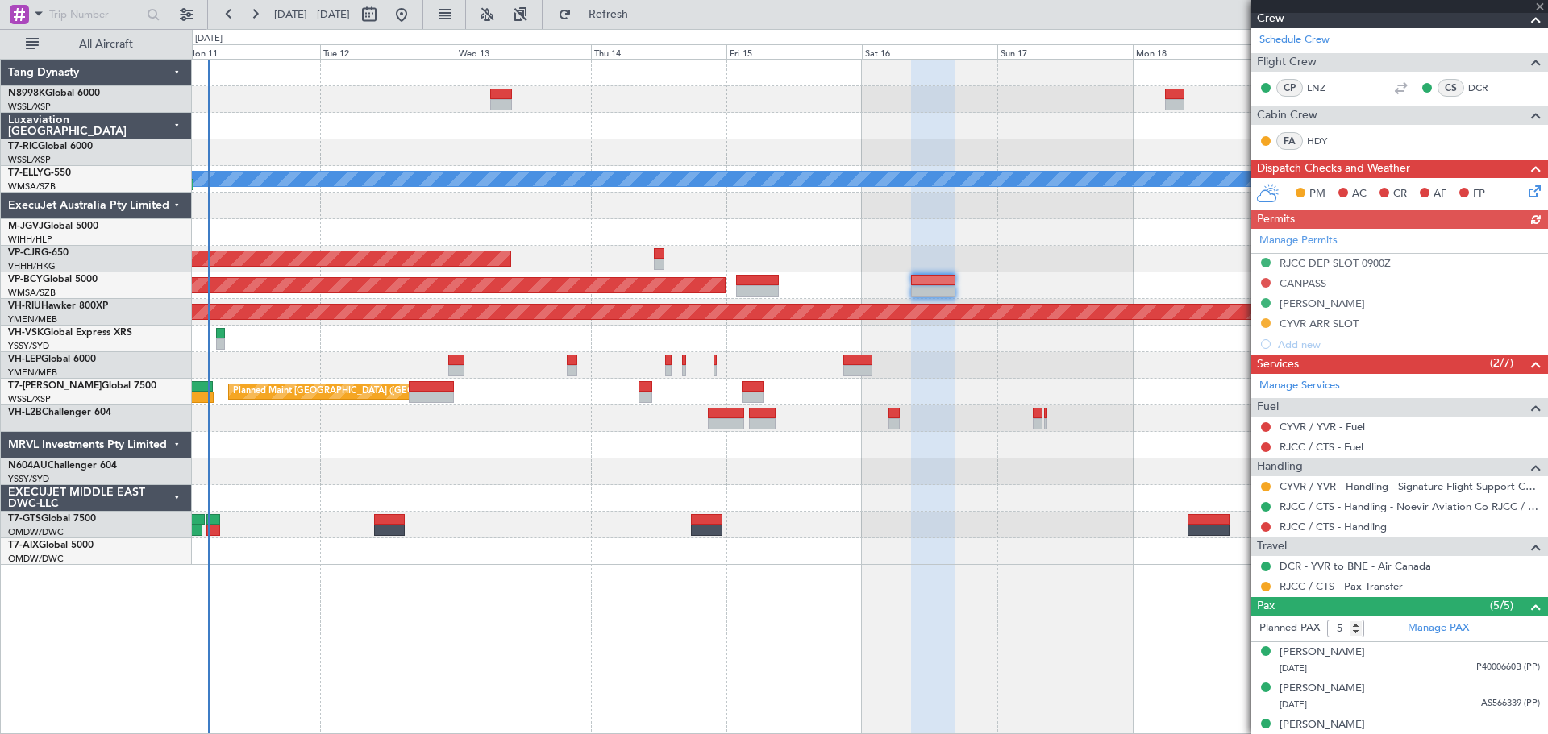
scroll to position [242, 0]
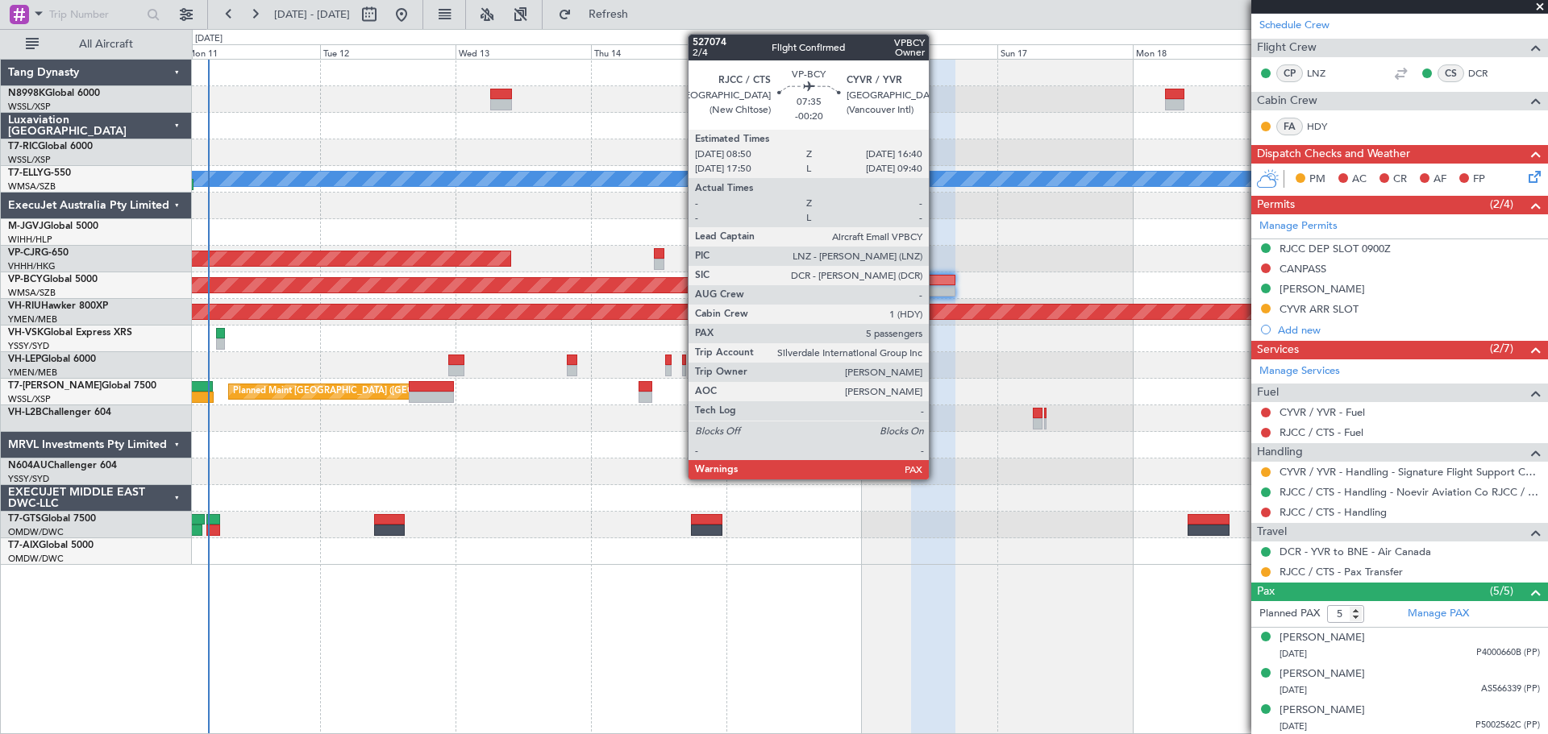
click at [936, 280] on div at bounding box center [933, 280] width 44 height 11
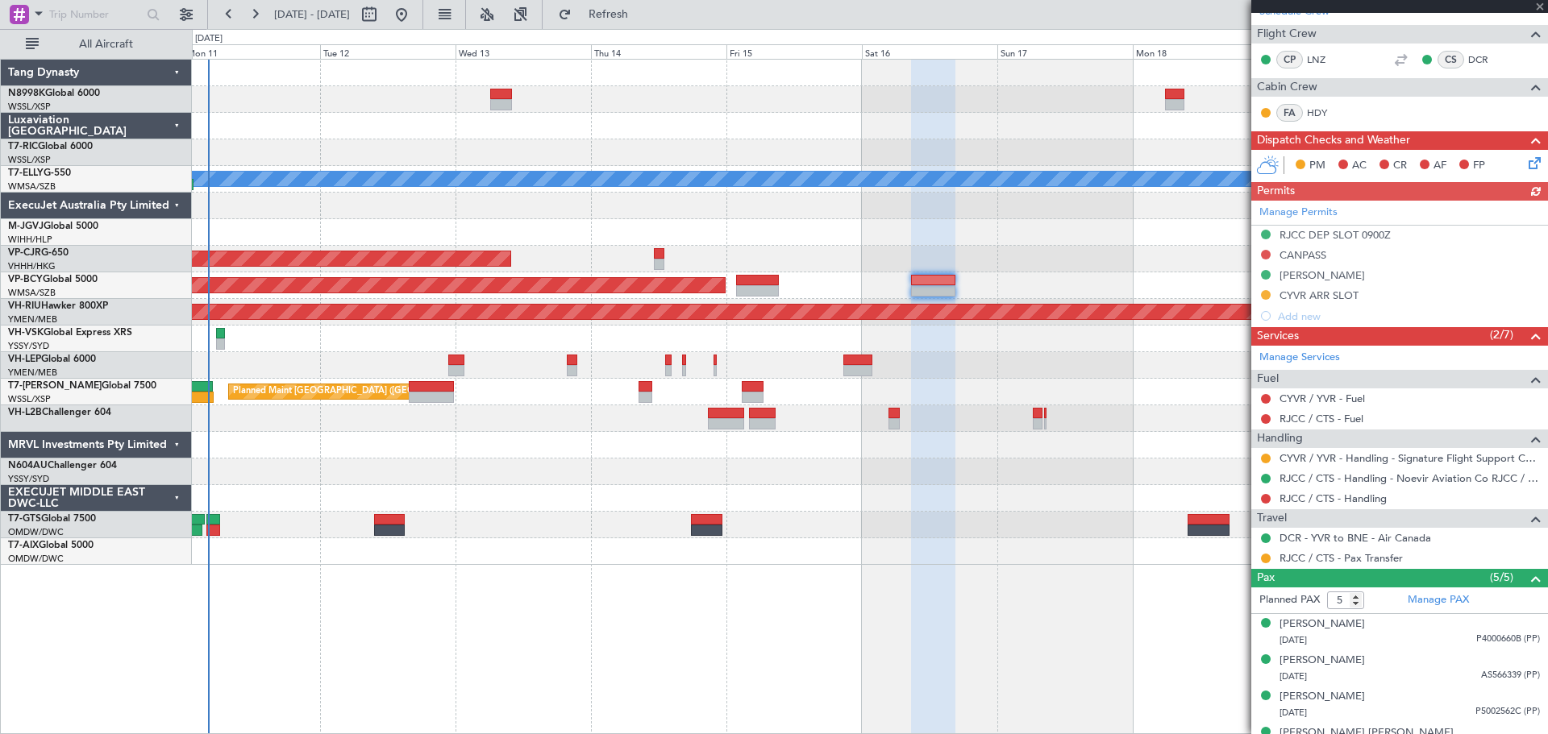
scroll to position [316, 0]
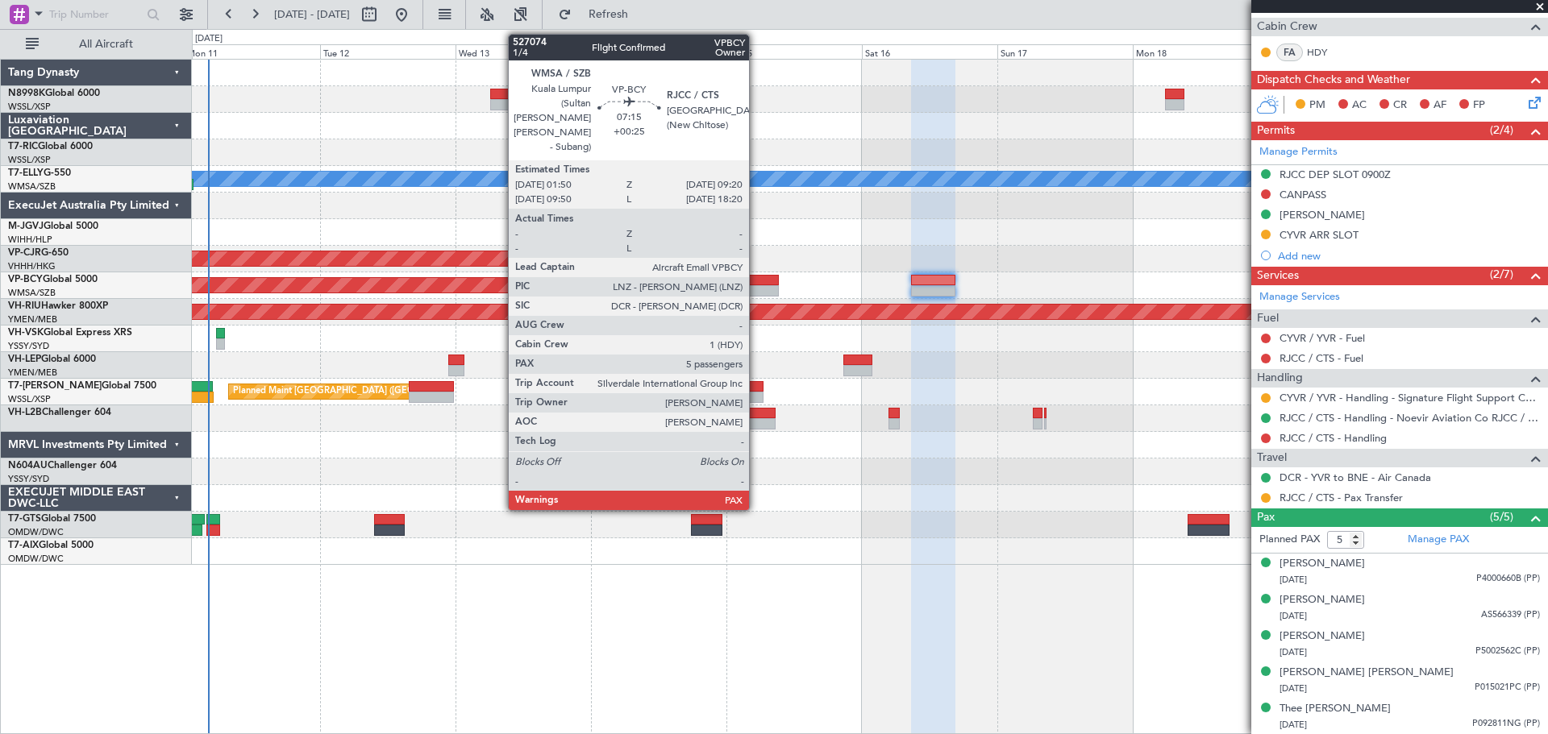
click at [756, 282] on div at bounding box center [757, 280] width 43 height 11
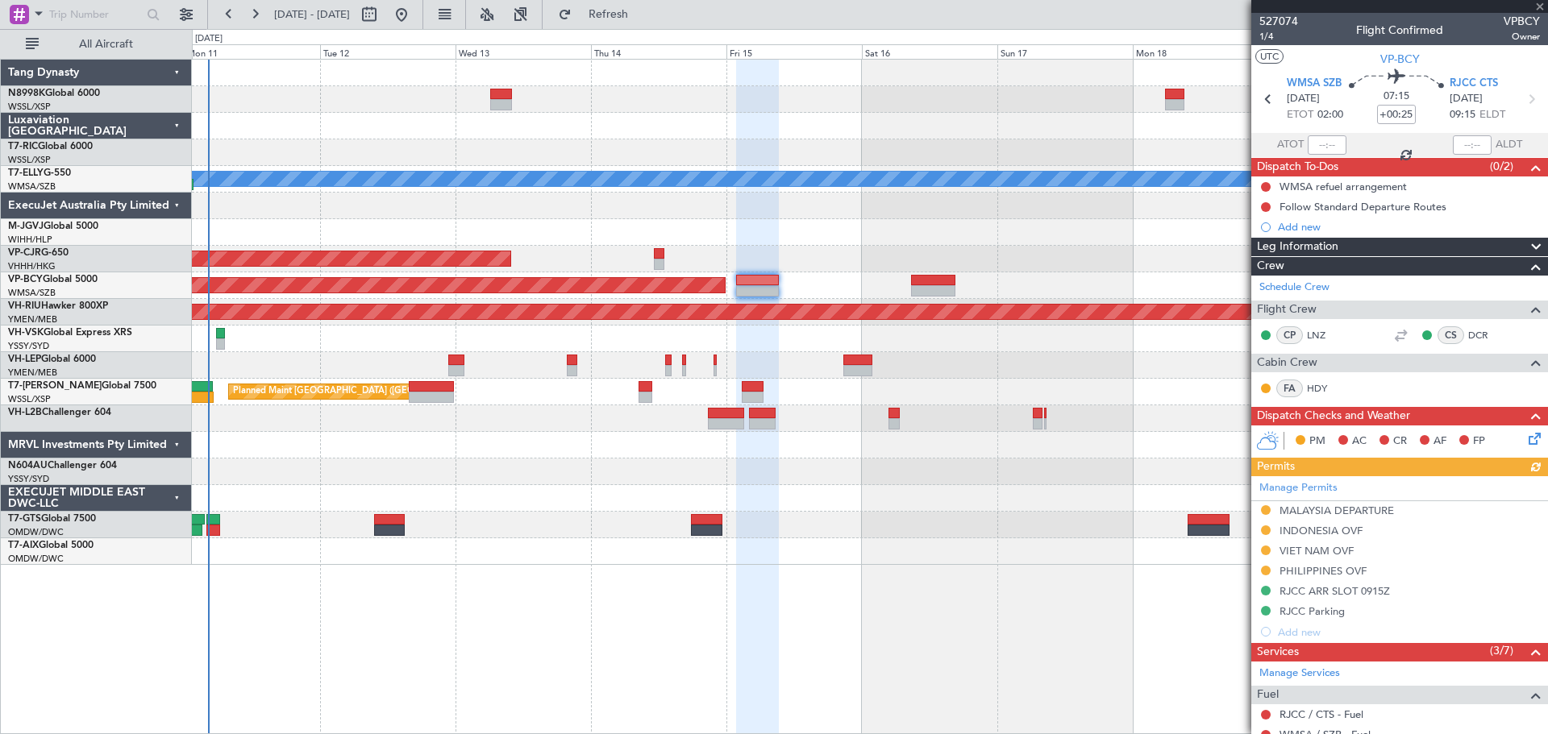
scroll to position [322, 0]
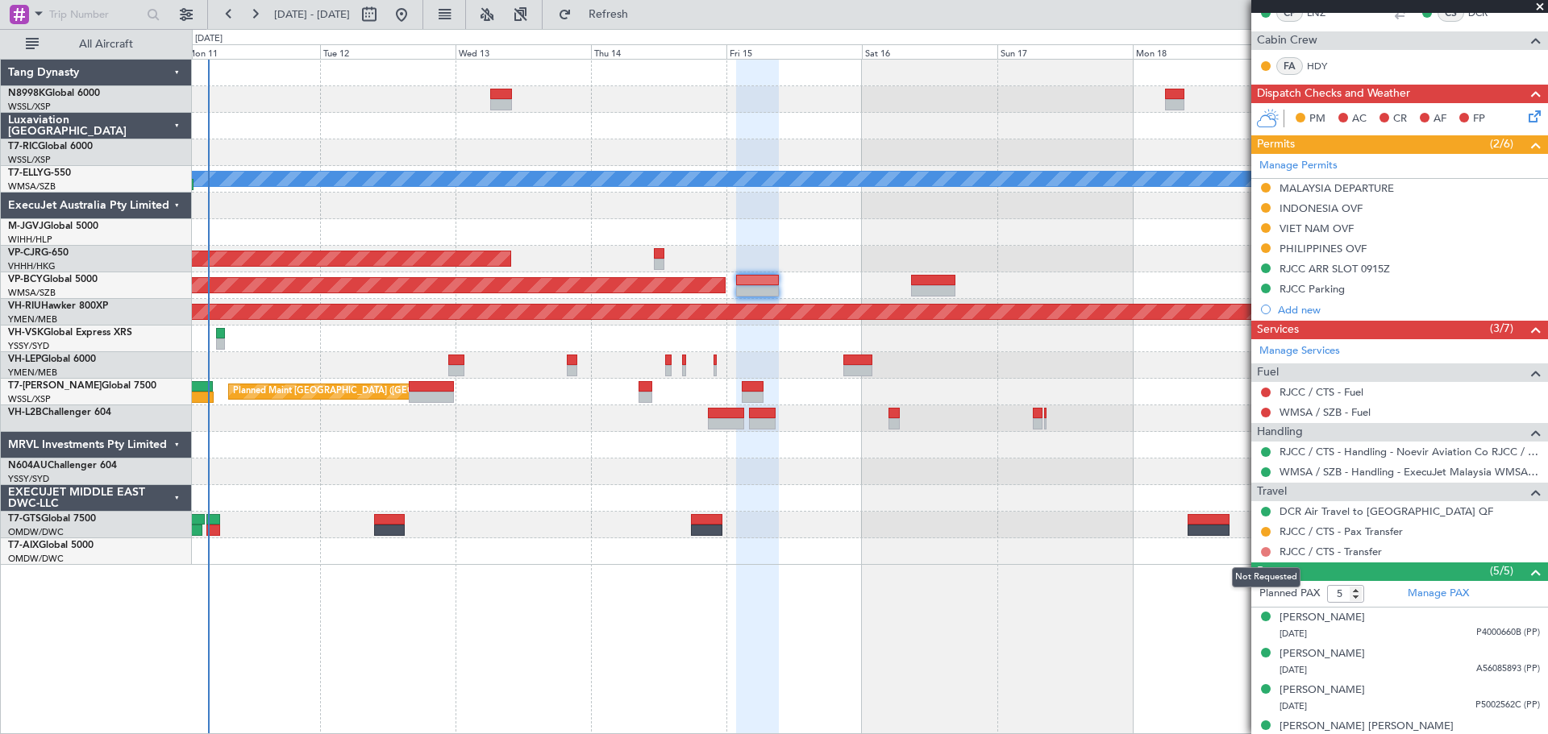
click at [1265, 551] on button at bounding box center [1266, 552] width 10 height 10
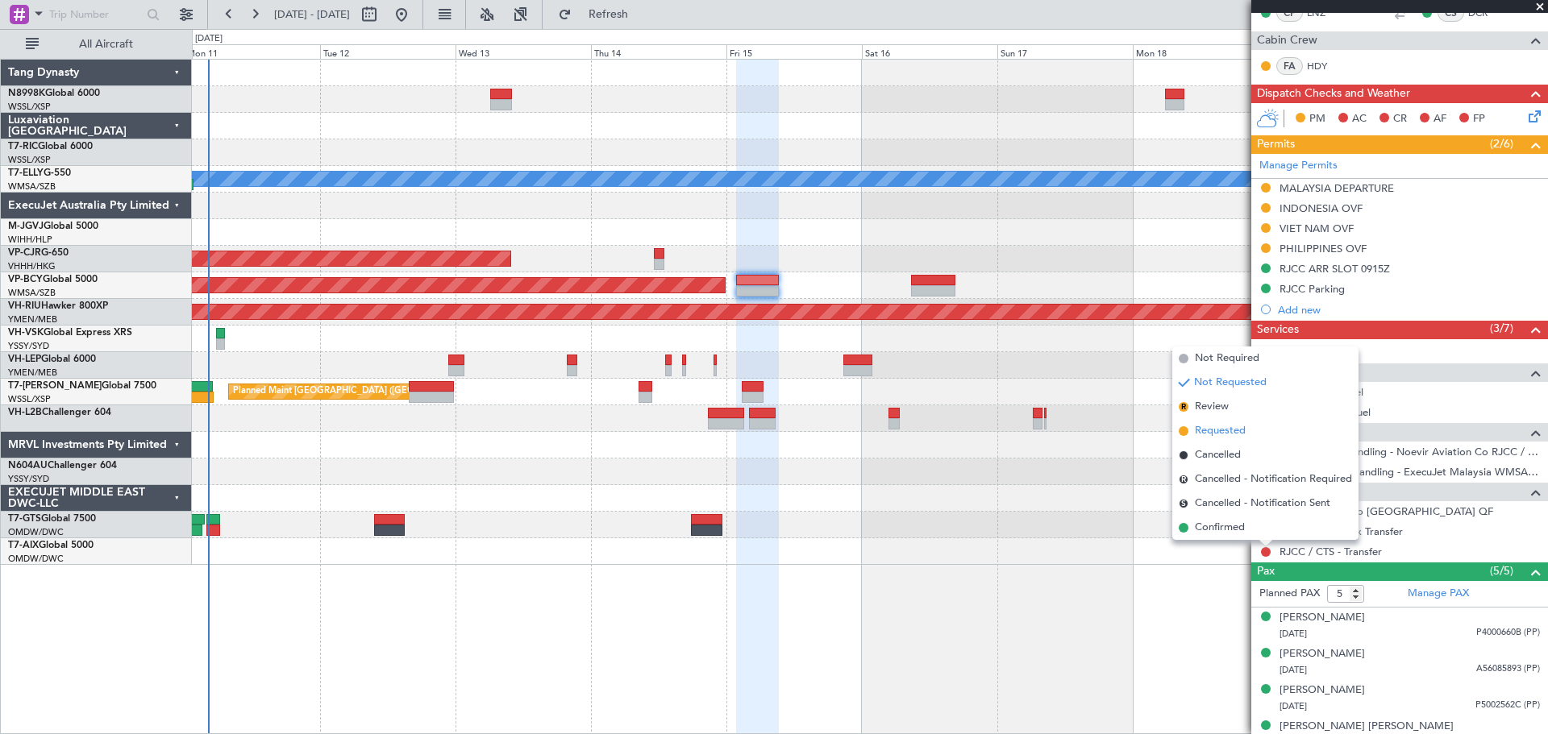
click at [1234, 429] on span "Requested" at bounding box center [1220, 431] width 51 height 16
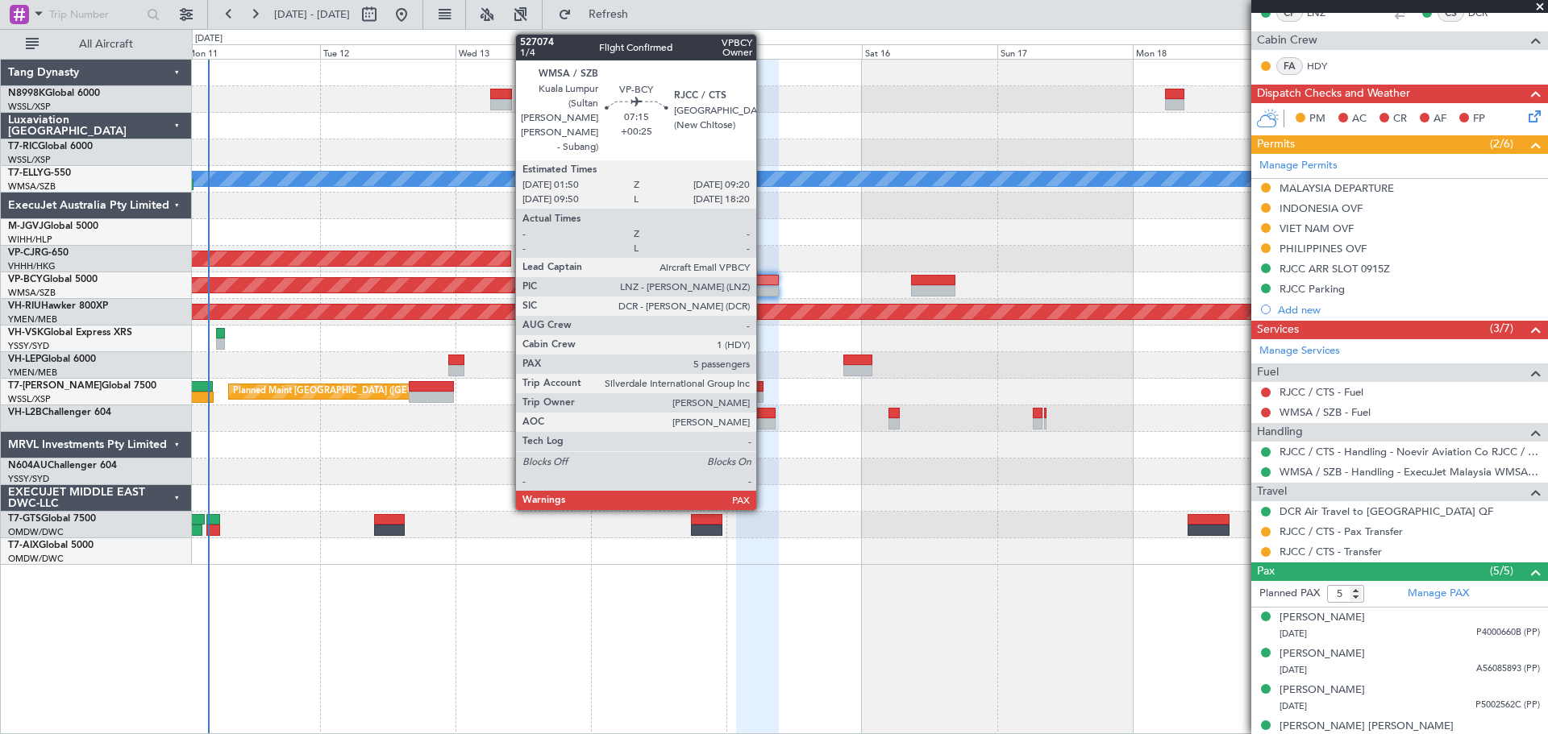
click at [762, 286] on div at bounding box center [757, 290] width 43 height 11
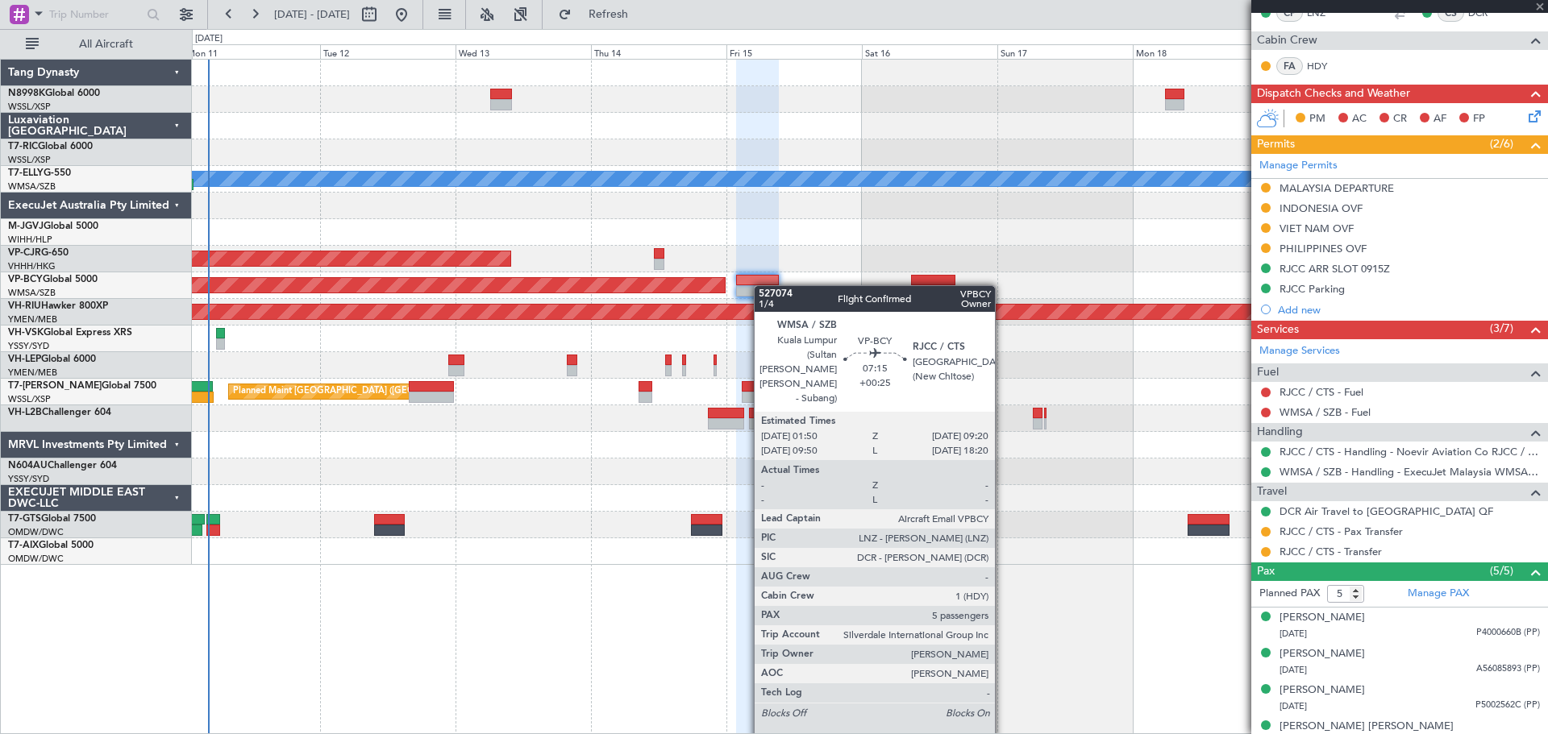
click at [762, 285] on div at bounding box center [757, 290] width 43 height 11
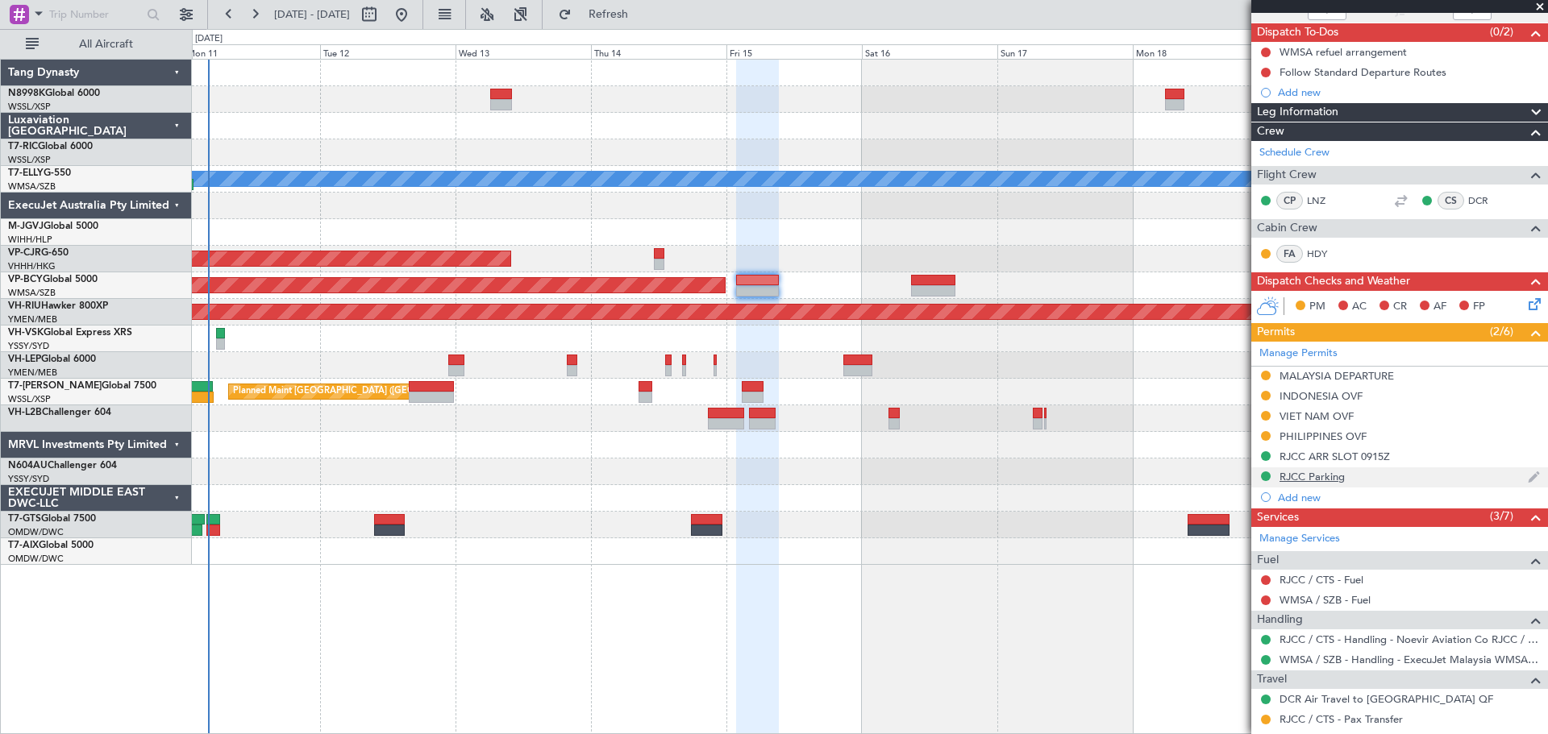
scroll to position [242, 0]
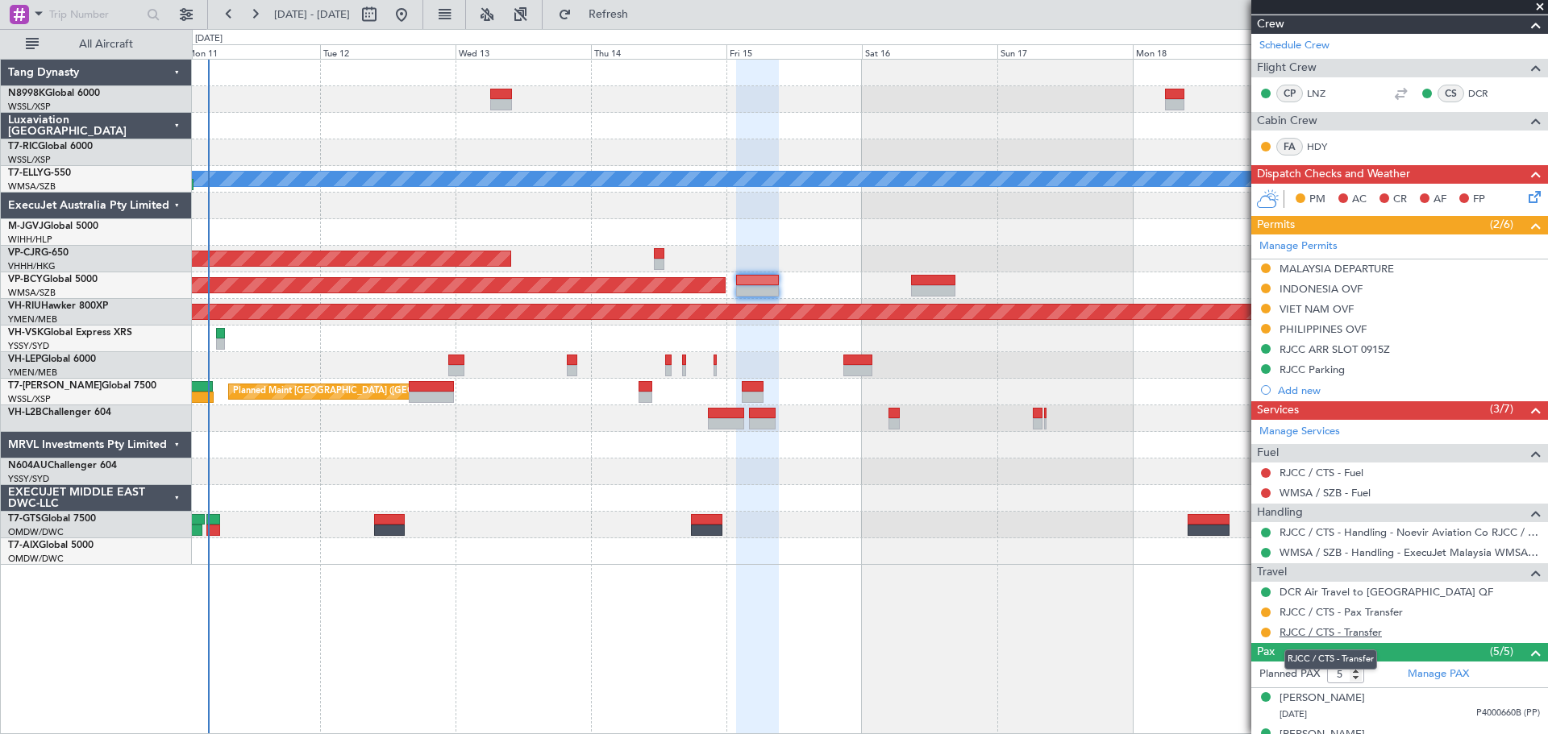
click at [1367, 629] on link "RJCC / CTS - Transfer" at bounding box center [1330, 632] width 102 height 14
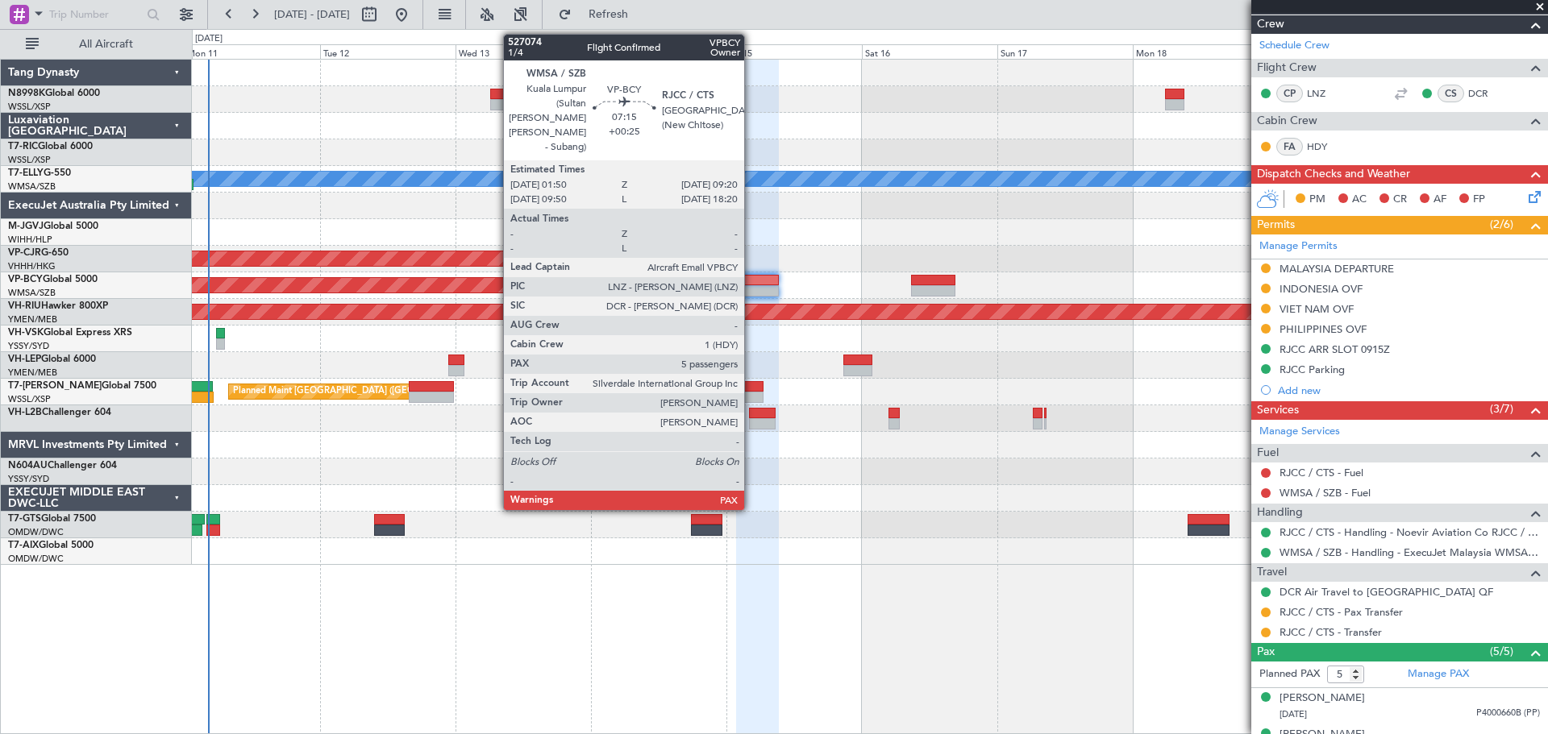
click at [751, 284] on div at bounding box center [757, 280] width 43 height 11
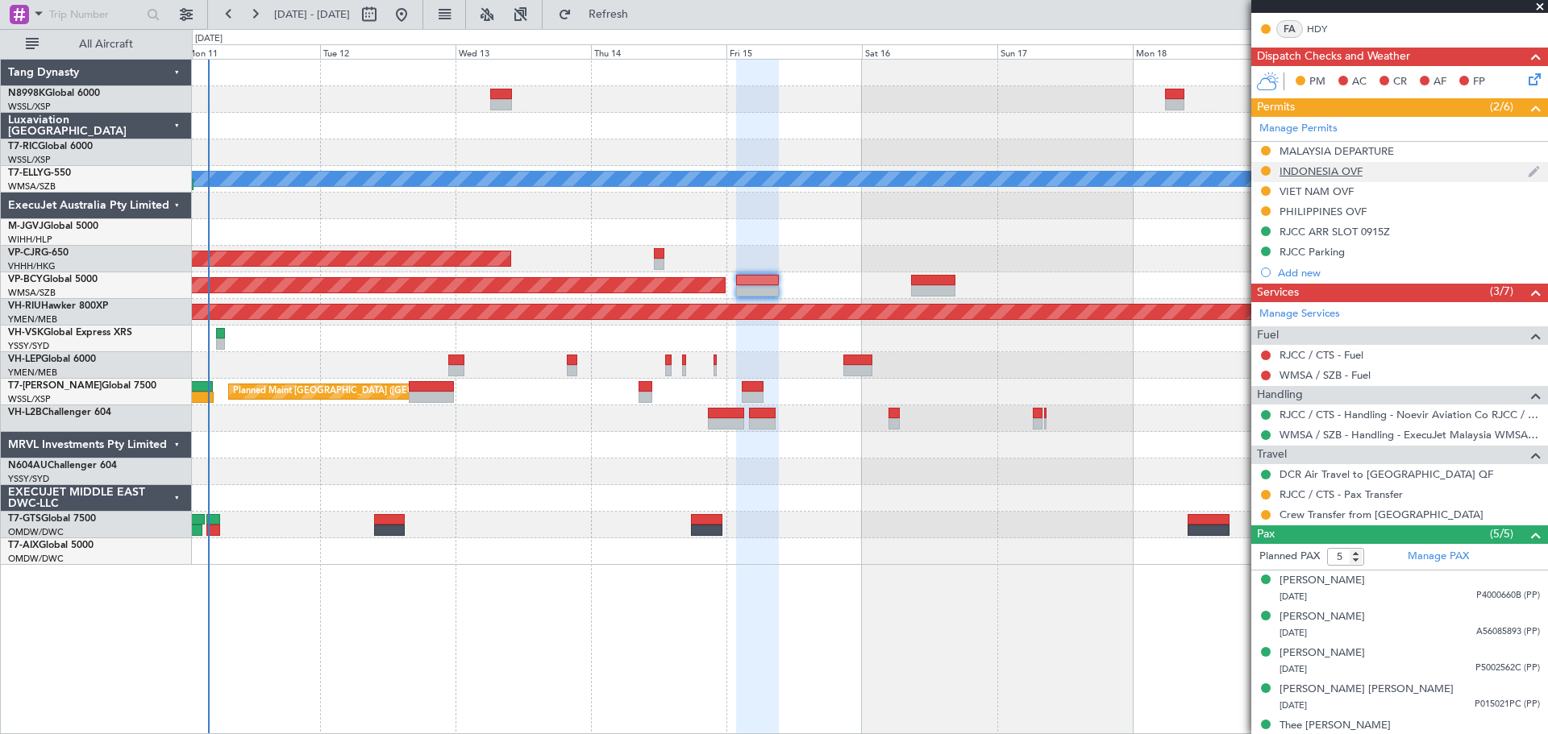
scroll to position [376, 0]
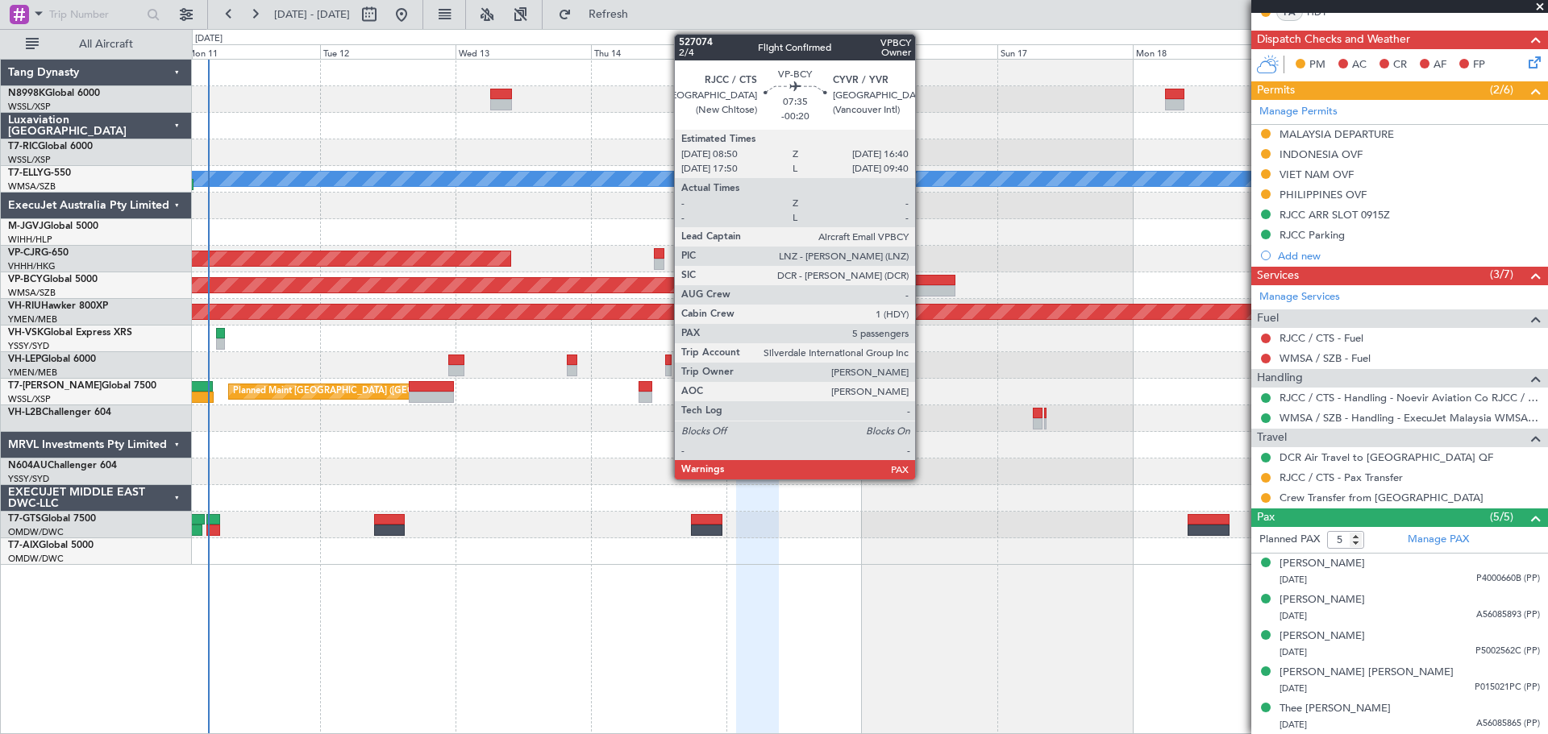
click at [923, 284] on div at bounding box center [933, 280] width 44 height 11
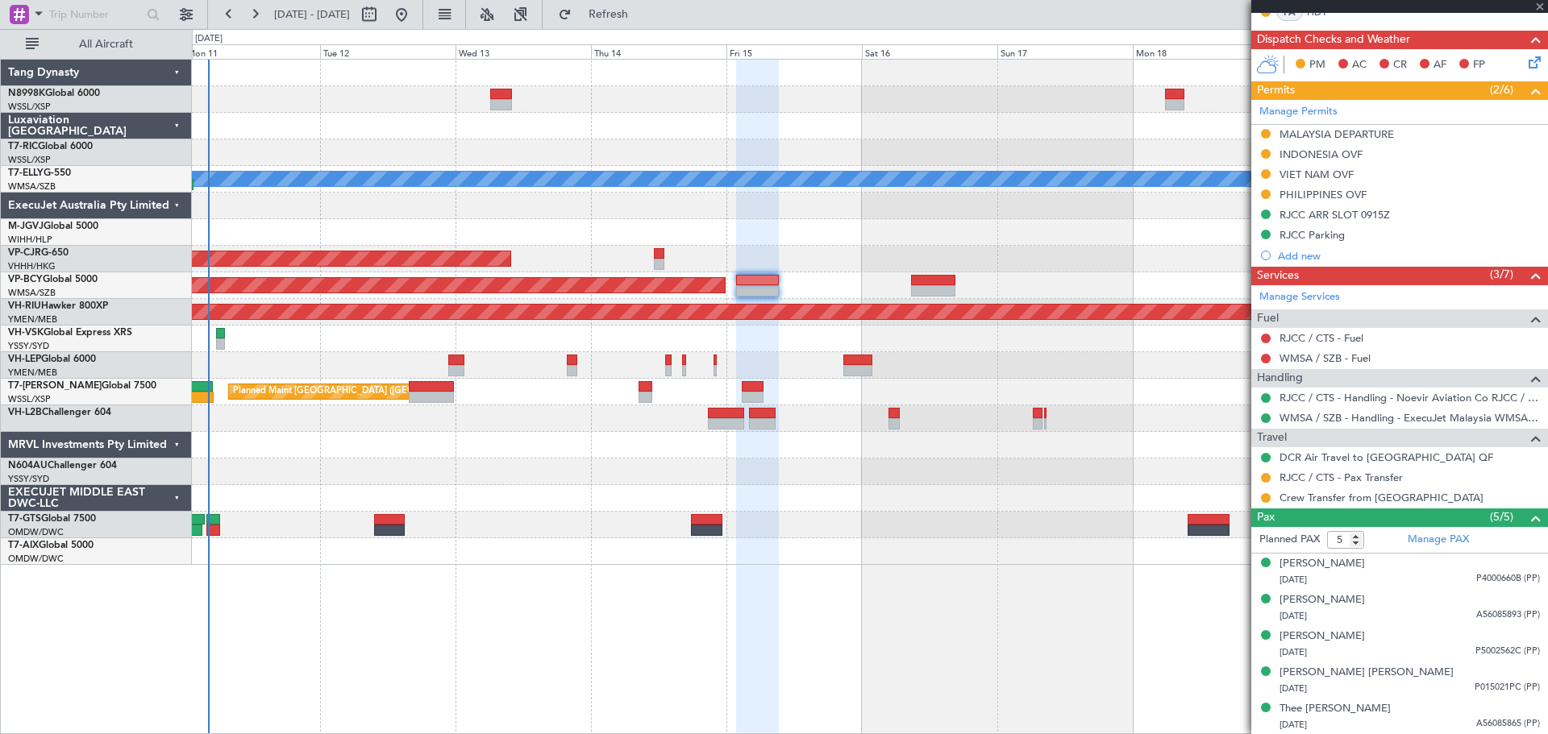
type input "-00:20"
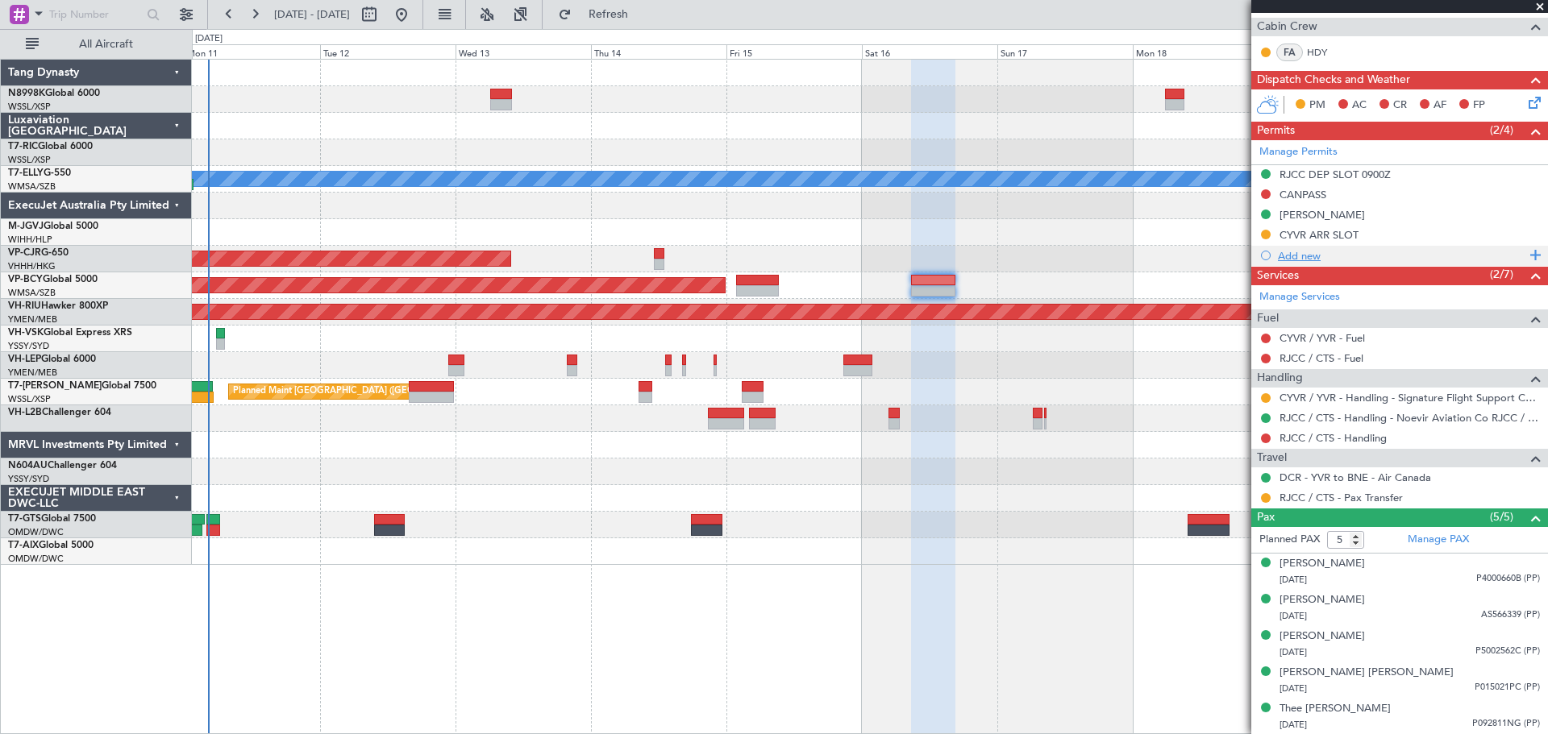
scroll to position [0, 0]
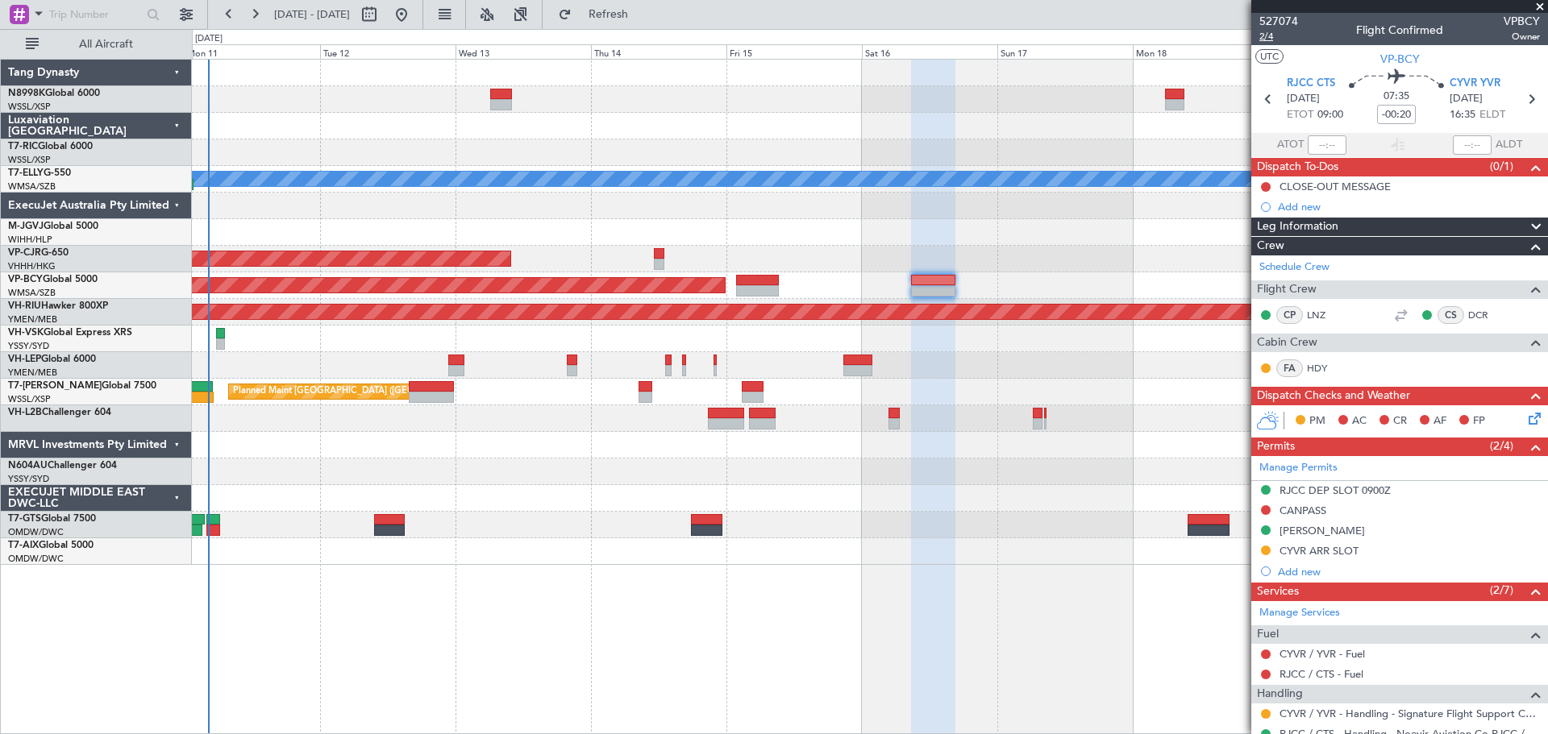
click at [1266, 40] on span "2/4" at bounding box center [1278, 37] width 39 height 14
click at [1295, 608] on link "Manage Services" at bounding box center [1299, 613] width 81 height 16
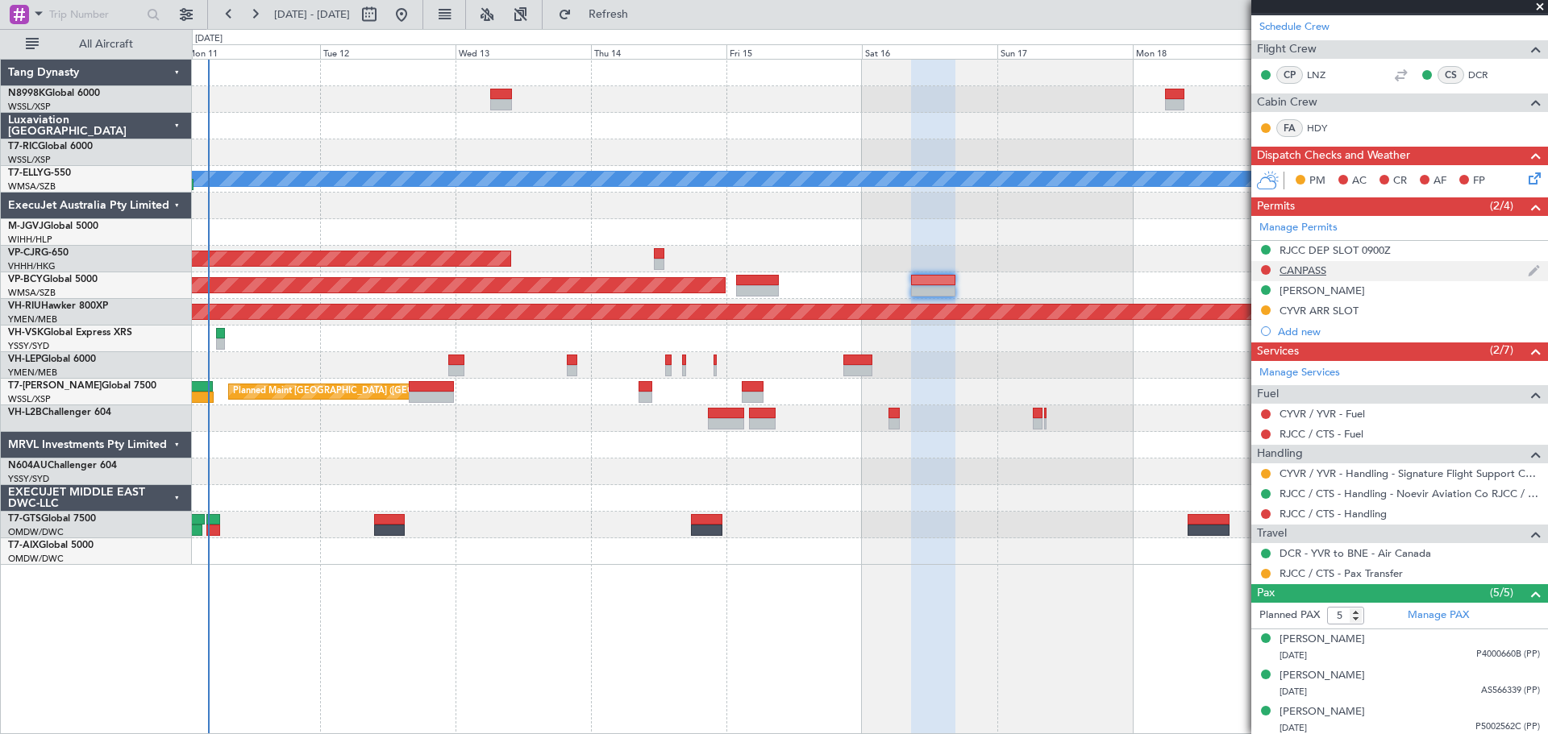
scroll to position [242, 0]
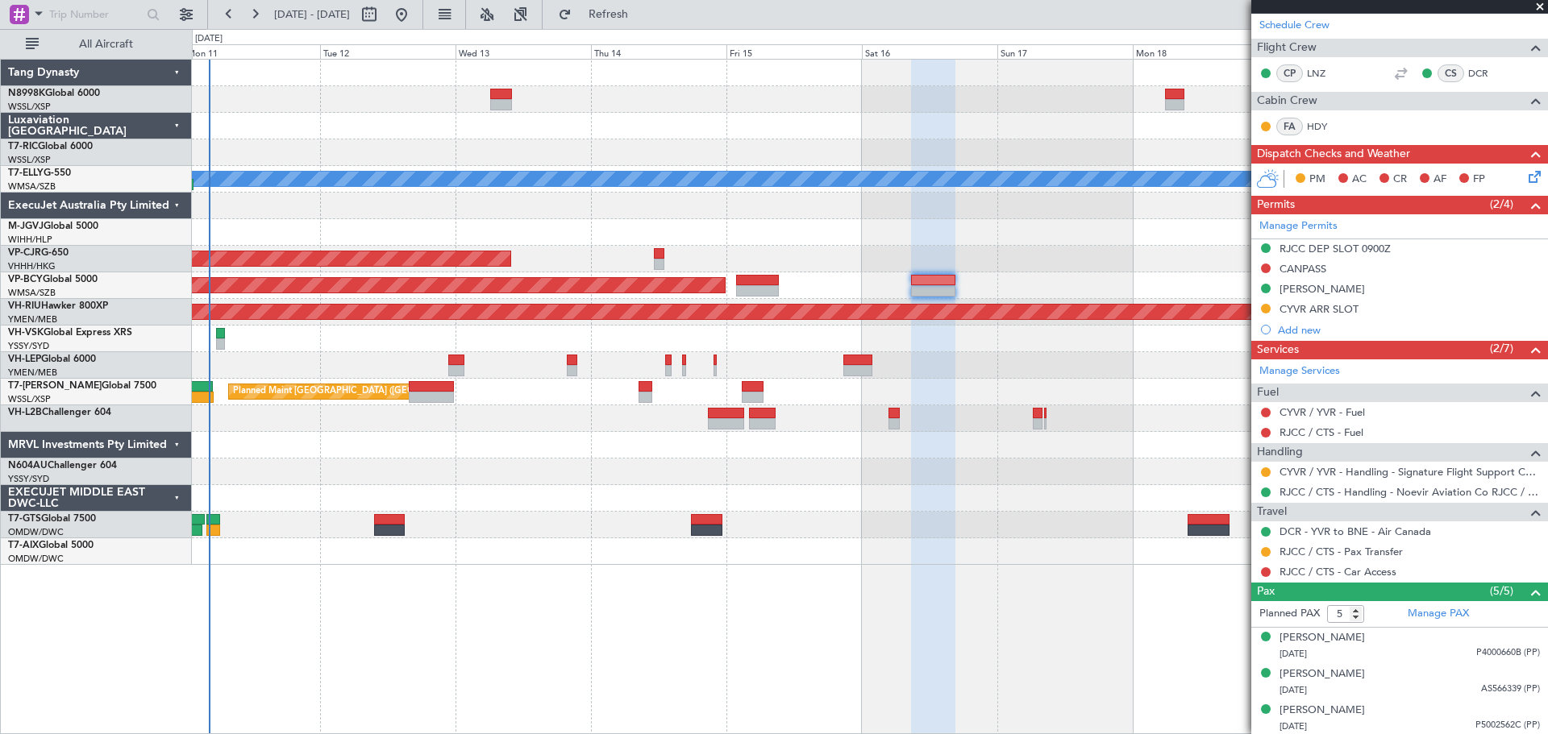
click at [375, 256] on div "MEL Planned Maint Hong Kong (Hong Kong Intl) Planned Maint Kuala Lumpur (Sultan…" at bounding box center [869, 312] width 1355 height 505
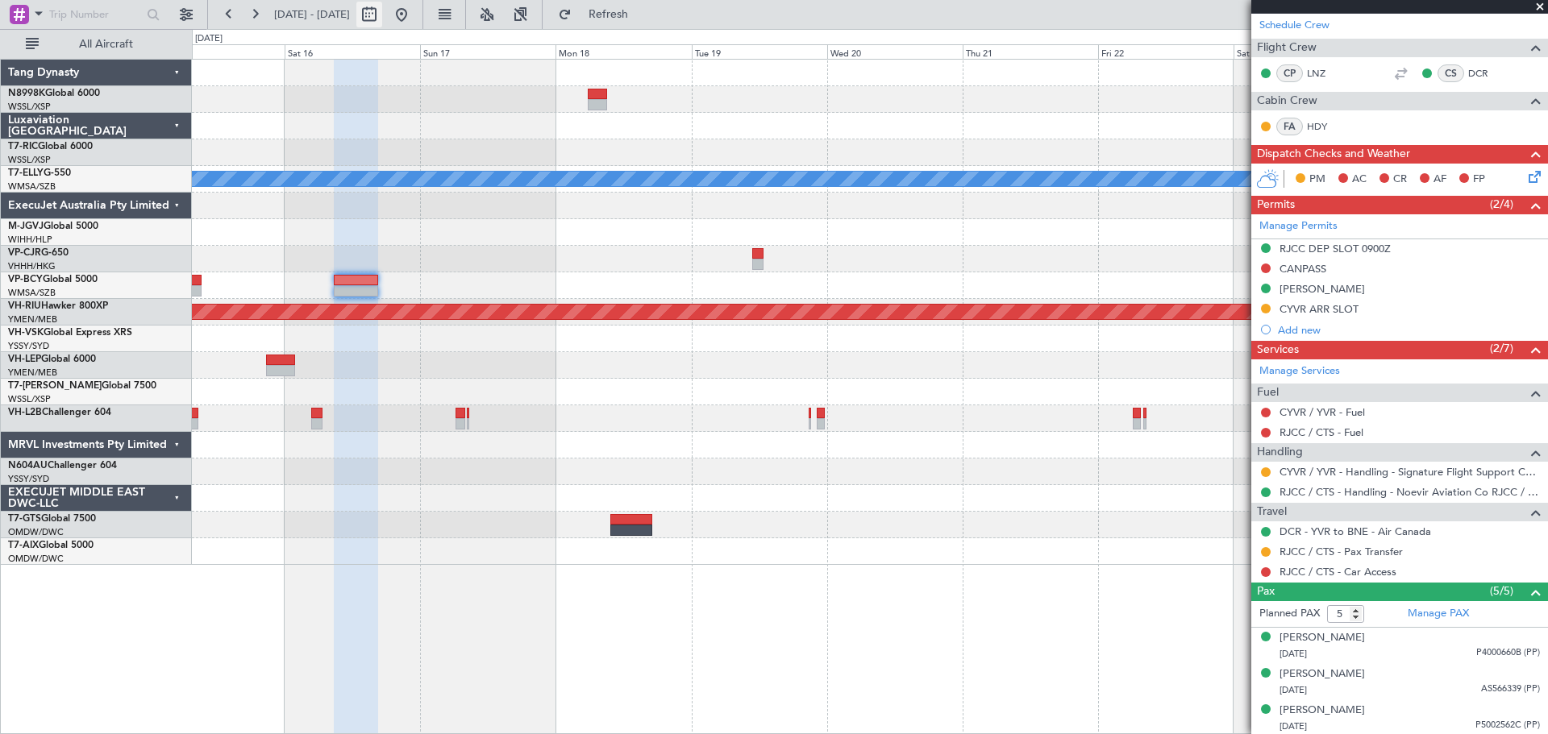
click at [382, 10] on button at bounding box center [369, 15] width 26 height 26
select select "8"
select select "2025"
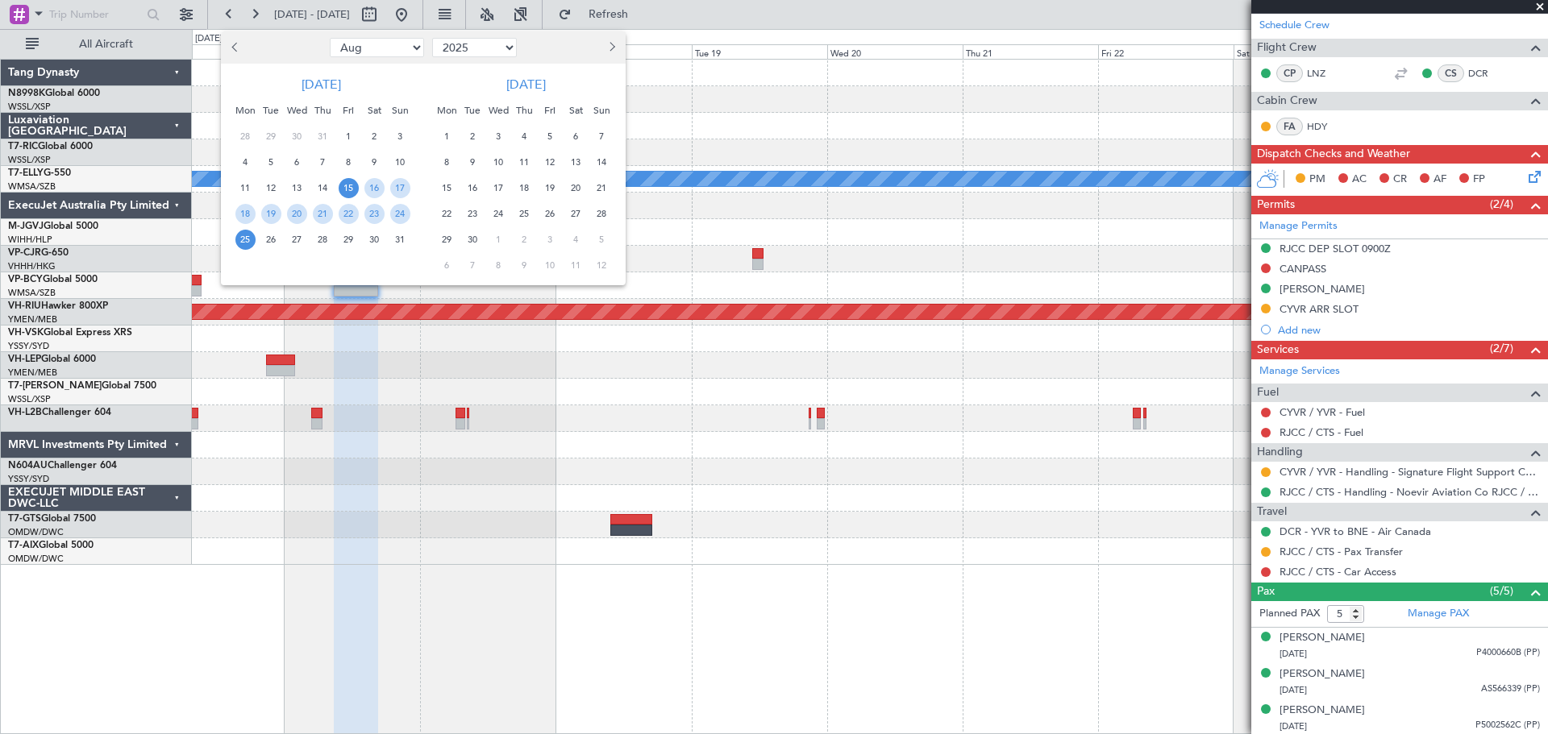
click at [574, 157] on span "13" at bounding box center [576, 162] width 20 height 20
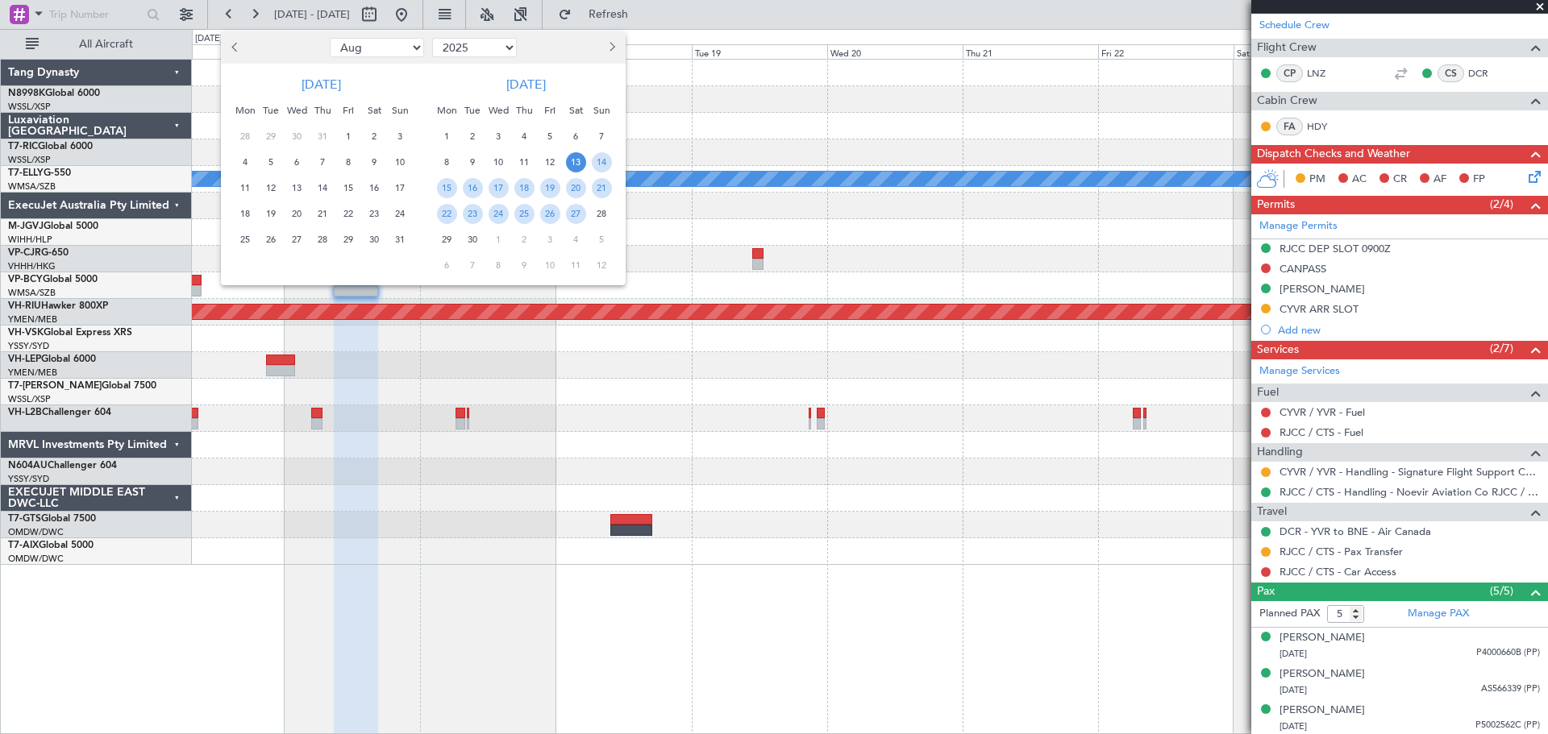
click at [574, 157] on span "13" at bounding box center [576, 162] width 20 height 20
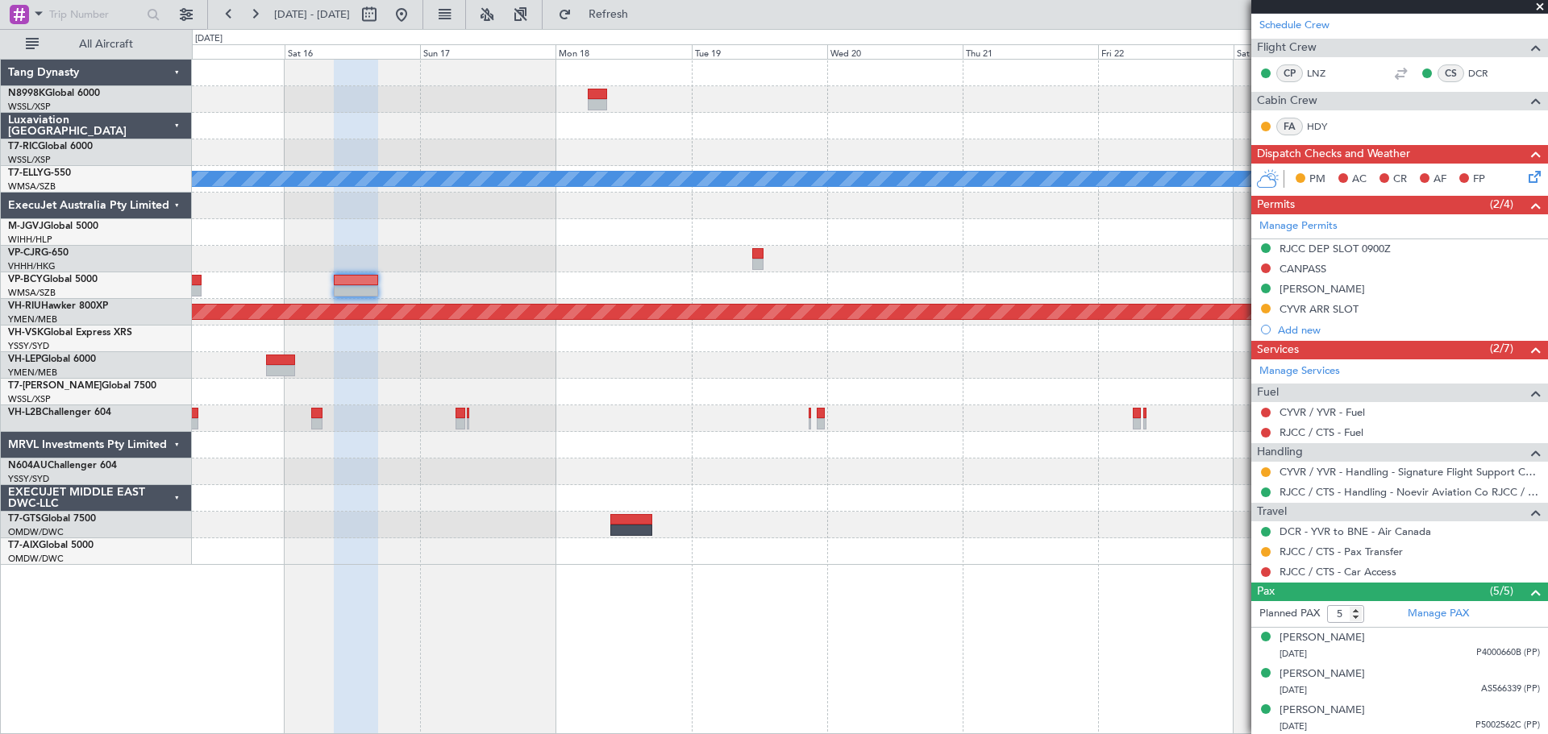
select select "9"
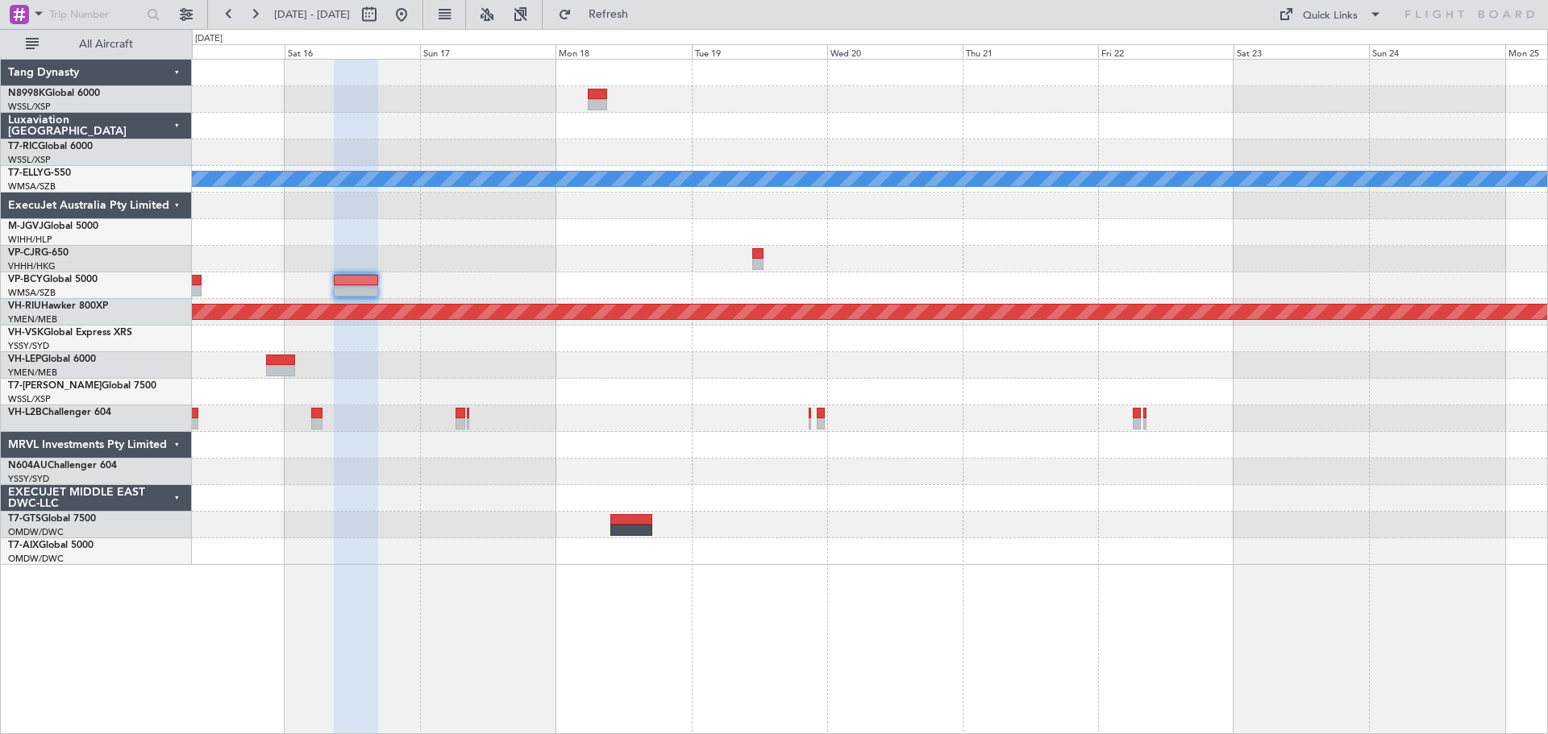
scroll to position [0, 0]
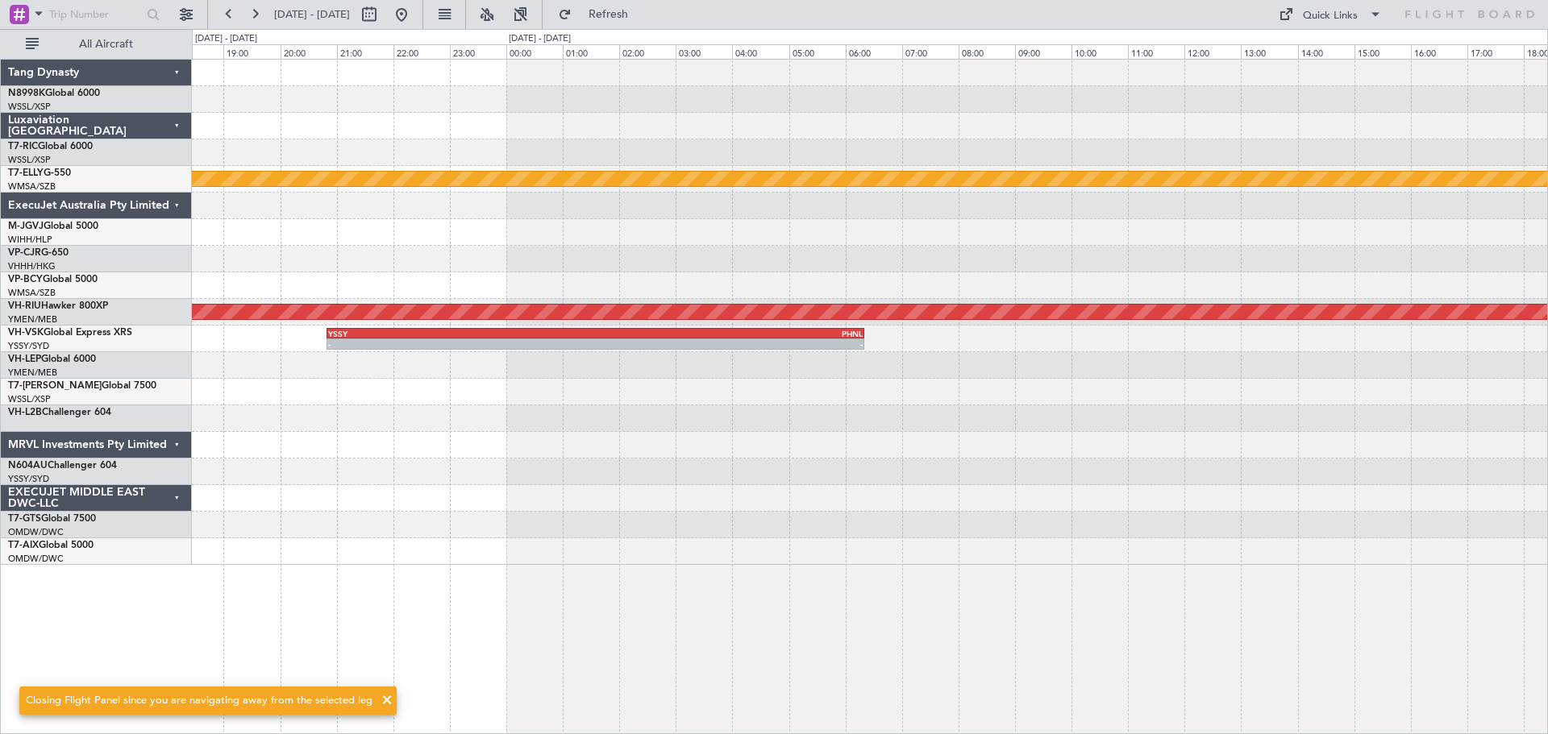
click at [1164, 347] on div "MEL Planned Maint Dubai (Dubai Intl) Planned Maint Melbourne (Essendon) - - YSS…" at bounding box center [869, 312] width 1355 height 505
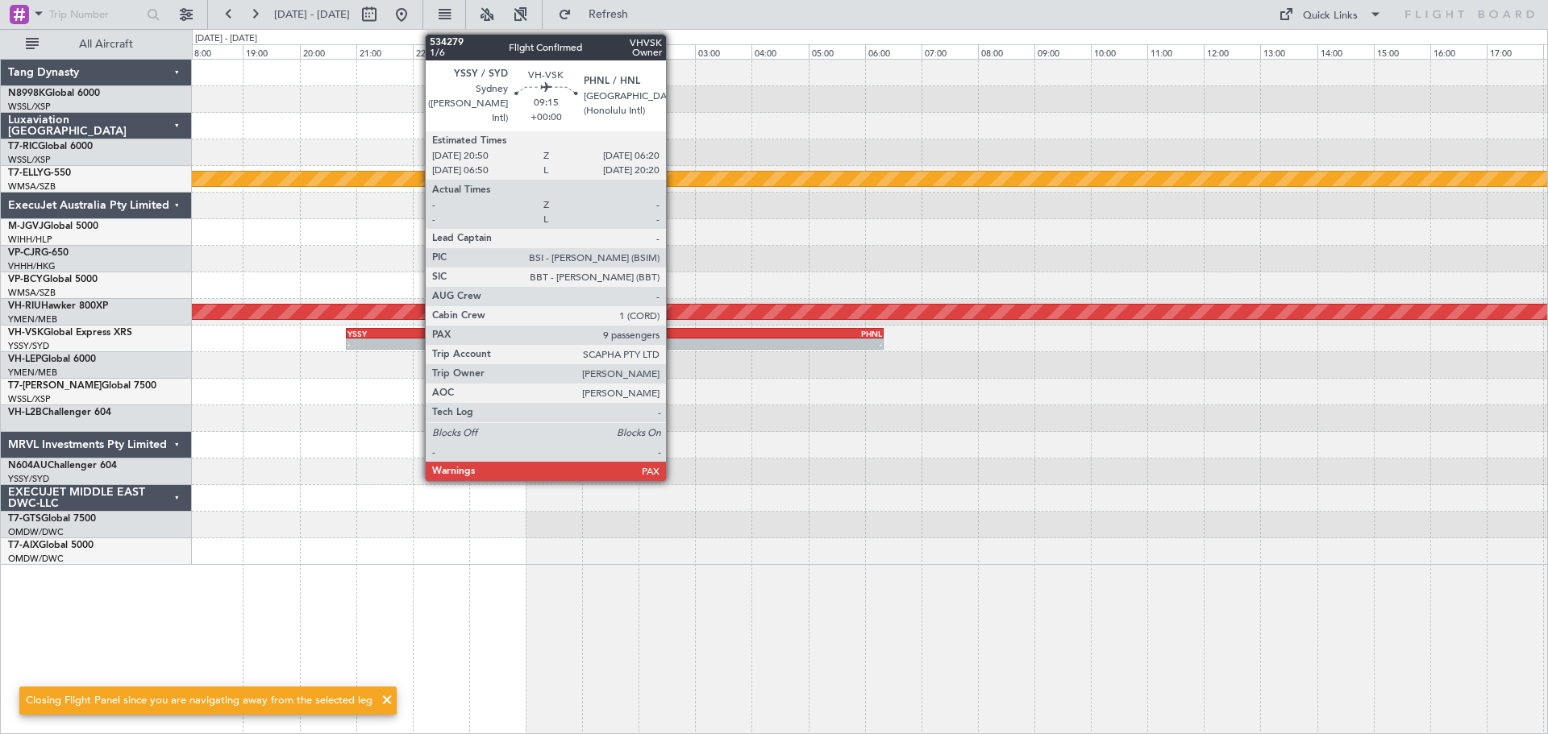
click at [673, 341] on div "-" at bounding box center [747, 344] width 267 height 10
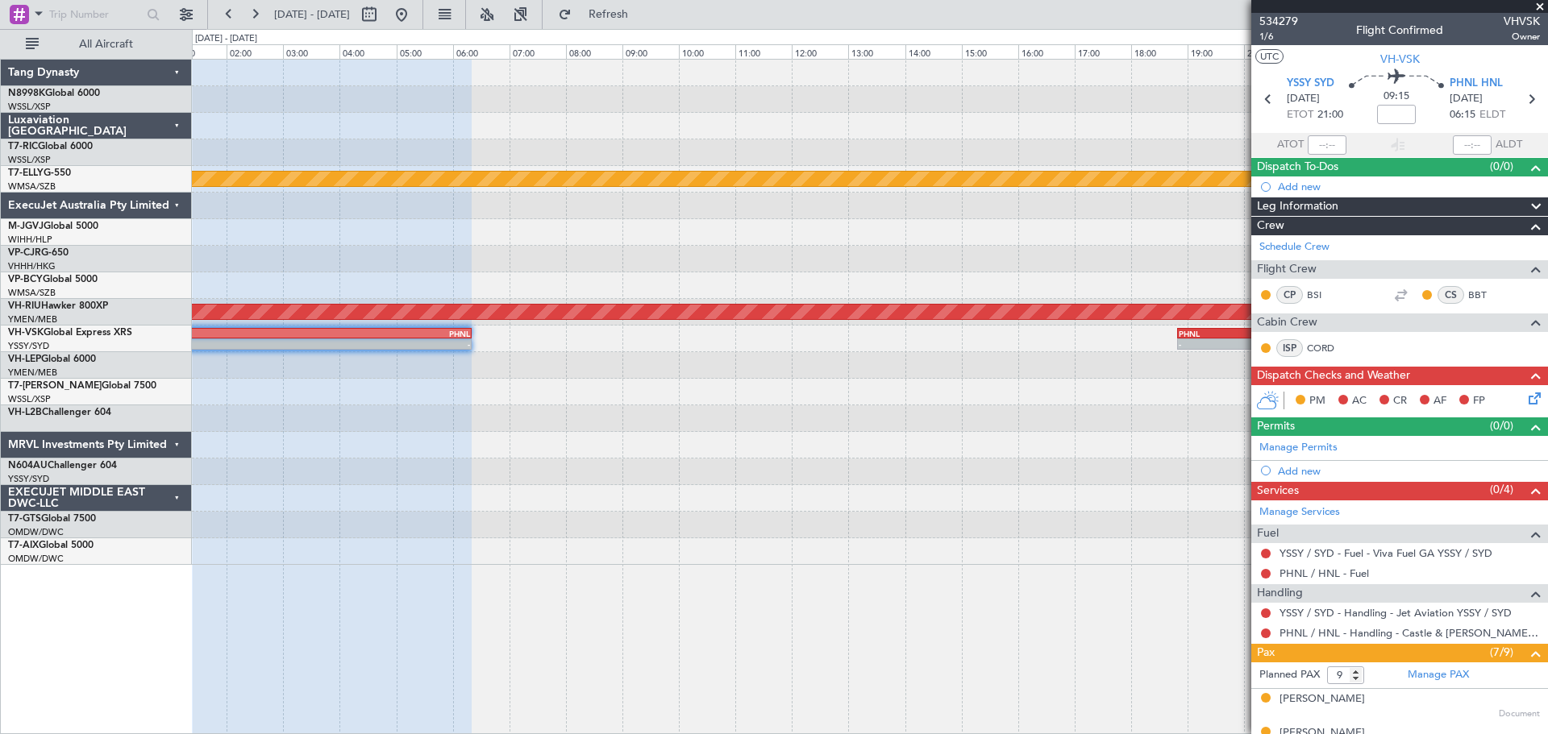
click at [608, 343] on div "- - YSSY 20:50 Z PHNL 06:20 Z - - PHNL 18:50 Z KLAS 00:20 Z" at bounding box center [869, 339] width 1355 height 27
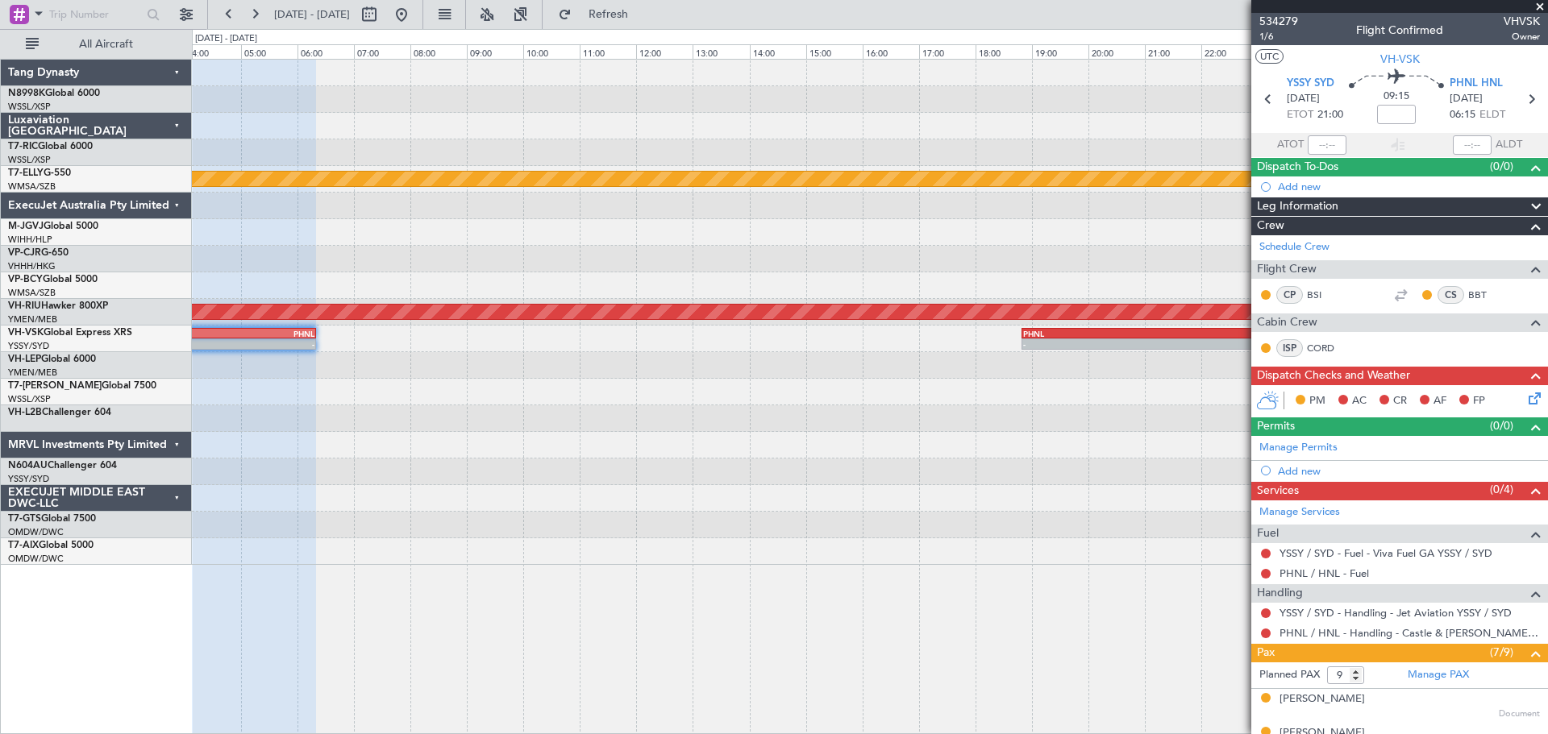
click at [849, 351] on div "- - YSSY 20:50 Z PHNL 06:20 Z - - PHNL 18:50 Z KLAS 00:20 Z" at bounding box center [869, 339] width 1355 height 27
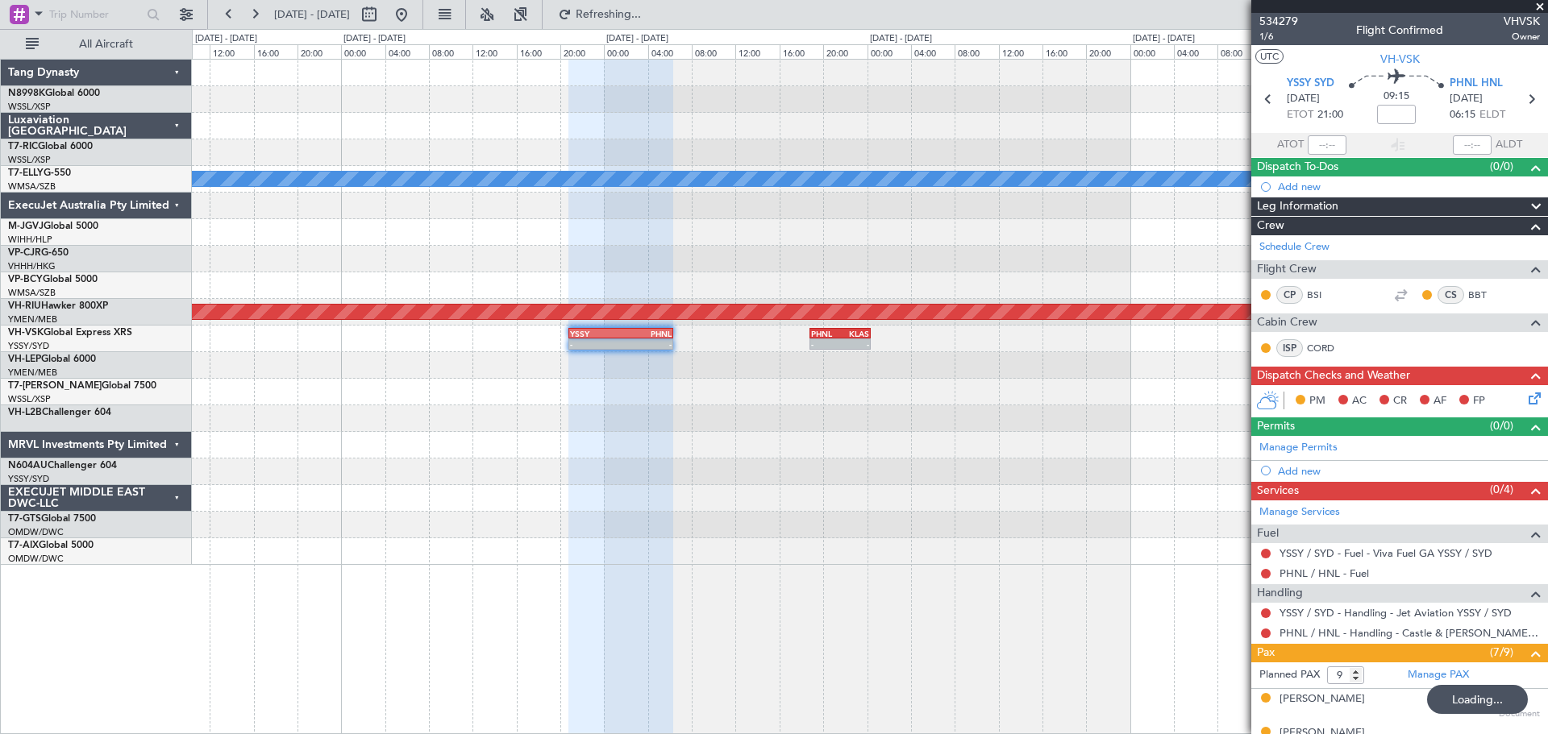
click at [1008, 214] on div "Planned Maint Dubai (Dubai Intl) MEL Planned Maint Melbourne (Essendon) - - PHN…" at bounding box center [869, 312] width 1355 height 505
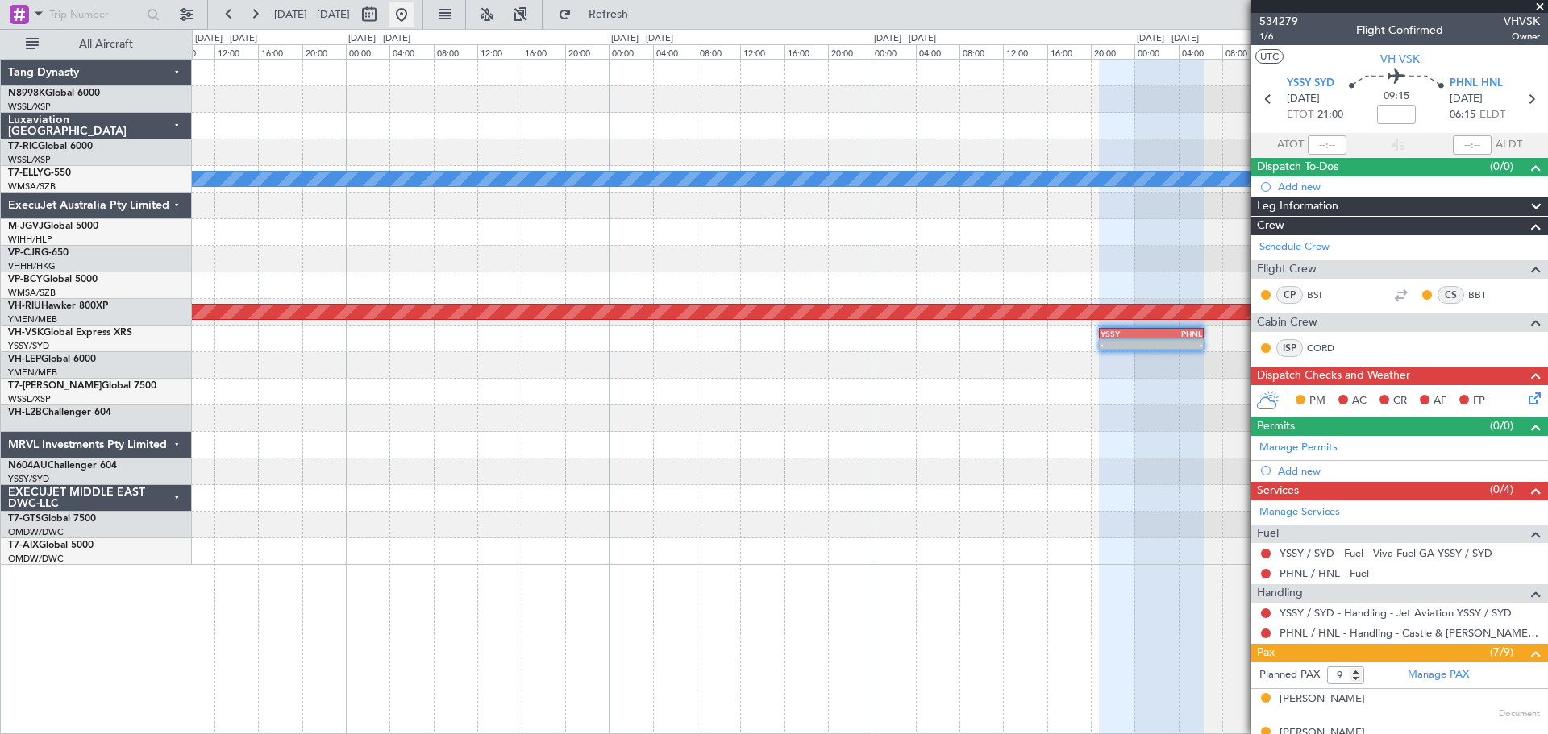
click at [414, 14] on button at bounding box center [401, 15] width 26 height 26
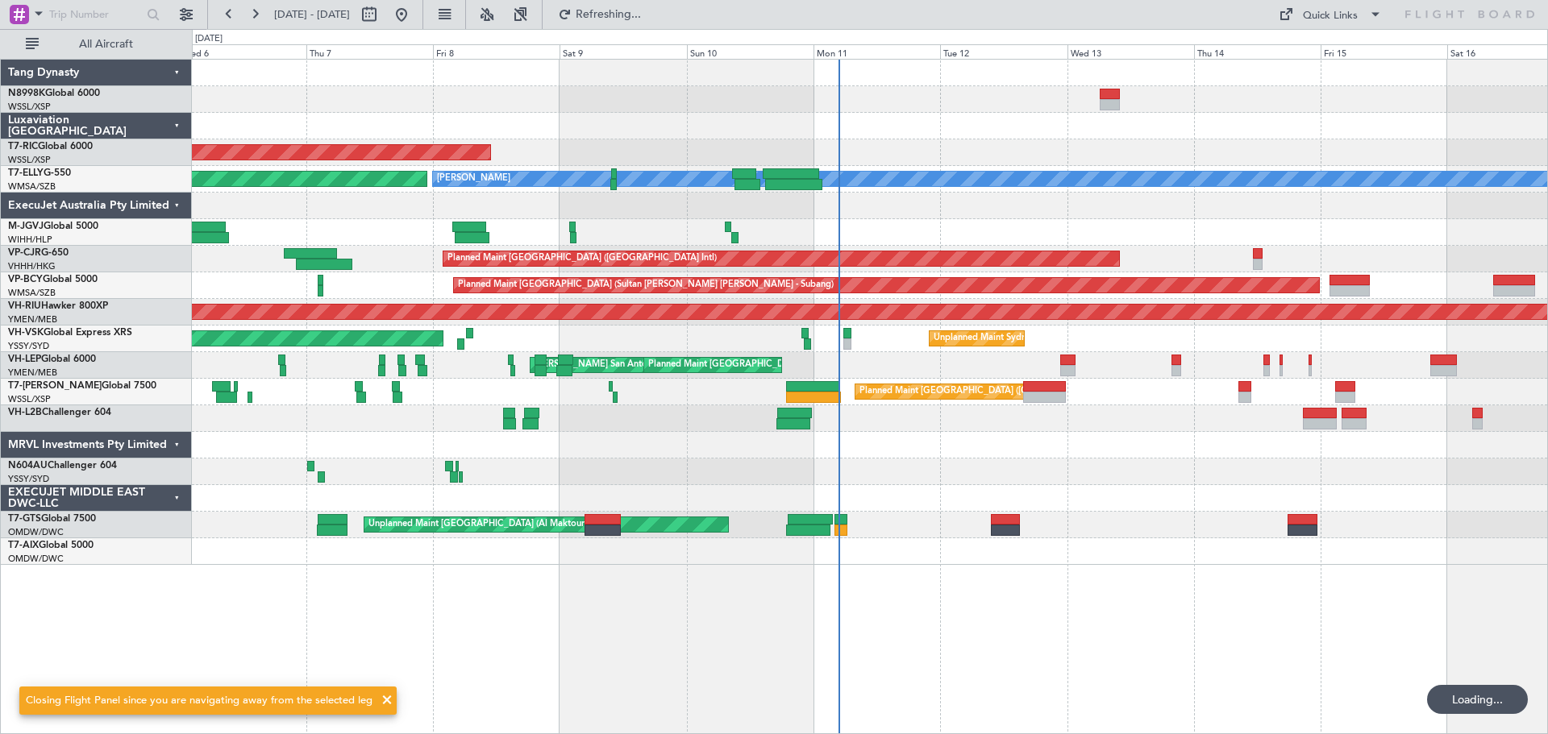
click at [963, 427] on div at bounding box center [869, 418] width 1355 height 27
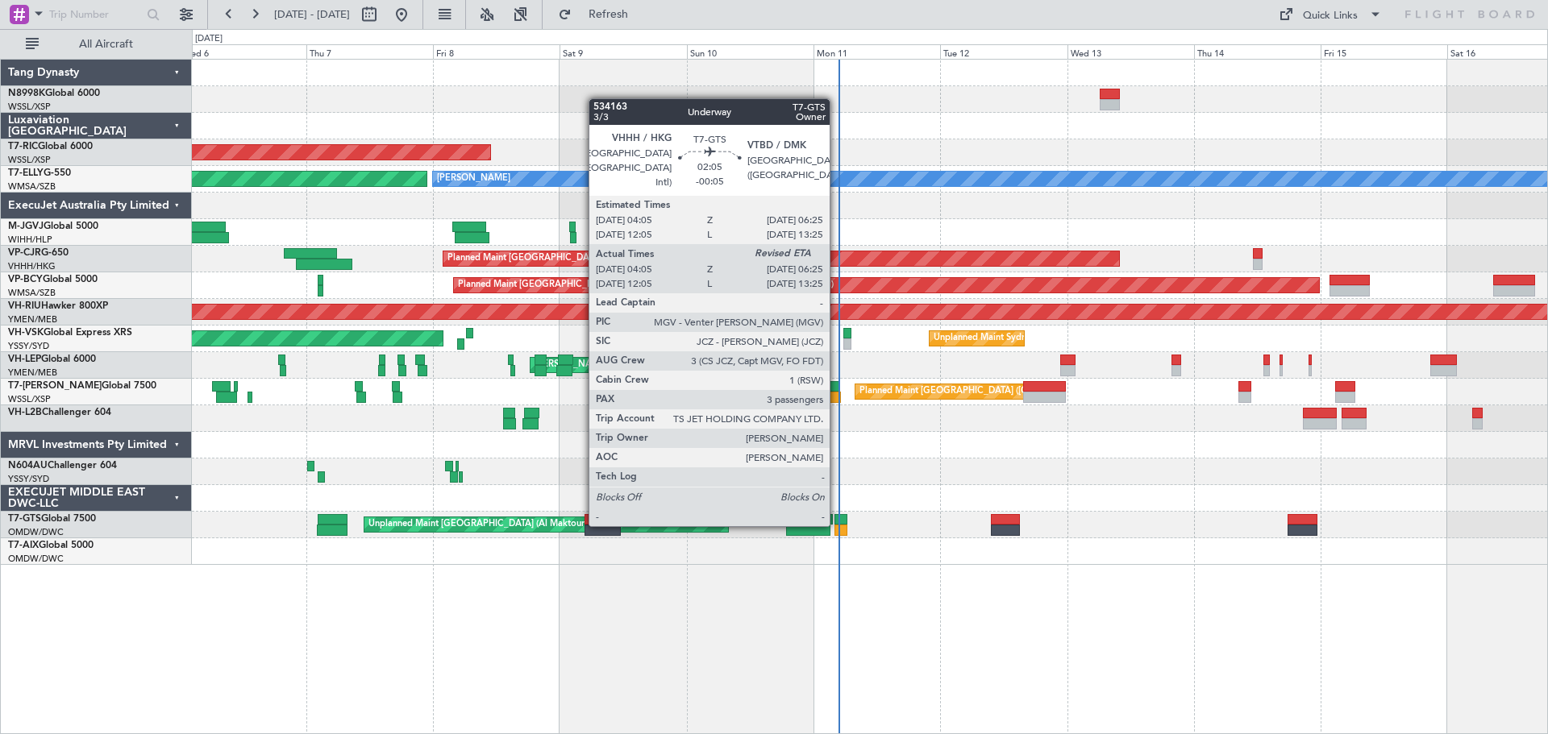
click at [837, 525] on div at bounding box center [840, 530] width 13 height 11
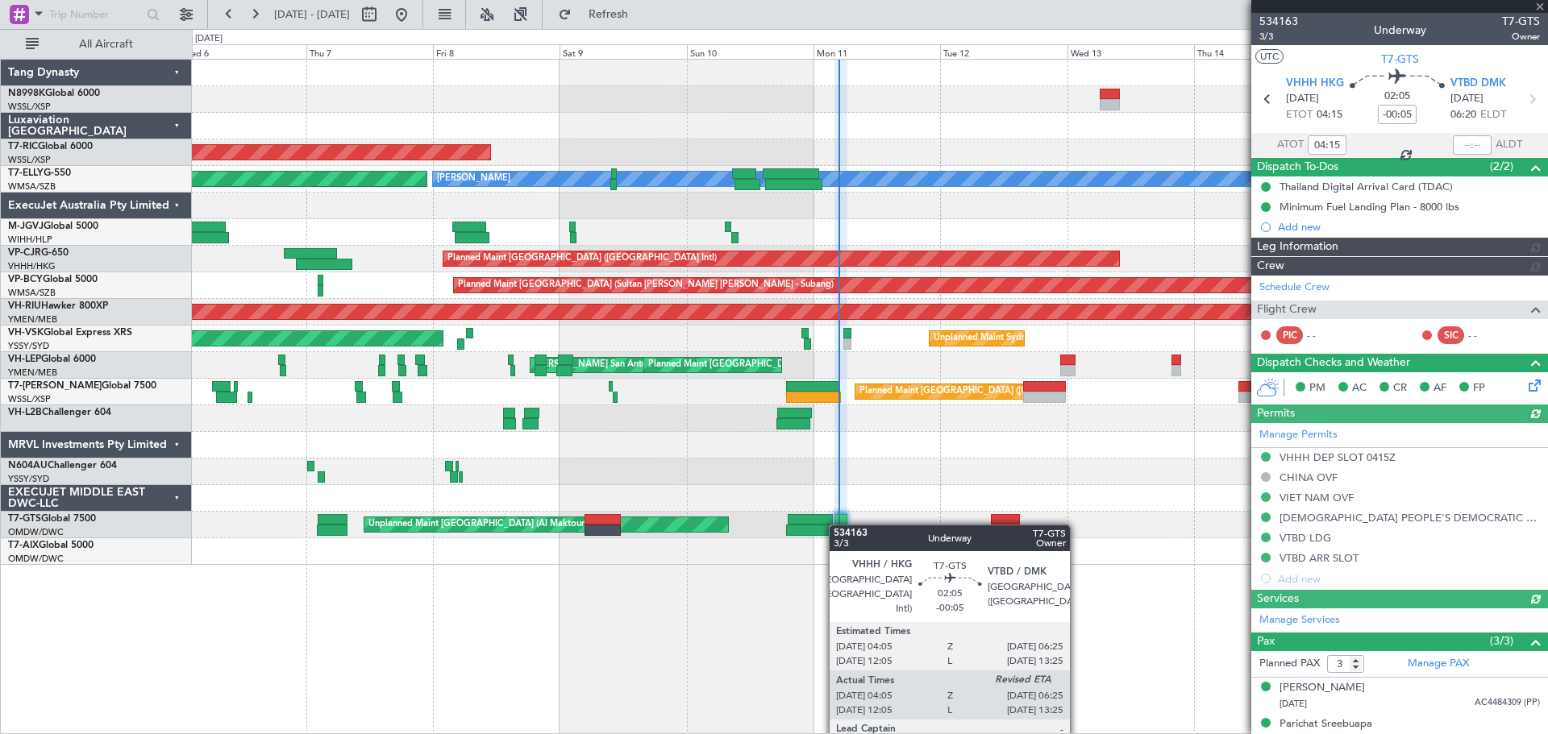
type input "Rohit Roy (ROY)"
type input "6958"
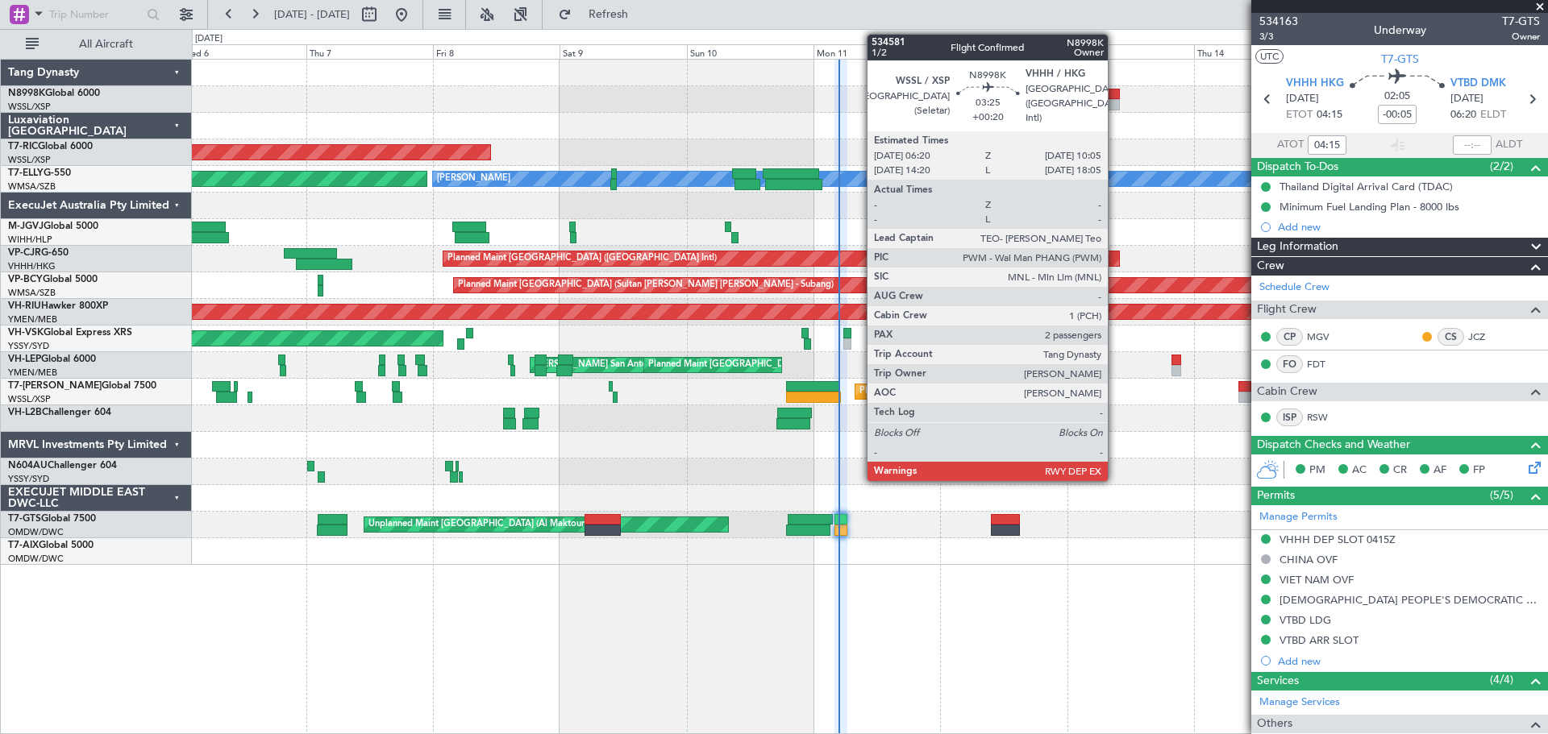
click at [1115, 99] on div at bounding box center [1109, 104] width 20 height 11
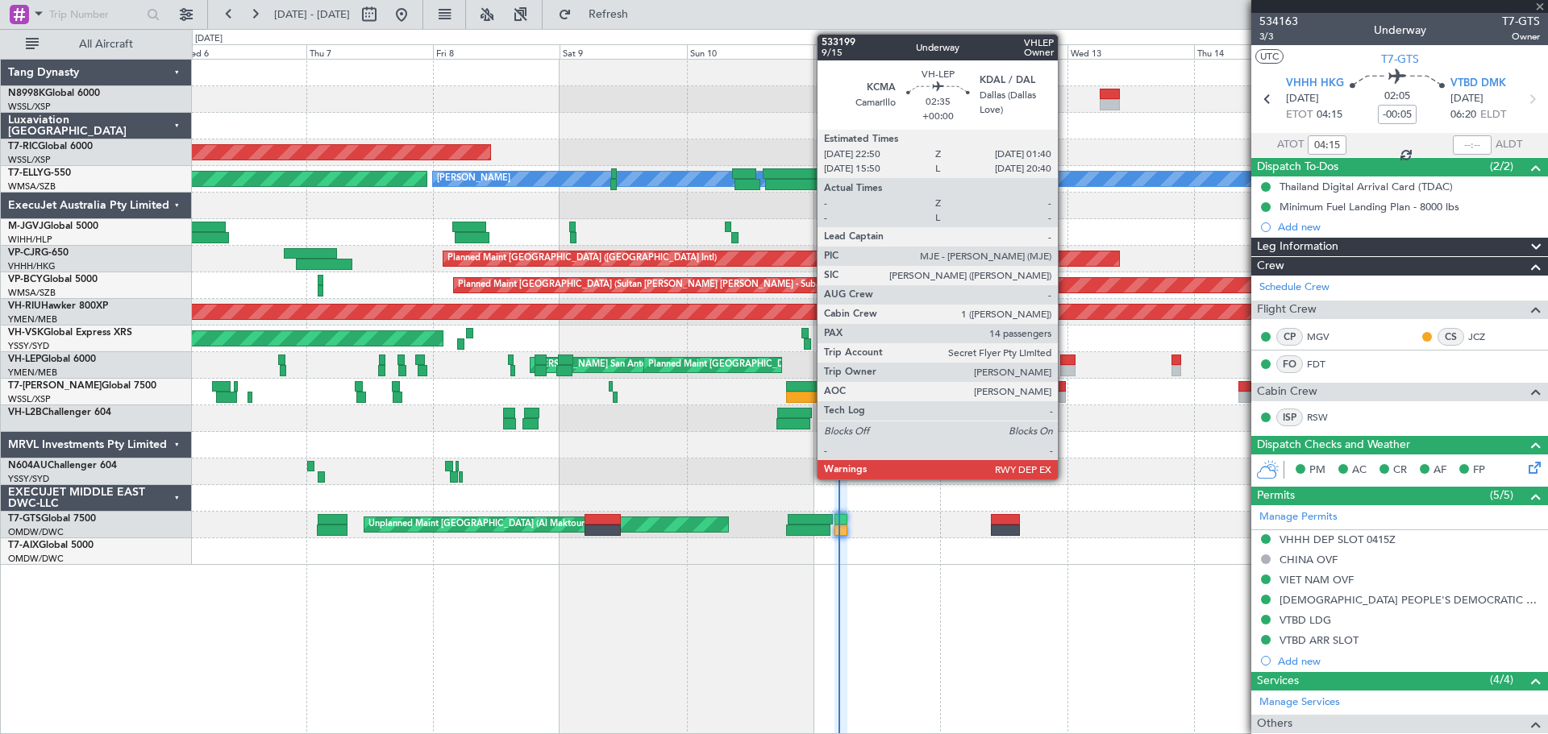
click at [1065, 368] on div at bounding box center [1067, 370] width 15 height 11
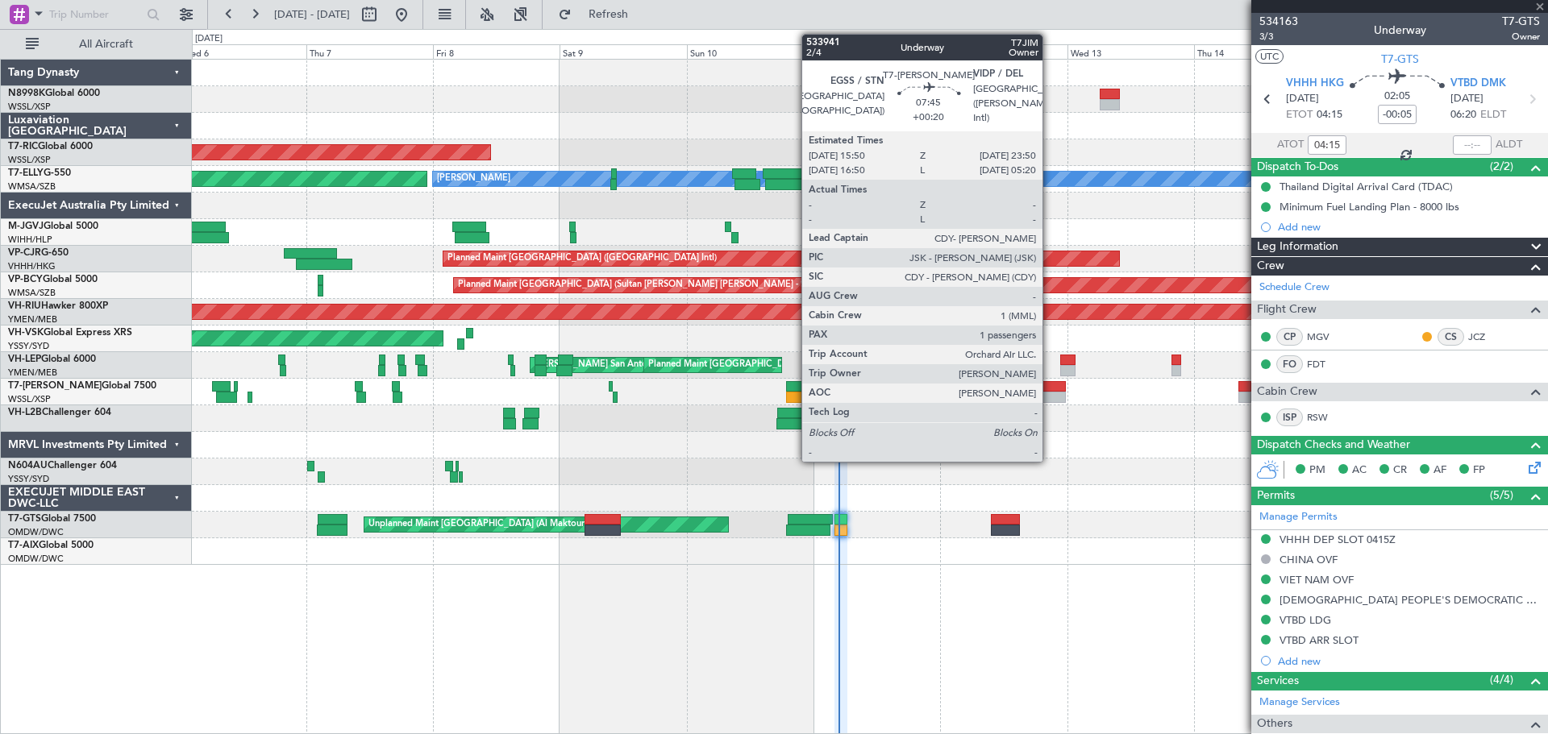
click at [1049, 391] on div at bounding box center [1044, 386] width 43 height 11
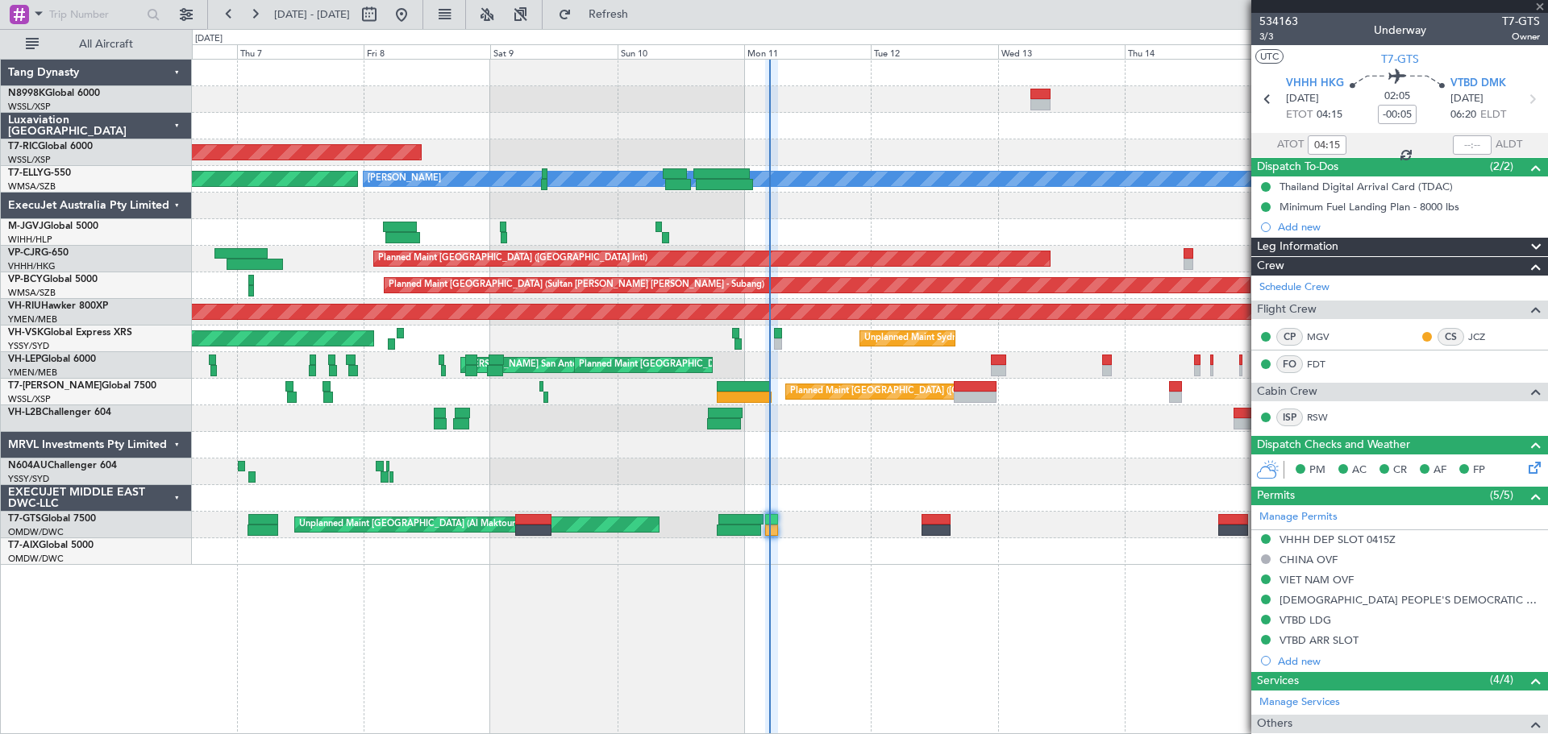
click at [1071, 410] on div at bounding box center [869, 418] width 1355 height 27
type input "+00:20"
type input "1"
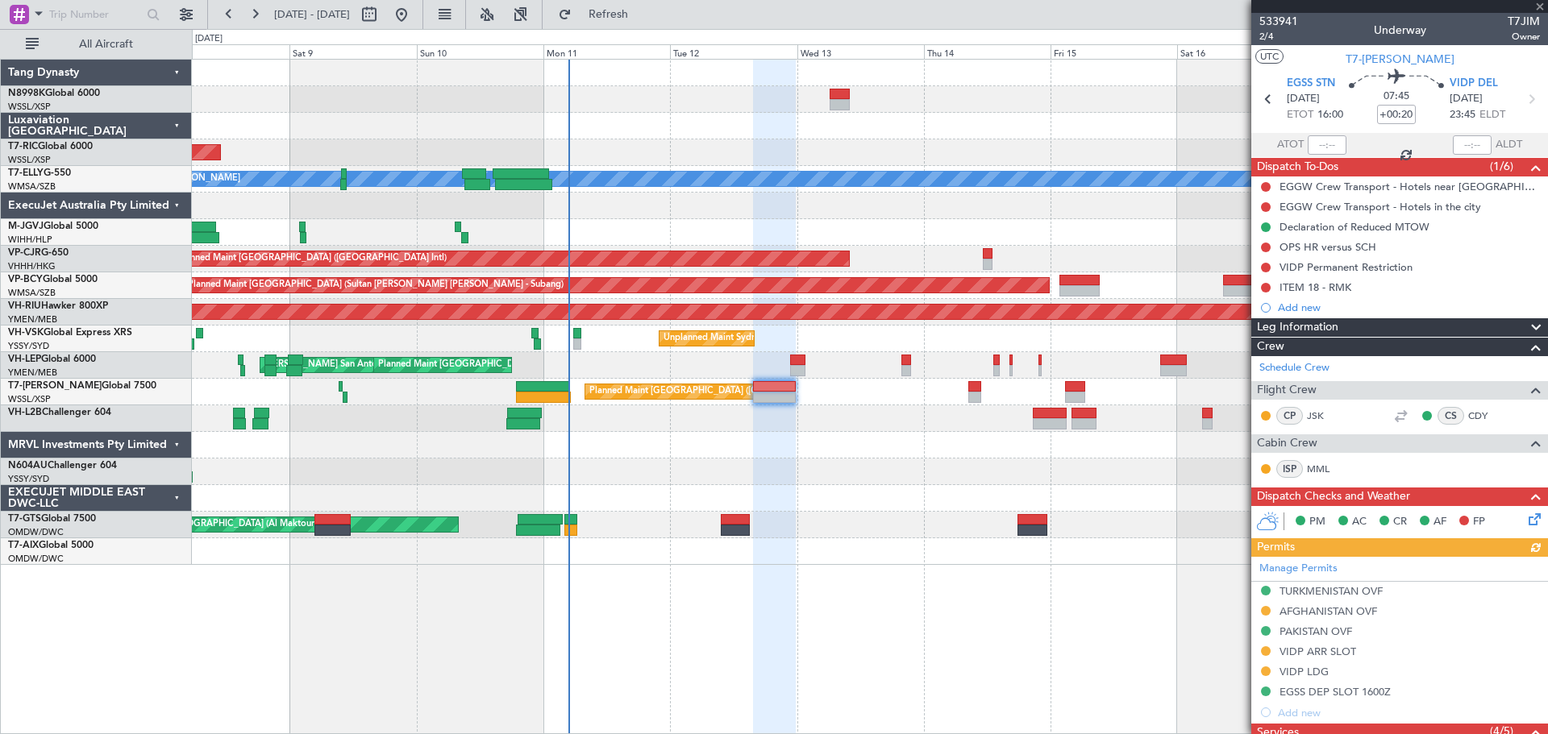
click at [841, 426] on div at bounding box center [869, 418] width 1355 height 27
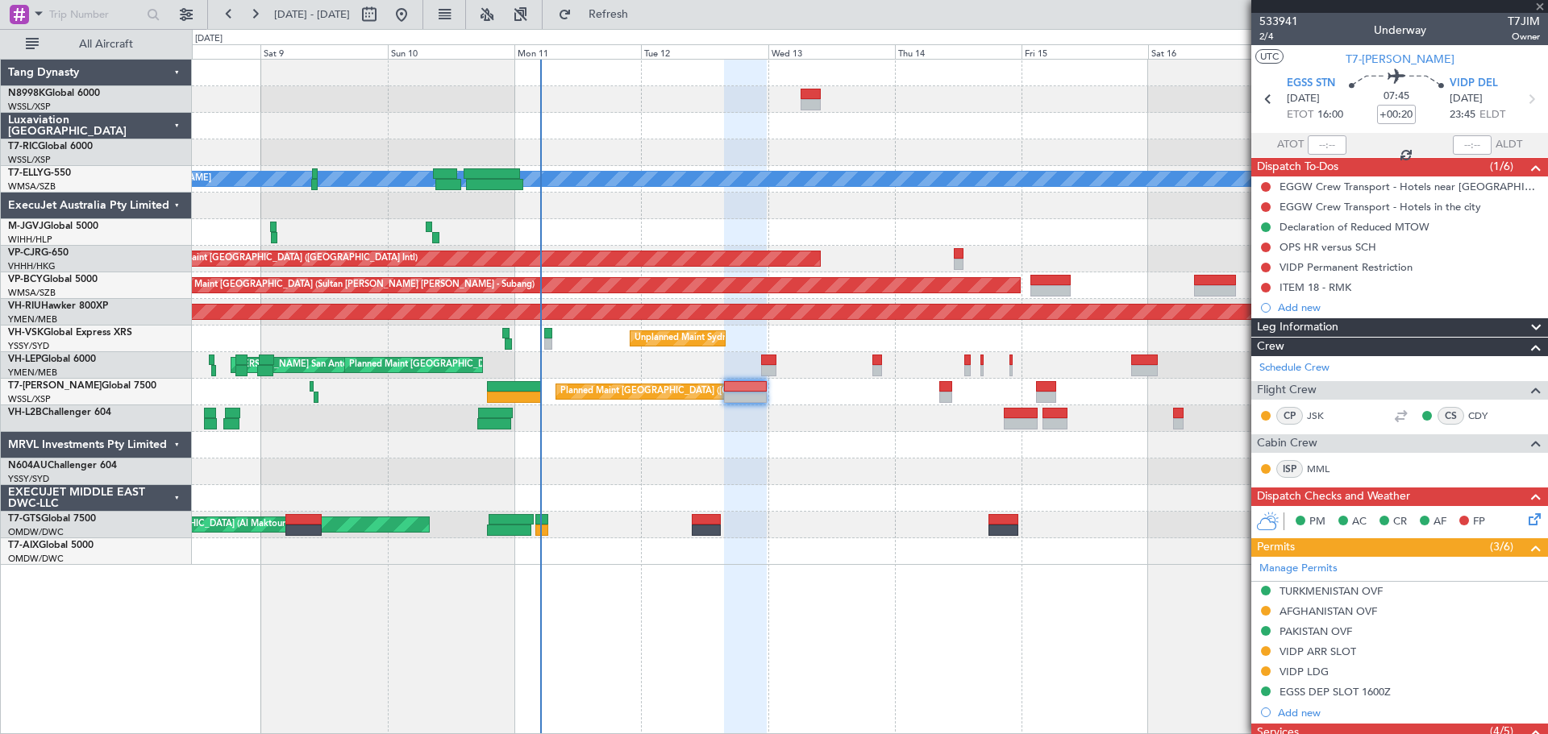
type input "4"
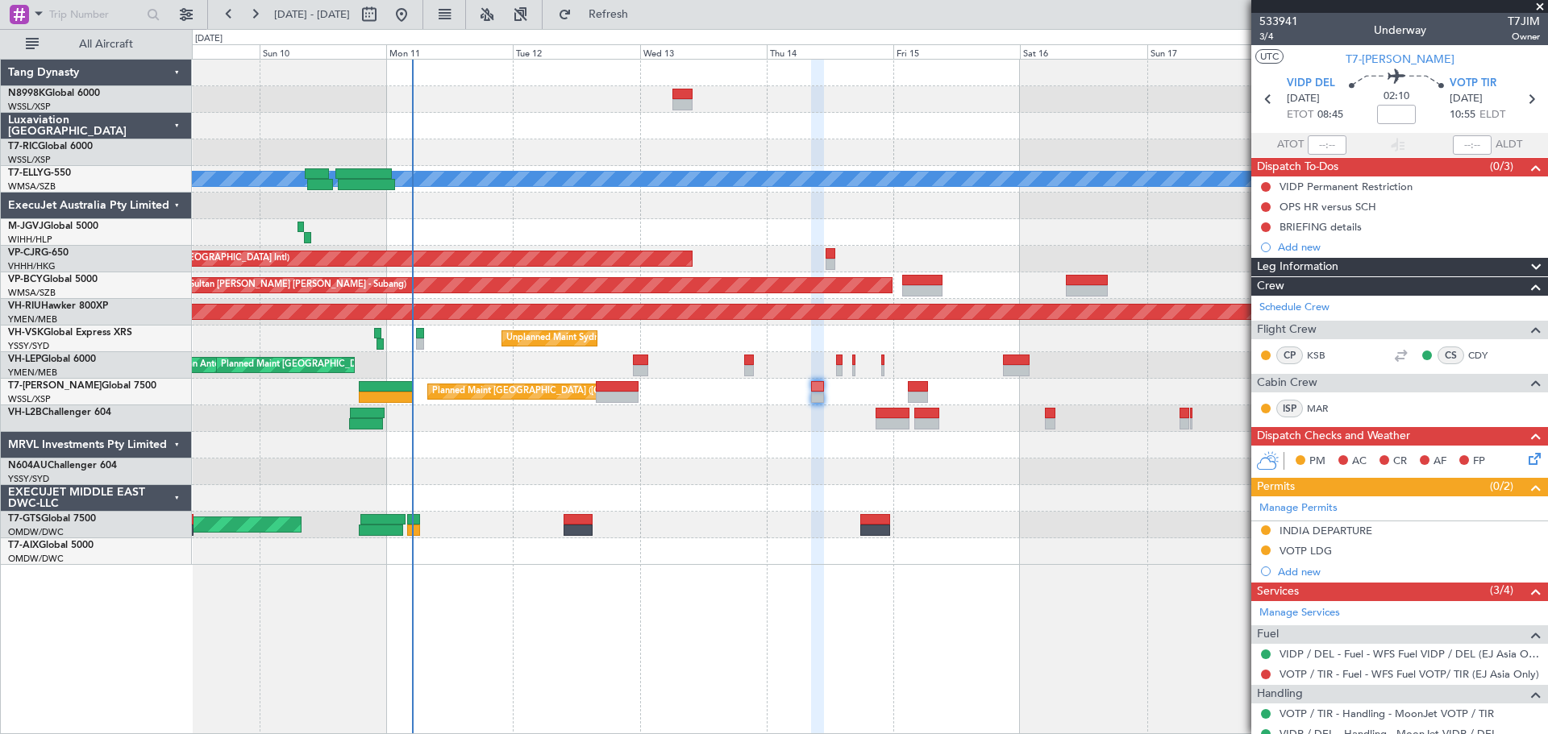
click at [963, 164] on div "Planned Maint Singapore (Seletar) MEL AOG Maint Granada (Federico Garcia Lorca)…" at bounding box center [869, 312] width 1355 height 505
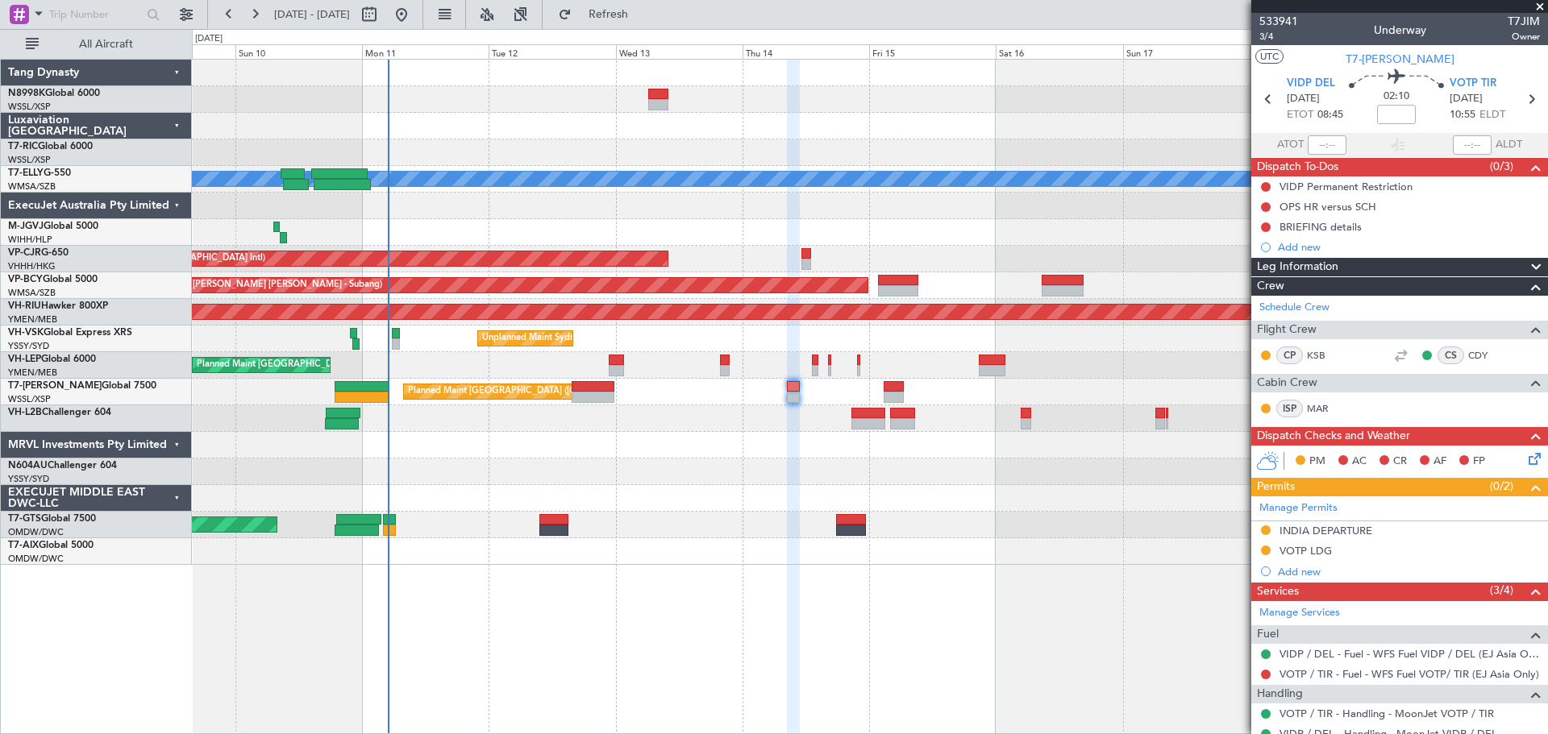
click at [1067, 279] on div at bounding box center [1062, 280] width 42 height 11
type input "-00:20"
type input "5"
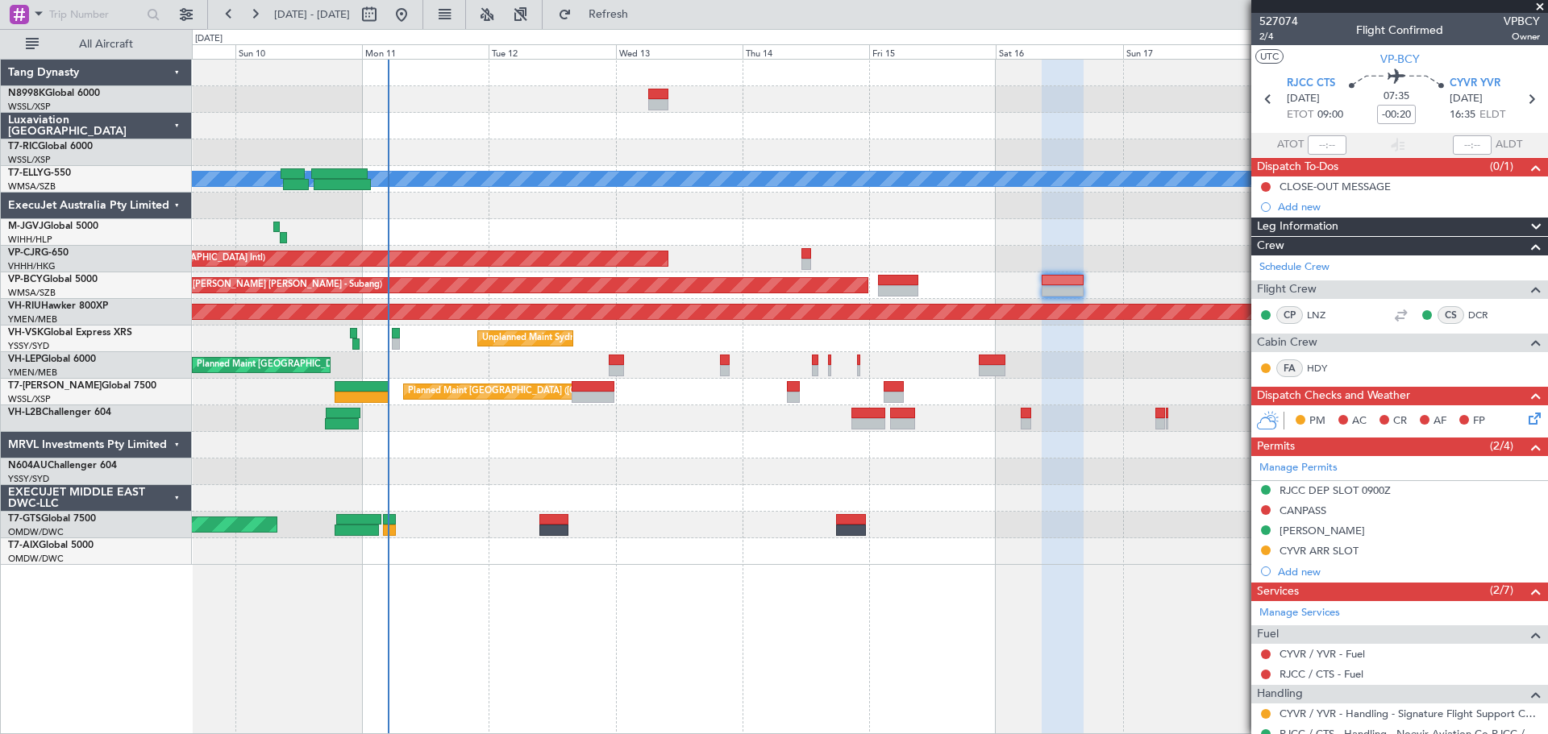
click at [966, 528] on div "Unplanned Maint [GEOGRAPHIC_DATA] (Al Maktoum Intl)" at bounding box center [869, 525] width 1355 height 27
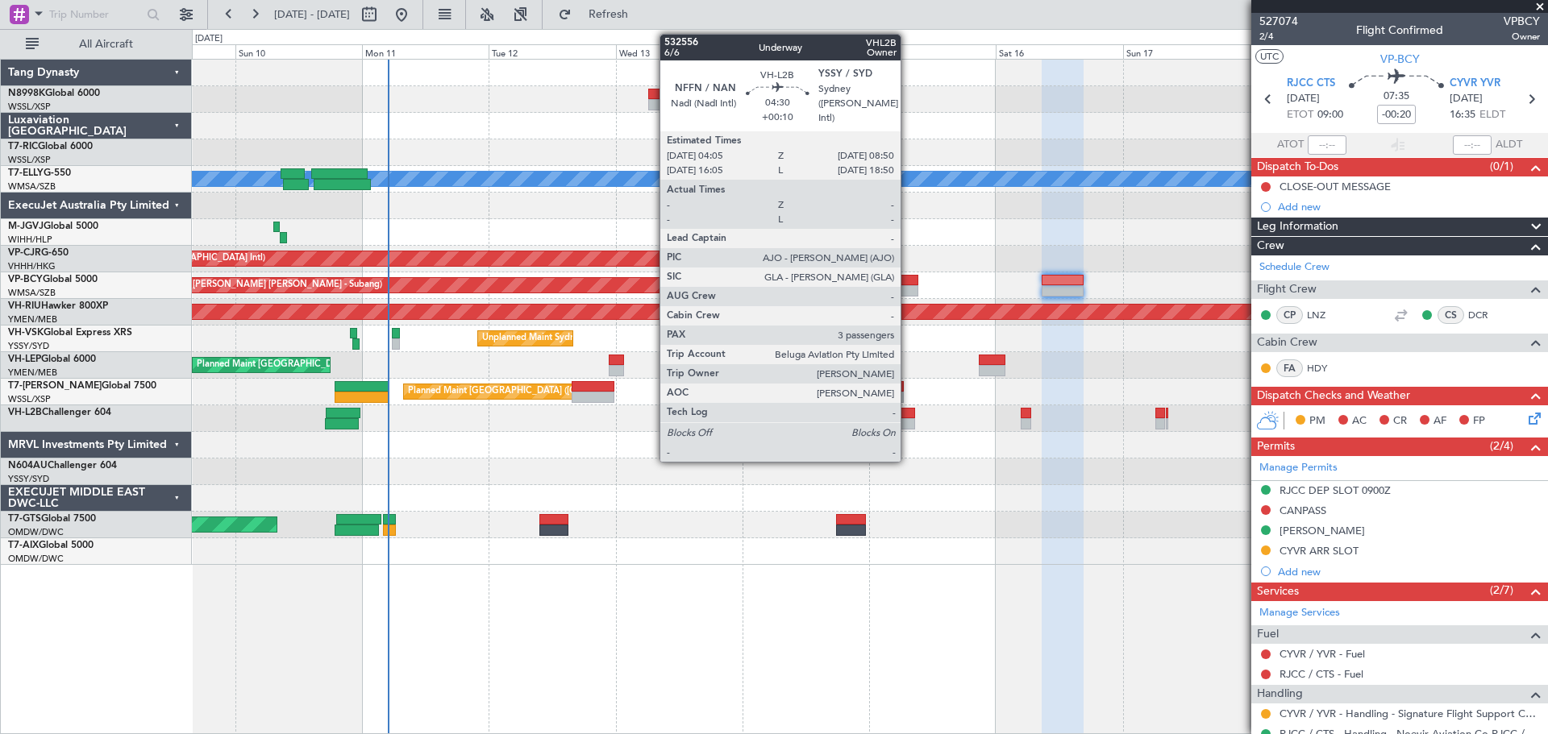
click at [907, 411] on div at bounding box center [903, 413] width 26 height 11
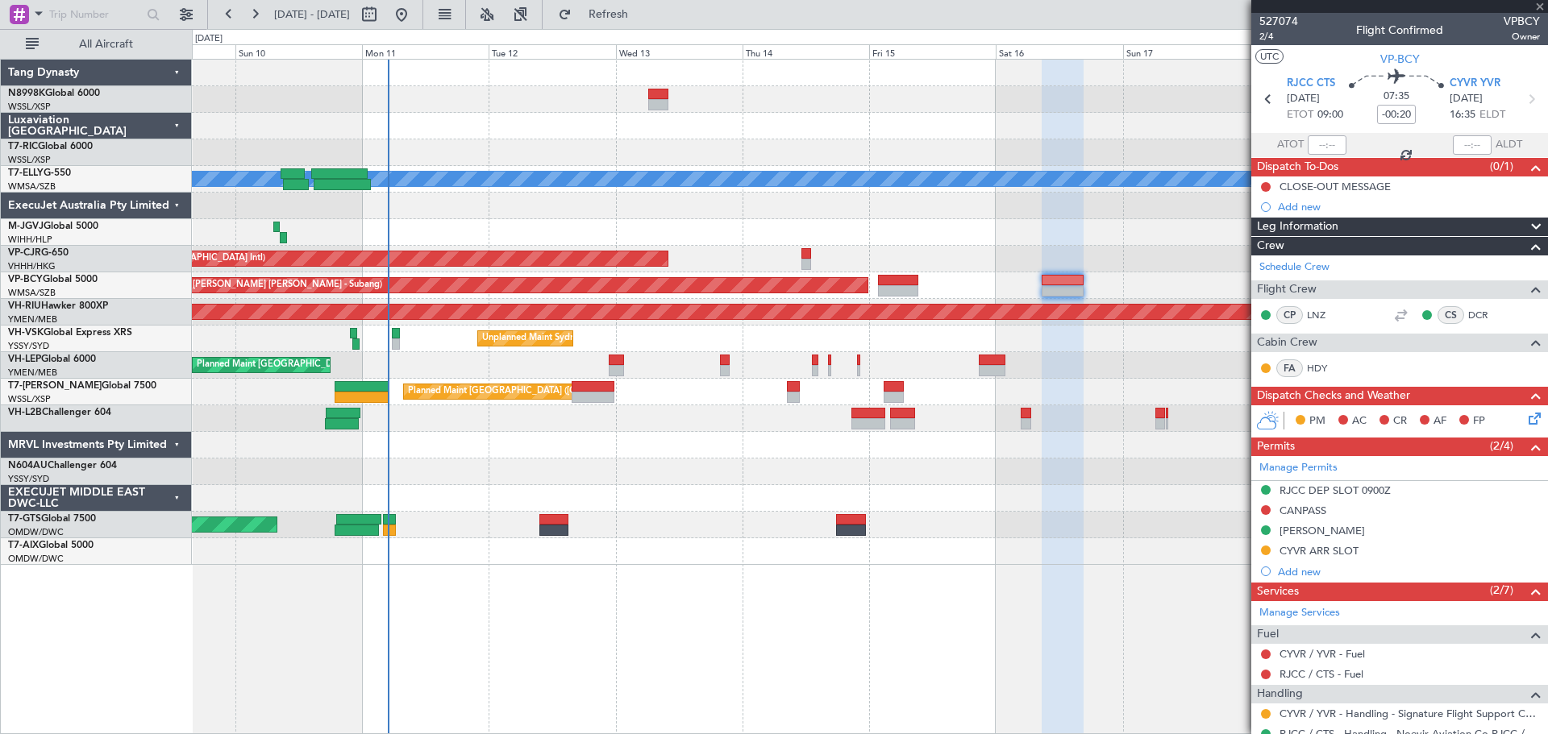
type input "+00:10"
type input "3"
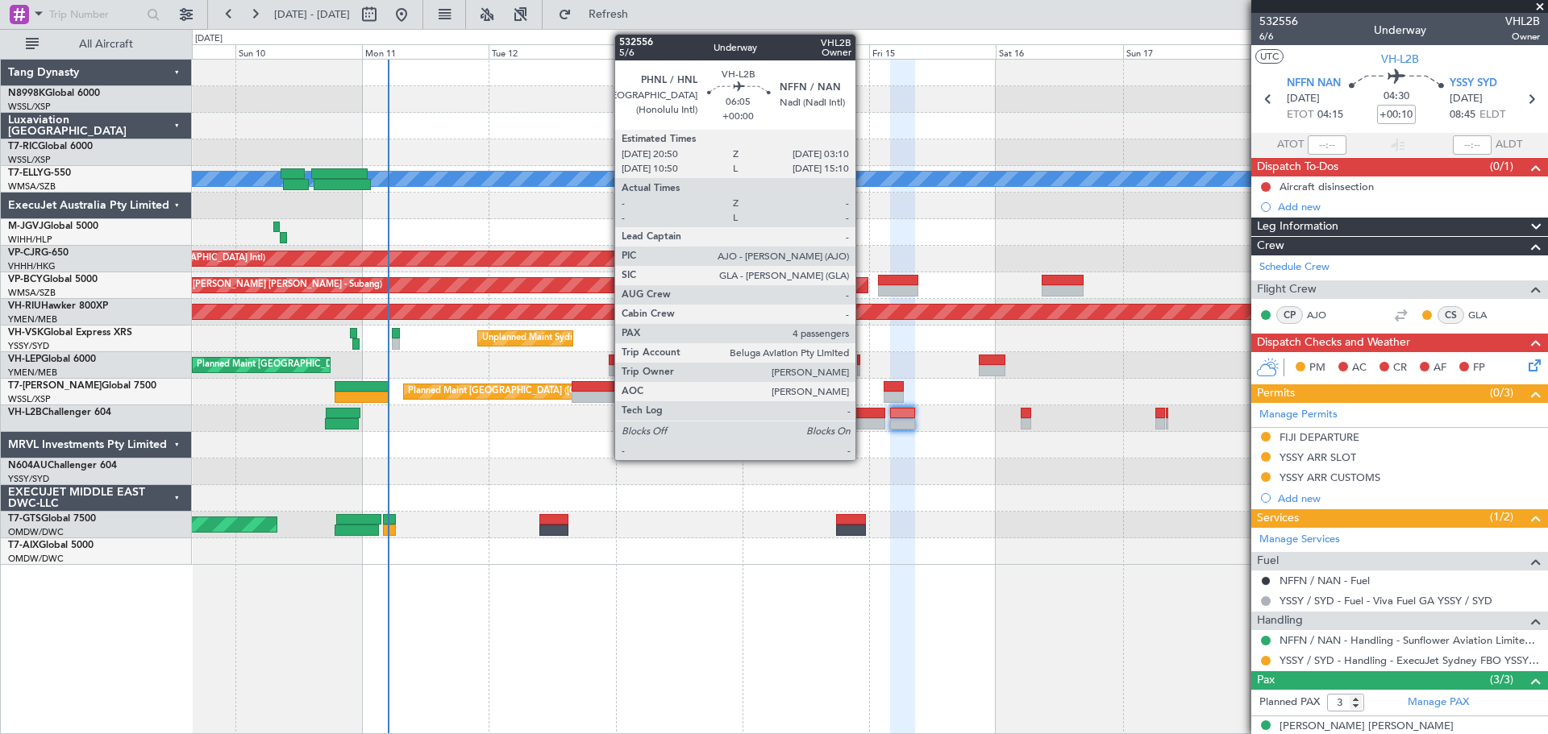
click at [862, 418] on div at bounding box center [868, 413] width 34 height 11
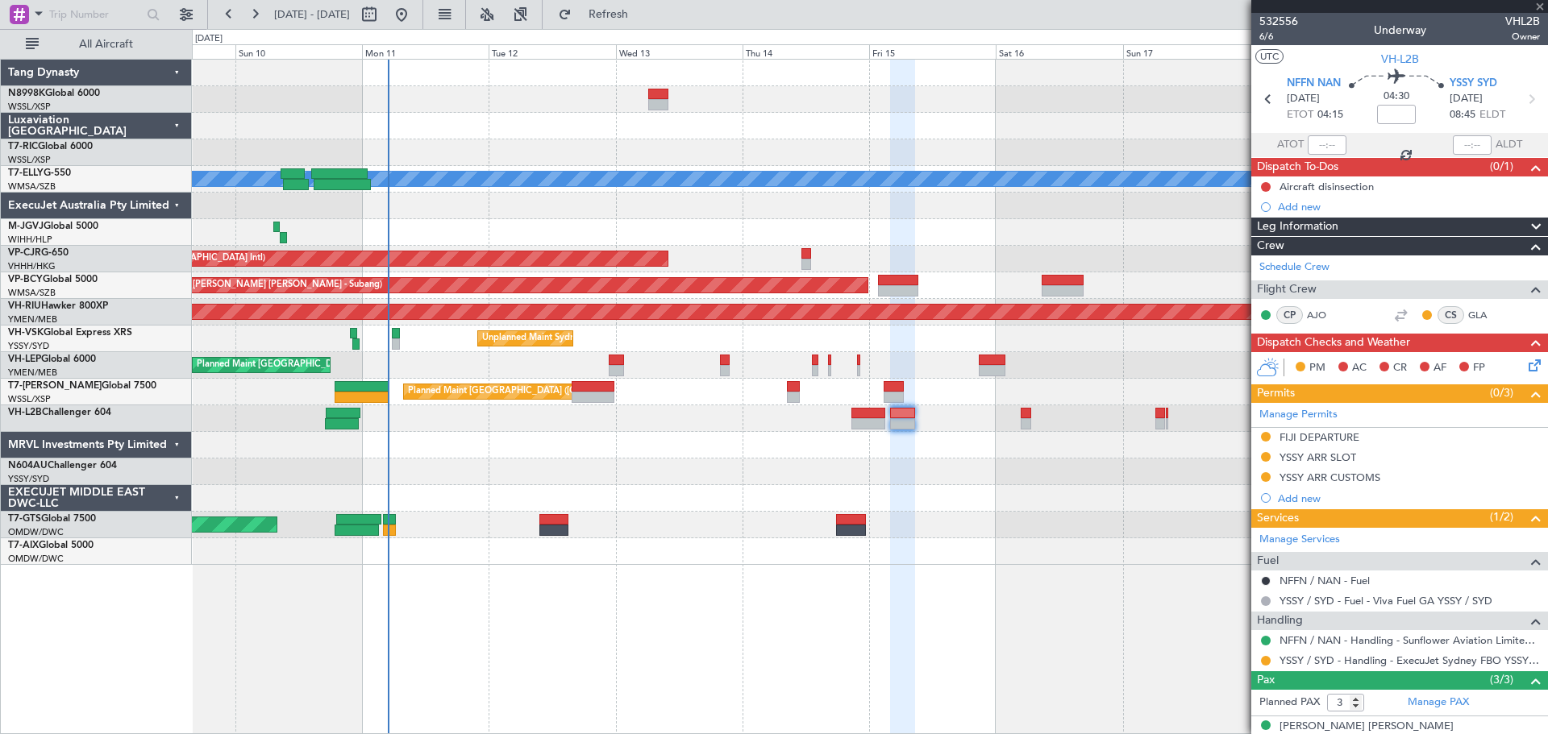
type input "4"
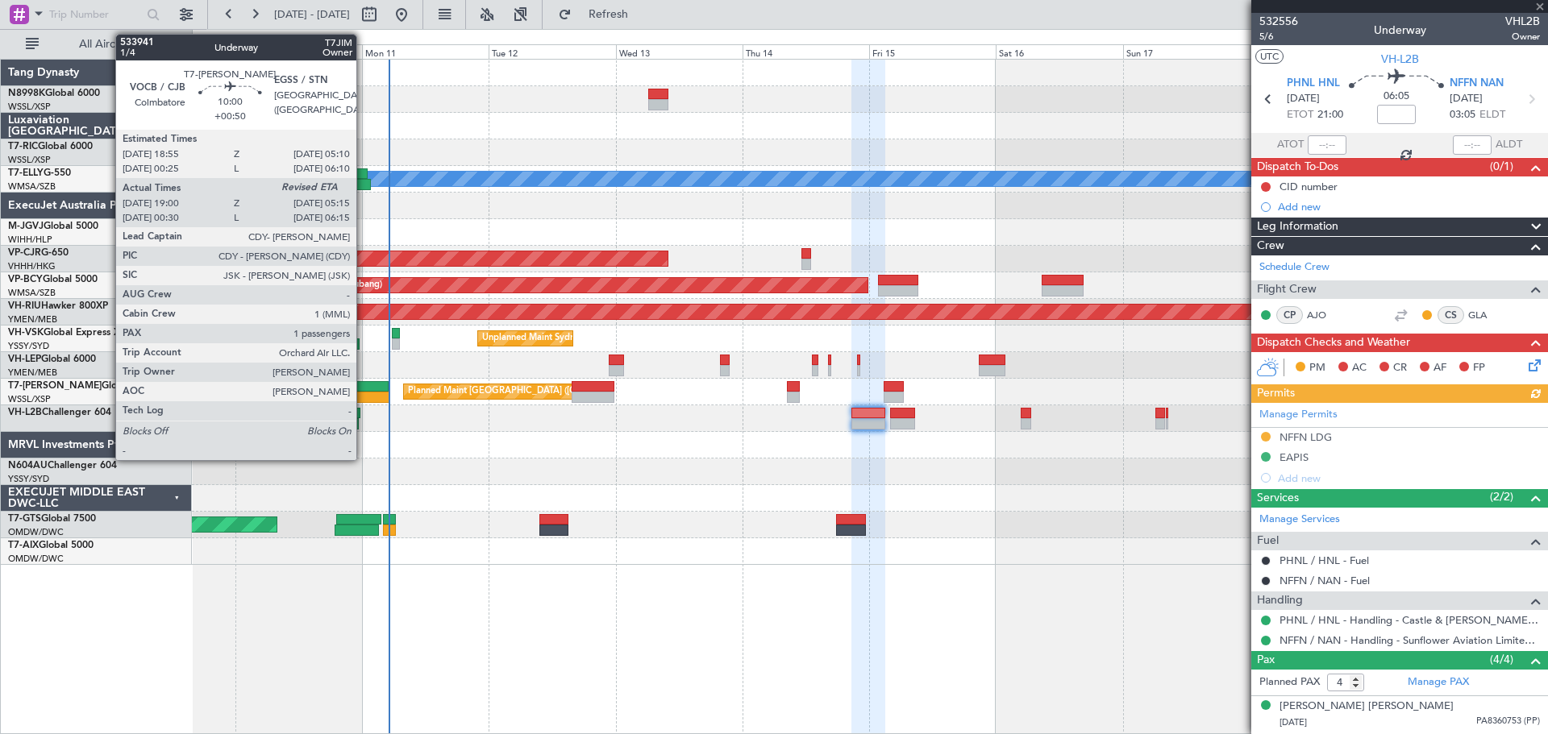
click at [364, 389] on div at bounding box center [361, 386] width 55 height 11
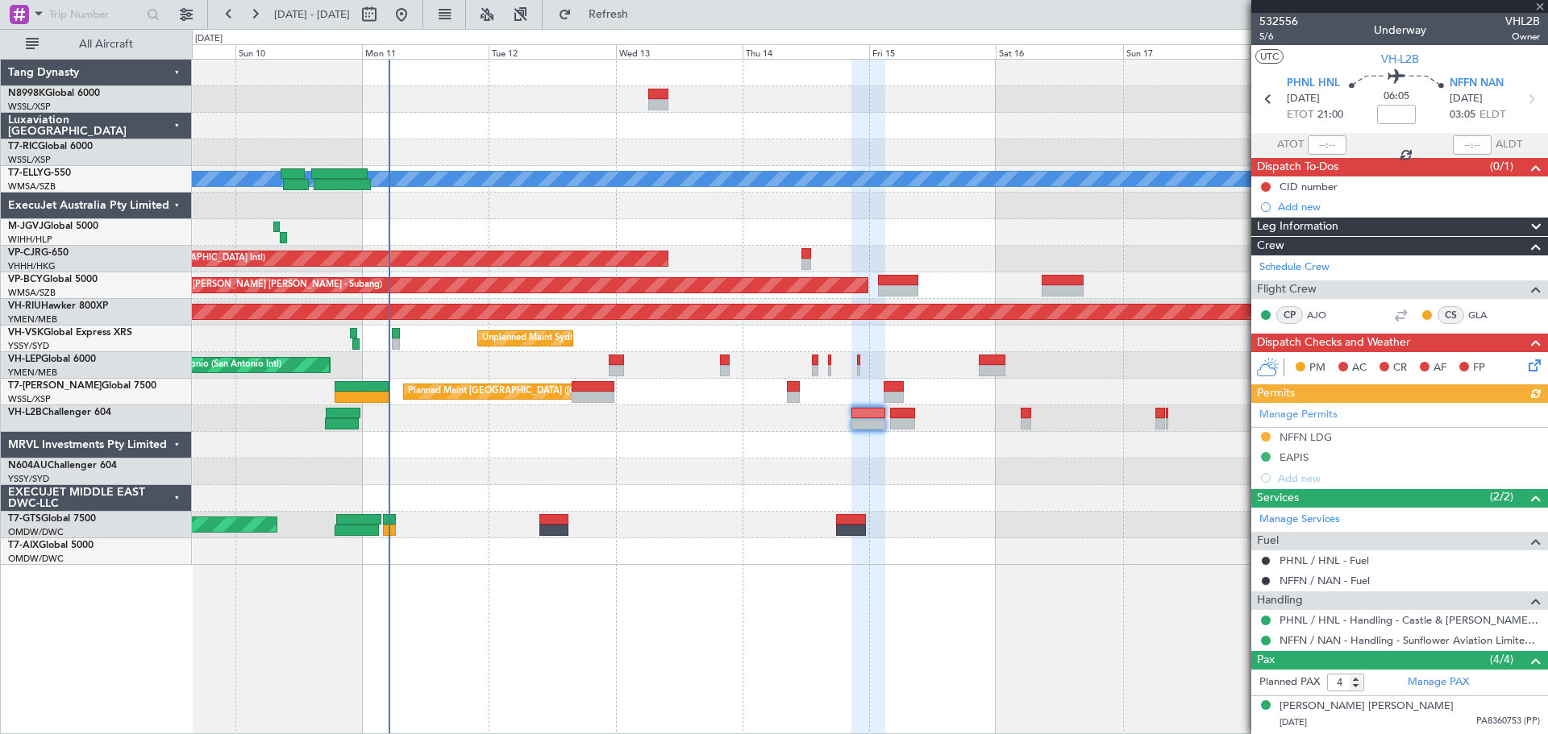
type input "+00:50"
type input "19:10"
type input "1"
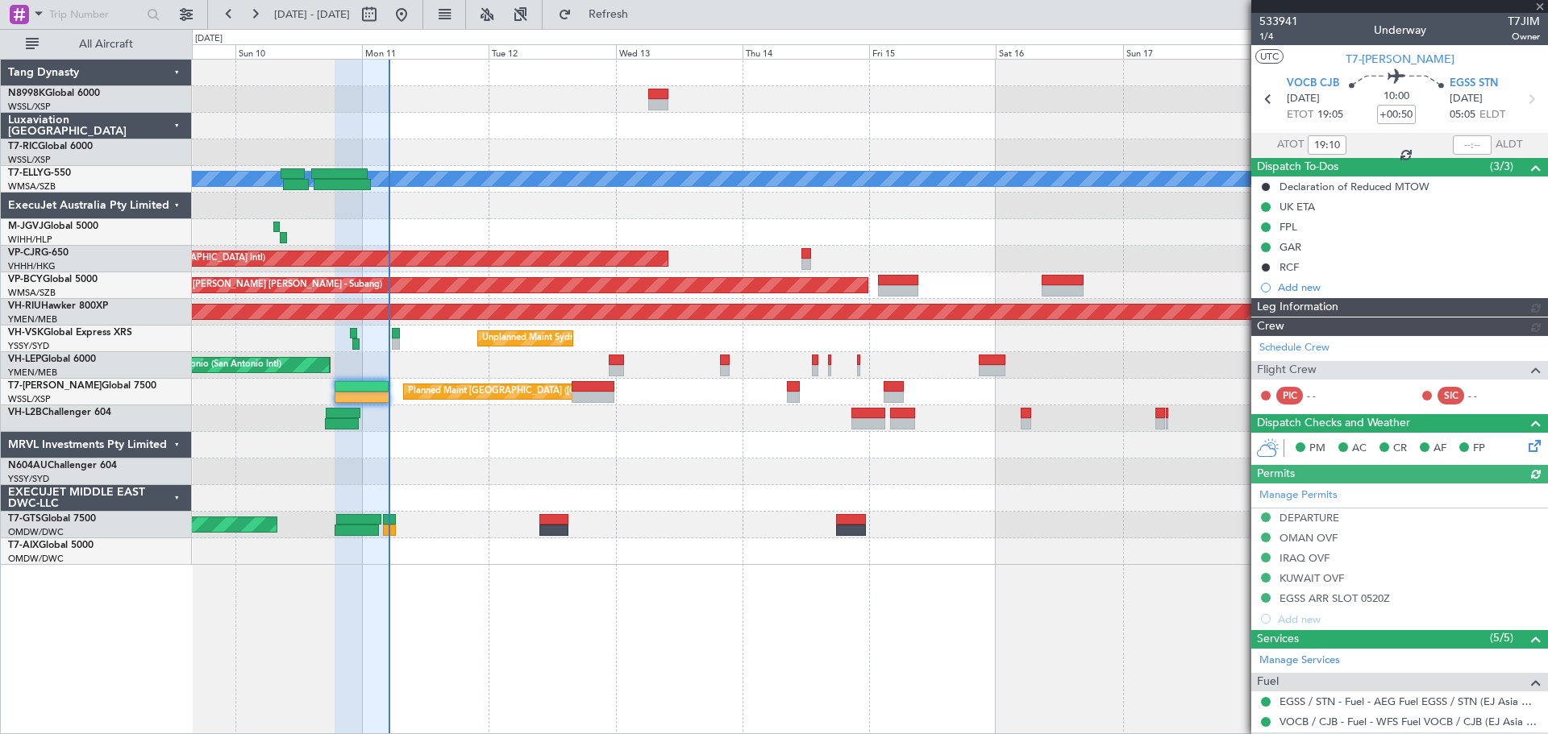
type input "[PERSON_NAME] (KYA)"
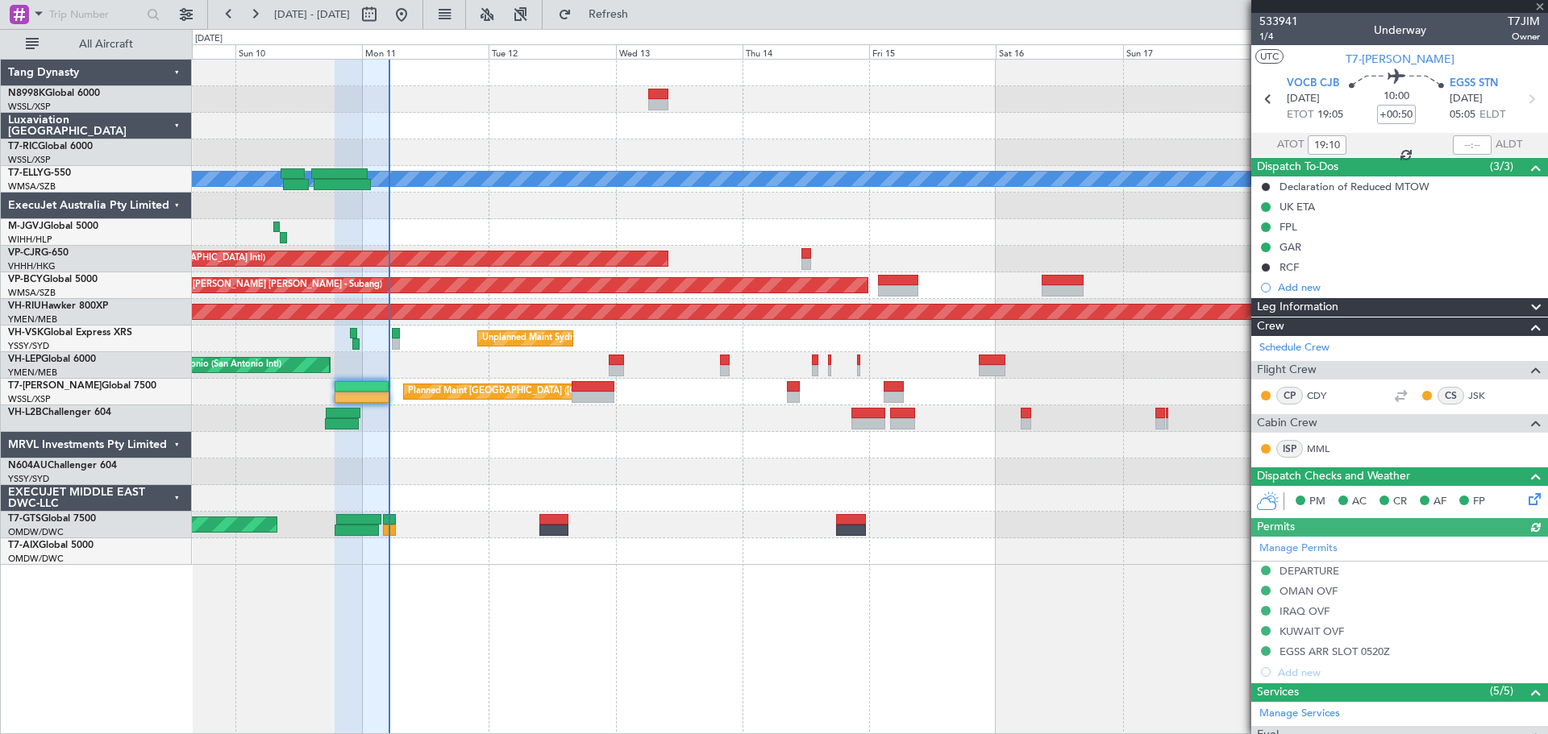
click at [1467, 148] on div at bounding box center [1471, 144] width 39 height 19
click at [1476, 146] on input "text" at bounding box center [1471, 144] width 39 height 19
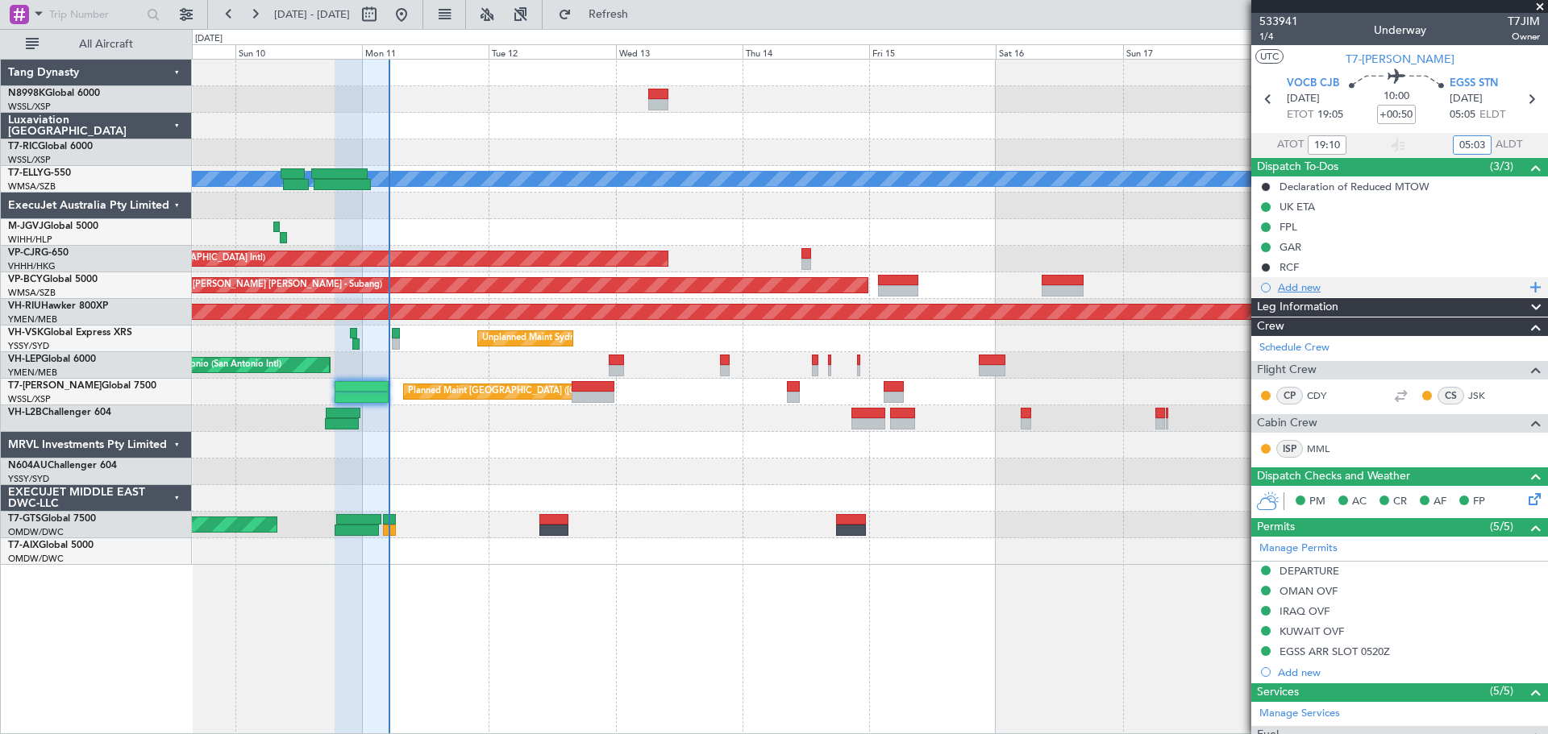
type input "05:03"
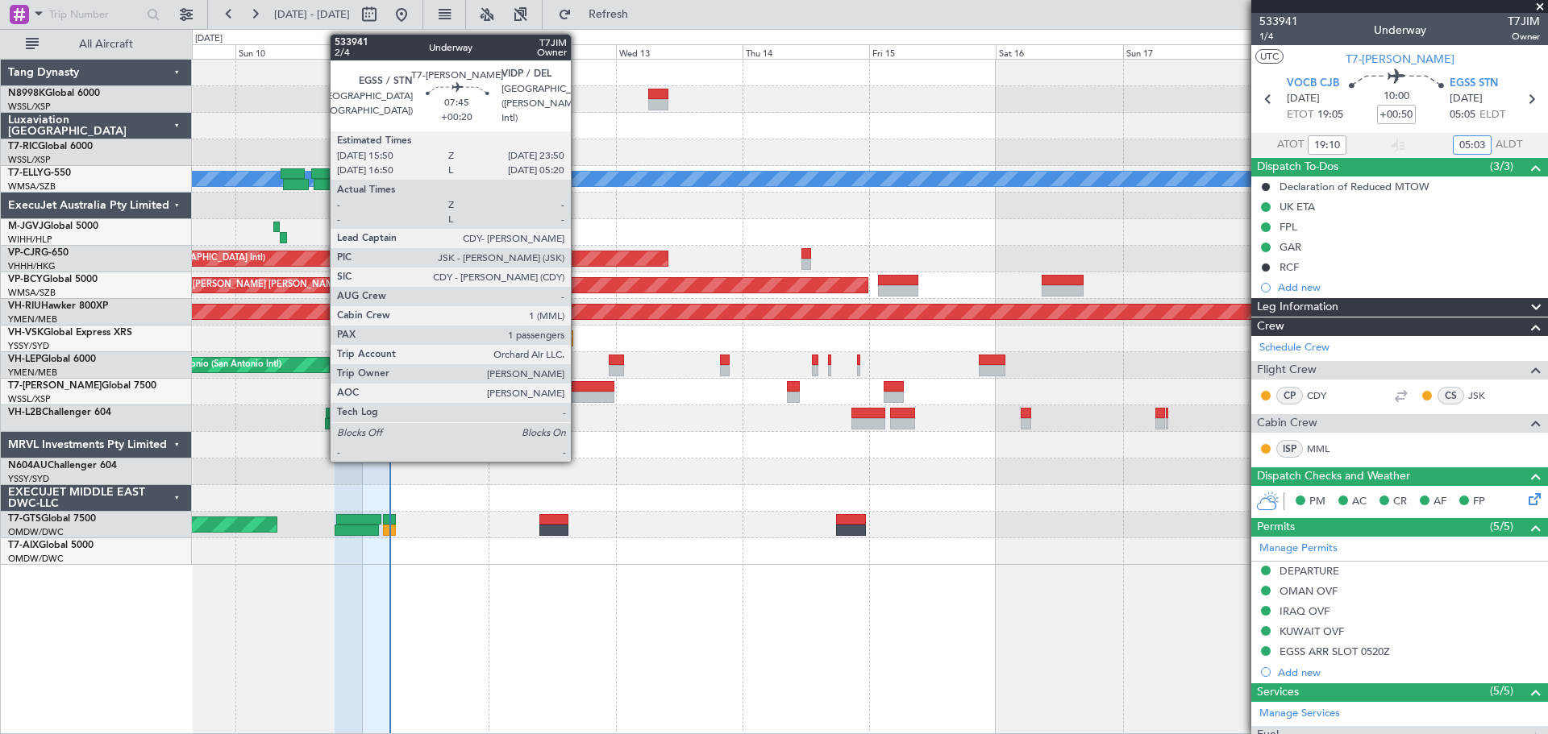
click at [582, 385] on div at bounding box center [592, 386] width 43 height 11
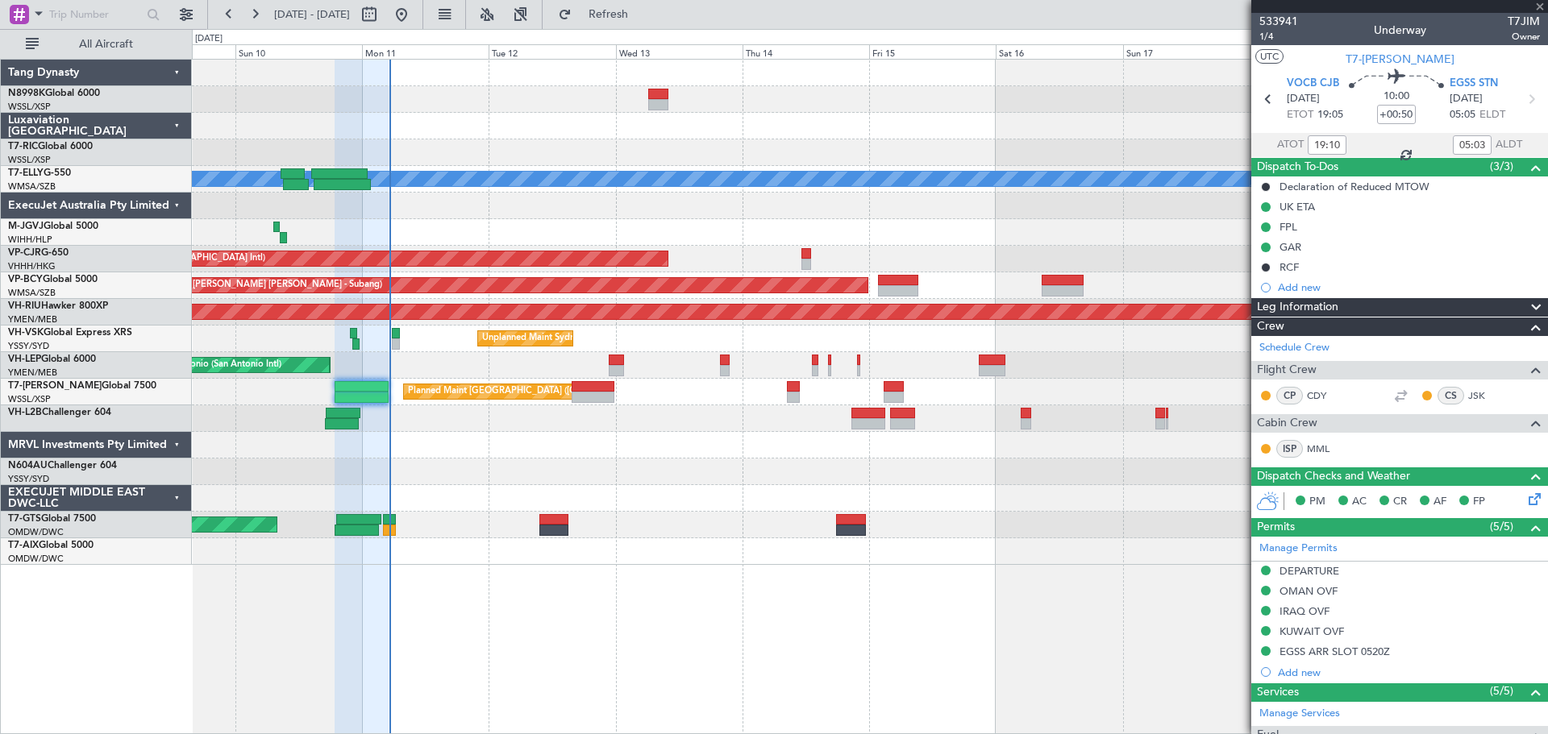
type input "+00:20"
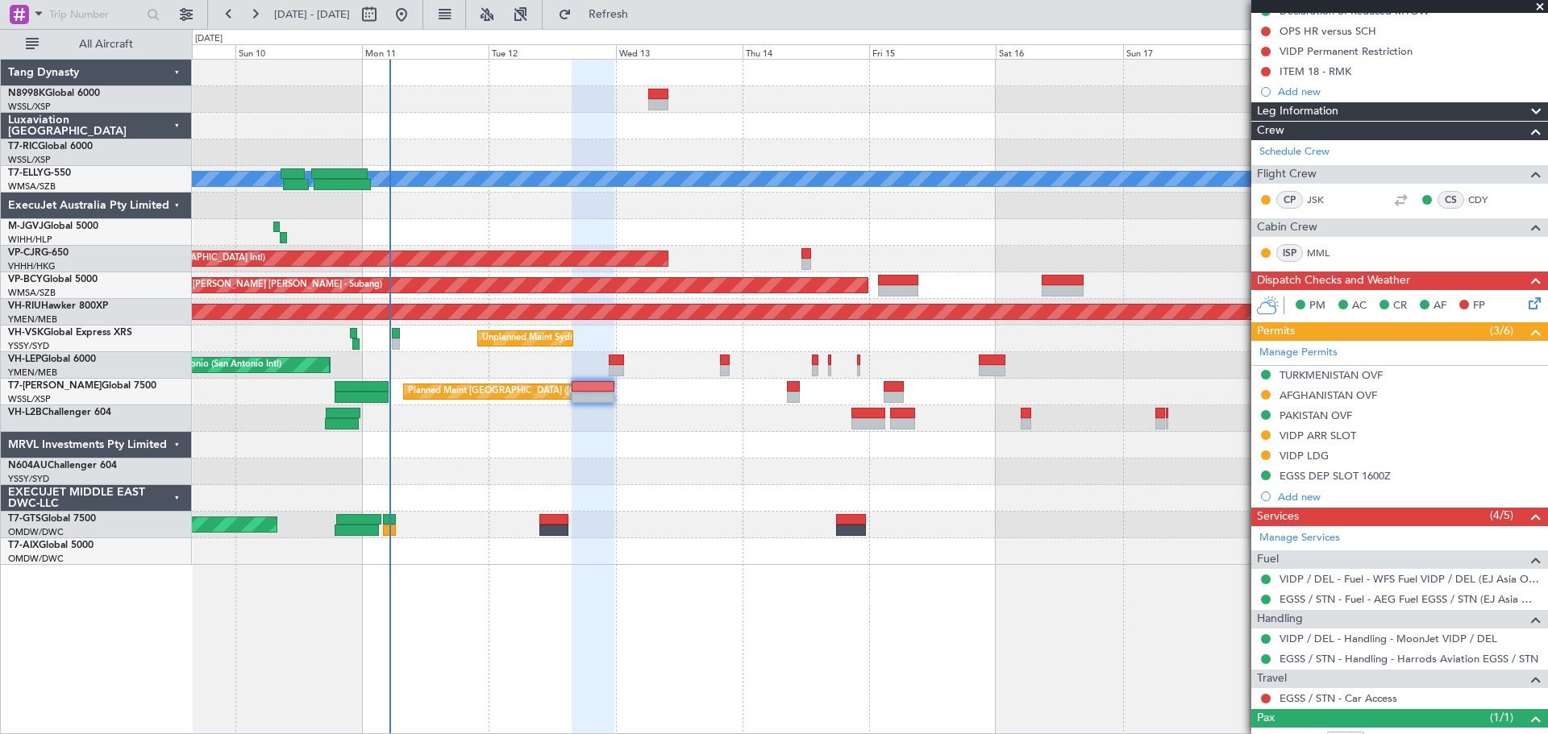
scroll to position [272, 0]
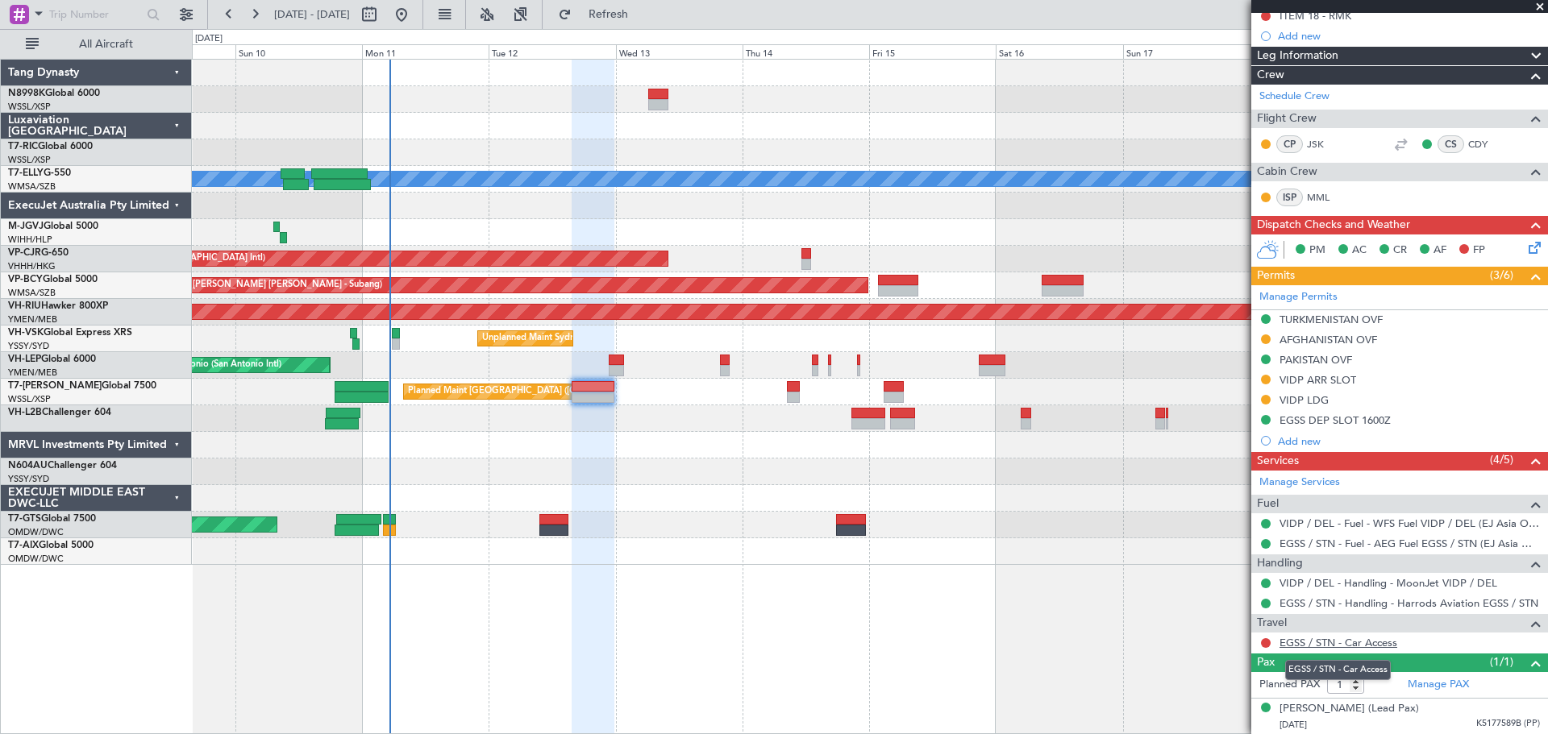
click at [1316, 642] on link "EGSS / STN - Car Access" at bounding box center [1338, 643] width 118 height 14
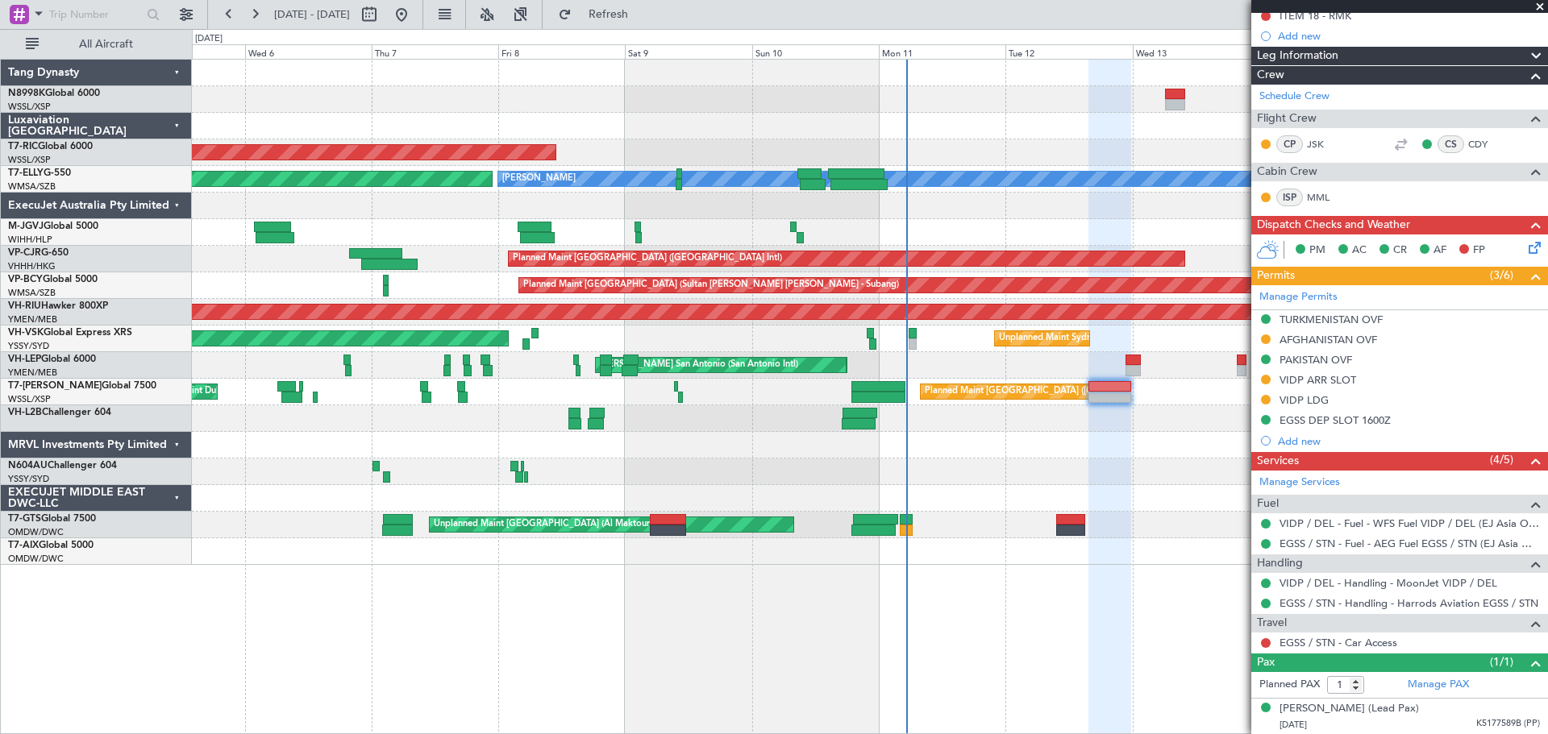
click at [1048, 405] on div "Planned Maint Singapore (Seletar) MEL AOG Maint Granada (Federico Garcia Lorca)…" at bounding box center [869, 312] width 1355 height 505
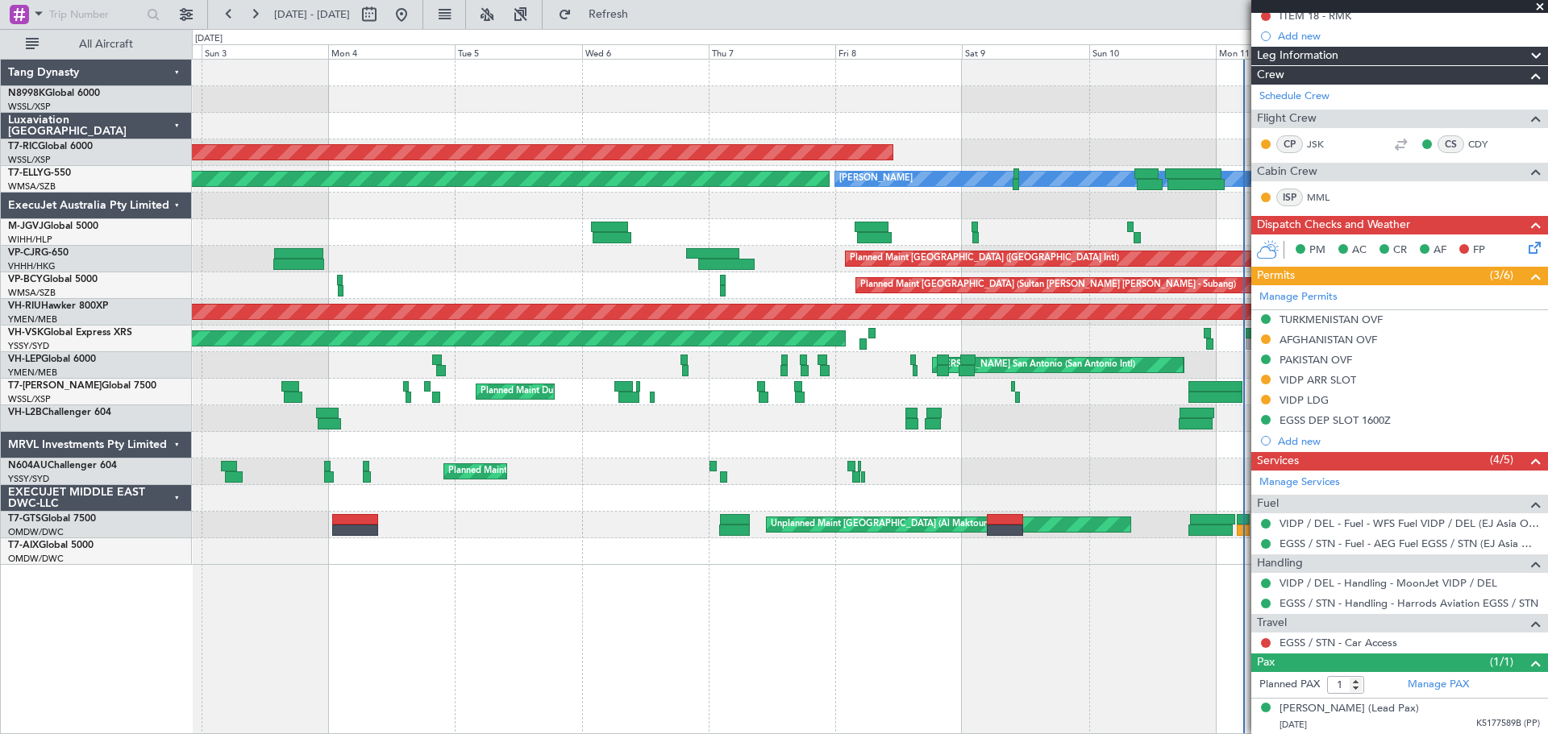
click at [887, 388] on div "Planned Maint Singapore (Seletar) MEL AOG Maint Granada (Federico Garcia Lorca)…" at bounding box center [869, 312] width 1355 height 505
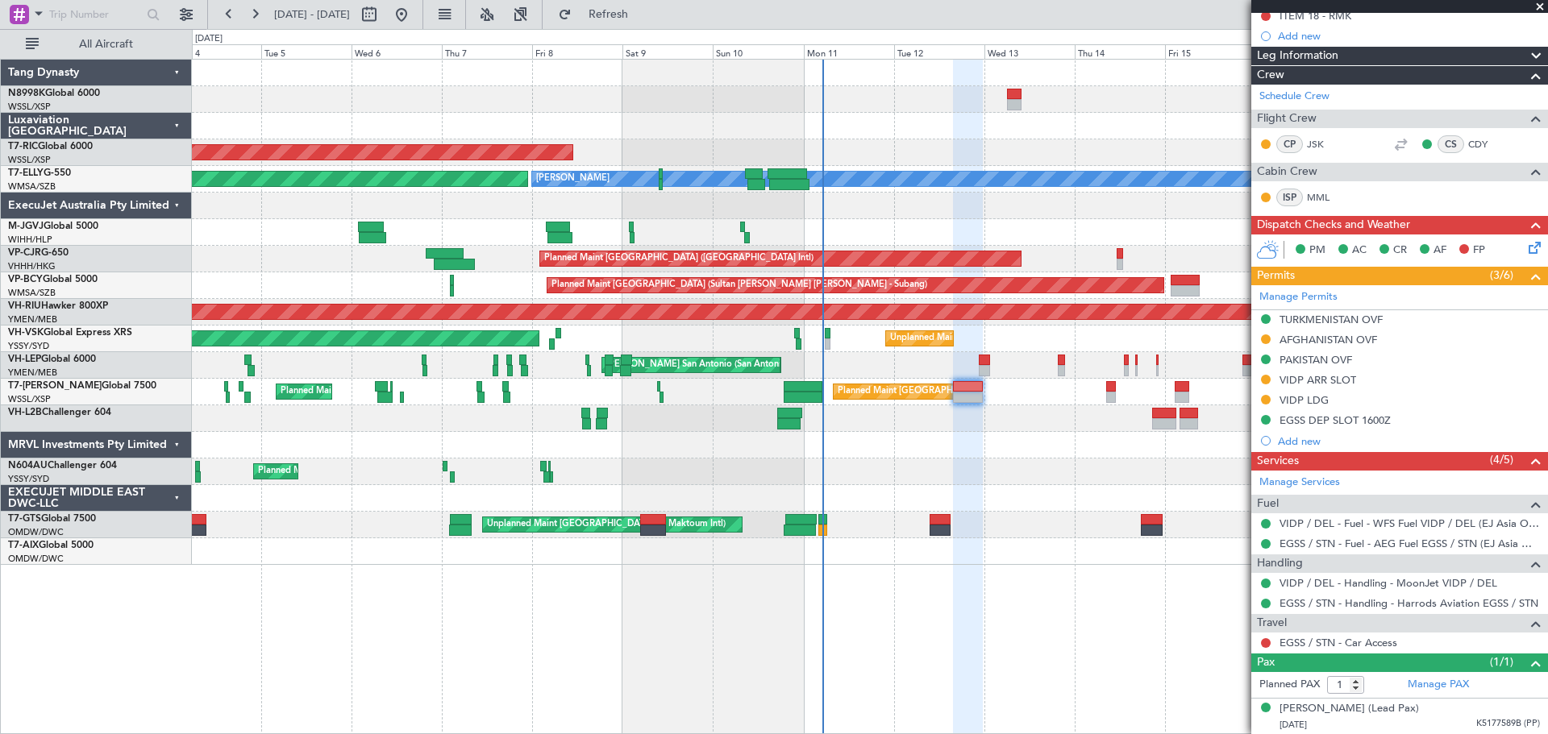
click at [825, 373] on div "Planned Maint Los Angeles (Los Angeles International) MEL San Antonio (San Anto…" at bounding box center [869, 365] width 1355 height 27
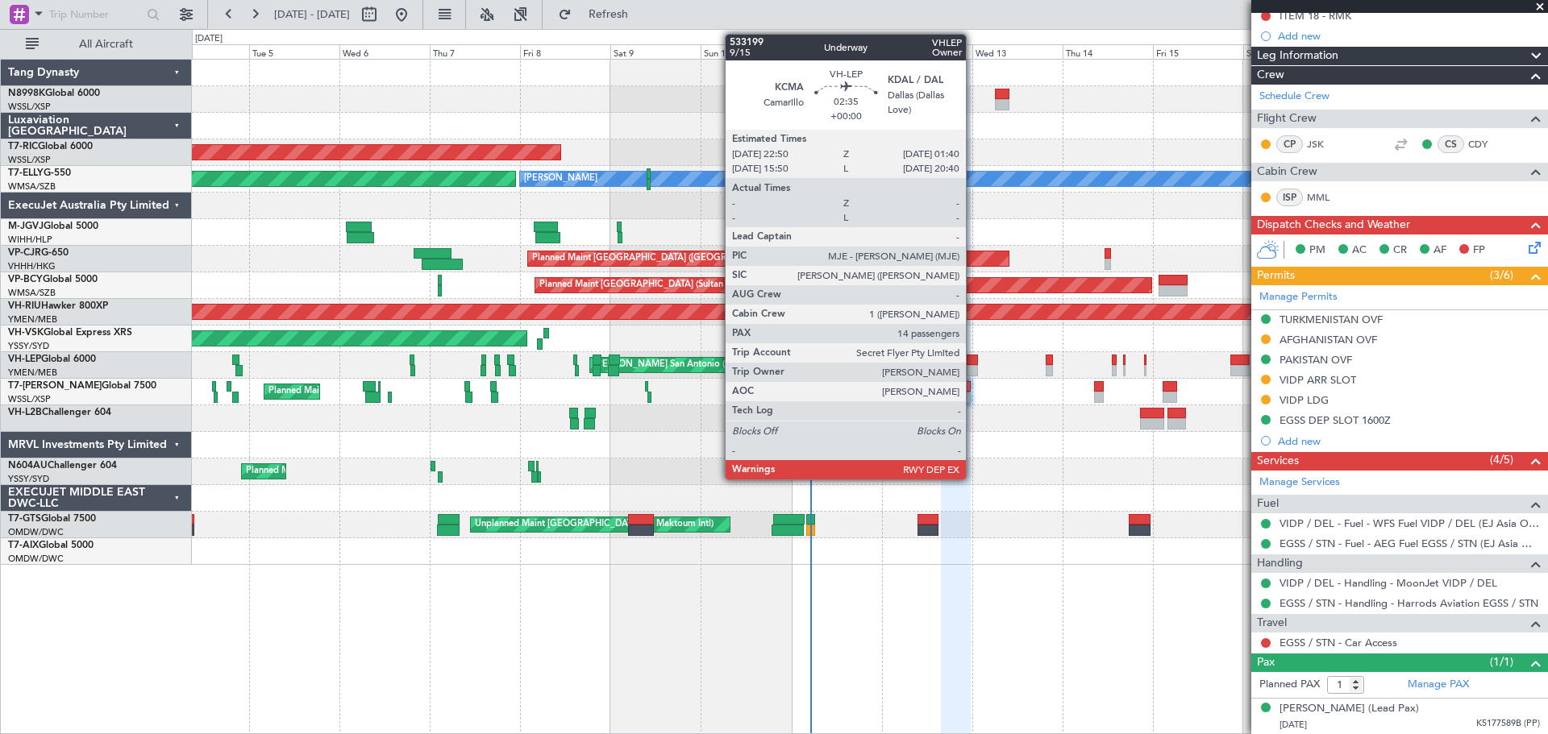
click at [973, 368] on div at bounding box center [971, 370] width 11 height 11
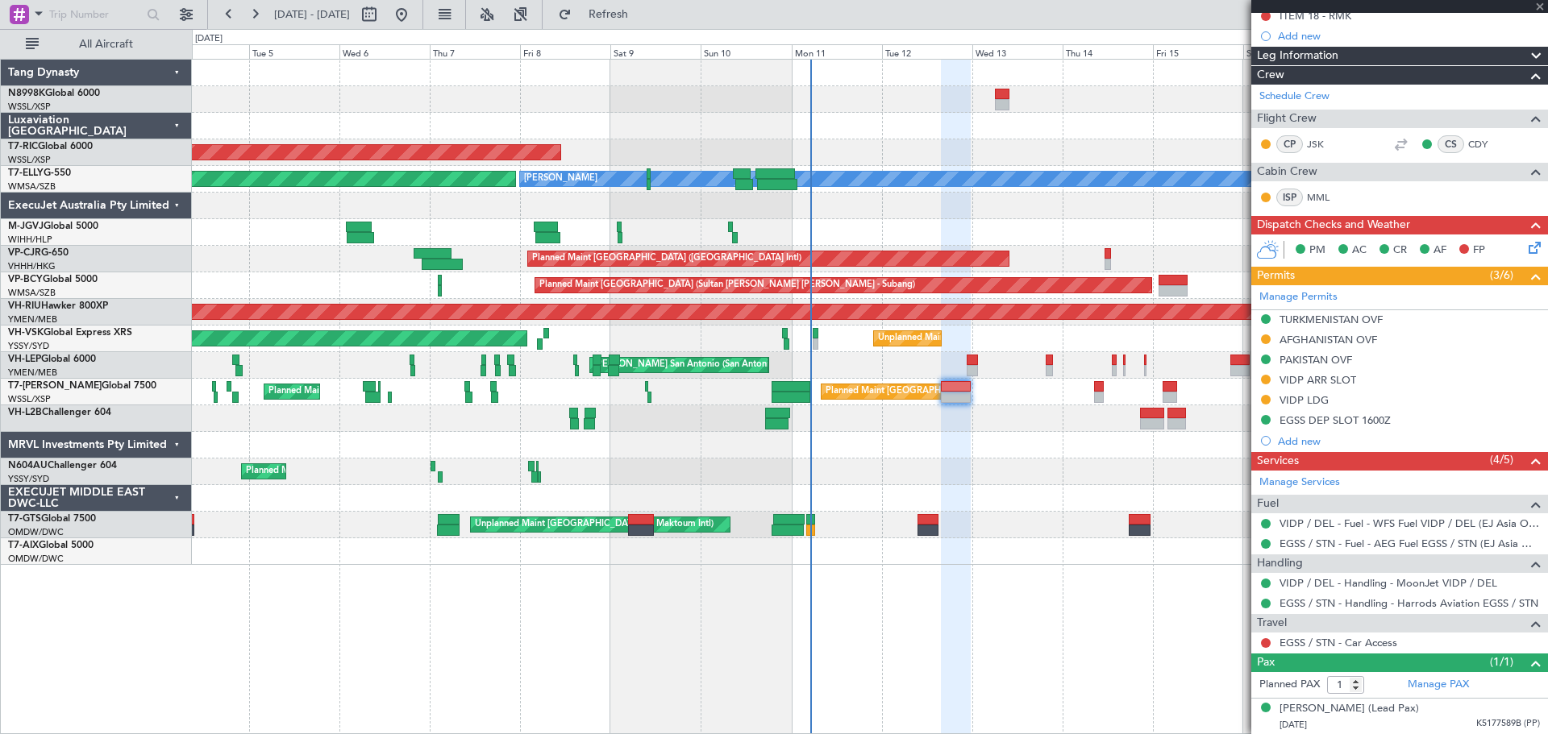
type input "14"
